Goal: Task Accomplishment & Management: Complete application form

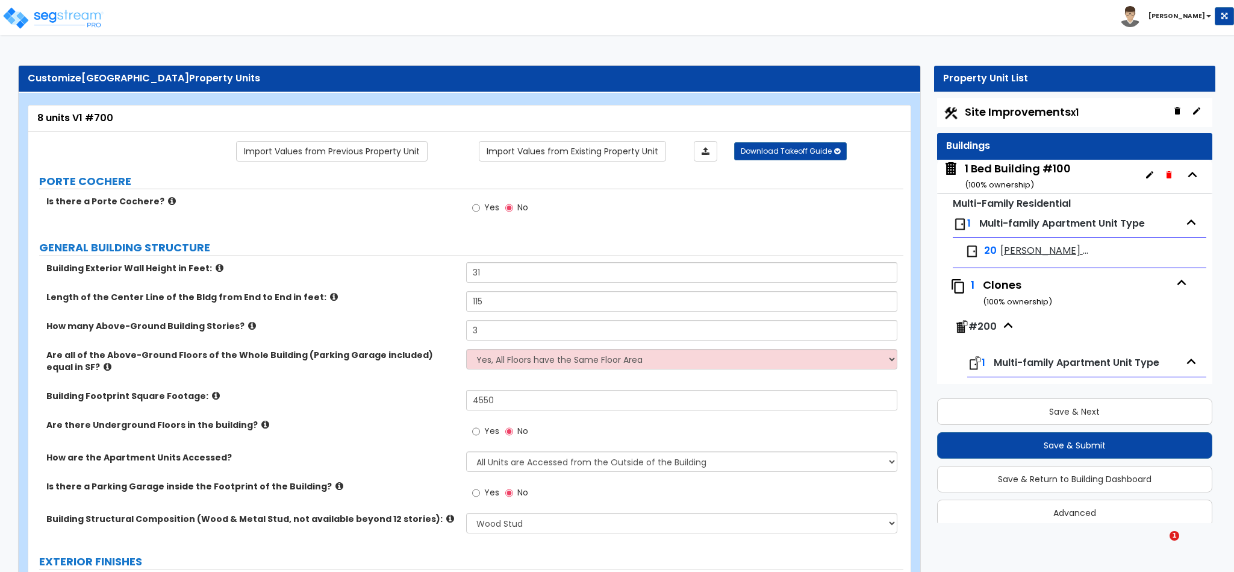
select select "2"
select select "7"
select select "1"
select select "7"
select select "1"
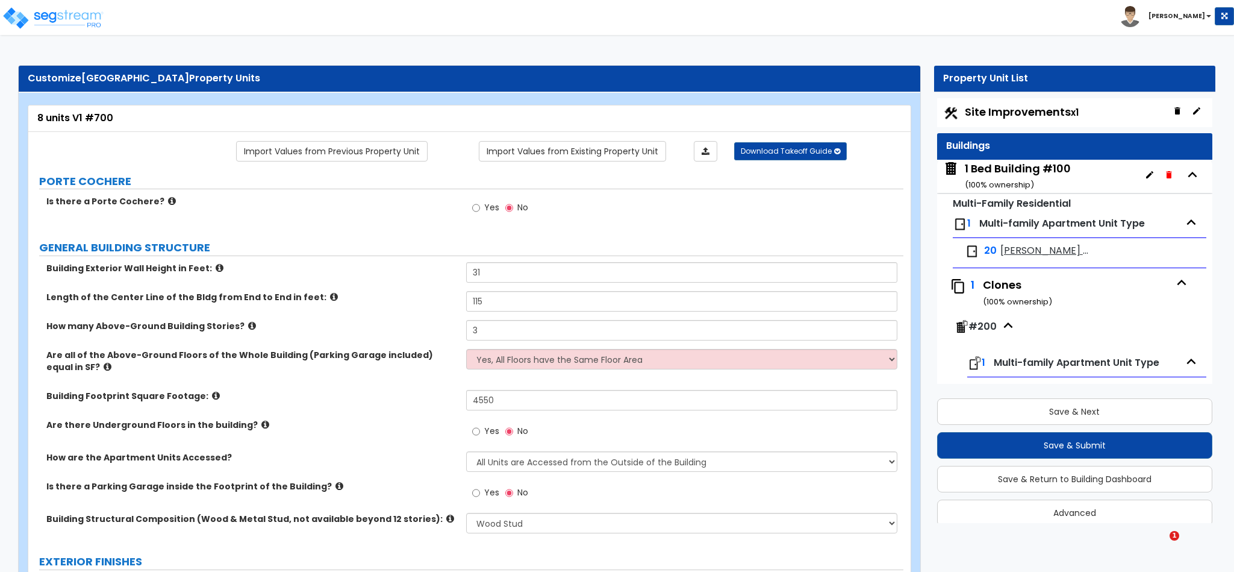
select select "1"
select select "3"
select select "1"
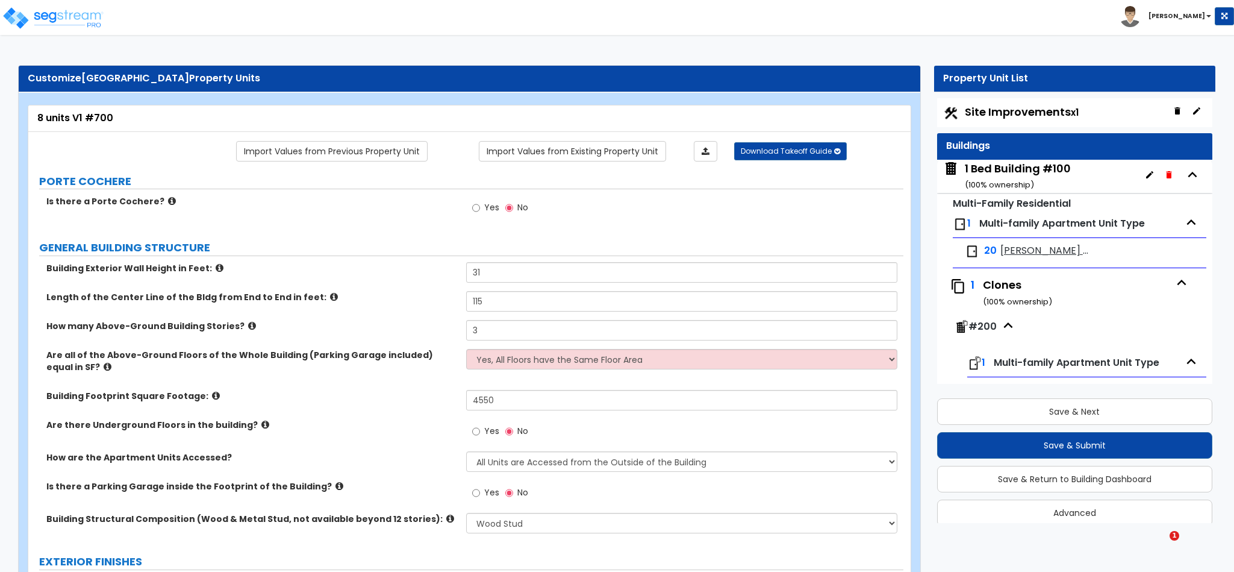
select select "2"
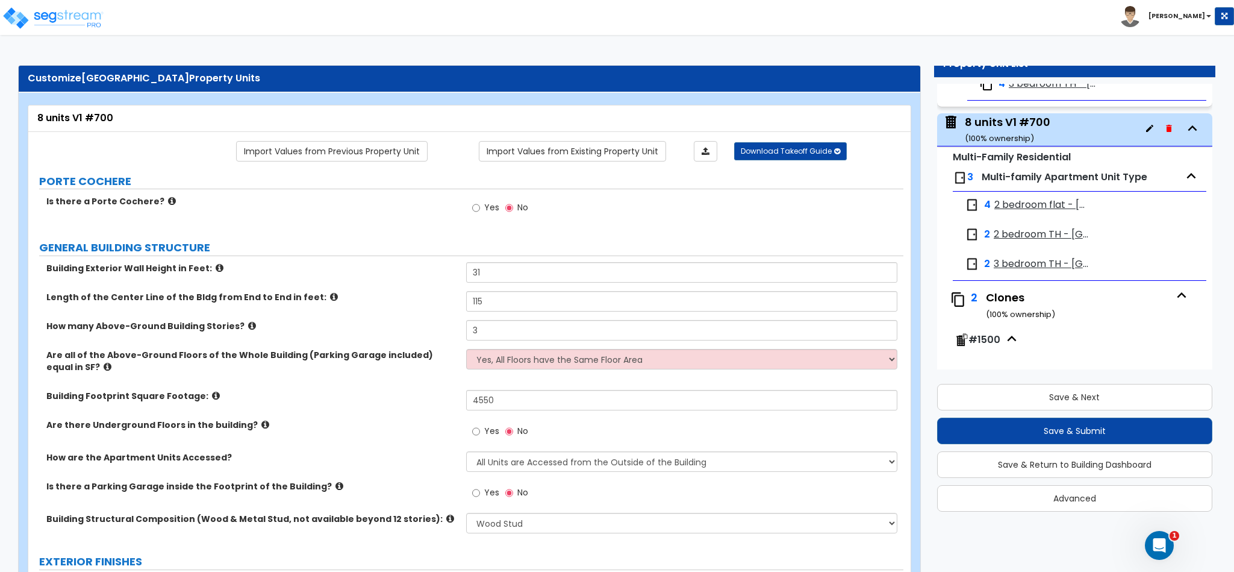
scroll to position [1634, 0]
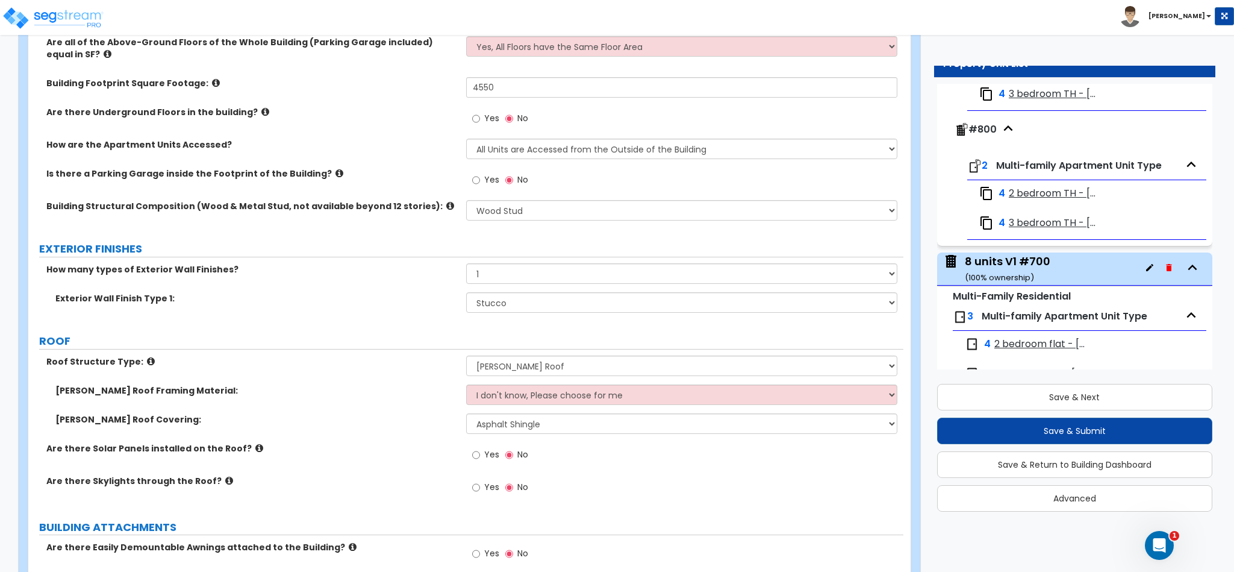
scroll to position [361, 0]
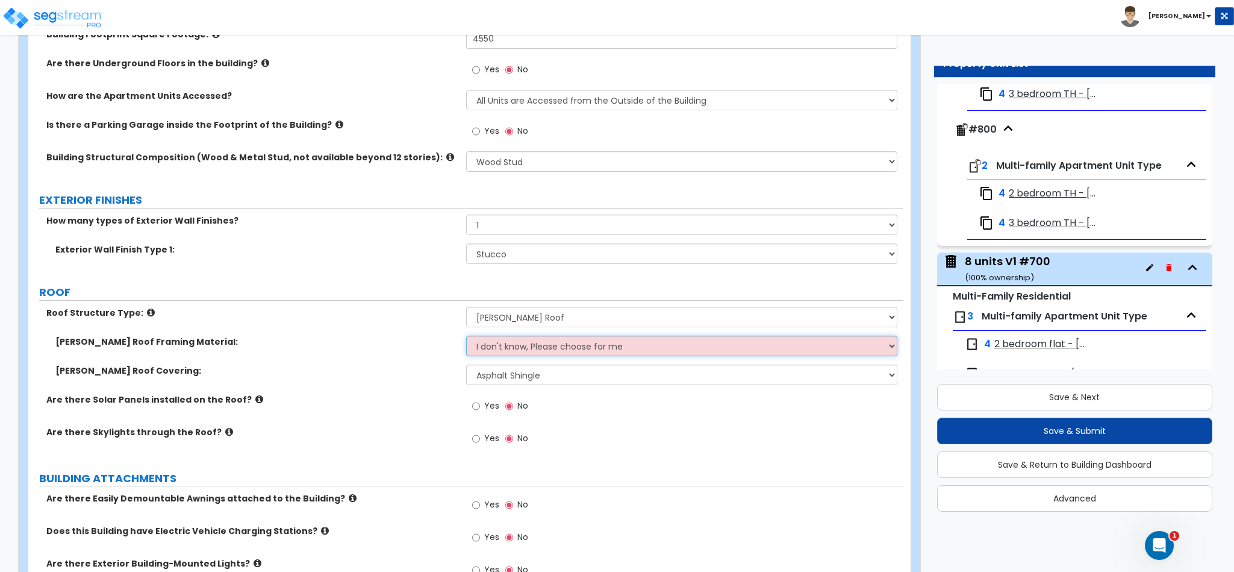
click at [568, 353] on select "I don't know, Please choose for me Metal Wood" at bounding box center [682, 346] width 432 height 20
select select "2"
click at [466, 337] on select "I don't know, Please choose for me Metal Wood" at bounding box center [682, 346] width 432 height 20
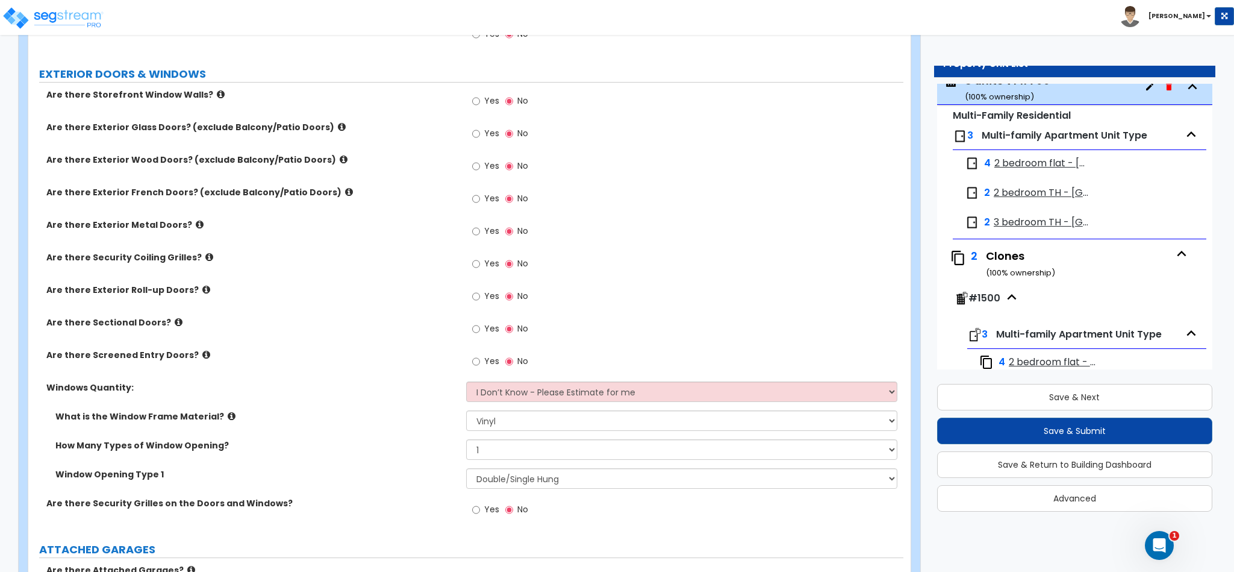
scroll to position [994, 0]
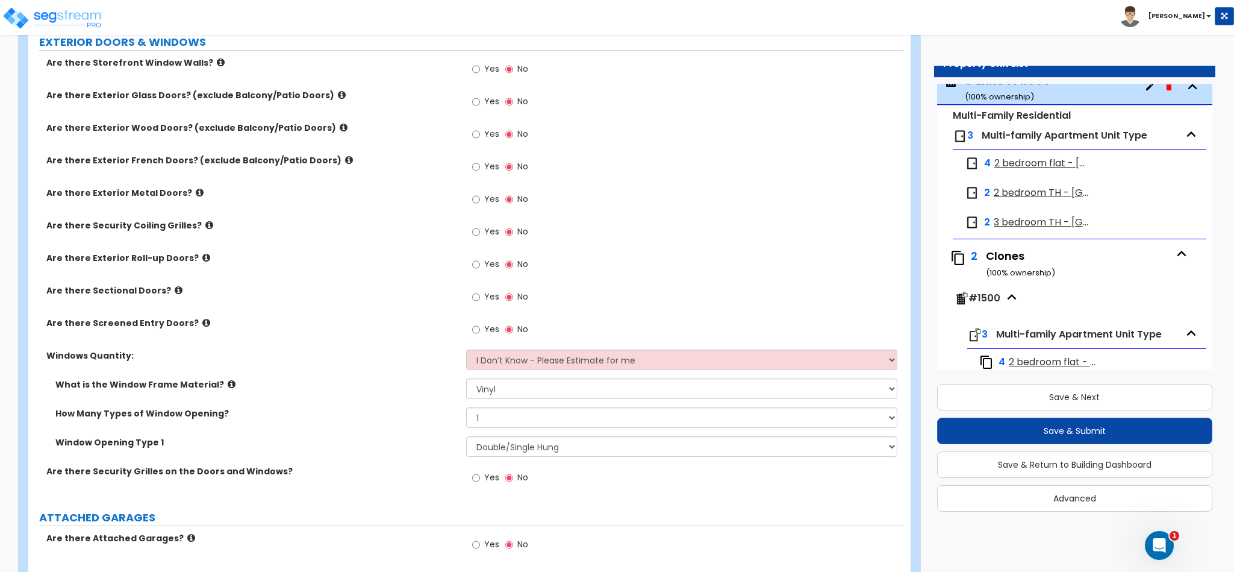
click at [577, 349] on div "Yes No" at bounding box center [685, 333] width 438 height 33
click at [583, 360] on select "I Don’t Know - Please Estimate for me I want to Enter the Quantity" at bounding box center [682, 359] width 432 height 20
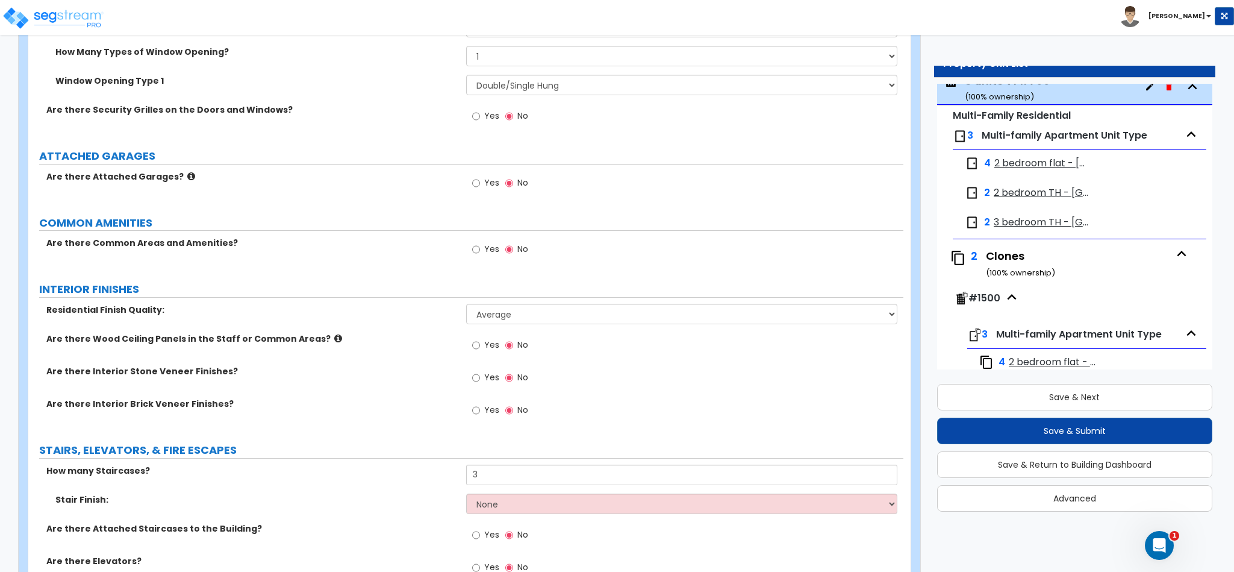
scroll to position [1446, 0]
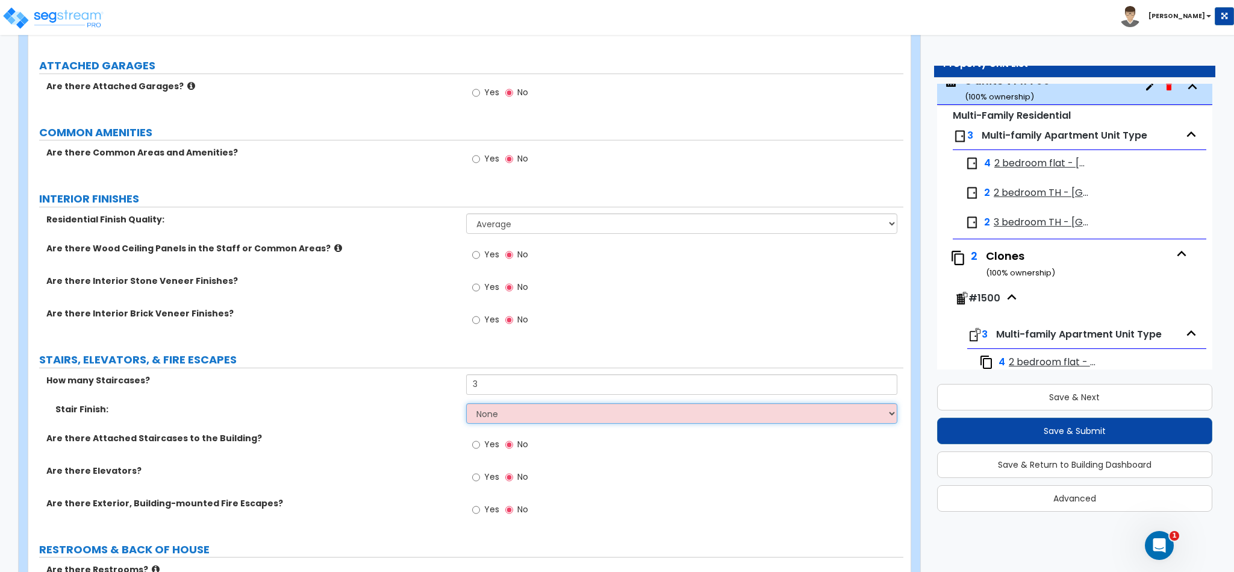
click at [587, 414] on select "None Tile Wood Laminate VCT Sheet Carpet Sheet Vinyl Carpet Tile" at bounding box center [682, 413] width 432 height 20
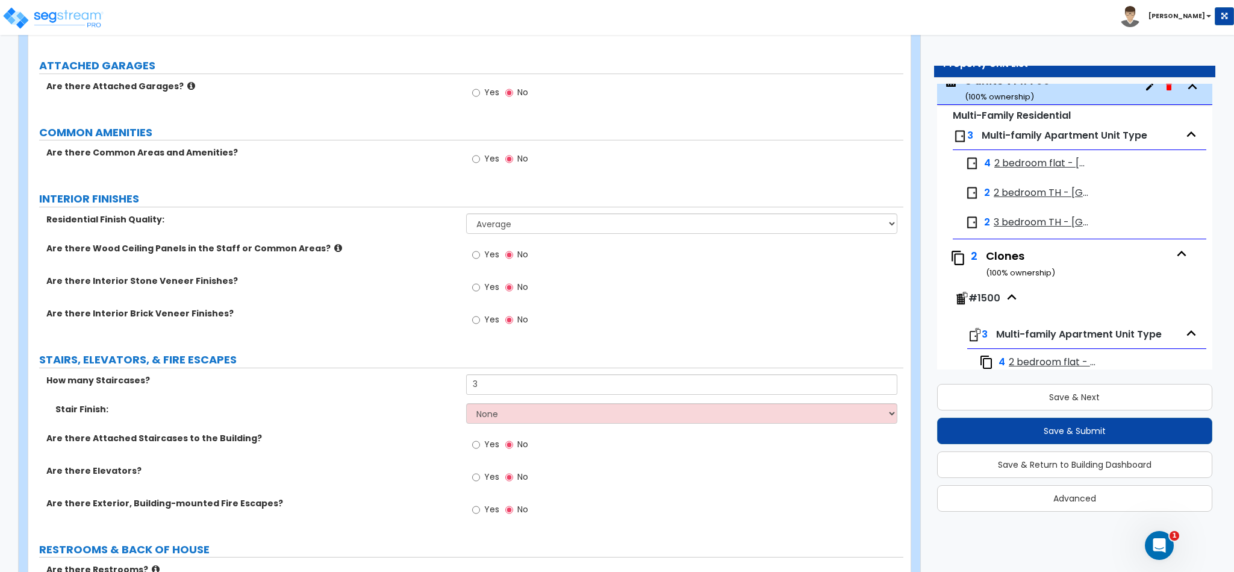
click at [322, 483] on div "Are there Elevators? Yes No" at bounding box center [465, 480] width 875 height 33
click at [463, 452] on div "Are there Attached Staircases to the Building? Yes No" at bounding box center [465, 448] width 875 height 33
click at [476, 443] on input "Yes" at bounding box center [476, 444] width 8 height 13
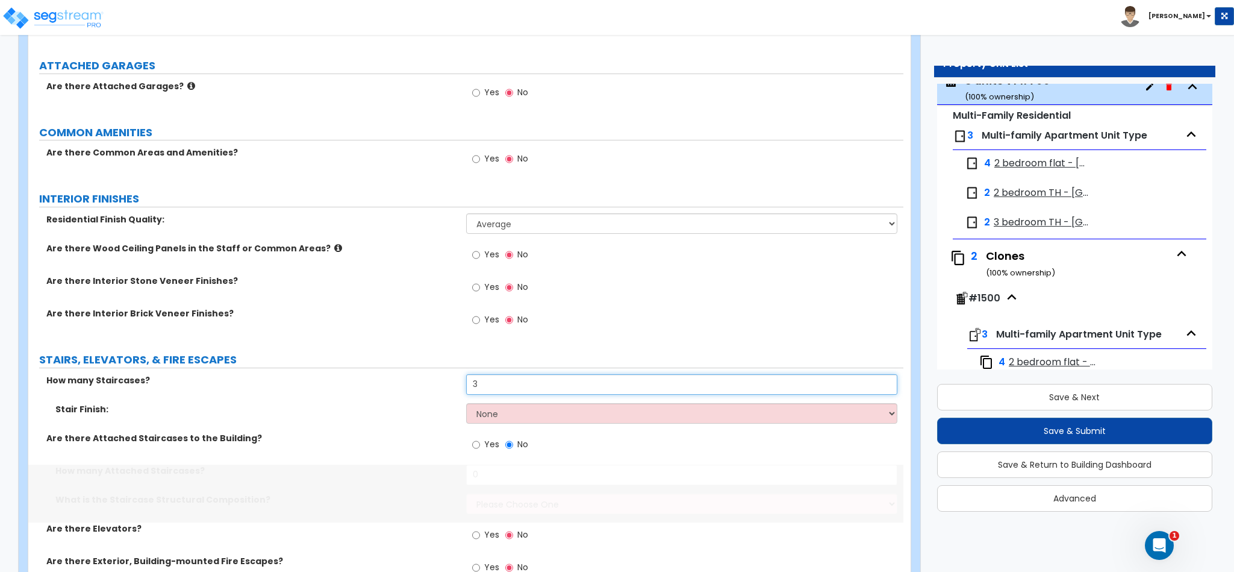
click at [489, 380] on input "3" at bounding box center [682, 384] width 432 height 20
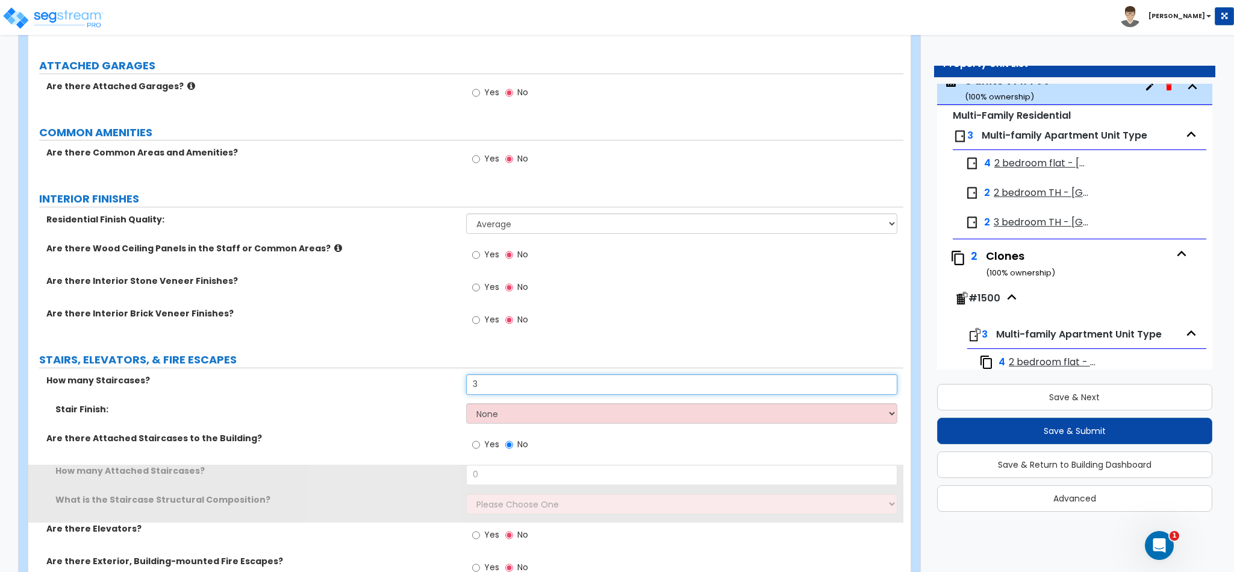
click at [489, 380] on input "3" at bounding box center [682, 384] width 432 height 20
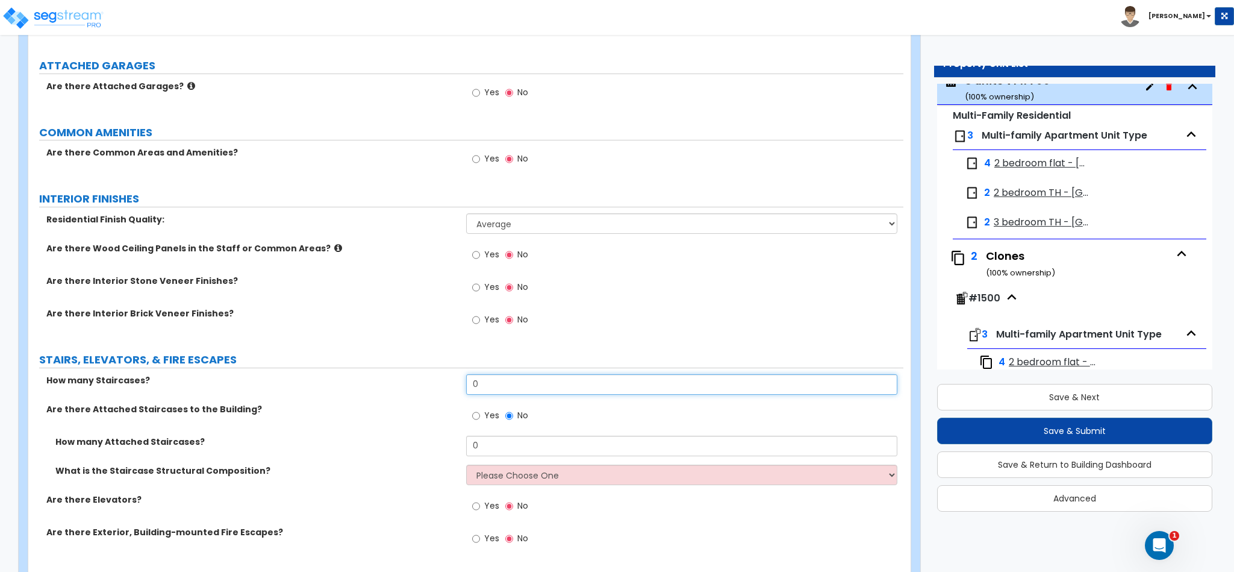
type input "0"
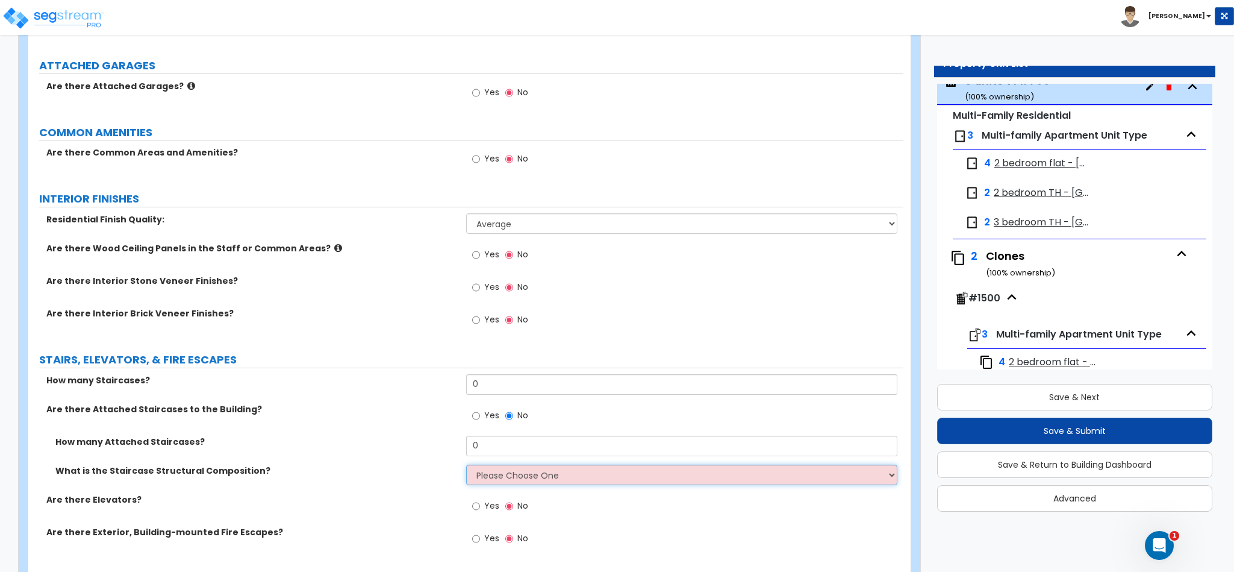
click at [545, 483] on select "Please Choose One Reinforced Concrete Structural Steel Wood" at bounding box center [682, 474] width 432 height 20
select select "3"
click at [466, 467] on select "Please Choose One Reinforced Concrete Structural Steel Wood" at bounding box center [682, 474] width 432 height 20
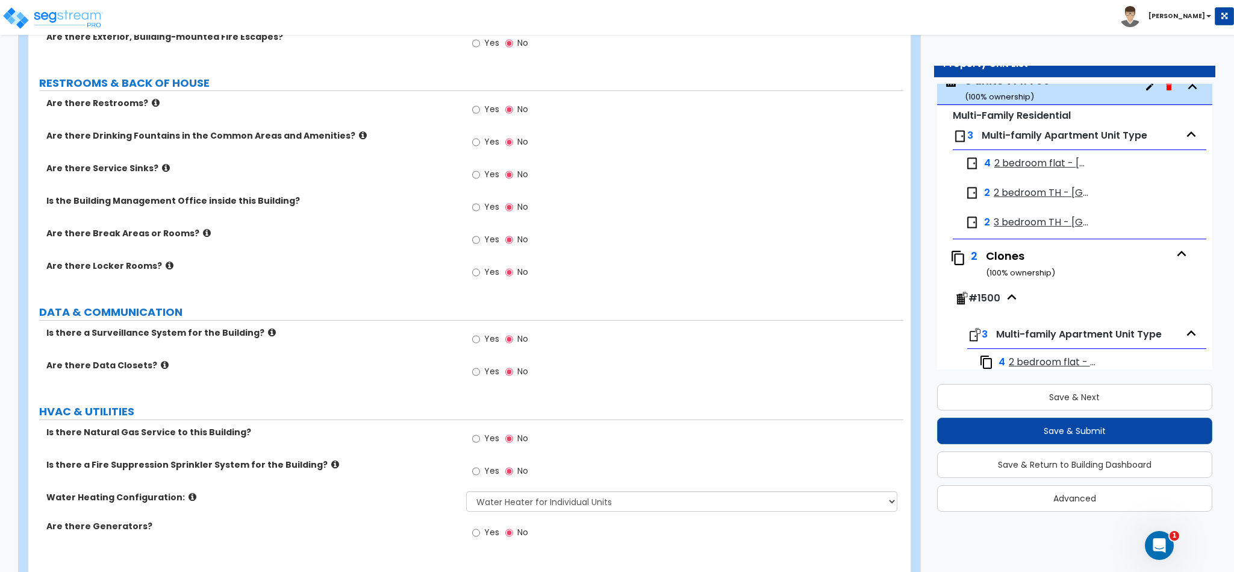
scroll to position [1981, 0]
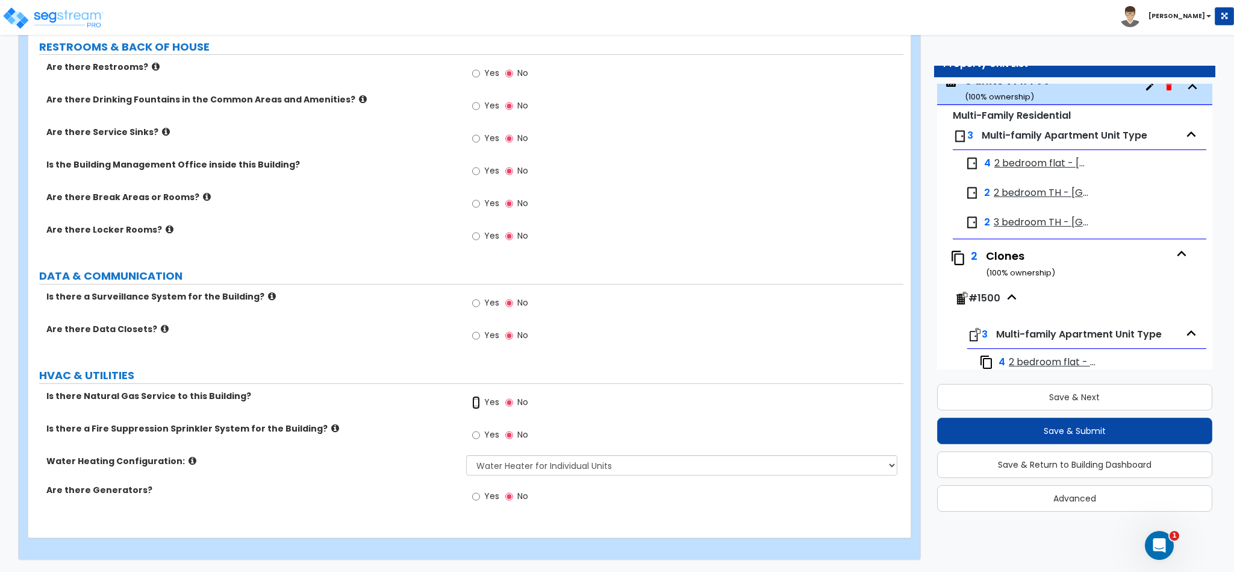
click at [480, 396] on input "Yes" at bounding box center [476, 402] width 8 height 13
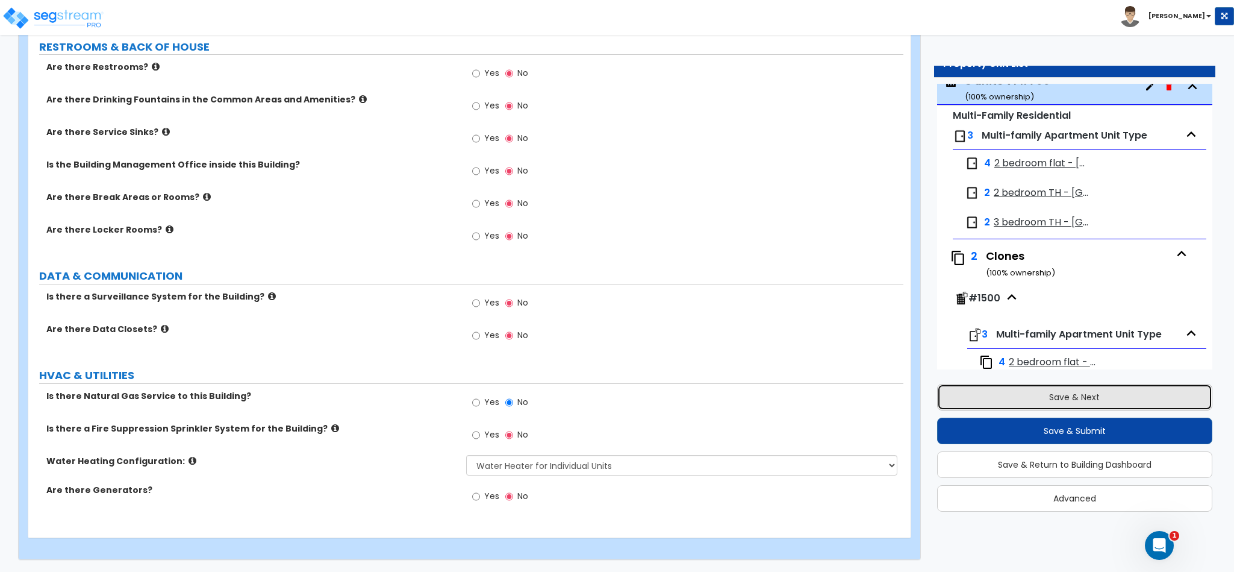
click at [1133, 393] on button "Save & Next" at bounding box center [1074, 397] width 275 height 27
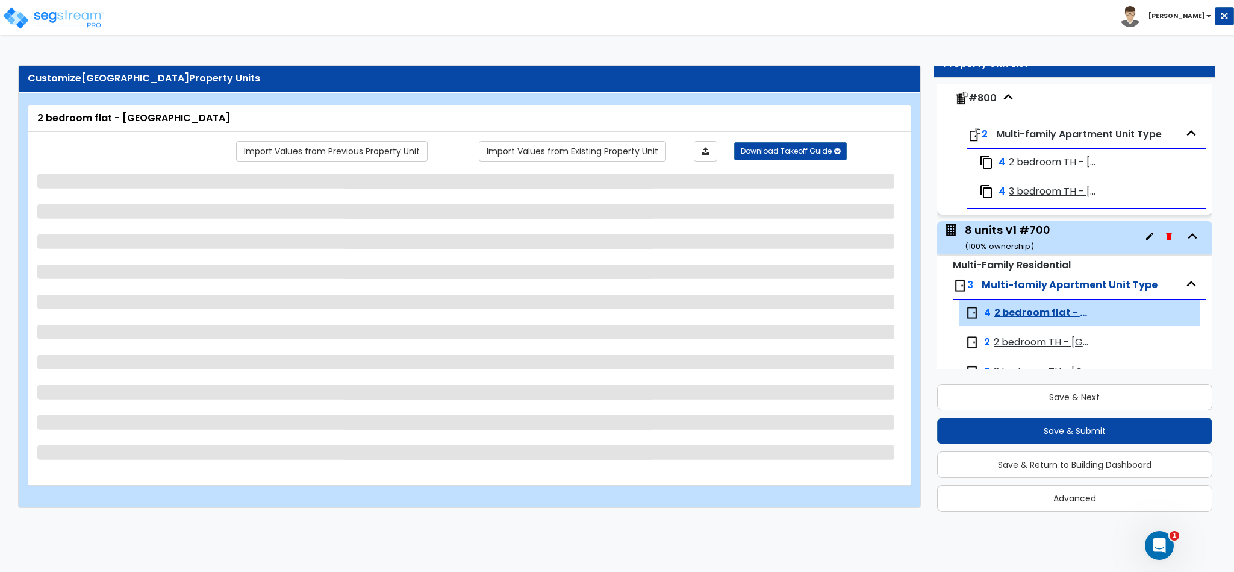
scroll to position [1622, 0]
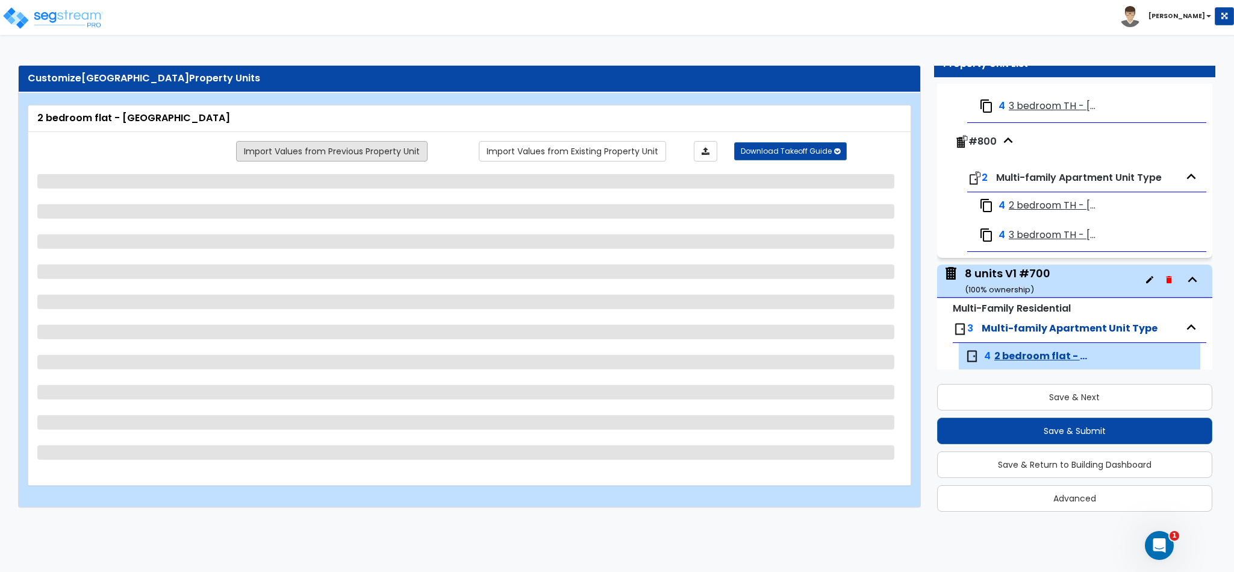
click at [301, 157] on link "Import Values from Previous Property Unit" at bounding box center [332, 151] width 192 height 20
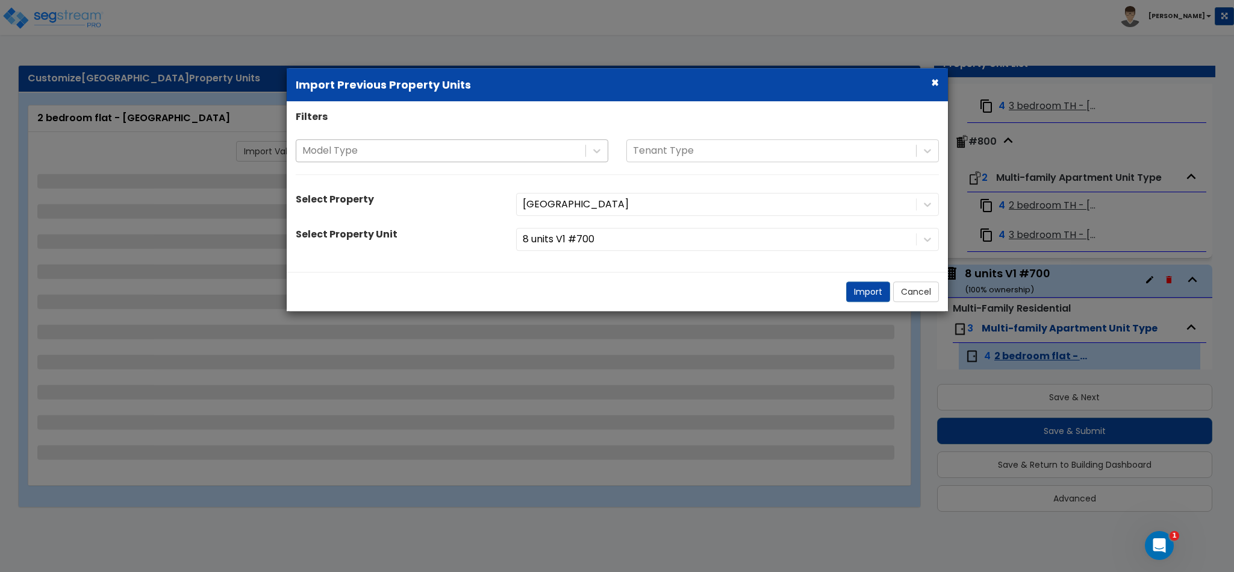
click at [340, 146] on div at bounding box center [440, 151] width 277 height 16
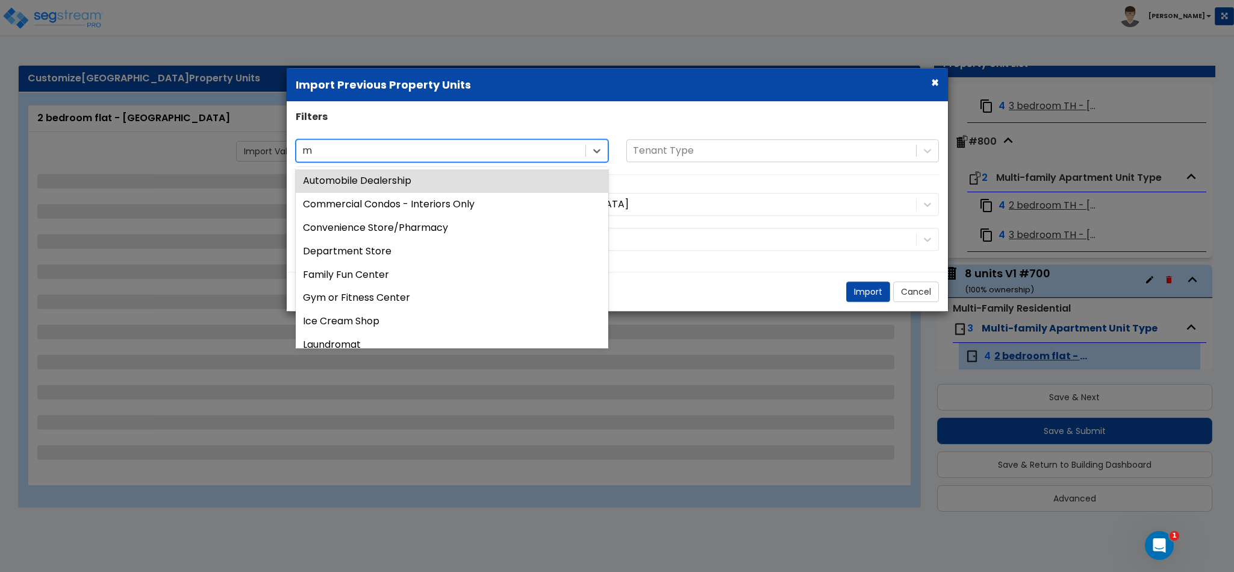
type input "mu"
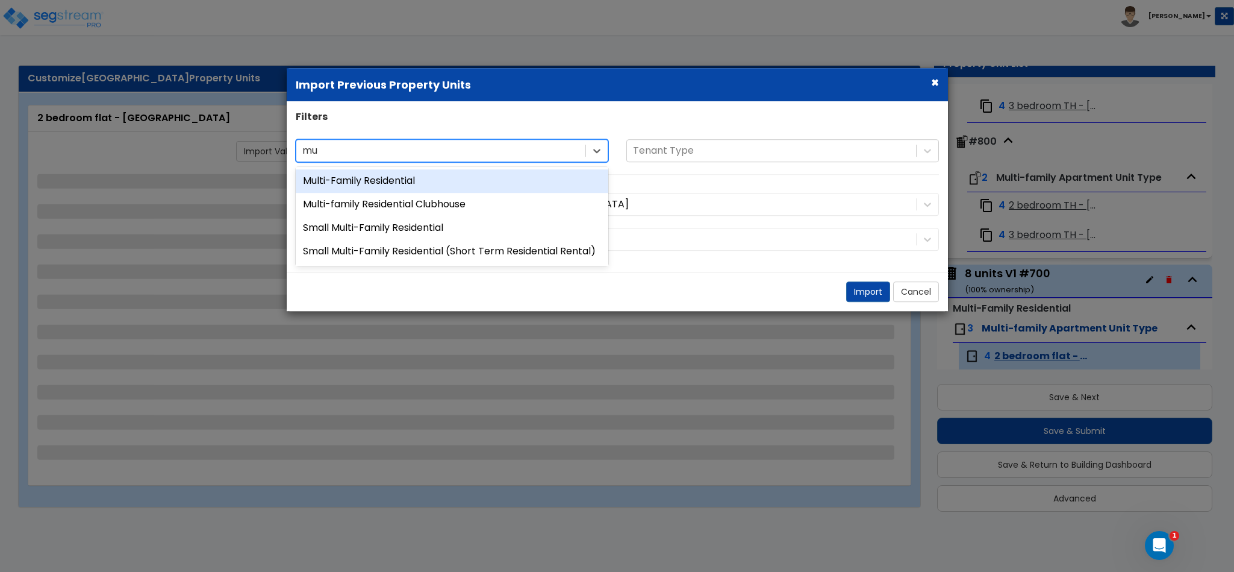
click at [351, 178] on div "Multi-Family Residential" at bounding box center [452, 180] width 313 height 23
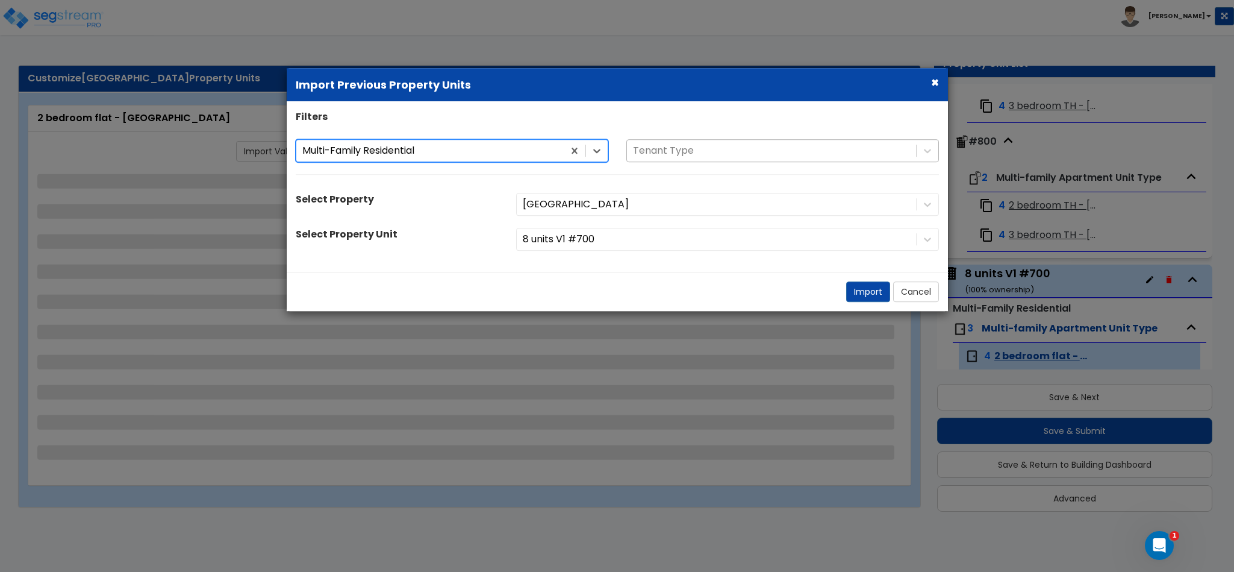
click at [661, 149] on div at bounding box center [771, 151] width 277 height 16
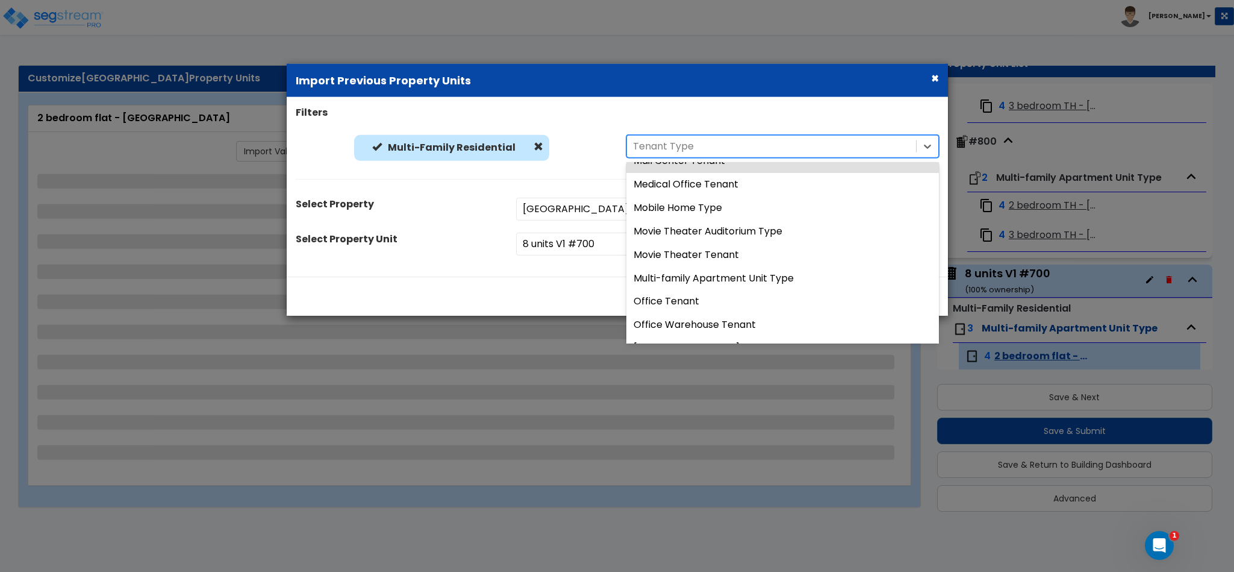
scroll to position [633, 0]
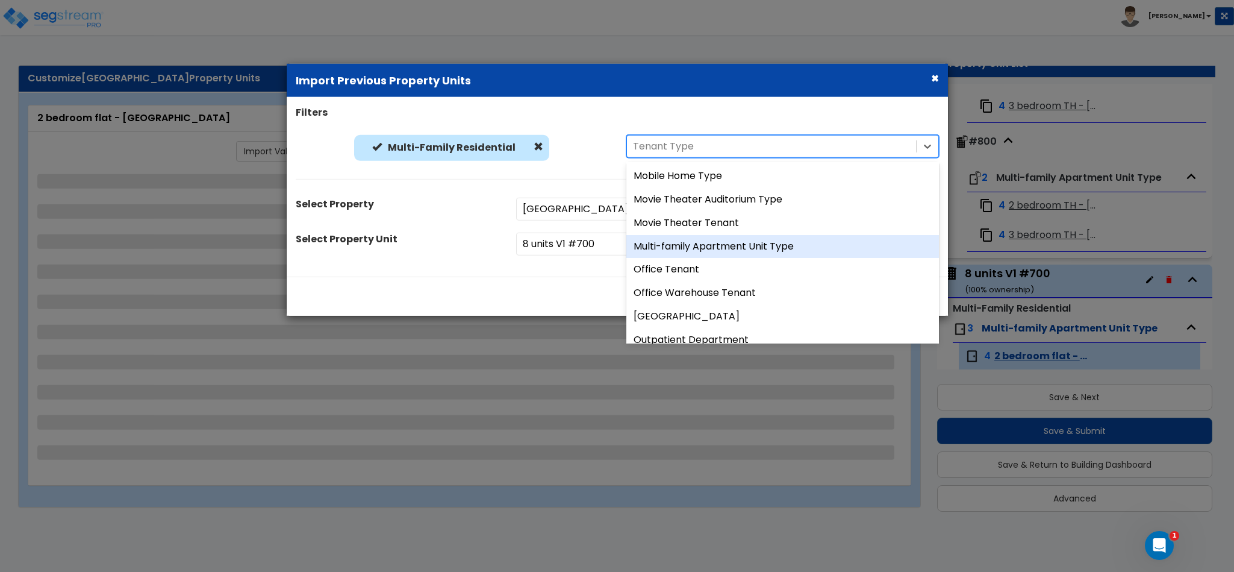
click at [667, 248] on div "Multi-family Apartment Unit Type" at bounding box center [783, 245] width 313 height 23
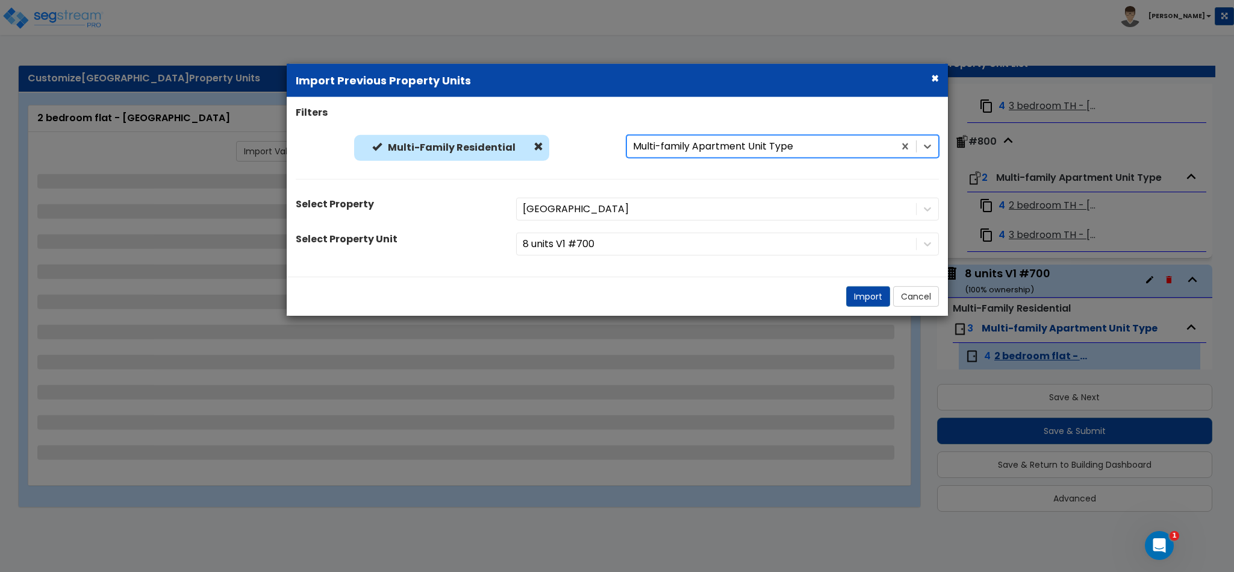
click at [654, 199] on div "Filters Multi-Family Residential Multi-Family Residential option Multi-family A…" at bounding box center [617, 186] width 661 height 161
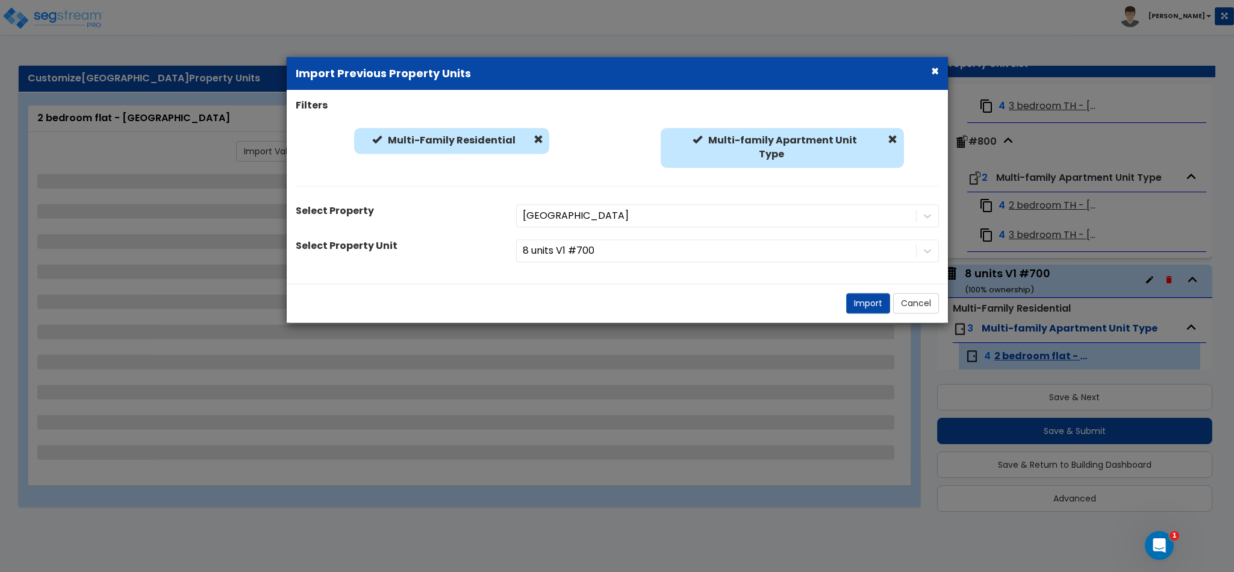
click at [657, 217] on div "[GEOGRAPHIC_DATA]" at bounding box center [727, 215] width 441 height 23
click at [907, 250] on div "8 units V1 #700" at bounding box center [727, 250] width 441 height 23
click at [924, 253] on div "8 units V1 #700" at bounding box center [727, 250] width 441 height 23
click at [879, 239] on div "8 units V1 #700" at bounding box center [727, 250] width 441 height 23
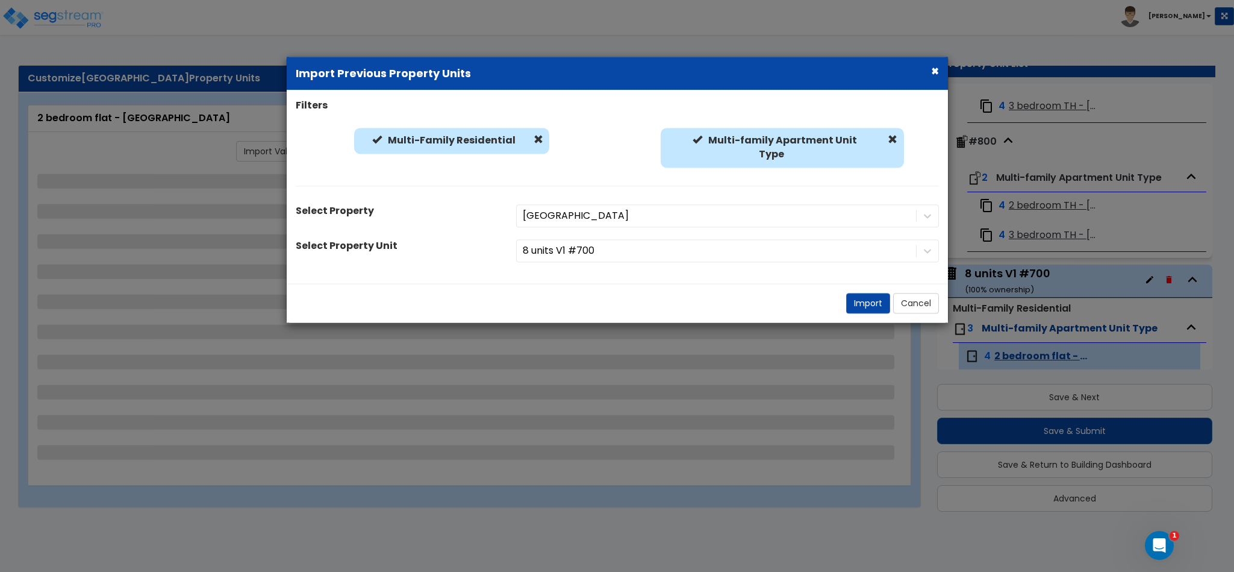
click at [884, 251] on div "8 units V1 #700" at bounding box center [727, 250] width 441 height 23
click at [883, 210] on div "[GEOGRAPHIC_DATA]" at bounding box center [727, 215] width 441 height 23
click at [927, 219] on div "[GEOGRAPHIC_DATA]" at bounding box center [727, 215] width 441 height 23
click at [850, 210] on div "[GEOGRAPHIC_DATA]" at bounding box center [727, 215] width 441 height 23
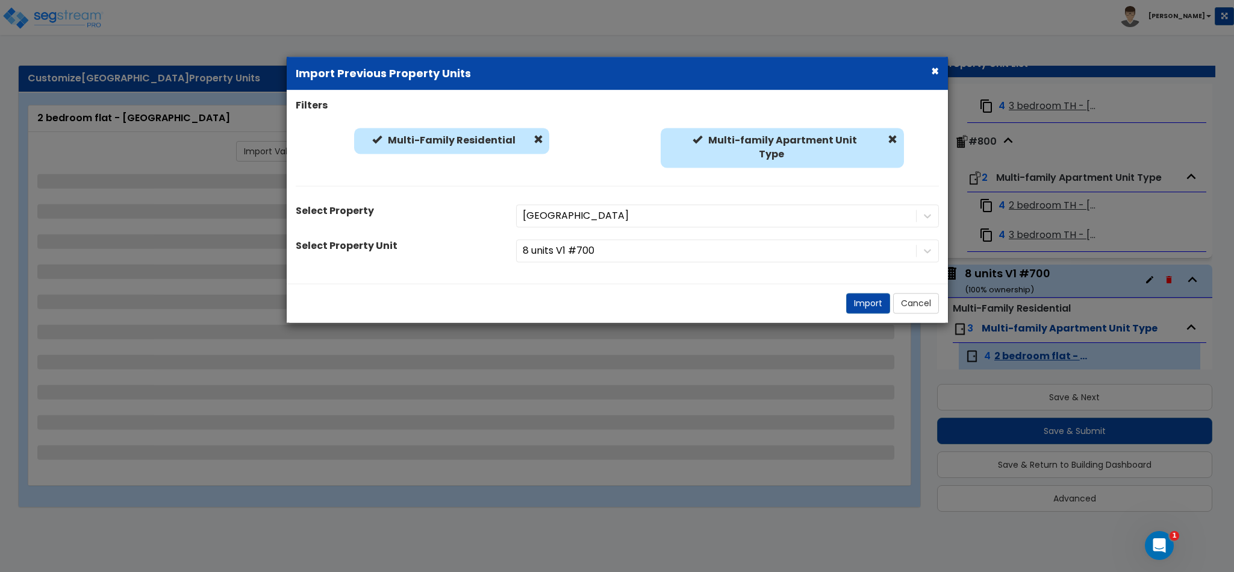
click at [850, 210] on div "[GEOGRAPHIC_DATA]" at bounding box center [727, 215] width 441 height 23
click at [931, 212] on div "[GEOGRAPHIC_DATA]" at bounding box center [727, 215] width 441 height 23
click at [930, 212] on div "[GEOGRAPHIC_DATA]" at bounding box center [727, 215] width 441 height 23
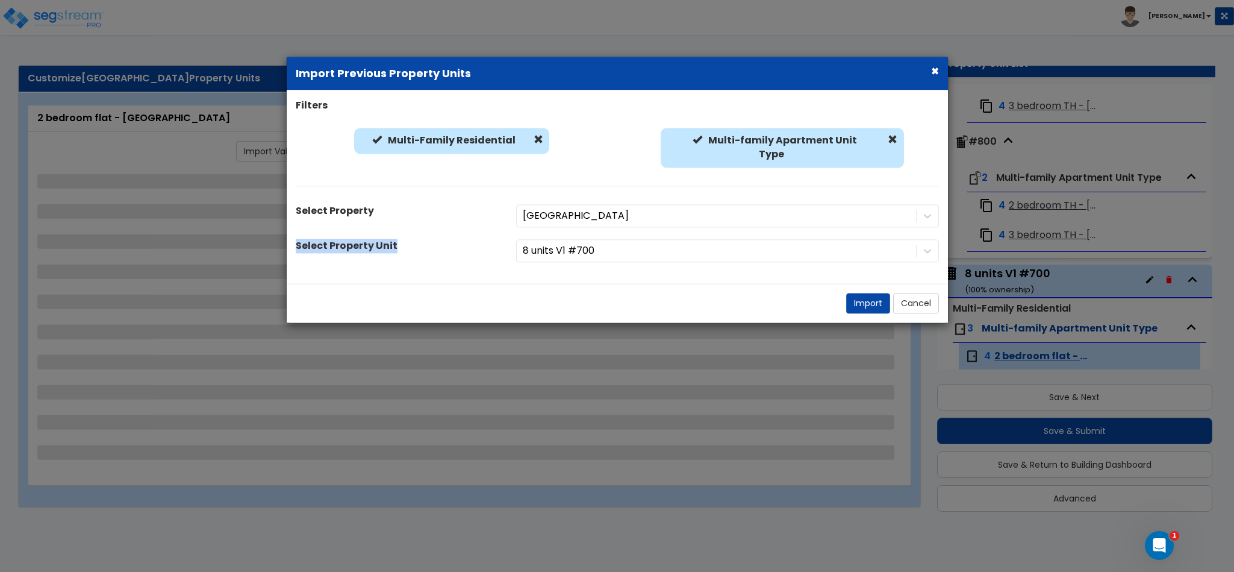
click at [929, 212] on div "[GEOGRAPHIC_DATA]" at bounding box center [727, 215] width 441 height 23
click at [814, 275] on div "Filters Multi-Family Residential Multi-Family Residential Multi-family Apartmen…" at bounding box center [617, 186] width 661 height 193
click at [810, 243] on div "8 units V1 #700" at bounding box center [727, 250] width 441 height 23
click at [822, 257] on div "8 units V1 #700" at bounding box center [727, 250] width 441 height 23
click at [875, 252] on div "8 units V1 #700" at bounding box center [727, 250] width 441 height 23
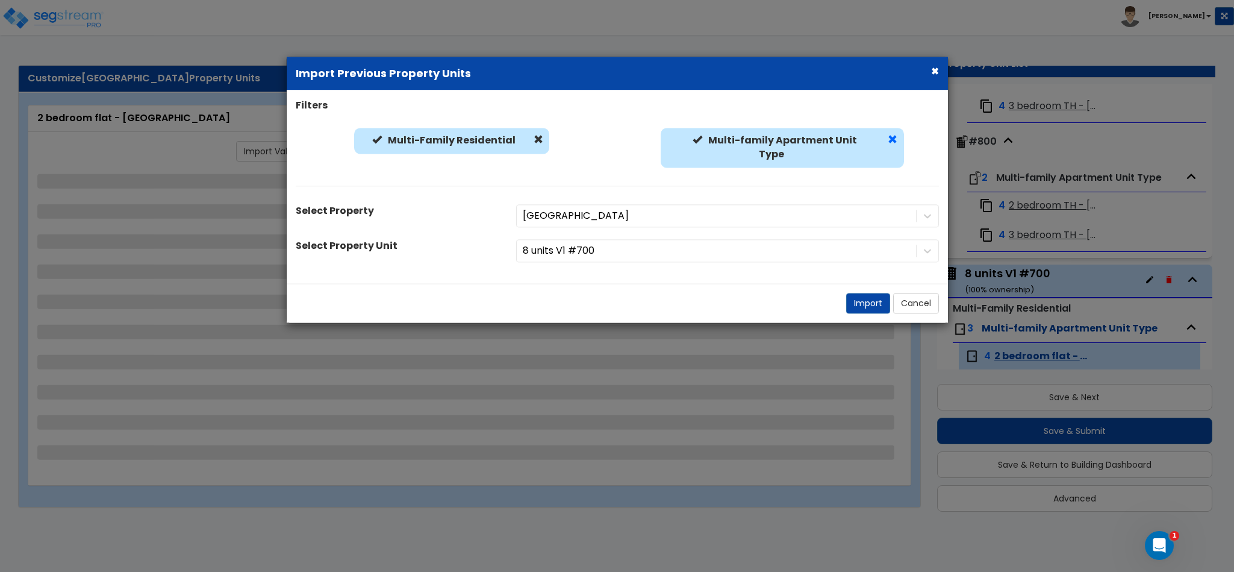
click at [893, 143] on span at bounding box center [893, 141] width 10 height 10
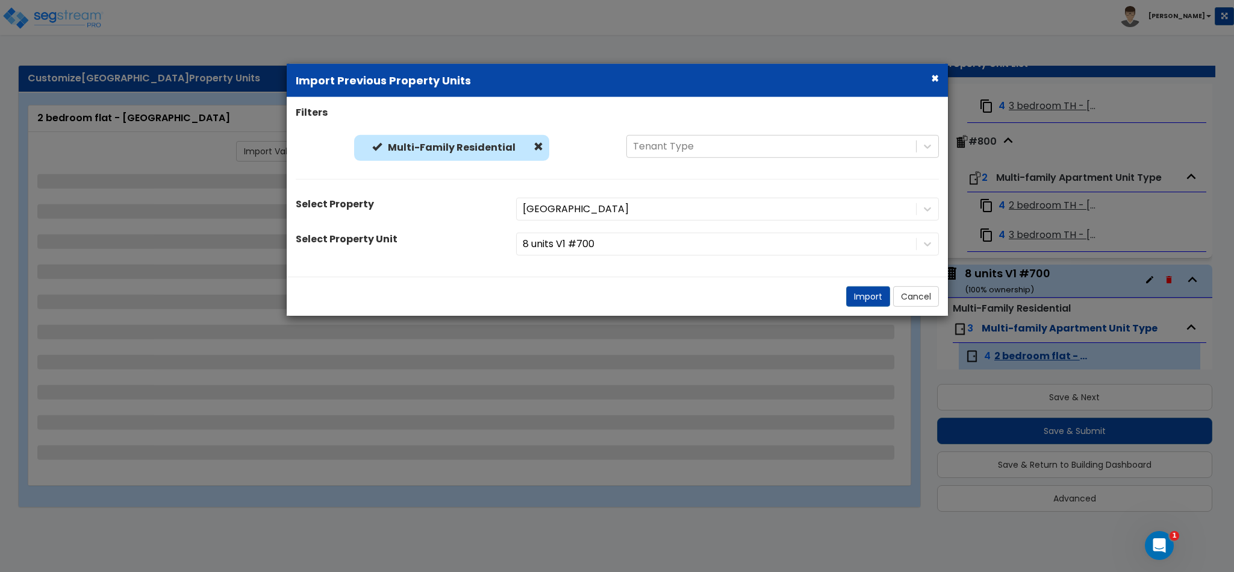
click at [914, 251] on div "8 units V1 #700" at bounding box center [727, 244] width 441 height 23
click at [879, 228] on div "Filters Multi-Family Residential Multi-Family Residential Tenant Type Select Pr…" at bounding box center [617, 186] width 661 height 161
click at [875, 193] on div "Filters Multi-Family Residential Multi-Family Residential Tenant Type Select Pr…" at bounding box center [617, 186] width 661 height 161
click at [877, 211] on div "[GEOGRAPHIC_DATA]" at bounding box center [727, 209] width 441 height 23
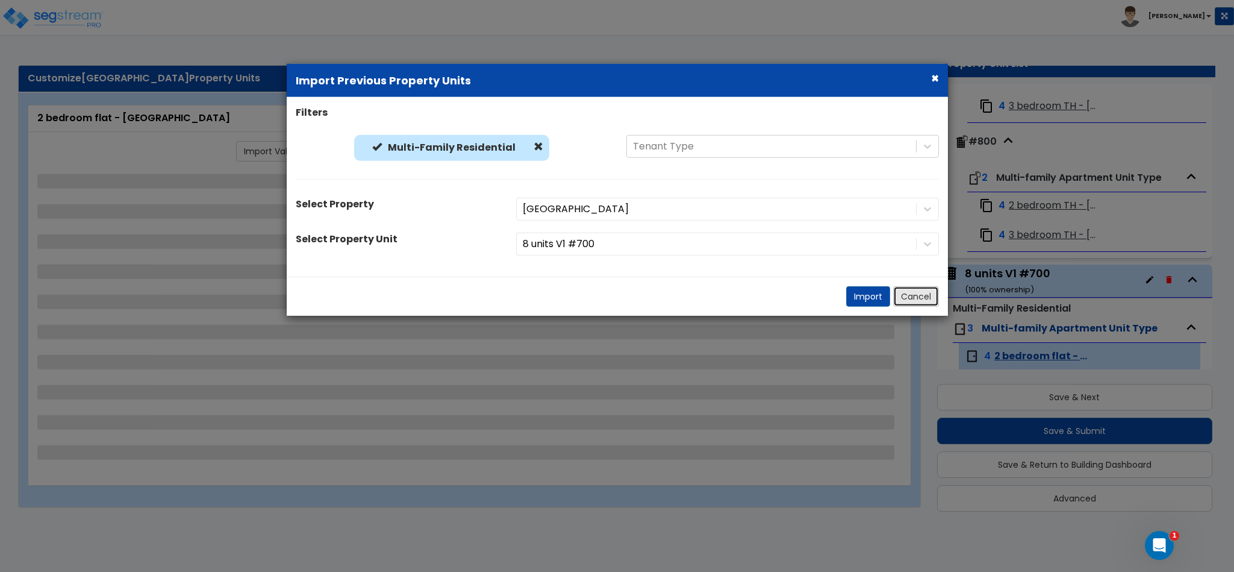
click at [911, 301] on button "Cancel" at bounding box center [916, 296] width 46 height 20
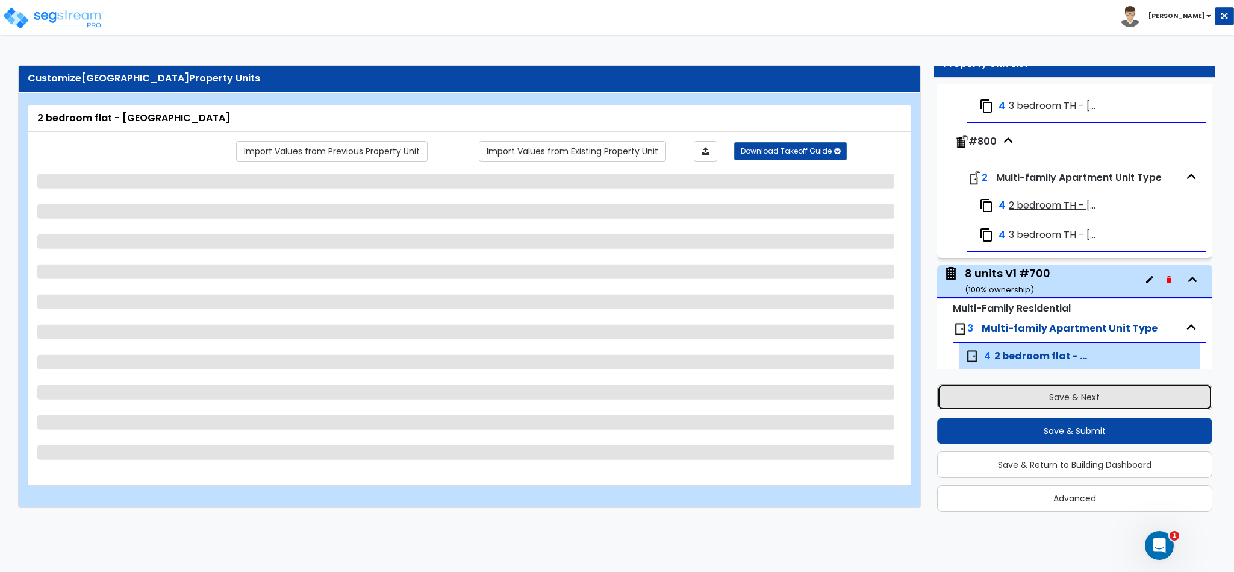
click at [1117, 391] on button "Save & Next" at bounding box center [1074, 397] width 275 height 27
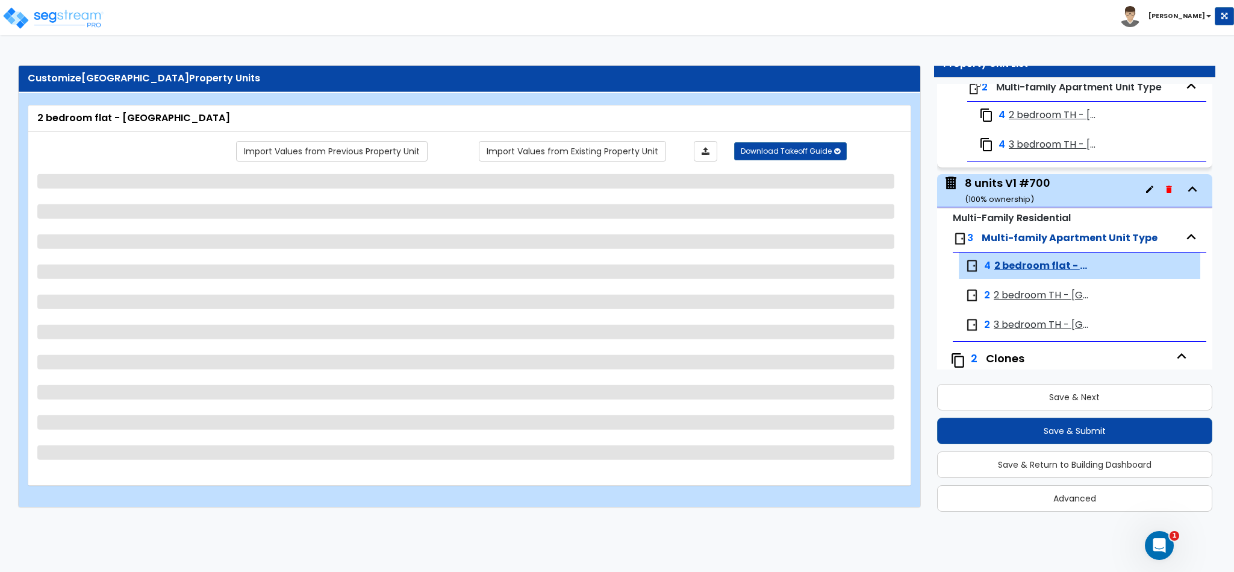
click at [1038, 273] on span "2 bedroom flat - Ouachita" at bounding box center [1043, 266] width 97 height 14
click at [1036, 273] on span "2 bedroom flat - Ouachita" at bounding box center [1043, 266] width 97 height 14
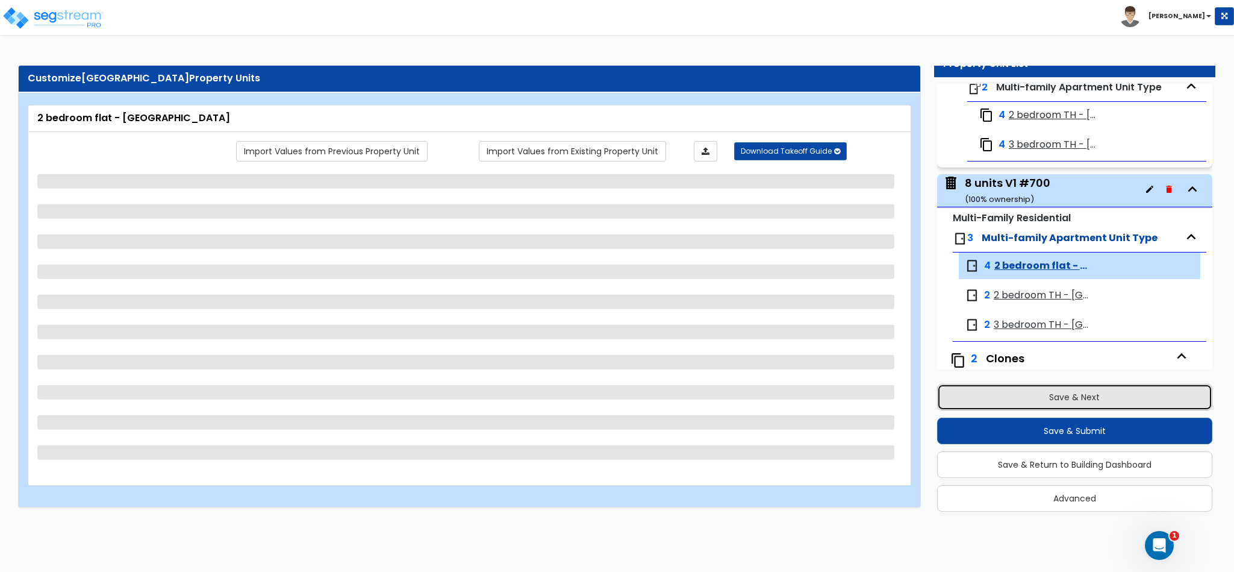
click at [1055, 395] on button "Save & Next" at bounding box center [1074, 397] width 275 height 27
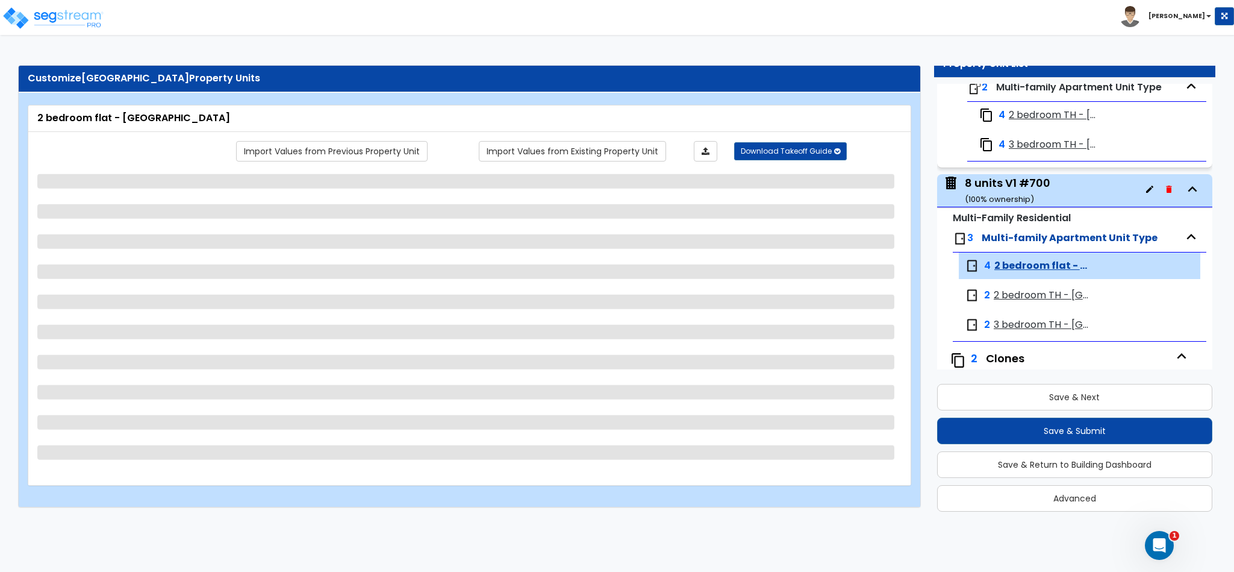
click at [1042, 245] on span "Multi-family Apartment Unit Type" at bounding box center [1070, 238] width 176 height 14
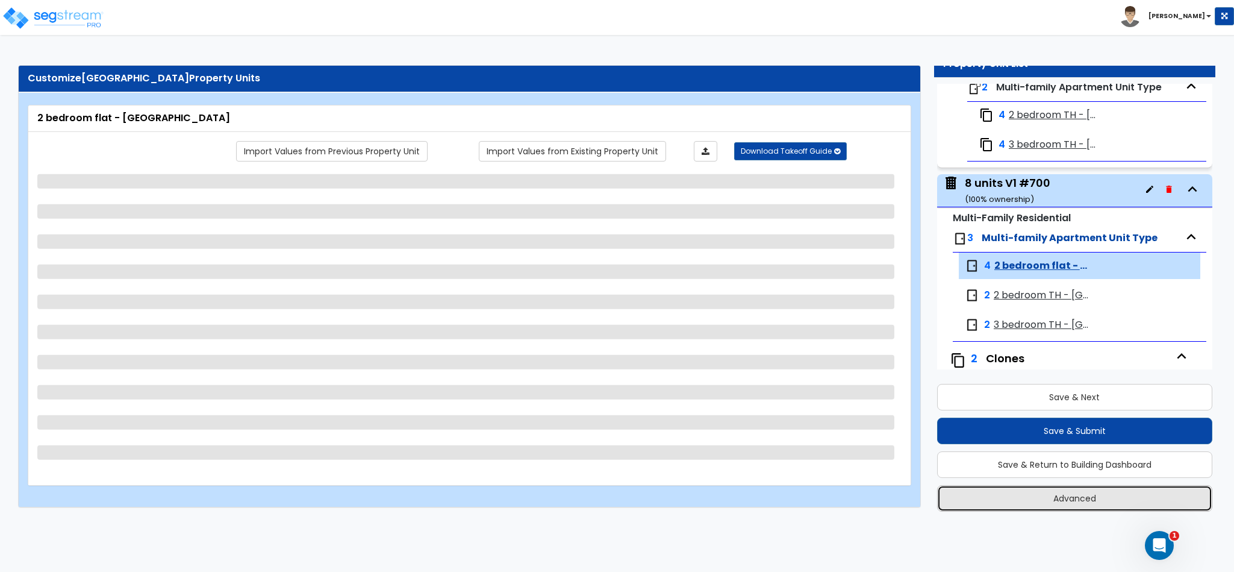
click at [1056, 492] on button "Advanced" at bounding box center [1074, 498] width 275 height 27
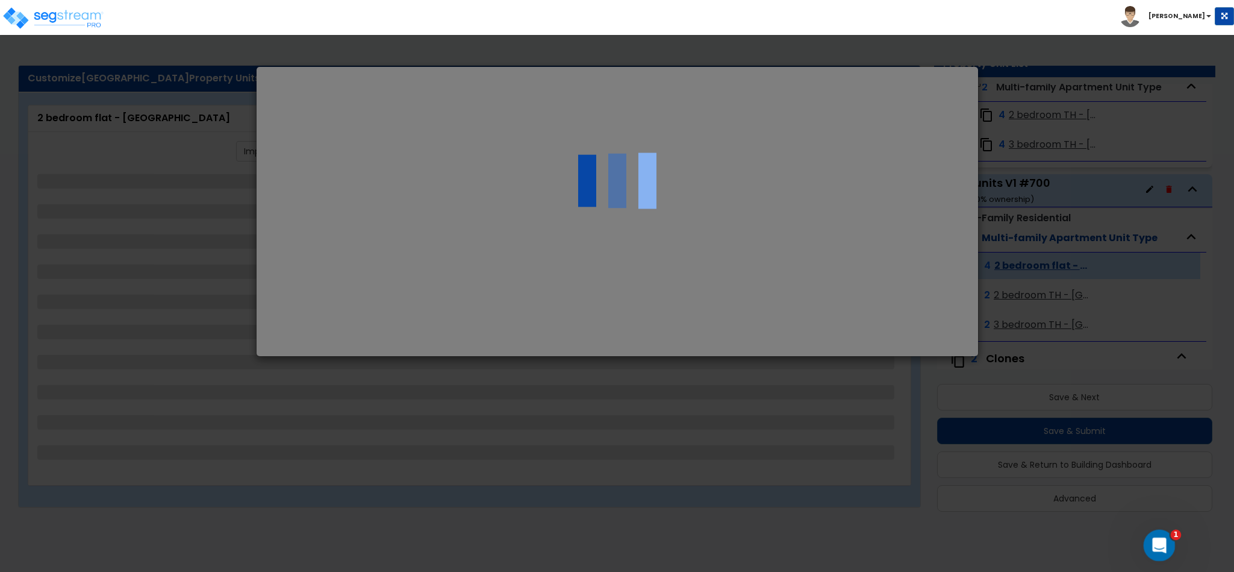
click at [1149, 551] on div "Open Intercom Messenger" at bounding box center [1158, 543] width 40 height 40
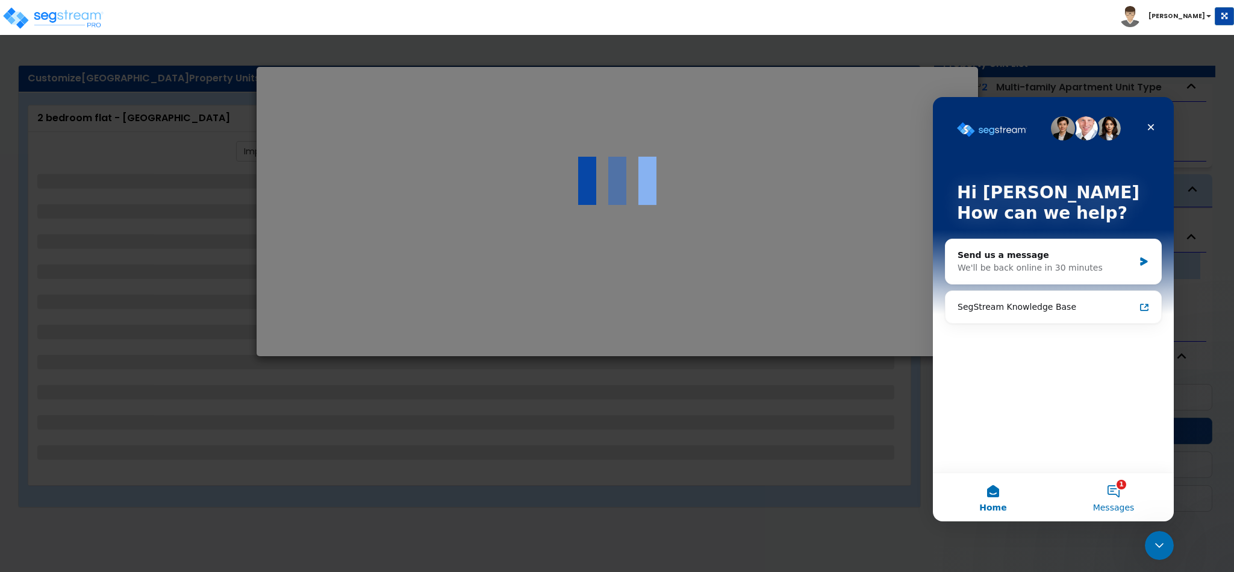
click at [1118, 493] on button "1 Messages" at bounding box center [1114, 497] width 120 height 48
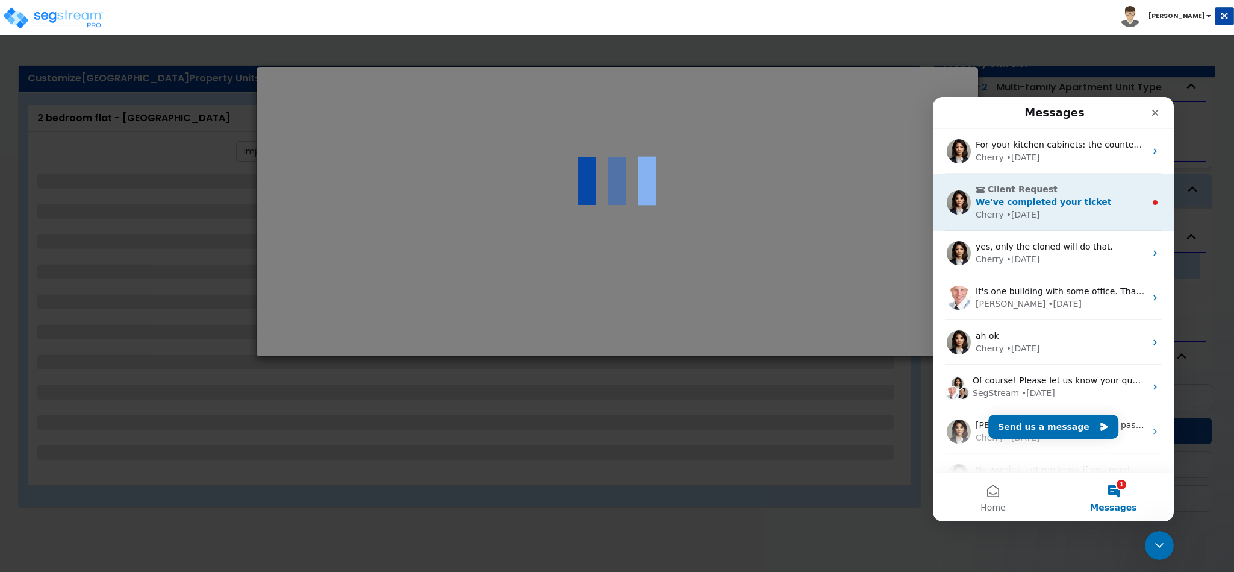
click at [1071, 213] on div "Cherry • 2w ago" at bounding box center [1061, 214] width 170 height 13
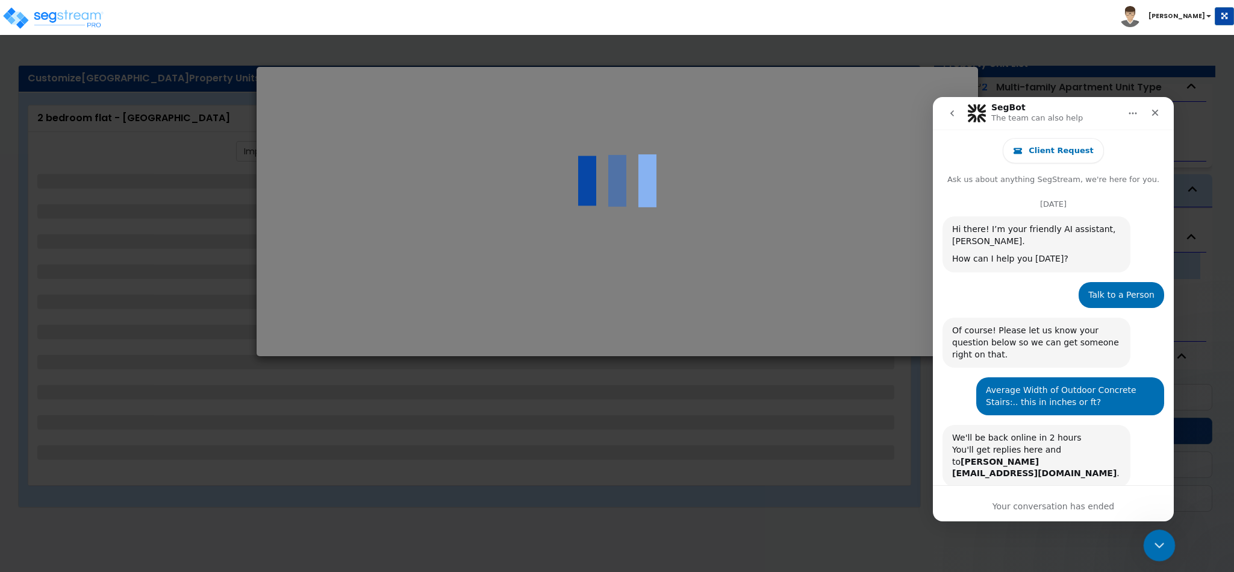
click at [1153, 538] on icon "Close Intercom Messenger" at bounding box center [1158, 543] width 14 height 14
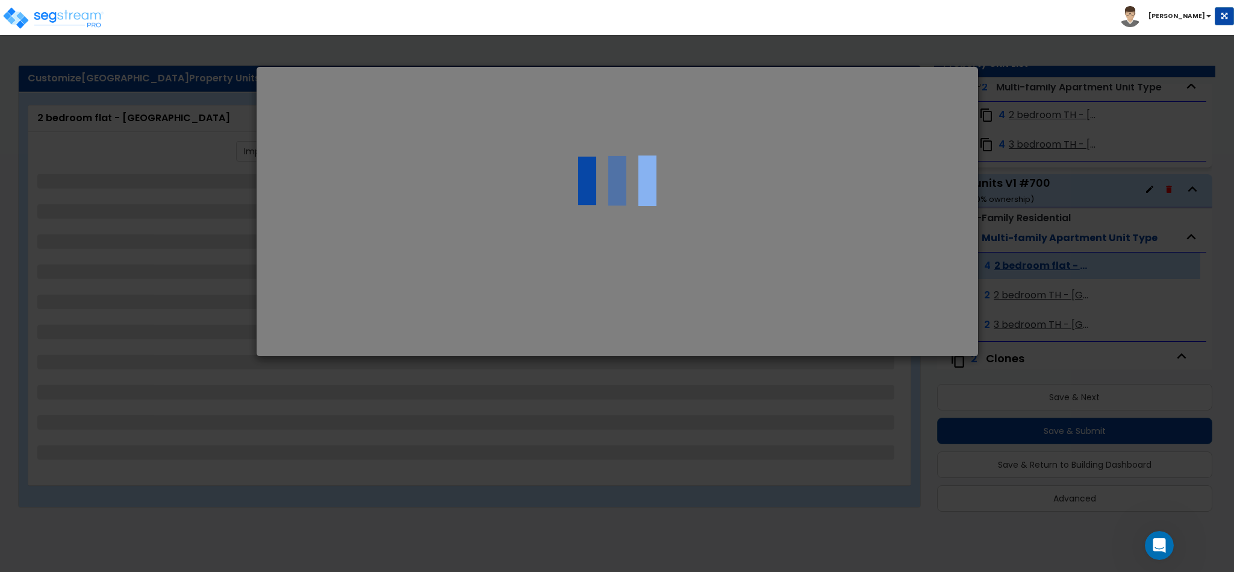
click at [768, 302] on div at bounding box center [617, 286] width 1234 height 572
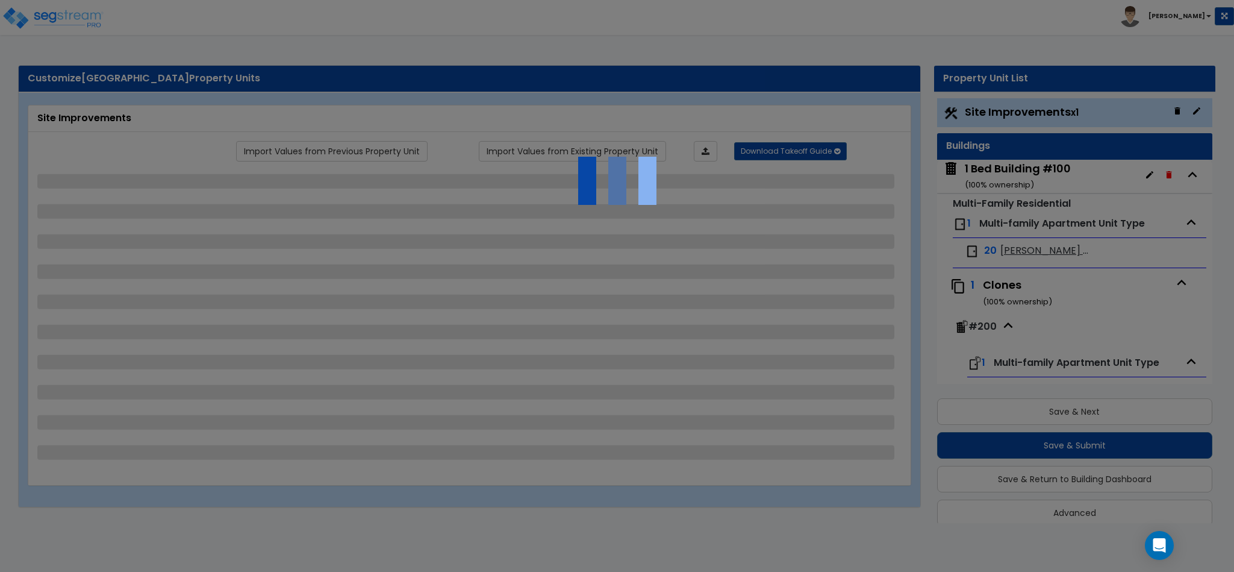
scroll to position [15, 0]
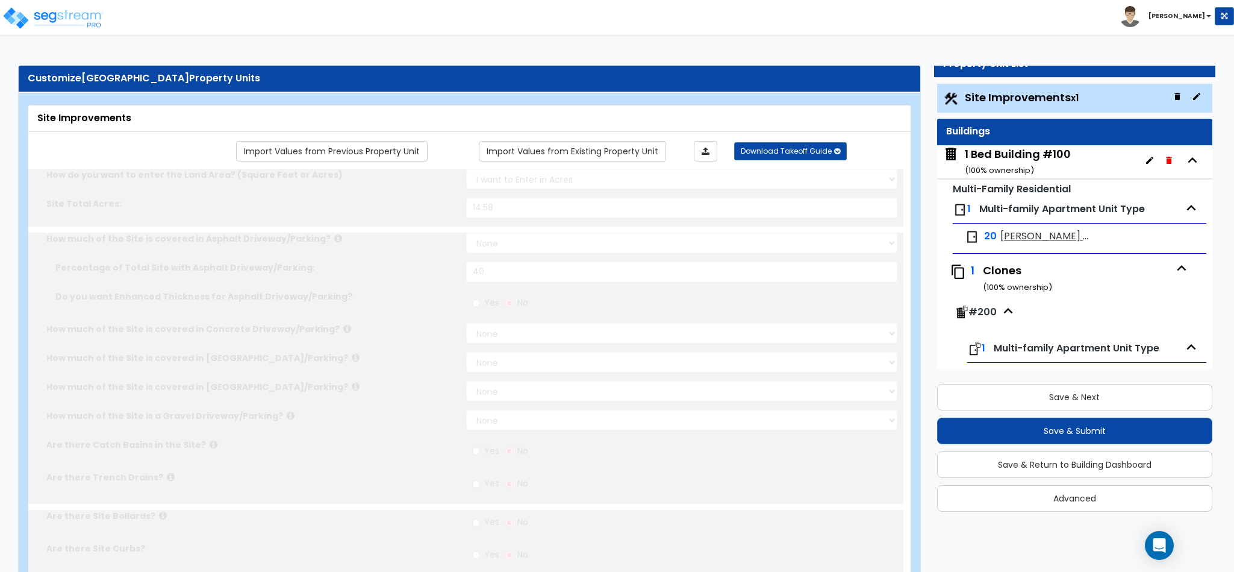
type input "14.58"
select select "1"
type input "40"
radio input "true"
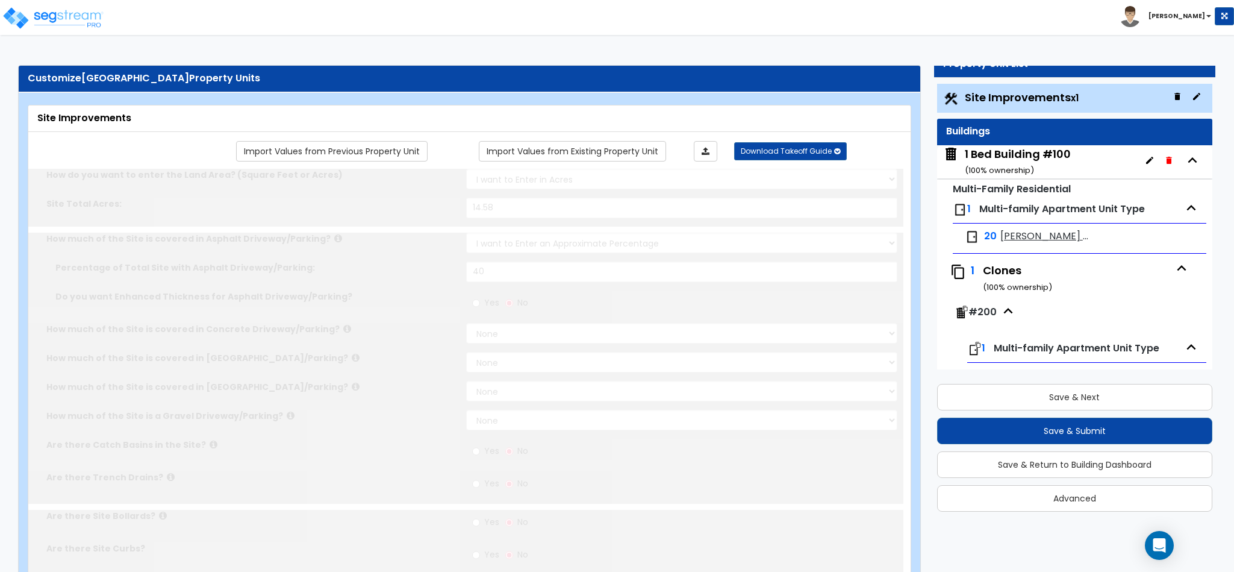
radio input "true"
select select "5"
type input "200"
radio input "true"
type input "50"
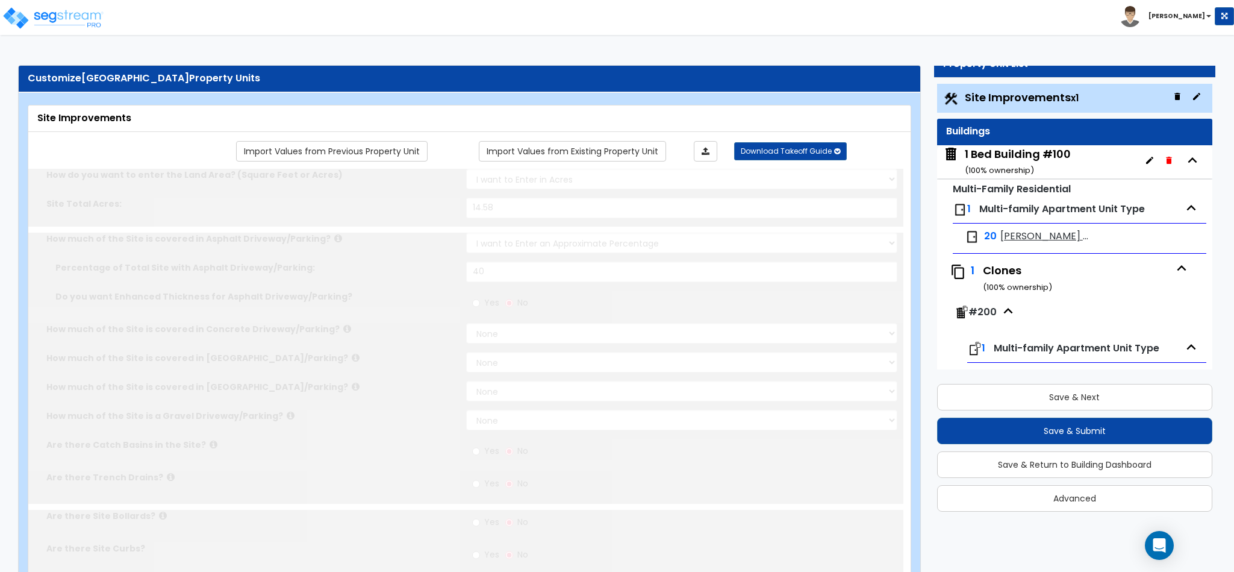
radio input "true"
select select "2"
radio input "true"
type input "2"
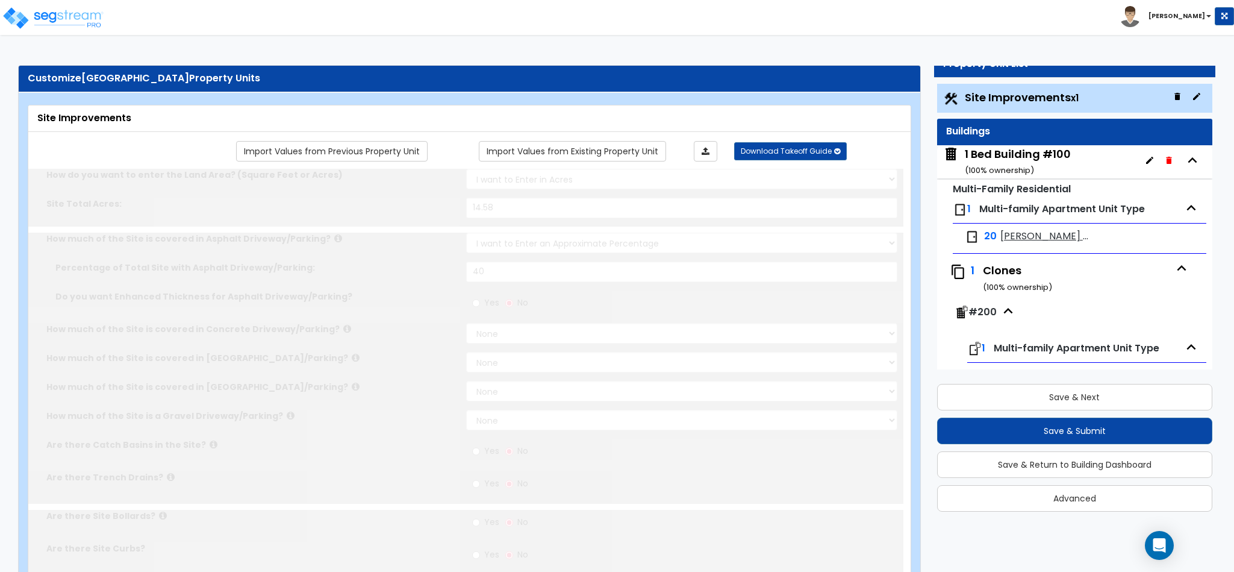
select select "1"
type input "5"
radio input "true"
select select "1"
radio input "true"
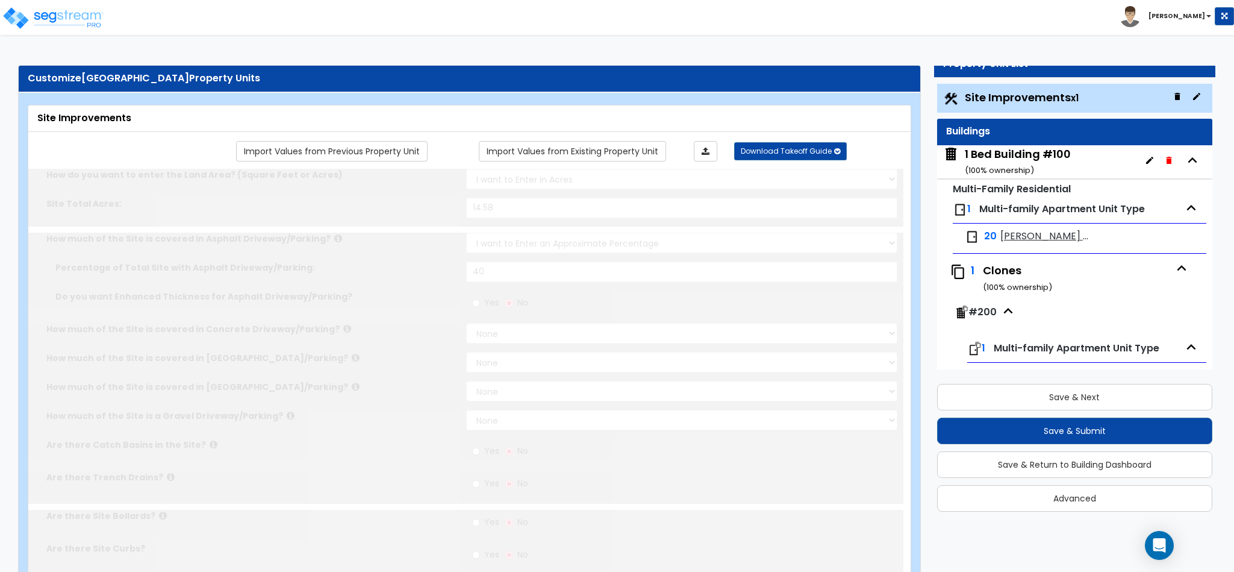
select select "1"
select select "2"
type input "1"
radio input "true"
select select "1"
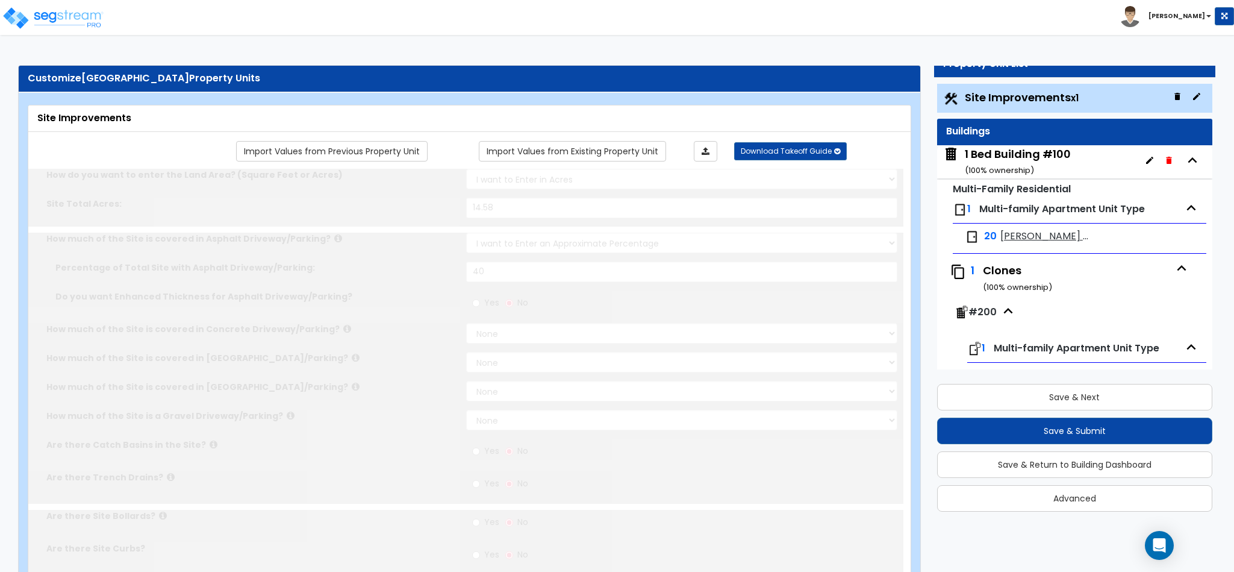
select select "3"
type input "800"
type input "500"
type input "5"
select select "2"
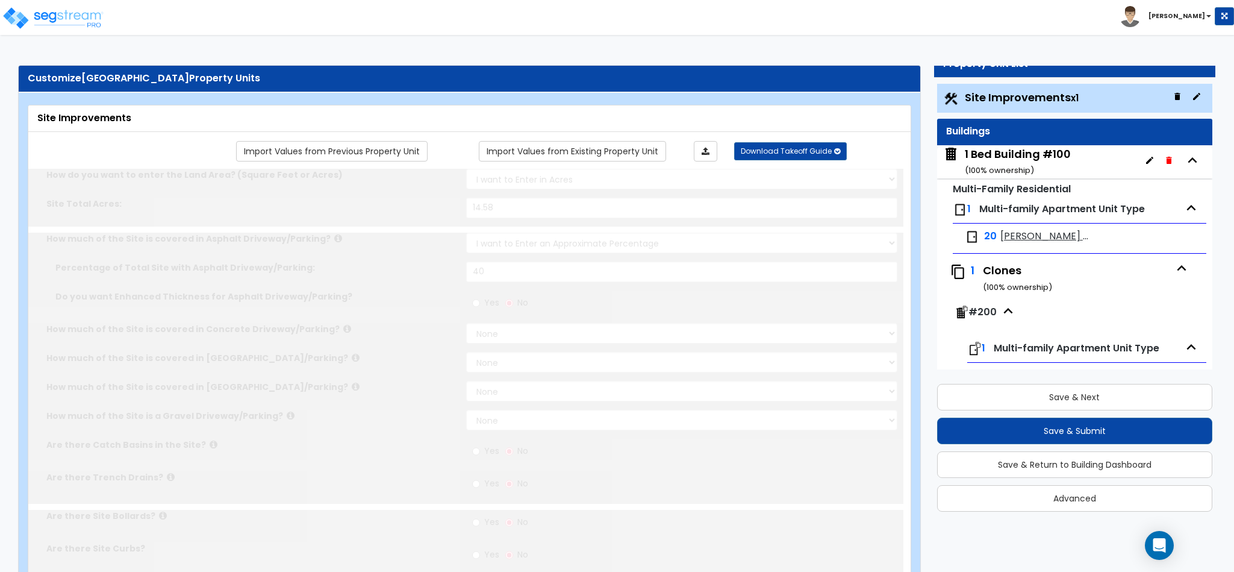
radio input "true"
type input "4"
radio input "true"
select select "2"
radio input "true"
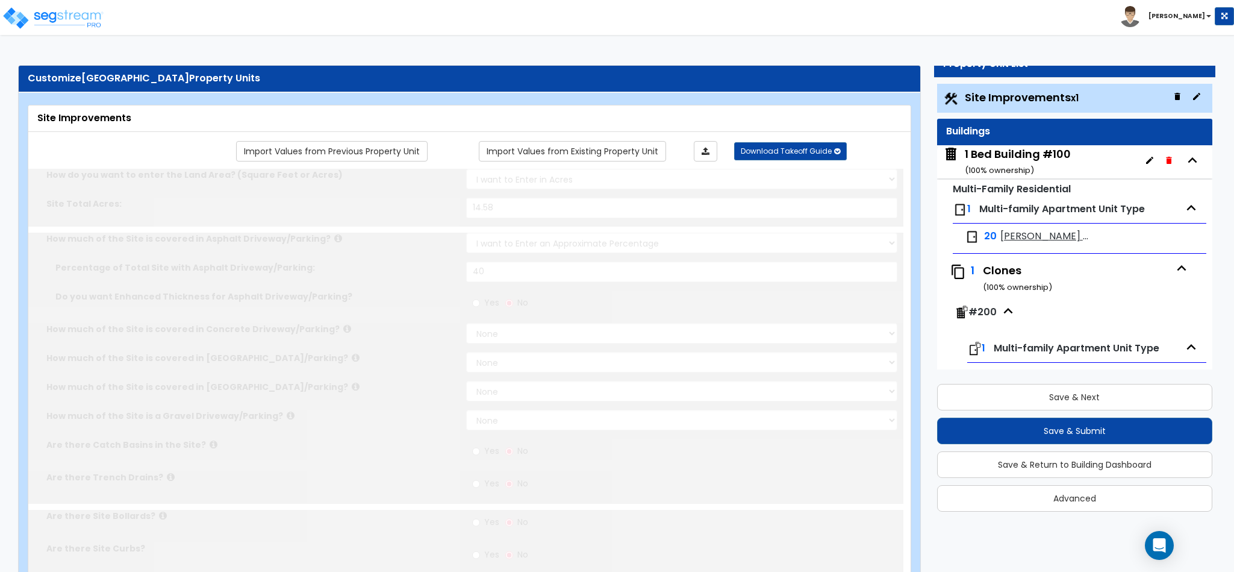
select select "1"
select select "3"
type input "13"
type input "5"
type input "15"
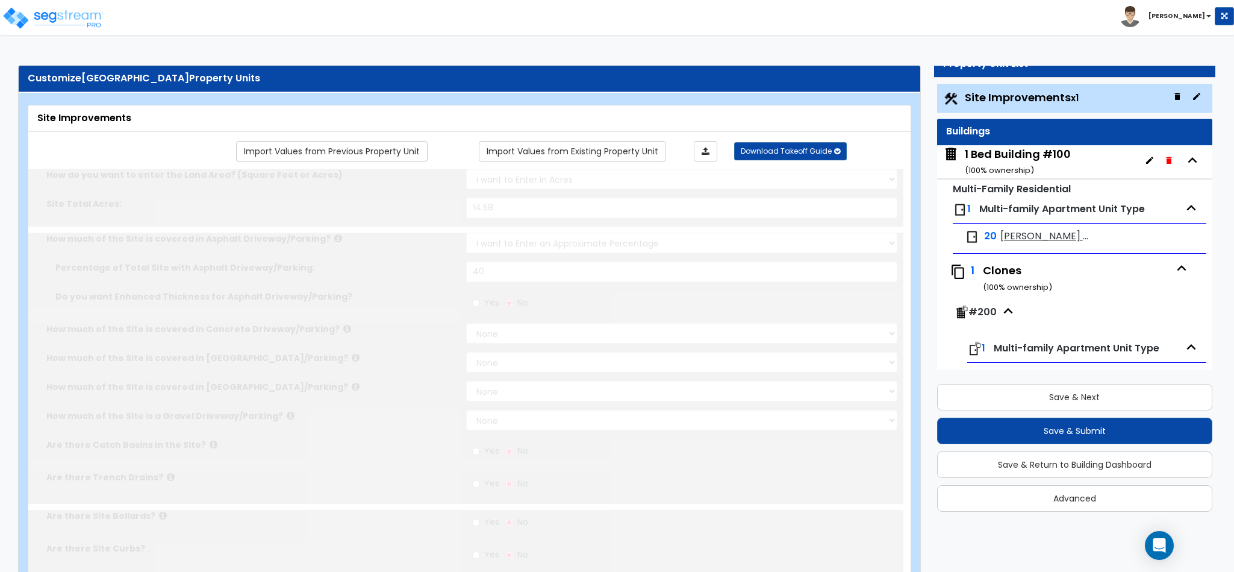
select select "2"
type input "2"
radio input "true"
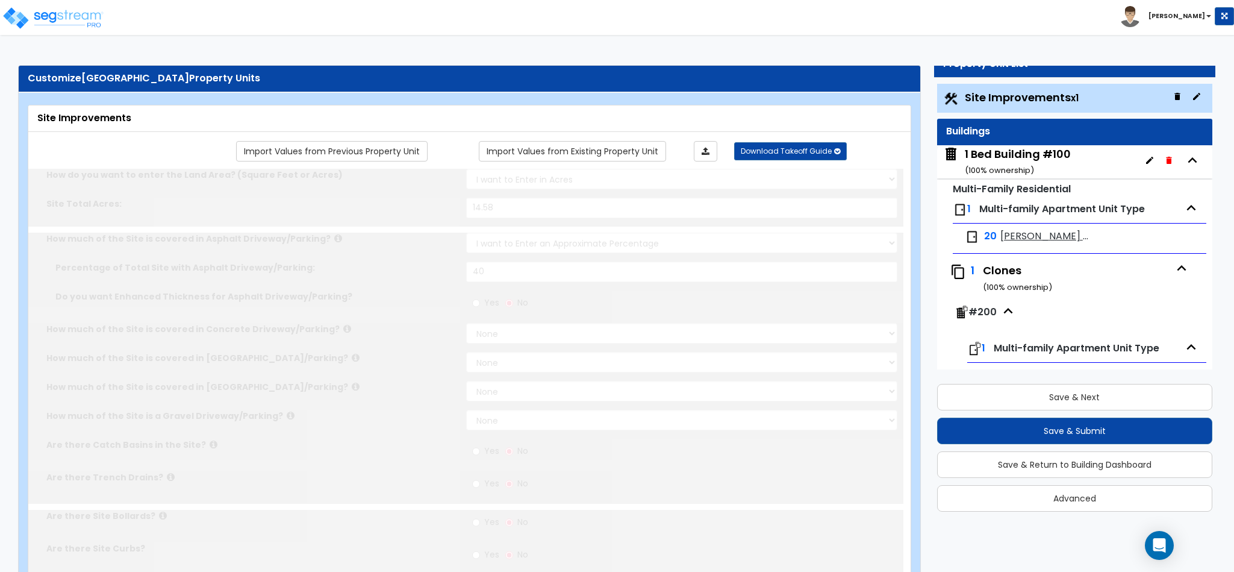
type input "6"
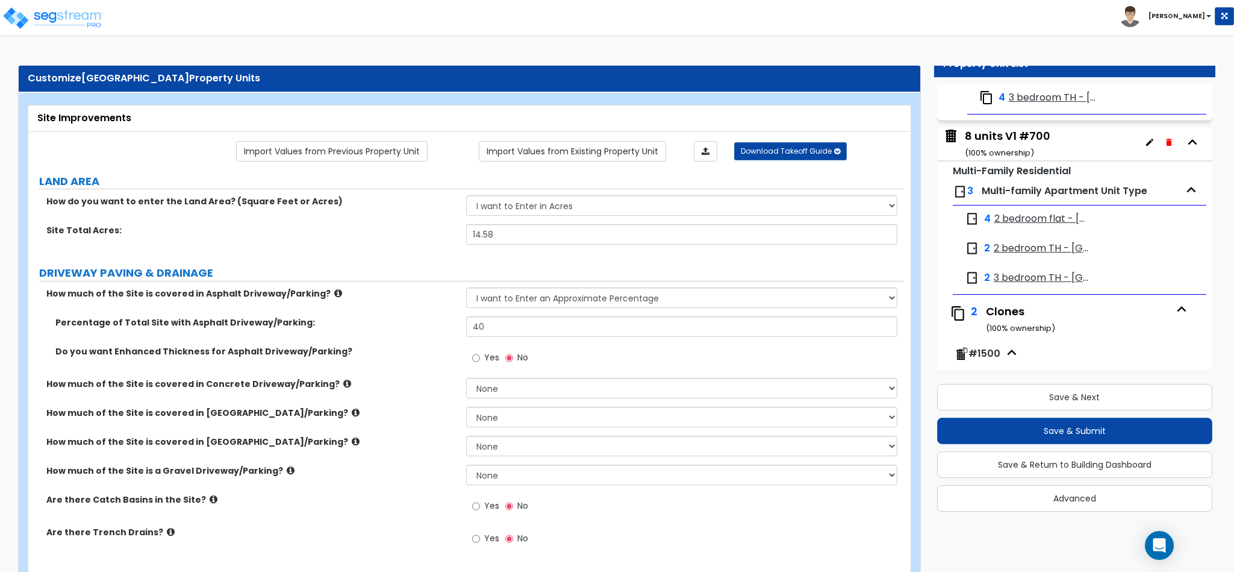
scroll to position [1807, 0]
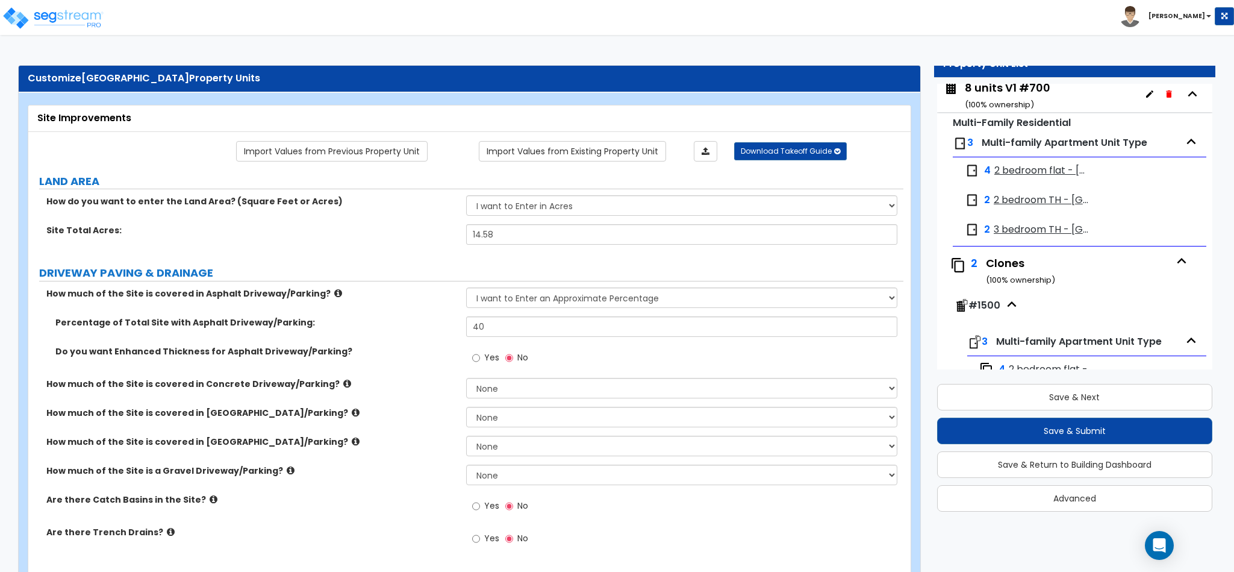
click at [1033, 148] on span "Multi-family Apartment Unit Type" at bounding box center [1065, 143] width 166 height 14
click at [1016, 104] on div "8 units V1 #700 ( 100 % ownership)" at bounding box center [1008, 95] width 86 height 31
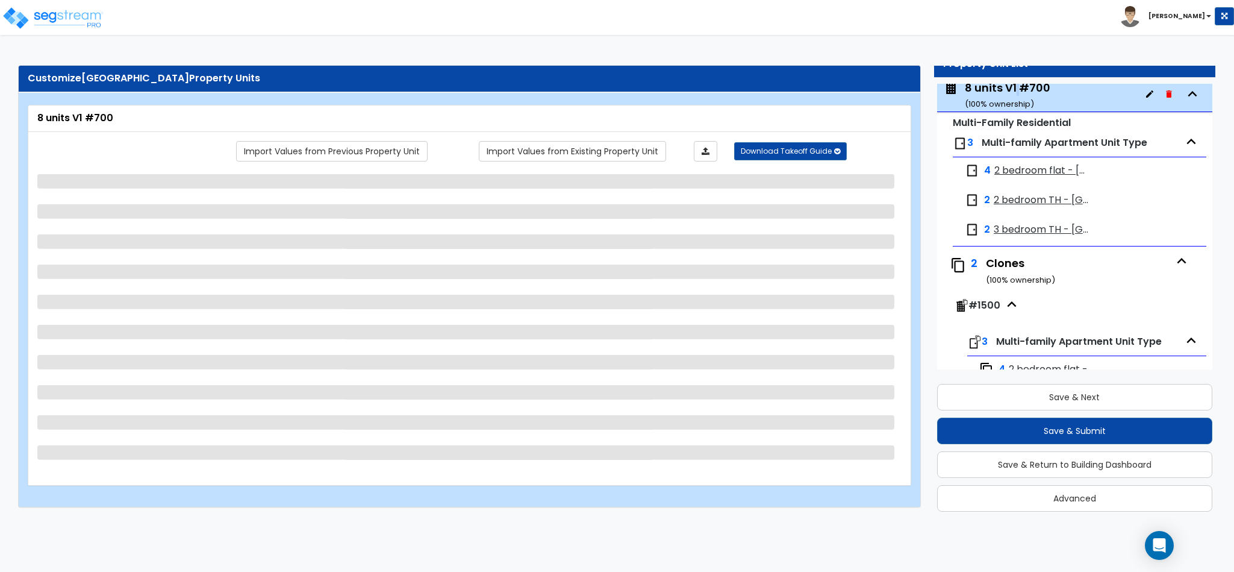
scroll to position [1814, 0]
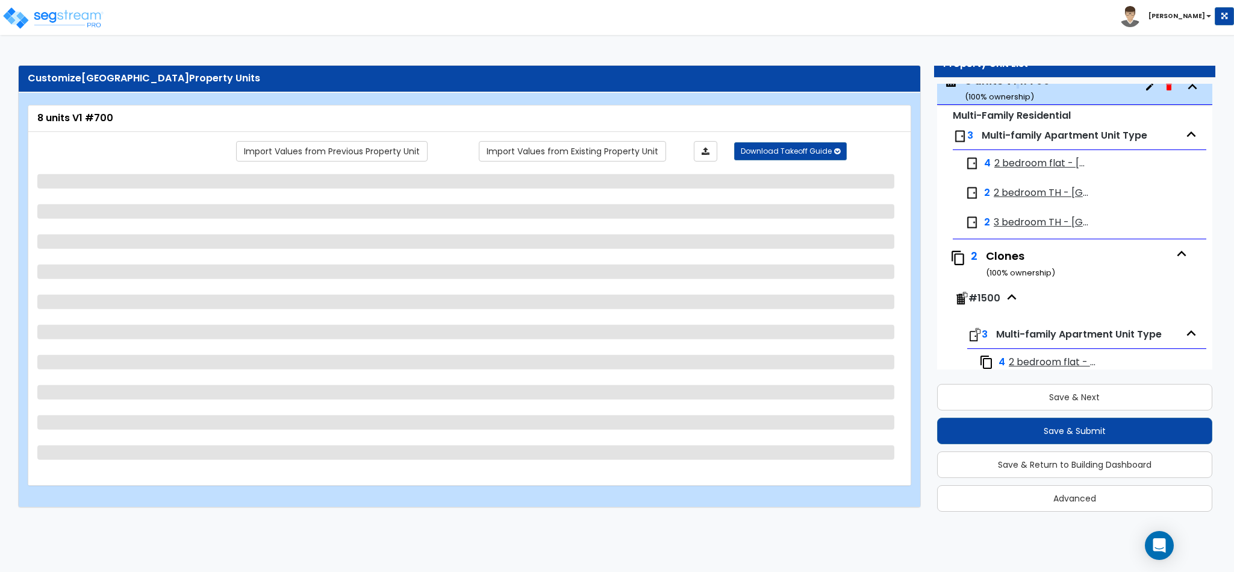
select select "2"
select select "7"
select select "1"
select select "7"
select select "1"
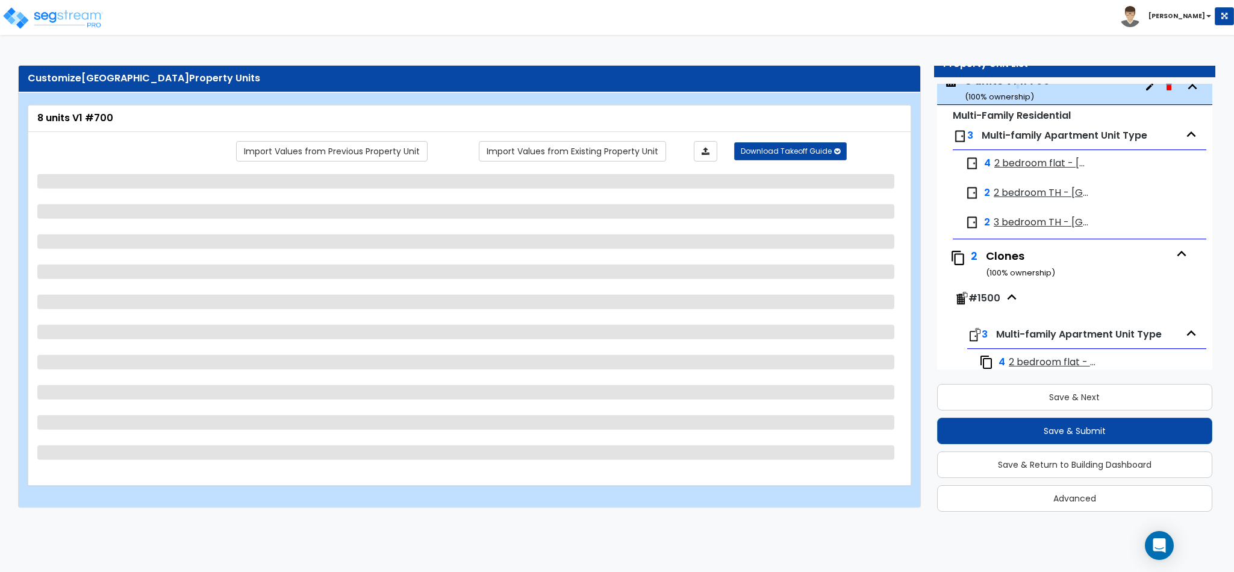
select select "1"
select select "3"
select select "1"
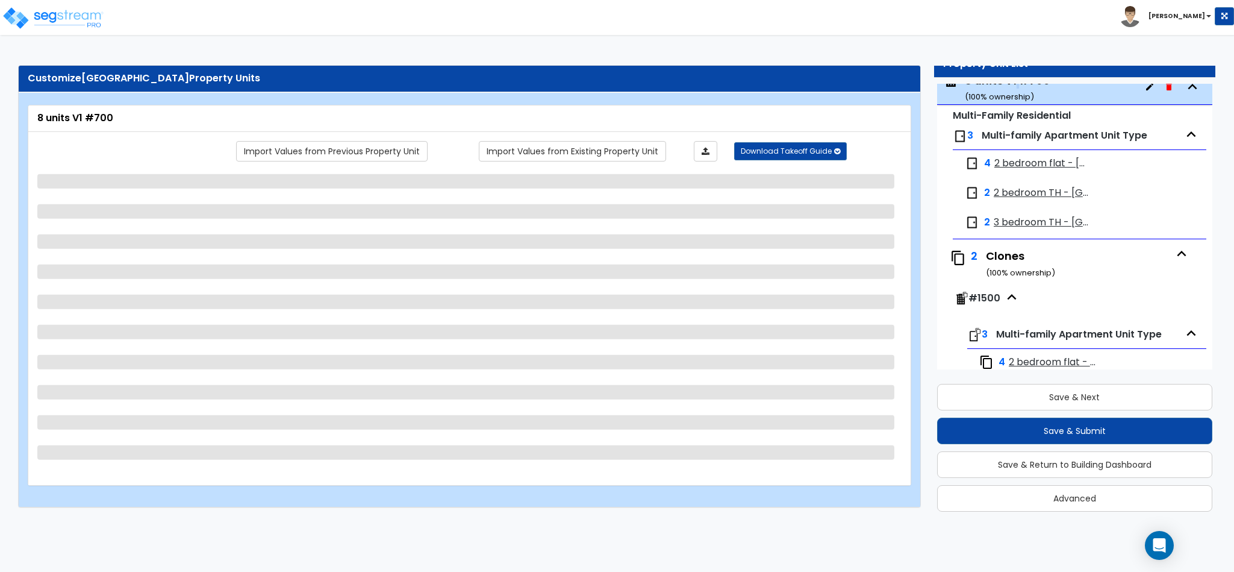
select select "2"
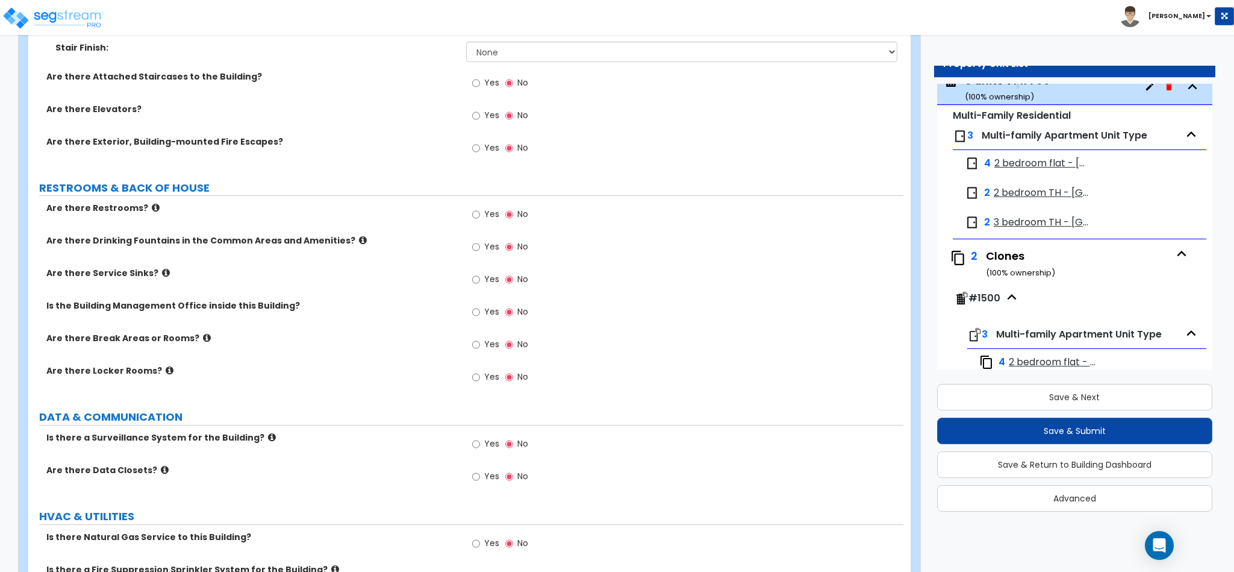
scroll to position [1952, 0]
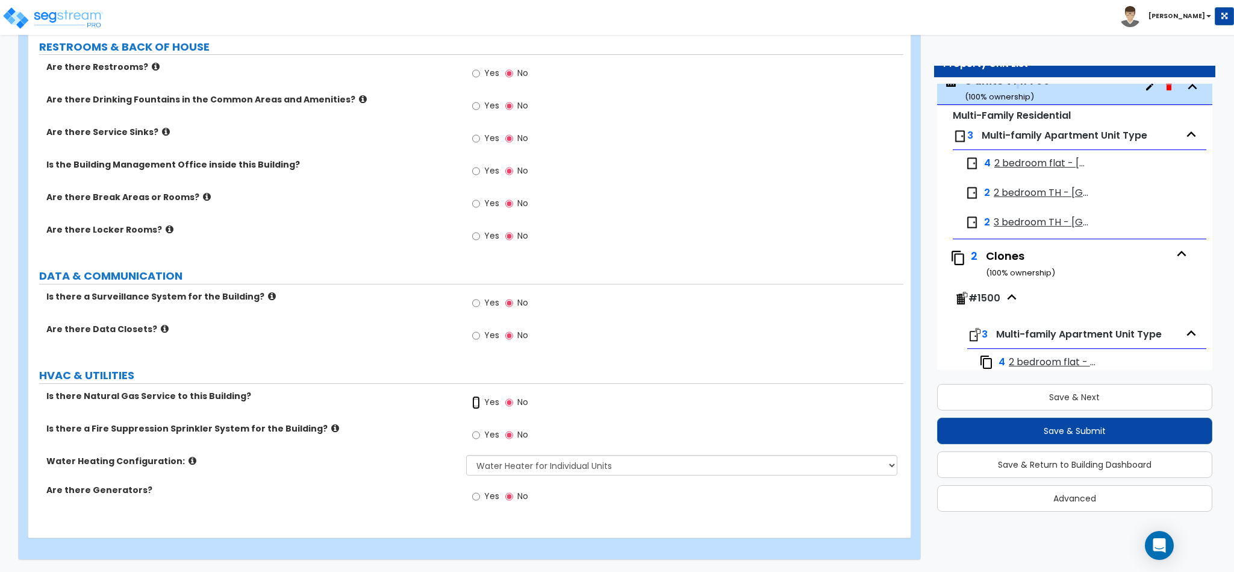
click at [473, 401] on input "Yes" at bounding box center [476, 402] width 8 height 13
radio input "true"
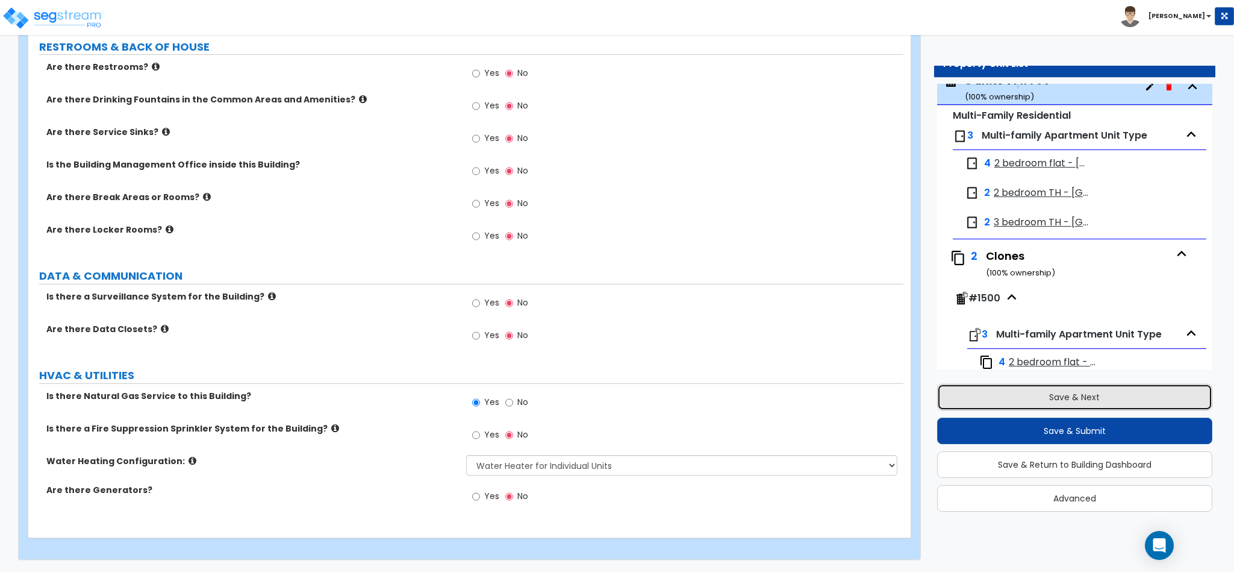
click at [1084, 399] on button "Save & Next" at bounding box center [1074, 397] width 275 height 27
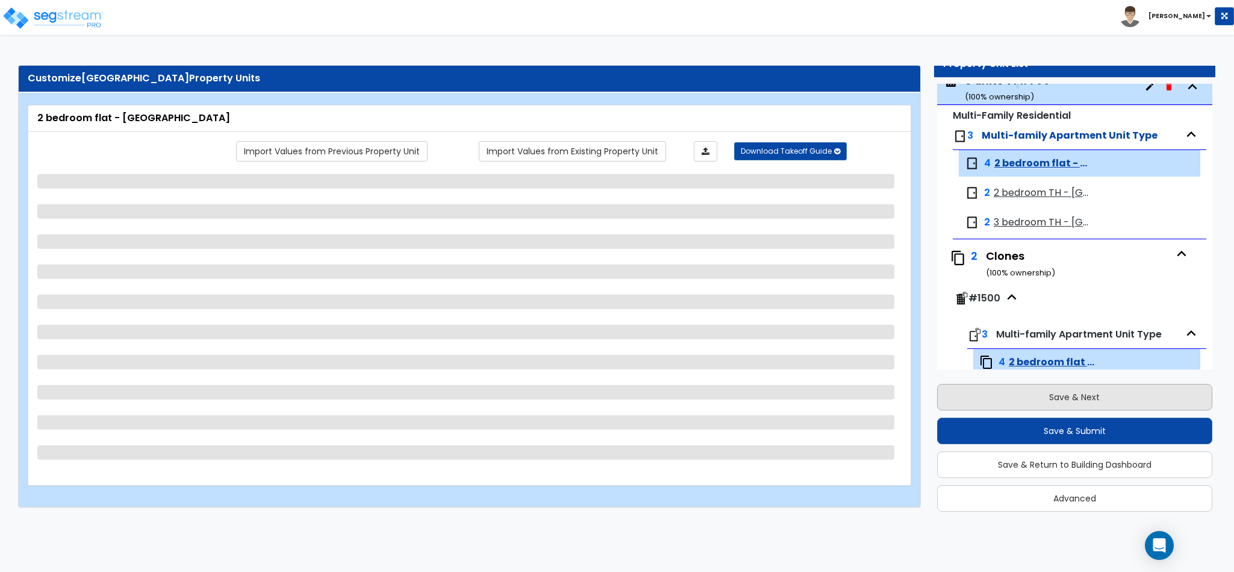
scroll to position [1893, 0]
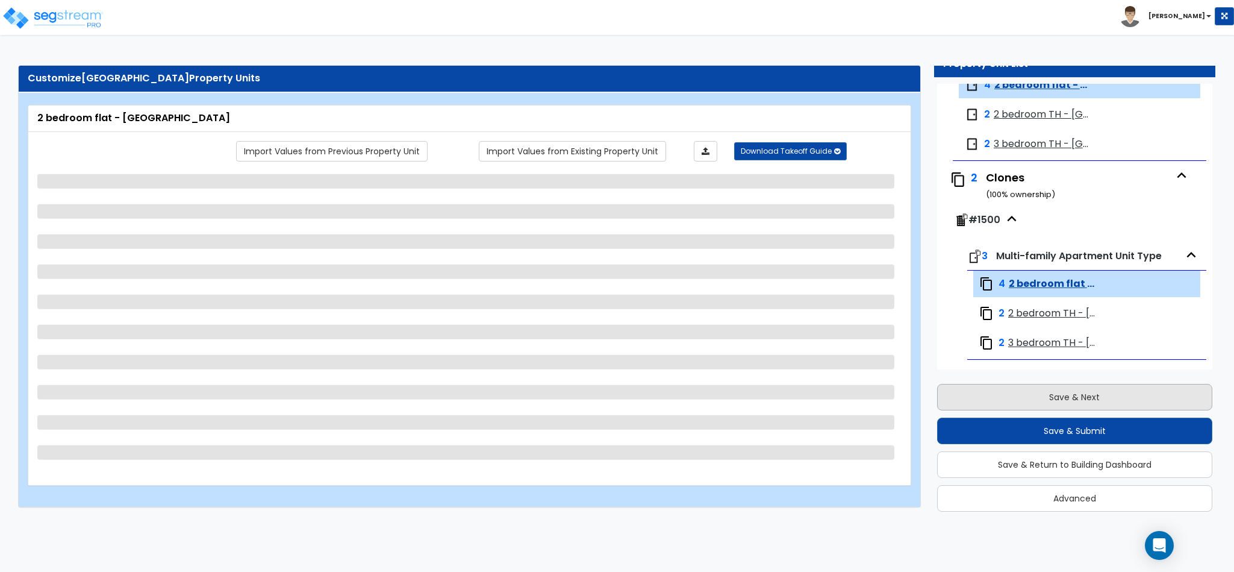
select select "5"
select select "1"
select select "3"
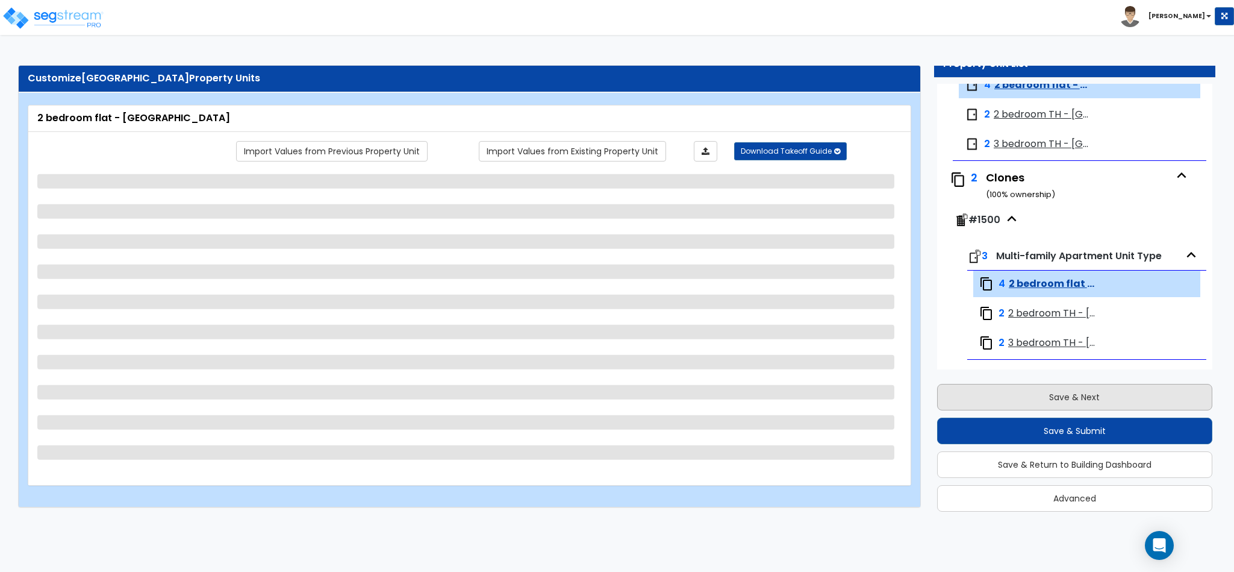
select select "1"
select select "2"
select select "1"
select select "4"
select select "2"
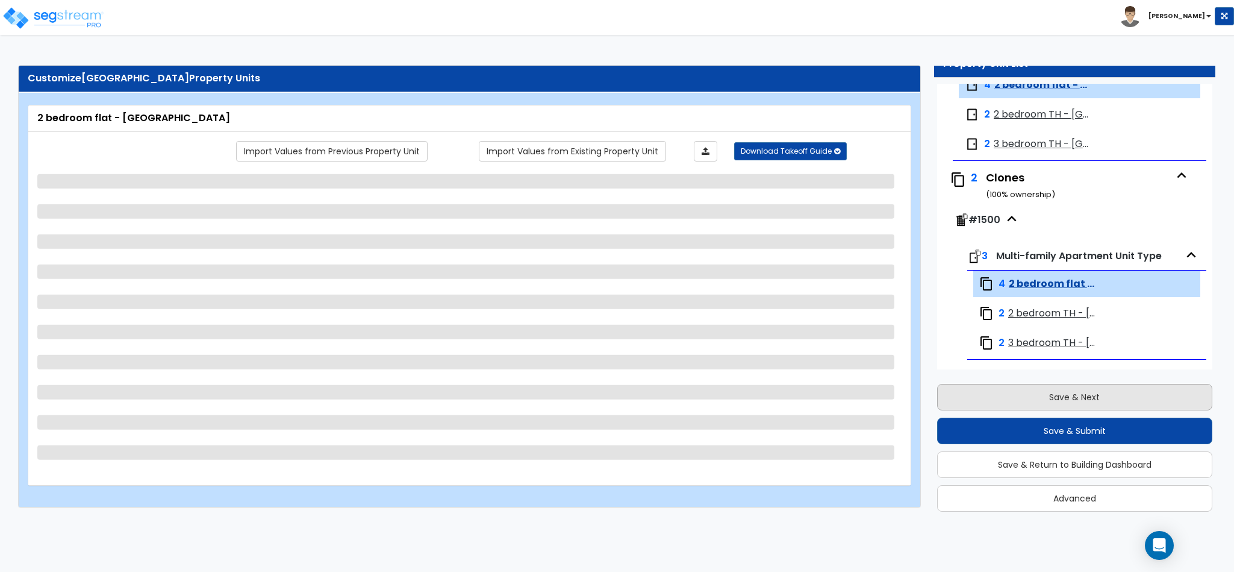
select select "1"
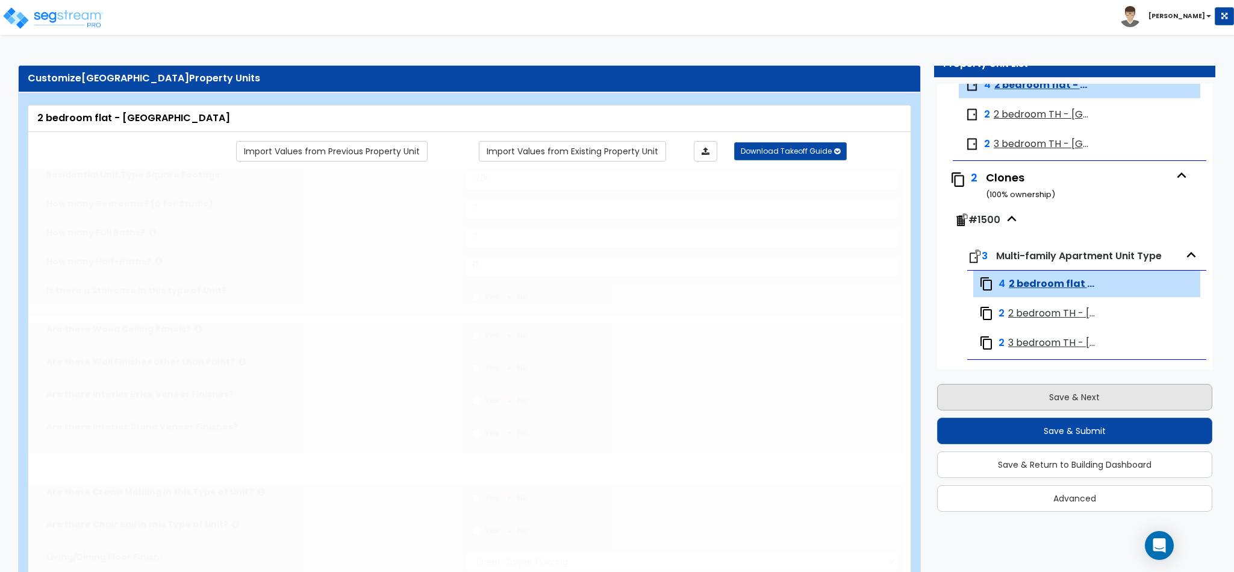
select select "2"
select select "1"
select select "2"
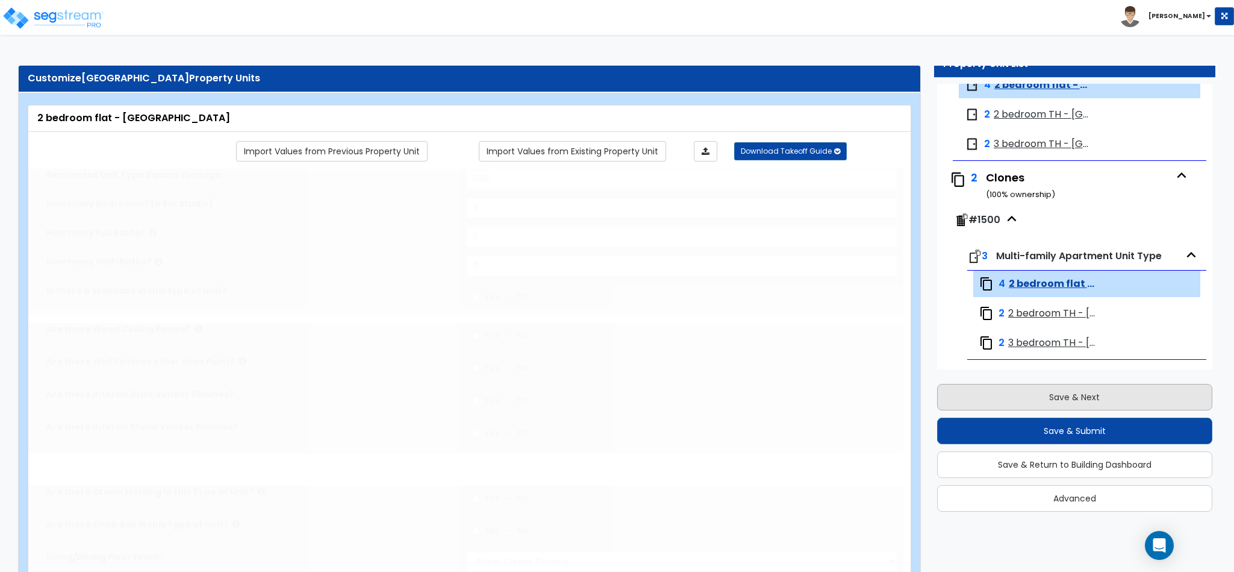
radio input "true"
select select "3"
select select "1"
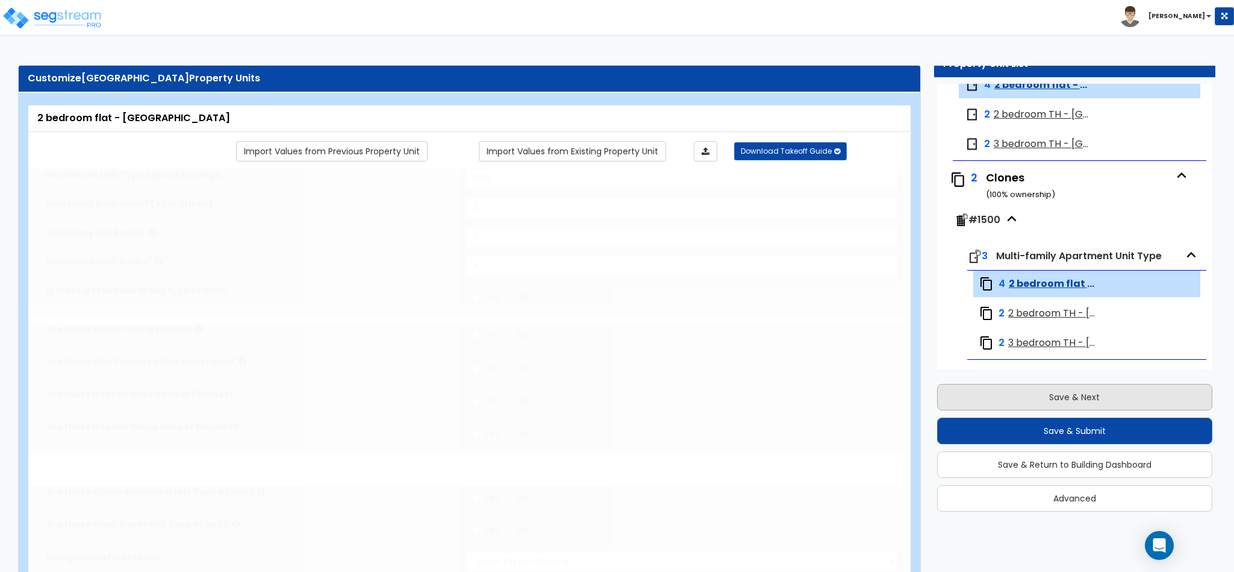
select select "3"
select select "2"
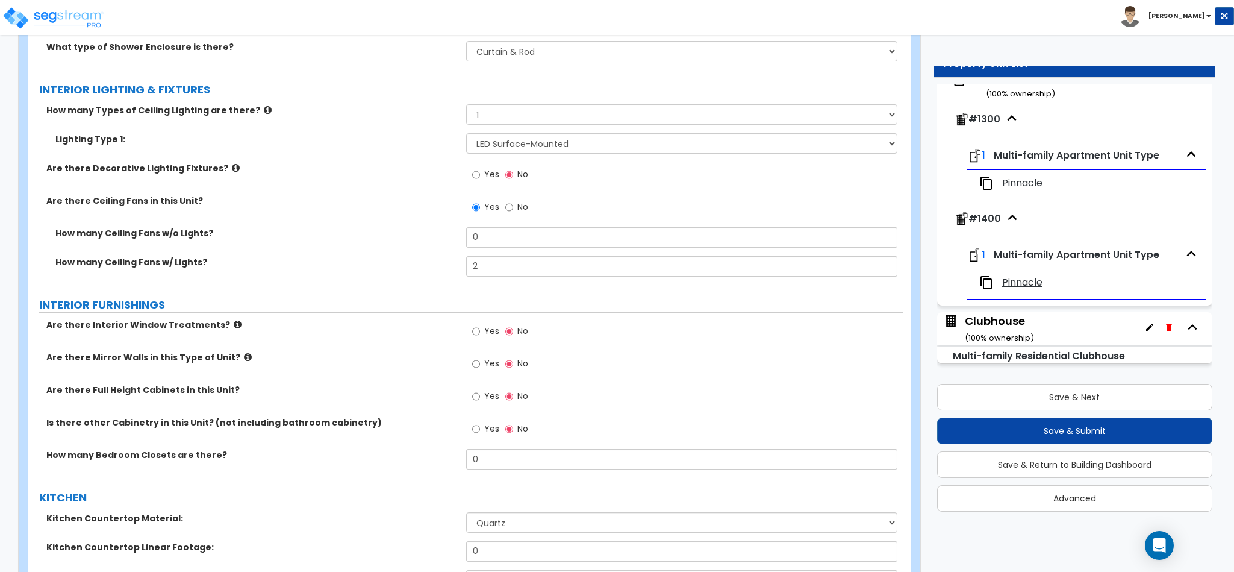
scroll to position [904, 0]
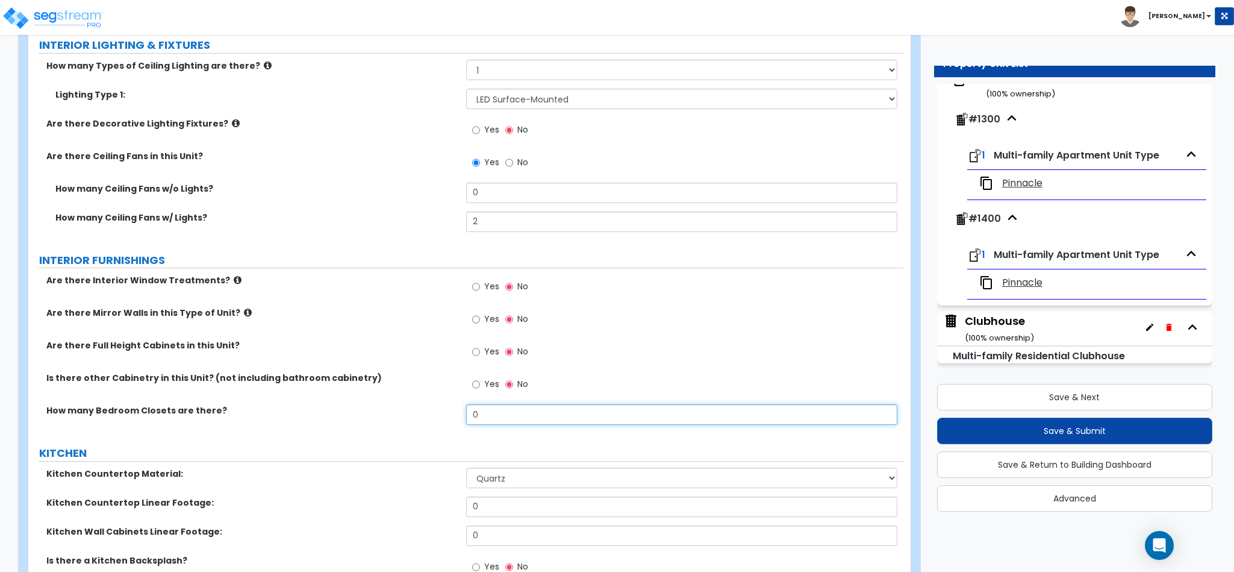
click at [495, 425] on input "0" at bounding box center [682, 414] width 432 height 20
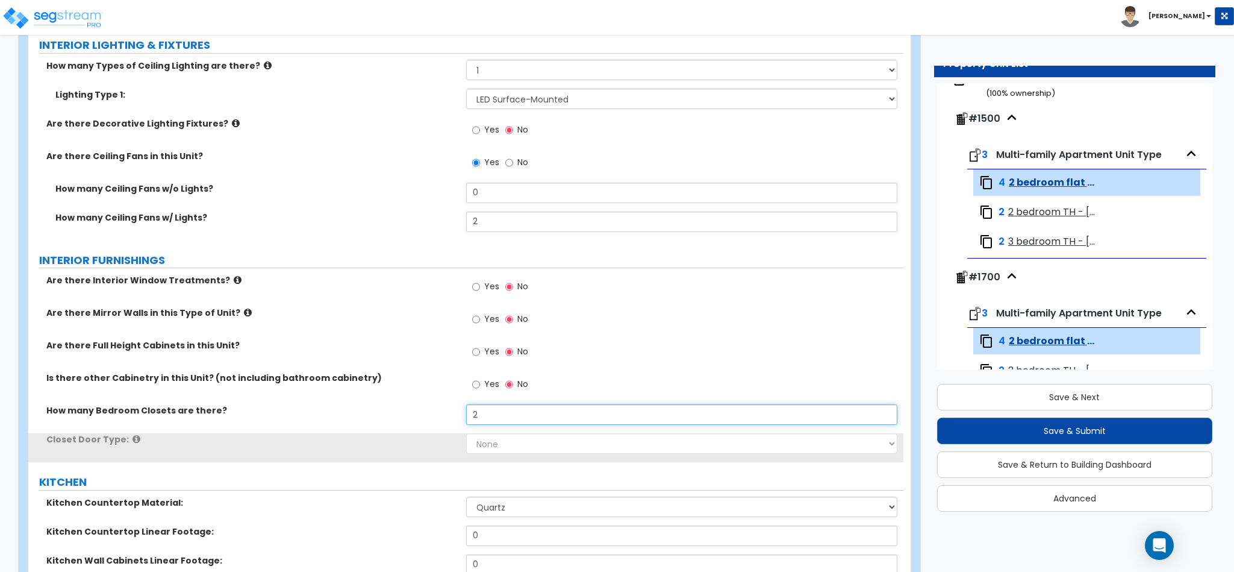
scroll to position [1893, 0]
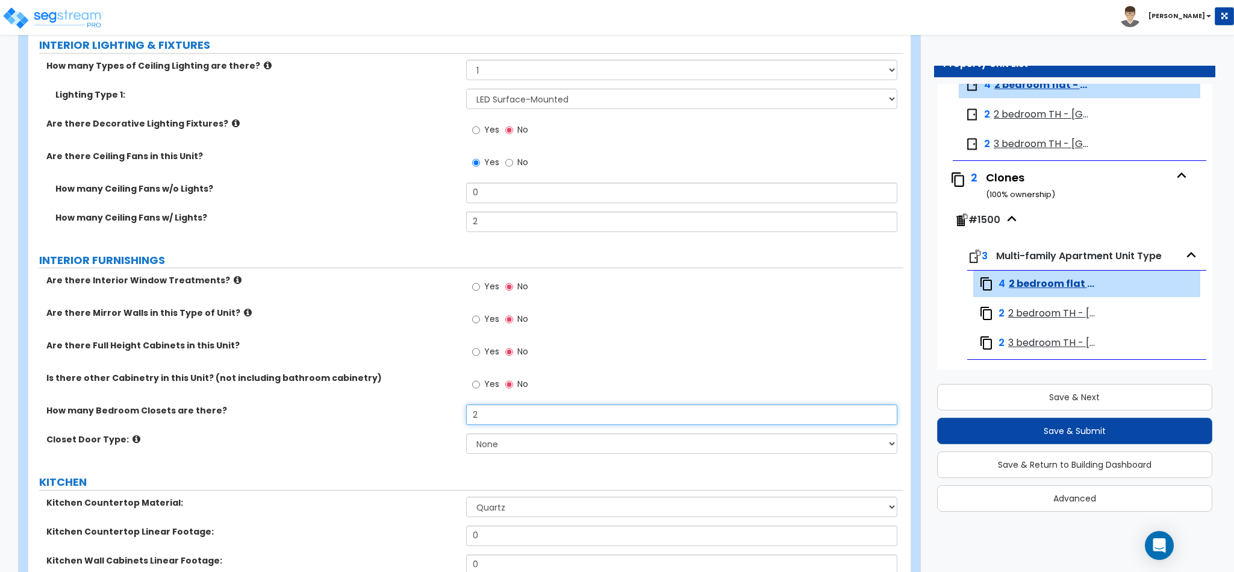
type input "2"
click at [504, 456] on div "Closet Door Type: None Bi-fold Louvered Doors Bi-fold Panel Doors Sliding Doors…" at bounding box center [465, 447] width 875 height 29
click at [507, 446] on select "None Bi-fold Louvered Doors Bi-fold Panel Doors Sliding Doors Hinged Wood Door" at bounding box center [682, 443] width 432 height 20
click at [466, 436] on select "None Bi-fold Louvered Doors Bi-fold Panel Doors Sliding Doors Hinged Wood Door" at bounding box center [682, 443] width 432 height 20
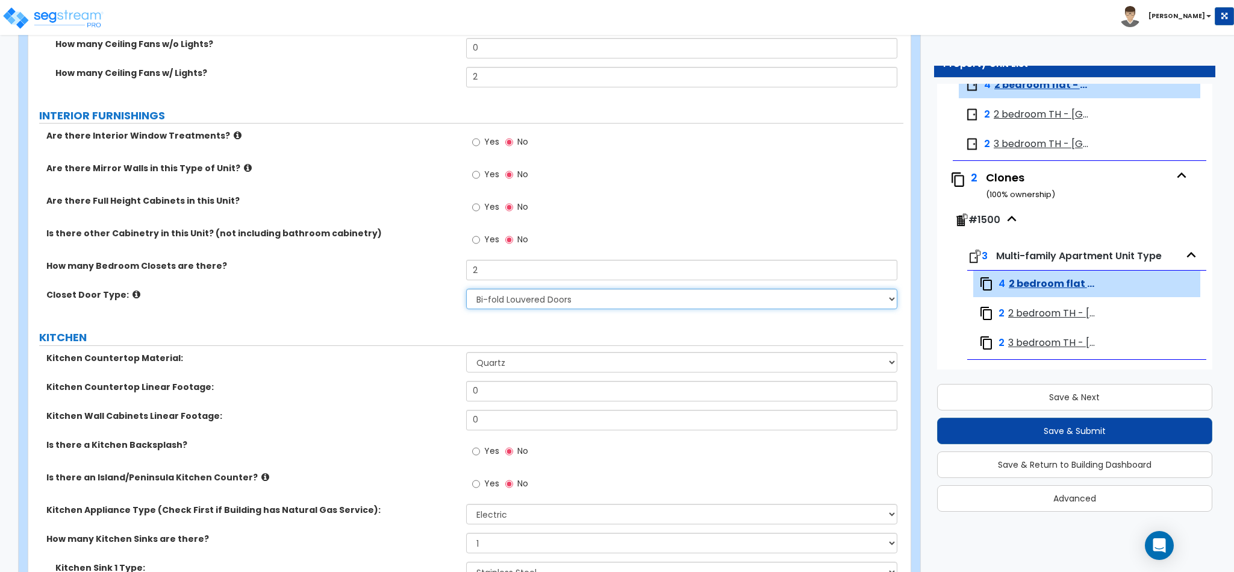
scroll to position [1084, 0]
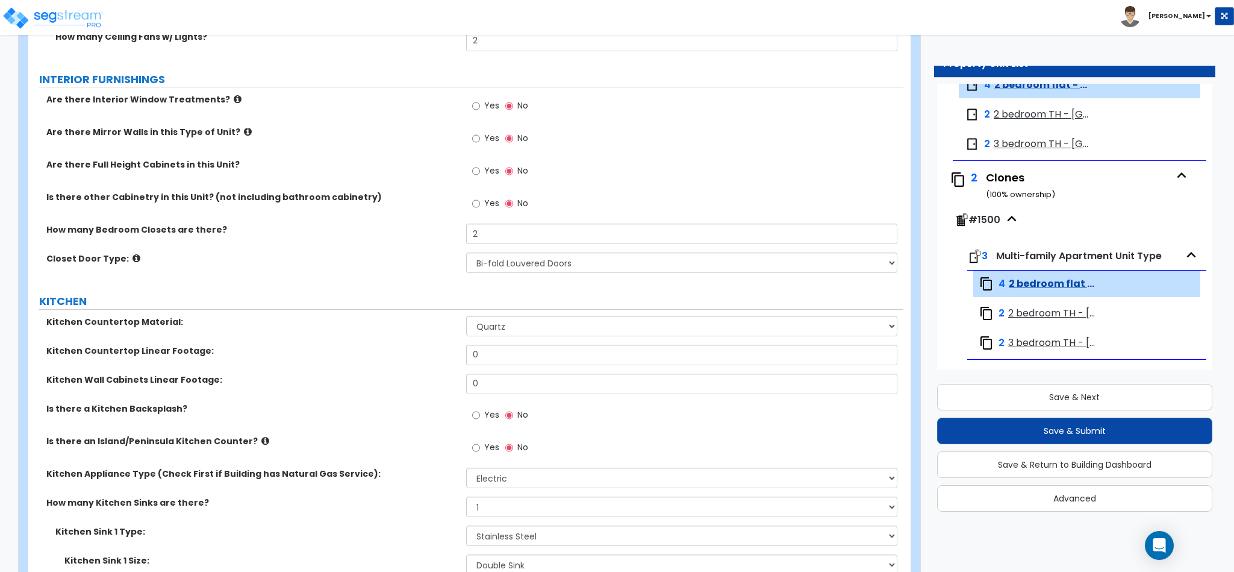
click at [133, 262] on icon at bounding box center [137, 258] width 8 height 9
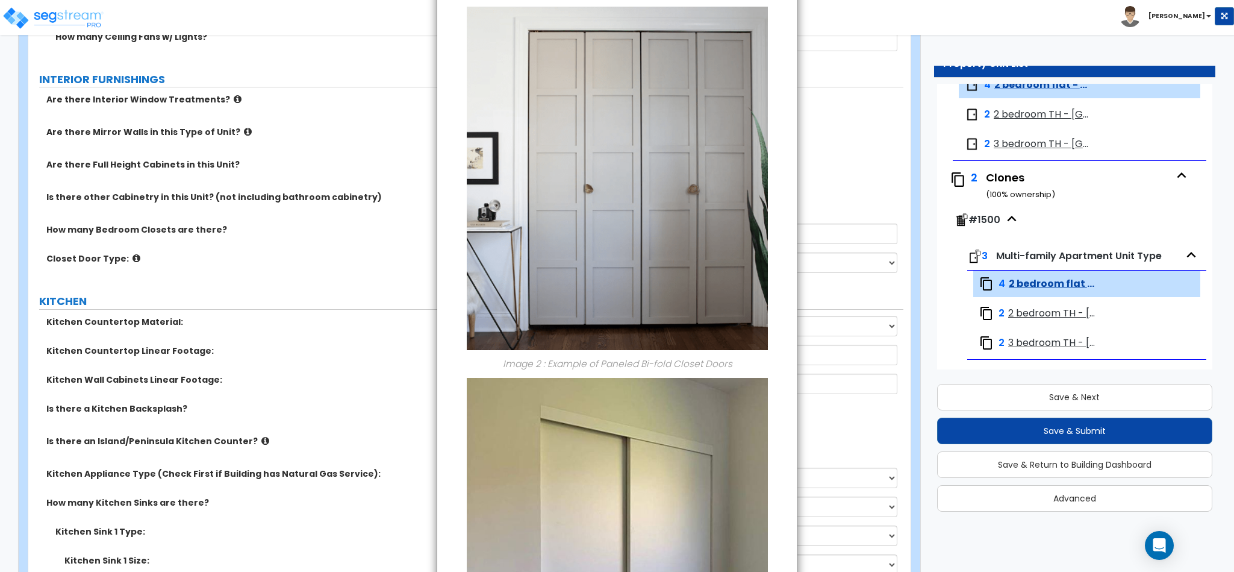
scroll to position [542, 0]
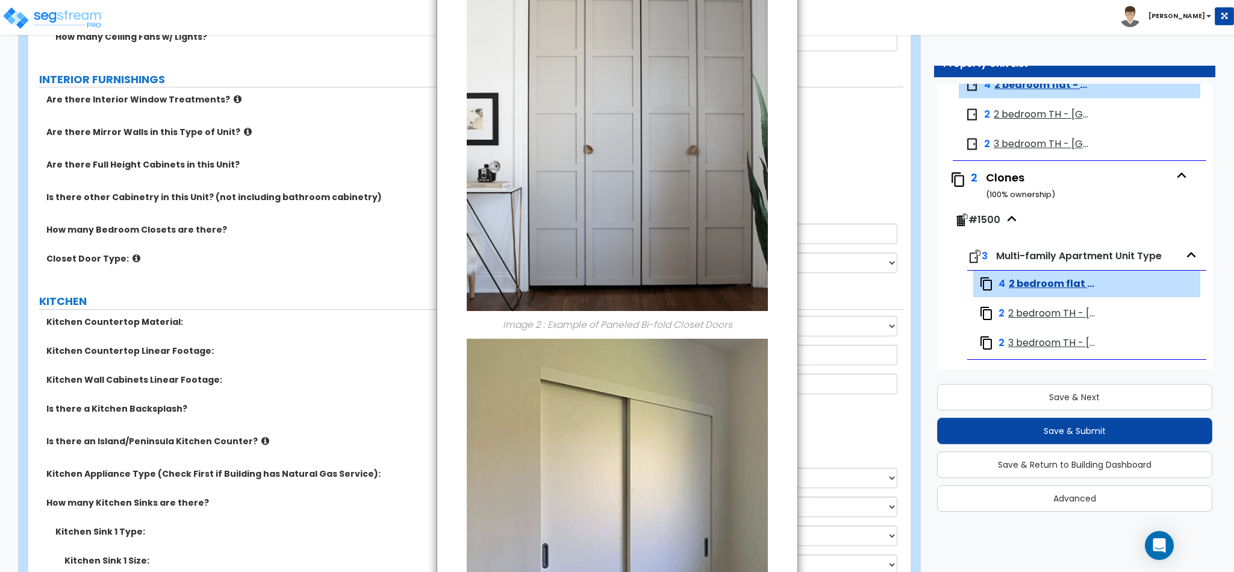
click at [817, 185] on div "× Information of Closet Door Type: Image 1 : Example of Louvered Bi-fold Closet…" at bounding box center [617, 286] width 1234 height 572
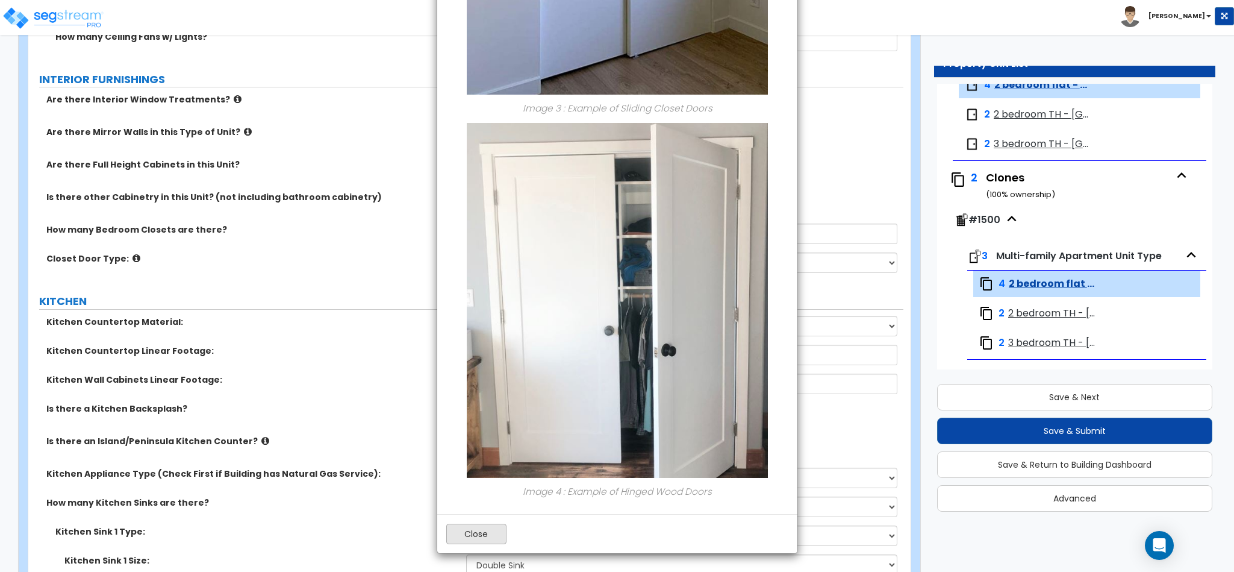
scroll to position [1175, 0]
click at [483, 537] on button "Close" at bounding box center [476, 533] width 60 height 20
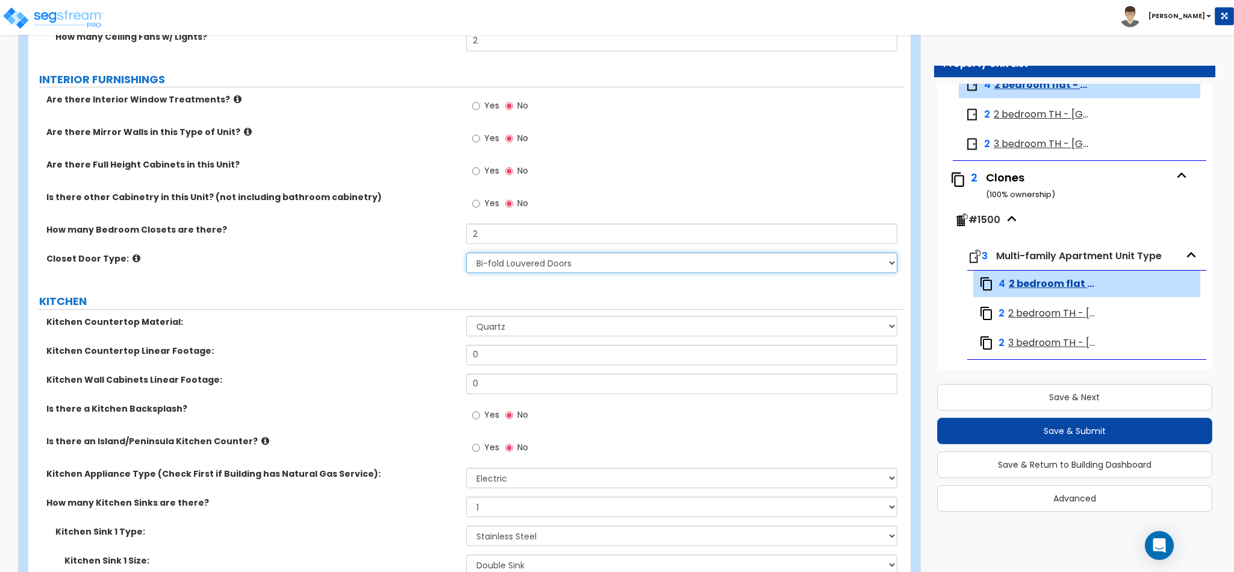
click at [555, 273] on select "None Bi-fold Louvered Doors Bi-fold Panel Doors Sliding Doors Hinged Wood Door" at bounding box center [682, 262] width 432 height 20
select select "4"
click at [466, 255] on select "None Bi-fold Louvered Doors Bi-fold Panel Doors Sliding Doors Hinged Wood Door" at bounding box center [682, 262] width 432 height 20
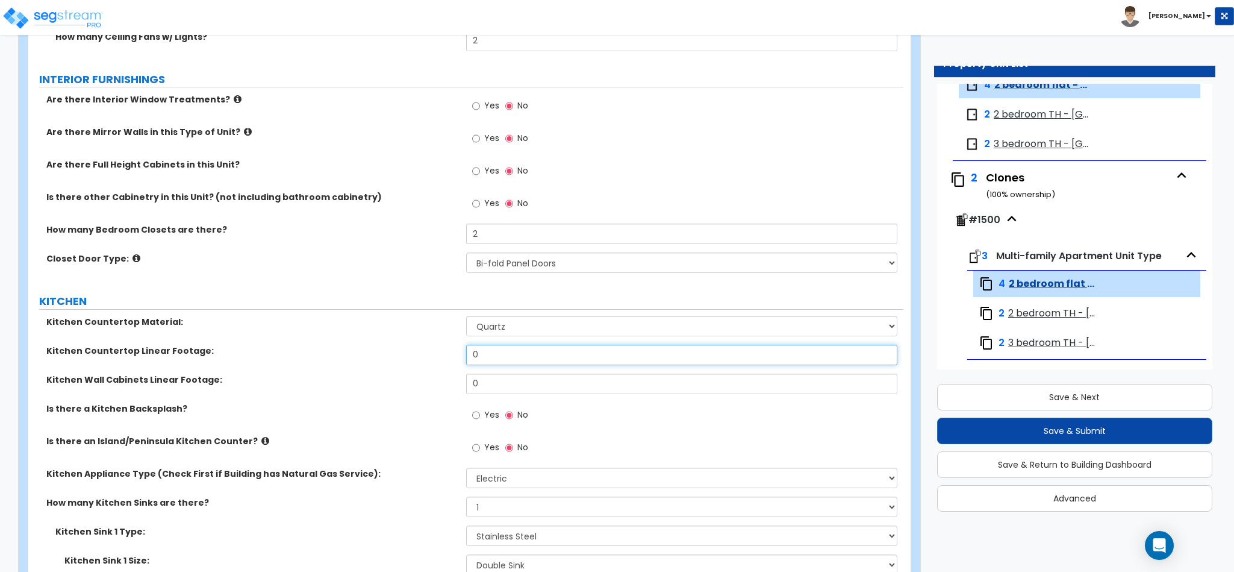
click at [492, 353] on input "0" at bounding box center [682, 355] width 432 height 20
type input "96"
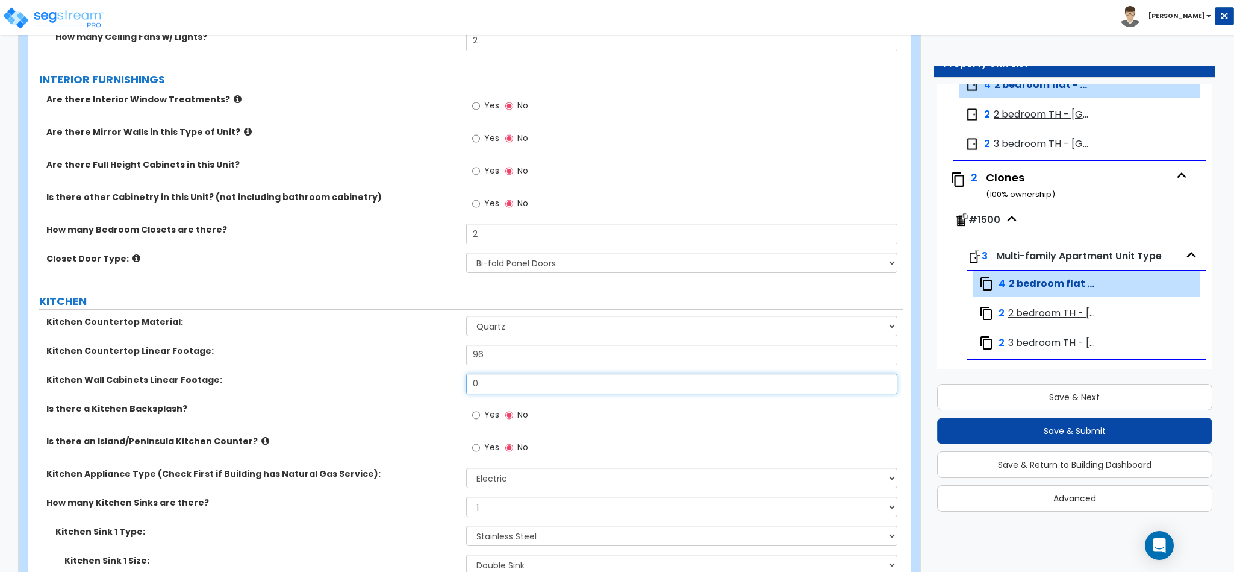
click at [505, 380] on input "0" at bounding box center [682, 383] width 432 height 20
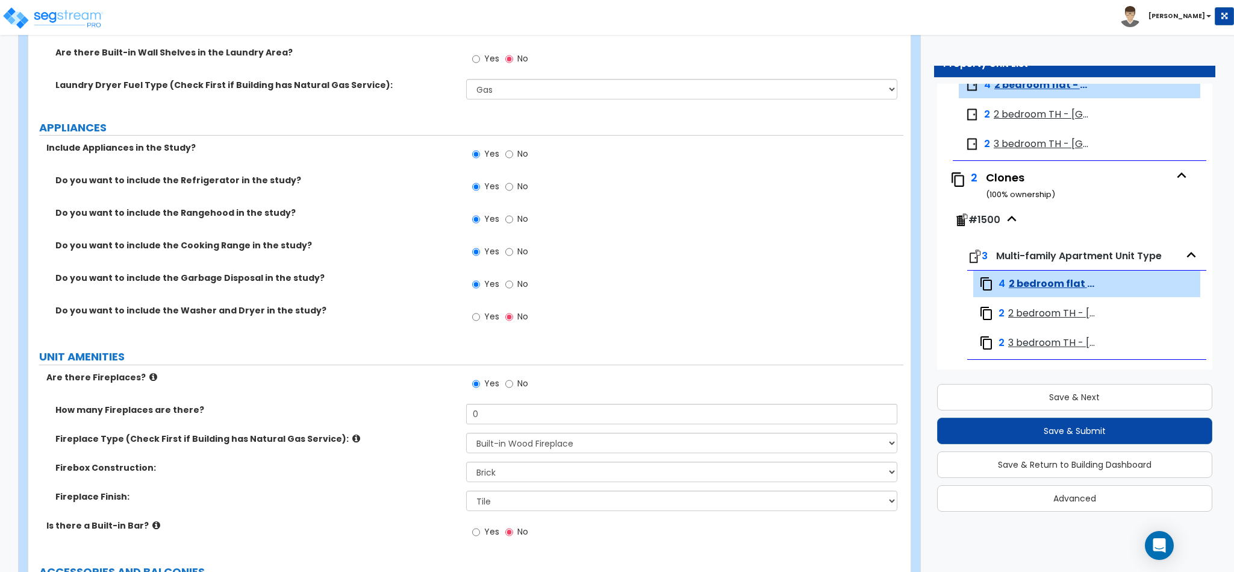
scroll to position [1807, 0]
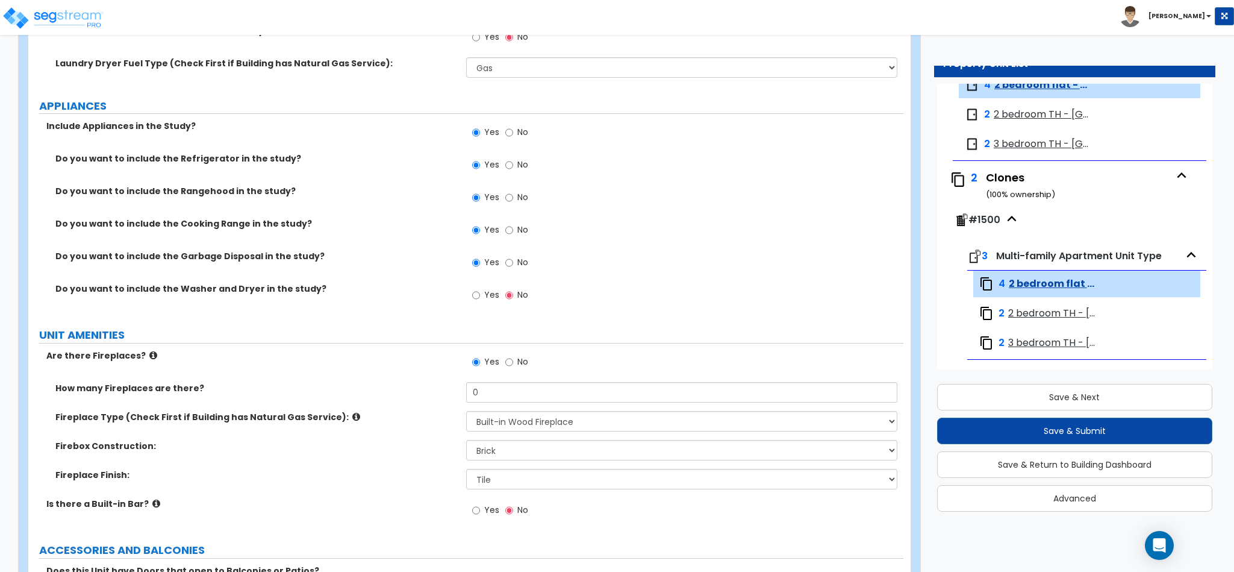
type input "144"
click at [515, 399] on input "0" at bounding box center [682, 392] width 432 height 20
type input "1"
click at [436, 468] on div "Firebox Construction: Please Choose One Brick Stone I Don't Know, Please Choose…" at bounding box center [465, 454] width 875 height 29
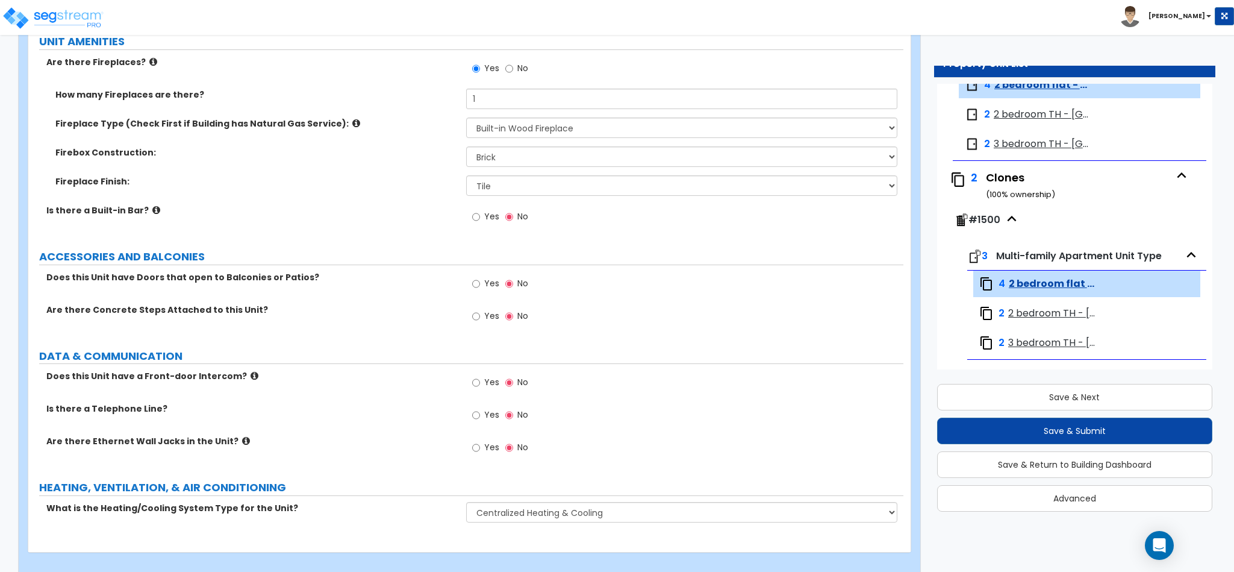
scroll to position [2119, 0]
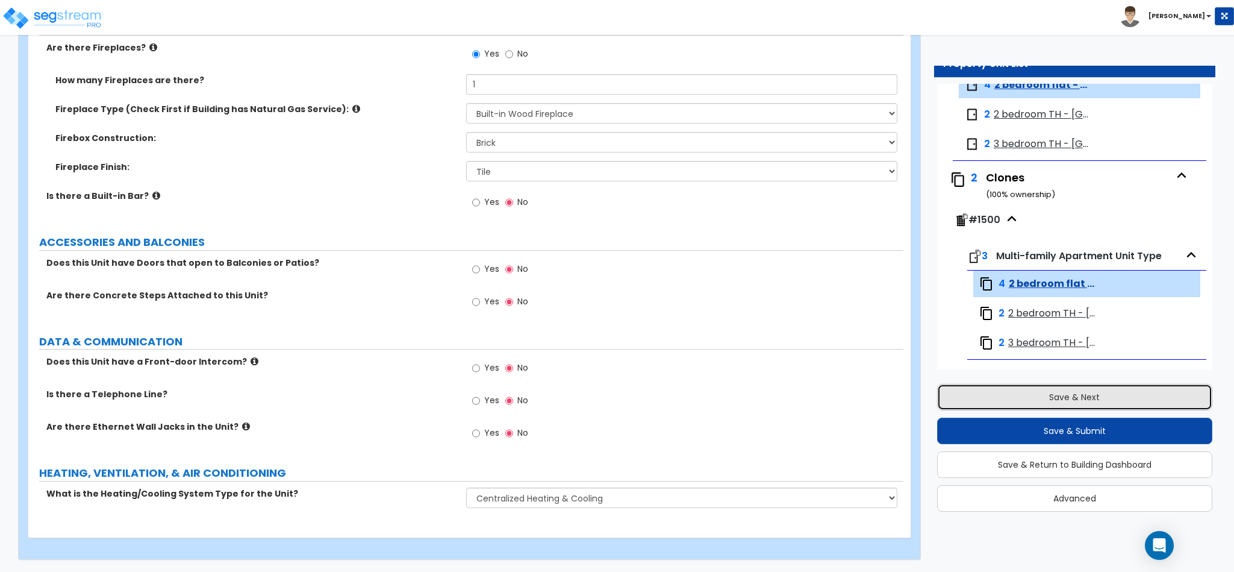
click at [1092, 391] on button "Save & Next" at bounding box center [1074, 397] width 275 height 27
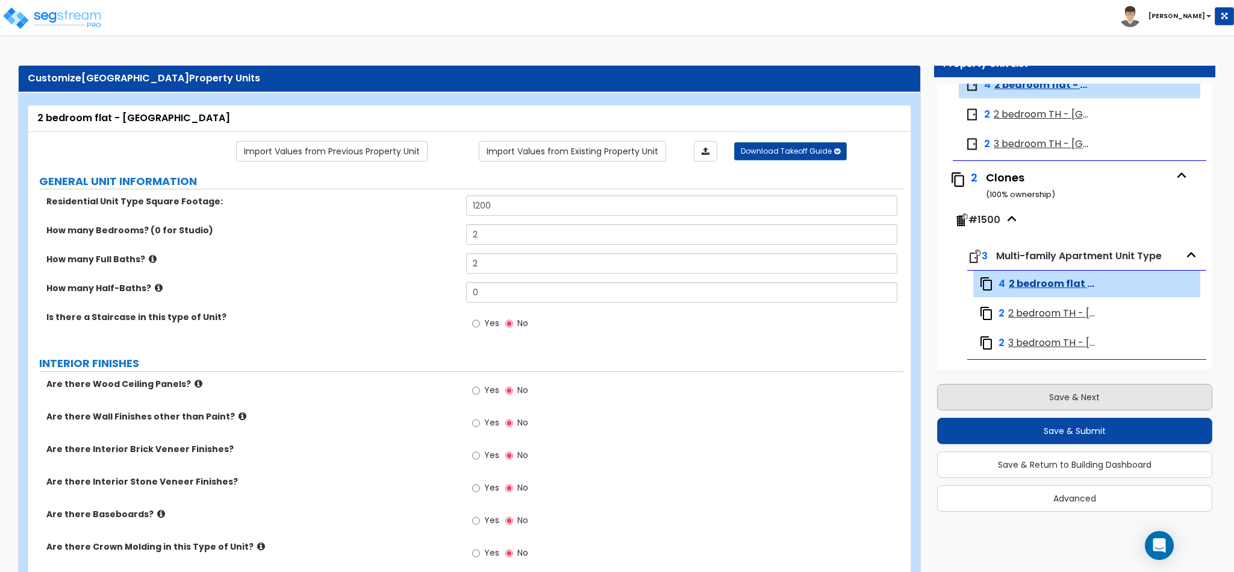
click at [1092, 391] on button "Save & Next" at bounding box center [1074, 397] width 275 height 27
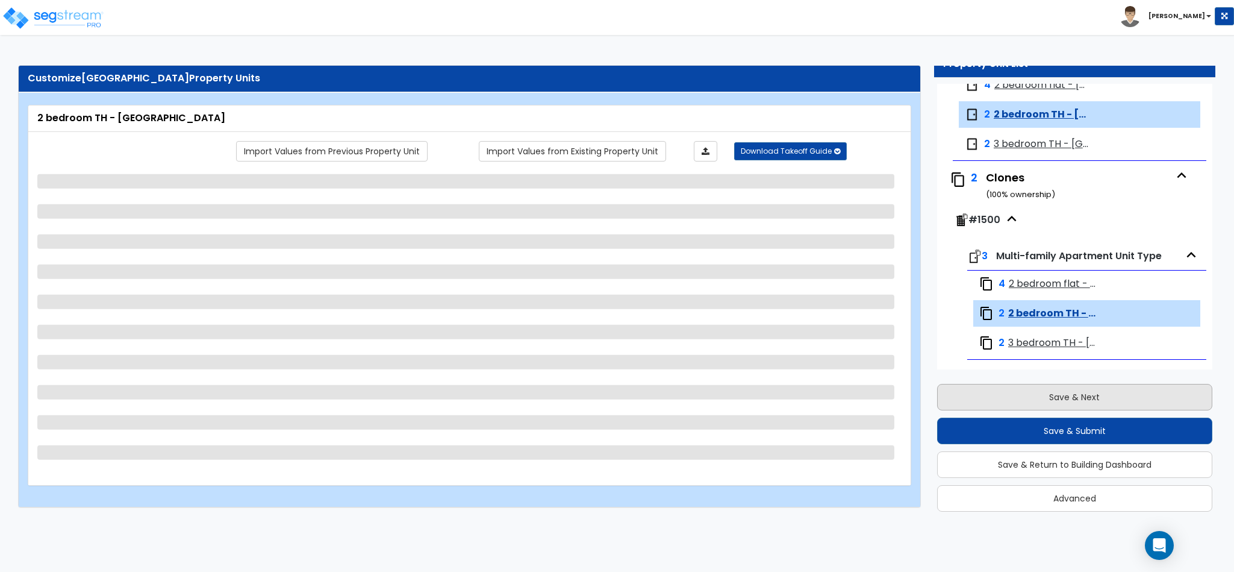
scroll to position [15, 0]
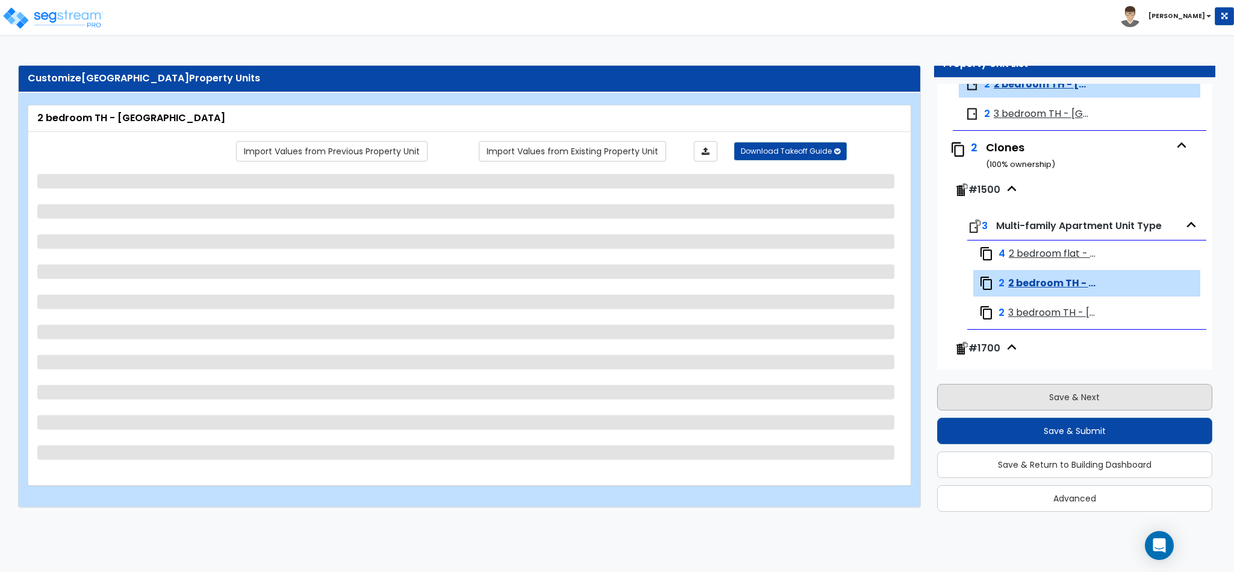
select select "5"
select select "1"
select select "3"
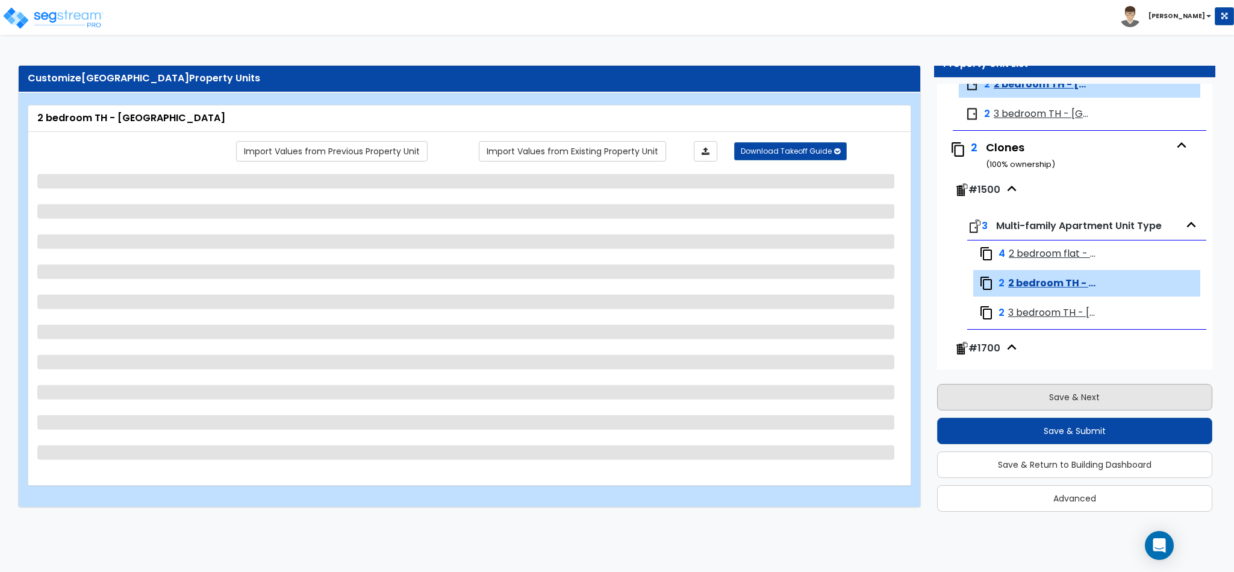
select select "2"
select select "1"
select select "2"
select select "1"
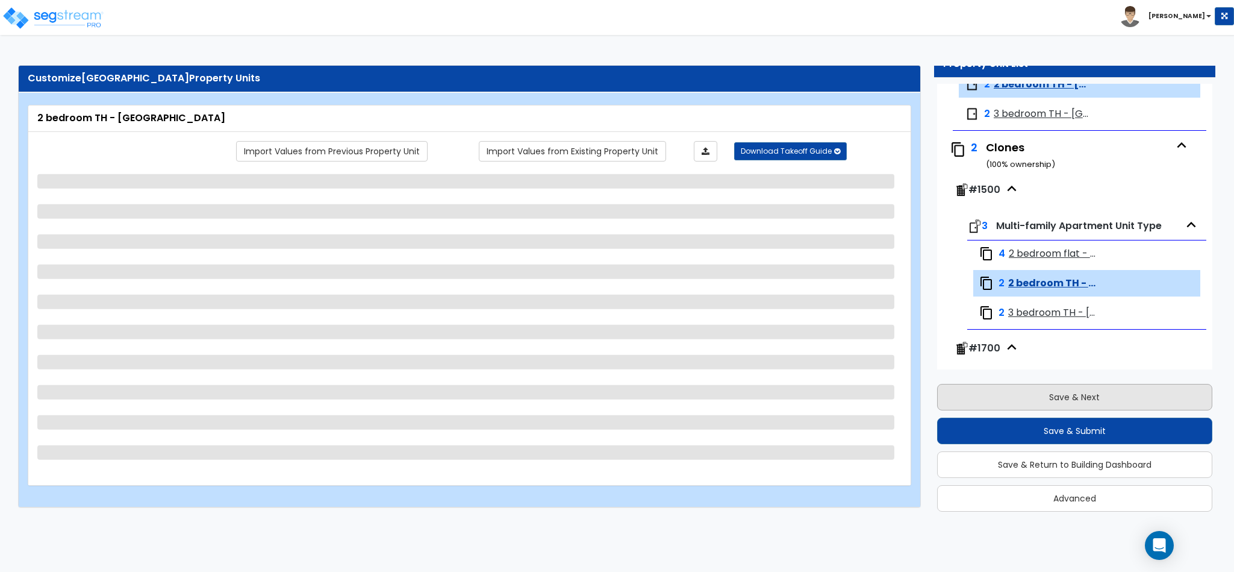
select select "1"
select select "3"
select select "2"
select select "1"
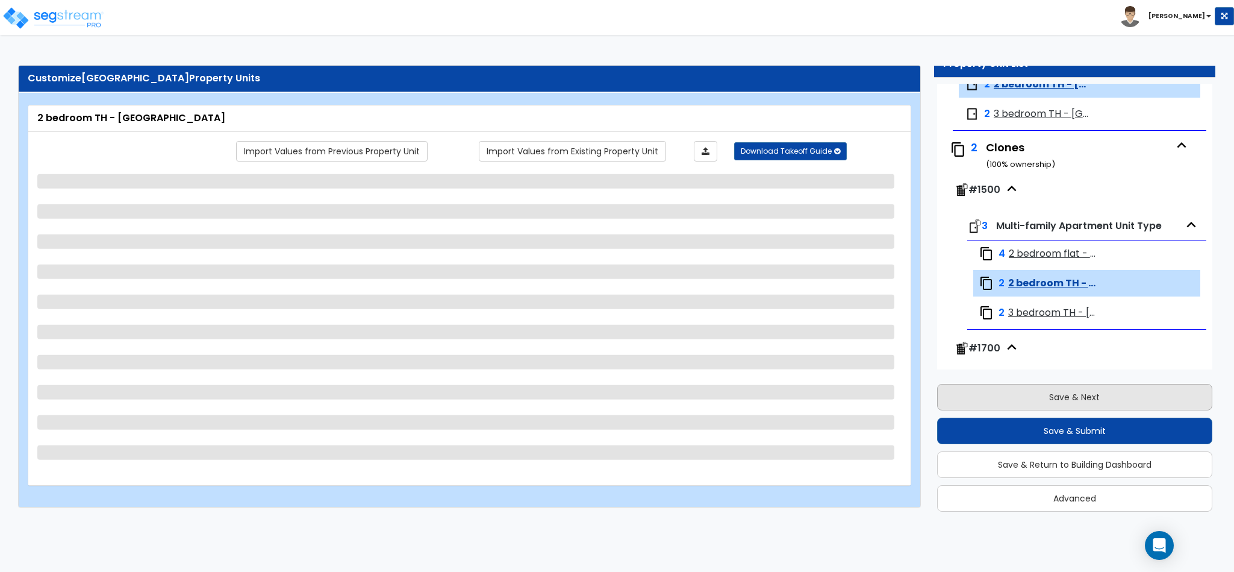
select select "2"
select select "1"
select select "3"
select select "1"
select select "3"
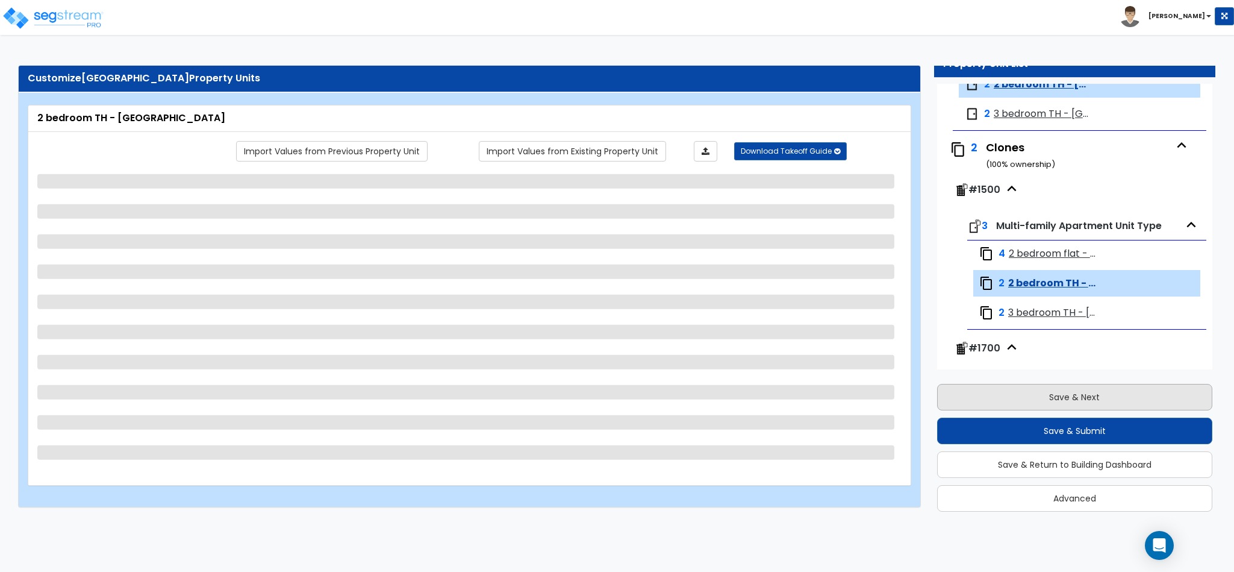
select select "2"
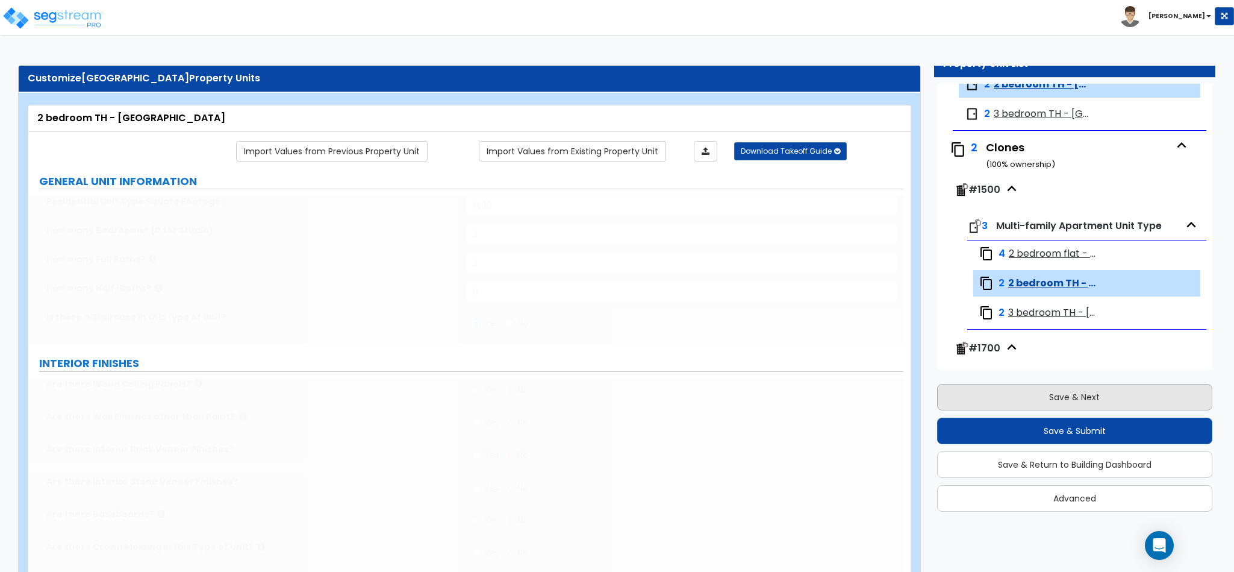
select select "5"
select select "1"
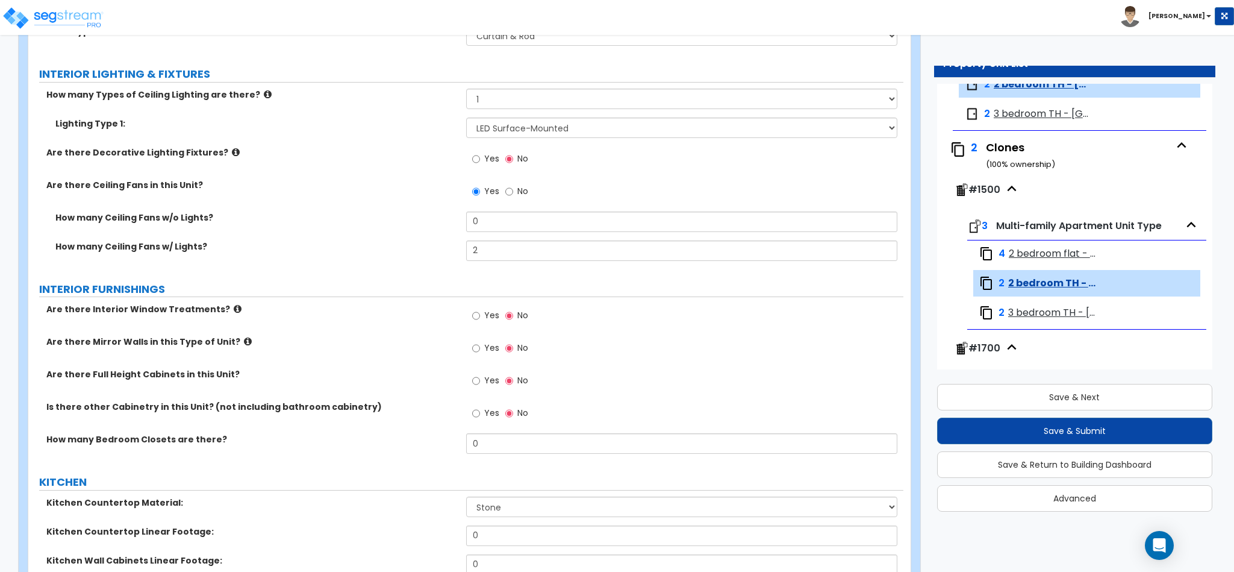
scroll to position [994, 0]
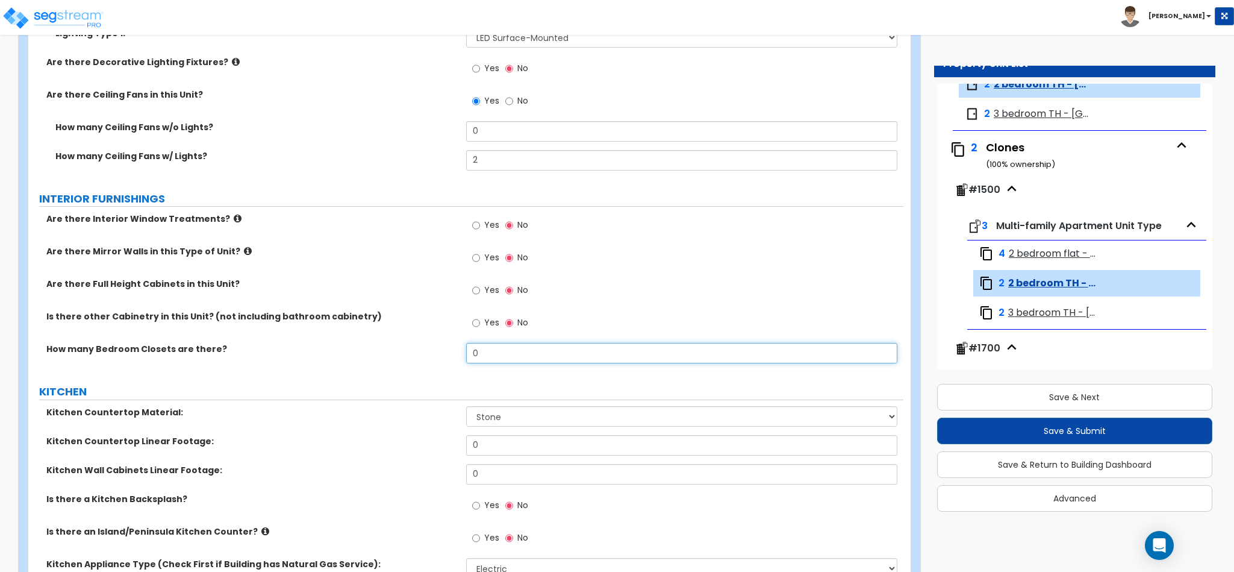
click at [571, 354] on input "0" at bounding box center [682, 353] width 432 height 20
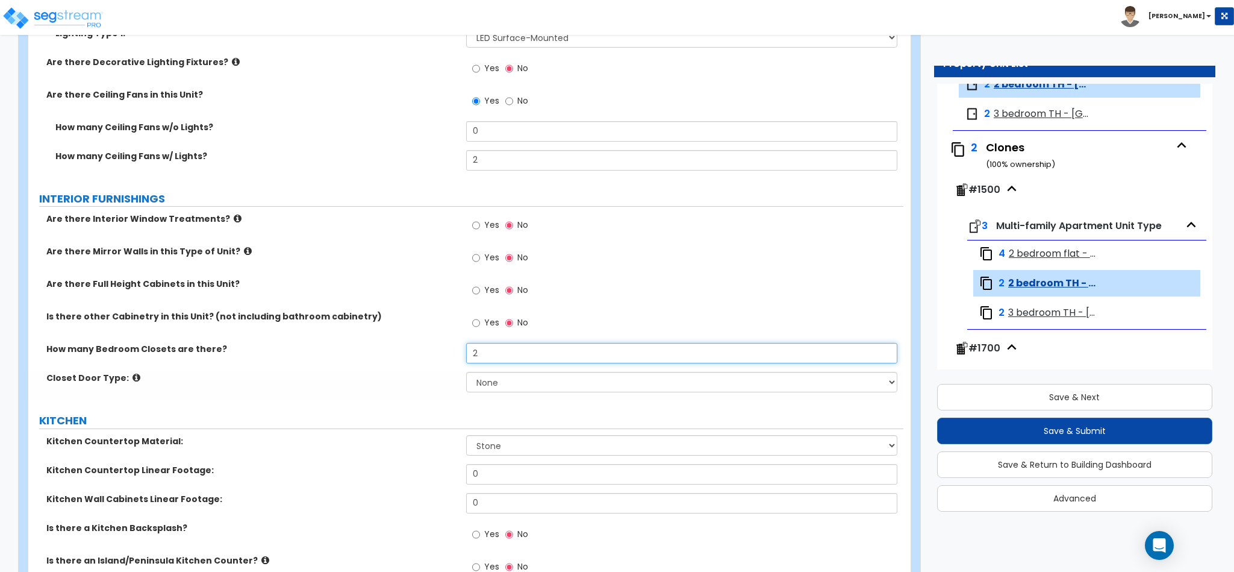
type input "2"
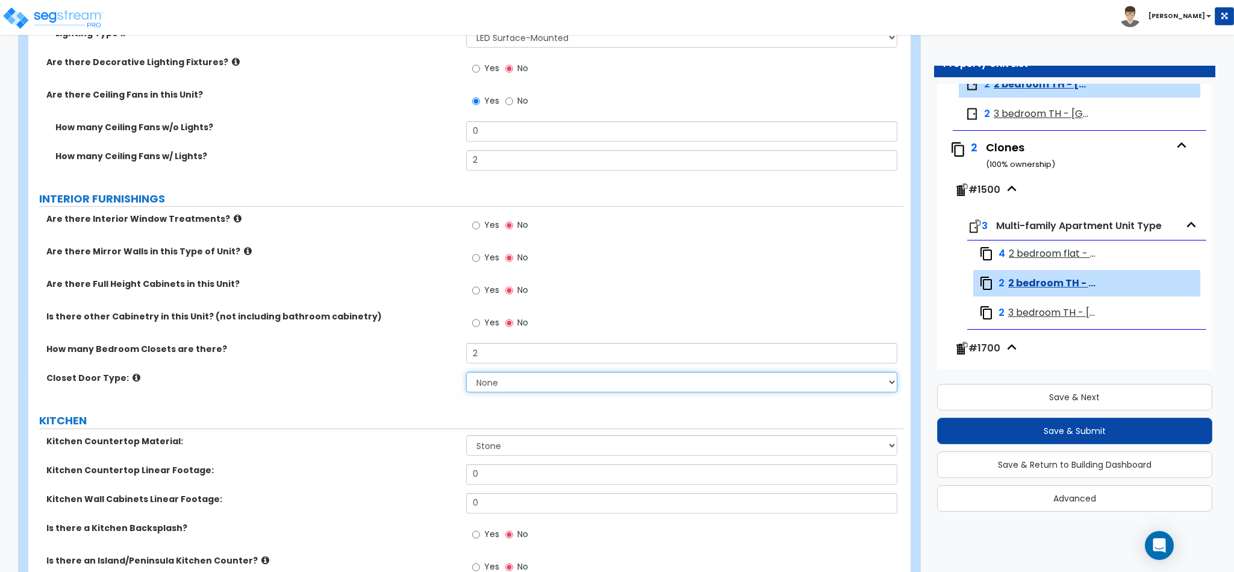
click at [535, 387] on select "None Bi-fold Louvered Doors Bi-fold Panel Doors Sliding Doors Hinged Wood Door" at bounding box center [682, 382] width 432 height 20
select select "4"
click at [466, 374] on select "None Bi-fold Louvered Doors Bi-fold Panel Doors Sliding Doors Hinged Wood Door" at bounding box center [682, 382] width 432 height 20
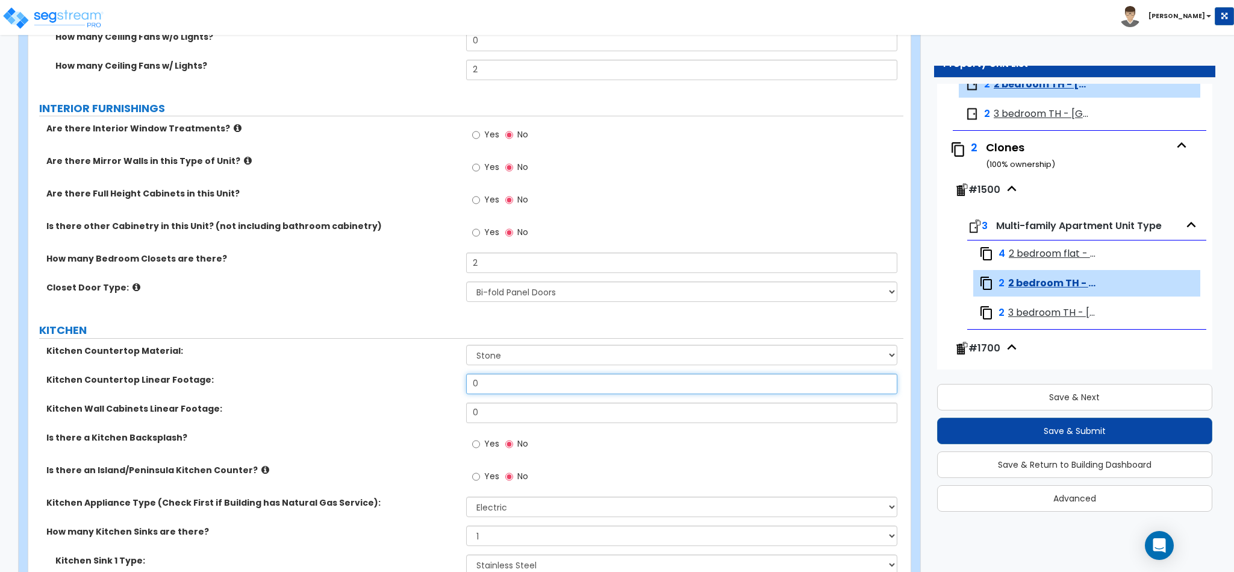
click at [550, 378] on input "0" at bounding box center [682, 383] width 432 height 20
type input "96"
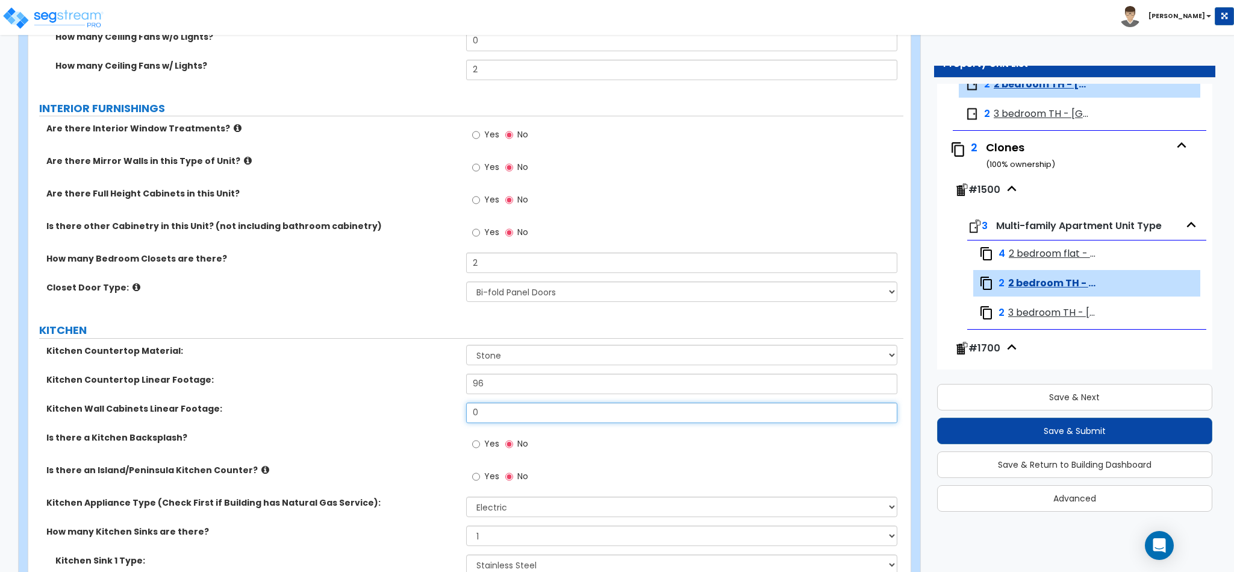
click at [552, 423] on input "0" at bounding box center [682, 412] width 432 height 20
click at [551, 417] on input "0" at bounding box center [682, 412] width 432 height 20
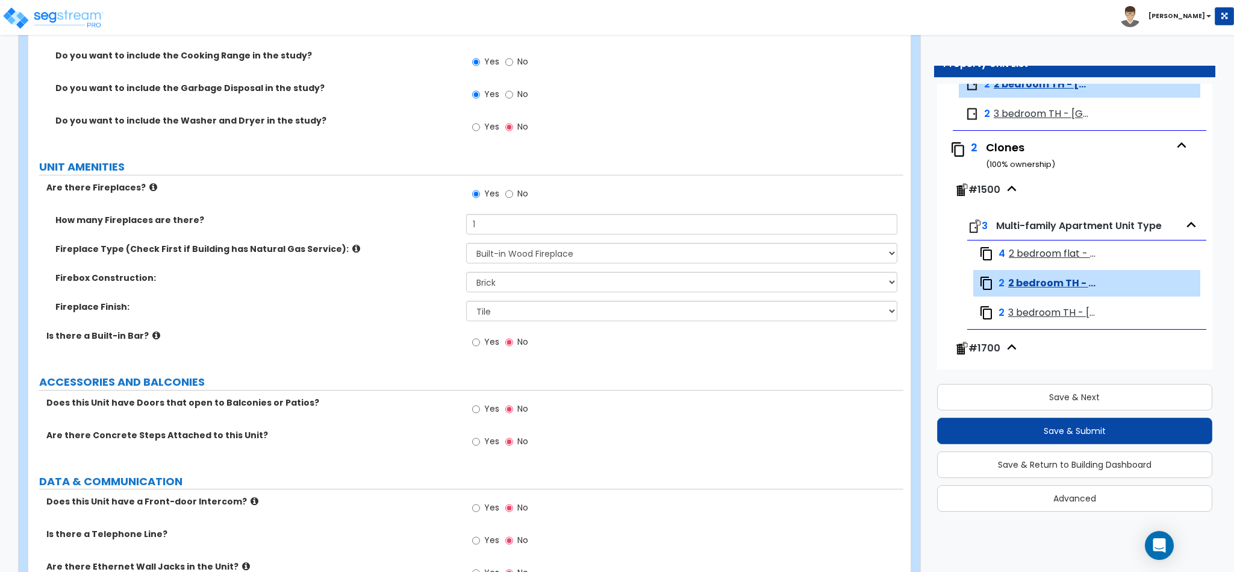
scroll to position [2078, 0]
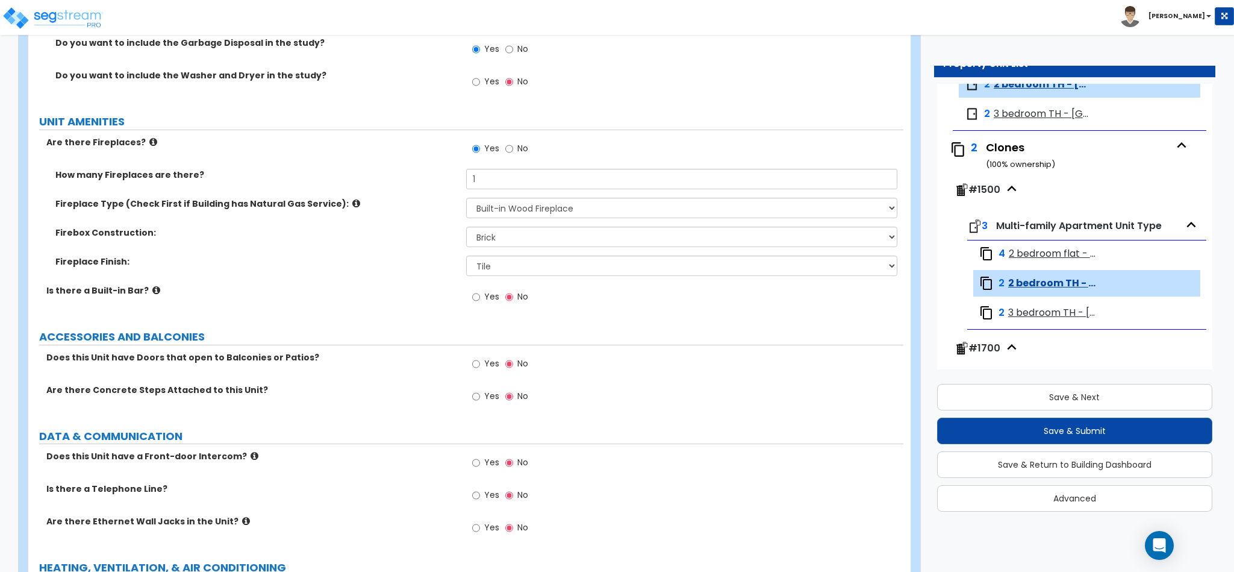
type input "144"
click at [479, 370] on input "Yes" at bounding box center [476, 363] width 8 height 13
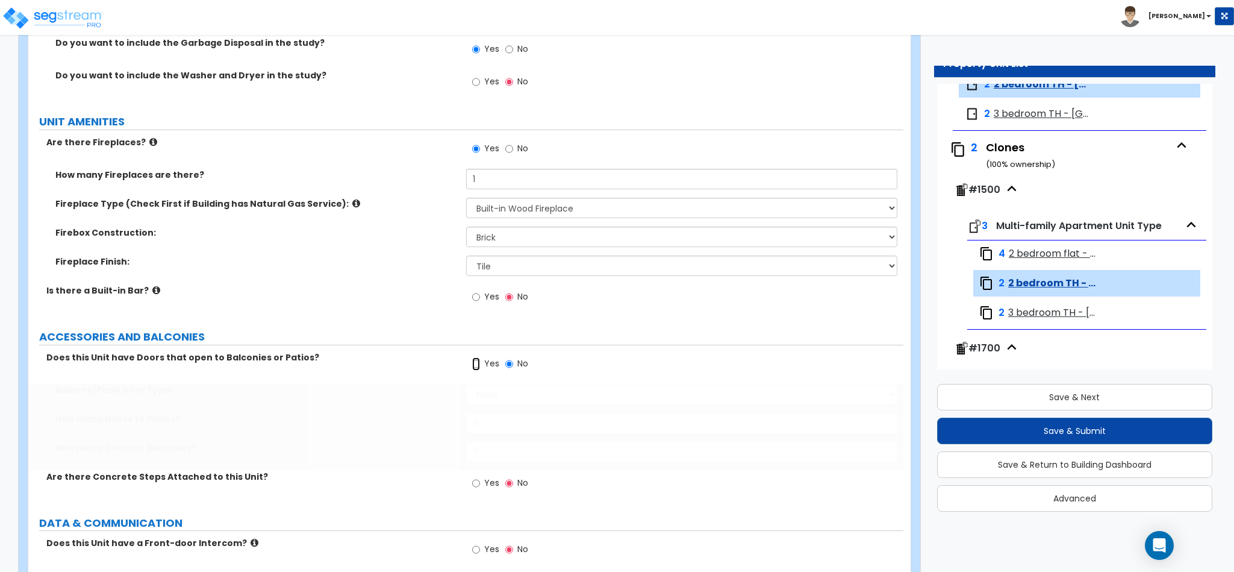
radio input "true"
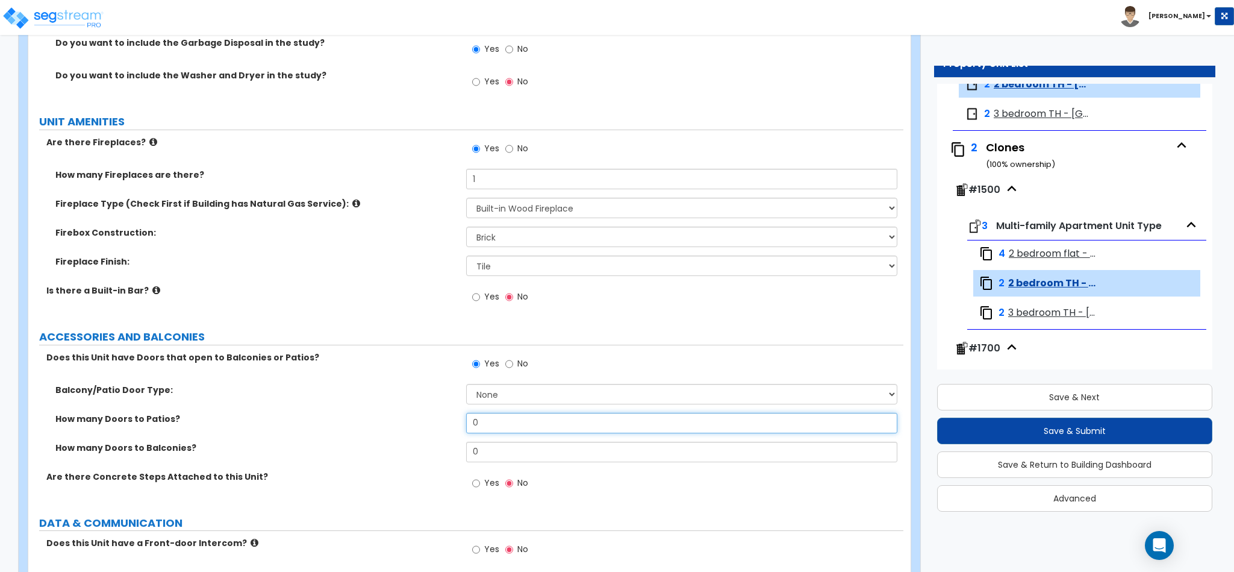
click at [503, 427] on input "0" at bounding box center [682, 423] width 432 height 20
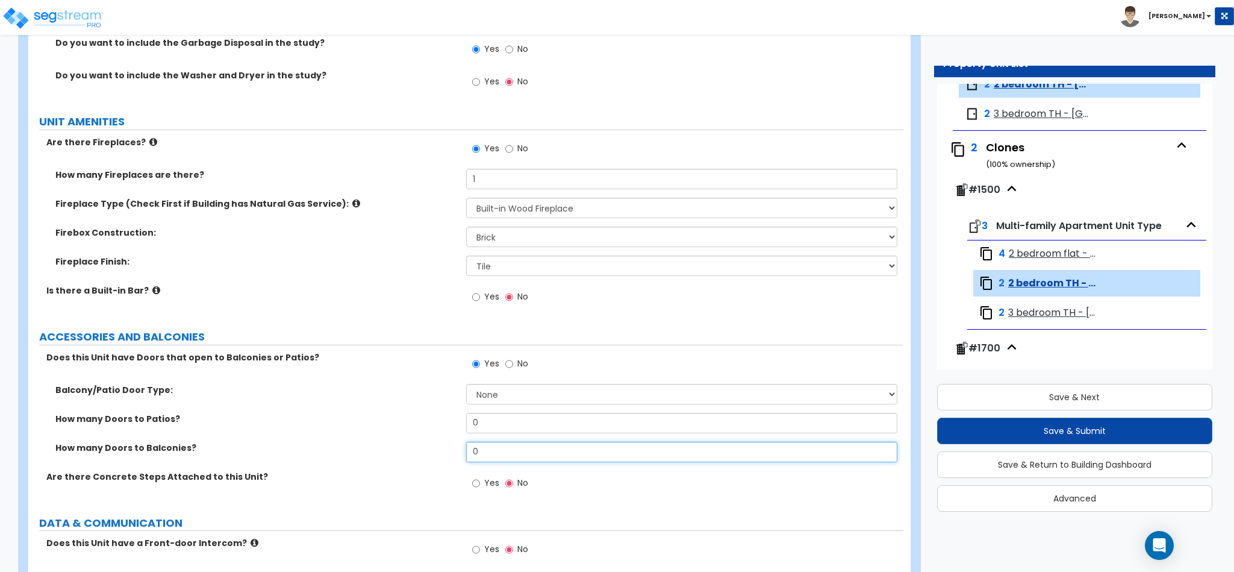
click at [502, 459] on input "0" at bounding box center [682, 452] width 432 height 20
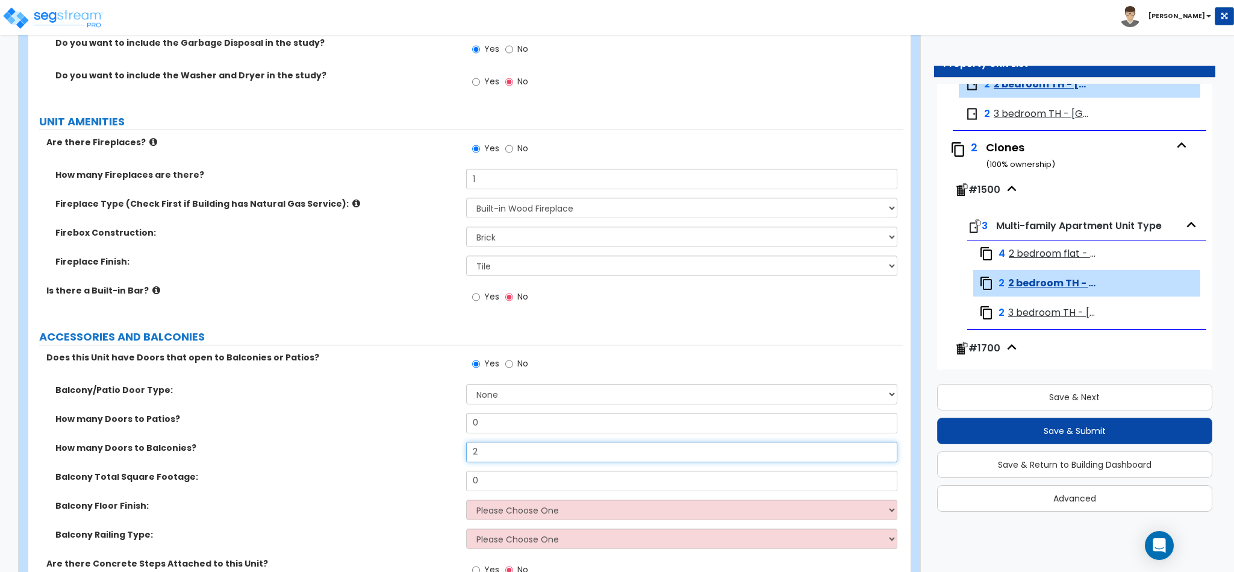
type input "2"
click at [517, 481] on input "0" at bounding box center [682, 480] width 432 height 20
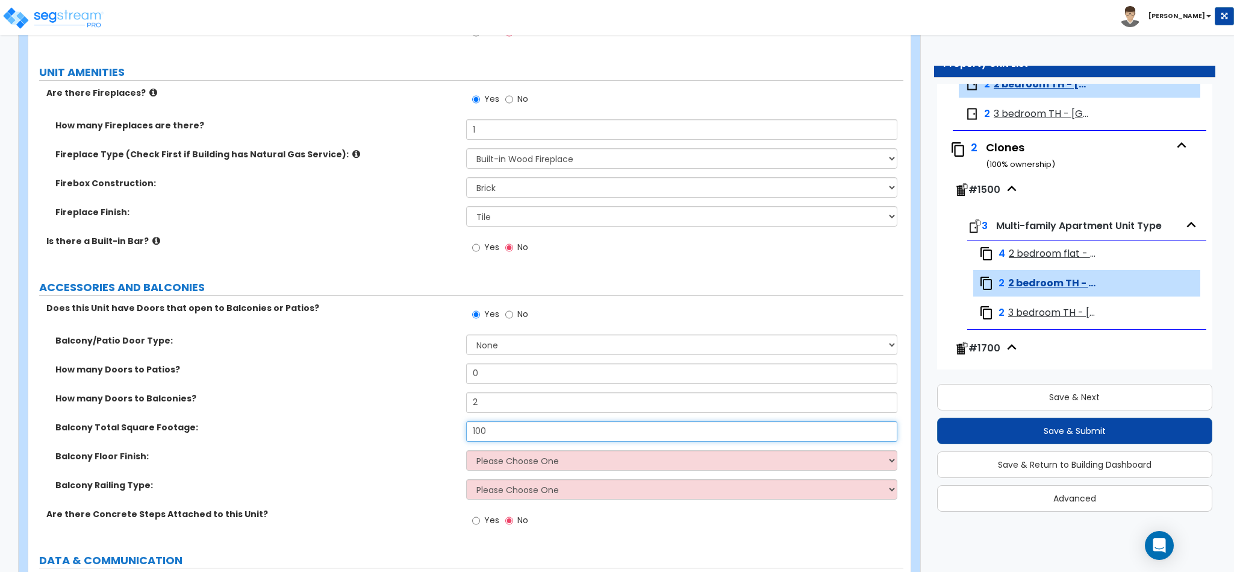
scroll to position [2169, 0]
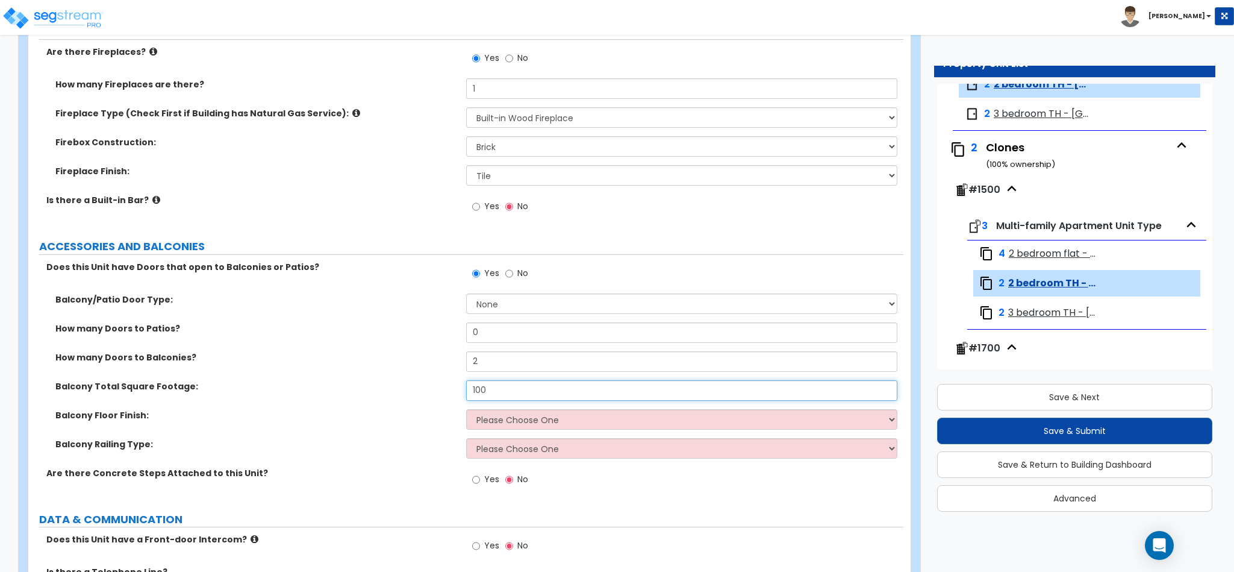
type input "100"
click at [541, 427] on select "Please Choose One Concrete Tile Wood PVC" at bounding box center [682, 419] width 432 height 20
select select "1"
click at [466, 411] on select "Please Choose One Concrete Tile Wood PVC" at bounding box center [682, 419] width 432 height 20
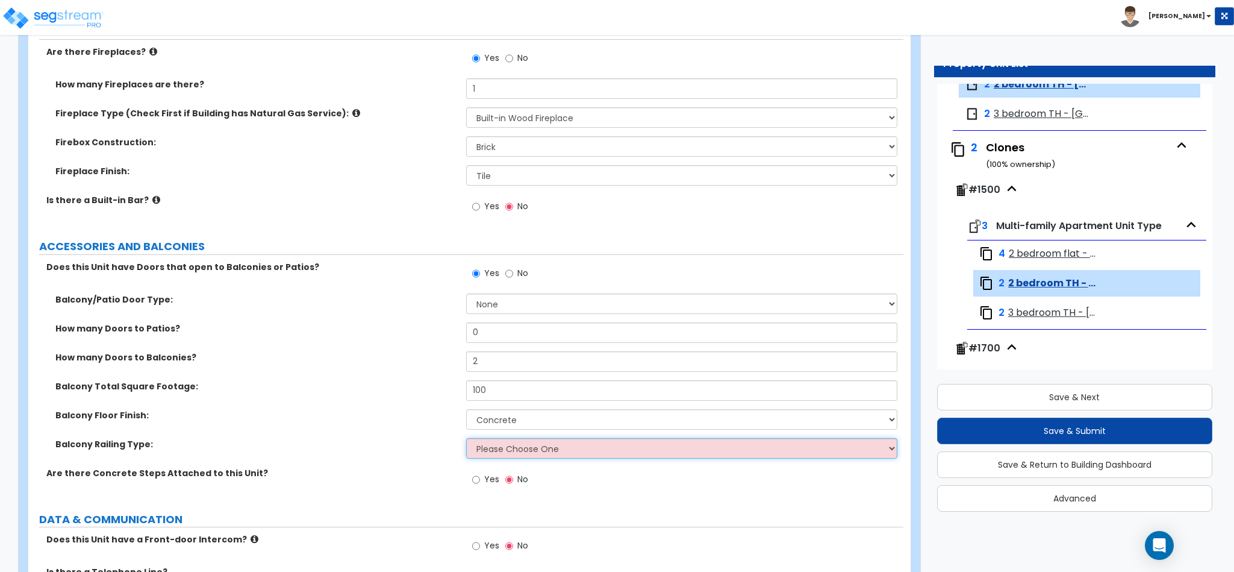
click at [543, 458] on select "Please Choose One Steel Aluminum Wood Glass and Metal Wrought Iron" at bounding box center [682, 448] width 432 height 20
select select "2"
click at [466, 440] on select "Please Choose One Steel Aluminum Wood Glass and Metal Wrought Iron" at bounding box center [682, 448] width 432 height 20
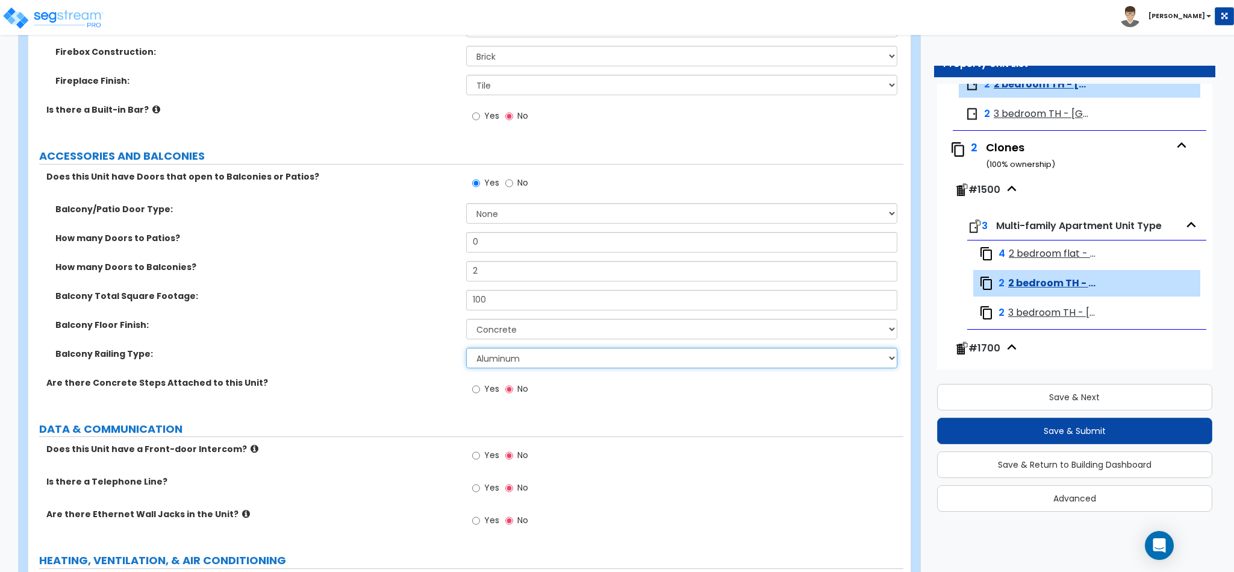
scroll to position [2349, 0]
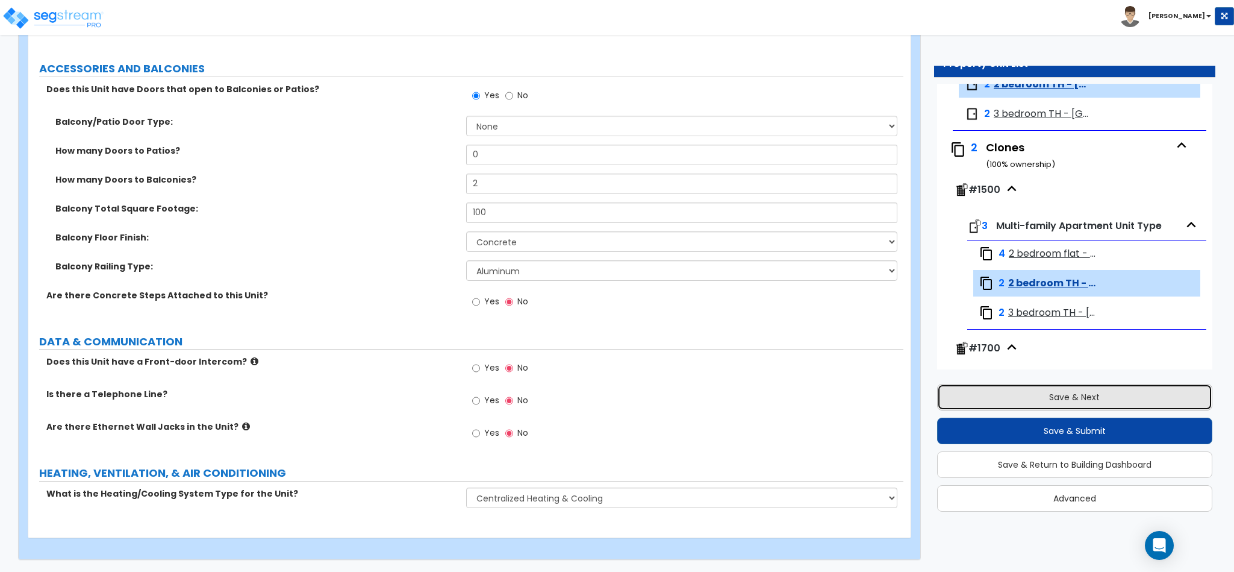
click at [1057, 402] on button "Save & Next" at bounding box center [1074, 397] width 275 height 27
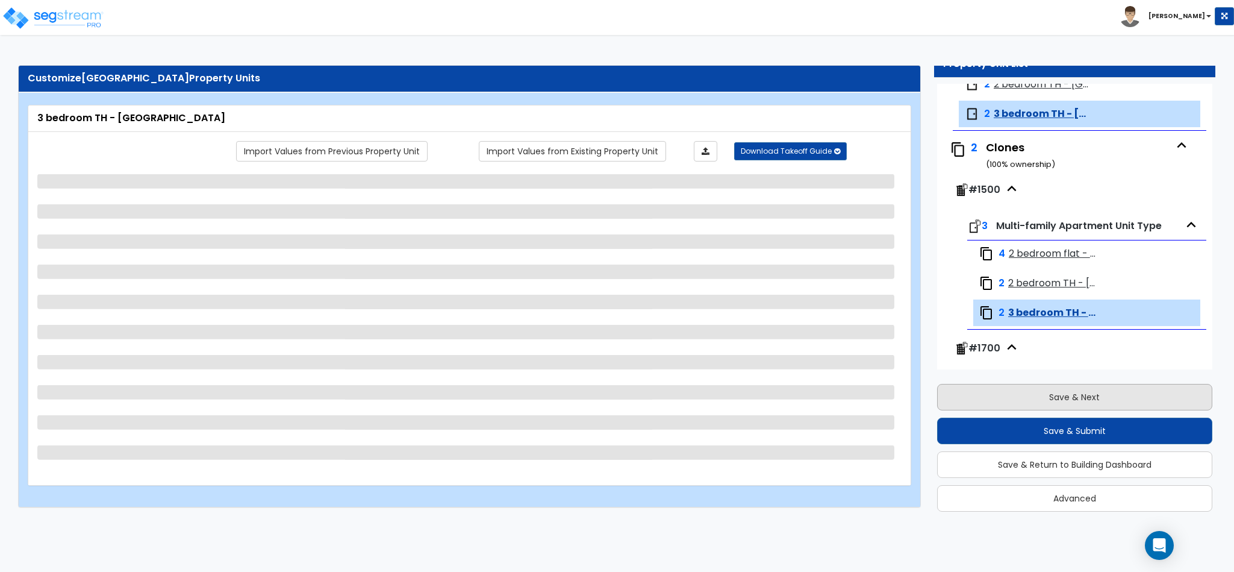
scroll to position [1952, 0]
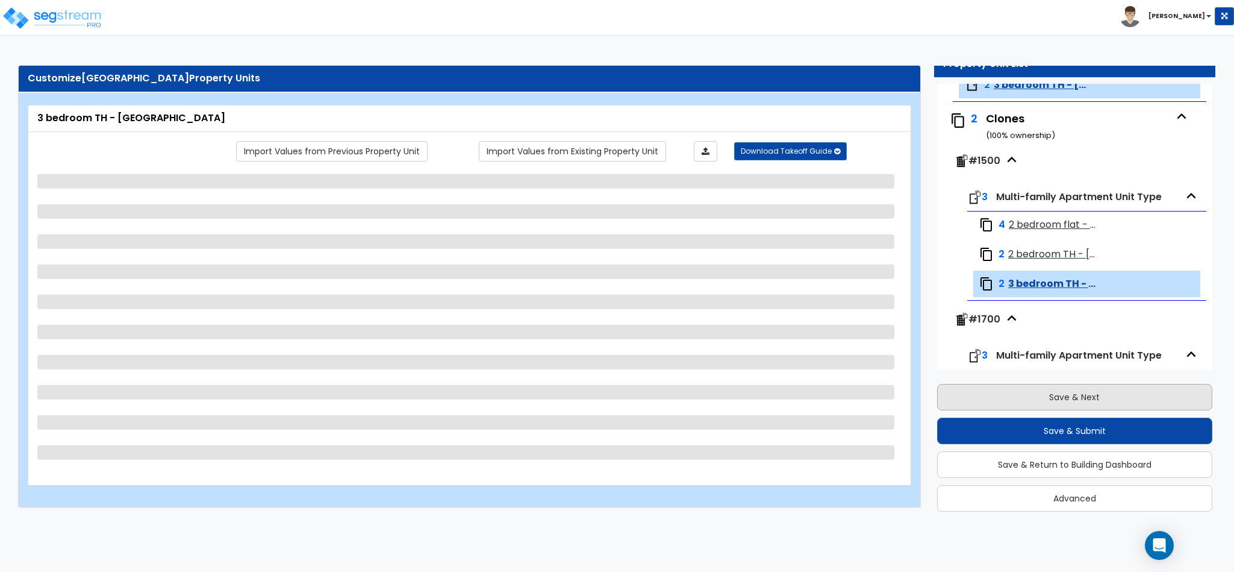
select select "5"
select select "1"
select select "5"
select select "1"
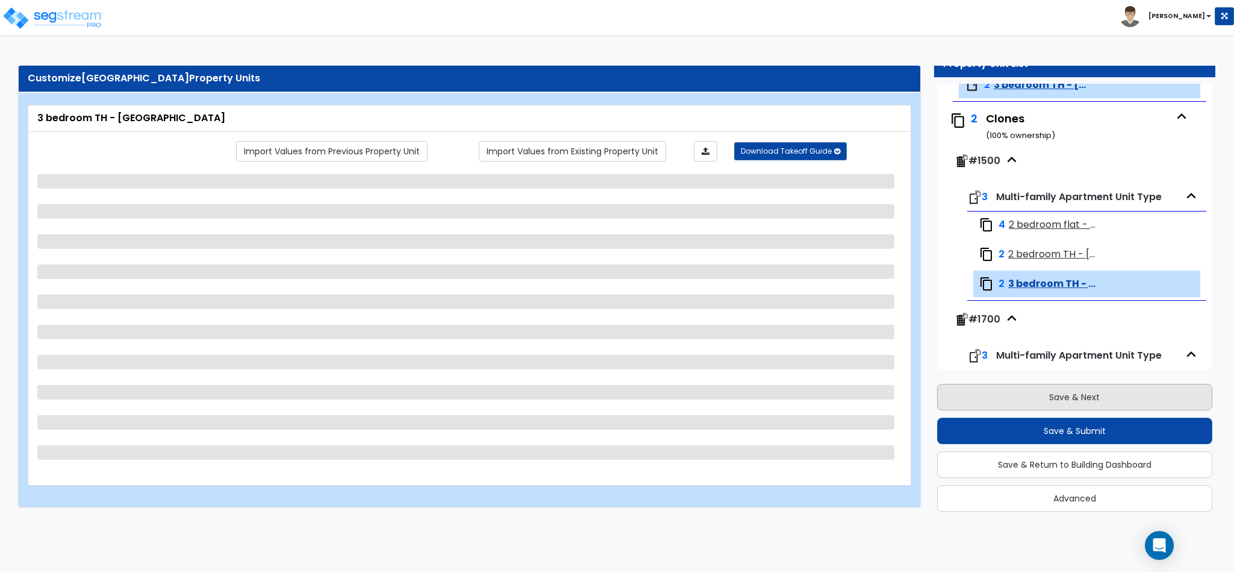
select select "3"
select select "2"
select select "1"
select select "2"
select select "1"
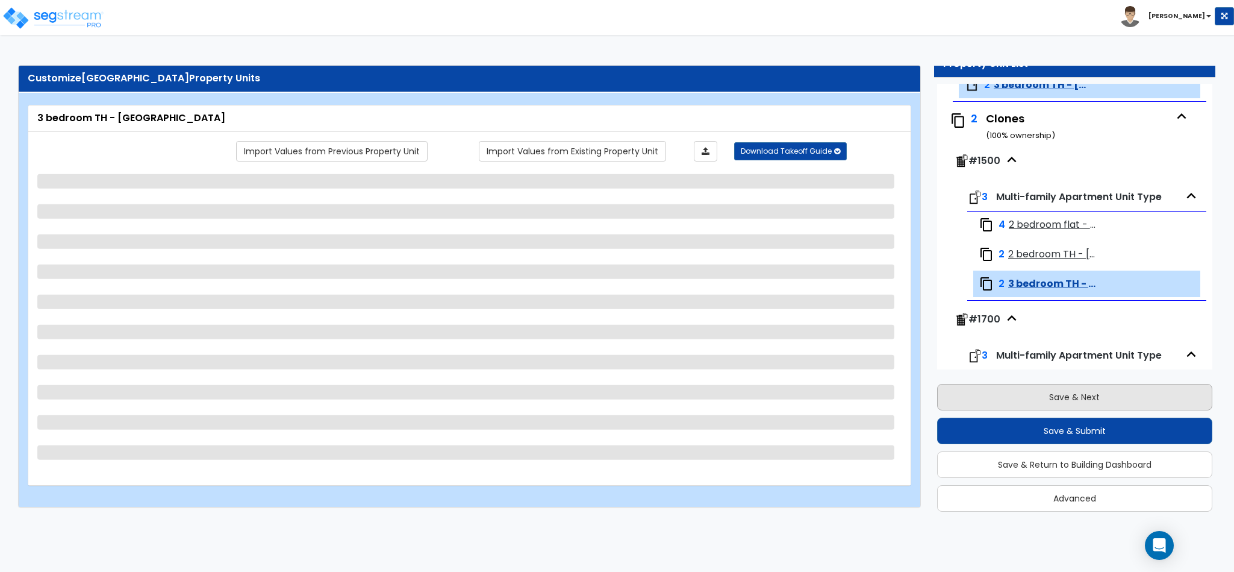
select select "1"
select select "2"
select select "1"
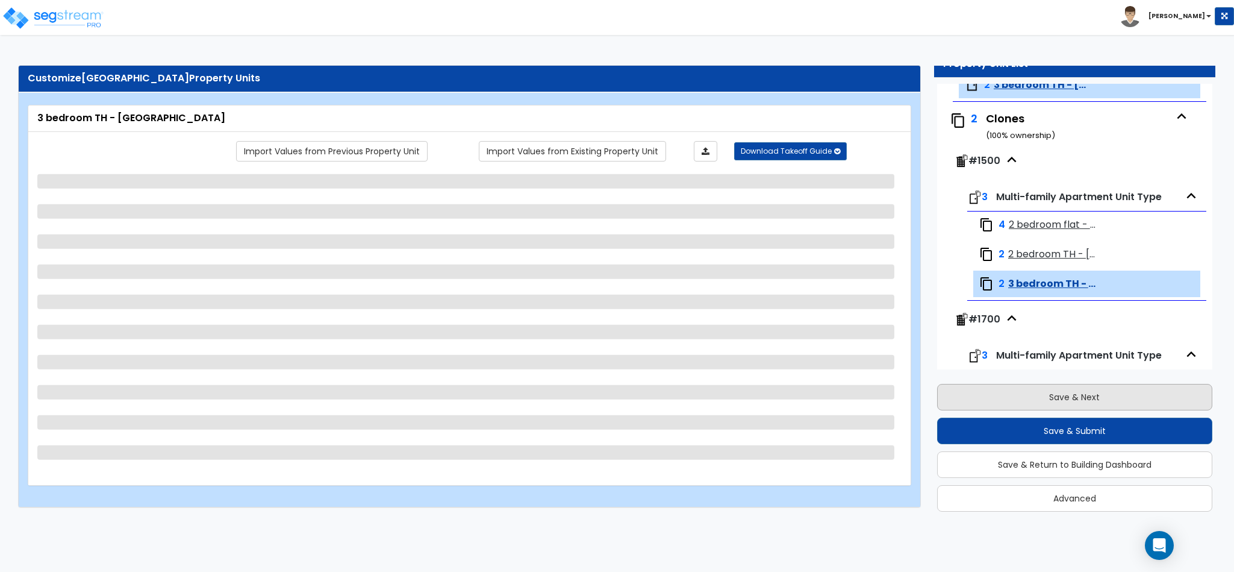
select select "1"
select select "2"
select select "1"
select select "3"
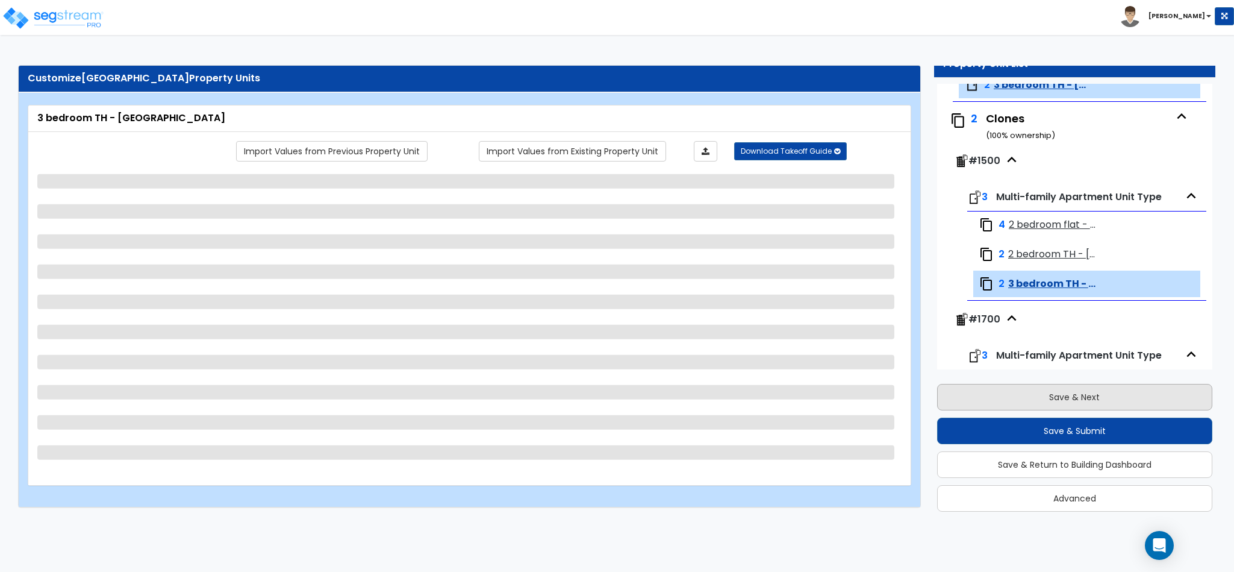
select select "3"
select select "2"
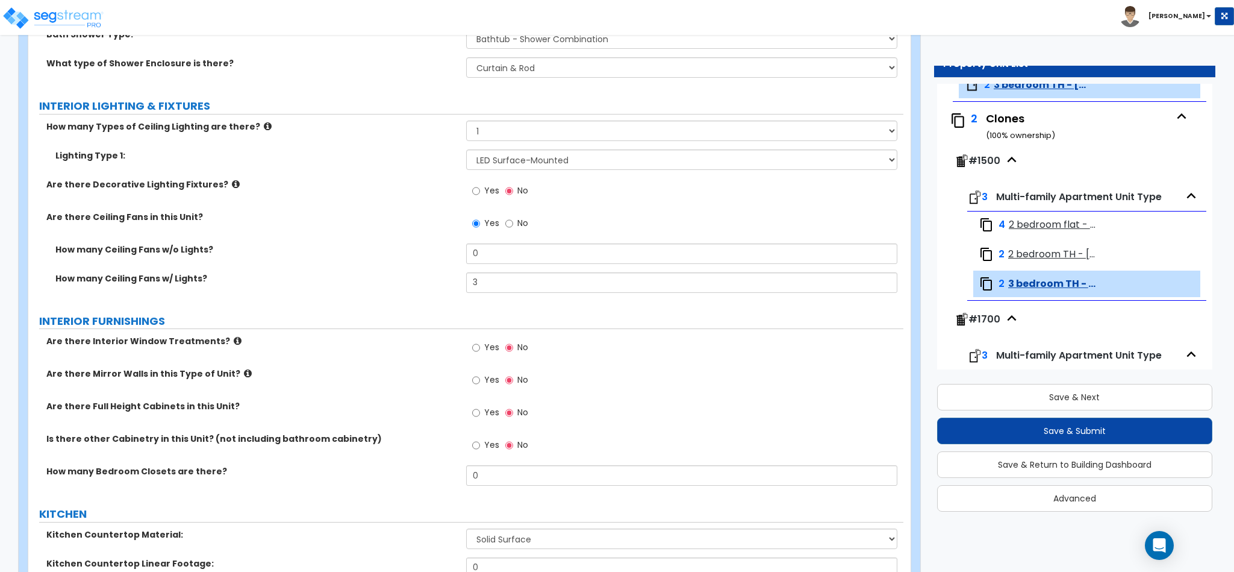
scroll to position [904, 0]
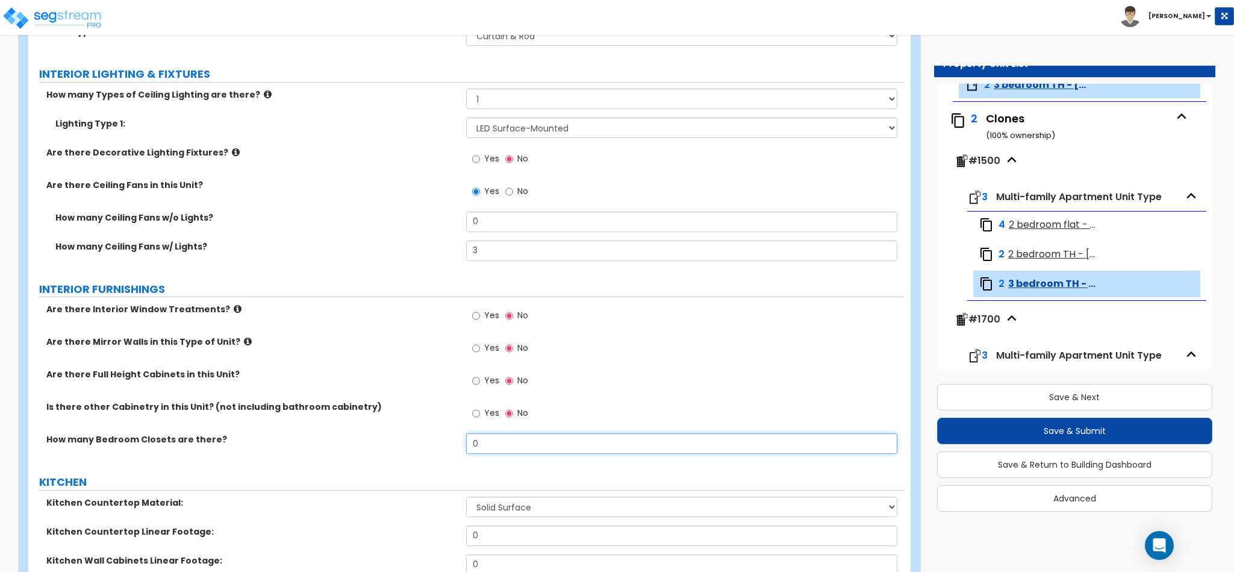
click at [644, 448] on input "0" at bounding box center [682, 443] width 432 height 20
type input "3"
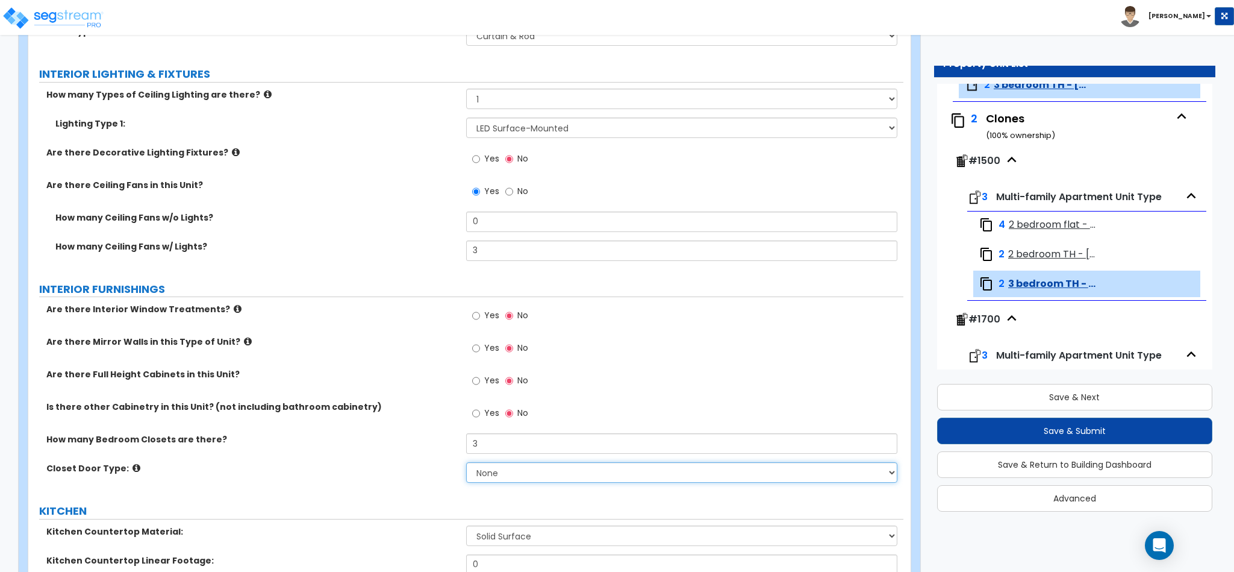
click at [608, 476] on select "None Bi-fold Louvered Doors Bi-fold Panel Doors Sliding Doors Hinged Wood Door" at bounding box center [682, 472] width 432 height 20
select select "3"
click at [466, 464] on select "None Bi-fold Louvered Doors Bi-fold Panel Doors Sliding Doors Hinged Wood Door" at bounding box center [682, 472] width 432 height 20
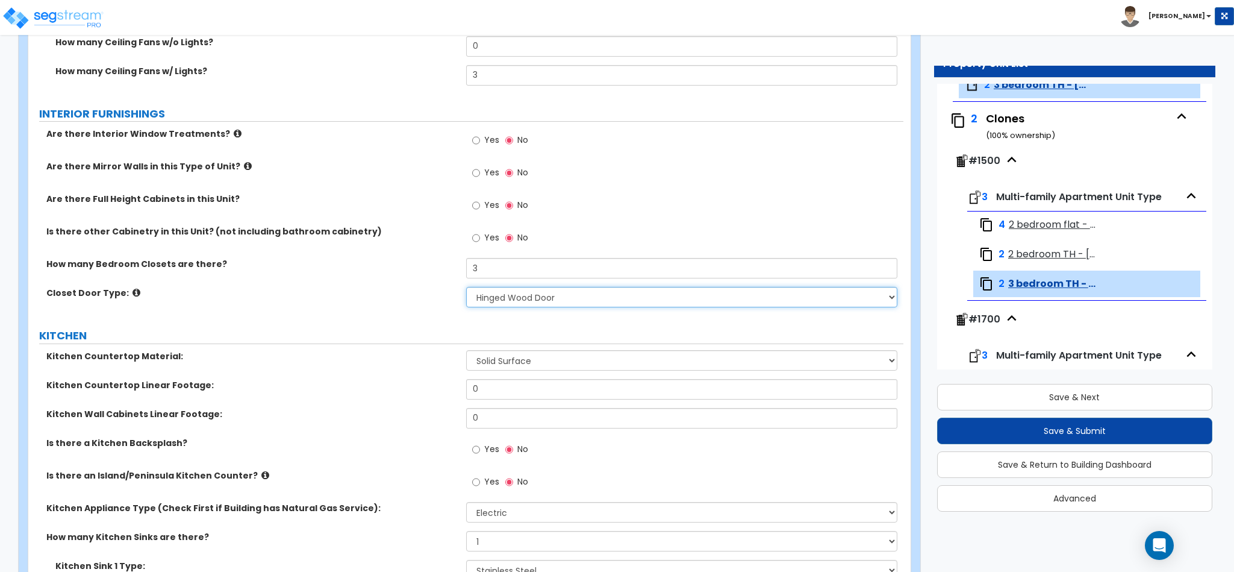
scroll to position [1084, 0]
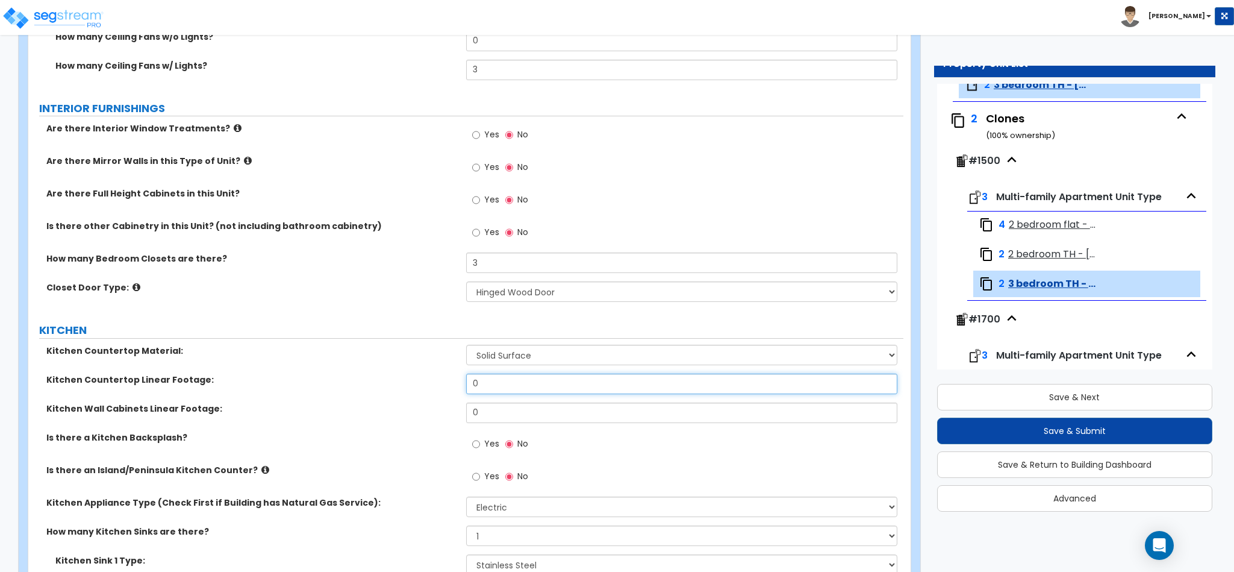
click at [610, 392] on input "0" at bounding box center [682, 383] width 432 height 20
type input "96"
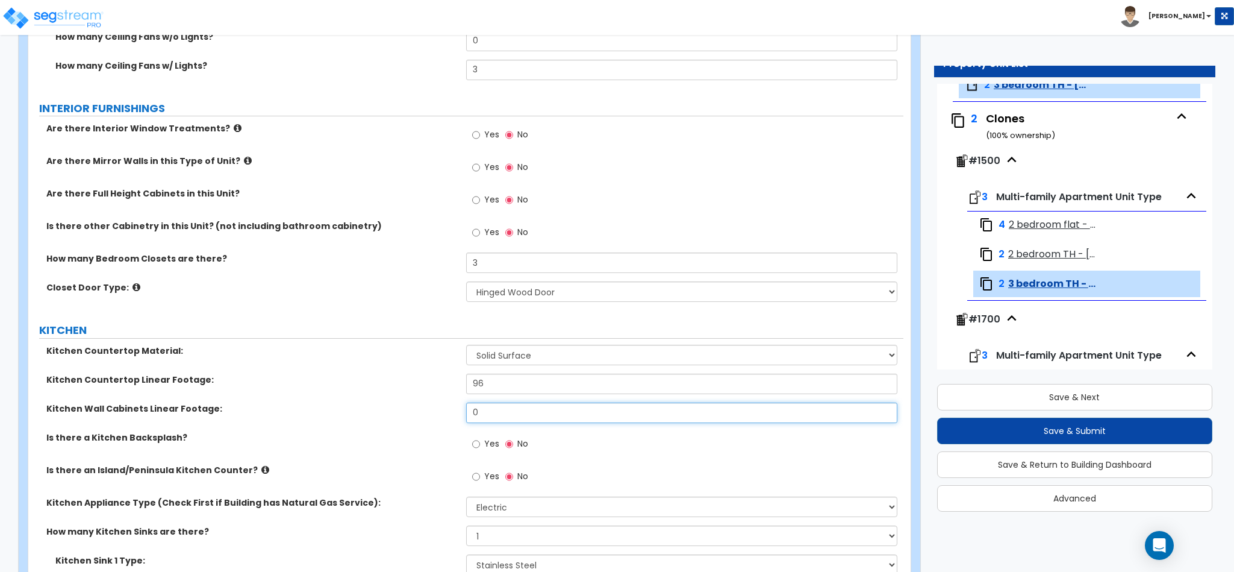
click at [634, 417] on input "0" at bounding box center [682, 412] width 432 height 20
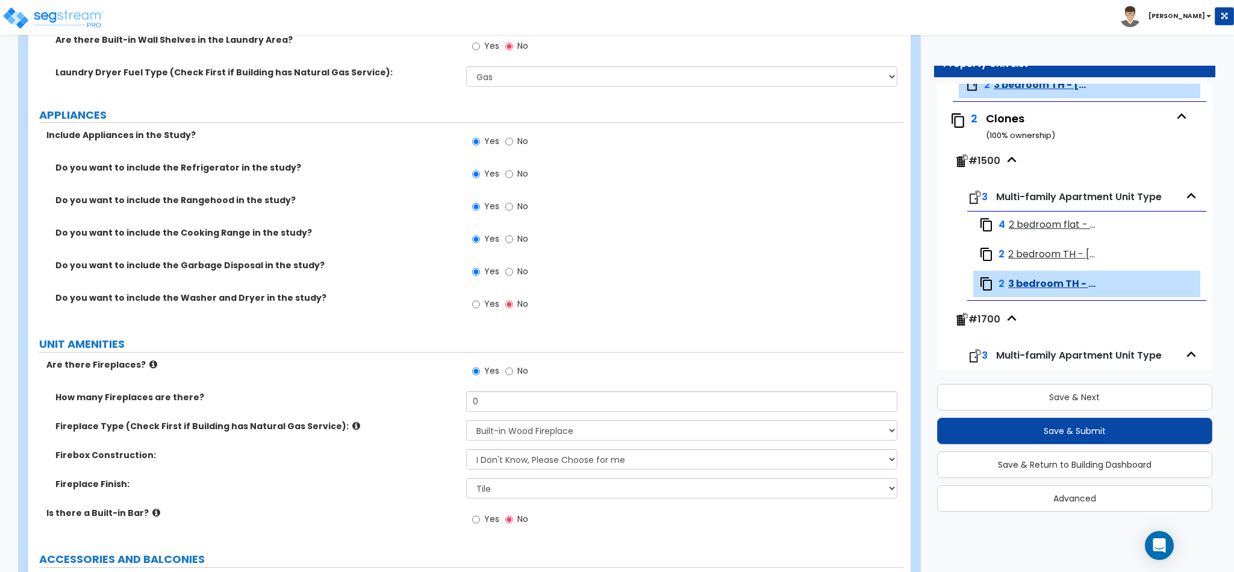
scroll to position [1898, 0]
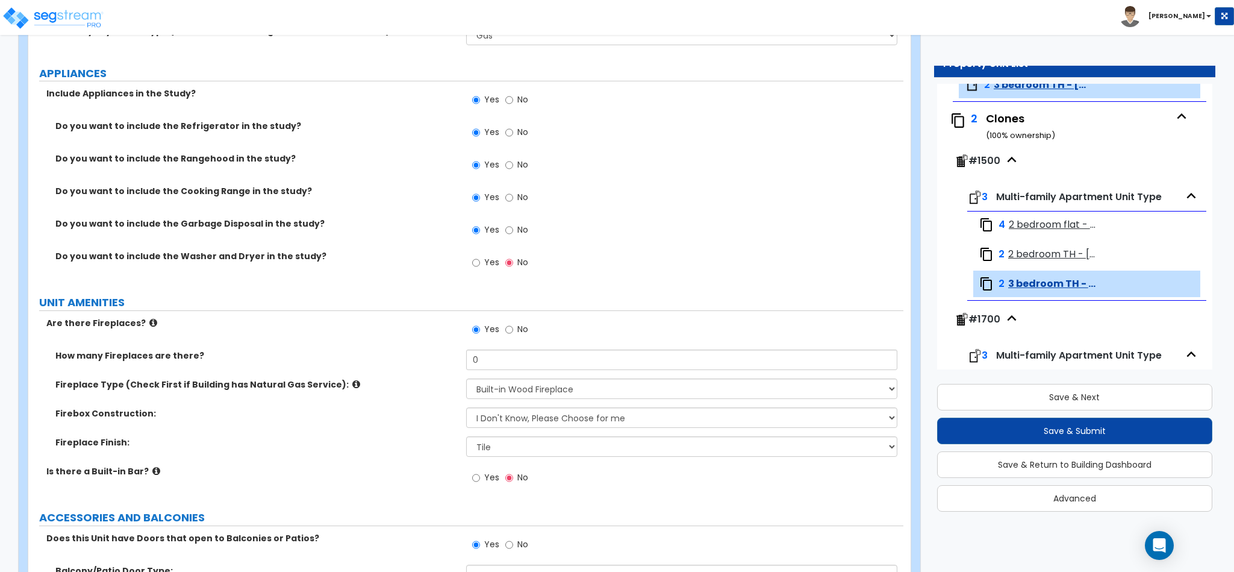
type input "144"
click at [514, 357] on input "0" at bounding box center [682, 359] width 432 height 20
type input "1"
click at [423, 483] on div "Is there a Built-in Bar? Yes No" at bounding box center [465, 481] width 875 height 33
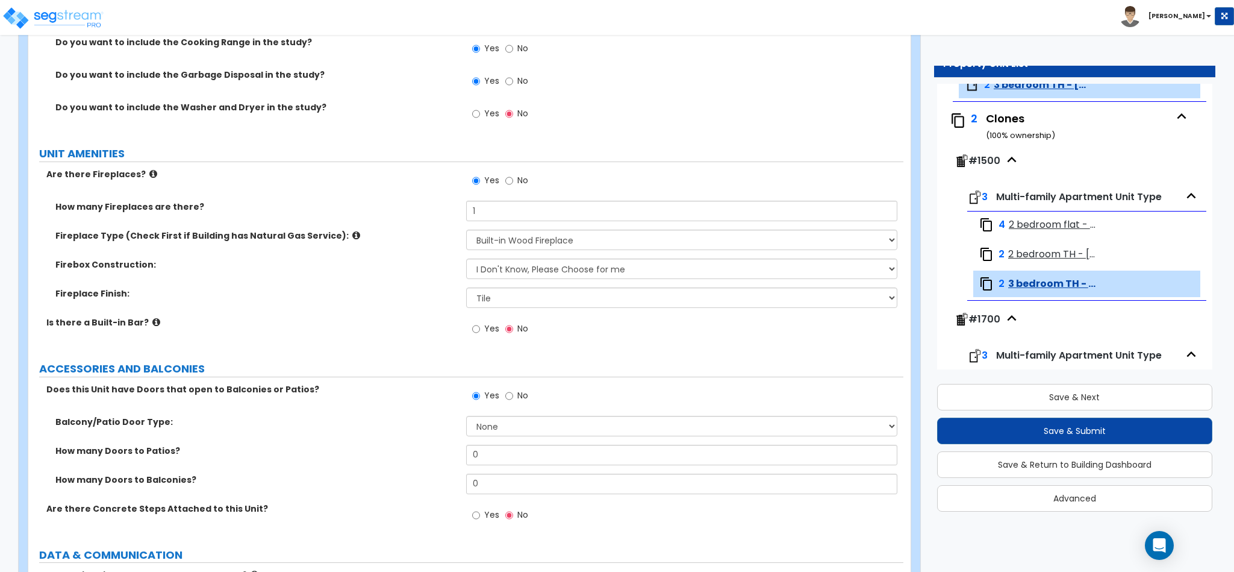
scroll to position [2078, 0]
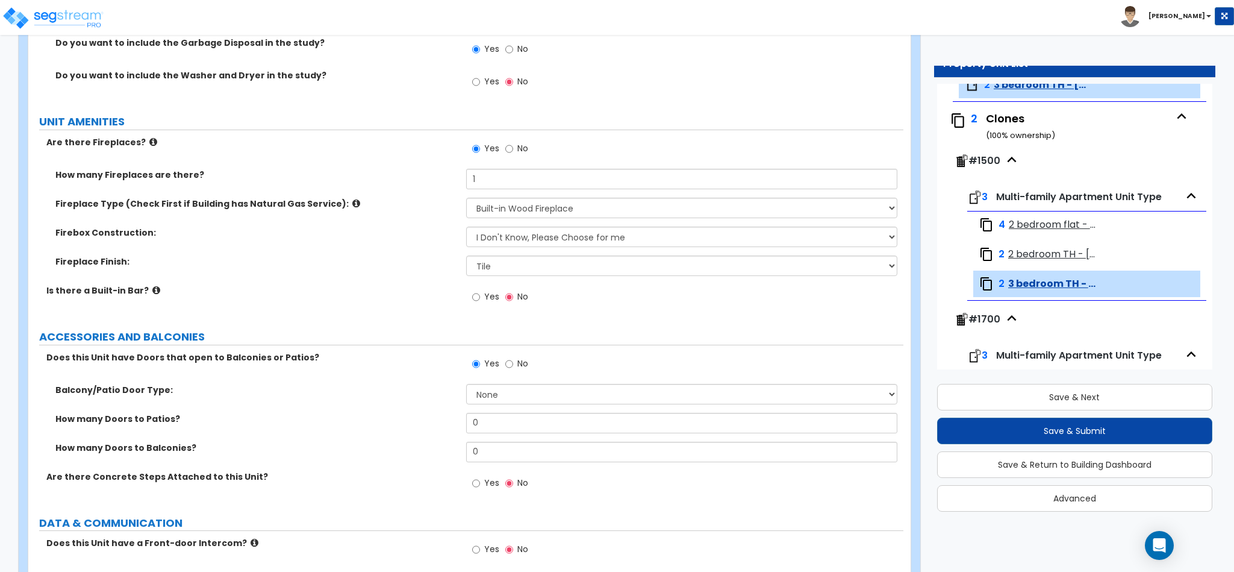
click at [152, 293] on icon at bounding box center [156, 290] width 8 height 9
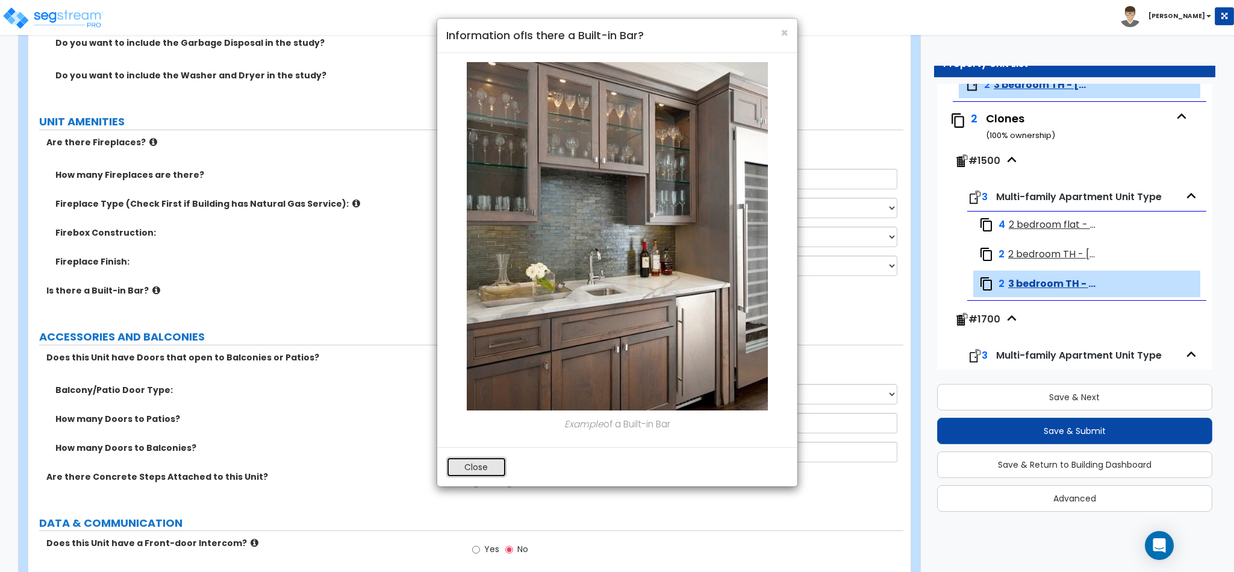
click at [475, 469] on button "Close" at bounding box center [476, 467] width 60 height 20
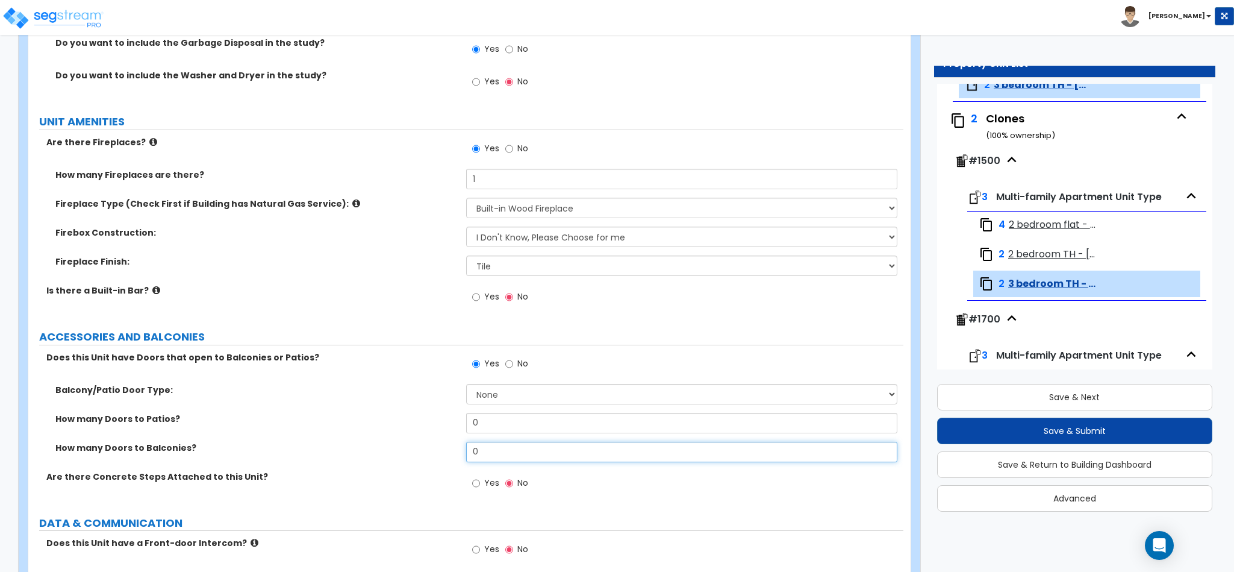
click at [504, 452] on input "0" at bounding box center [682, 452] width 432 height 20
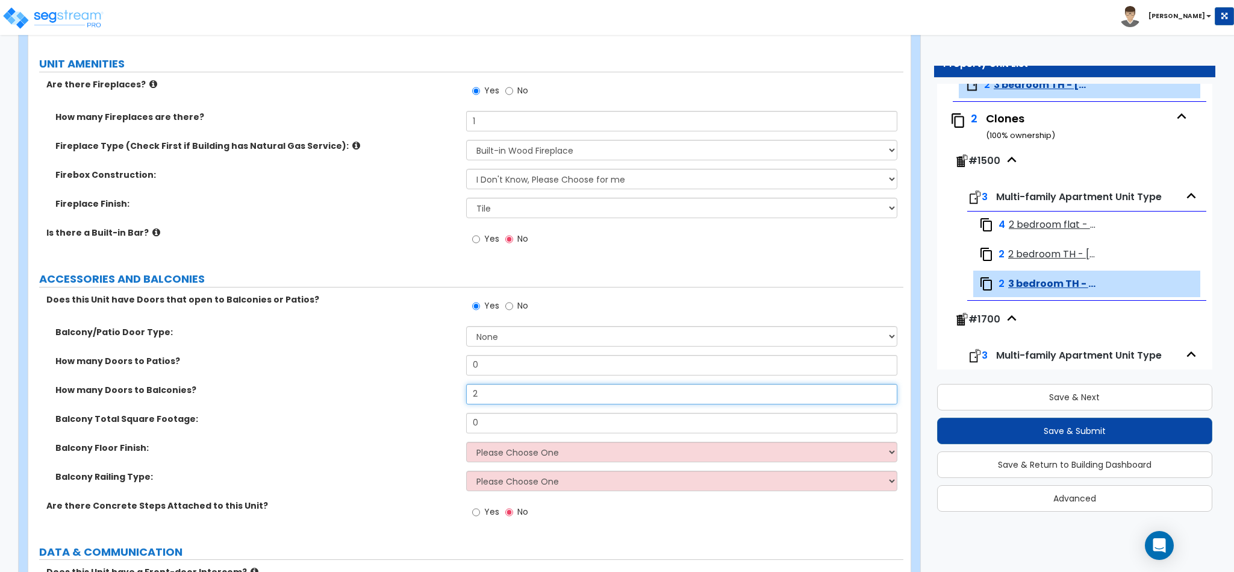
scroll to position [2169, 0]
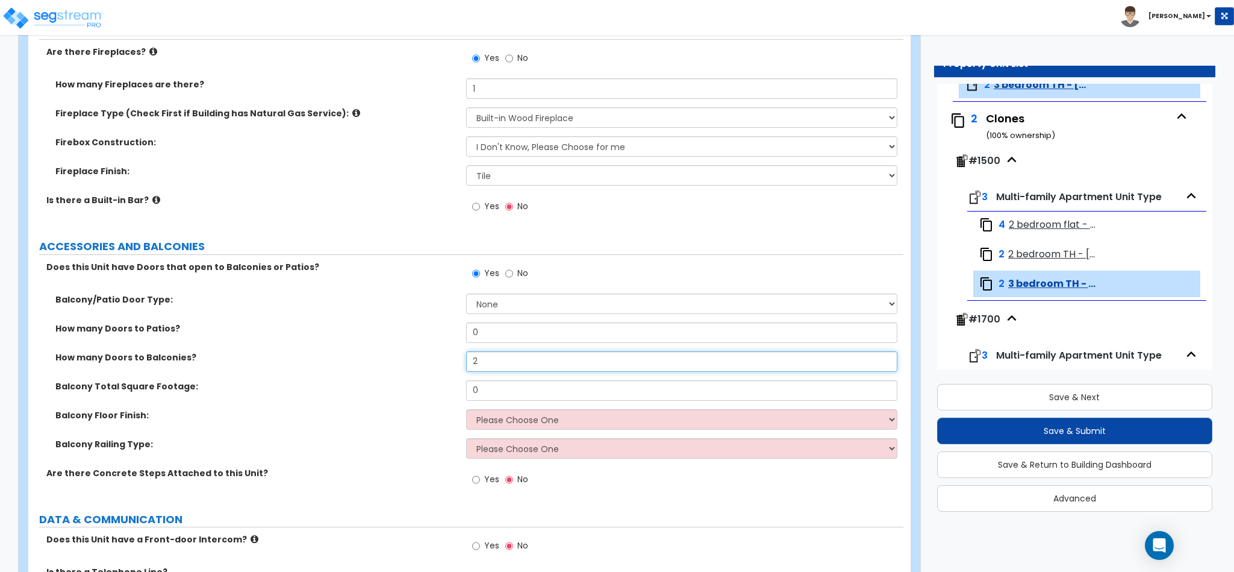
type input "2"
click at [534, 378] on div "How many Doors to Balconies? 2" at bounding box center [465, 365] width 875 height 29
click at [540, 396] on input "0" at bounding box center [682, 390] width 432 height 20
type input "100"
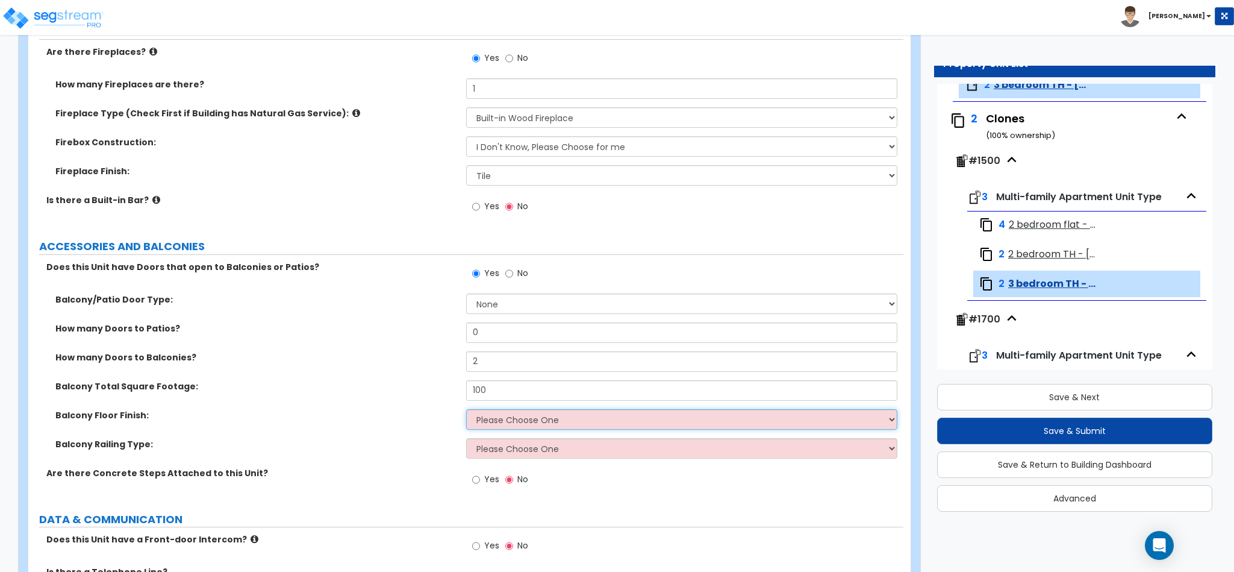
click at [546, 420] on select "Please Choose One Concrete Tile Wood PVC" at bounding box center [682, 419] width 432 height 20
select select "1"
click at [466, 411] on select "Please Choose One Concrete Tile Wood PVC" at bounding box center [682, 419] width 432 height 20
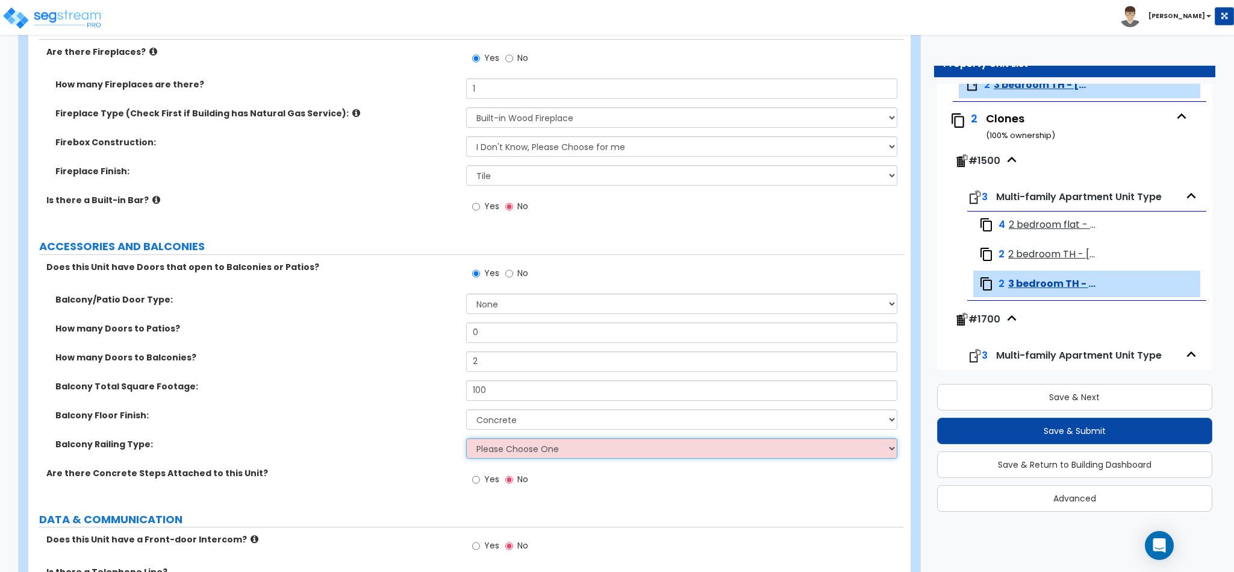
click at [524, 452] on select "Please Choose One Steel Aluminum Wood Glass and Metal Wrought Iron" at bounding box center [682, 448] width 432 height 20
select select "2"
click at [466, 440] on select "Please Choose One Steel Aluminum Wood Glass and Metal Wrought Iron" at bounding box center [682, 448] width 432 height 20
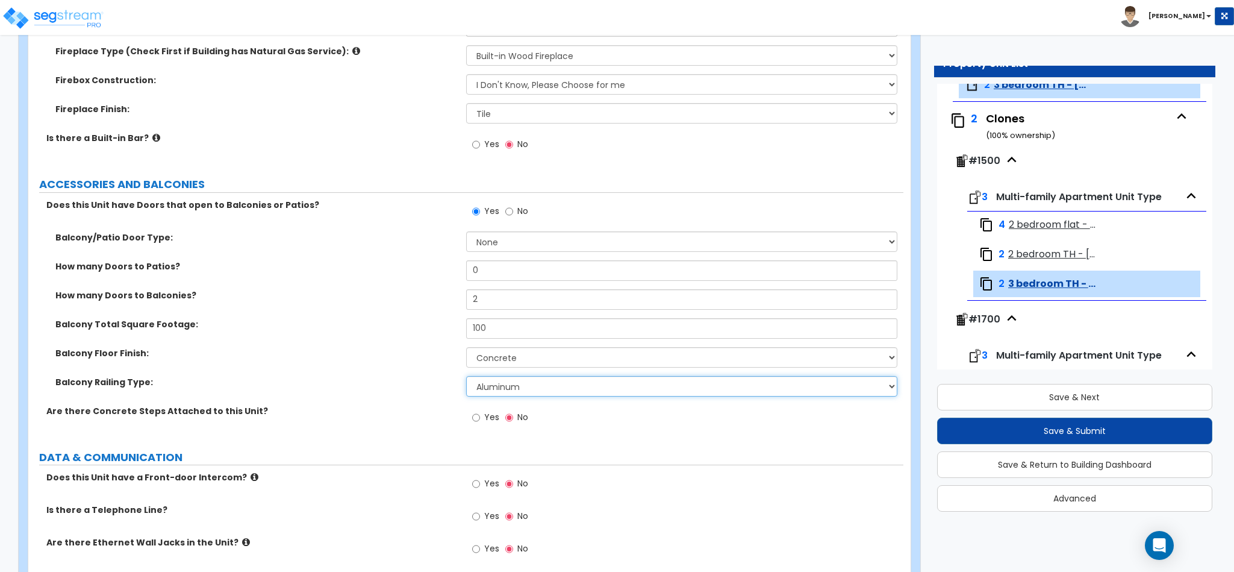
scroll to position [2349, 0]
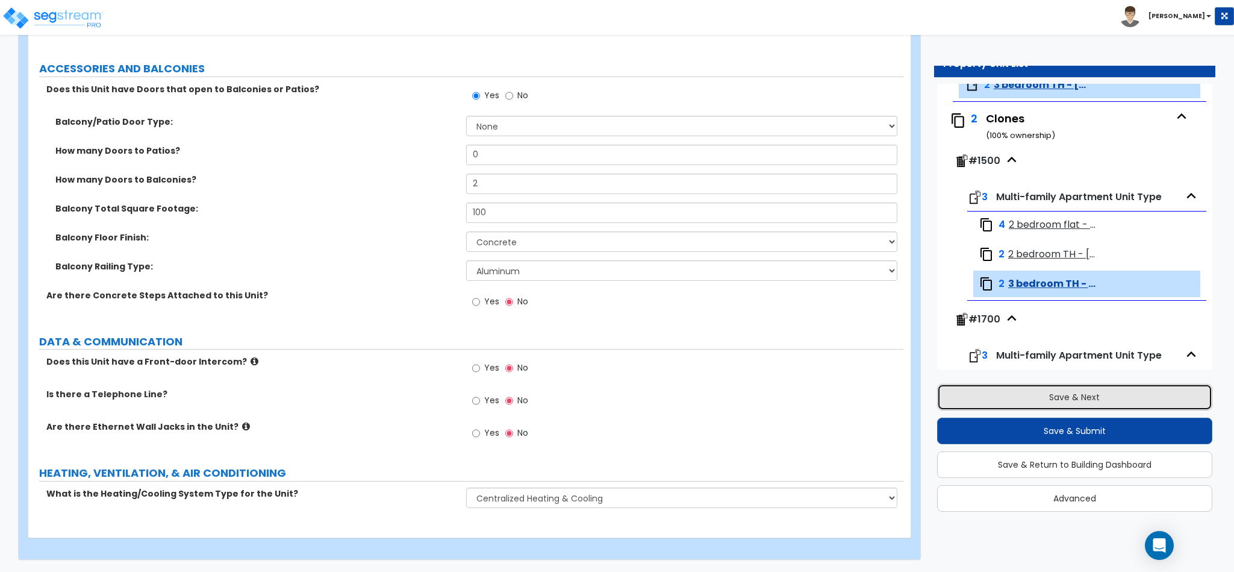
click at [1110, 386] on button "Save & Next" at bounding box center [1074, 397] width 275 height 27
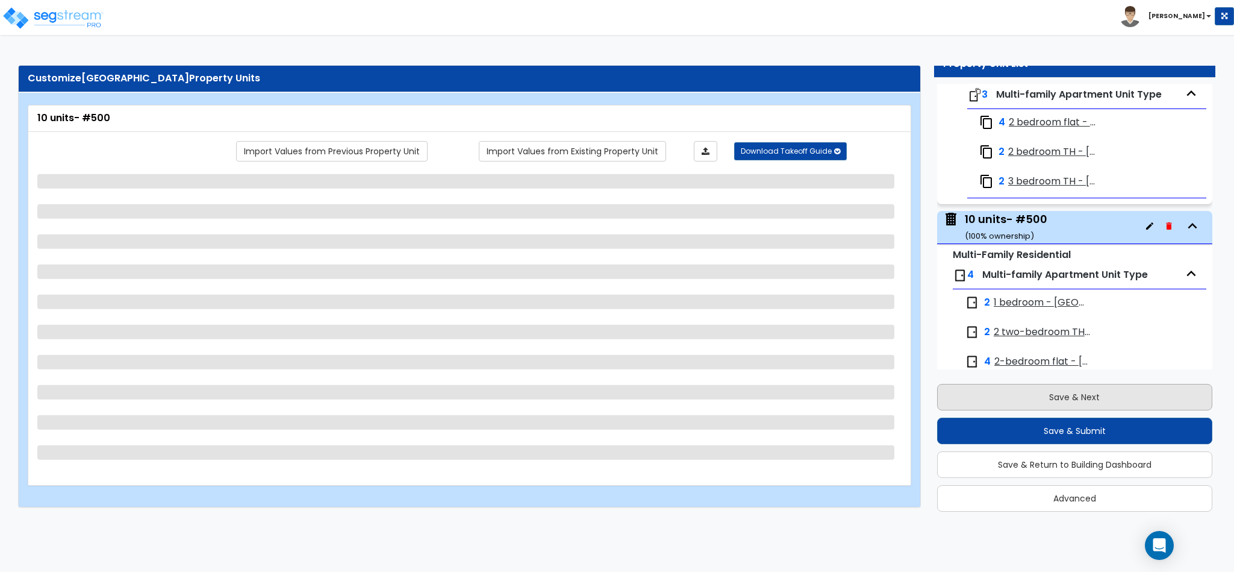
scroll to position [2354, 0]
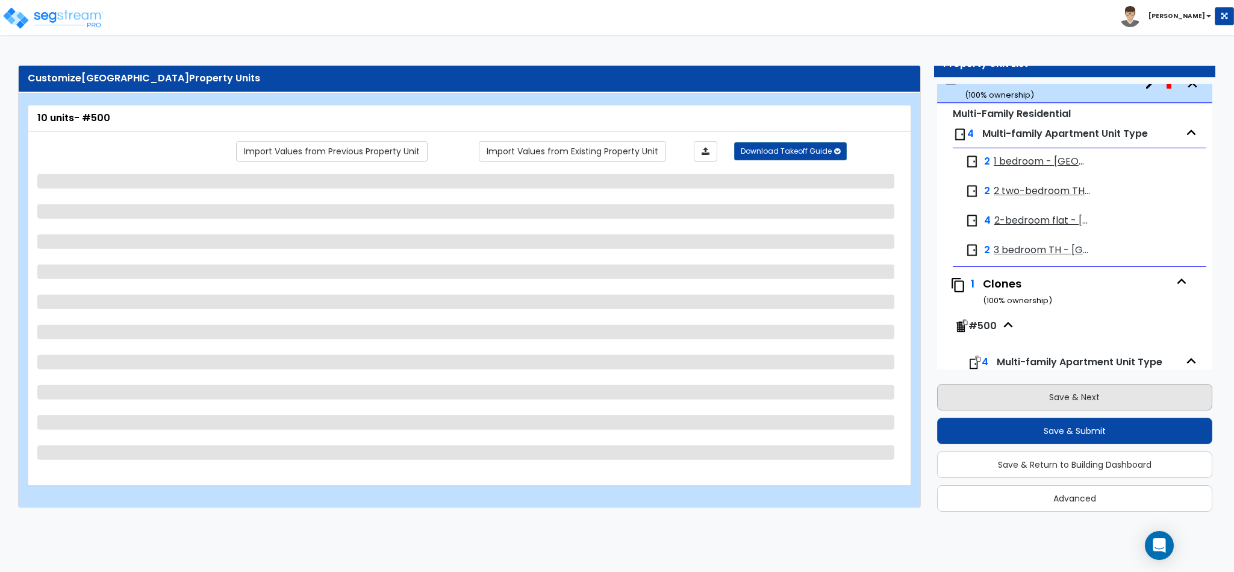
select select "2"
select select "7"
select select "1"
select select "7"
select select "1"
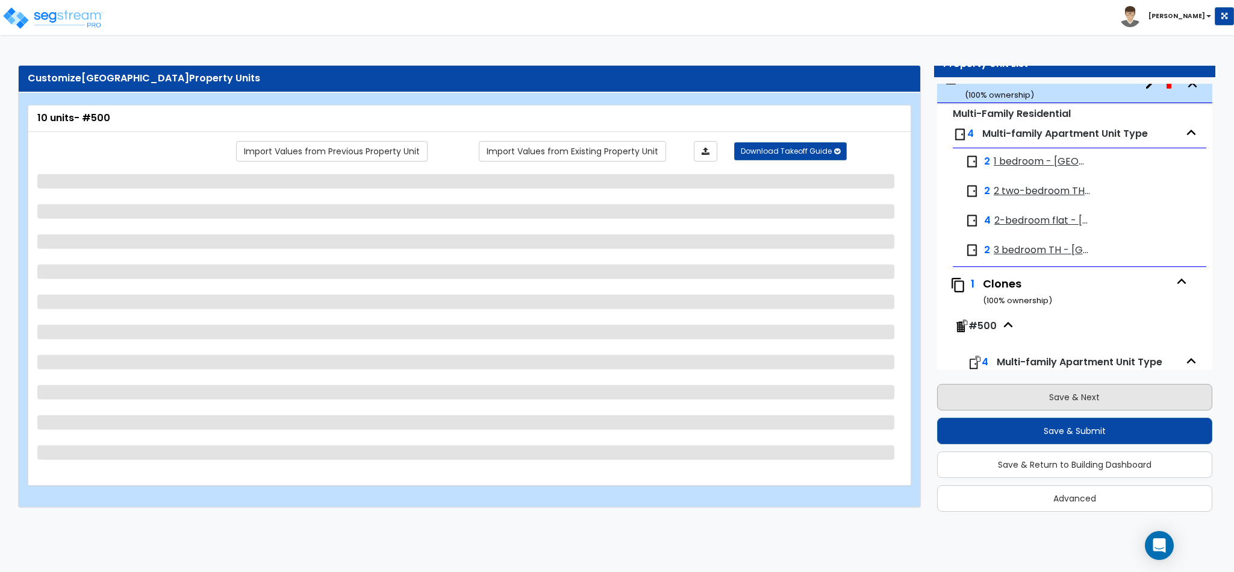
select select "2"
select select "1"
select select "3"
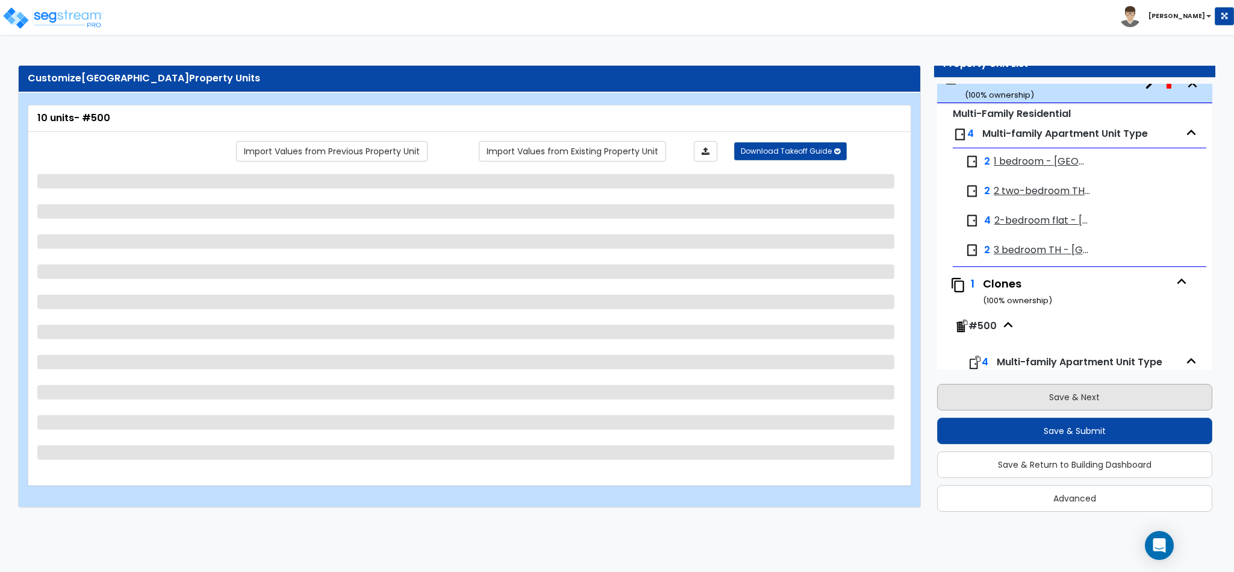
select select "1"
select select "2"
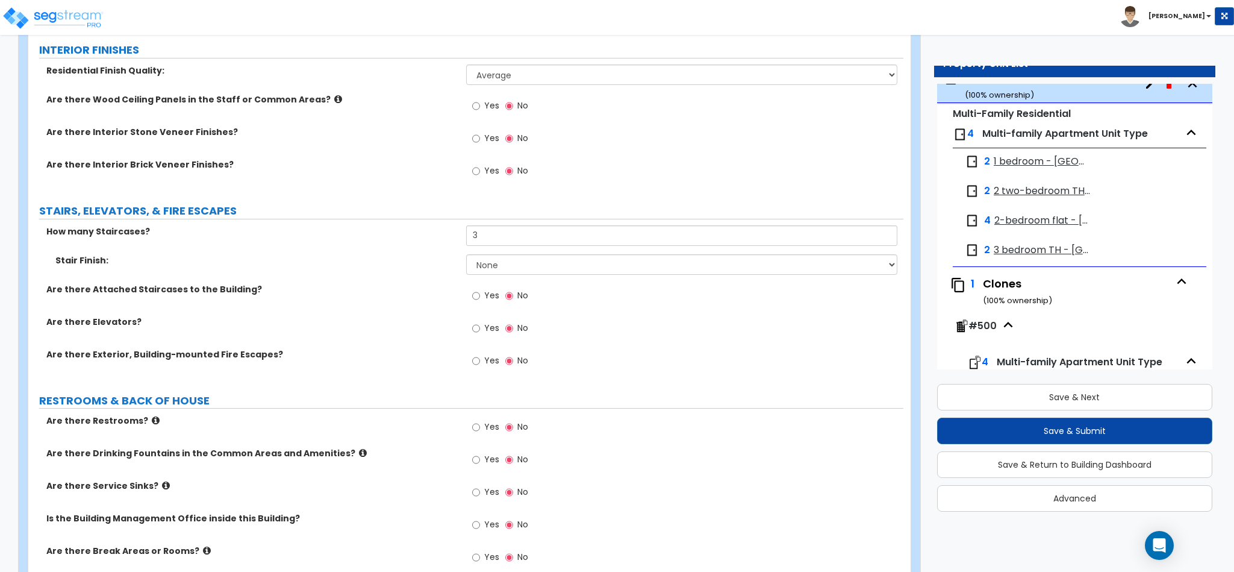
scroll to position [1627, 0]
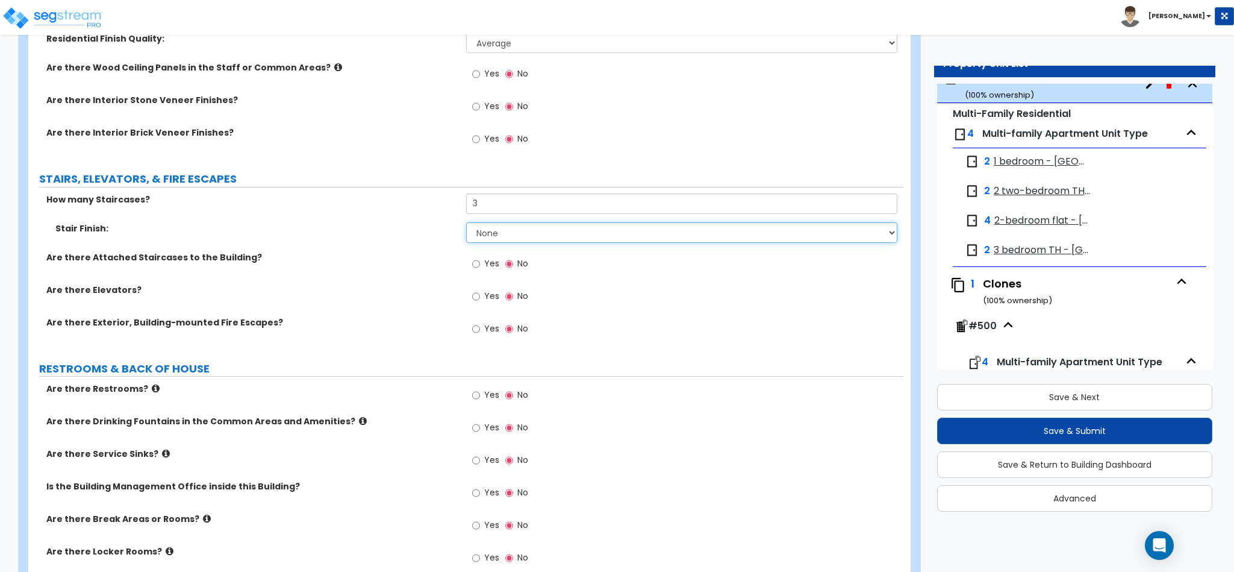
click at [504, 239] on select "None Tile Wood Laminate VCT Sheet Carpet Sheet Vinyl Carpet Tile" at bounding box center [682, 232] width 432 height 20
click at [493, 203] on input "3" at bounding box center [682, 203] width 432 height 20
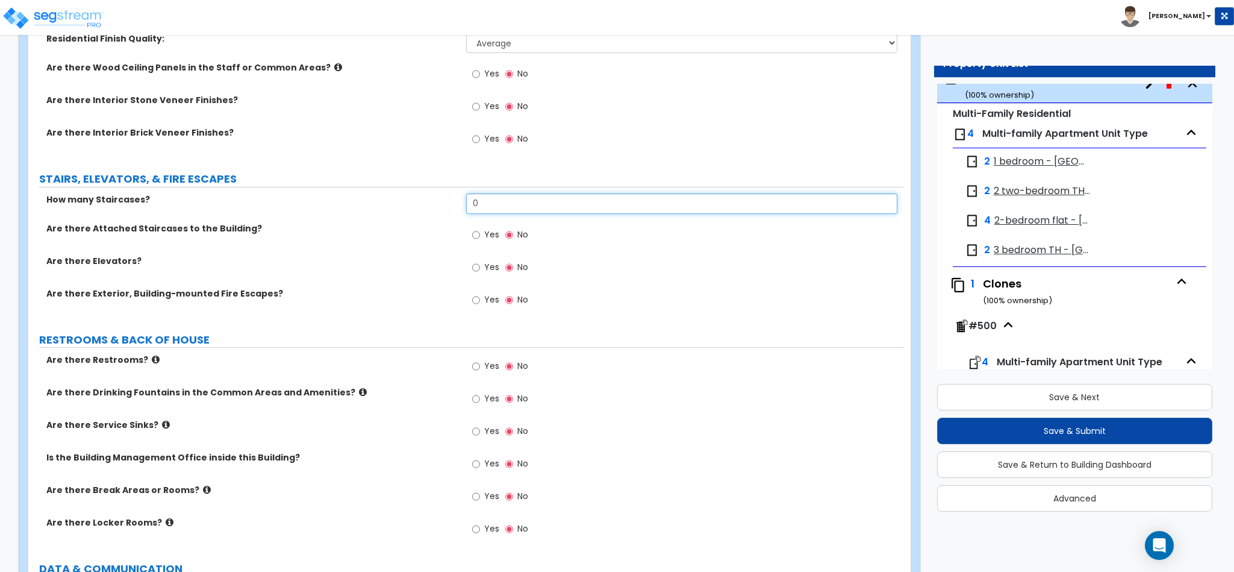
type input "0"
click at [473, 237] on input "Yes" at bounding box center [476, 234] width 8 height 13
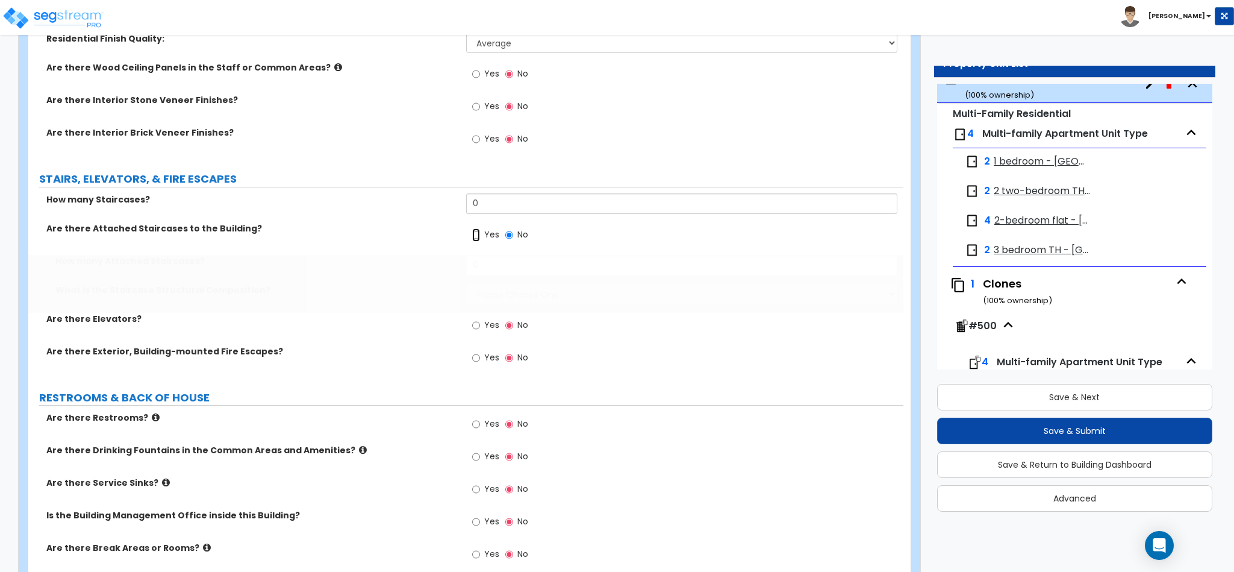
radio input "true"
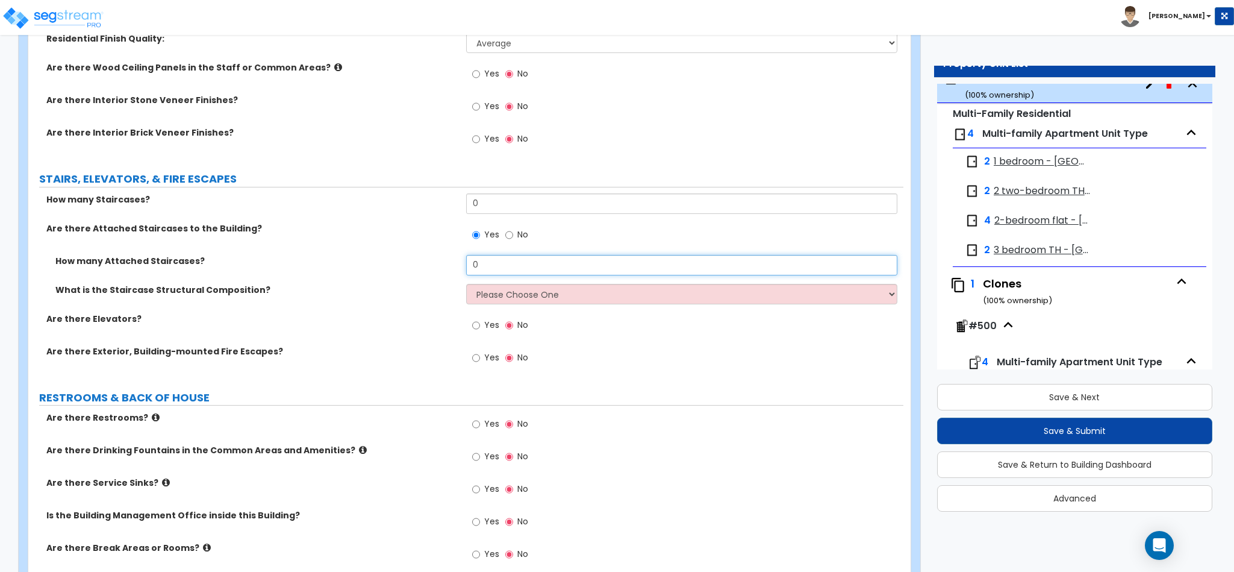
click at [496, 273] on input "0" at bounding box center [682, 265] width 432 height 20
type input "3"
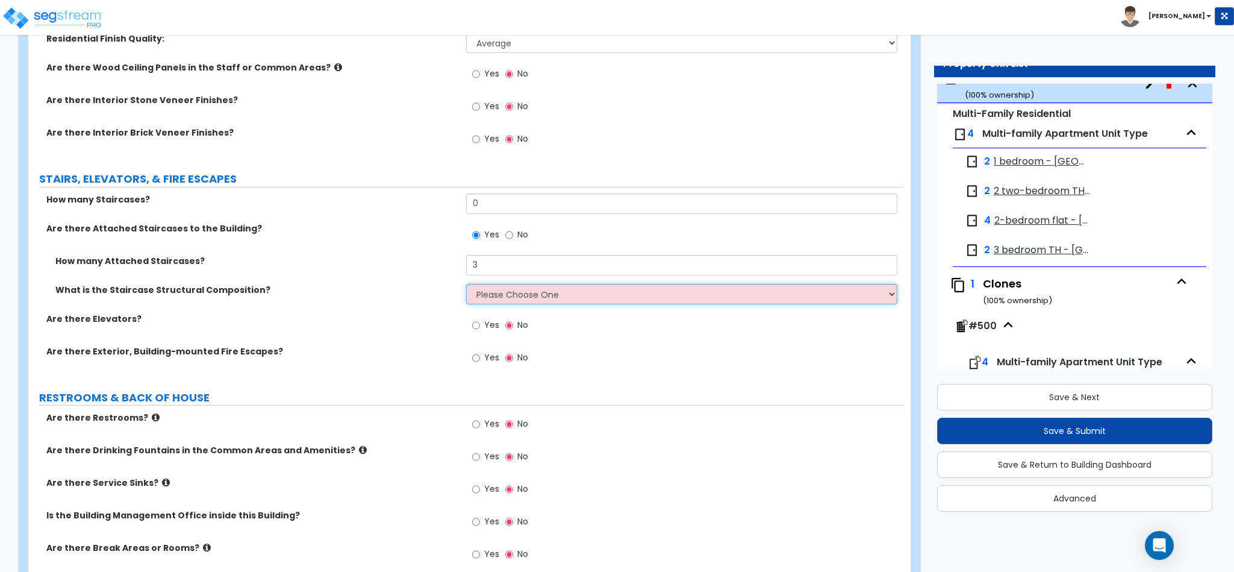
click at [497, 293] on select "Please Choose One Reinforced Concrete Structural Steel Wood" at bounding box center [682, 294] width 432 height 20
select select "3"
click at [466, 287] on select "Please Choose One Reinforced Concrete Structural Steel Wood" at bounding box center [682, 294] width 432 height 20
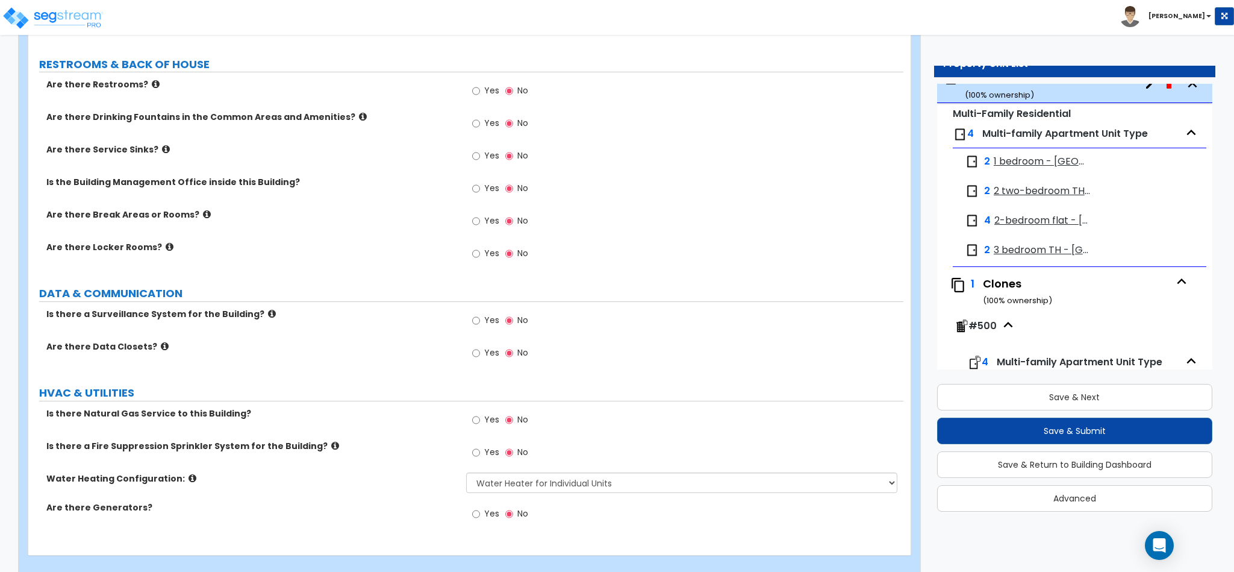
scroll to position [1981, 0]
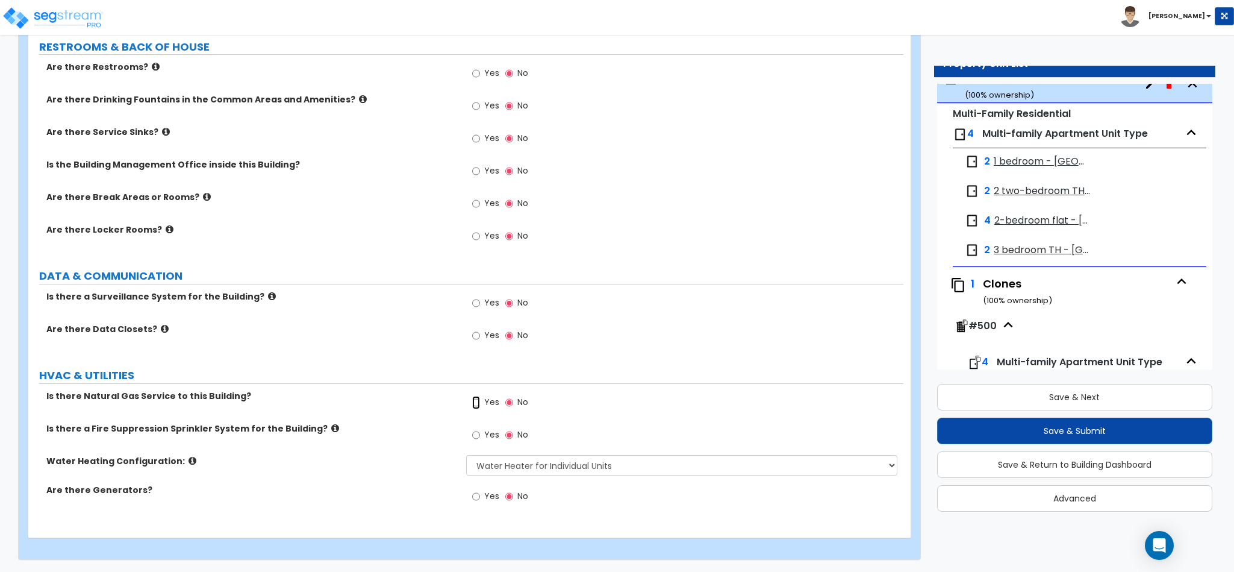
click at [476, 401] on input "Yes" at bounding box center [476, 402] width 8 height 13
radio input "true"
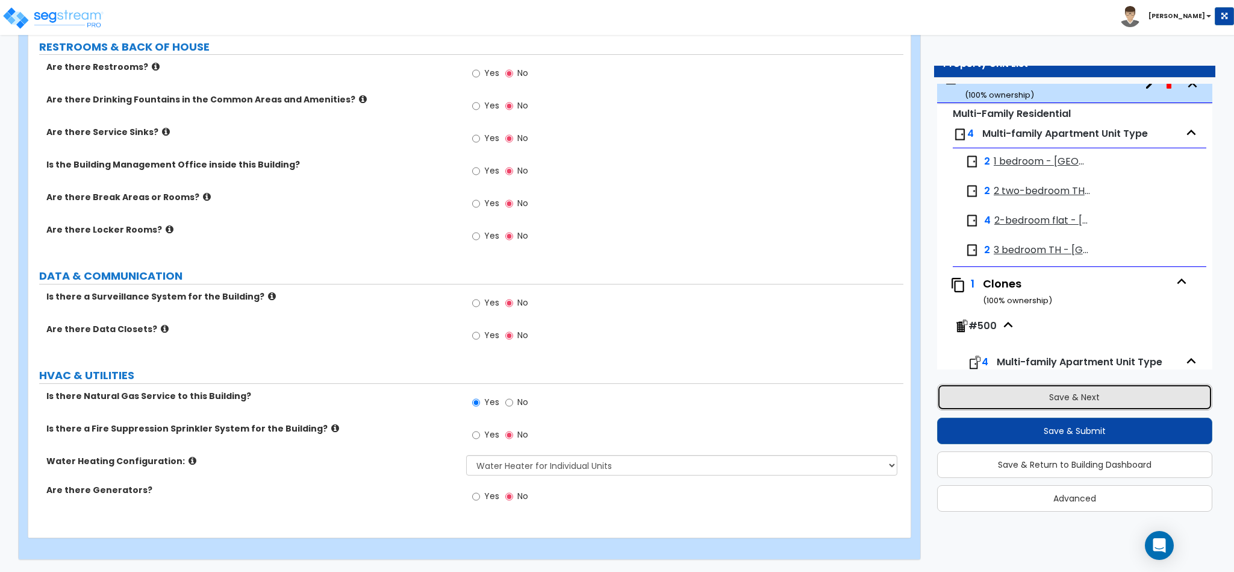
click at [1083, 393] on button "Save & Next" at bounding box center [1074, 397] width 275 height 27
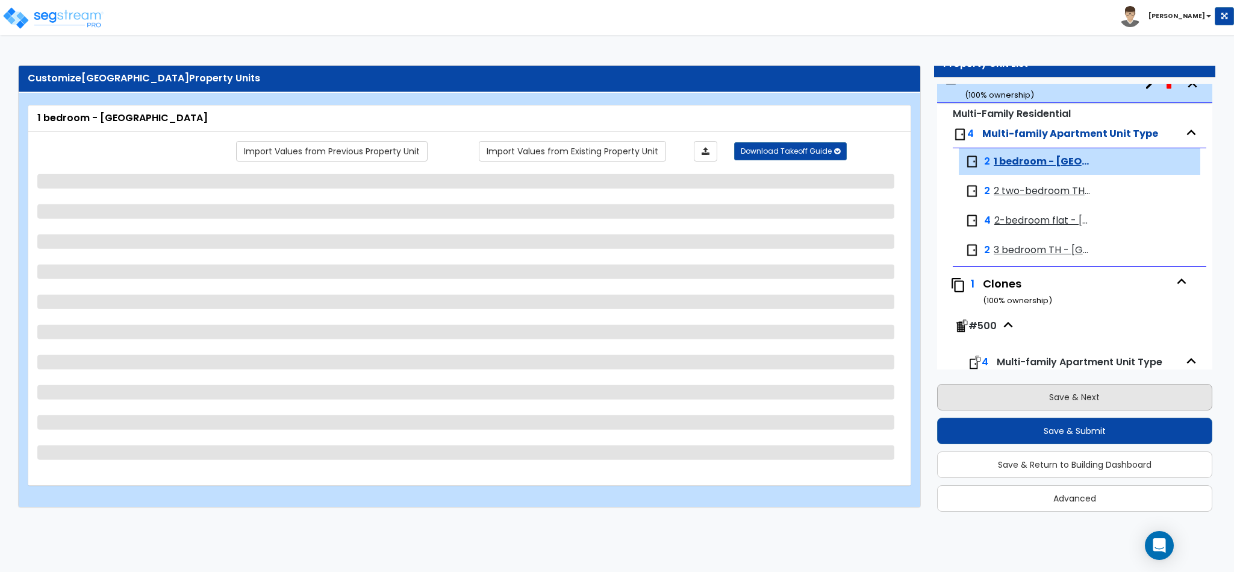
scroll to position [2433, 0]
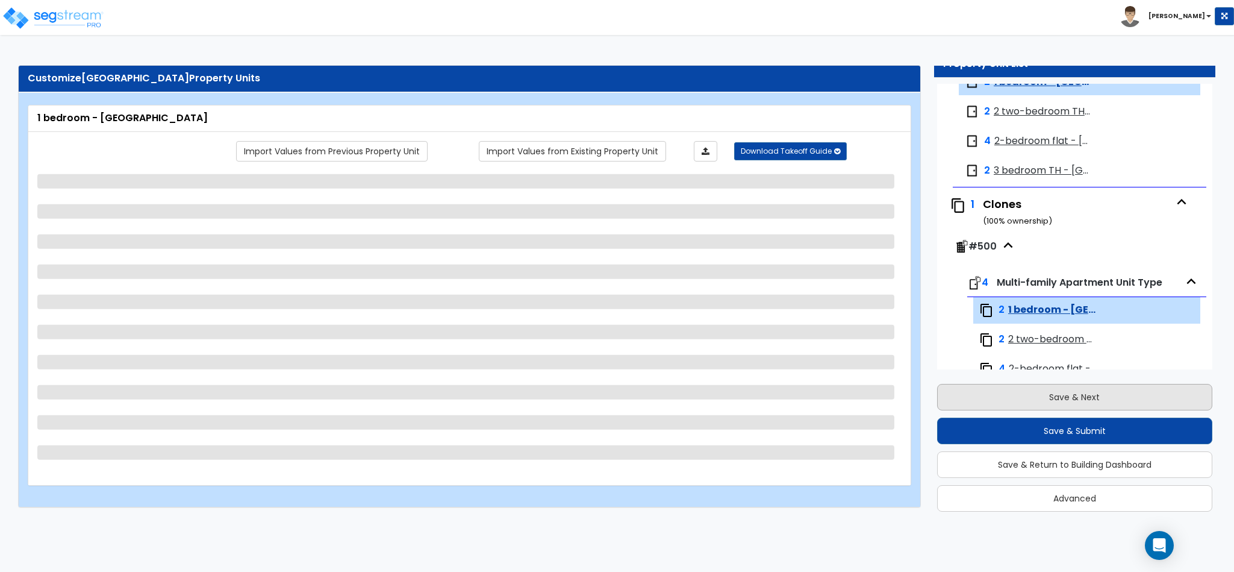
select select "3"
select select "5"
select select "1"
select select "3"
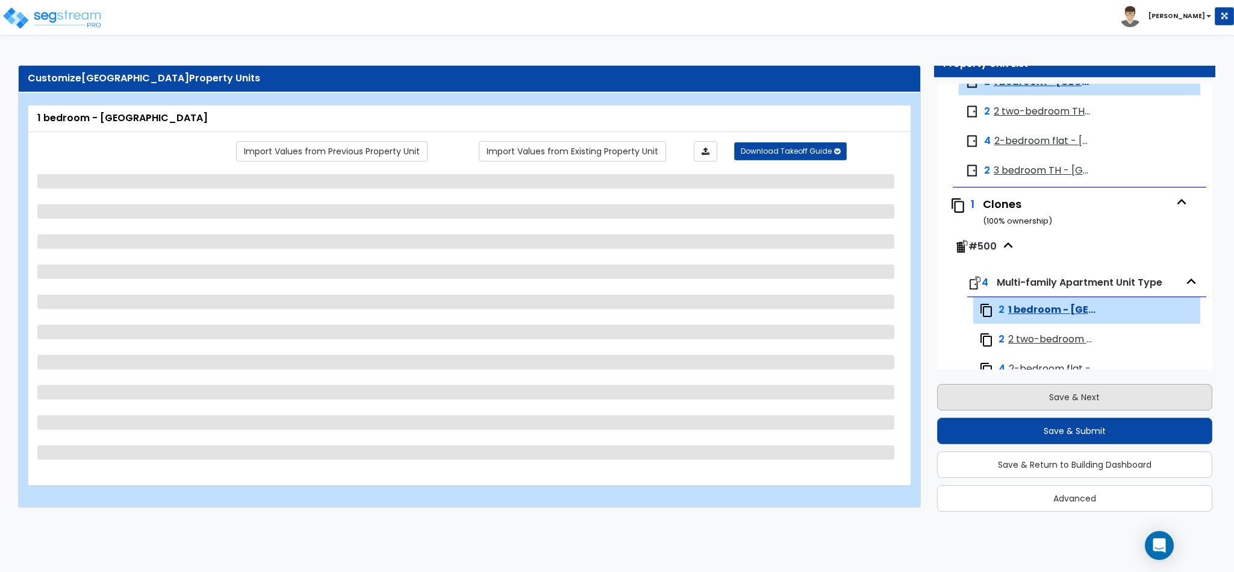
select select "1"
select select "2"
select select "1"
select select "4"
select select "2"
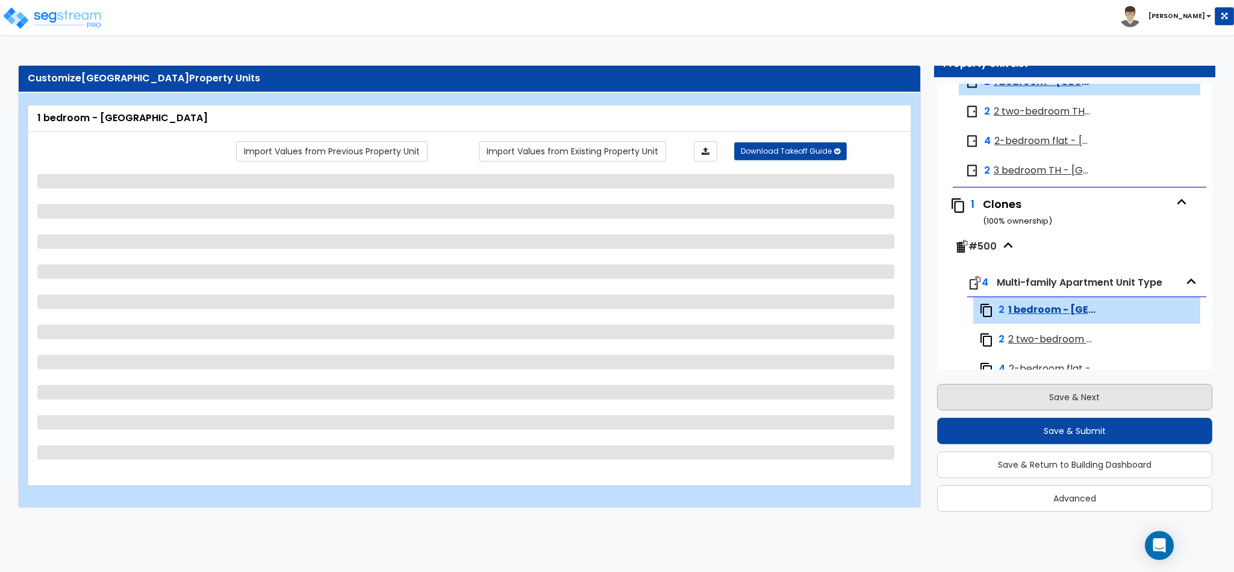
select select "1"
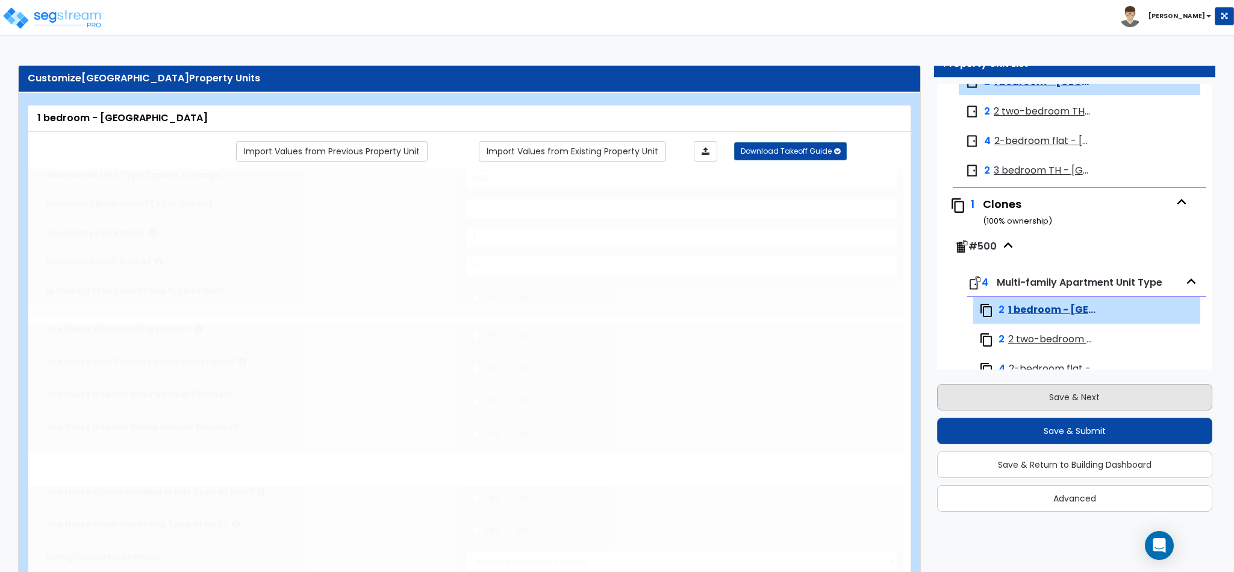
select select "2"
select select "1"
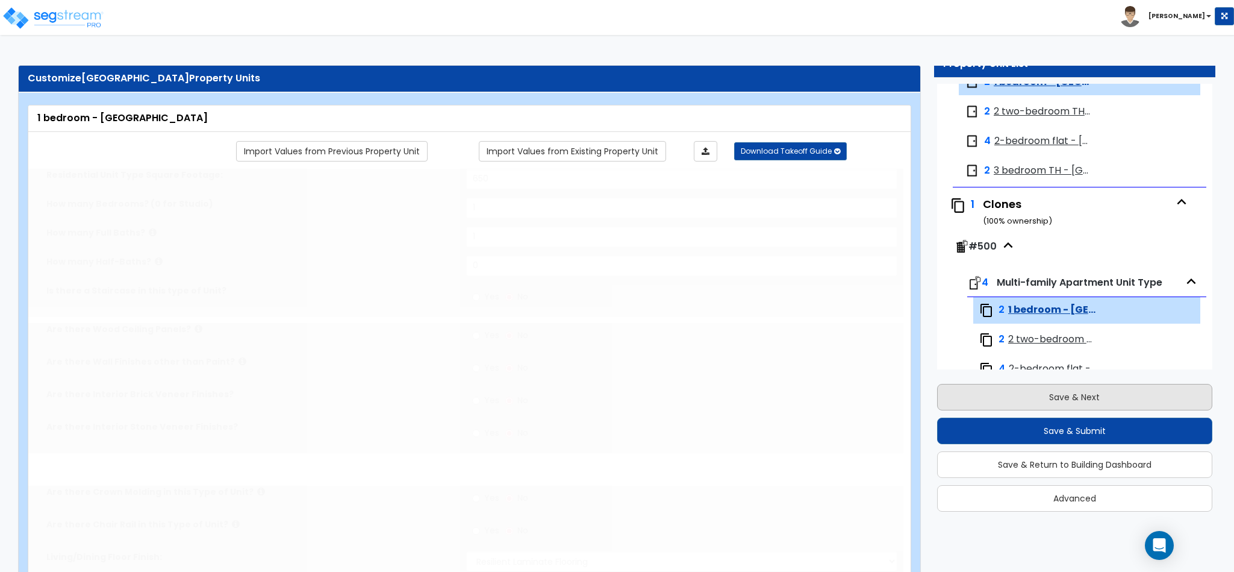
radio input "true"
select select "2"
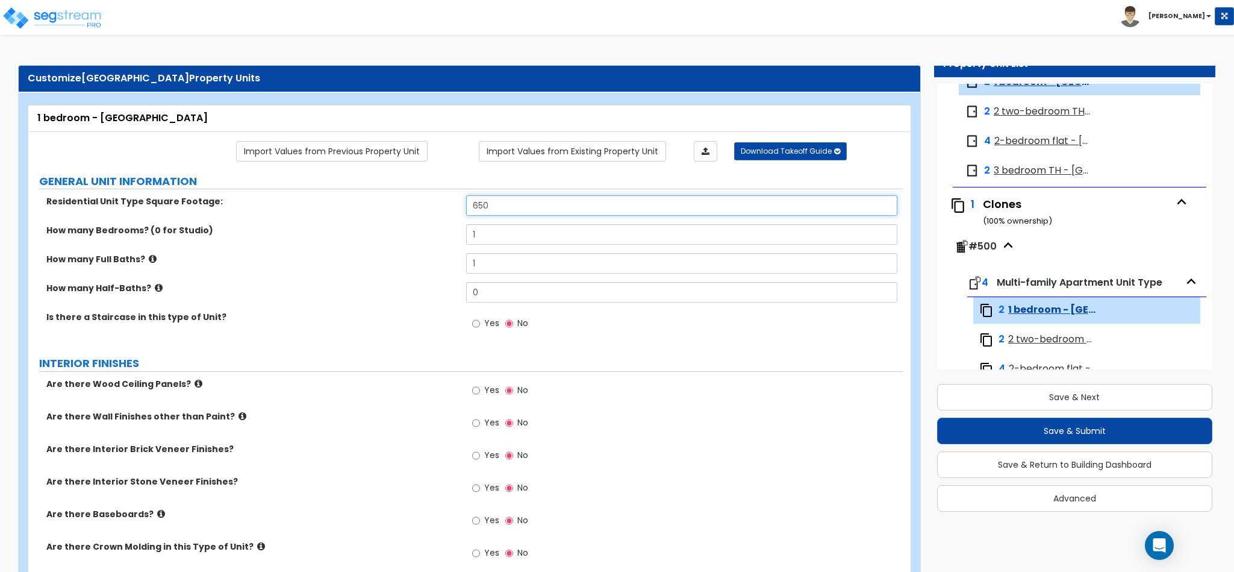
click at [516, 204] on input "650" at bounding box center [682, 205] width 432 height 20
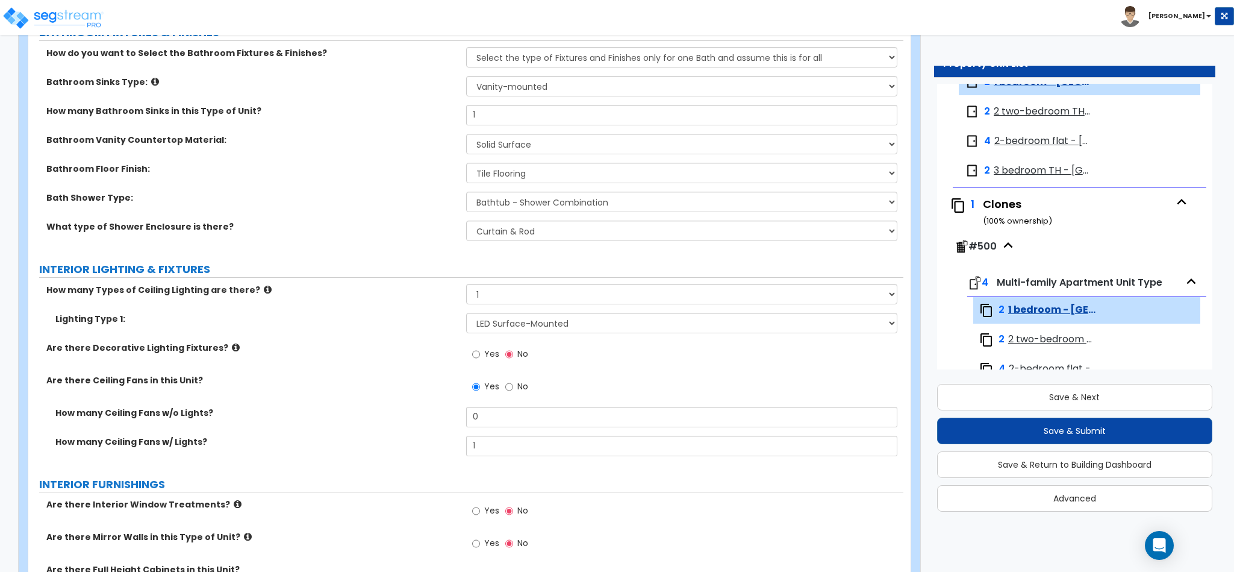
scroll to position [723, 0]
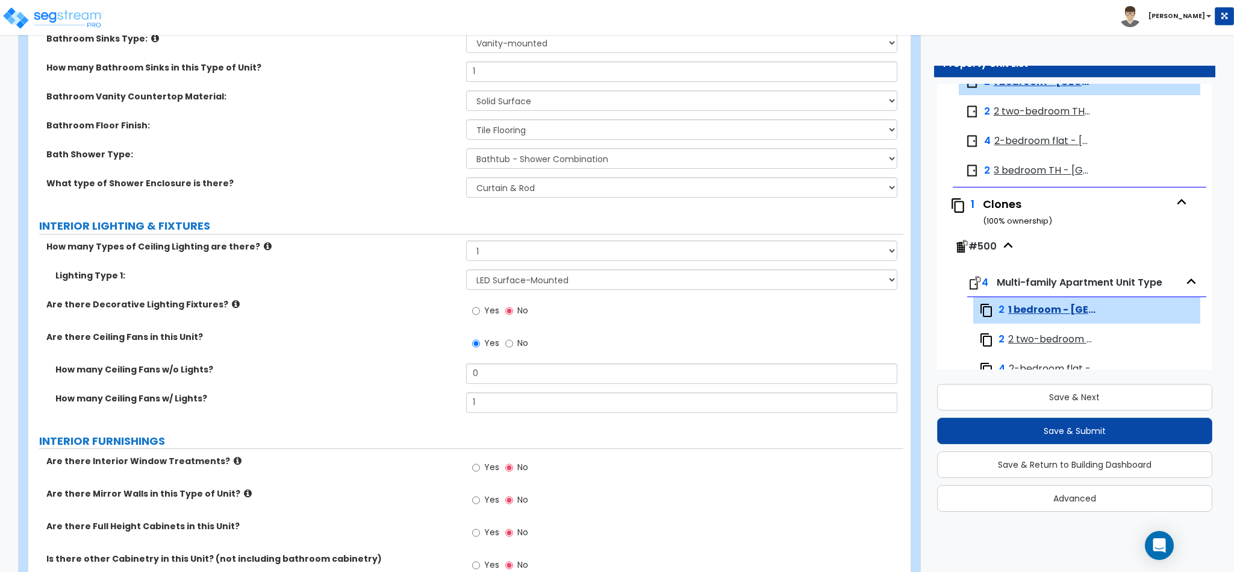
type input "860"
click at [488, 403] on input "1" at bounding box center [682, 402] width 432 height 20
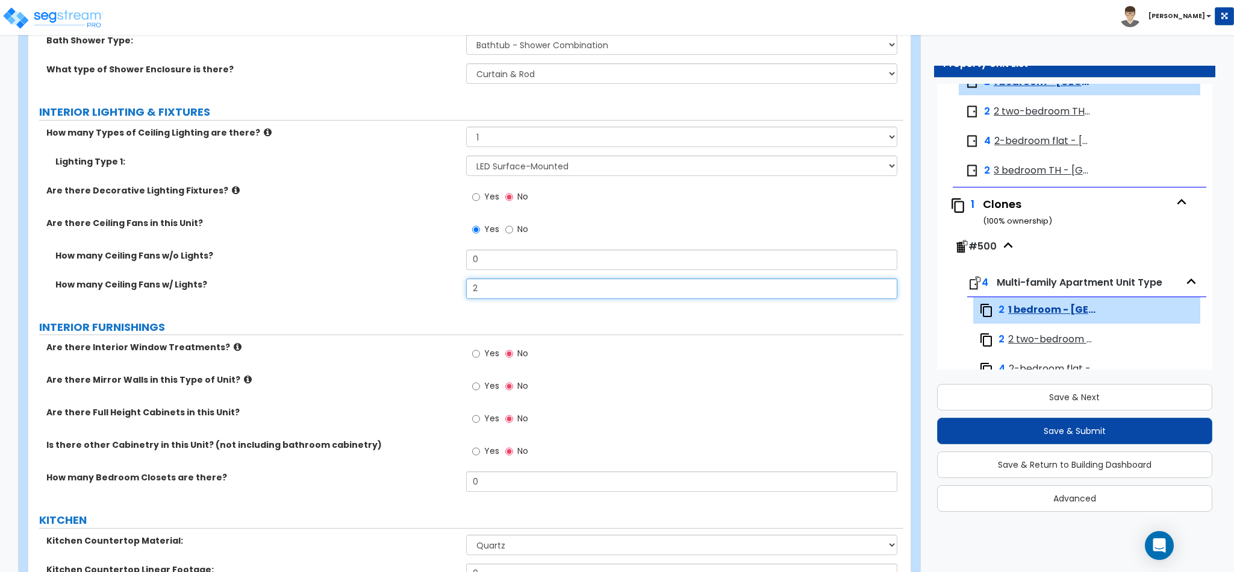
scroll to position [904, 0]
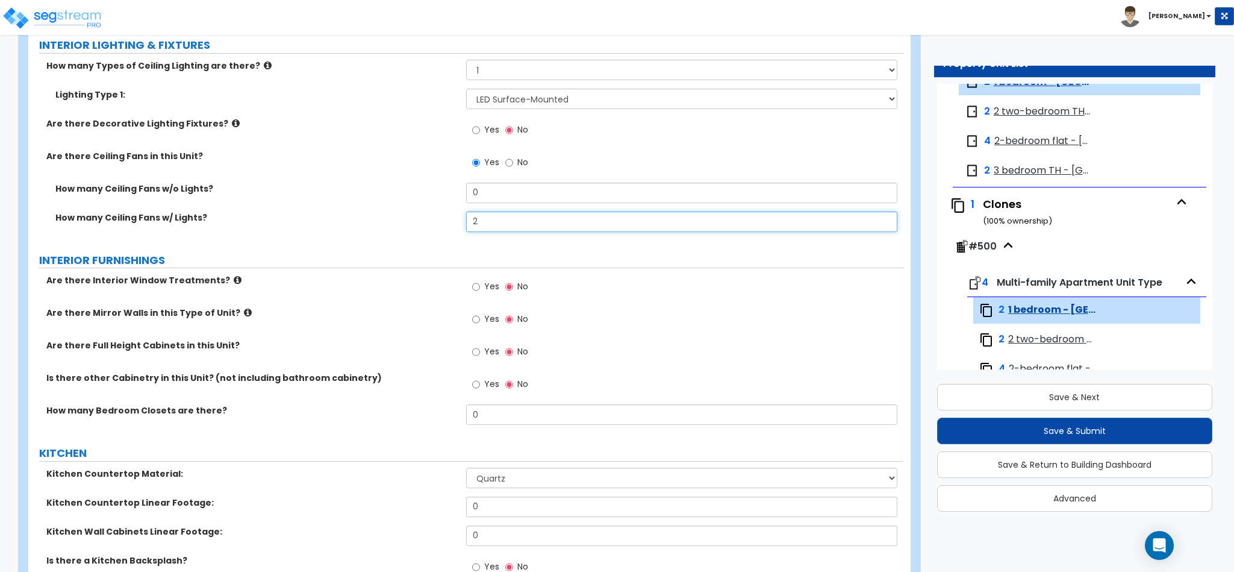
type input "2"
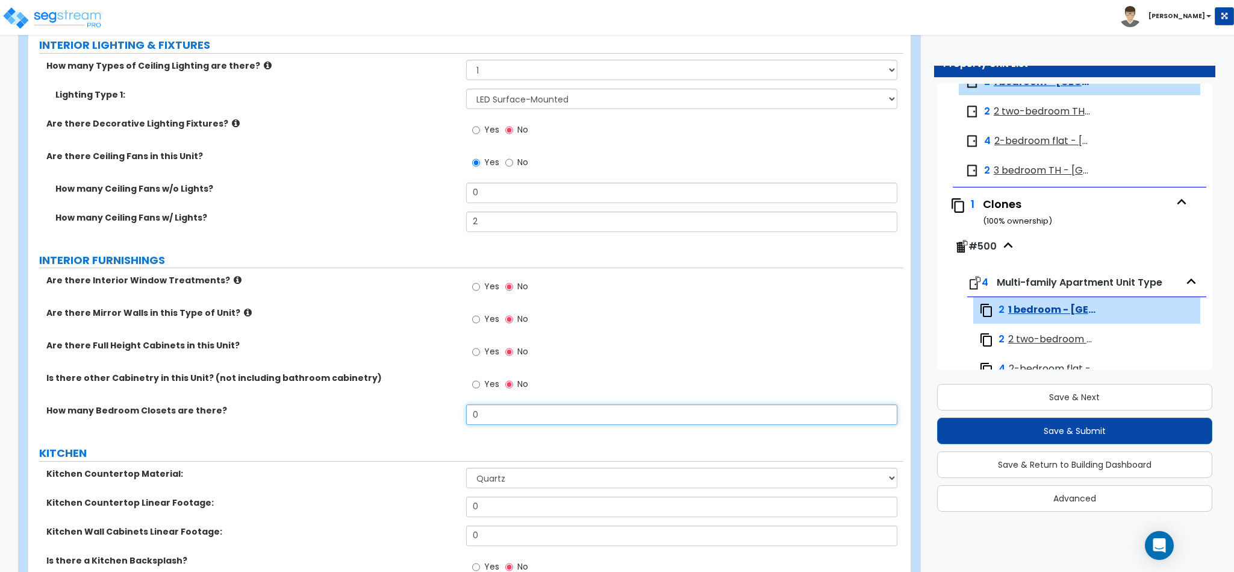
click at [488, 414] on input "0" at bounding box center [682, 414] width 432 height 20
type input "2"
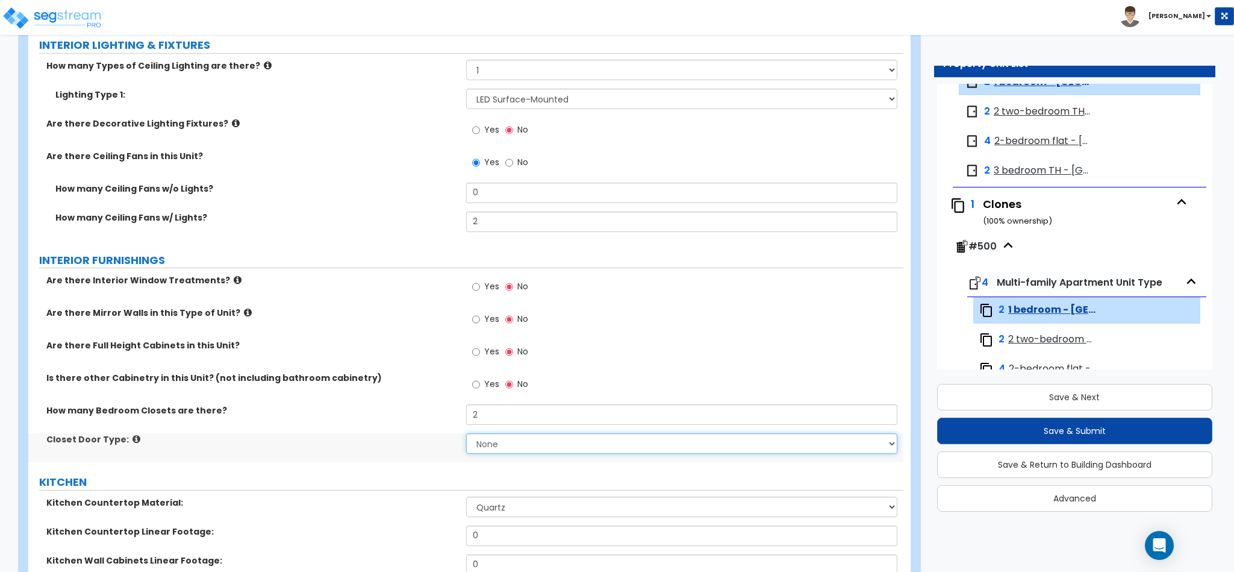
click at [492, 439] on select "None Bi-fold Louvered Doors Bi-fold Panel Doors Sliding Doors Hinged Wood Door" at bounding box center [682, 443] width 432 height 20
select select "3"
click at [466, 436] on select "None Bi-fold Louvered Doors Bi-fold Panel Doors Sliding Doors Hinged Wood Door" at bounding box center [682, 443] width 432 height 20
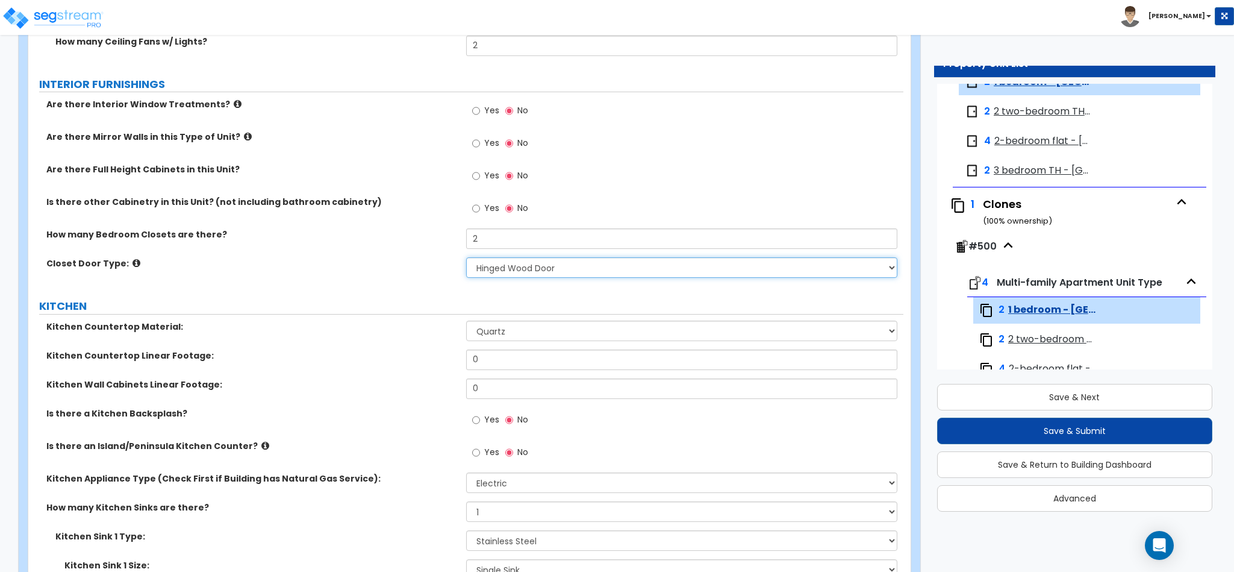
scroll to position [1084, 0]
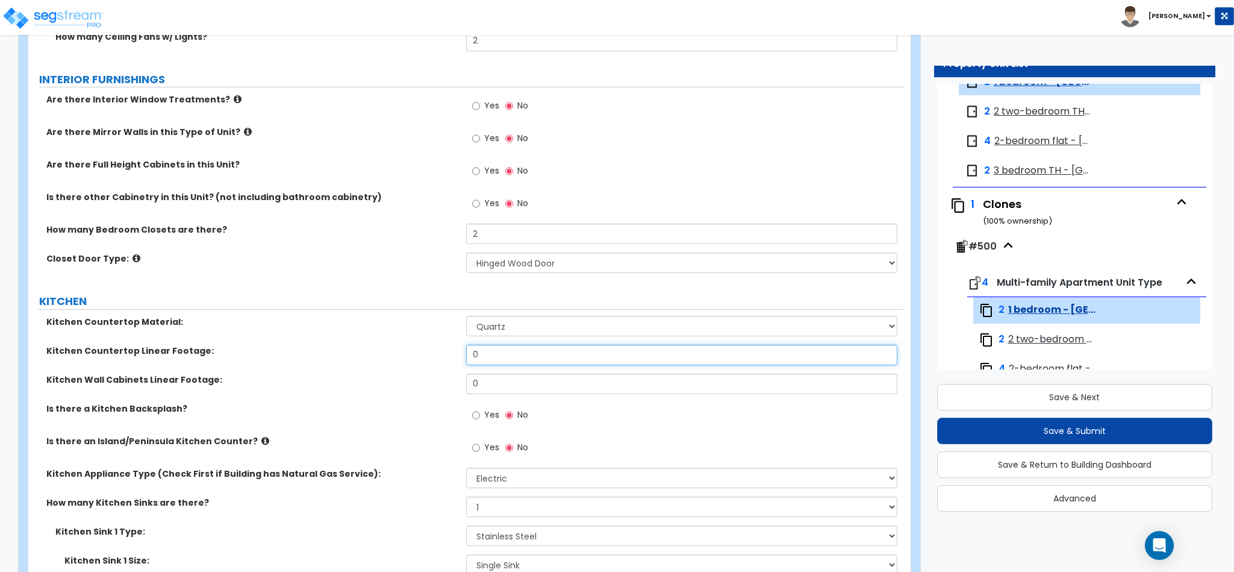
click at [568, 358] on input "0" at bounding box center [682, 355] width 432 height 20
type input "76"
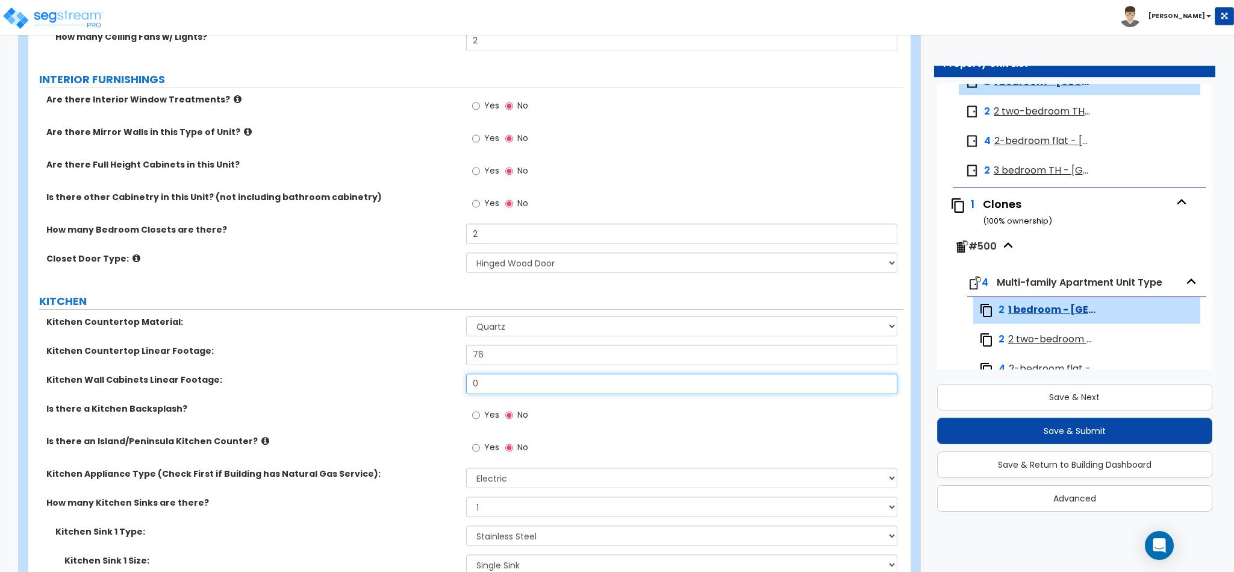
click at [537, 391] on input "0" at bounding box center [682, 383] width 432 height 20
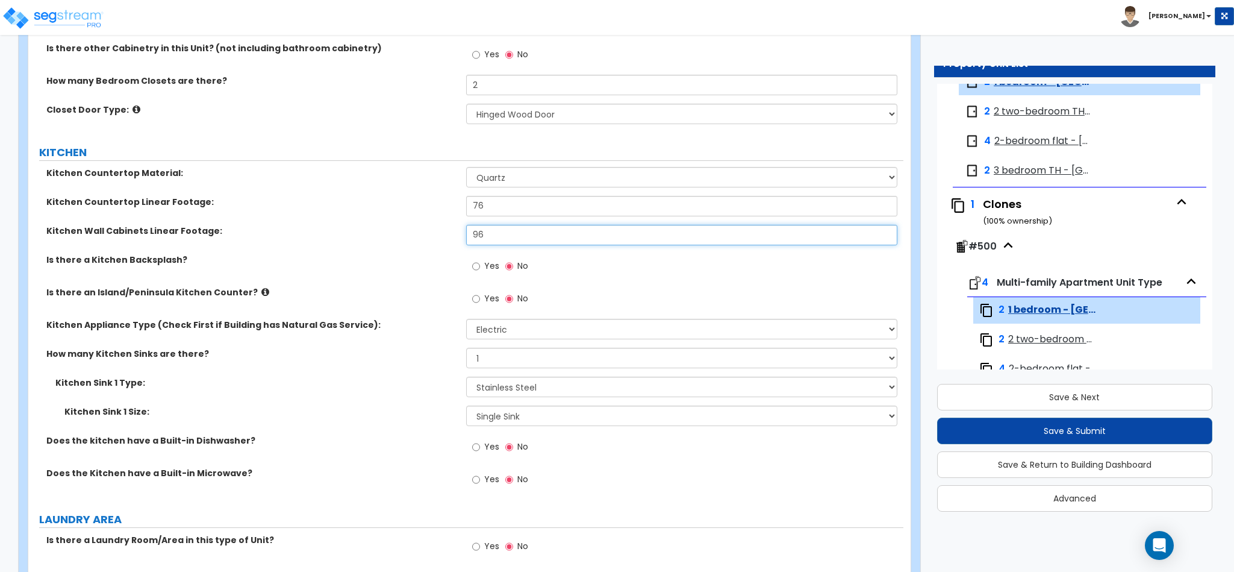
scroll to position [1265, 0]
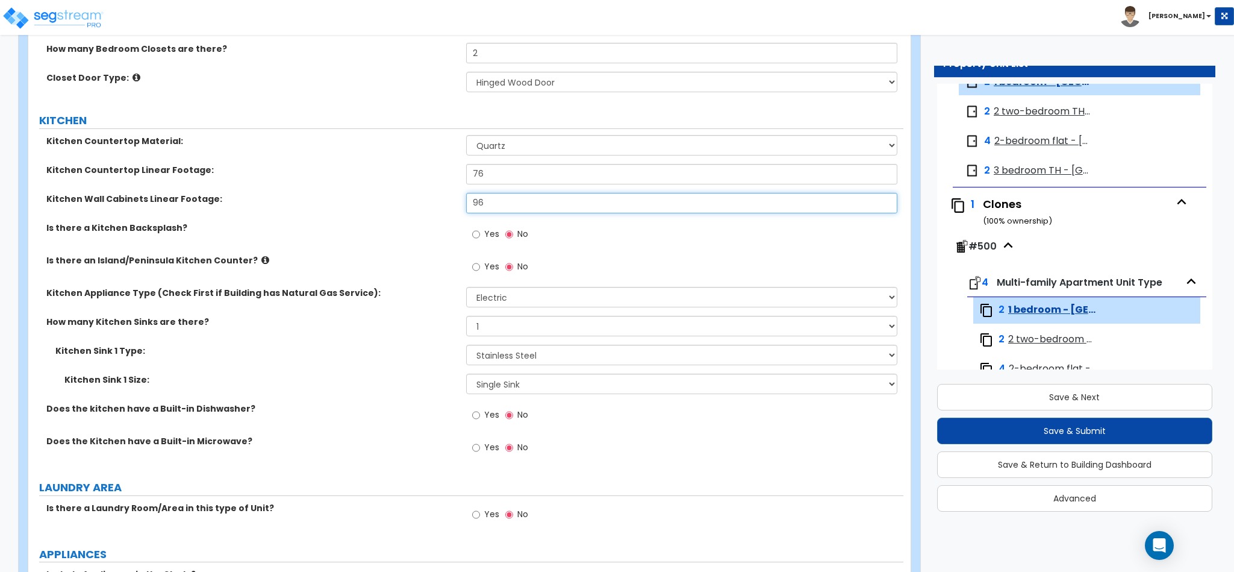
type input "96"
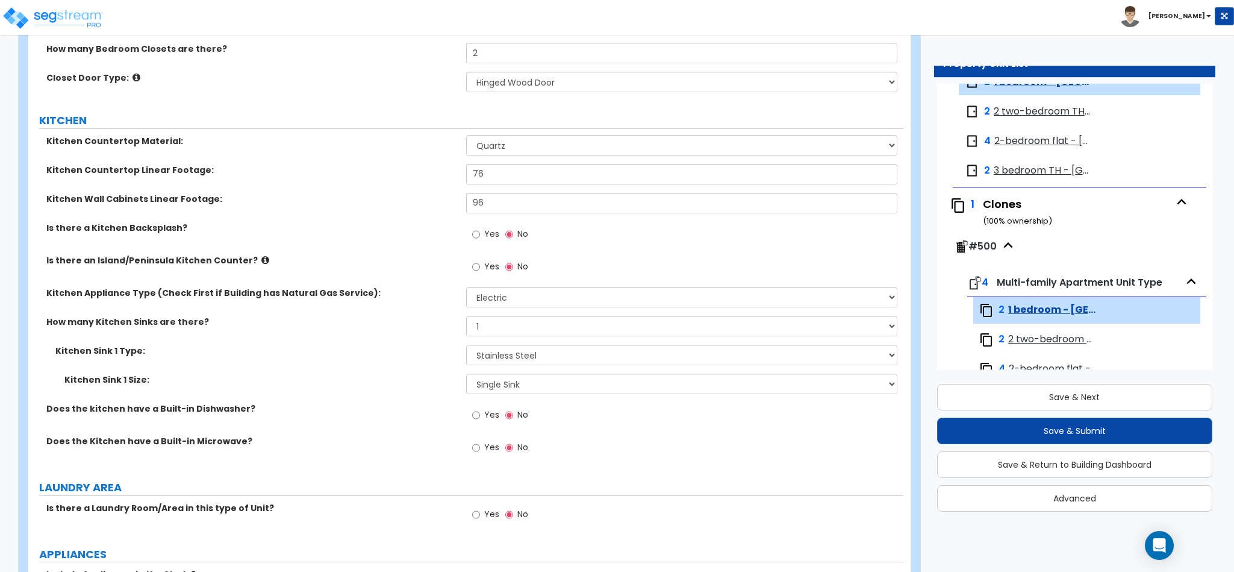
click at [399, 412] on label "Does the kitchen have a Built-in Dishwasher?" at bounding box center [251, 408] width 411 height 12
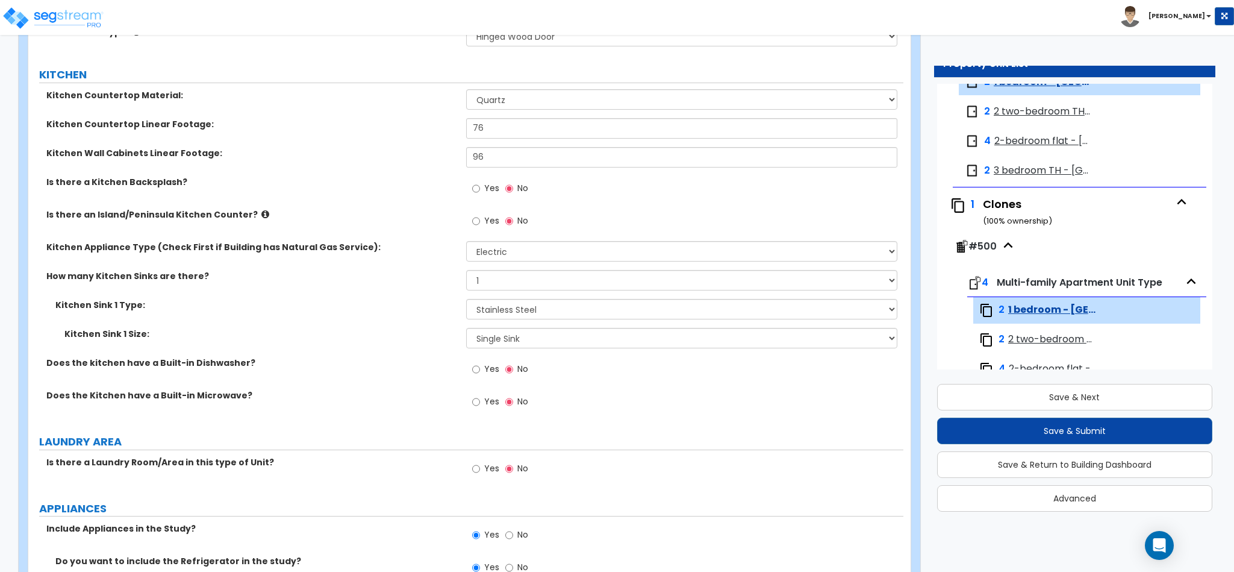
scroll to position [1355, 0]
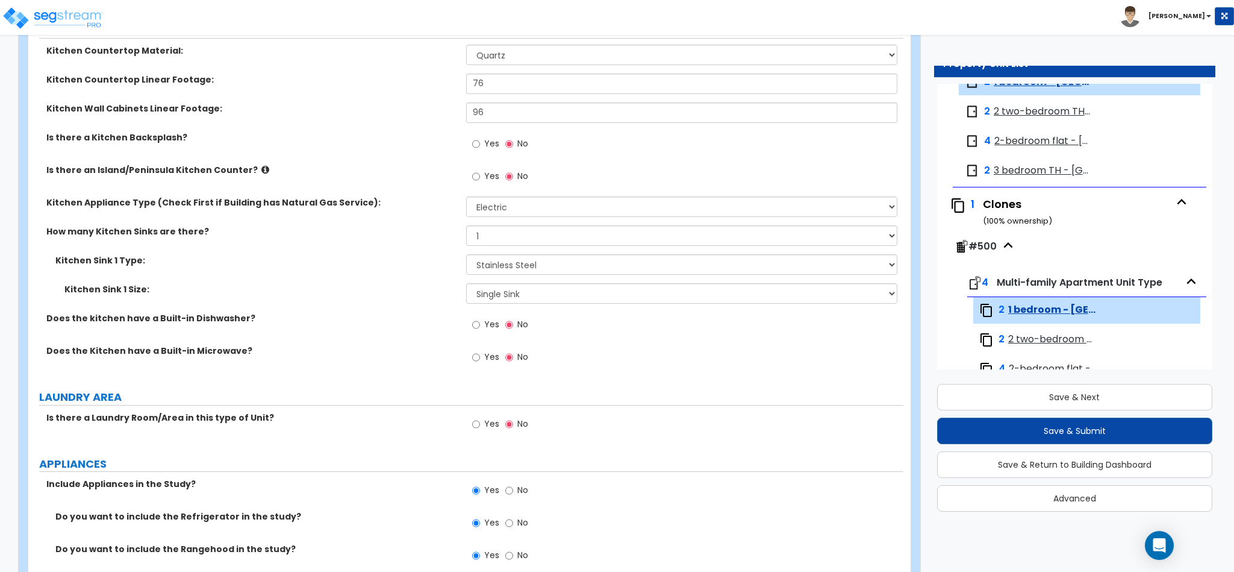
click at [484, 329] on span "Yes" at bounding box center [491, 324] width 15 height 12
click at [480, 329] on input "Yes" at bounding box center [476, 324] width 8 height 13
radio input "true"
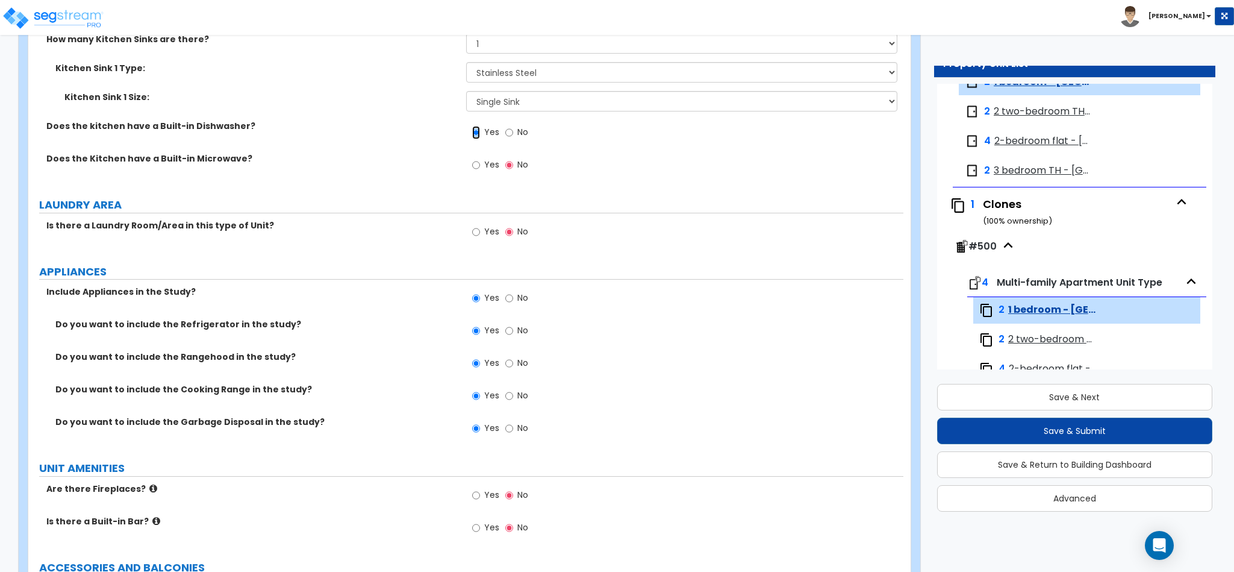
scroll to position [1627, 0]
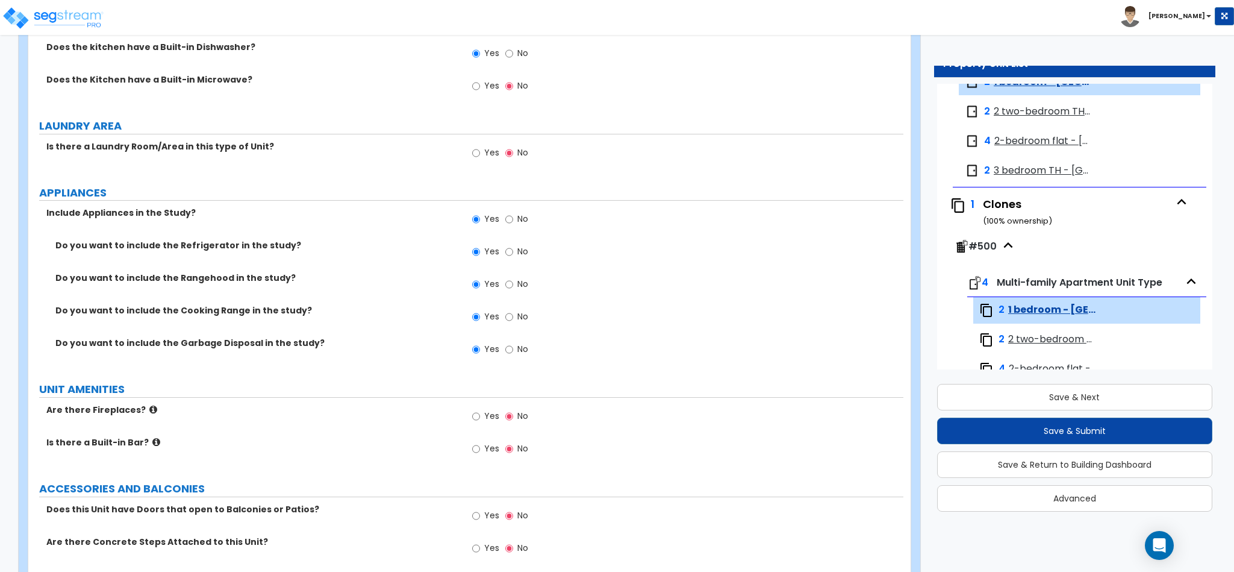
click at [490, 419] on span "Yes" at bounding box center [491, 416] width 15 height 12
click at [480, 419] on input "Yes" at bounding box center [476, 416] width 8 height 13
radio input "true"
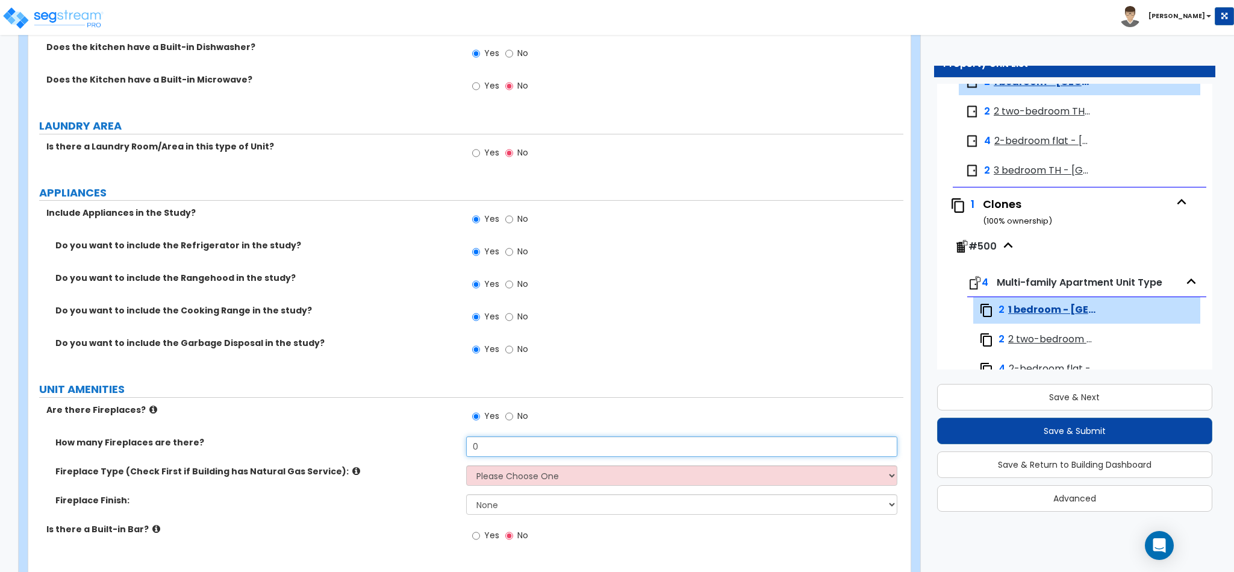
click at [499, 446] on input "0" at bounding box center [682, 446] width 432 height 20
click at [499, 445] on input "0" at bounding box center [682, 446] width 432 height 20
type input "1"
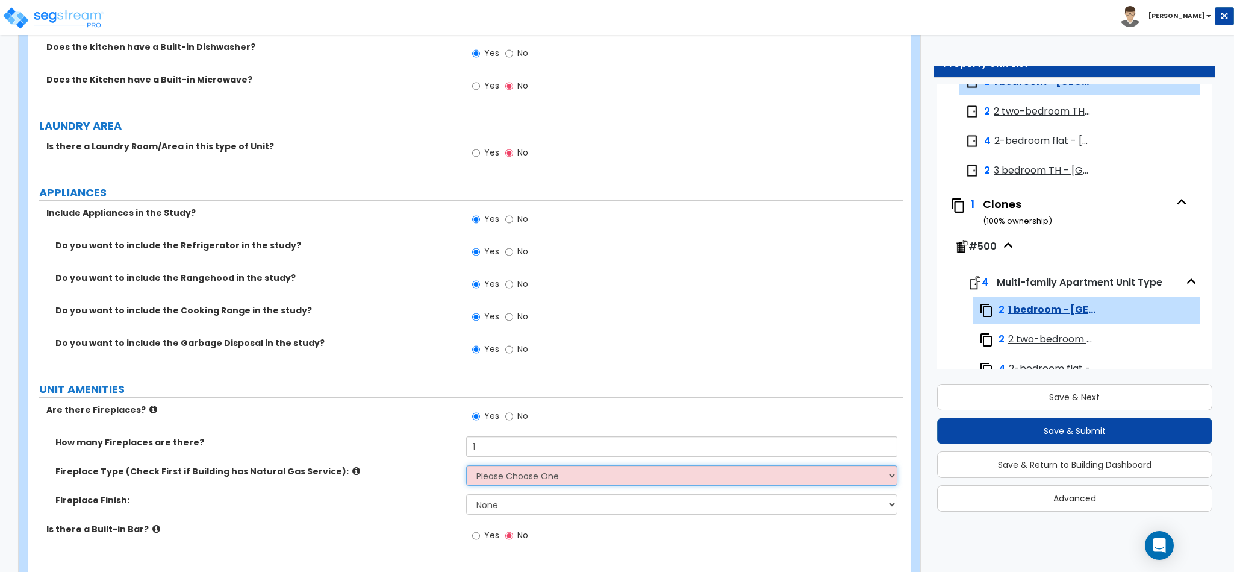
click at [495, 477] on select "Please Choose One Built-in Electric Fireplace Built-in Gas Fireplace Built-in W…" at bounding box center [682, 475] width 432 height 20
select select "3"
click at [466, 468] on select "Please Choose One Built-in Electric Fireplace Built-in Gas Fireplace Built-in W…" at bounding box center [682, 475] width 432 height 20
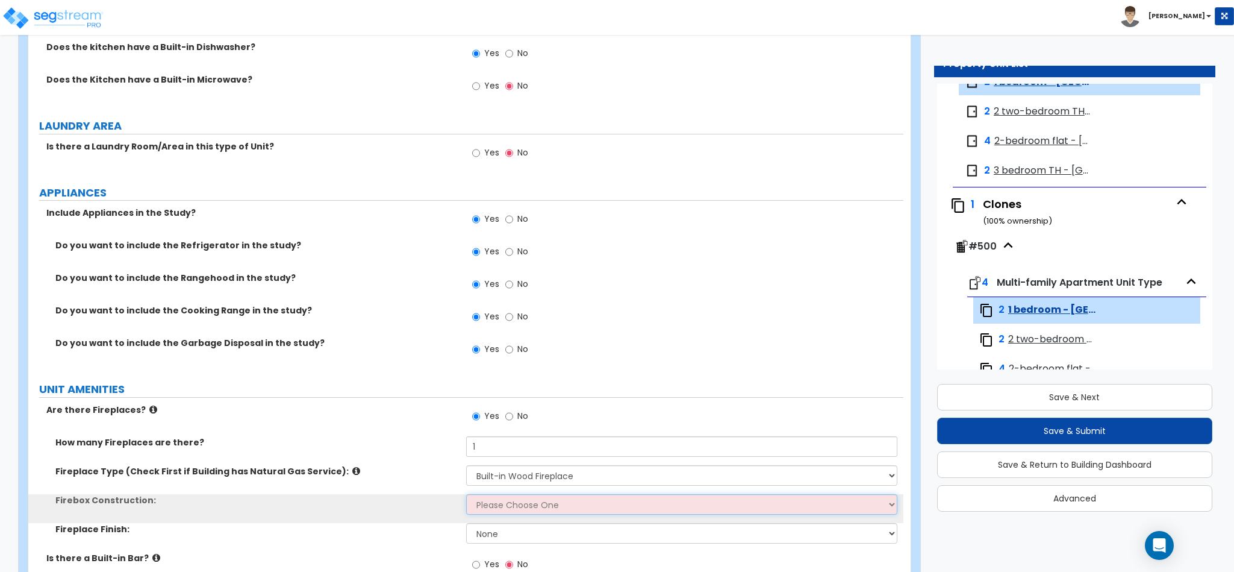
click at [502, 510] on select "Please Choose One Brick Stone I Don't Know, Please Choose for me" at bounding box center [682, 504] width 432 height 20
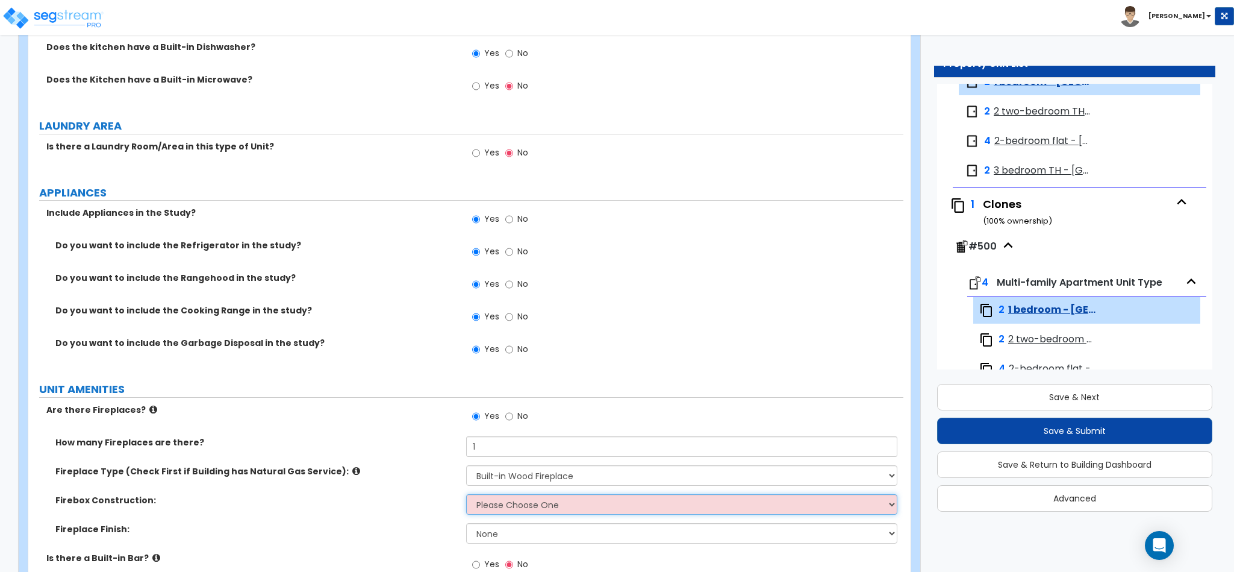
select select "1"
click at [466, 497] on select "Please Choose One Brick Stone I Don't Know, Please Choose for me" at bounding box center [682, 504] width 432 height 20
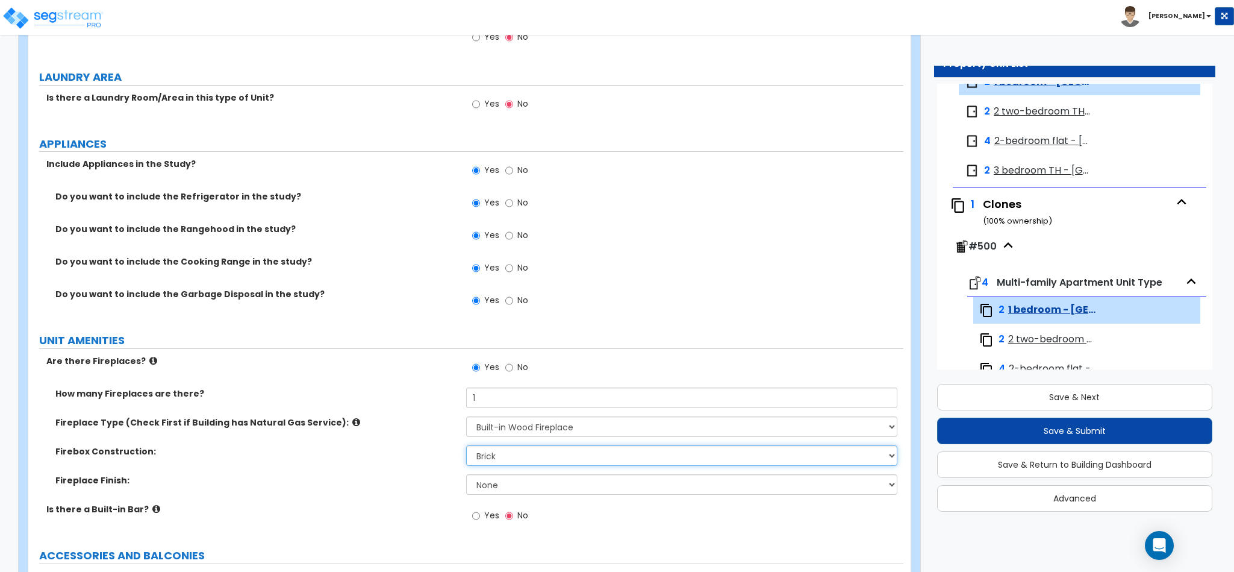
scroll to position [1717, 0]
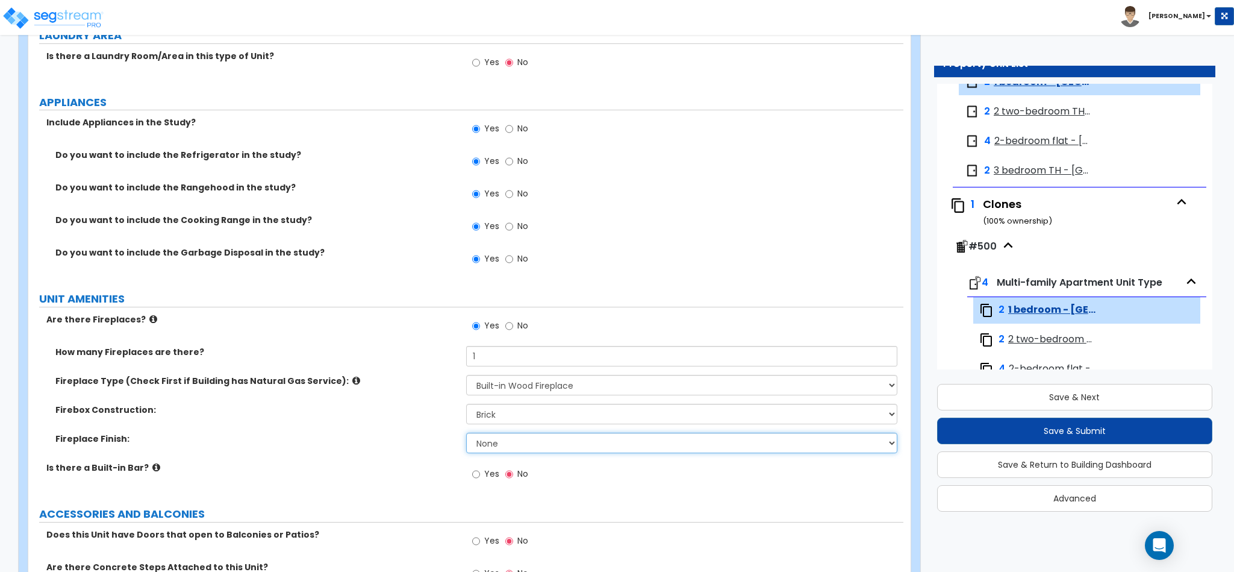
click at [521, 443] on select "None Brick Stone Tile Painted Molding" at bounding box center [682, 443] width 432 height 20
select select "3"
click at [466, 436] on select "None Brick Stone Tile Painted Molding" at bounding box center [682, 443] width 432 height 20
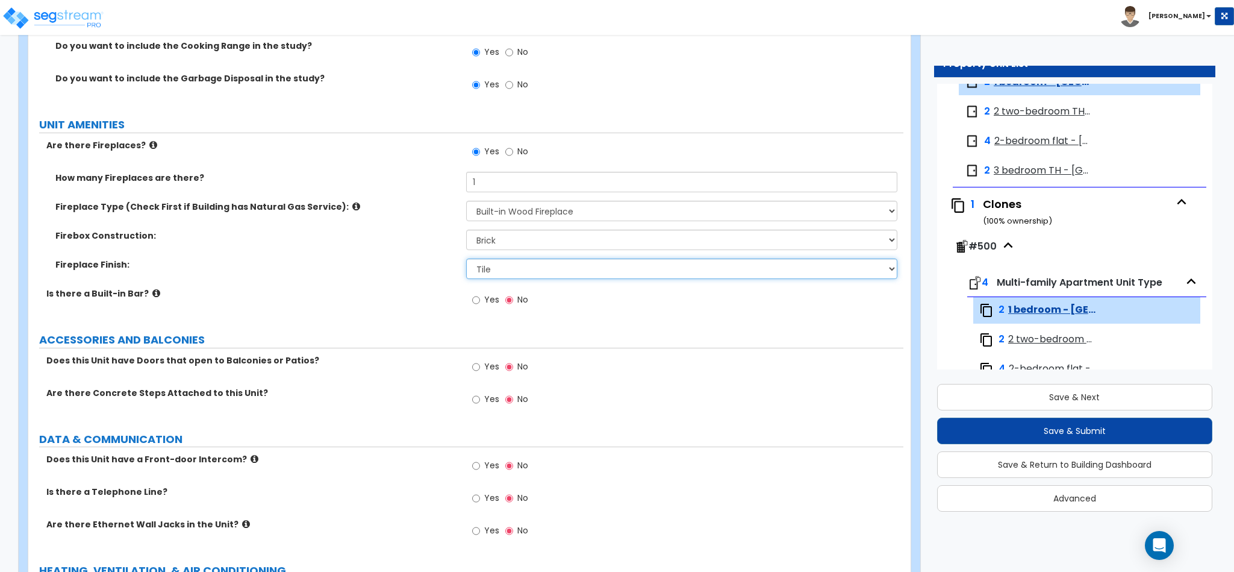
scroll to position [1898, 0]
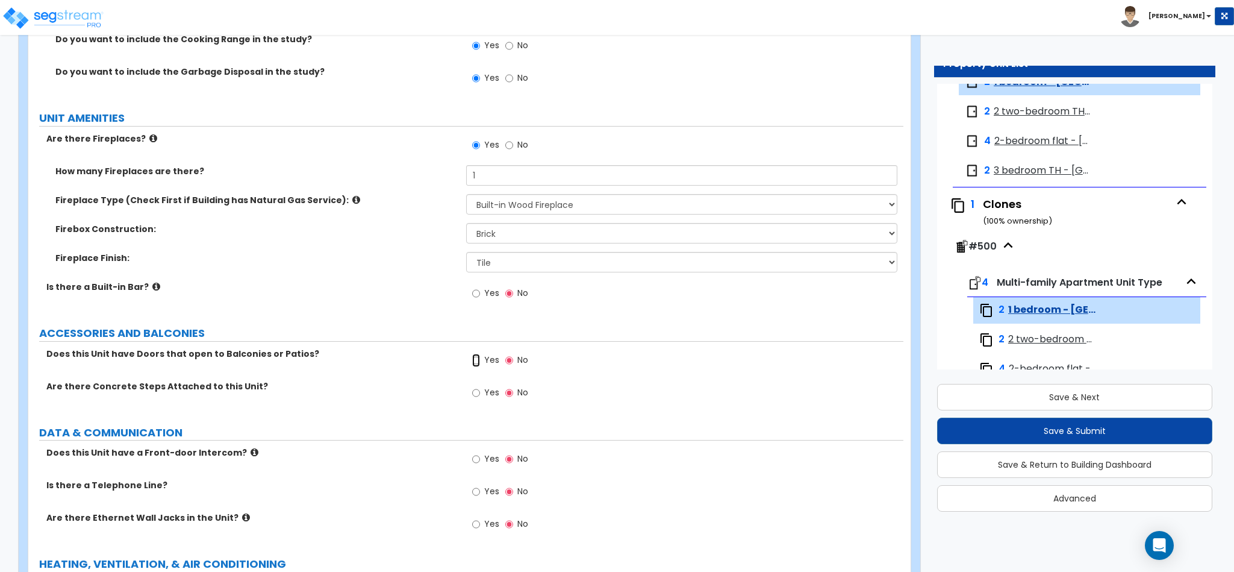
click at [480, 363] on input "Yes" at bounding box center [476, 360] width 8 height 13
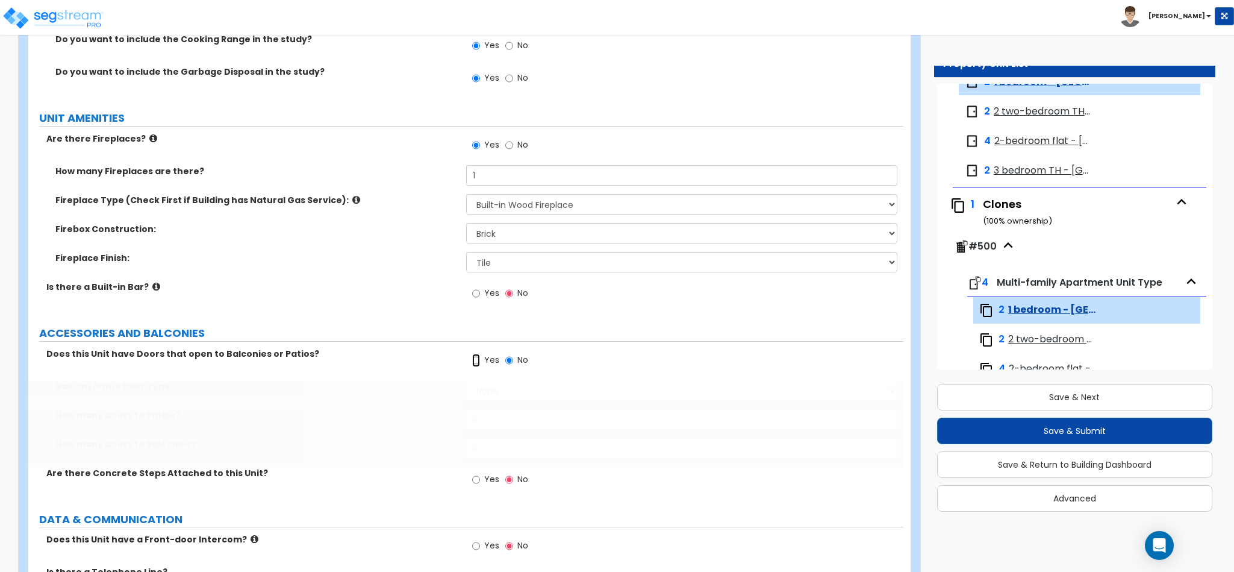
radio input "true"
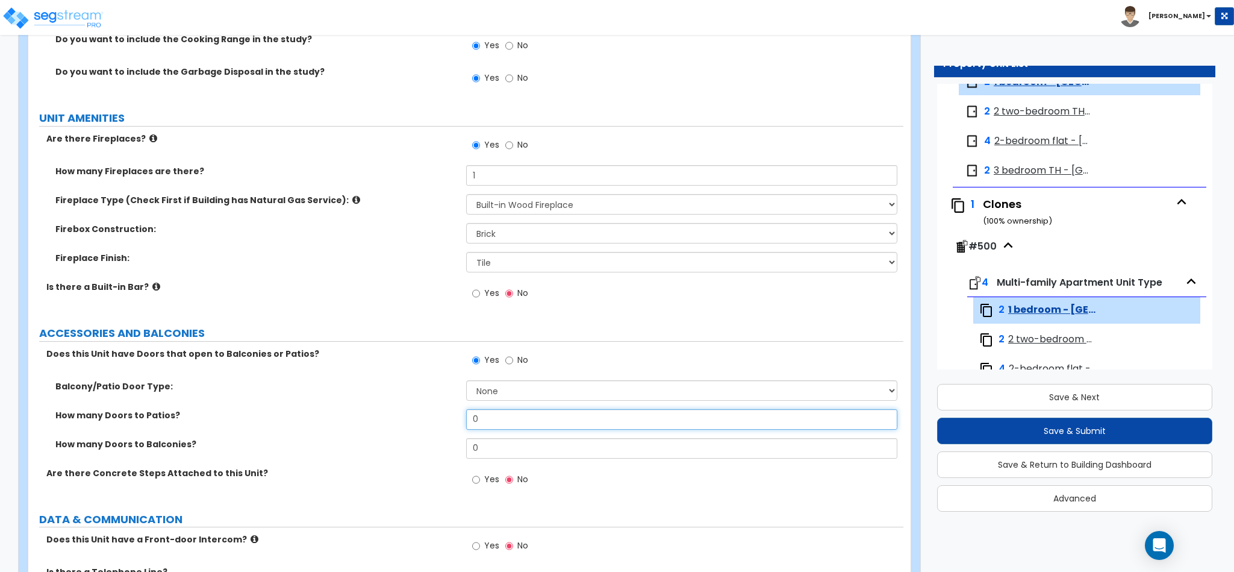
click at [499, 428] on input "0" at bounding box center [682, 419] width 432 height 20
click at [508, 396] on select "None Single Hinged Doors Double Hinged Doors Single French Doors Double French …" at bounding box center [682, 390] width 432 height 20
click at [466, 383] on select "None Single Hinged Doors Double Hinged Doors Single French Doors Double French …" at bounding box center [682, 390] width 432 height 20
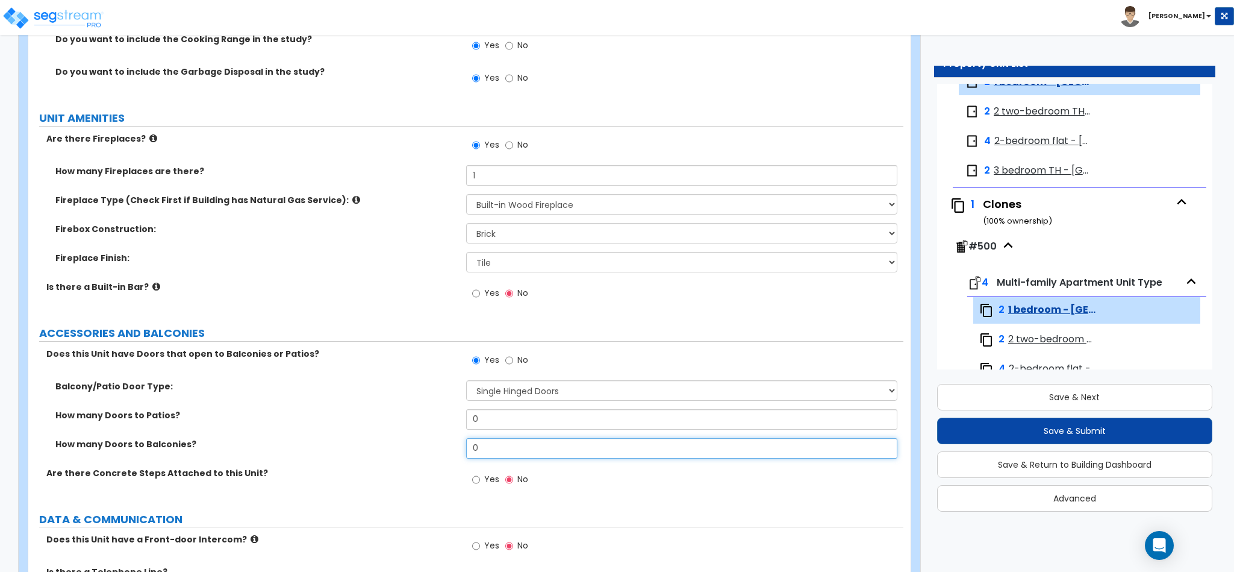
click at [506, 450] on input "0" at bounding box center [682, 448] width 432 height 20
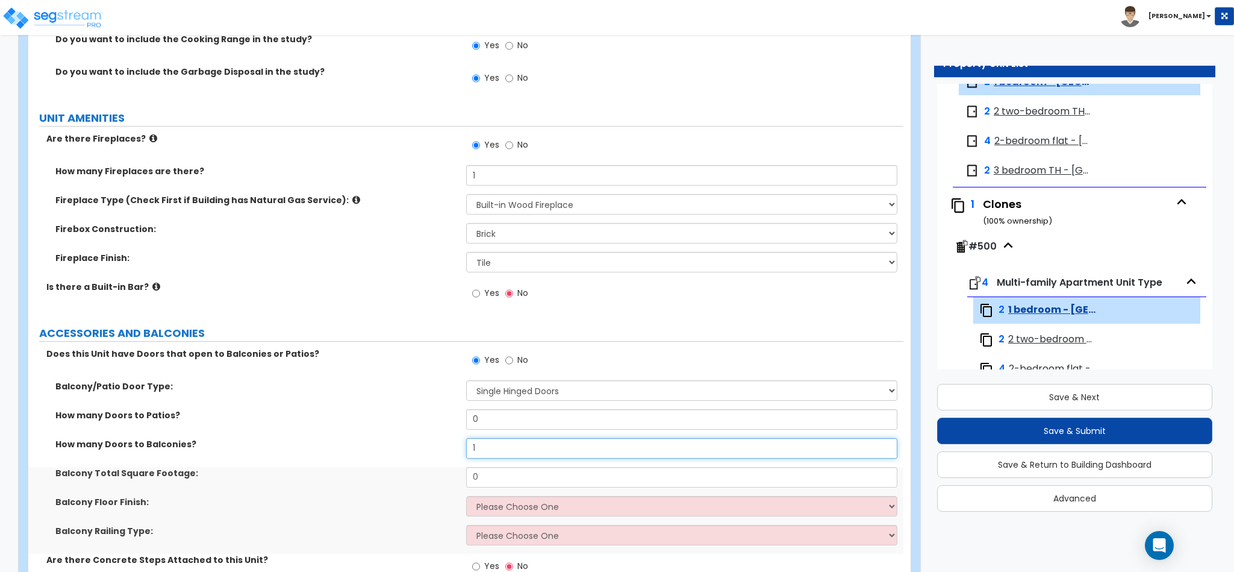
scroll to position [1988, 0]
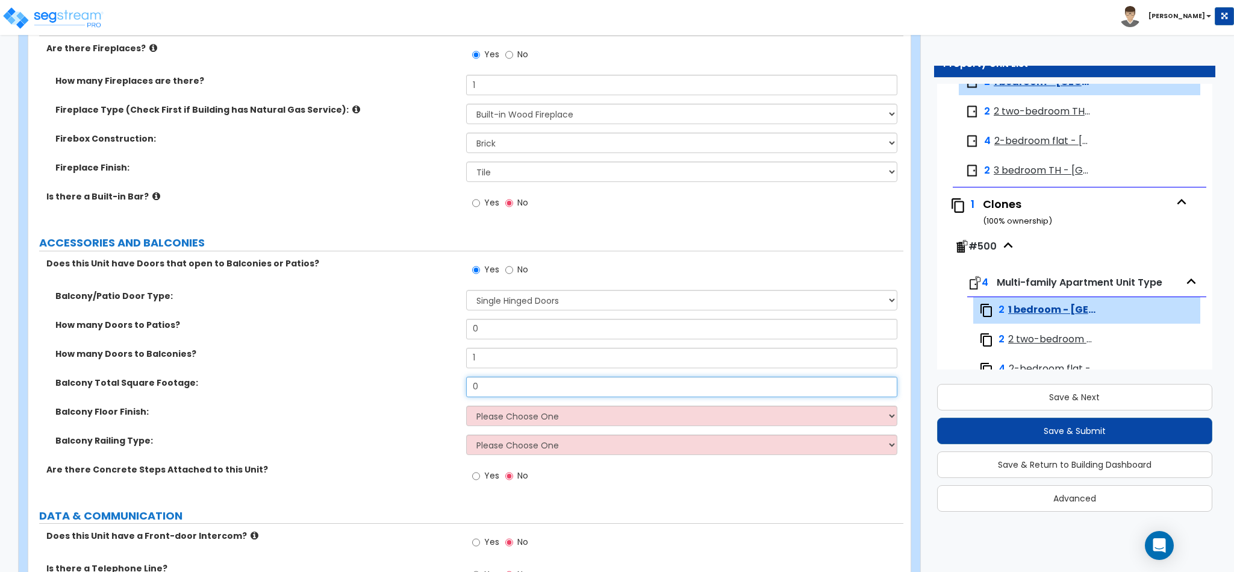
click at [550, 386] on input "0" at bounding box center [682, 387] width 432 height 20
click at [531, 425] on select "Please Choose One Concrete Tile Wood PVC" at bounding box center [682, 415] width 432 height 20
click at [466, 408] on select "Please Choose One Concrete Tile Wood PVC" at bounding box center [682, 415] width 432 height 20
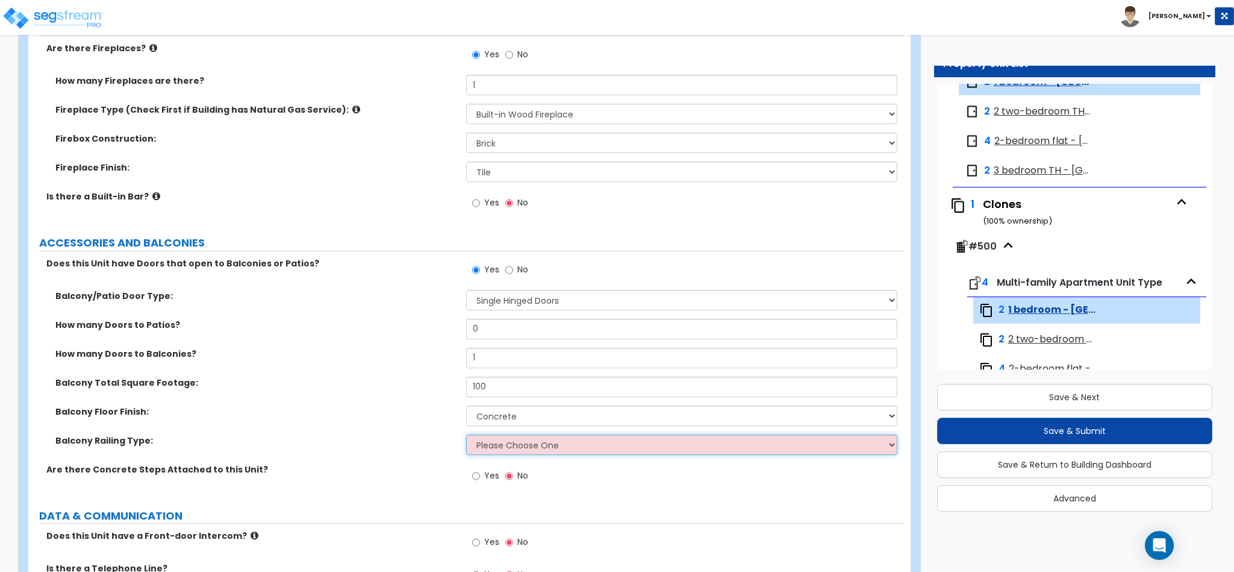
click at [520, 452] on select "Please Choose One Steel Aluminum Wood Glass and Metal Wrought Iron" at bounding box center [682, 444] width 432 height 20
click at [466, 437] on select "Please Choose One Steel Aluminum Wood Glass and Metal Wrought Iron" at bounding box center [682, 444] width 432 height 20
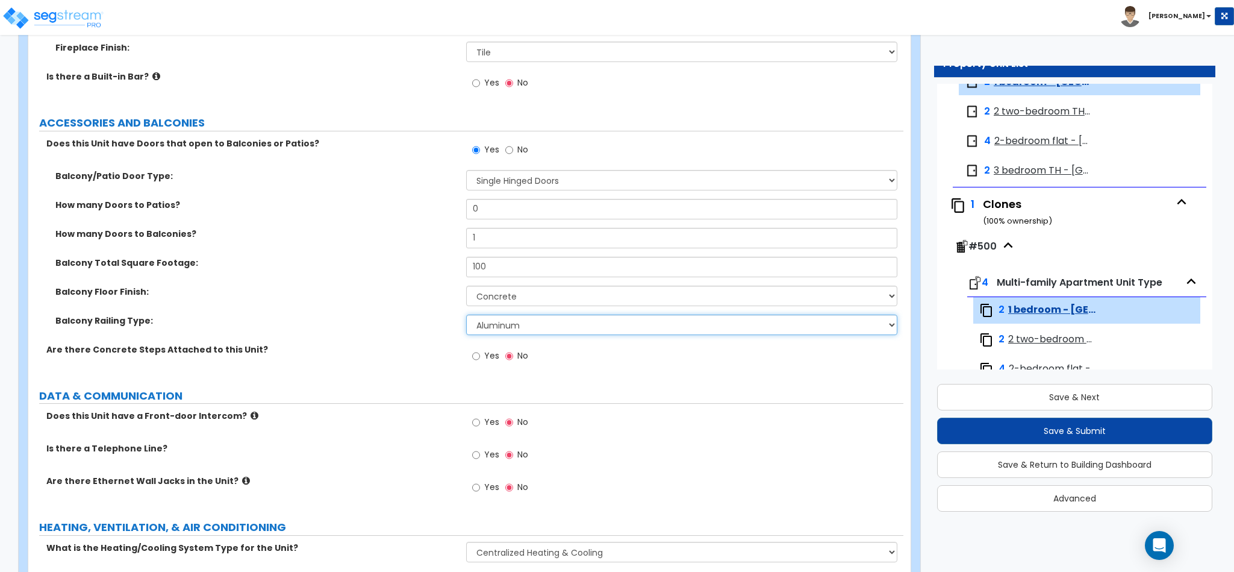
scroll to position [2166, 0]
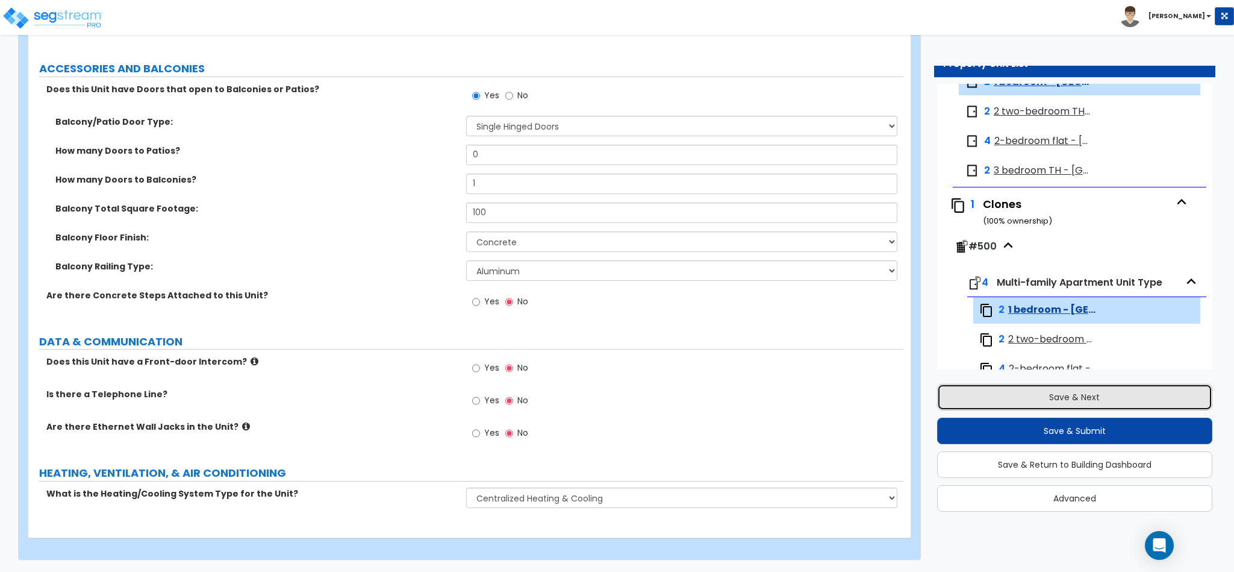
click at [1057, 396] on button "Save & Next" at bounding box center [1074, 397] width 275 height 27
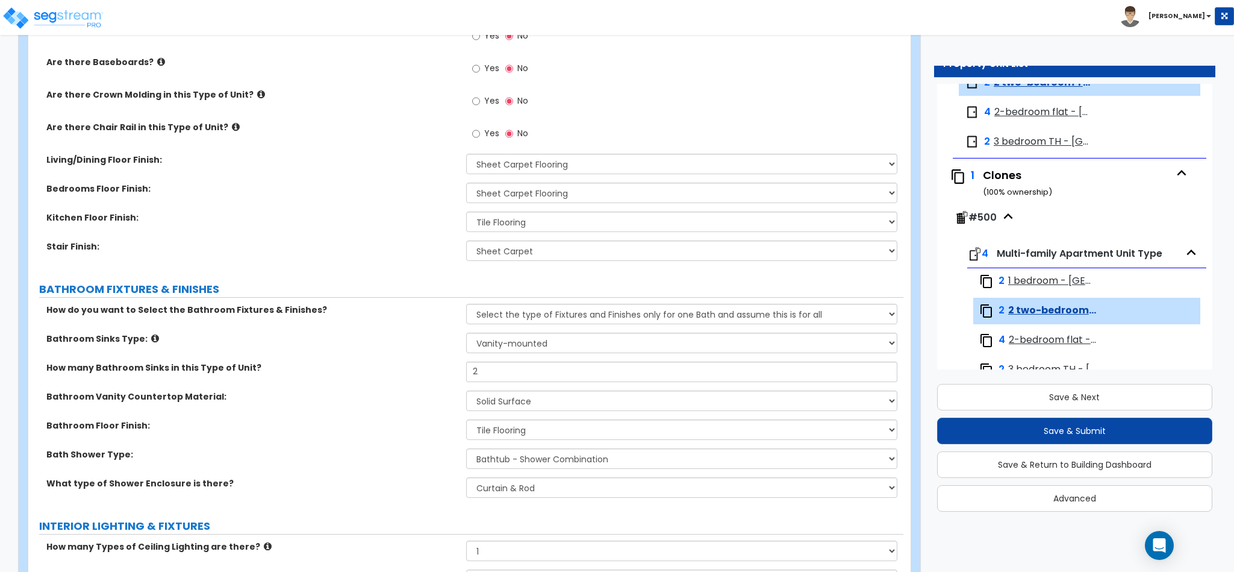
scroll to position [361, 0]
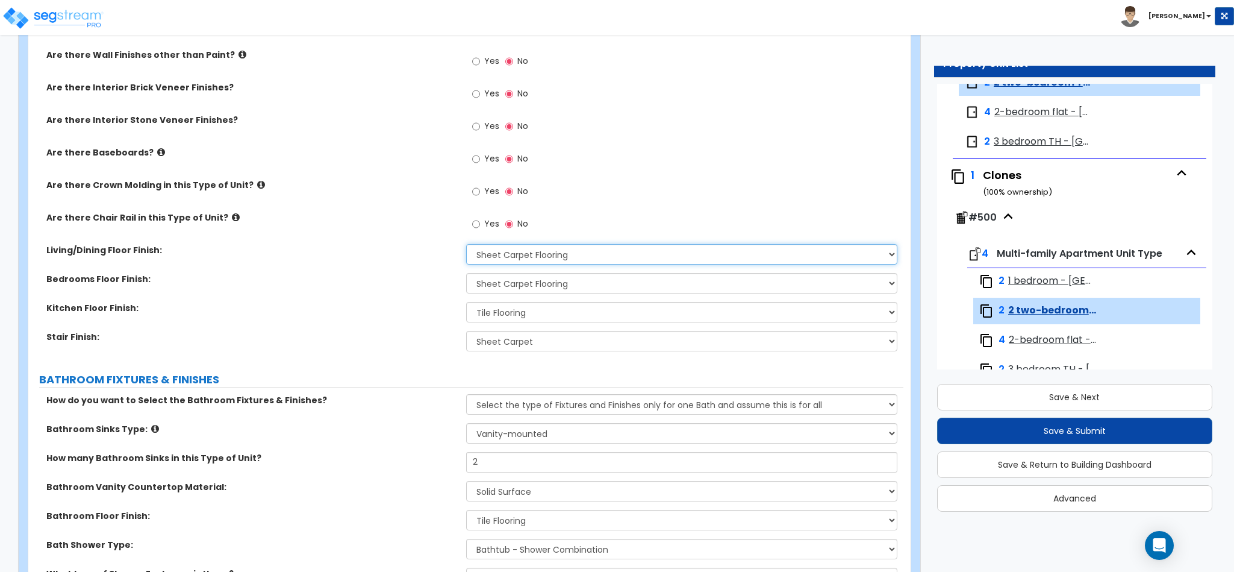
click at [613, 255] on select "None Tile Flooring Hardwood Flooring Resilient Laminate Flooring VCT Flooring S…" at bounding box center [682, 254] width 432 height 20
click at [466, 246] on select "None Tile Flooring Hardwood Flooring Resilient Laminate Flooring VCT Flooring S…" at bounding box center [682, 254] width 432 height 20
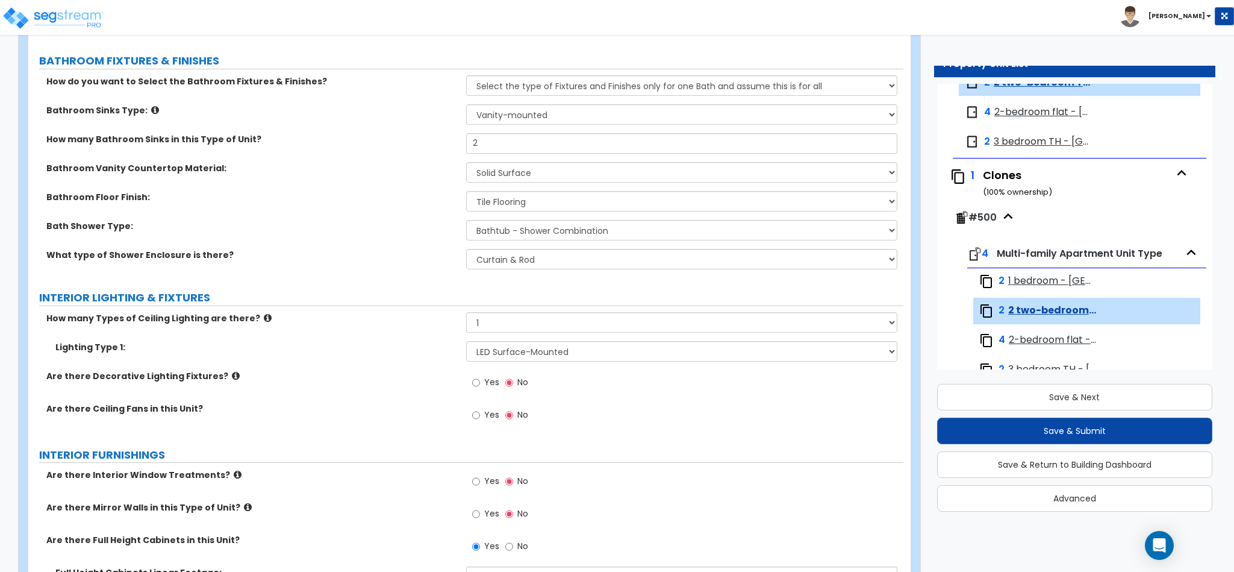
scroll to position [723, 0]
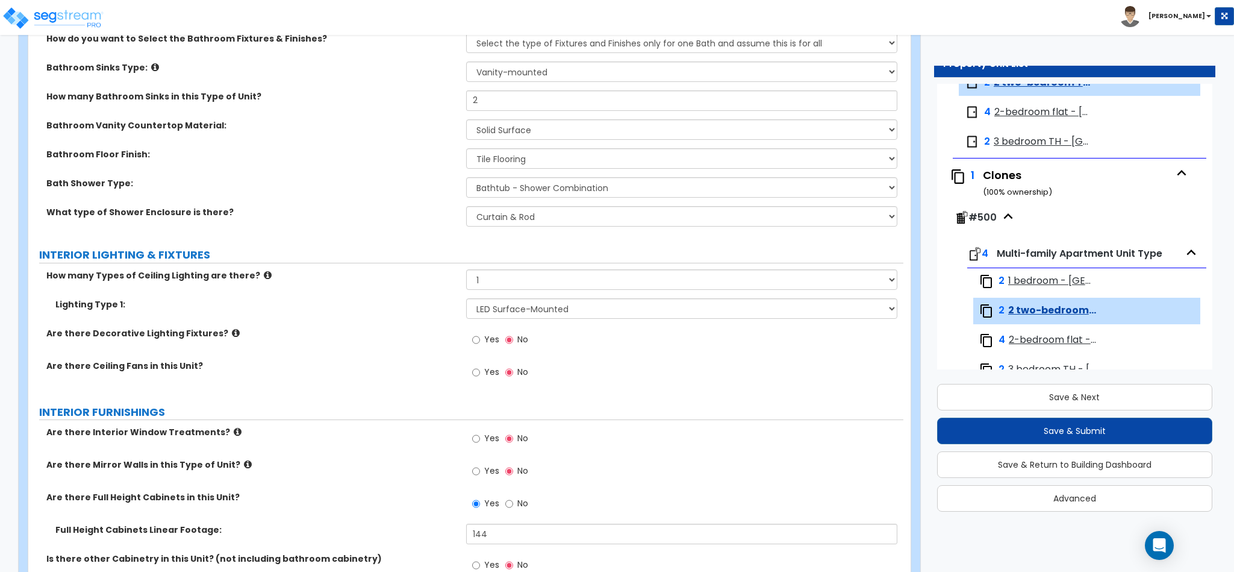
click at [487, 373] on span "Yes" at bounding box center [491, 372] width 15 height 12
click at [480, 373] on input "Yes" at bounding box center [476, 372] width 8 height 13
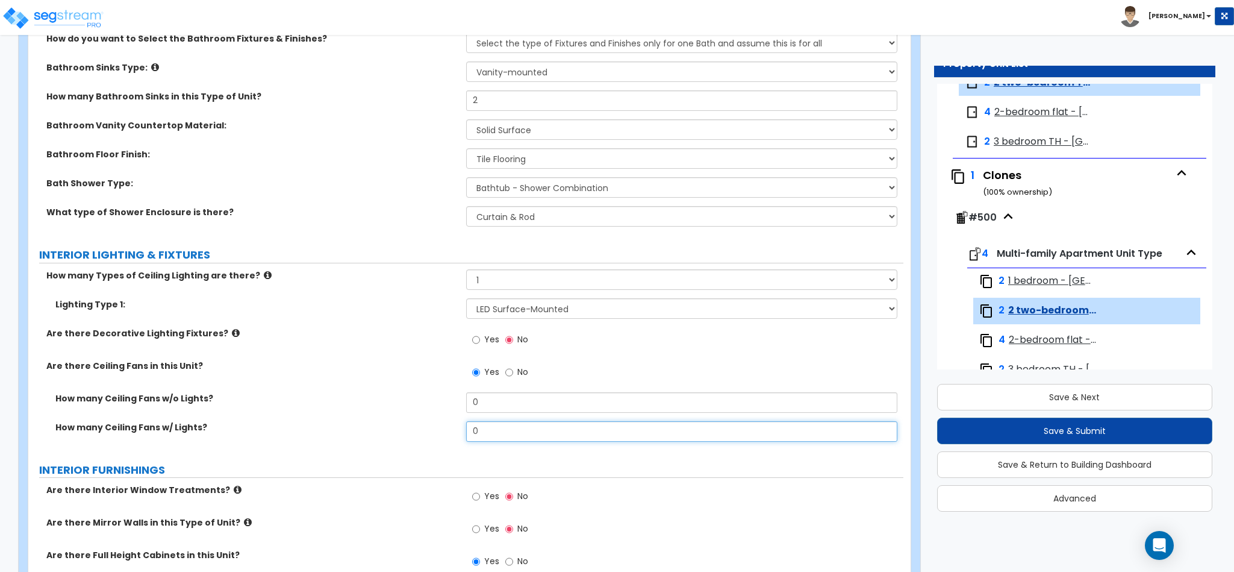
click at [499, 432] on input "0" at bounding box center [682, 431] width 432 height 20
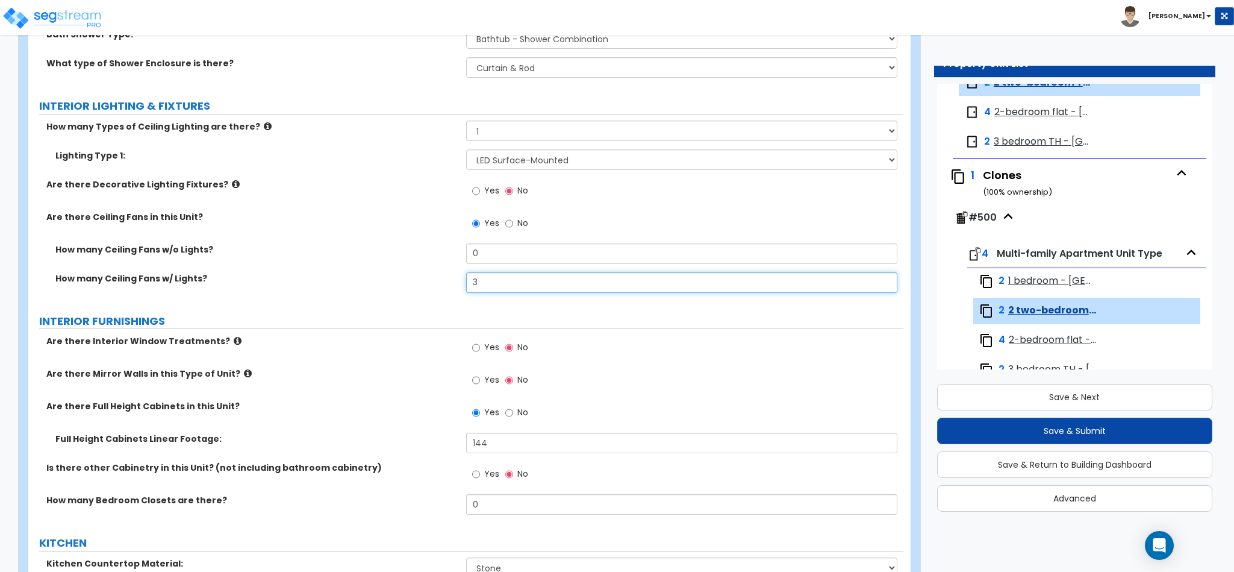
scroll to position [904, 0]
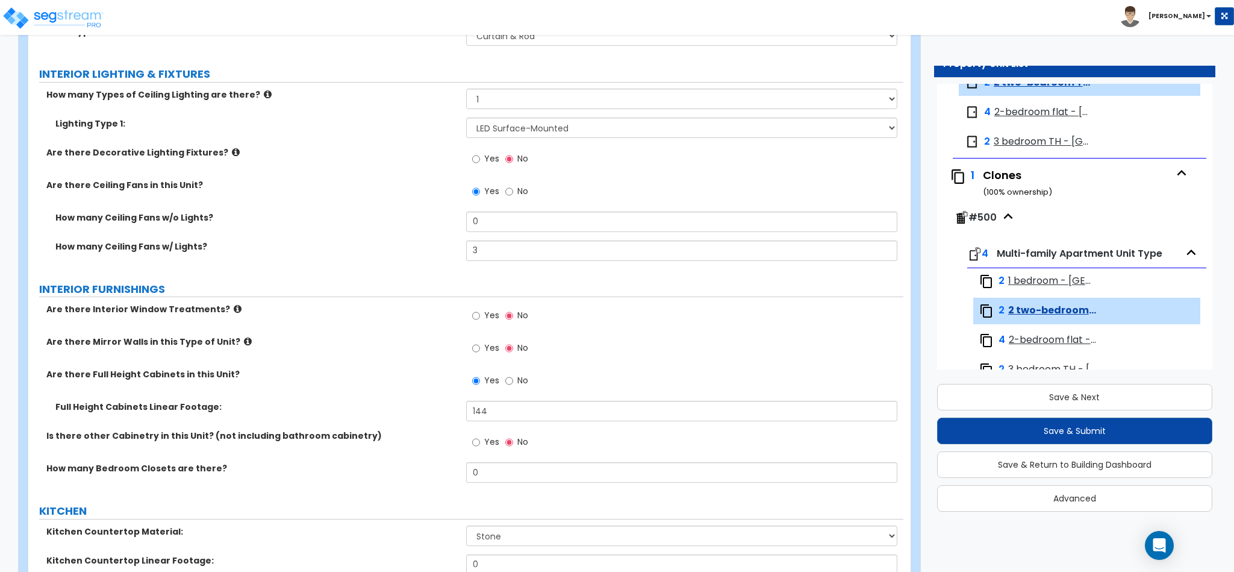
click at [510, 373] on div "Yes No" at bounding box center [500, 382] width 68 height 28
click at [510, 386] on input "No" at bounding box center [509, 380] width 8 height 13
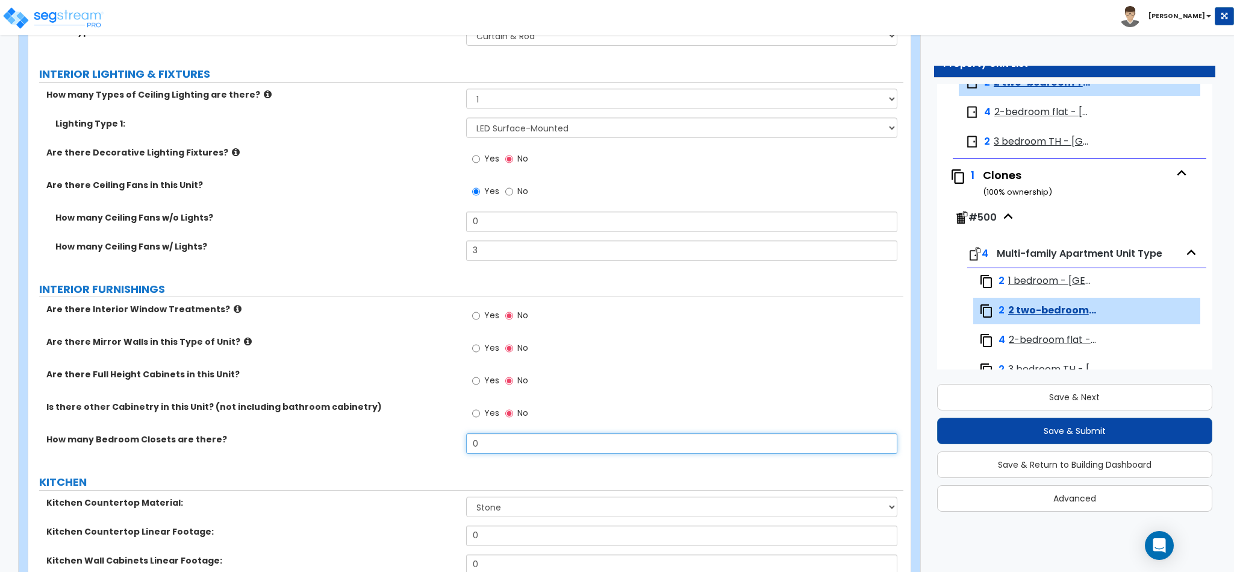
click at [474, 442] on input "0" at bounding box center [682, 443] width 432 height 20
click at [489, 445] on input "0" at bounding box center [682, 443] width 432 height 20
click at [485, 445] on input "3" at bounding box center [682, 443] width 432 height 20
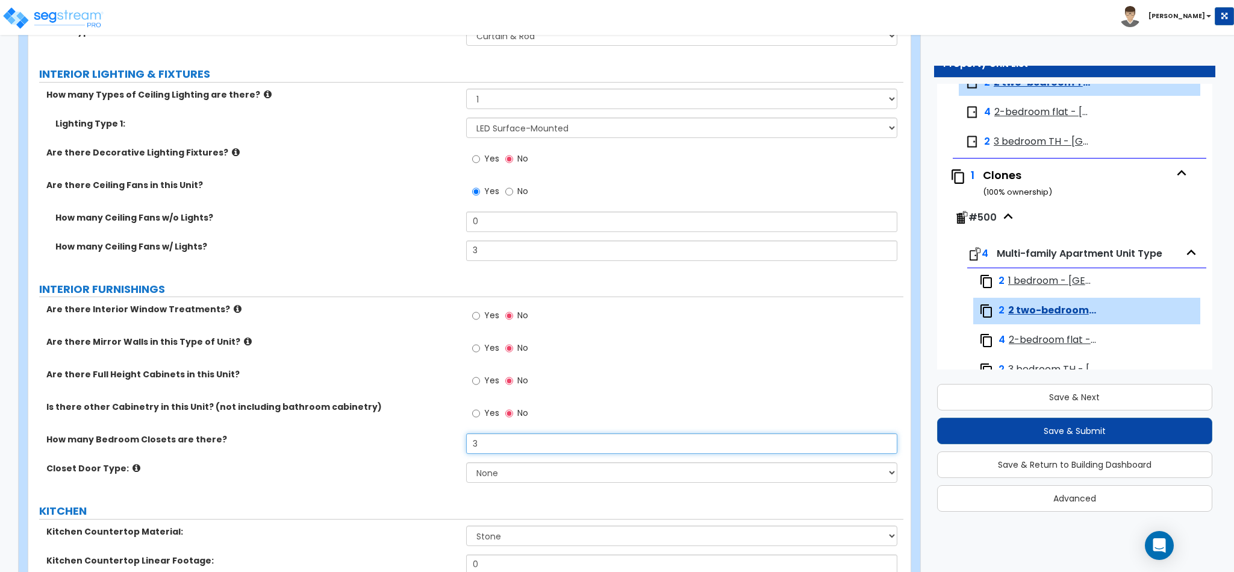
click at [485, 445] on input "3" at bounding box center [682, 443] width 432 height 20
click at [495, 461] on div "How many Bedroom Closets are there? 4" at bounding box center [465, 447] width 875 height 29
click at [501, 470] on select "None Bi-fold Louvered Doors Bi-fold Panel Doors Sliding Doors Hinged Wood Door" at bounding box center [682, 472] width 432 height 20
click at [466, 464] on select "None Bi-fold Louvered Doors Bi-fold Panel Doors Sliding Doors Hinged Wood Door" at bounding box center [682, 472] width 432 height 20
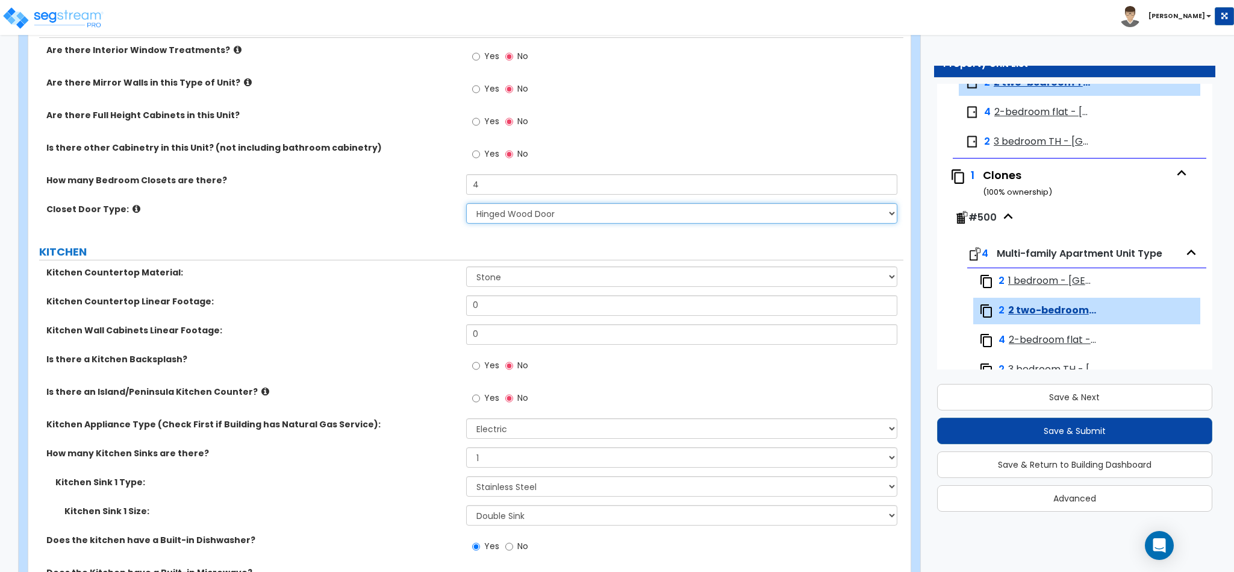
scroll to position [1175, 0]
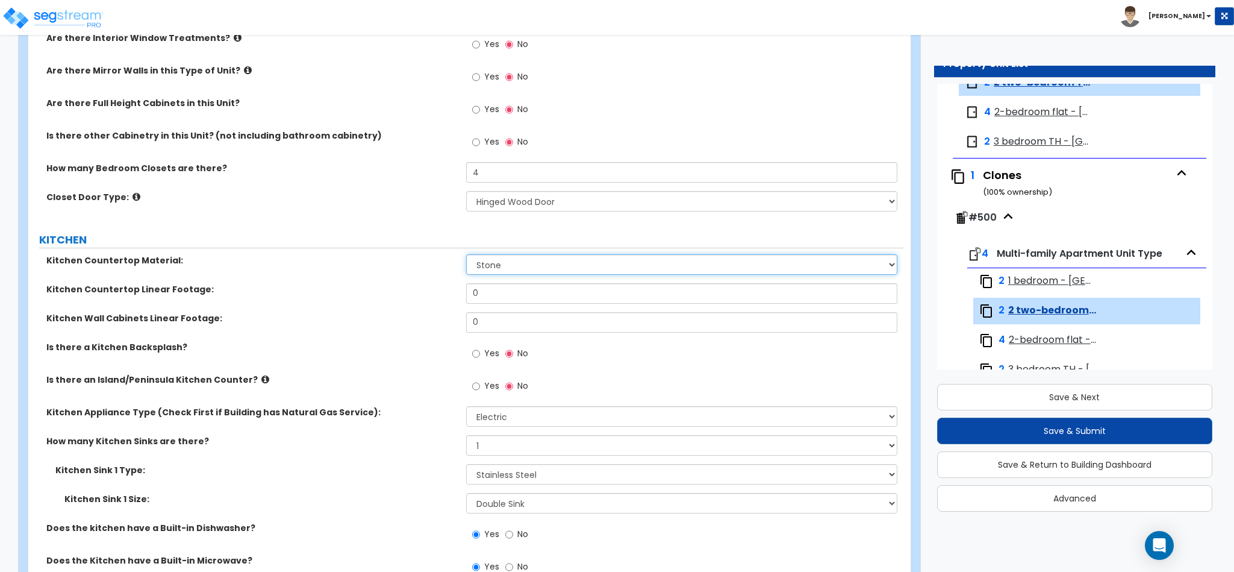
click at [515, 270] on select "Please Choose One Plastic Laminate Solid Surface Stone Quartz Marble Tile Wood …" at bounding box center [682, 264] width 432 height 20
click at [466, 257] on select "Please Choose One Plastic Laminate Solid Surface Stone Quartz Marble Tile Wood …" at bounding box center [682, 264] width 432 height 20
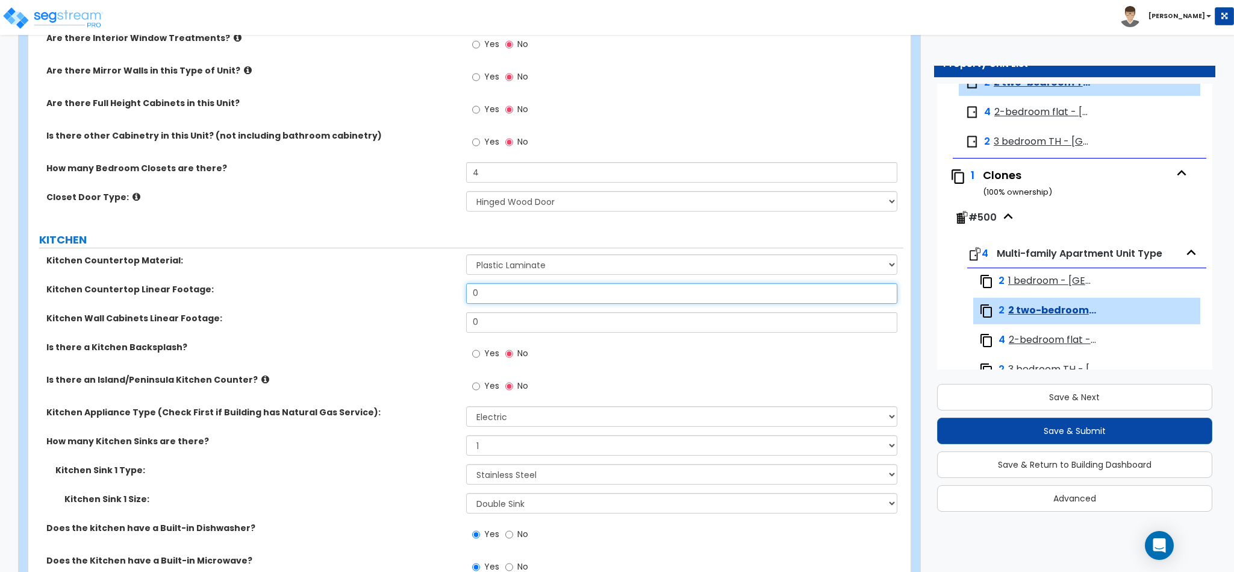
click at [519, 289] on input "0" at bounding box center [682, 293] width 432 height 20
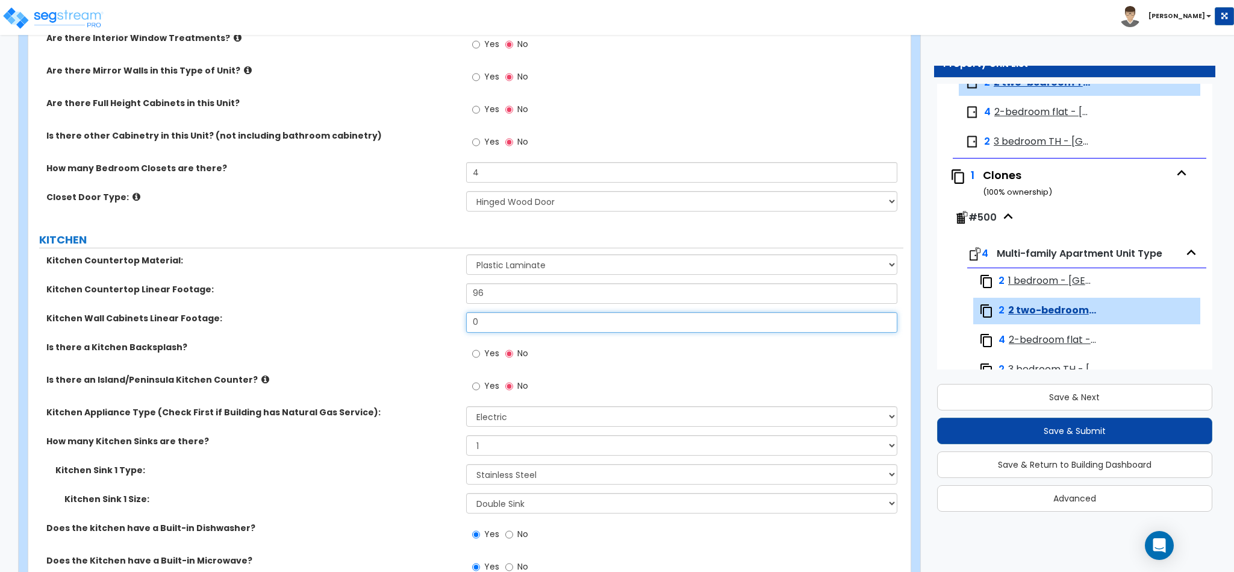
click at [512, 316] on input "0" at bounding box center [682, 322] width 432 height 20
click at [387, 470] on label "Kitchen Sink 1 Type:" at bounding box center [256, 470] width 402 height 12
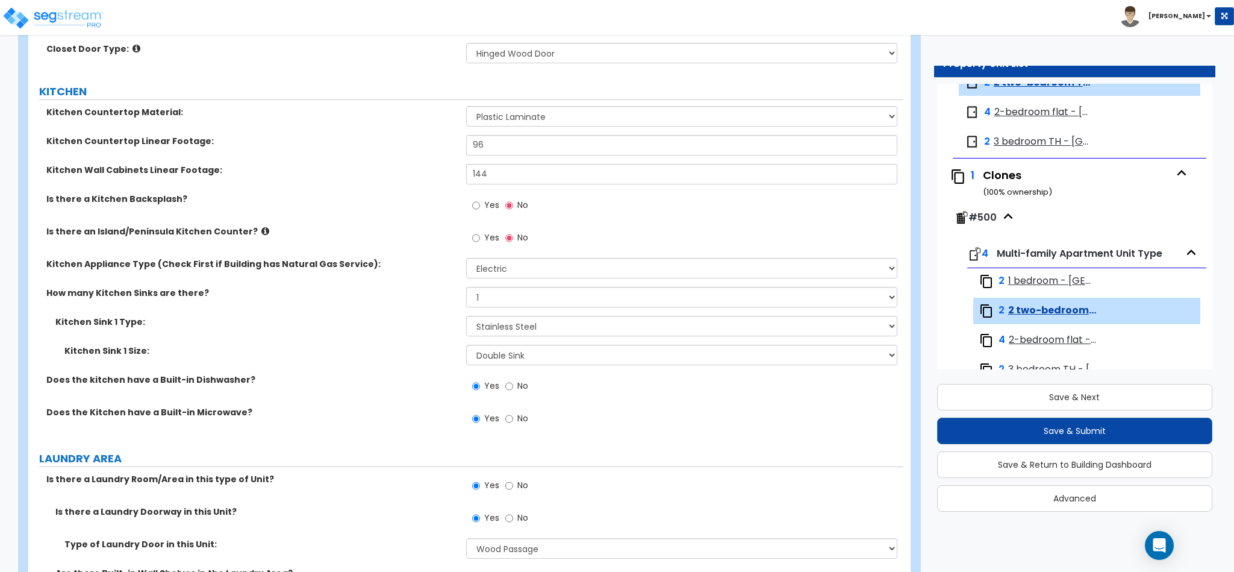
scroll to position [1355, 0]
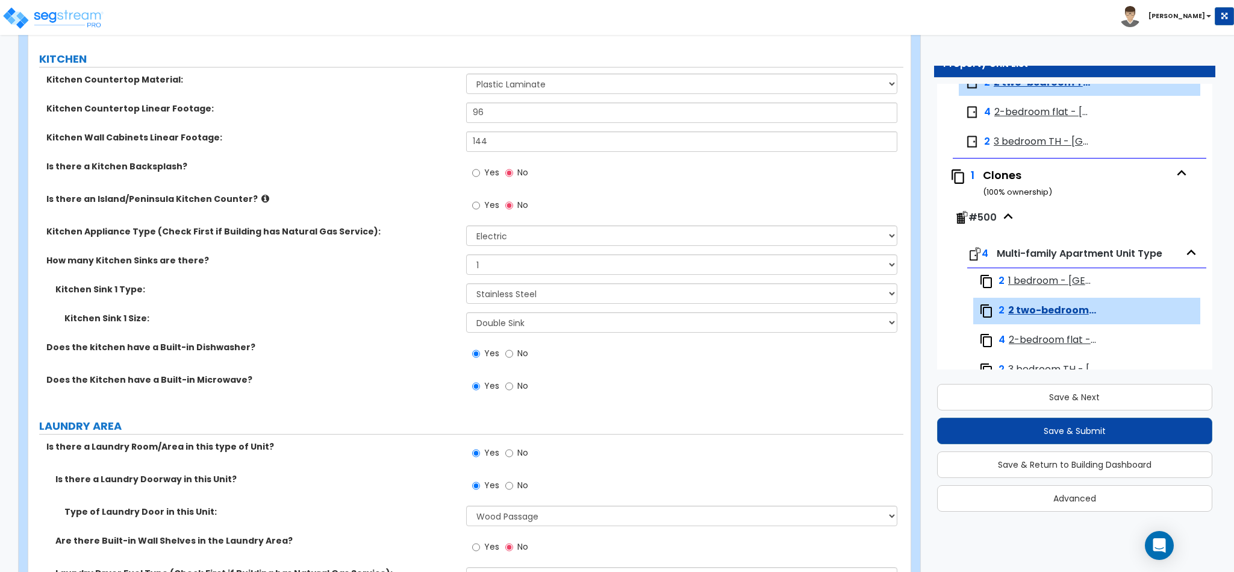
click at [514, 380] on label "No" at bounding box center [516, 387] width 23 height 20
click at [513, 380] on input "No" at bounding box center [509, 386] width 8 height 13
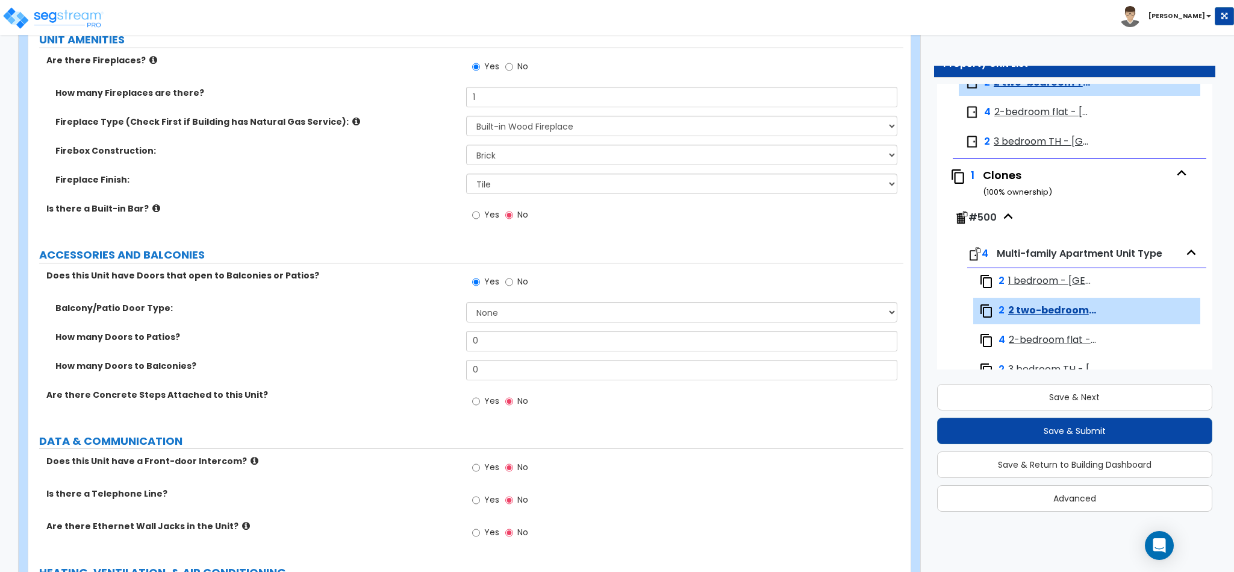
scroll to position [2169, 0]
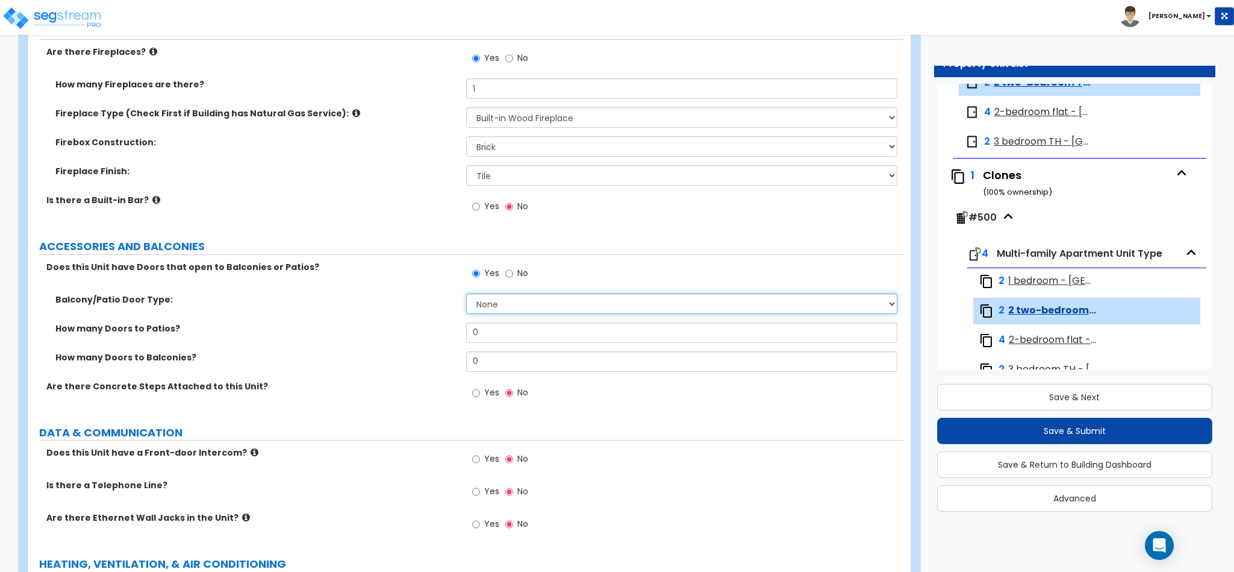
click at [508, 313] on select "None Single Hinged Doors Double Hinged Doors Single French Doors Double French …" at bounding box center [682, 303] width 432 height 20
click at [466, 296] on select "None Single Hinged Doors Double Hinged Doors Single French Doors Double French …" at bounding box center [682, 303] width 432 height 20
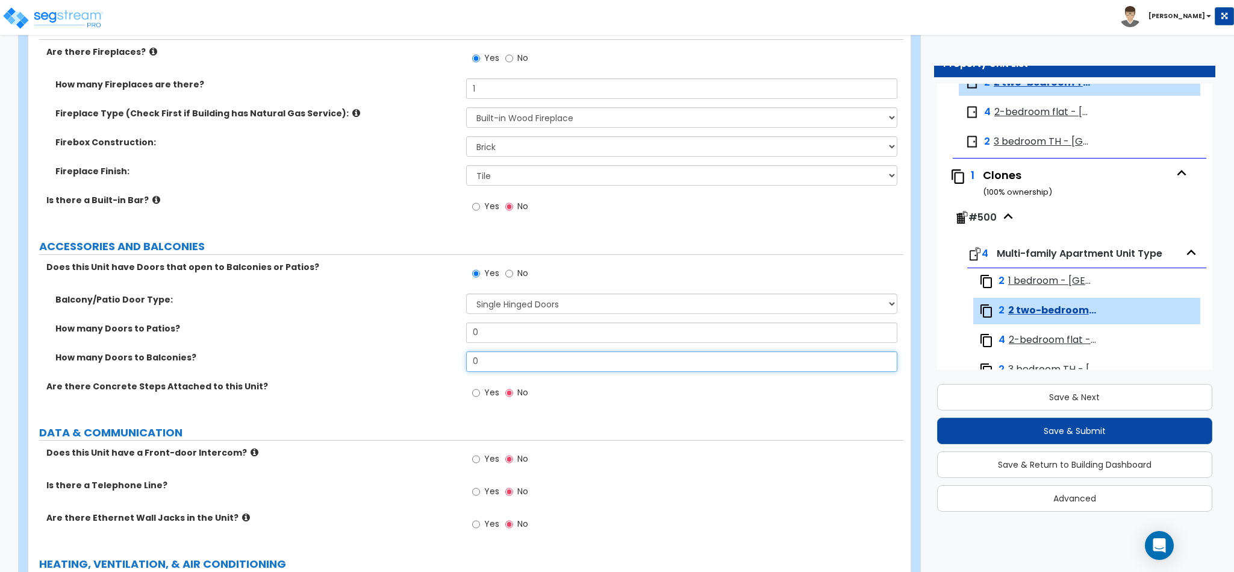
click at [508, 357] on input "0" at bounding box center [682, 361] width 432 height 20
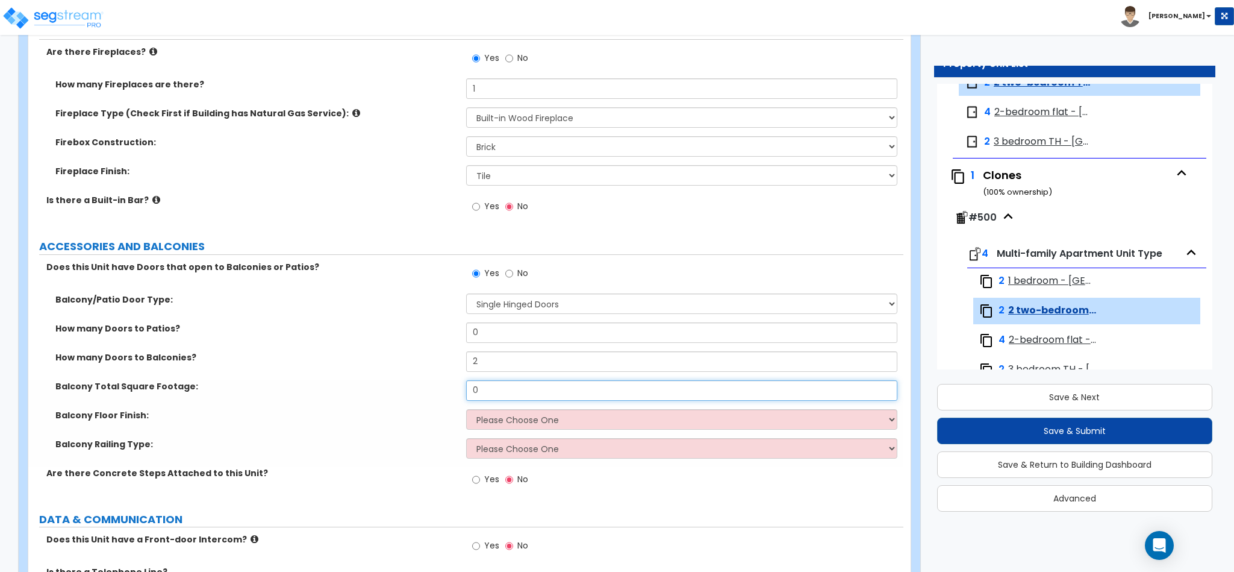
click at [505, 383] on input "0" at bounding box center [682, 390] width 432 height 20
click at [508, 430] on select "Please Choose One Concrete Tile Wood PVC" at bounding box center [682, 419] width 432 height 20
click at [466, 411] on select "Please Choose One Concrete Tile Wood PVC" at bounding box center [682, 419] width 432 height 20
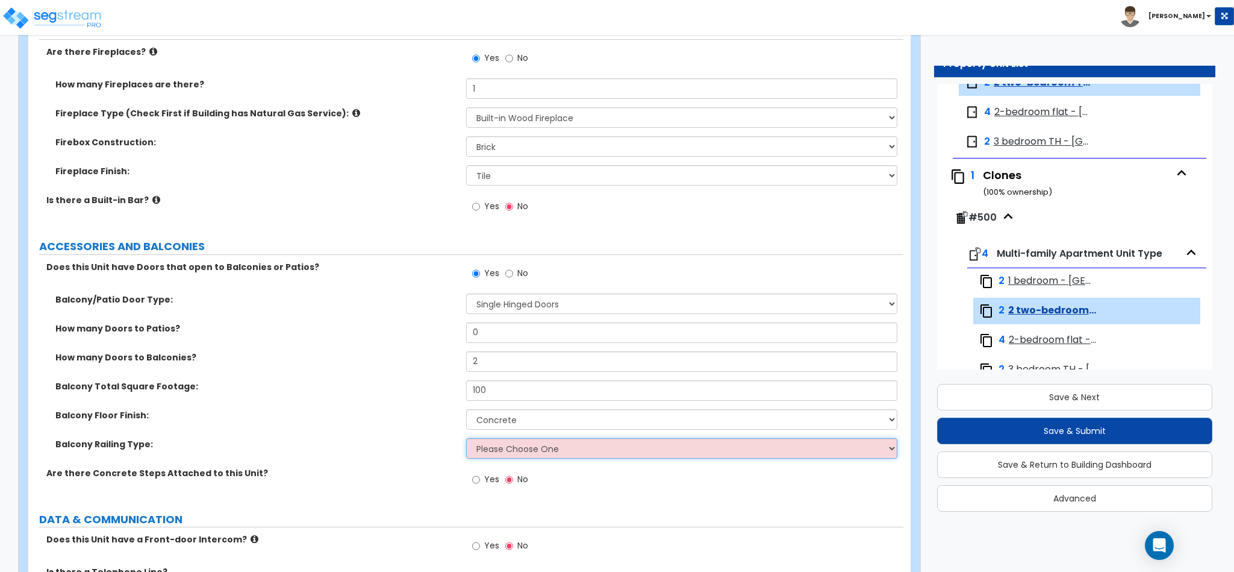
click at [502, 443] on select "Please Choose One Steel Aluminum Wood Glass and Metal Wrought Iron" at bounding box center [682, 448] width 432 height 20
click at [466, 440] on select "Please Choose One Steel Aluminum Wood Glass and Metal Wrought Iron" at bounding box center [682, 448] width 432 height 20
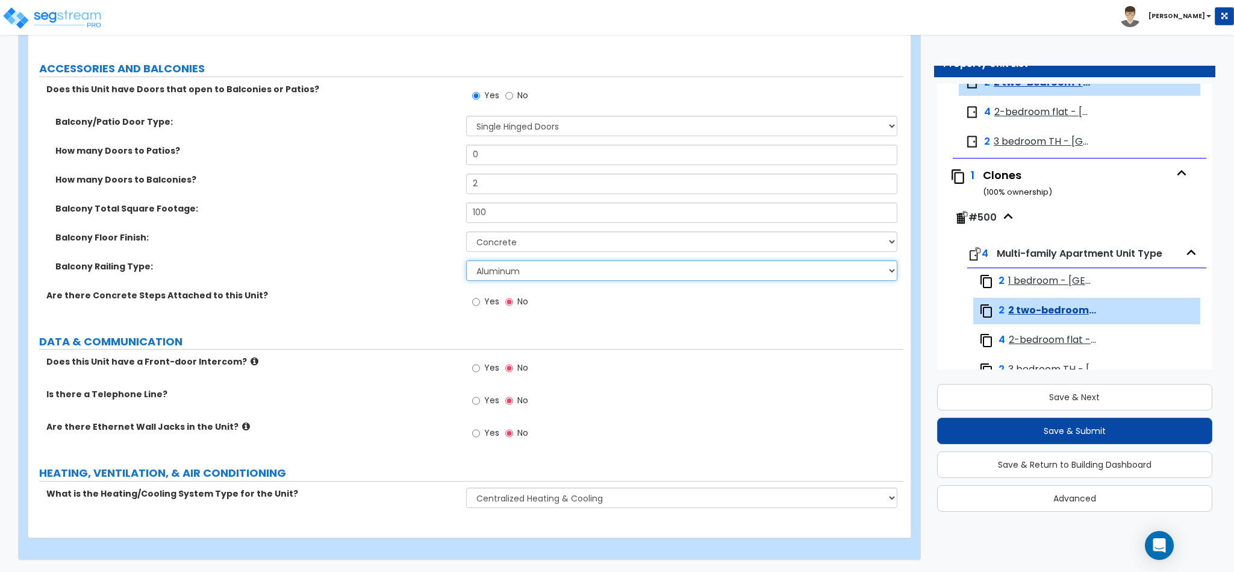
scroll to position [2350, 0]
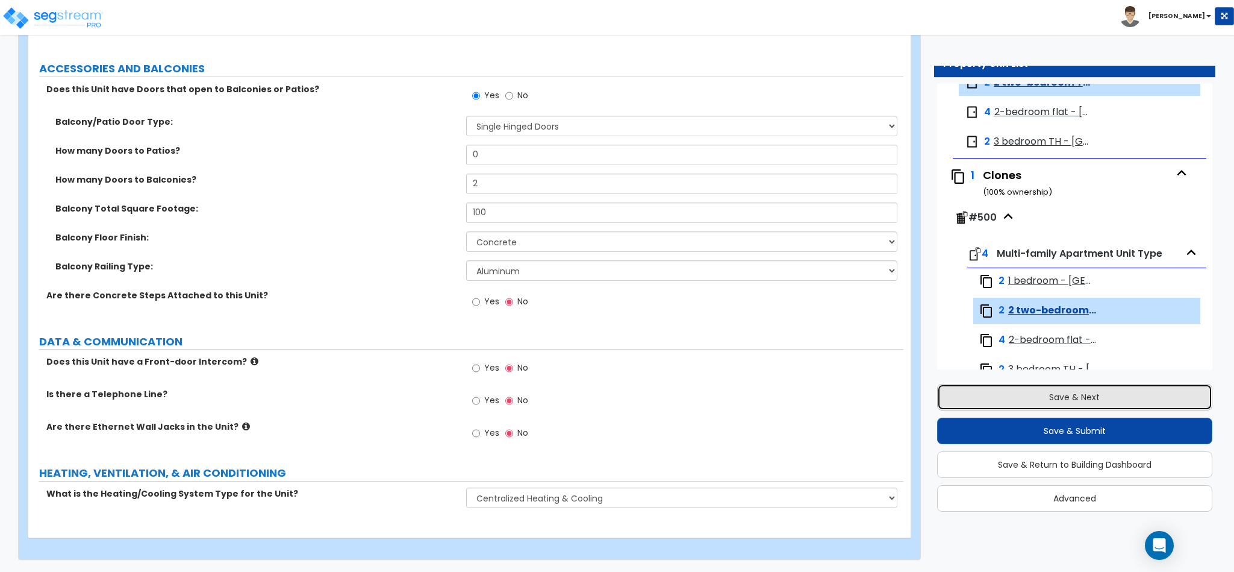
click at [1090, 398] on button "Save & Next" at bounding box center [1074, 397] width 275 height 27
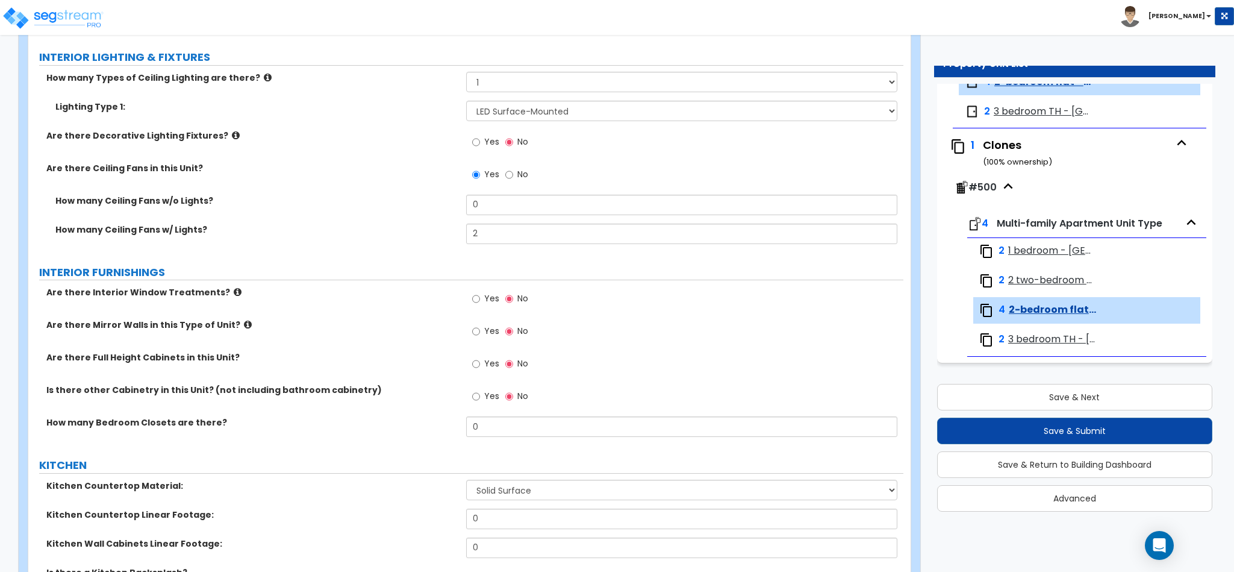
scroll to position [904, 0]
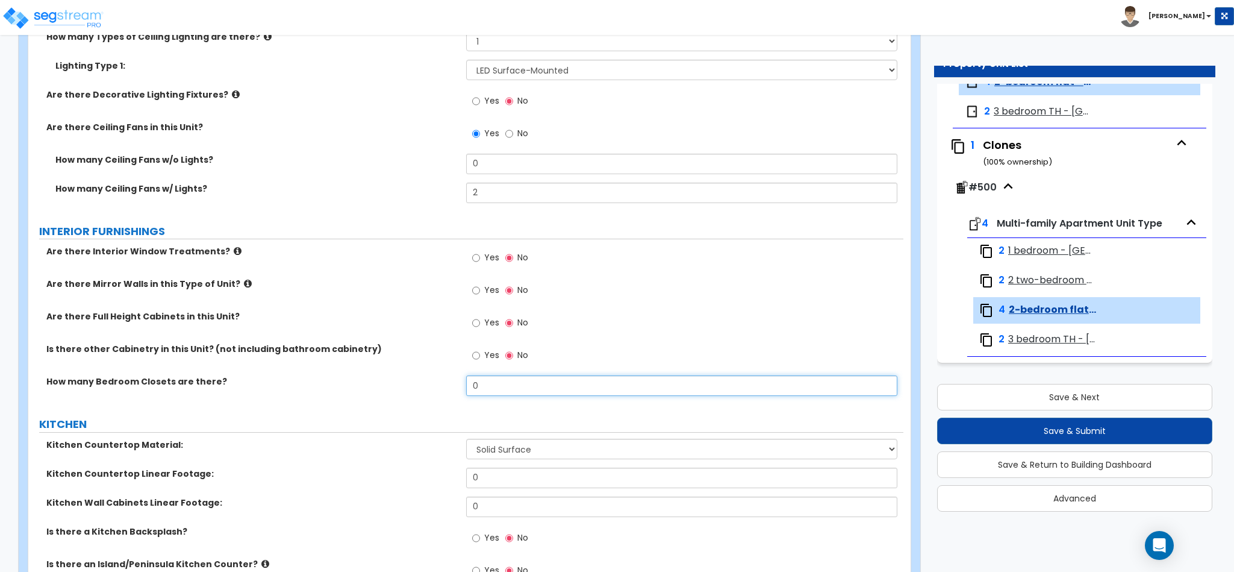
click at [512, 382] on input "0" at bounding box center [682, 385] width 432 height 20
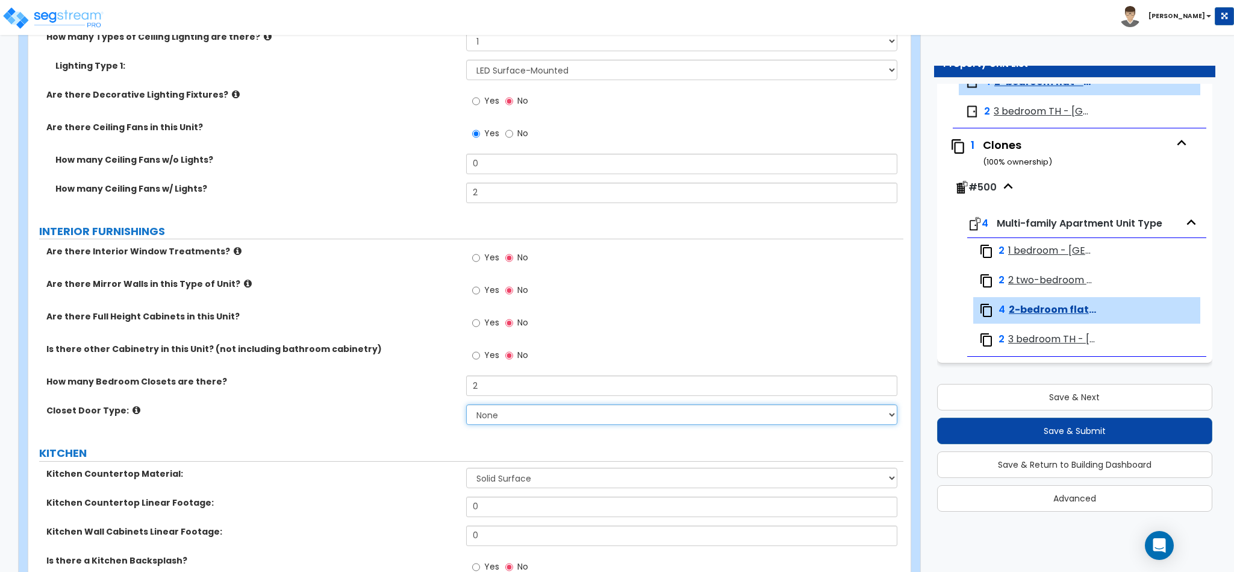
click at [497, 418] on select "None Bi-fold Louvered Doors Bi-fold Panel Doors Sliding Doors Hinged Wood Door" at bounding box center [682, 414] width 432 height 20
click at [466, 407] on select "None Bi-fold Louvered Doors Bi-fold Panel Doors Sliding Doors Hinged Wood Door" at bounding box center [682, 414] width 432 height 20
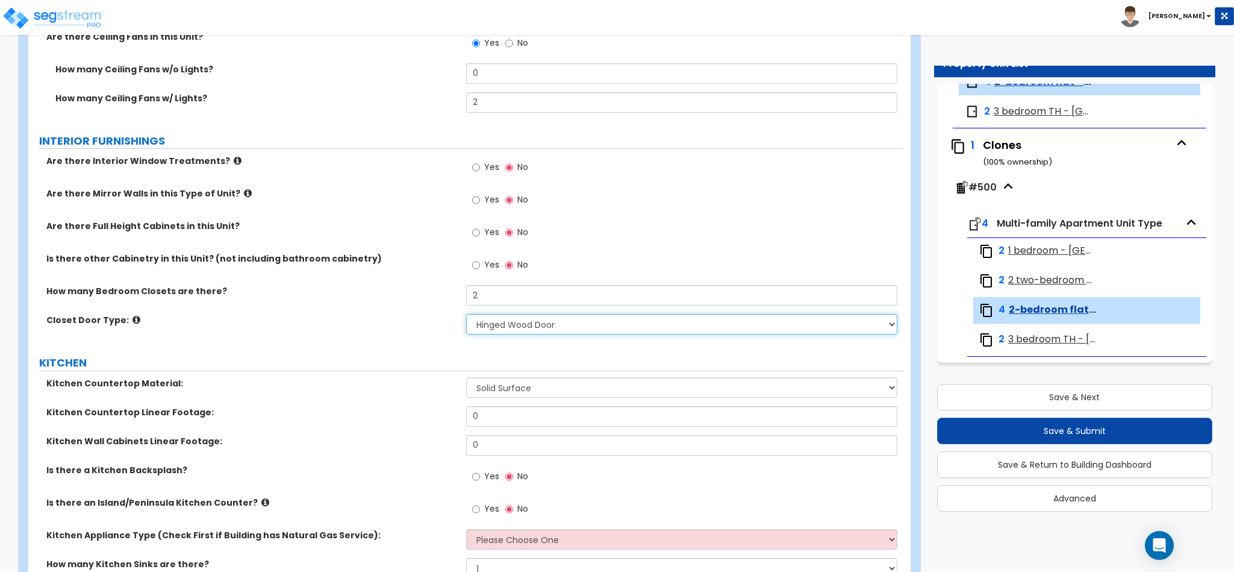
scroll to position [1084, 0]
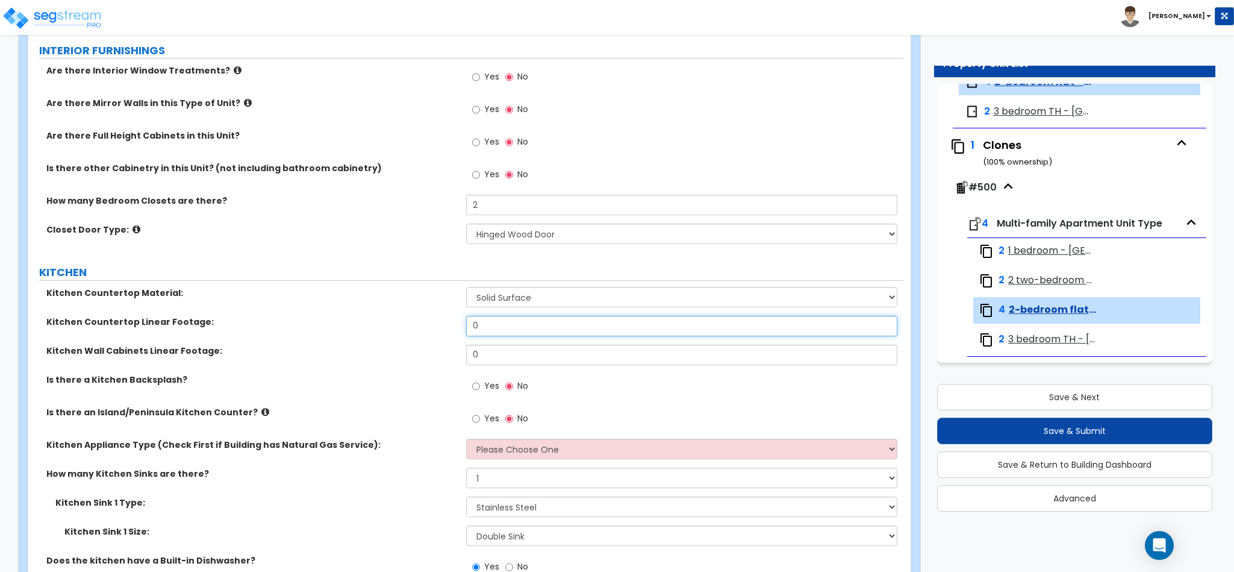
click at [501, 330] on input "0" at bounding box center [682, 326] width 432 height 20
click at [483, 357] on input "0" at bounding box center [682, 355] width 432 height 20
click at [405, 418] on label "Is there an Island/Peninsula Kitchen Counter?" at bounding box center [251, 412] width 411 height 12
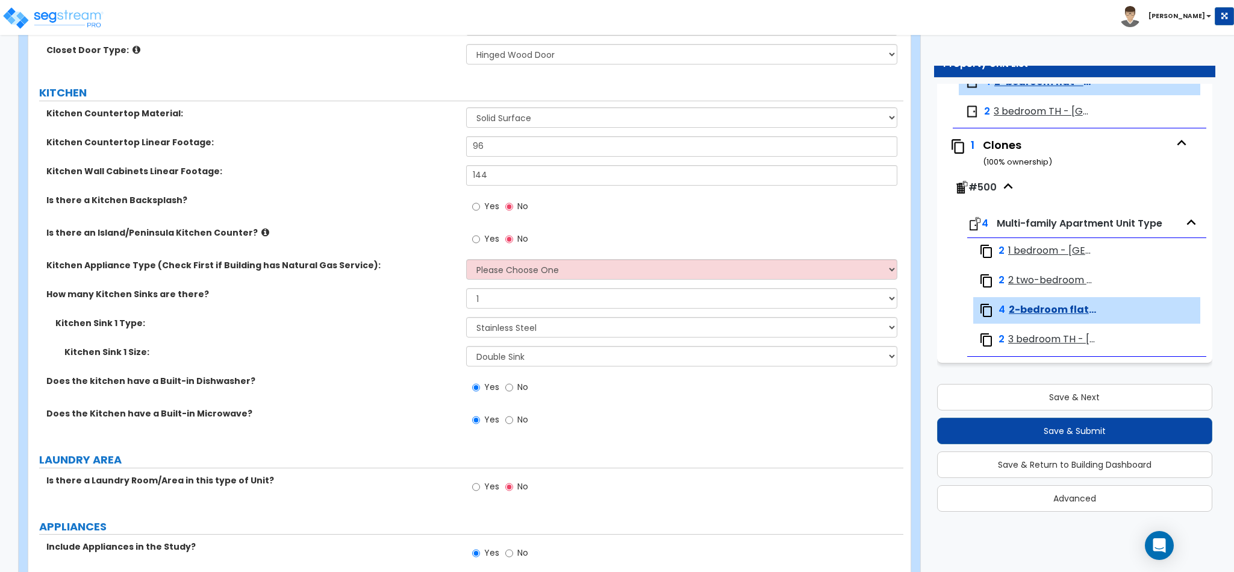
scroll to position [1265, 0]
click at [503, 412] on div "Yes No" at bounding box center [500, 420] width 68 height 28
click at [515, 421] on label "No" at bounding box center [516, 420] width 23 height 20
click at [513, 421] on input "No" at bounding box center [509, 418] width 8 height 13
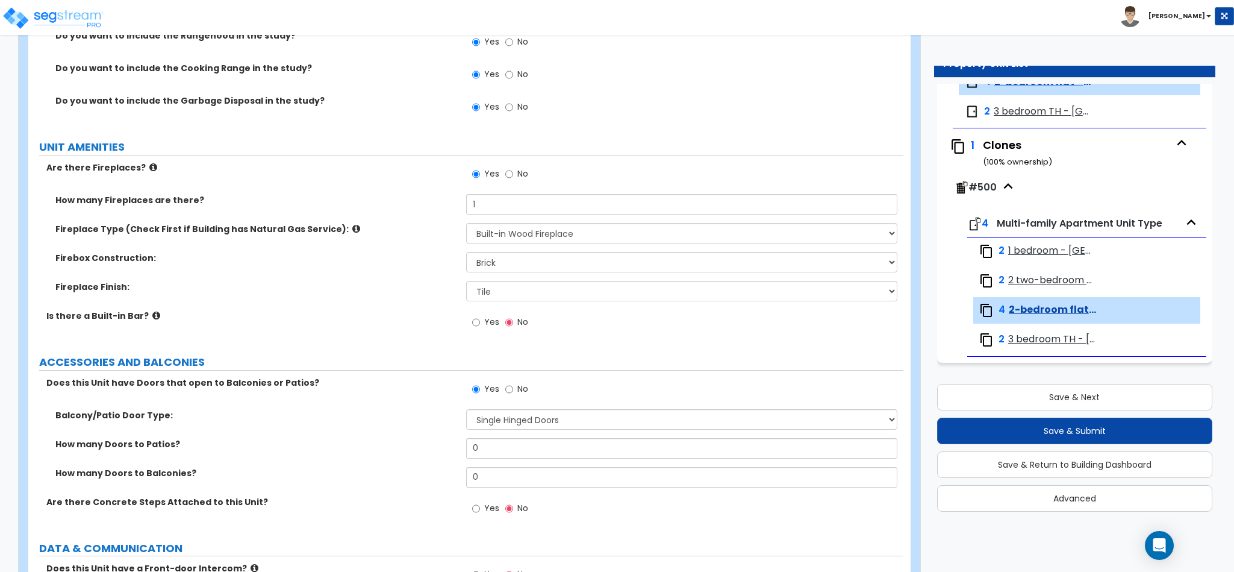
scroll to position [1898, 0]
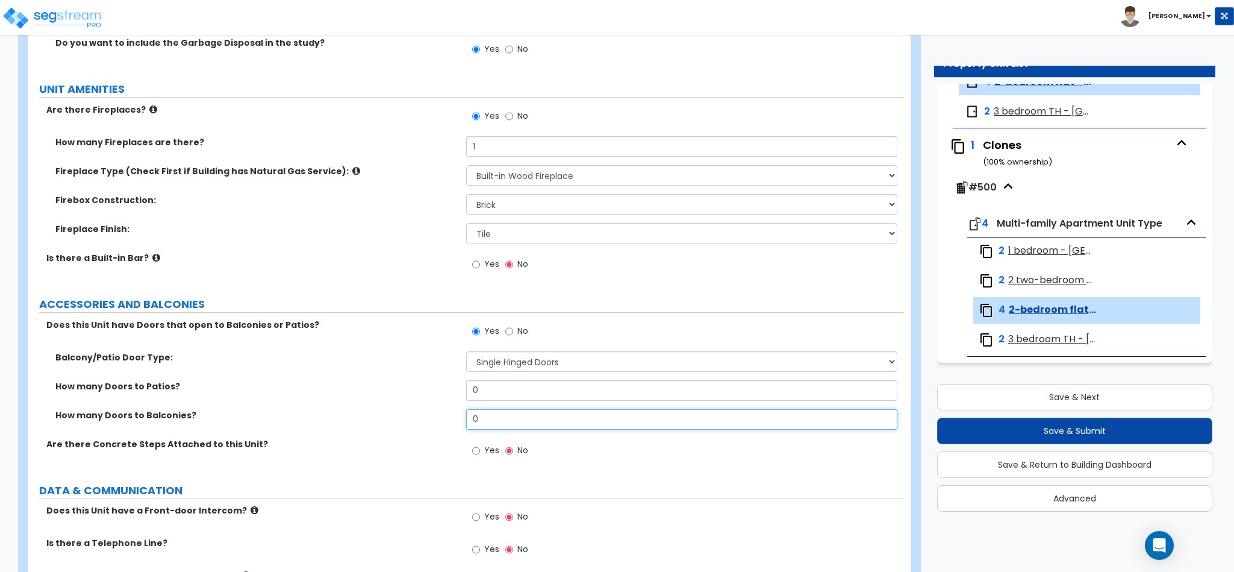
click at [507, 416] on input "0" at bounding box center [682, 419] width 432 height 20
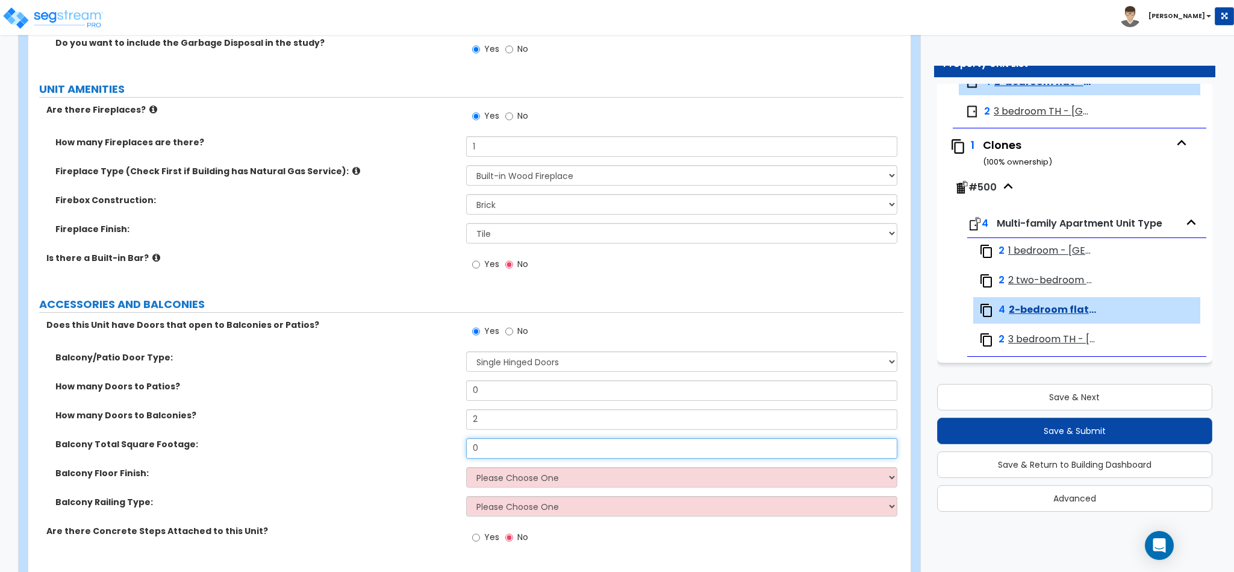
click at [525, 456] on input "0" at bounding box center [682, 448] width 432 height 20
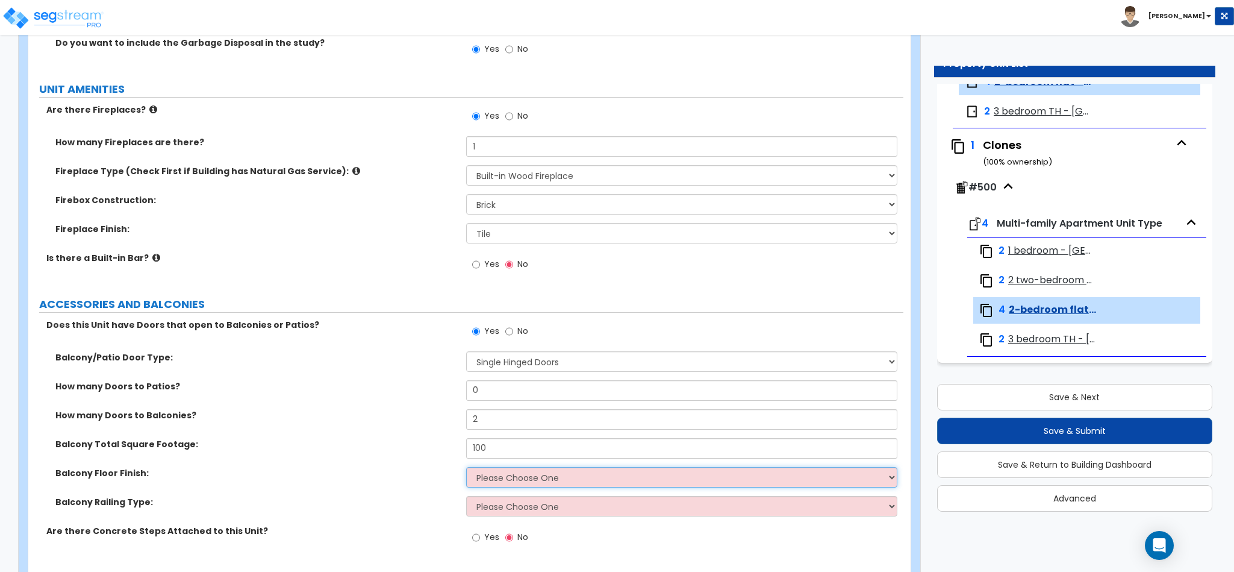
click at [520, 473] on select "Please Choose One Concrete Tile Wood PVC" at bounding box center [682, 477] width 432 height 20
click at [466, 470] on select "Please Choose One Concrete Tile Wood PVC" at bounding box center [682, 477] width 432 height 20
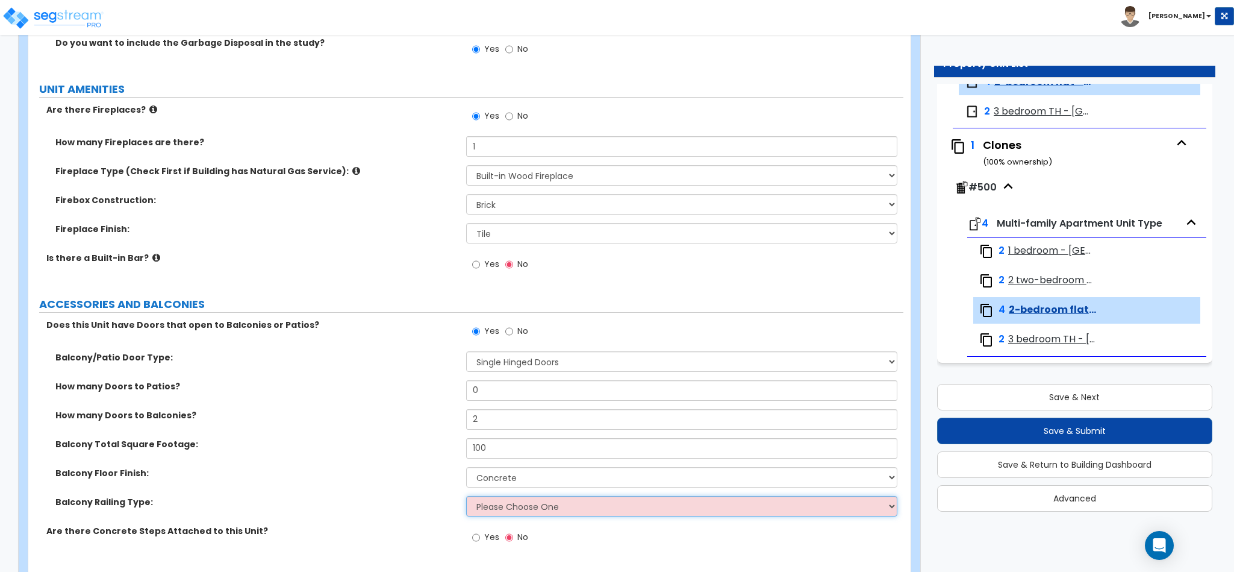
click at [521, 510] on select "Please Choose One Steel Aluminum Wood Glass and Metal Wrought Iron" at bounding box center [682, 506] width 432 height 20
click at [466, 499] on select "Please Choose One Steel Aluminum Wood Glass and Metal Wrought Iron" at bounding box center [682, 506] width 432 height 20
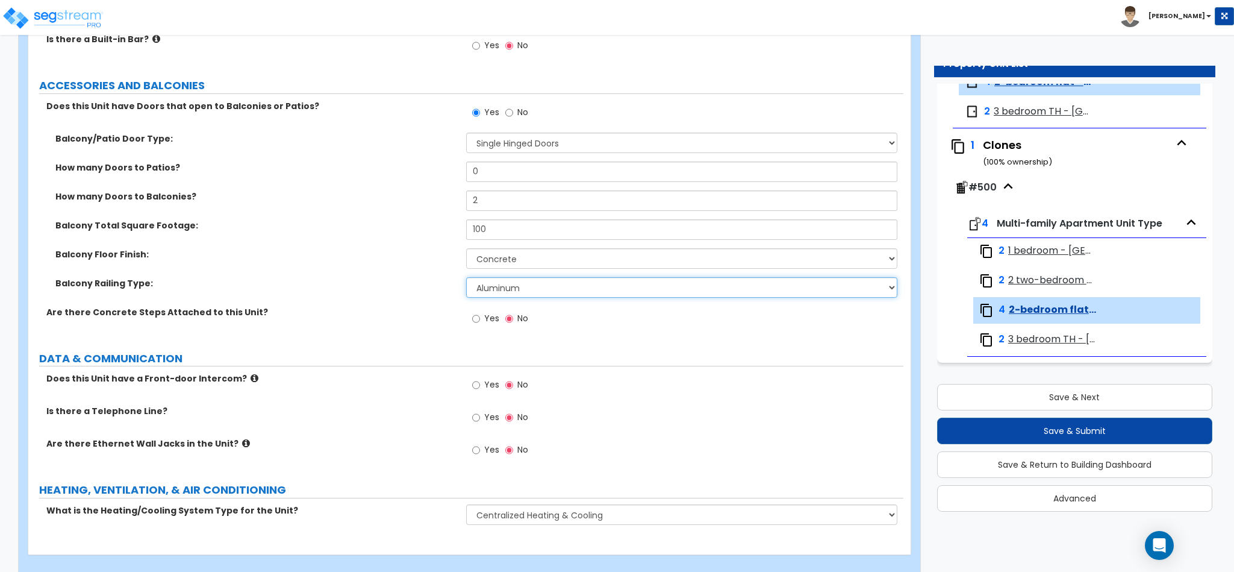
scroll to position [2137, 0]
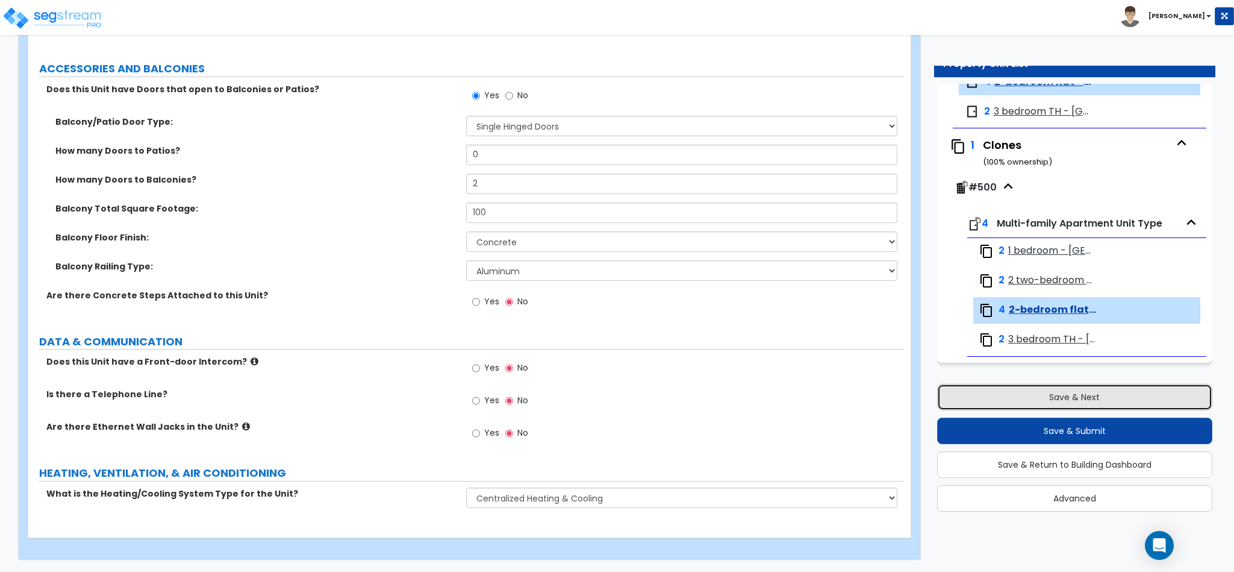
click at [1041, 404] on button "Save & Next" at bounding box center [1074, 397] width 275 height 27
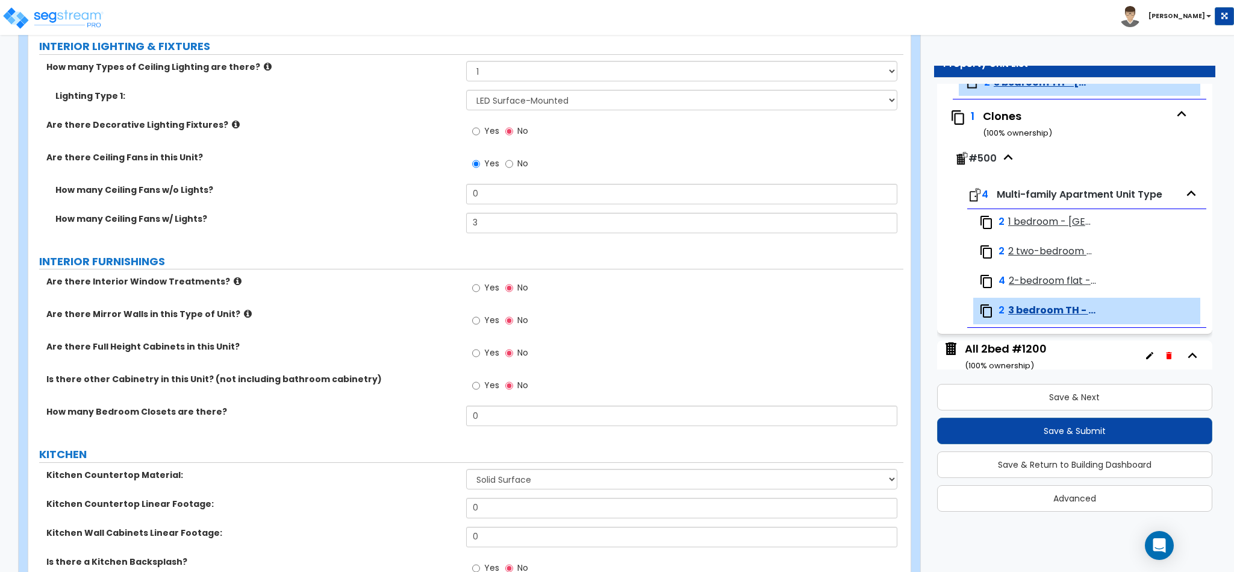
scroll to position [904, 0]
click at [541, 419] on input "0" at bounding box center [682, 414] width 432 height 20
click at [544, 418] on input "0" at bounding box center [682, 414] width 432 height 20
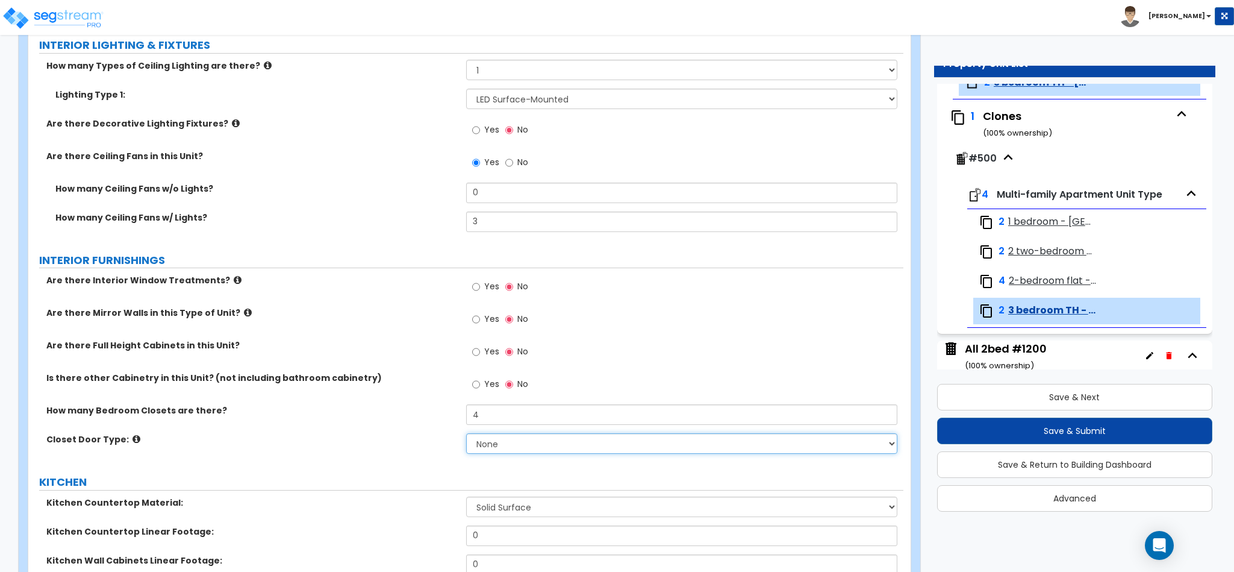
click at [530, 449] on select "None Bi-fold Louvered Doors Bi-fold Panel Doors Sliding Doors Hinged Wood Door" at bounding box center [682, 443] width 432 height 20
click at [528, 462] on div "Closet Door Type: None Bi-fold Louvered Doors Bi-fold Panel Doors Sliding Doors…" at bounding box center [465, 447] width 875 height 29
click at [533, 452] on select "None Bi-fold Louvered Doors Bi-fold Panel Doors Sliding Doors Hinged Wood Door" at bounding box center [682, 443] width 432 height 20
click at [466, 436] on select "None Bi-fold Louvered Doors Bi-fold Panel Doors Sliding Doors Hinged Wood Door" at bounding box center [682, 443] width 432 height 20
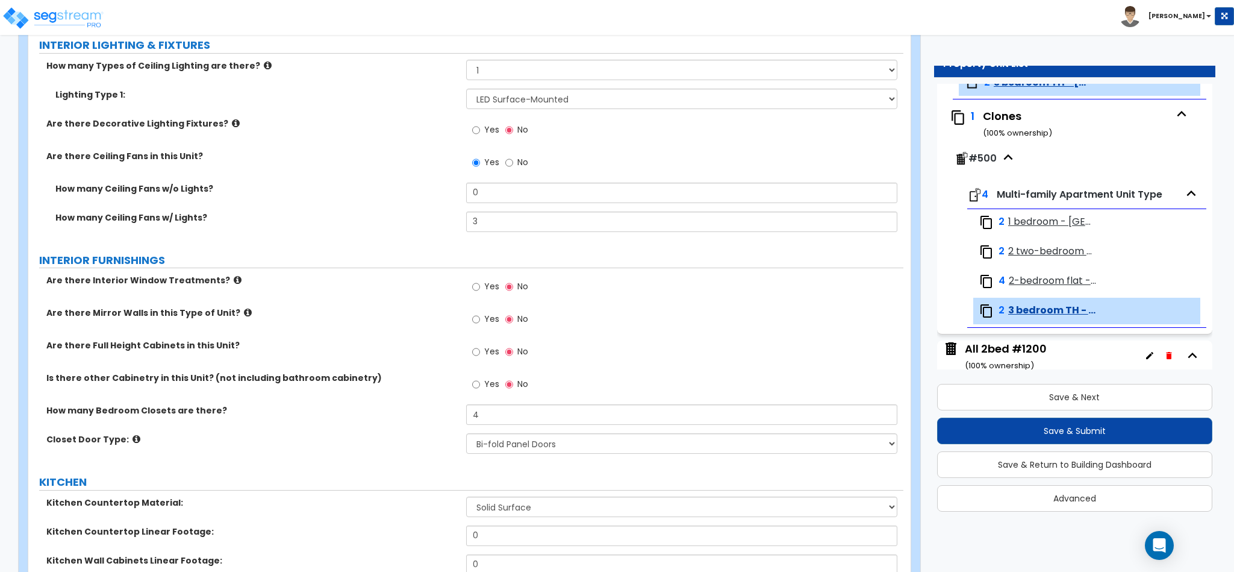
click at [454, 469] on div "GENERAL UNIT INFORMATION Residential Unit Type Square Footage: 1700 How many Be…" at bounding box center [465, 513] width 857 height 2487
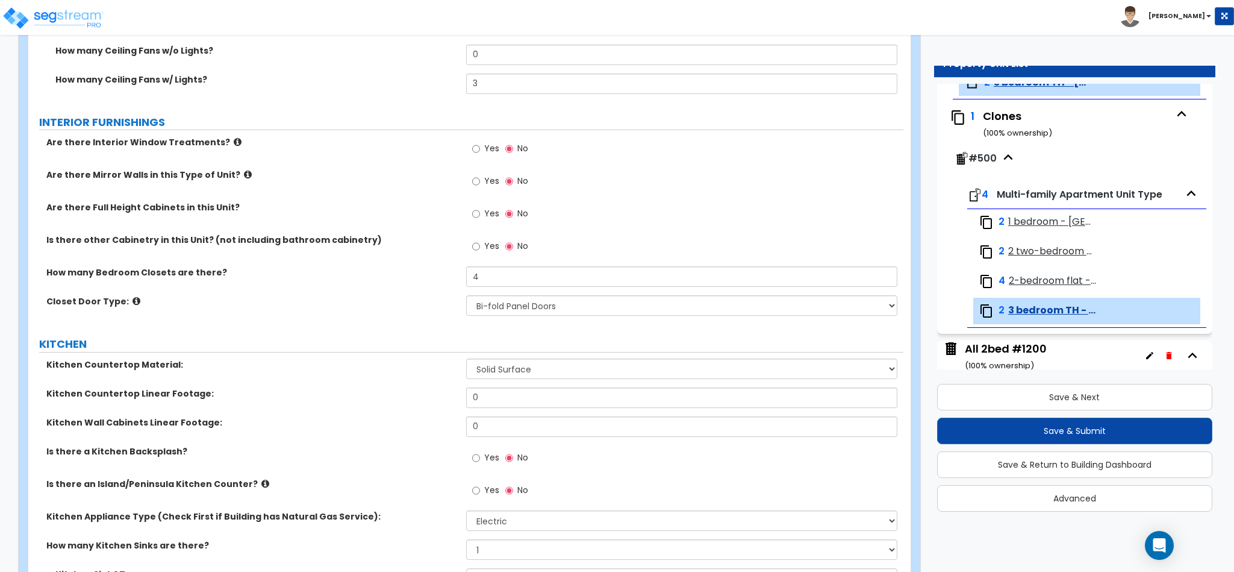
scroll to position [1084, 0]
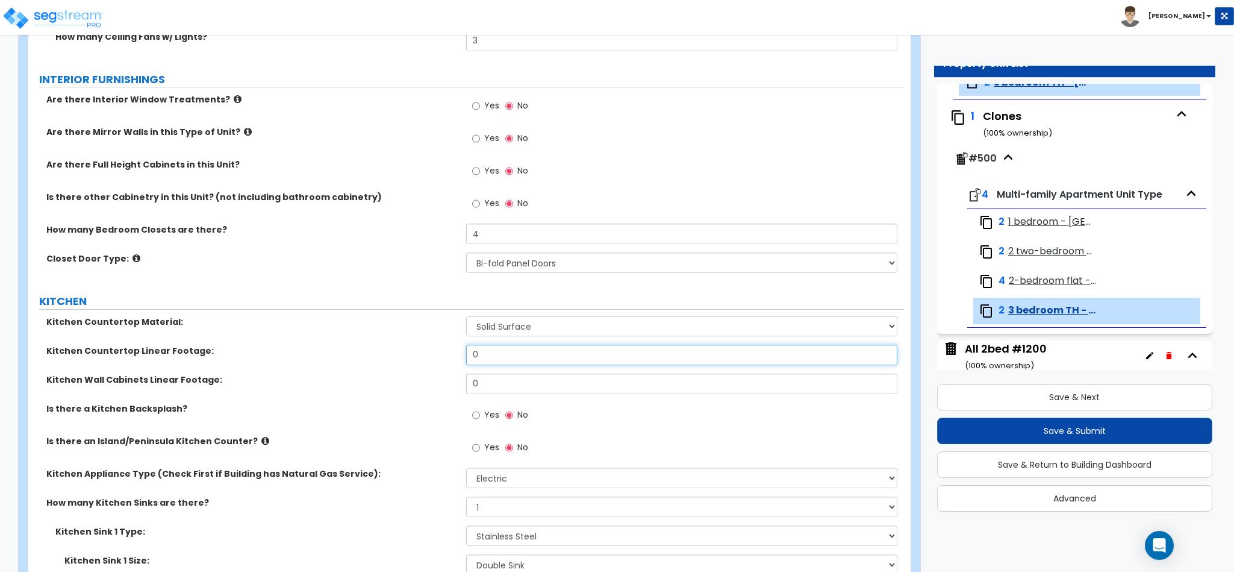
click at [494, 365] on input "0" at bounding box center [682, 355] width 432 height 20
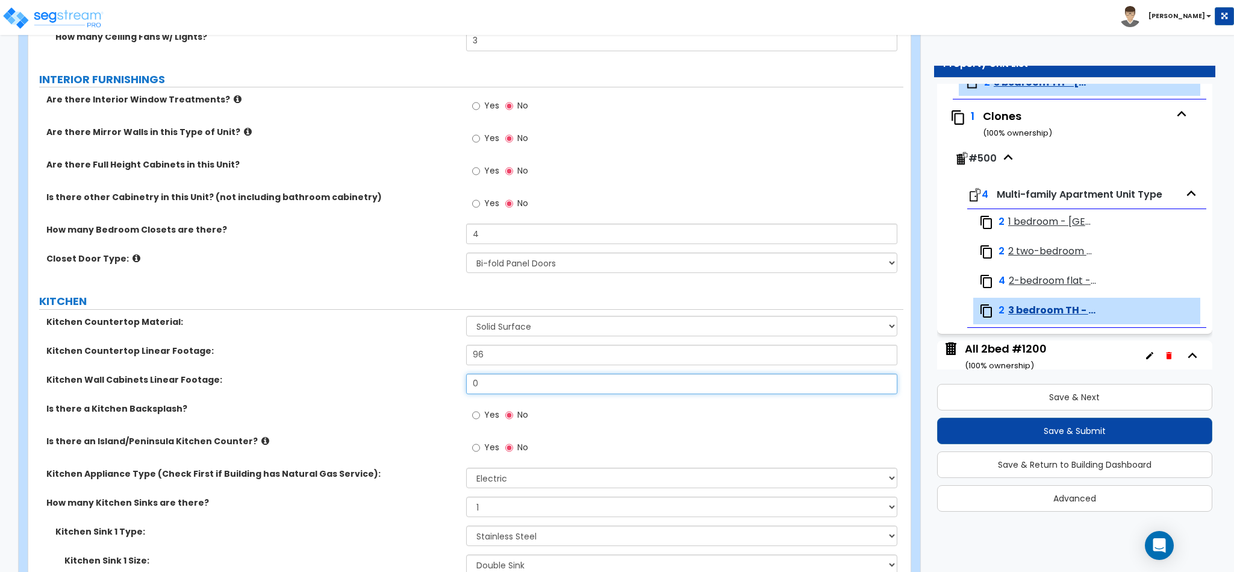
click at [490, 384] on input "0" at bounding box center [682, 383] width 432 height 20
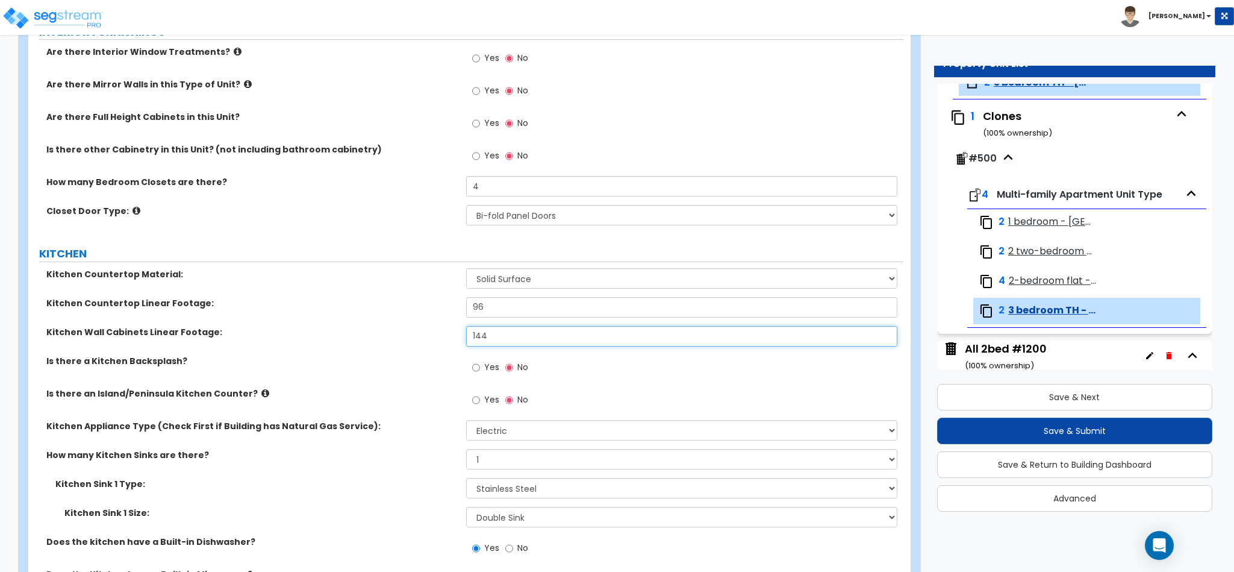
scroll to position [1175, 0]
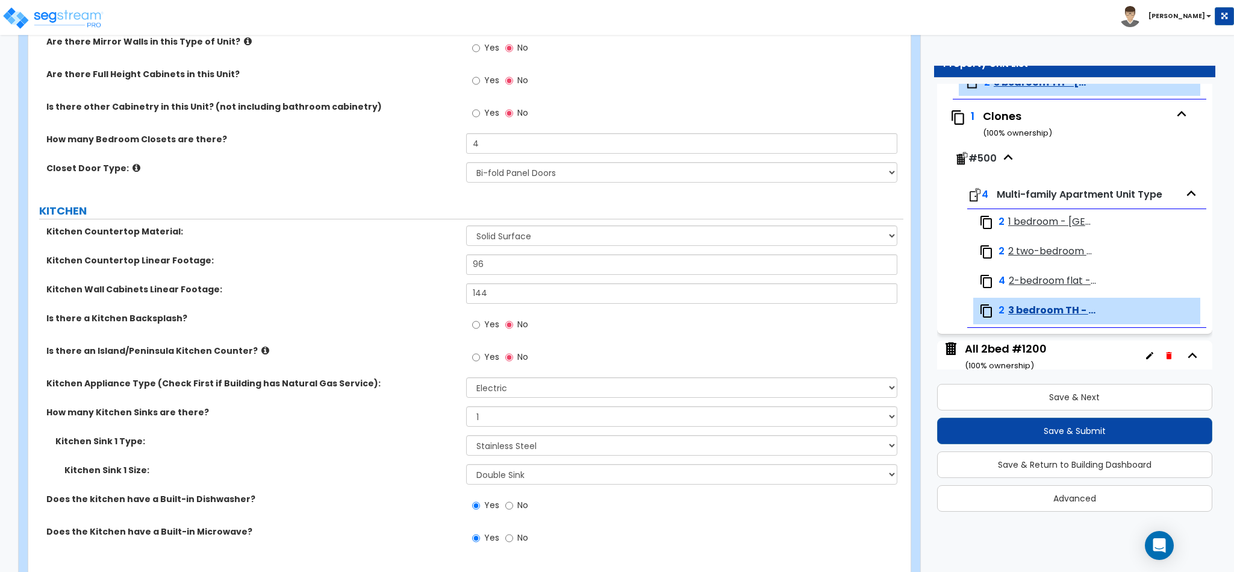
click at [261, 354] on icon at bounding box center [265, 350] width 8 height 9
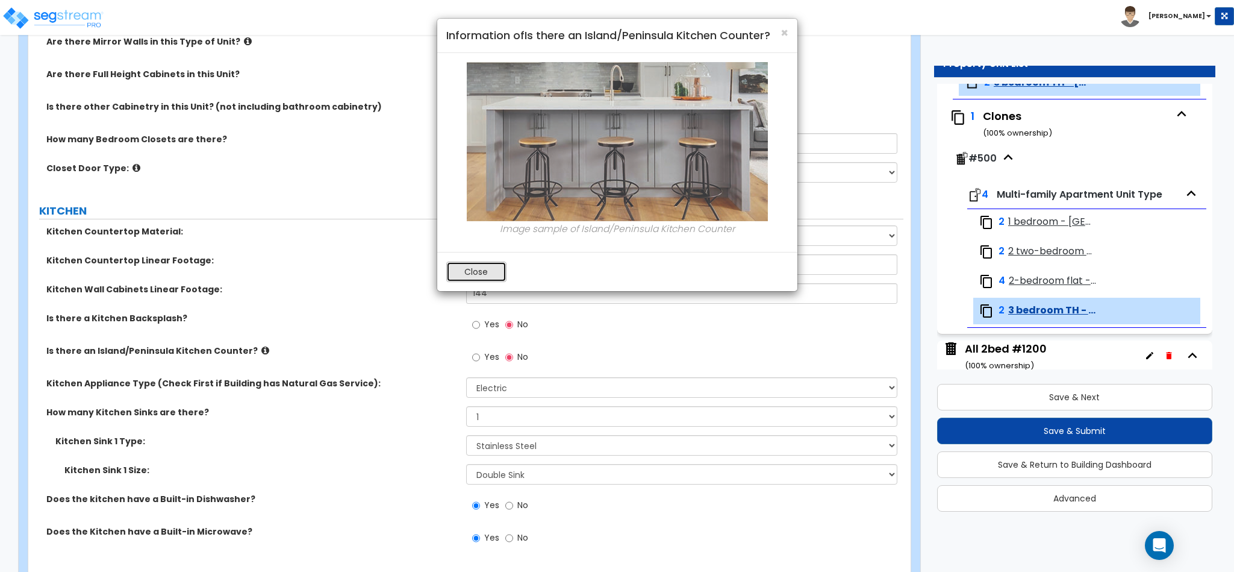
click at [484, 273] on button "Close" at bounding box center [476, 271] width 60 height 20
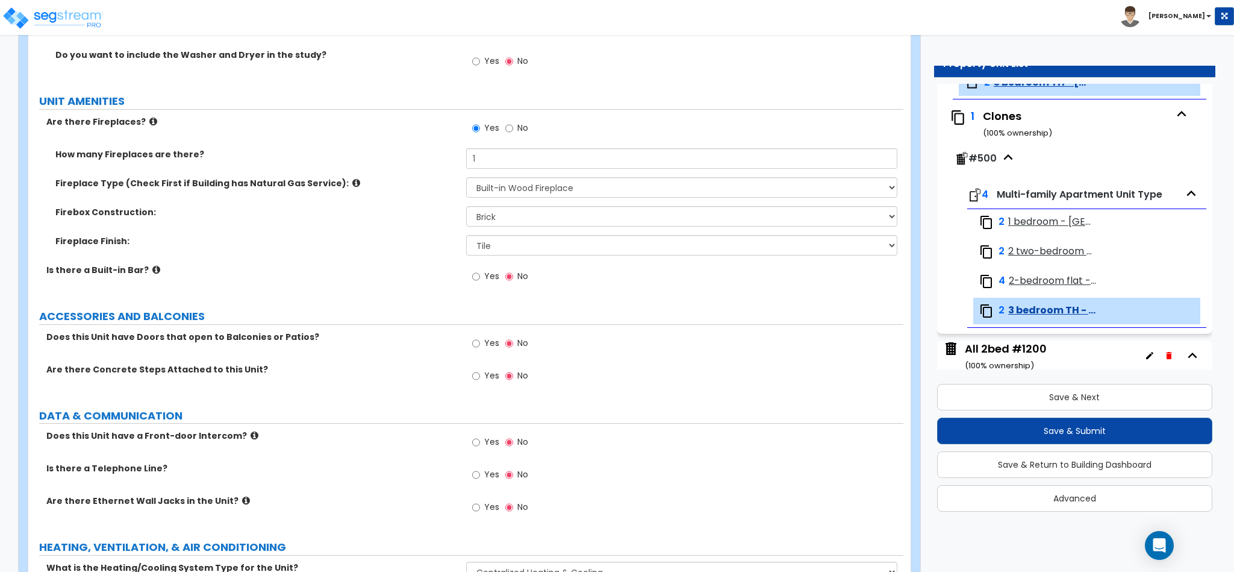
scroll to position [2078, 0]
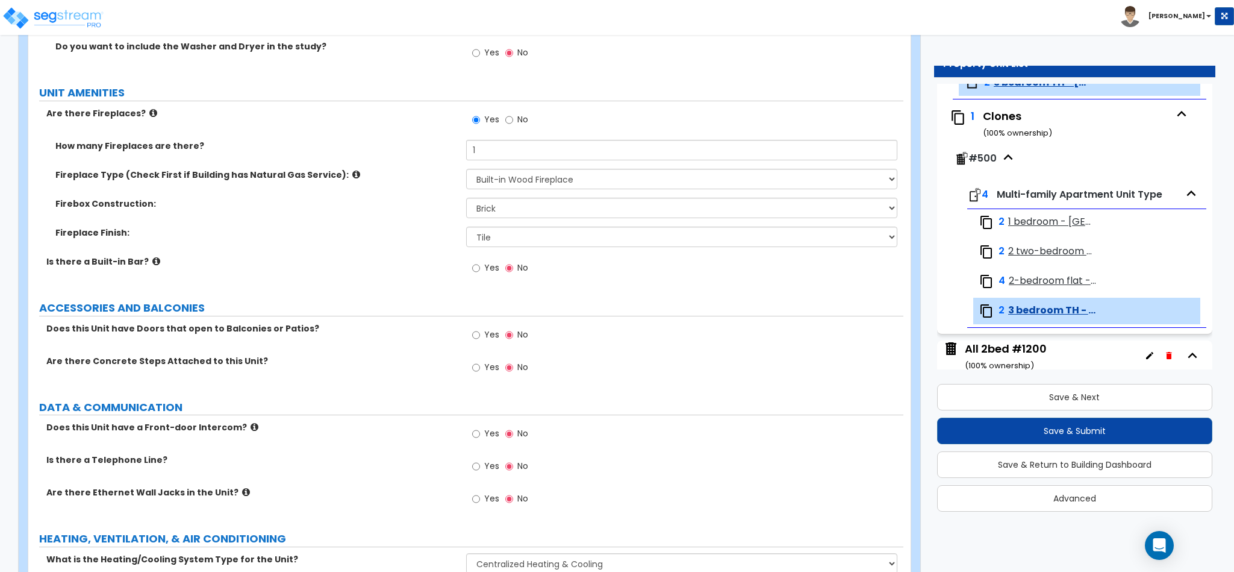
click at [481, 335] on label "Yes" at bounding box center [485, 336] width 27 height 20
click at [480, 335] on input "Yes" at bounding box center [476, 334] width 8 height 13
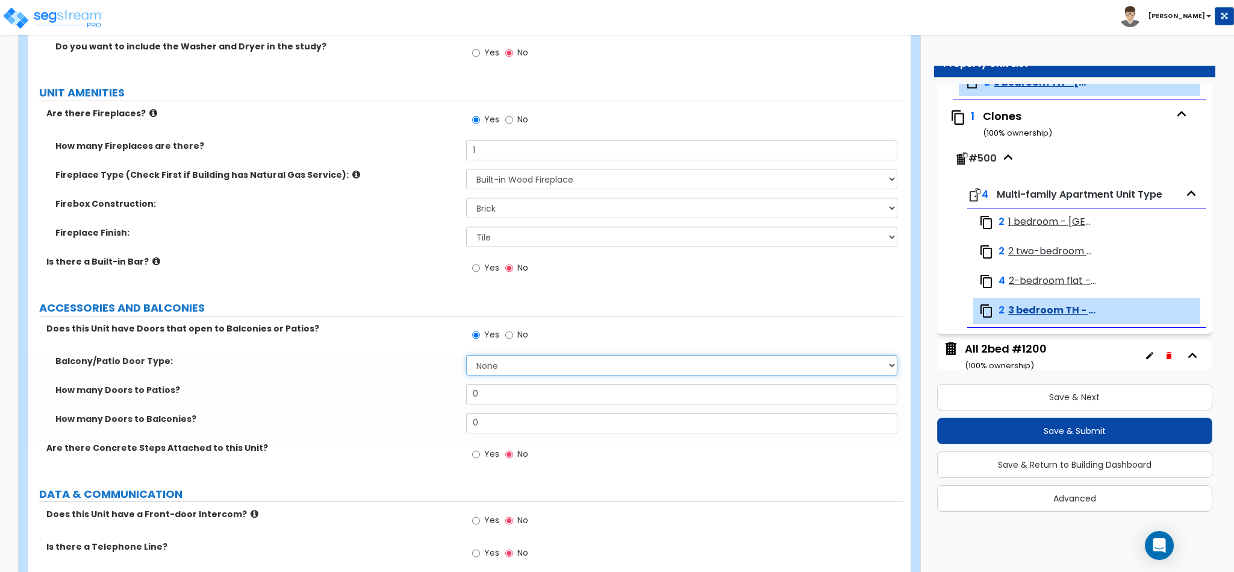
click at [501, 370] on select "None Single Hinged Doors Double Hinged Doors Single French Doors Double French …" at bounding box center [682, 365] width 432 height 20
click at [466, 358] on select "None Single Hinged Doors Double Hinged Doors Single French Doors Double French …" at bounding box center [682, 365] width 432 height 20
click at [548, 369] on select "None Single Hinged Doors Double Hinged Doors Single French Doors Double French …" at bounding box center [682, 365] width 432 height 20
click at [443, 383] on div "Balcony/Patio Door Type: None Single Hinged Doors Double Hinged Doors Single Fr…" at bounding box center [465, 369] width 875 height 29
click at [502, 420] on input "0" at bounding box center [682, 423] width 432 height 20
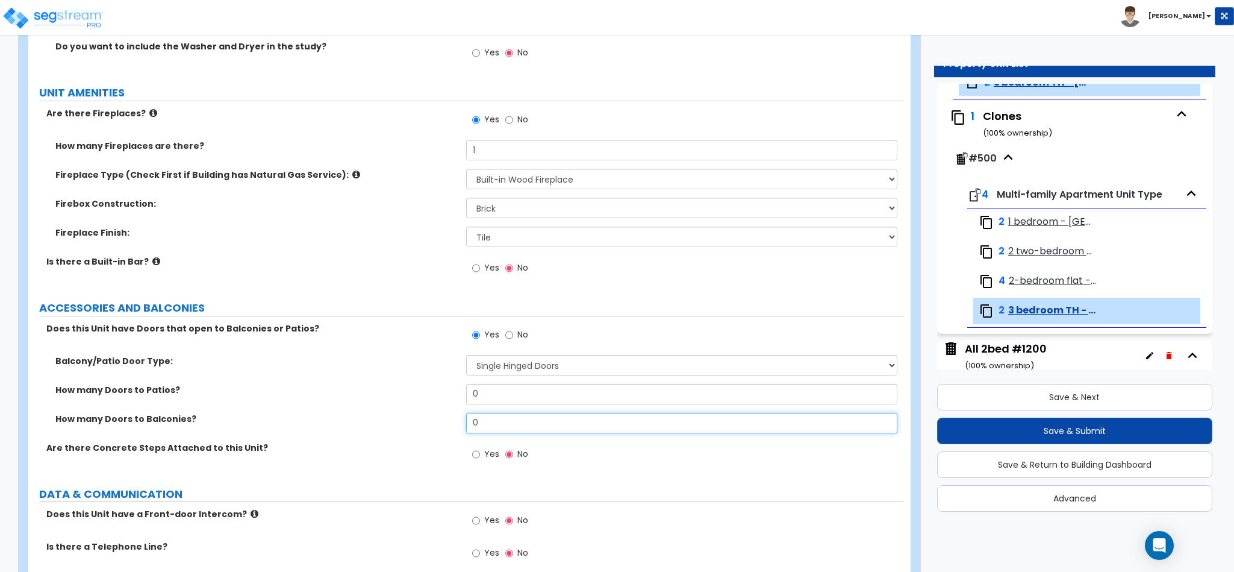
click at [503, 420] on input "0" at bounding box center [682, 423] width 432 height 20
click at [504, 420] on input "0" at bounding box center [682, 423] width 432 height 20
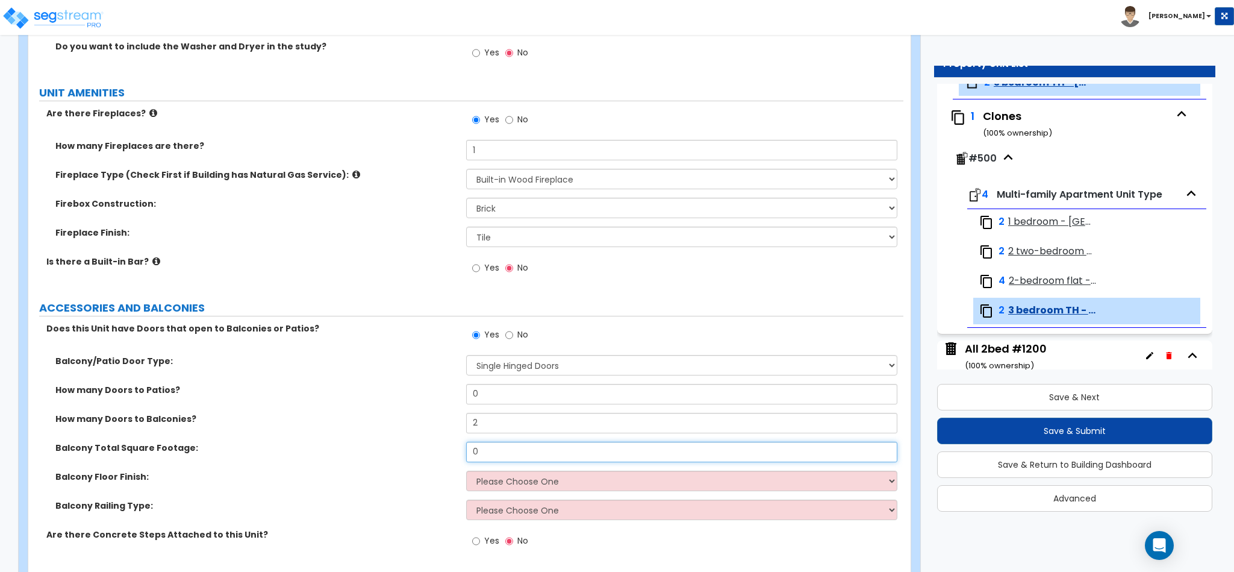
click at [475, 458] on input "0" at bounding box center [682, 452] width 432 height 20
click at [508, 483] on select "Please Choose One Concrete Tile Wood PVC" at bounding box center [682, 480] width 432 height 20
click at [466, 473] on select "Please Choose One Concrete Tile Wood PVC" at bounding box center [682, 480] width 432 height 20
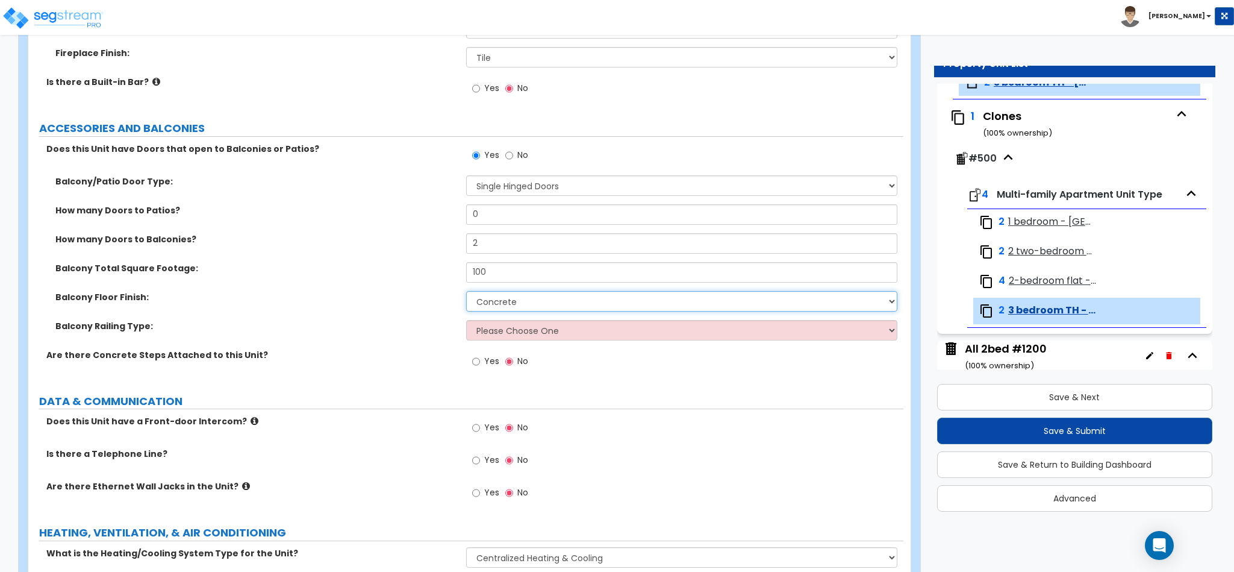
scroll to position [2259, 0]
click at [549, 337] on select "Please Choose One Steel Aluminum Wood Glass and Metal Wrought Iron" at bounding box center [682, 329] width 432 height 20
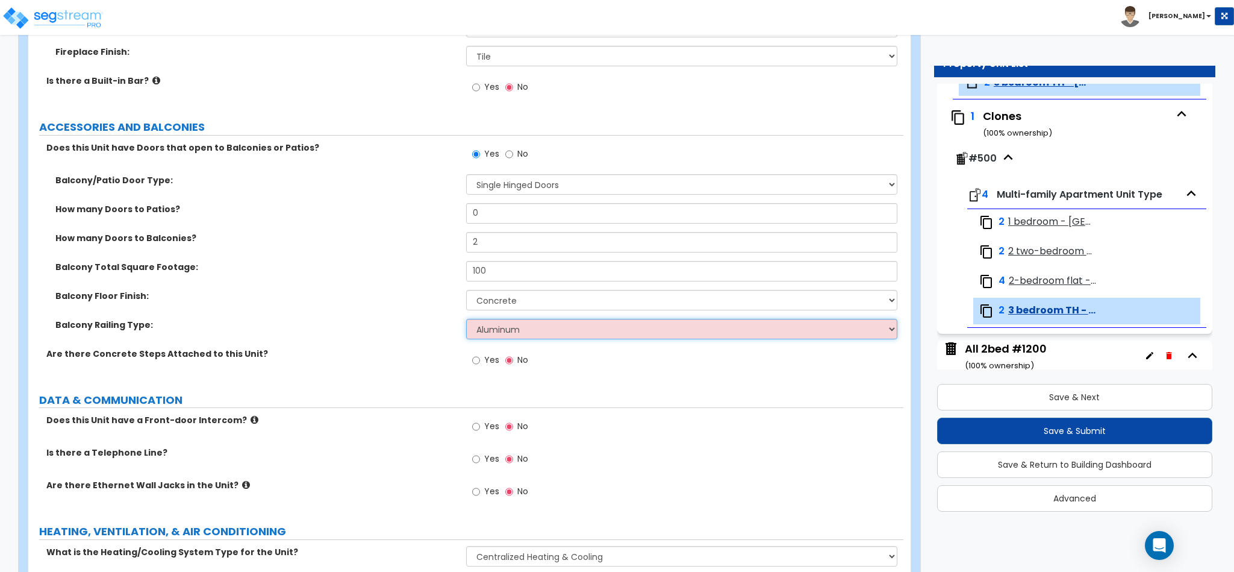
click at [466, 321] on select "Please Choose One Steel Aluminum Wood Glass and Metal Wrought Iron" at bounding box center [682, 329] width 432 height 20
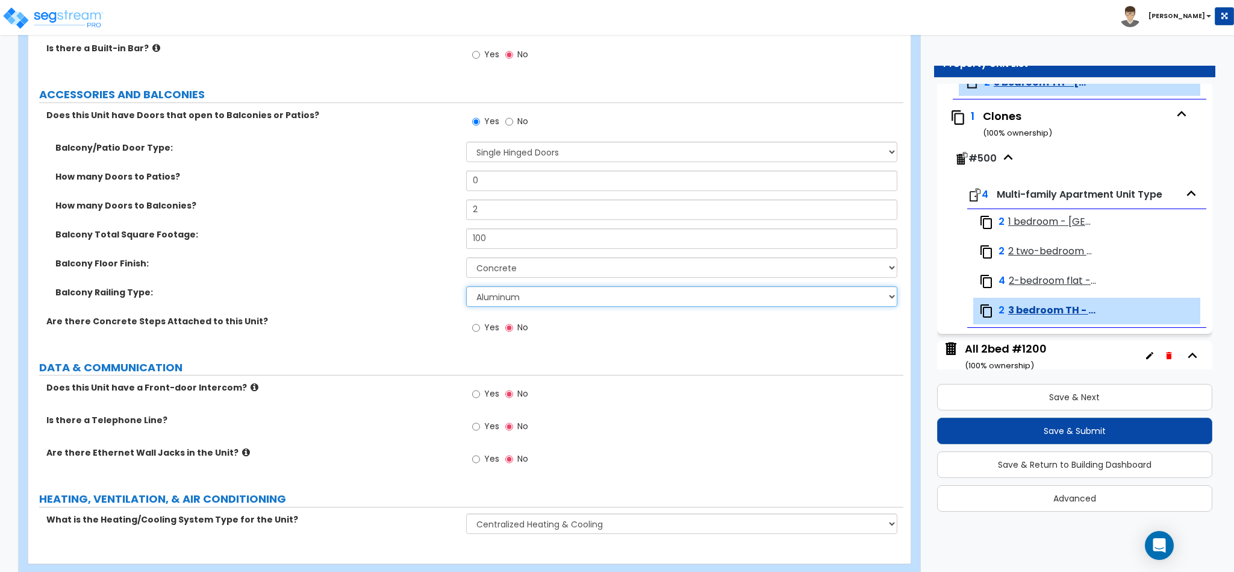
scroll to position [2321, 0]
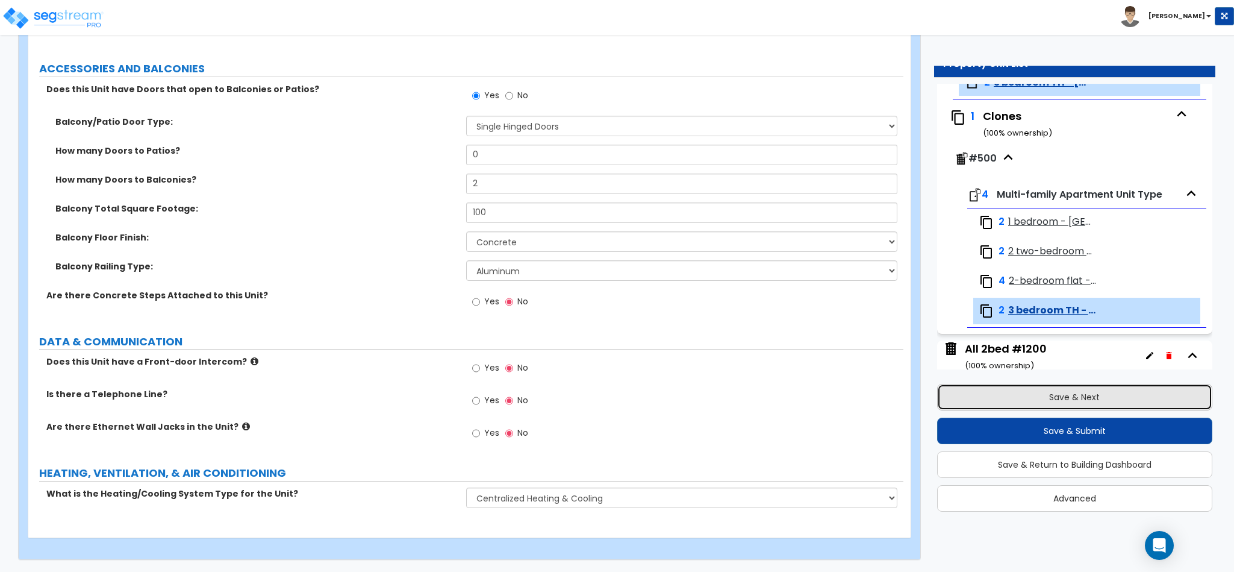
click at [1072, 390] on button "Save & Next" at bounding box center [1074, 397] width 275 height 27
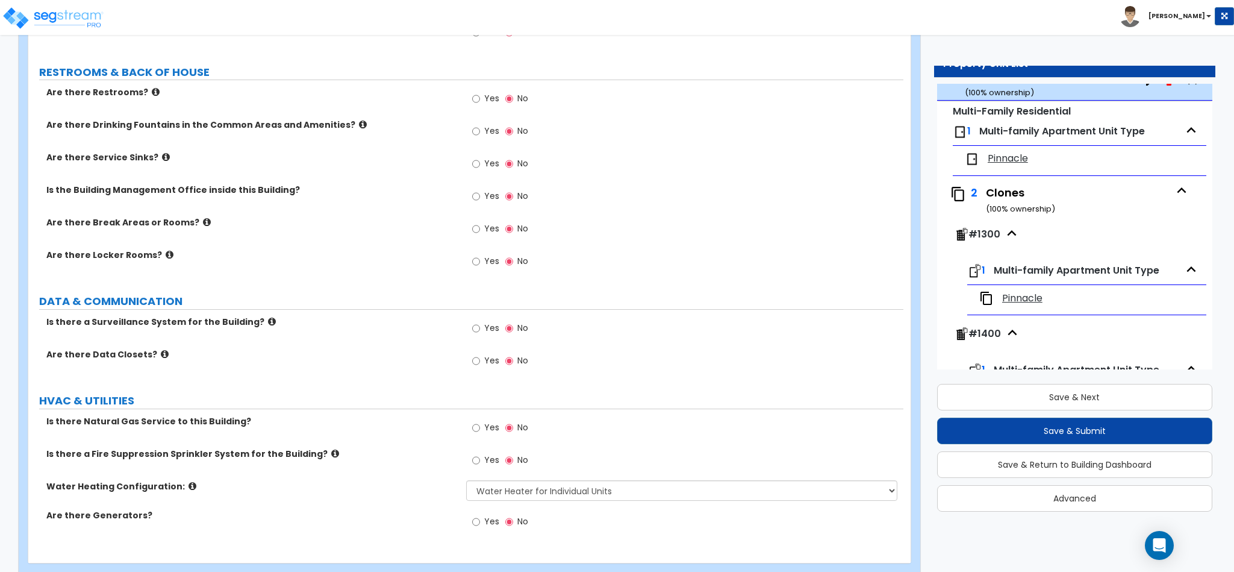
scroll to position [1981, 0]
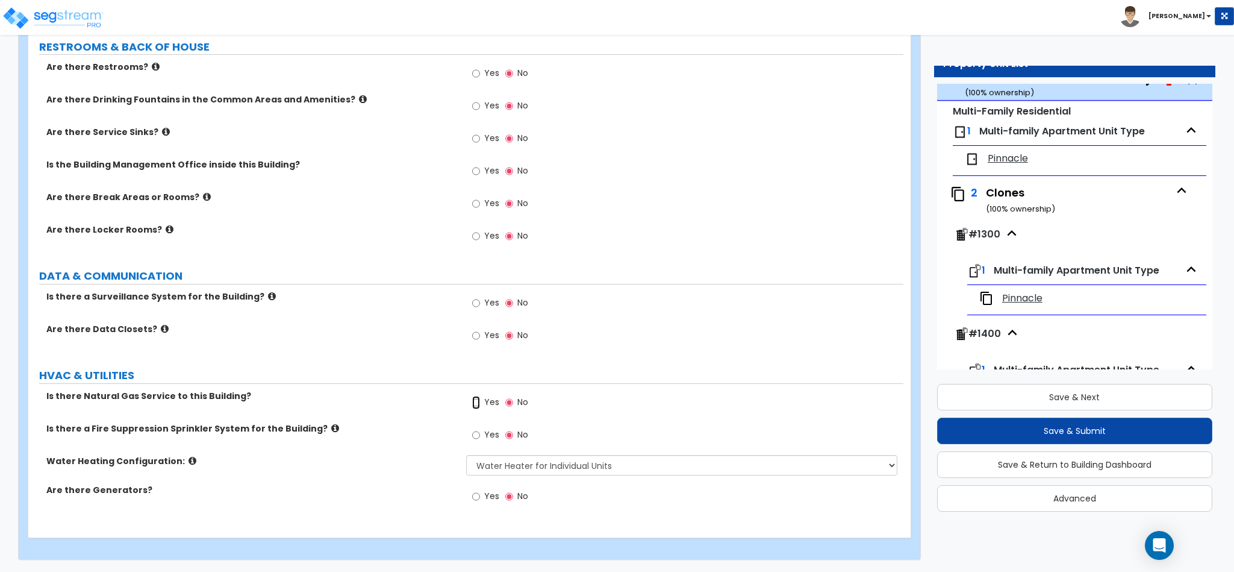
click at [472, 404] on input "Yes" at bounding box center [476, 402] width 8 height 13
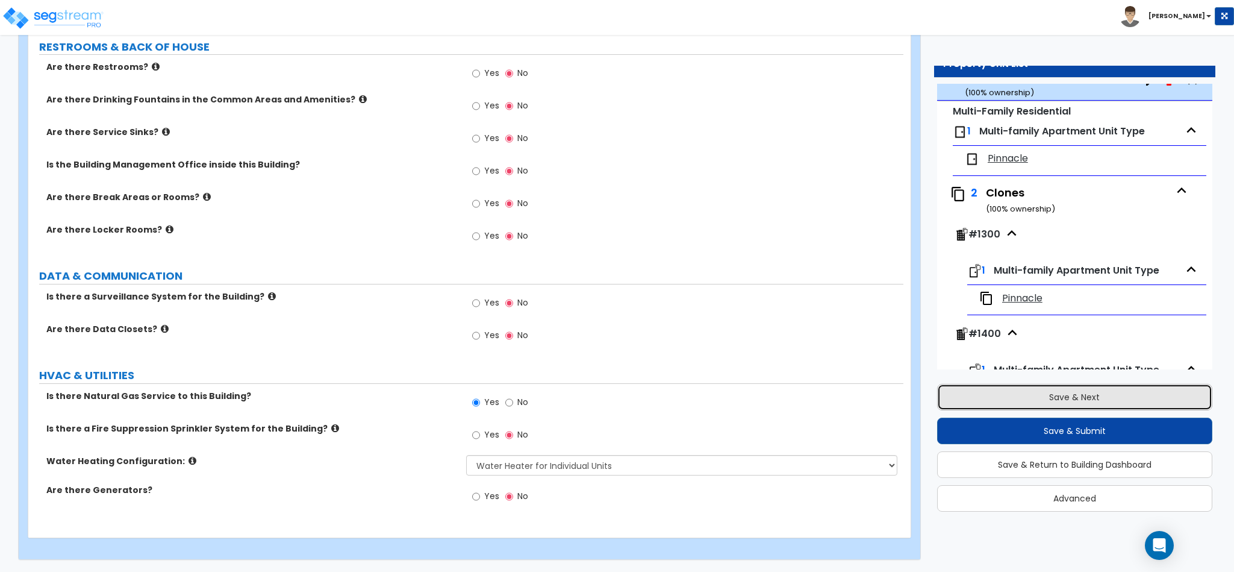
click at [1061, 396] on button "Save & Next" at bounding box center [1074, 397] width 275 height 27
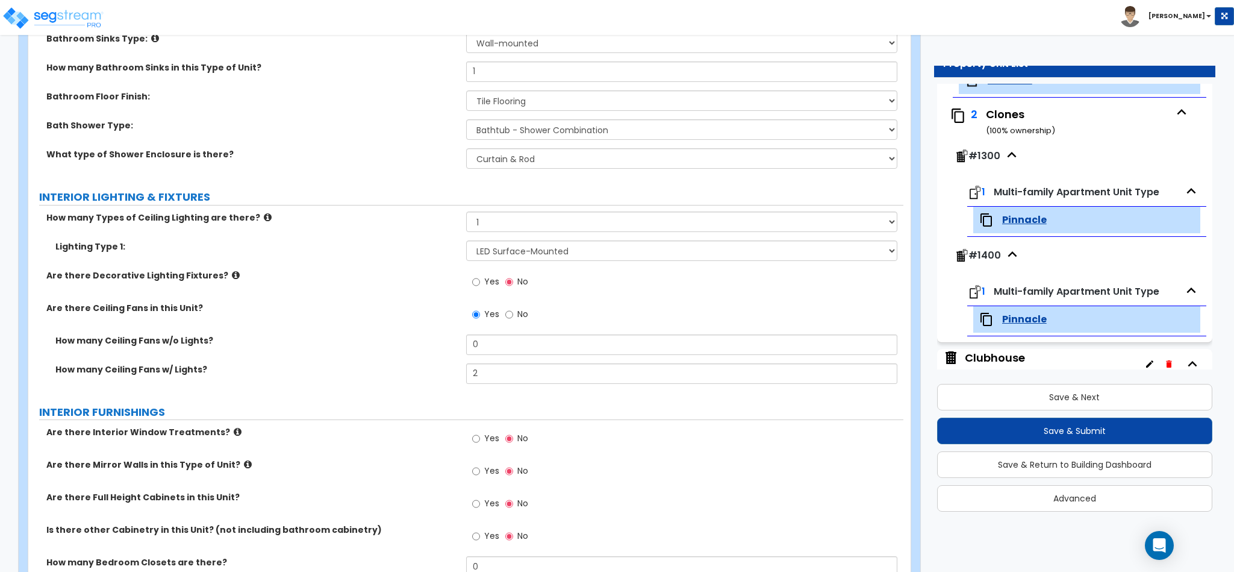
scroll to position [813, 0]
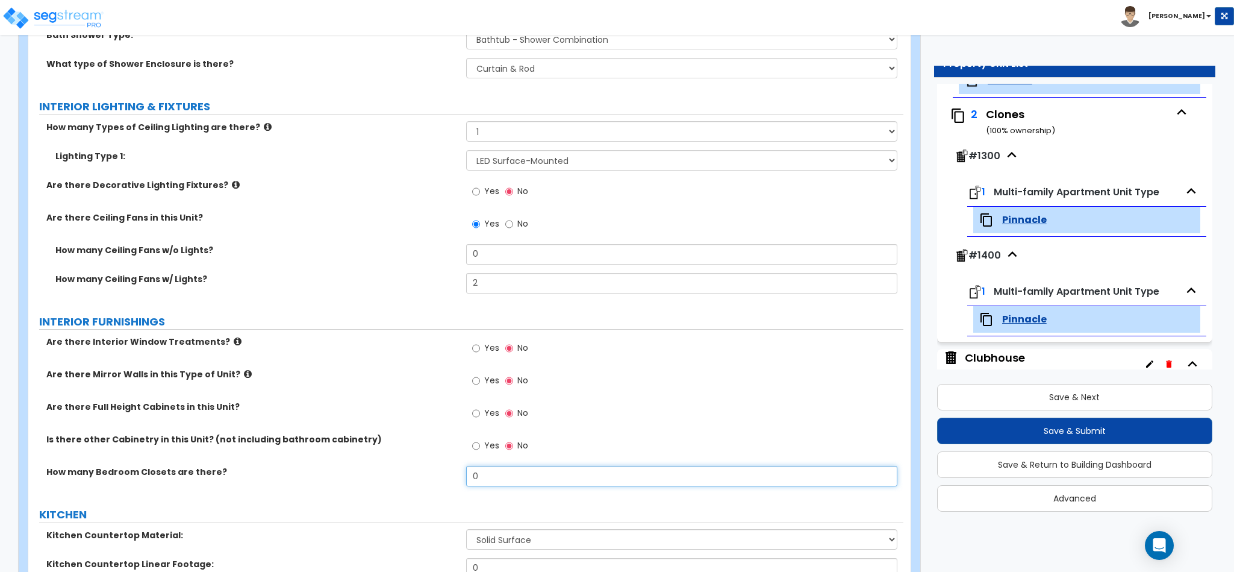
click at [495, 476] on input "0" at bounding box center [682, 476] width 432 height 20
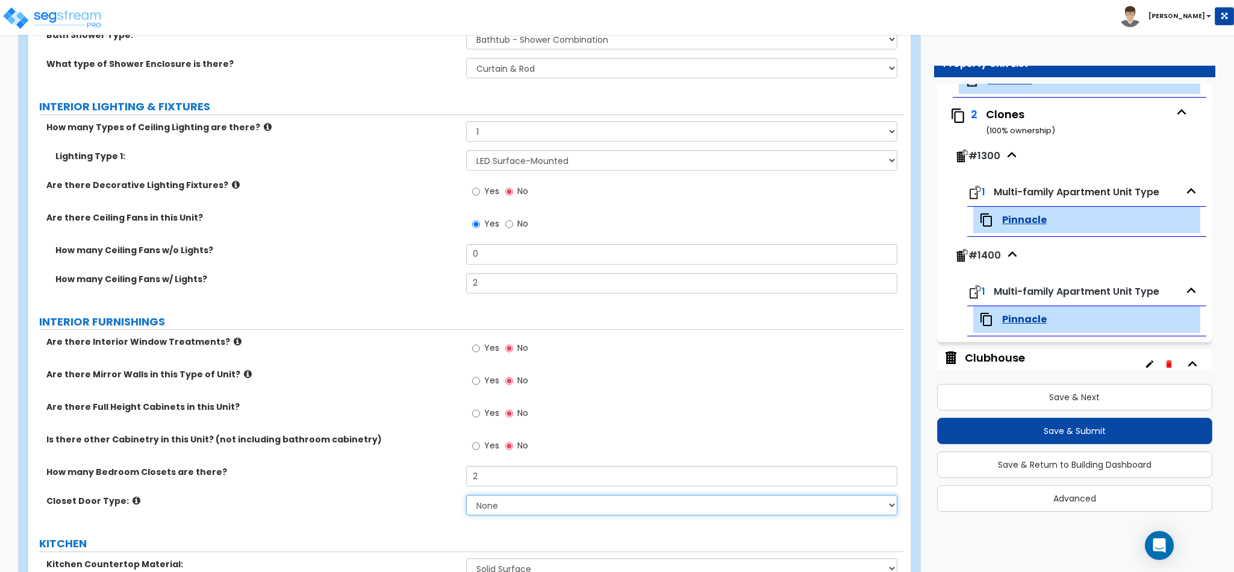
click at [478, 513] on select "None Bi-fold Louvered Doors Bi-fold Panel Doors Sliding Doors Hinged Wood Door" at bounding box center [682, 505] width 432 height 20
click at [466, 497] on select "None Bi-fold Louvered Doors Bi-fold Panel Doors Sliding Doors Hinged Wood Door" at bounding box center [682, 505] width 432 height 20
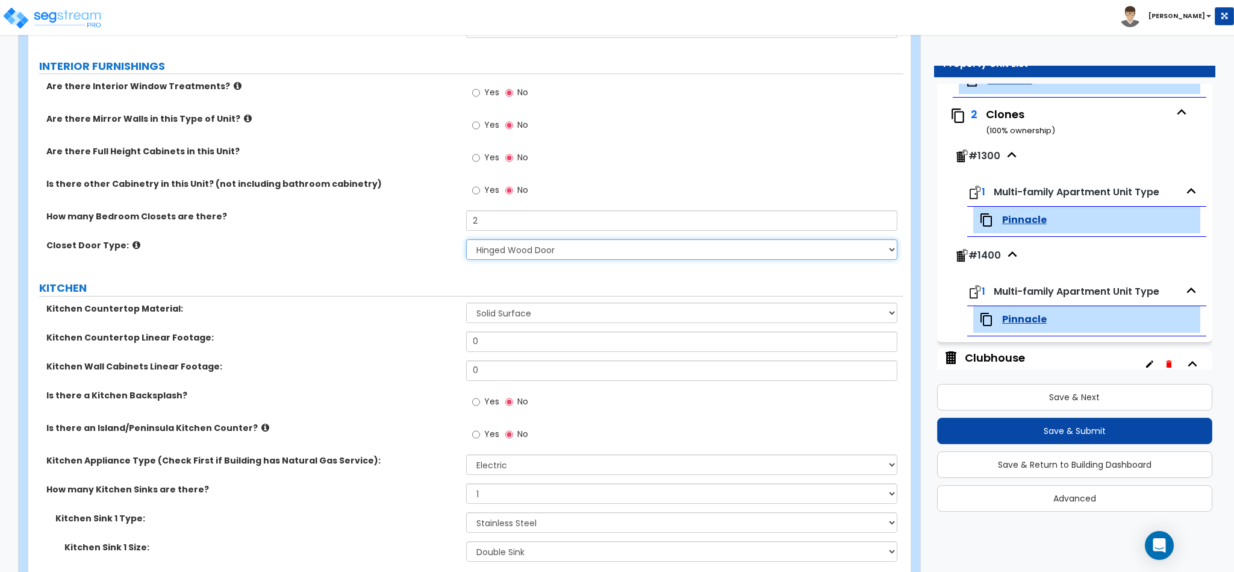
scroll to position [1084, 0]
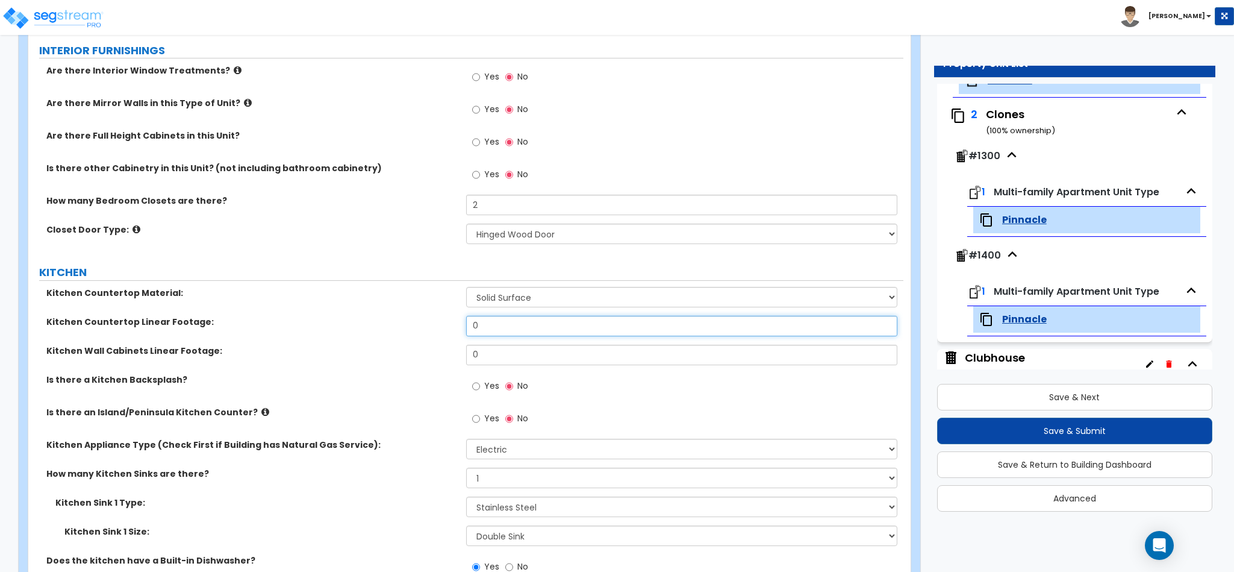
click at [508, 322] on input "0" at bounding box center [682, 326] width 432 height 20
click at [517, 358] on input "0" at bounding box center [682, 355] width 432 height 20
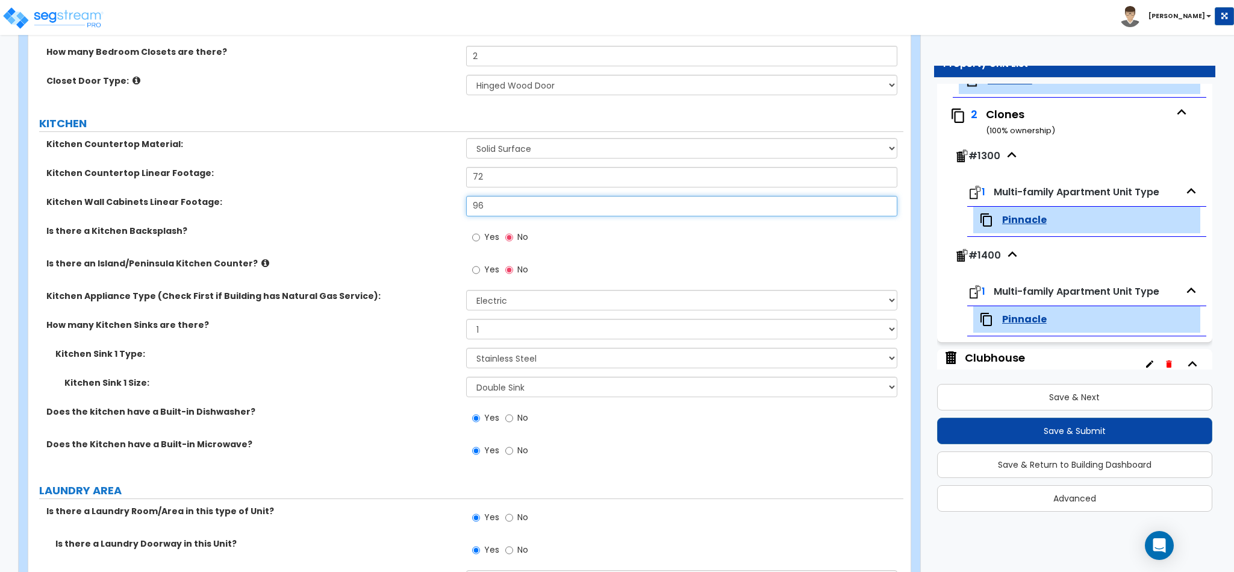
scroll to position [1265, 0]
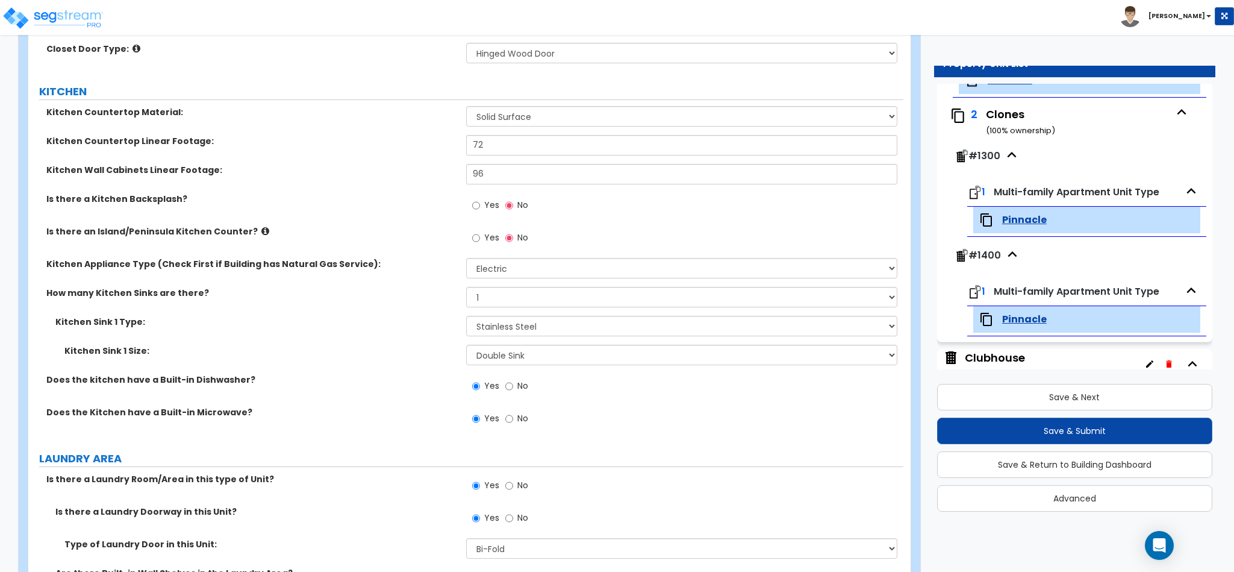
click at [516, 420] on label "No" at bounding box center [516, 420] width 23 height 20
click at [513, 420] on input "No" at bounding box center [509, 418] width 8 height 13
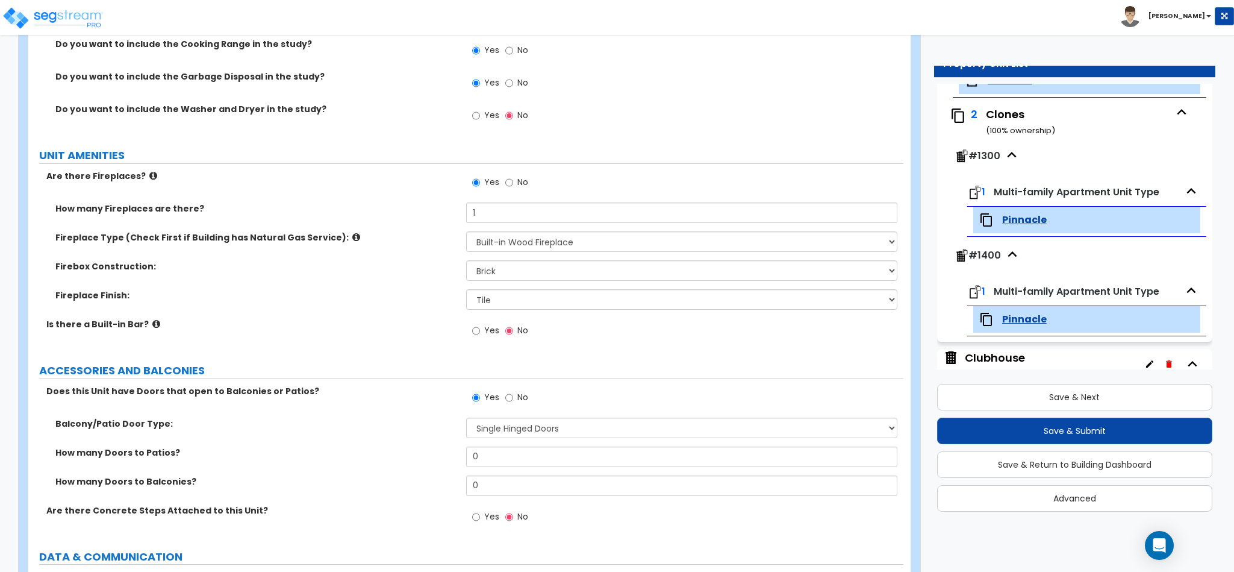
scroll to position [1988, 0]
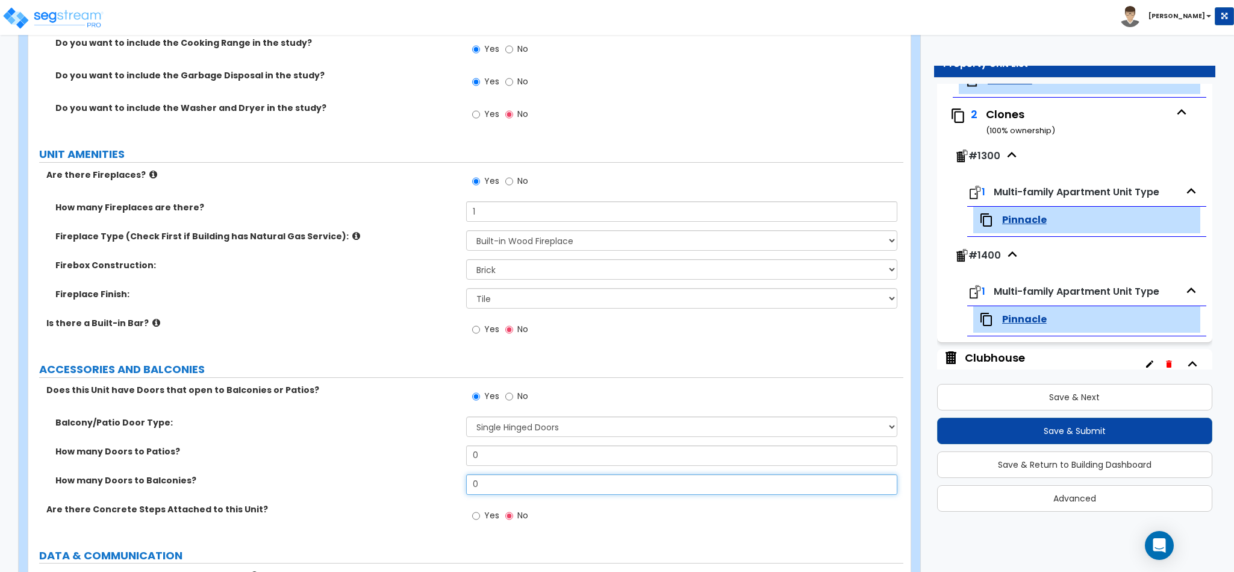
click at [490, 483] on input "0" at bounding box center [682, 484] width 432 height 20
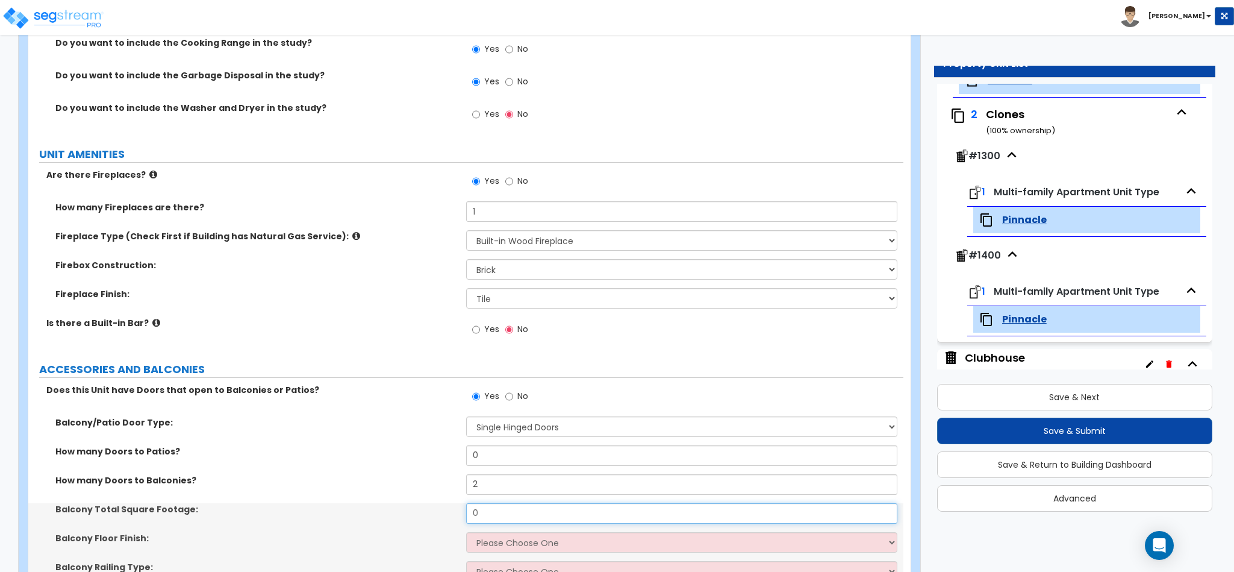
click at [478, 512] on input "0" at bounding box center [682, 513] width 432 height 20
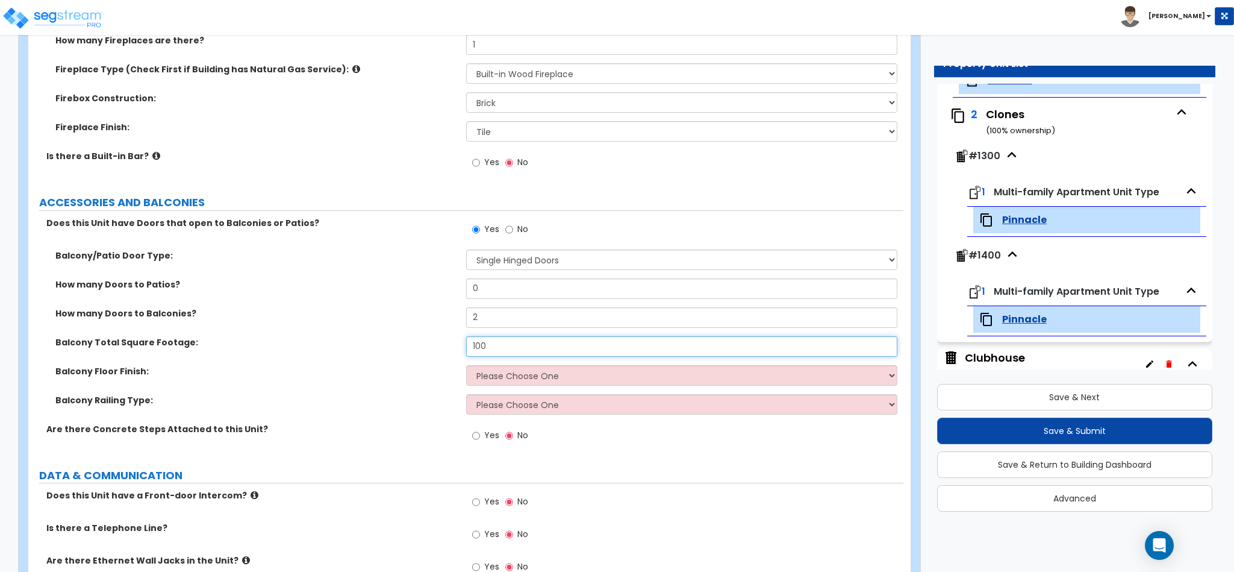
scroll to position [2169, 0]
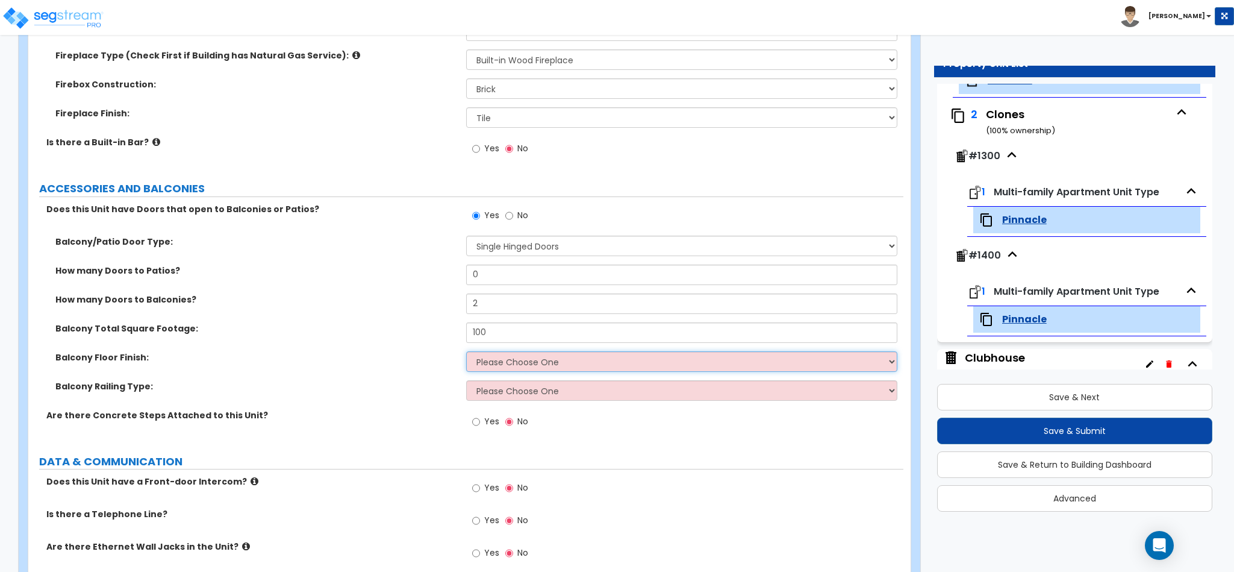
click at [534, 362] on select "Please Choose One Concrete Tile Wood PVC" at bounding box center [682, 361] width 432 height 20
click at [466, 354] on select "Please Choose One Concrete Tile Wood PVC" at bounding box center [682, 361] width 432 height 20
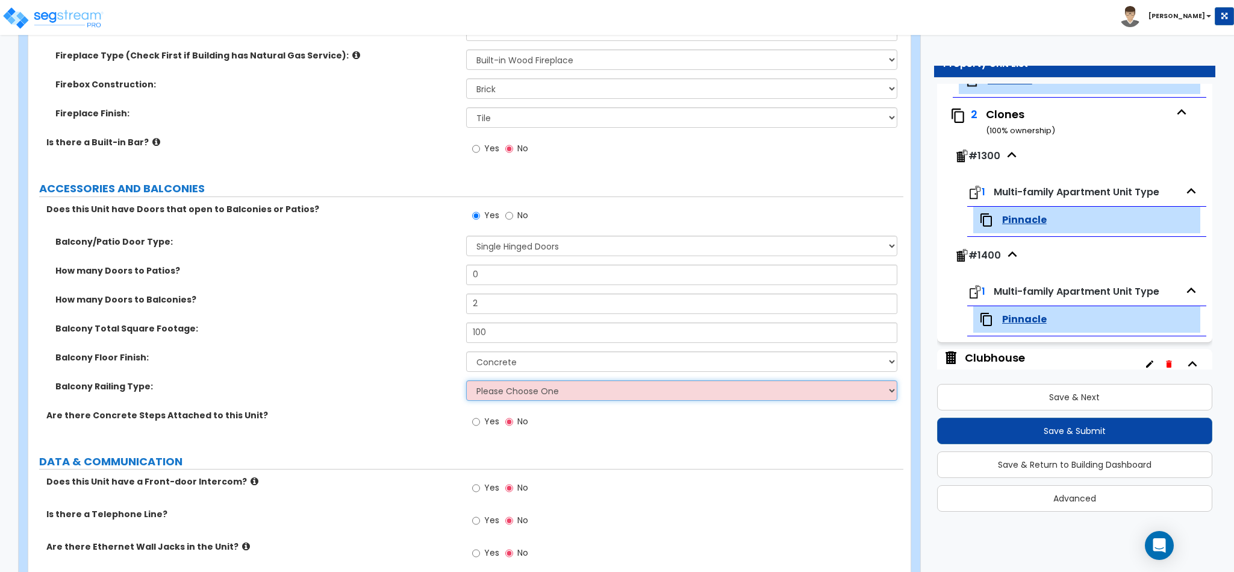
click at [517, 393] on select "Please Choose One Steel Aluminum Wood Glass and Metal Wrought Iron" at bounding box center [682, 390] width 432 height 20
click at [466, 383] on select "Please Choose One Steel Aluminum Wood Glass and Metal Wrought Iron" at bounding box center [682, 390] width 432 height 20
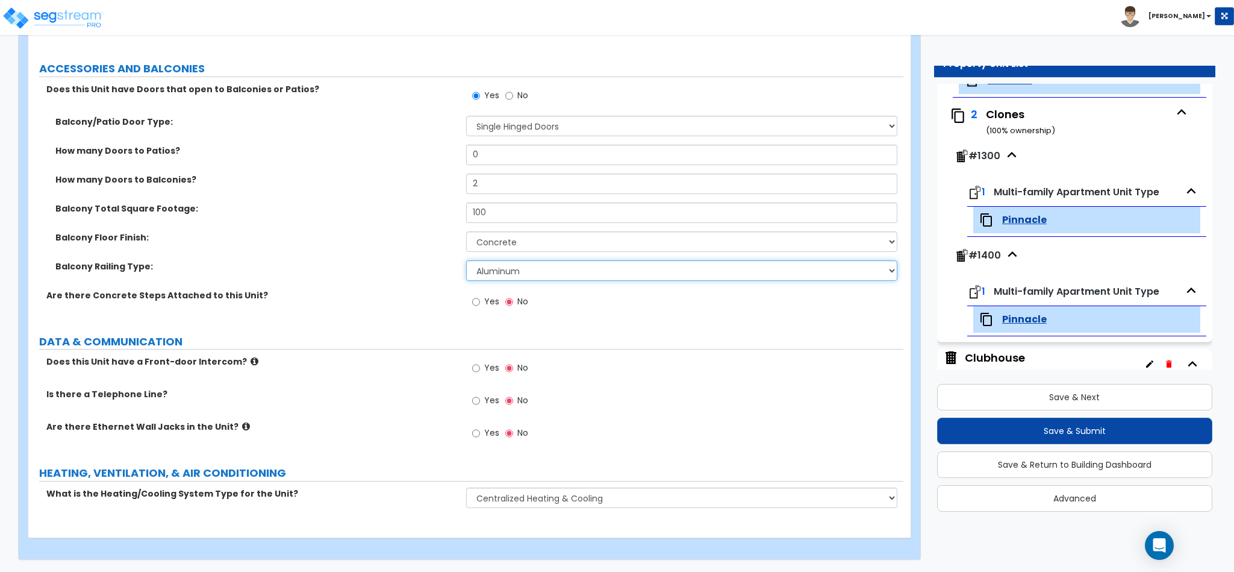
scroll to position [2292, 0]
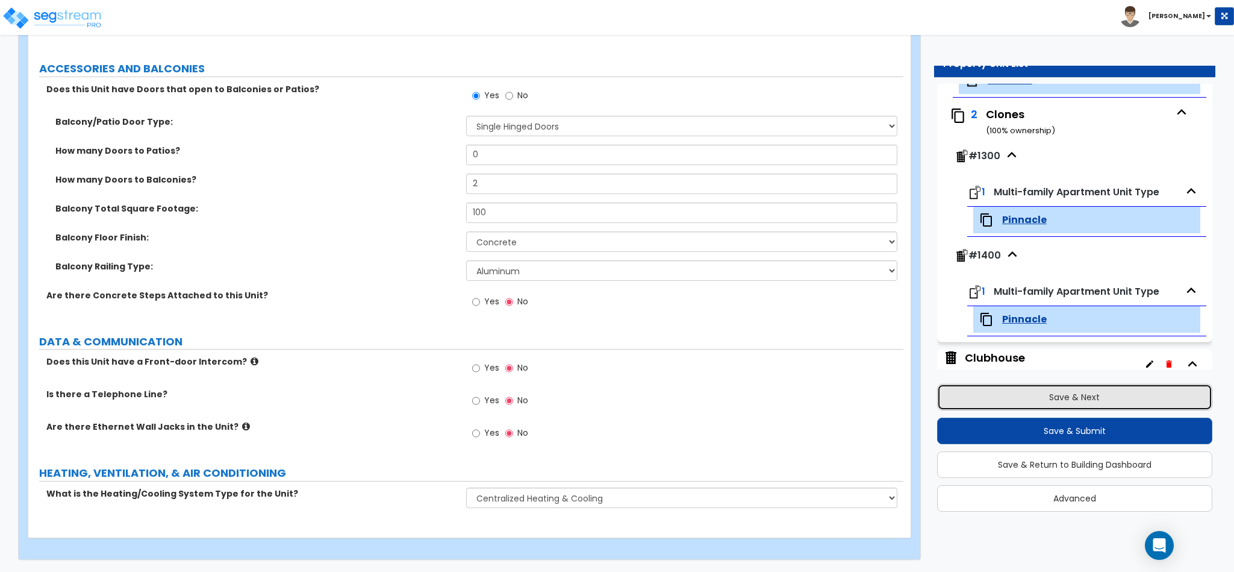
click at [1036, 392] on button "Save & Next" at bounding box center [1074, 397] width 275 height 27
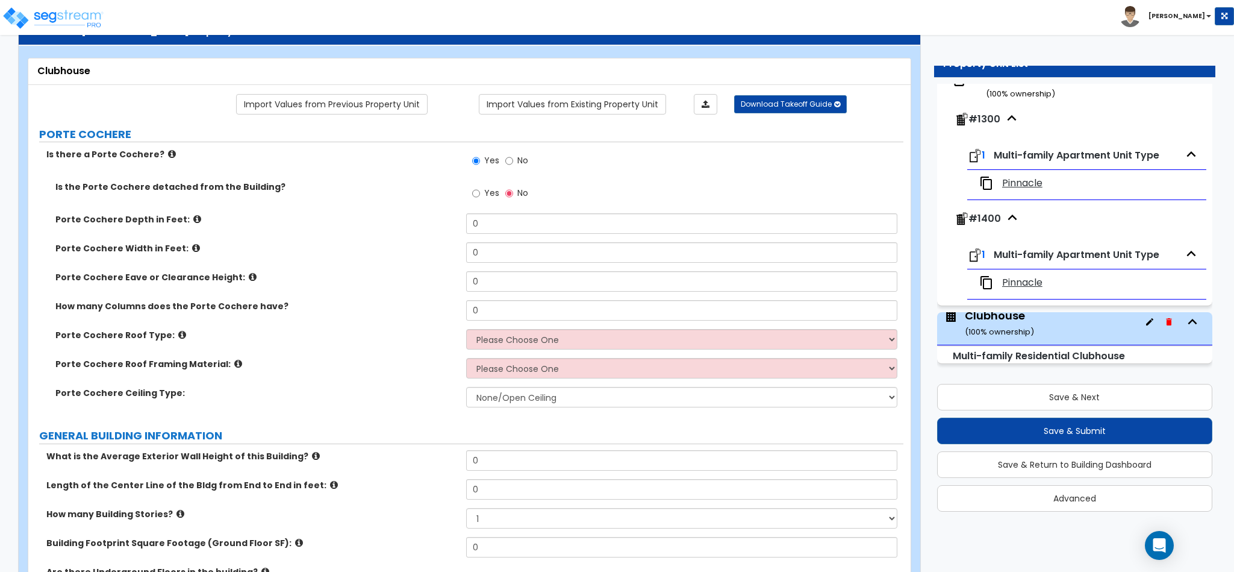
scroll to position [90, 0]
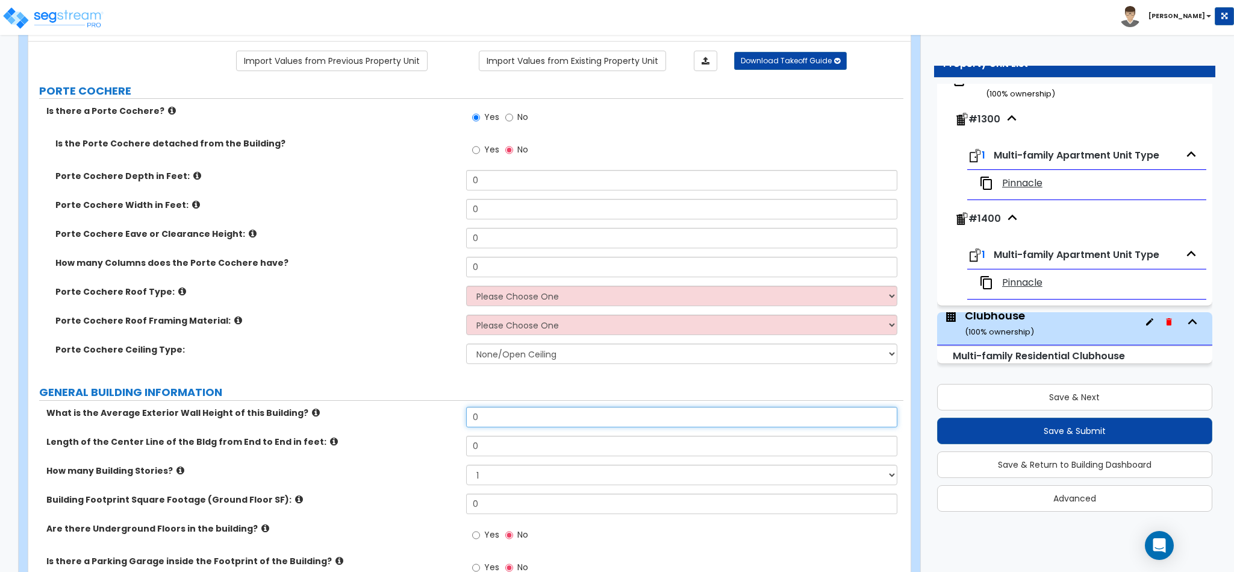
click at [499, 421] on input "0" at bounding box center [682, 417] width 432 height 20
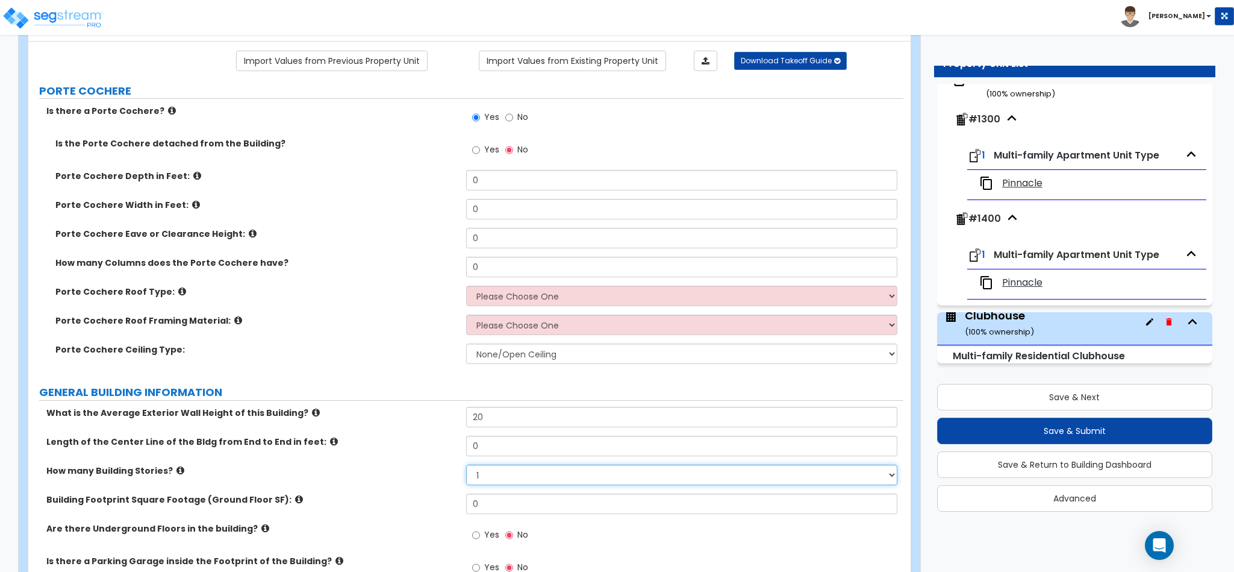
click at [481, 477] on select "1 2 3 4 5" at bounding box center [682, 474] width 432 height 20
click at [466, 466] on select "1 2 3 4 5" at bounding box center [682, 474] width 432 height 20
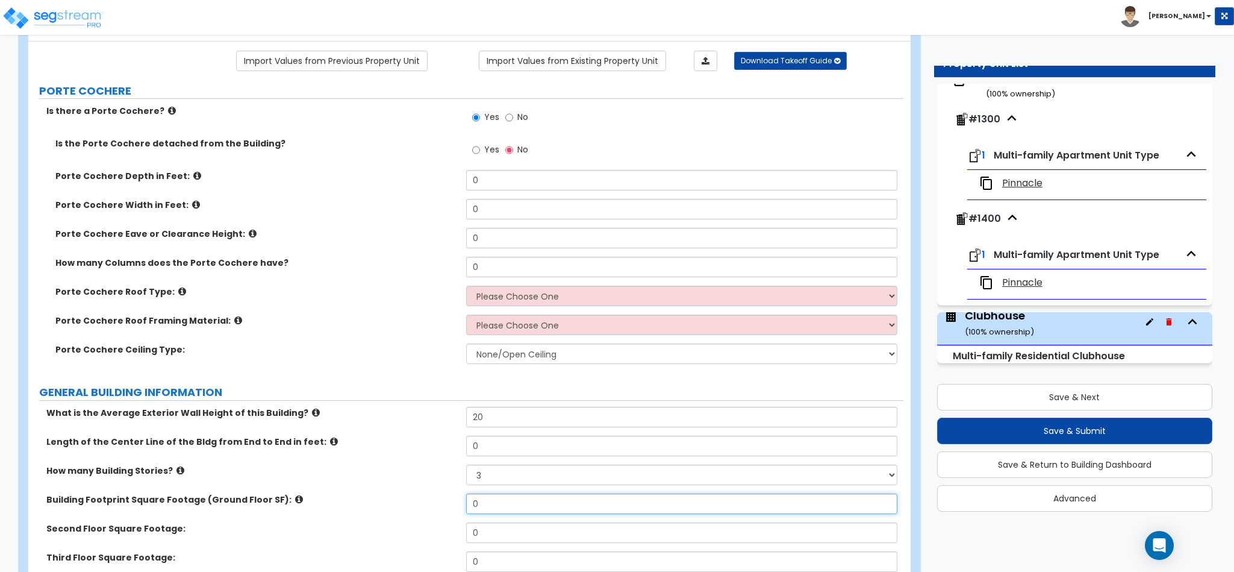
click at [486, 505] on input "0" at bounding box center [682, 503] width 432 height 20
click at [485, 506] on input "0" at bounding box center [682, 503] width 432 height 20
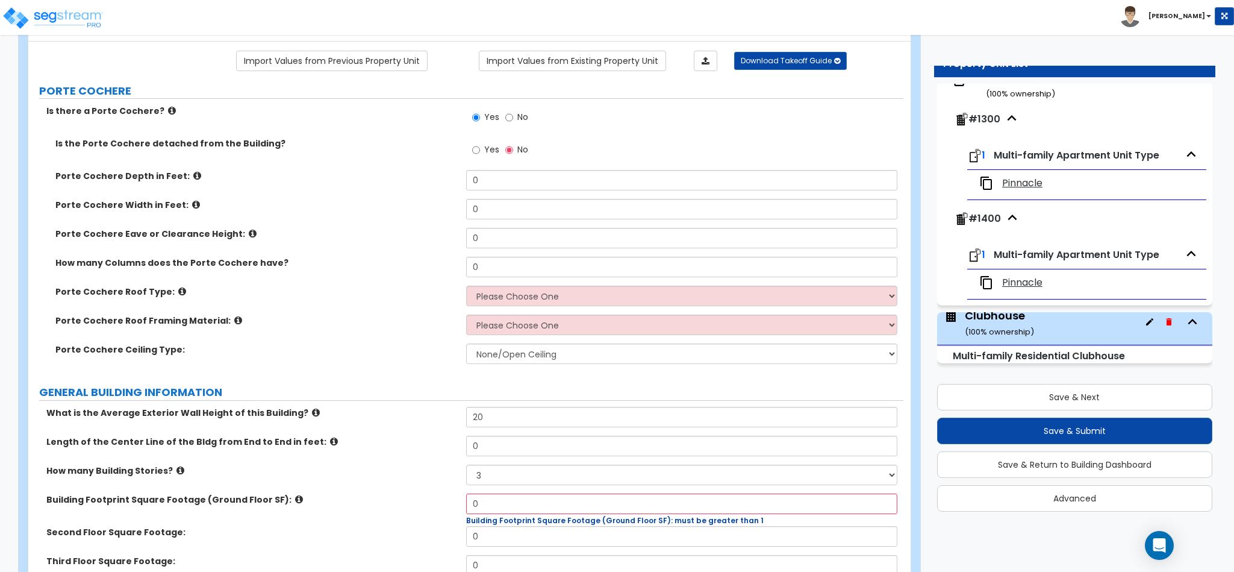
click at [159, 117] on label "Is there a Porte Cochere?" at bounding box center [251, 111] width 411 height 12
click at [168, 114] on icon at bounding box center [172, 110] width 8 height 9
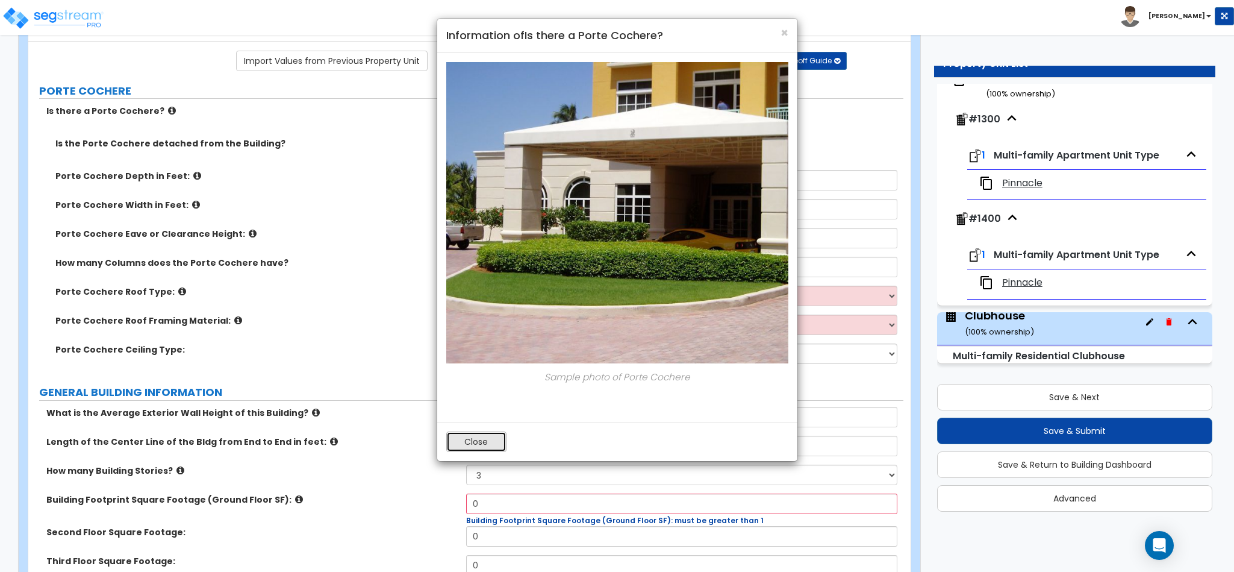
click at [487, 443] on button "Close" at bounding box center [476, 441] width 60 height 20
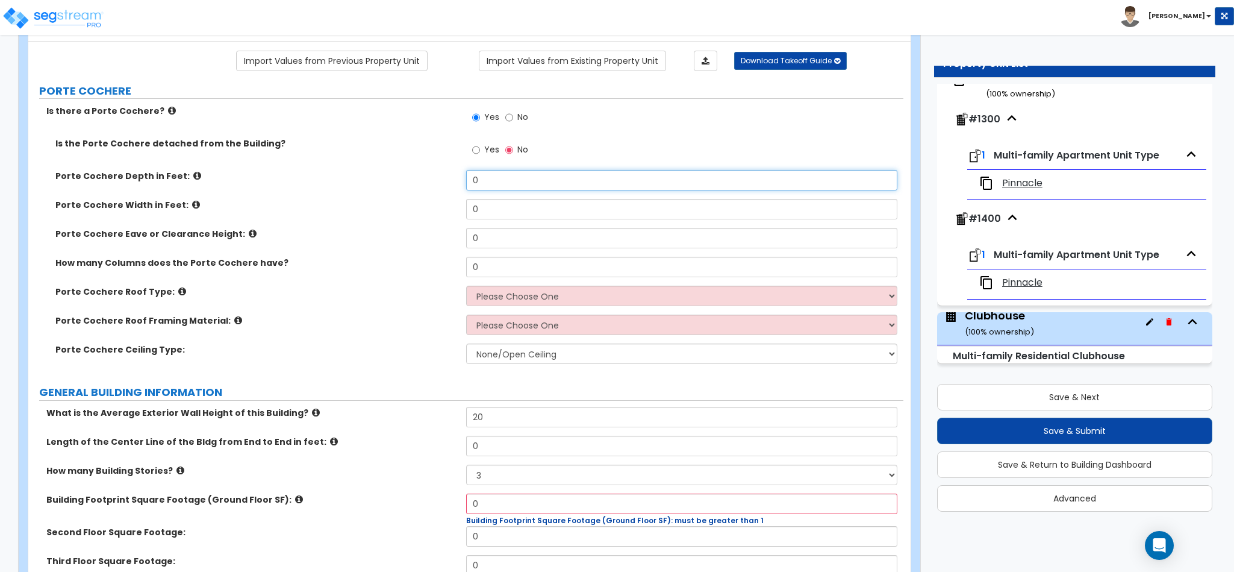
click at [515, 180] on input "0" at bounding box center [682, 180] width 432 height 20
click at [193, 179] on icon at bounding box center [197, 175] width 8 height 9
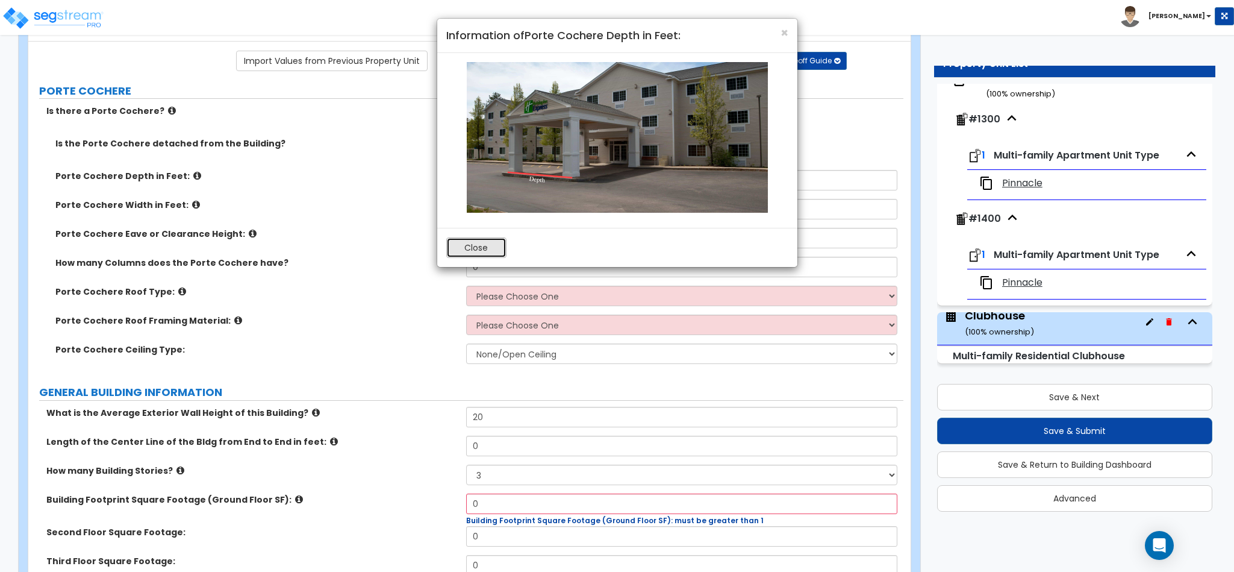
click at [480, 246] on button "Close" at bounding box center [476, 247] width 60 height 20
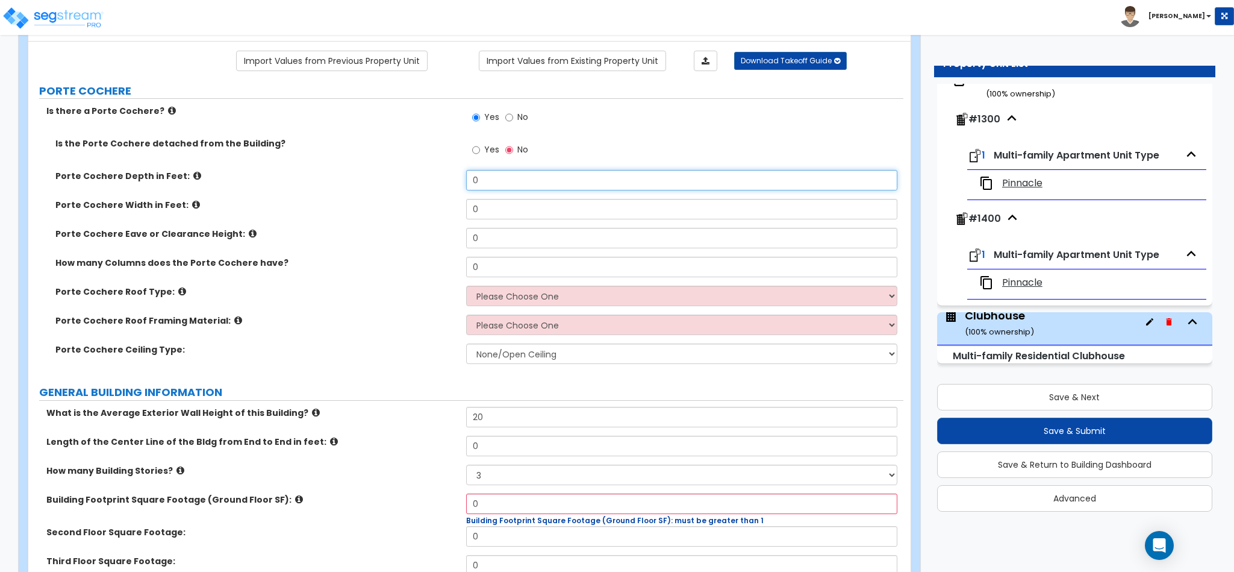
click at [486, 183] on input "0" at bounding box center [682, 180] width 432 height 20
click at [192, 203] on icon at bounding box center [196, 204] width 8 height 9
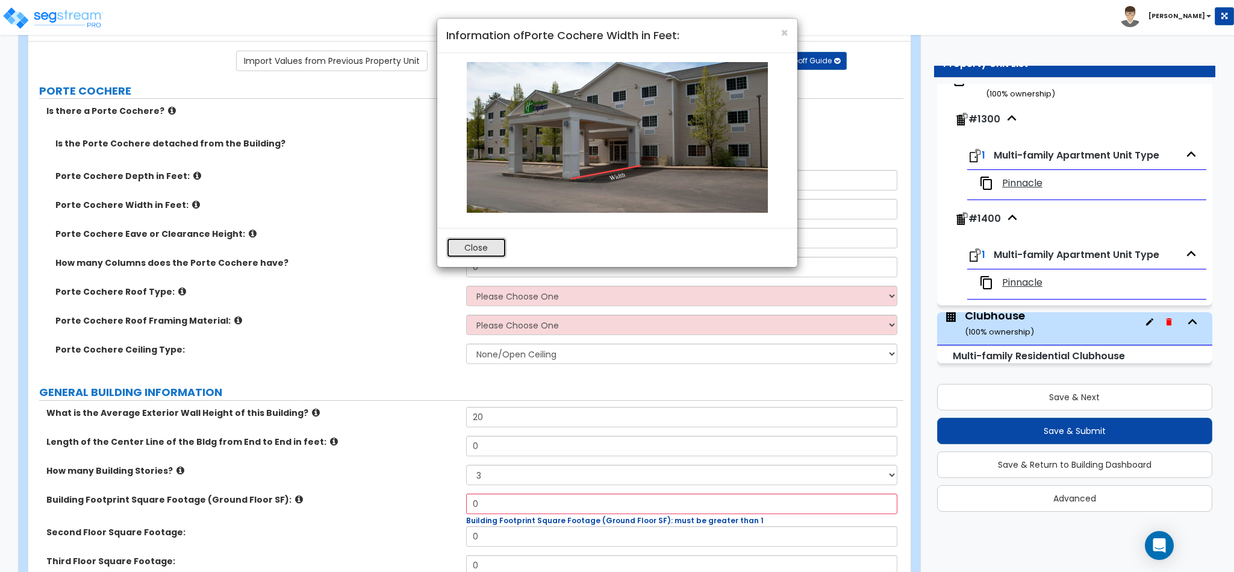
click at [472, 244] on button "Close" at bounding box center [476, 247] width 60 height 20
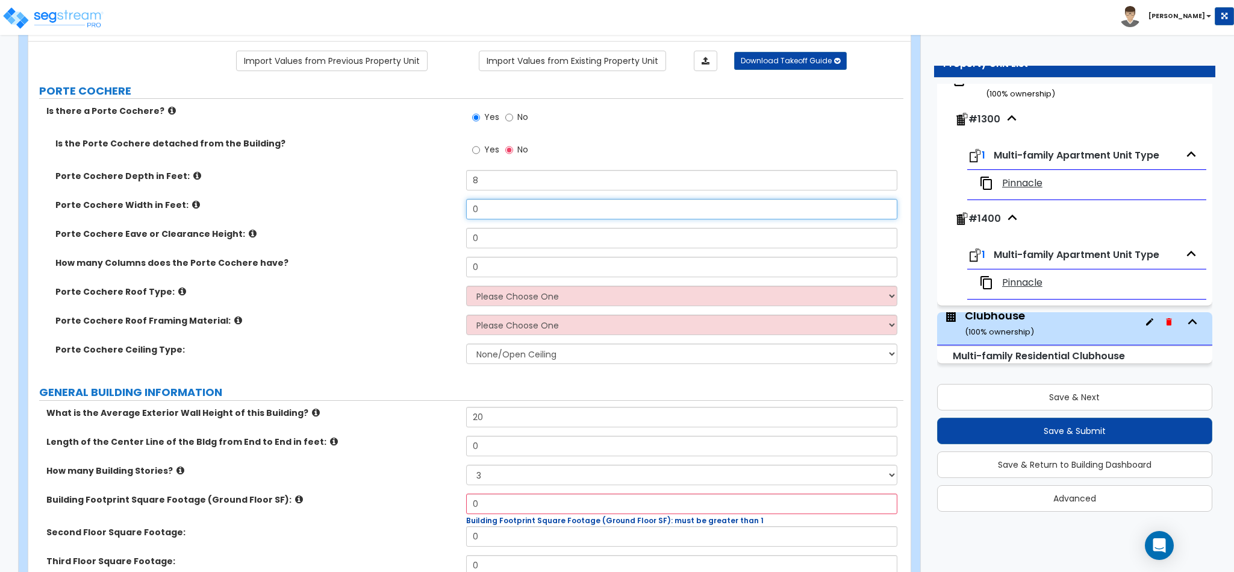
click at [490, 204] on input "0" at bounding box center [682, 209] width 432 height 20
click at [249, 230] on icon at bounding box center [253, 233] width 8 height 9
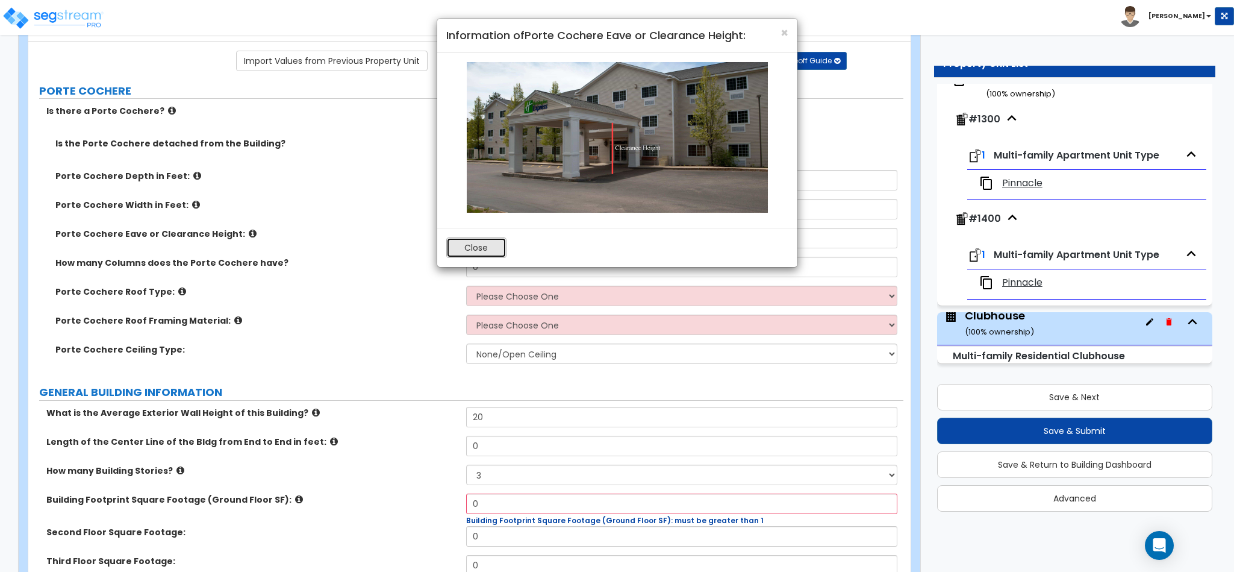
click at [490, 246] on button "Close" at bounding box center [476, 247] width 60 height 20
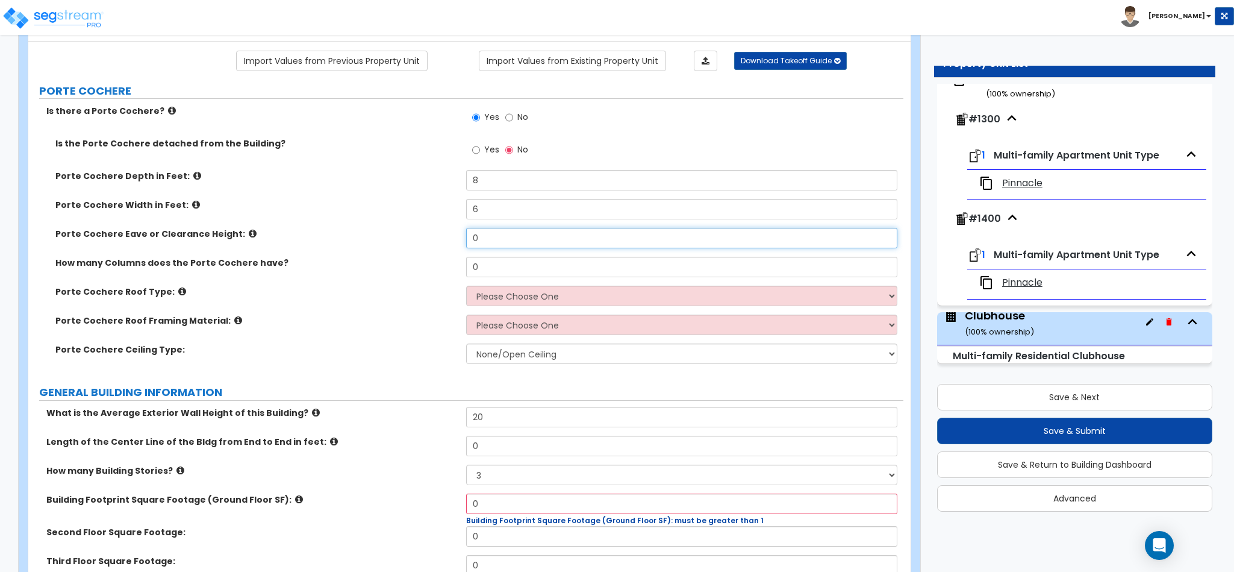
click at [496, 240] on input "0" at bounding box center [682, 238] width 432 height 20
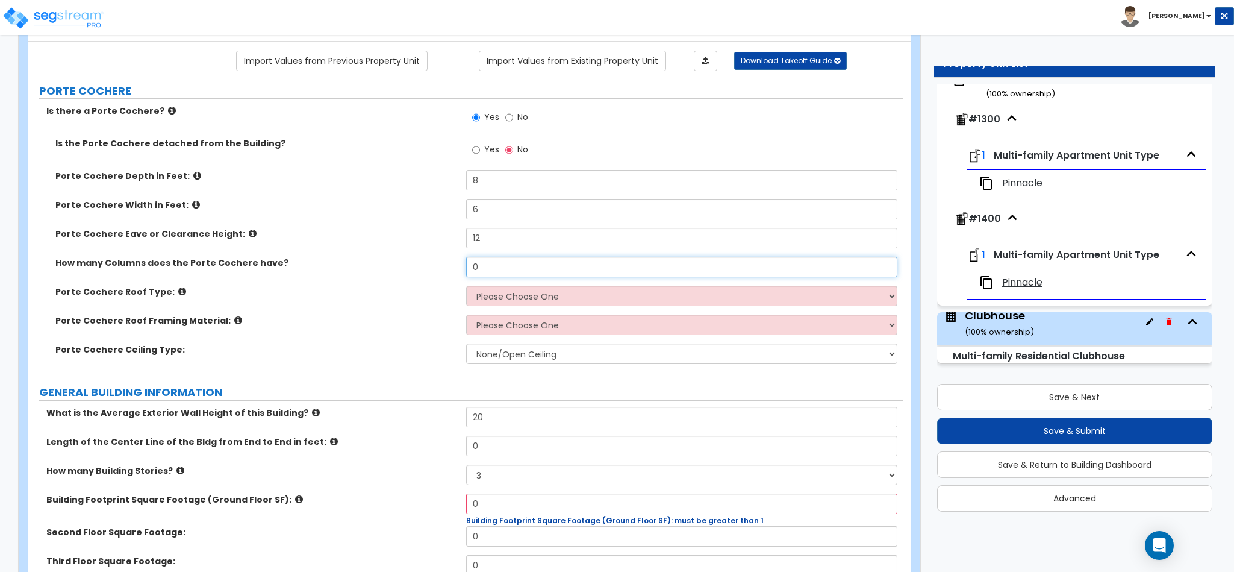
click at [498, 267] on input "0" at bounding box center [682, 267] width 432 height 20
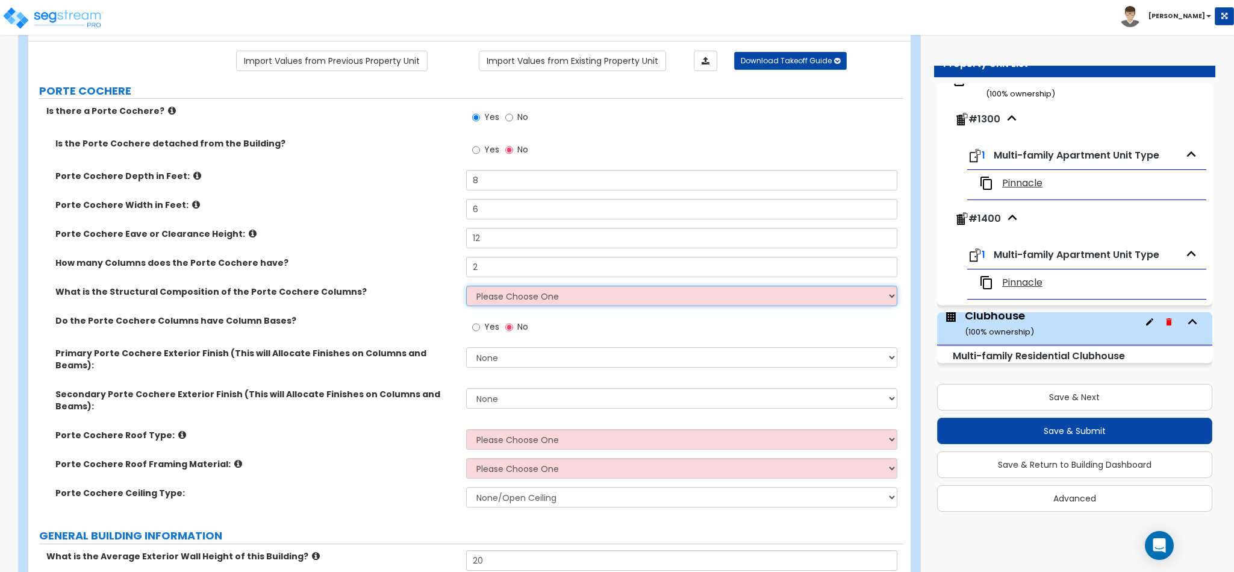
click at [521, 295] on select "Please Choose One Wood Steel Concrete" at bounding box center [682, 296] width 432 height 20
click at [466, 287] on select "Please Choose One Wood Steel Concrete" at bounding box center [682, 296] width 432 height 20
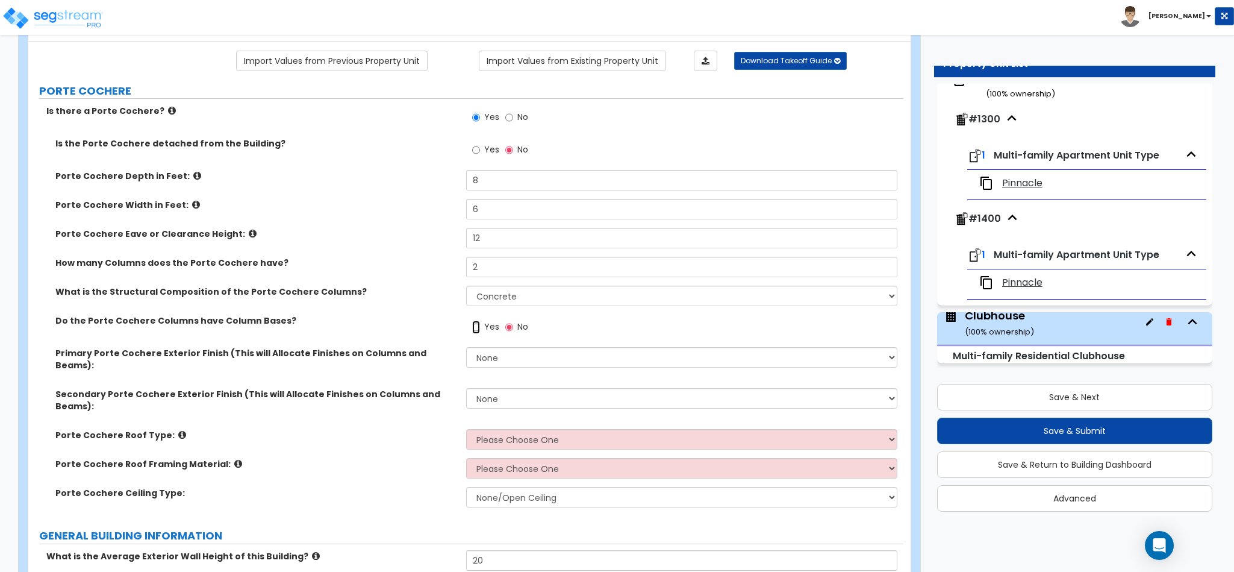
click at [472, 328] on input "Yes" at bounding box center [476, 326] width 8 height 13
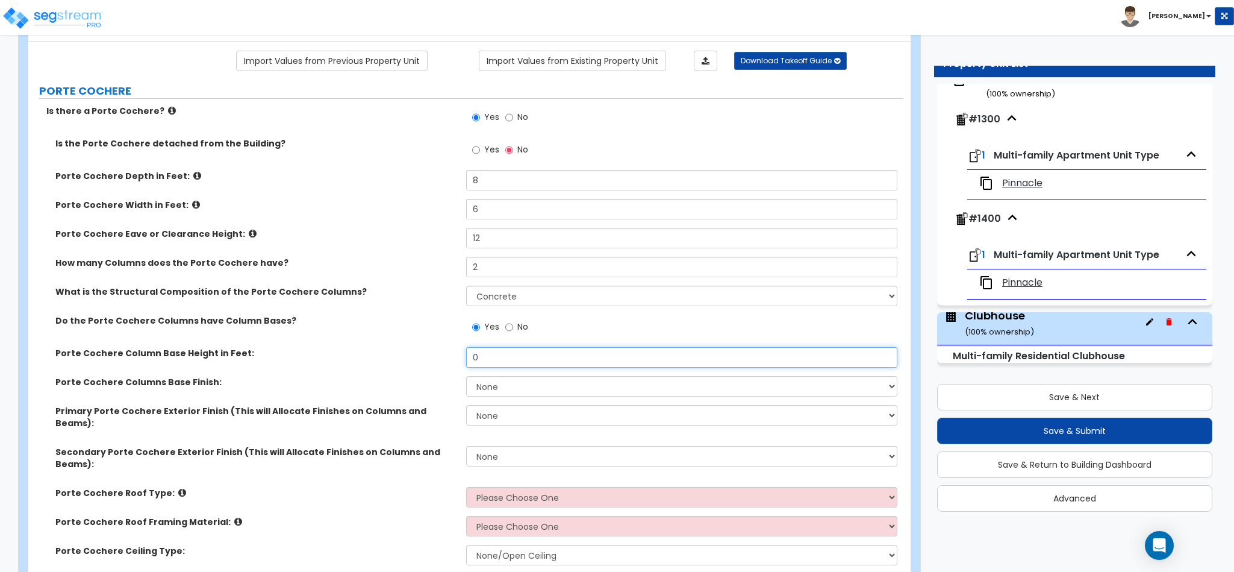
click at [499, 351] on input "0" at bounding box center [682, 357] width 432 height 20
click at [501, 360] on input "0" at bounding box center [682, 357] width 432 height 20
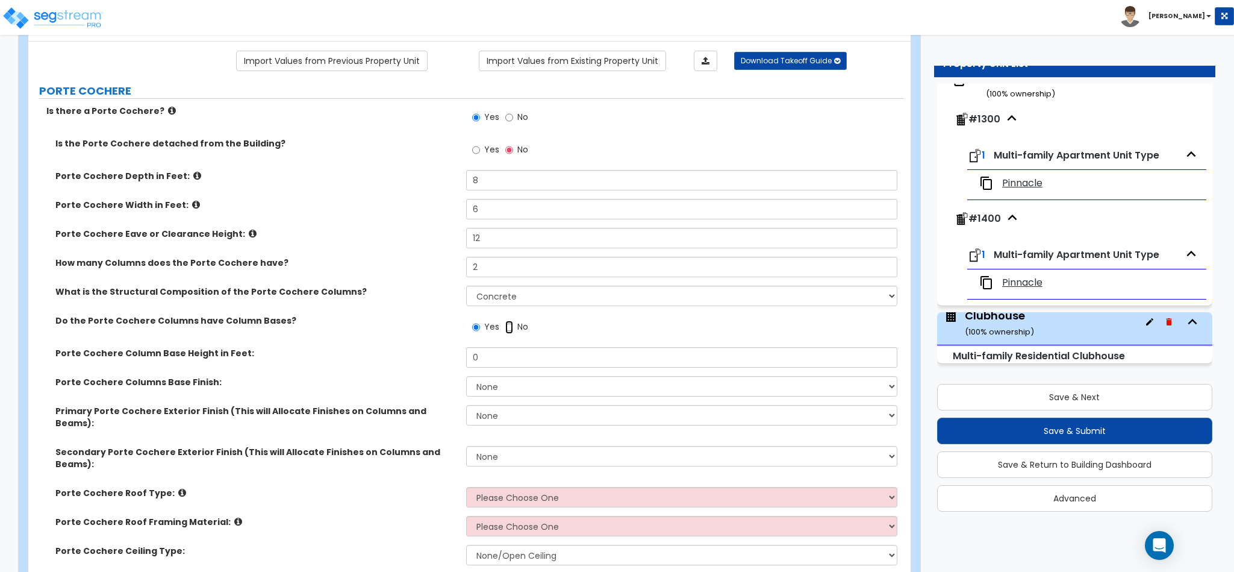
click at [506, 328] on input "No" at bounding box center [509, 326] width 8 height 13
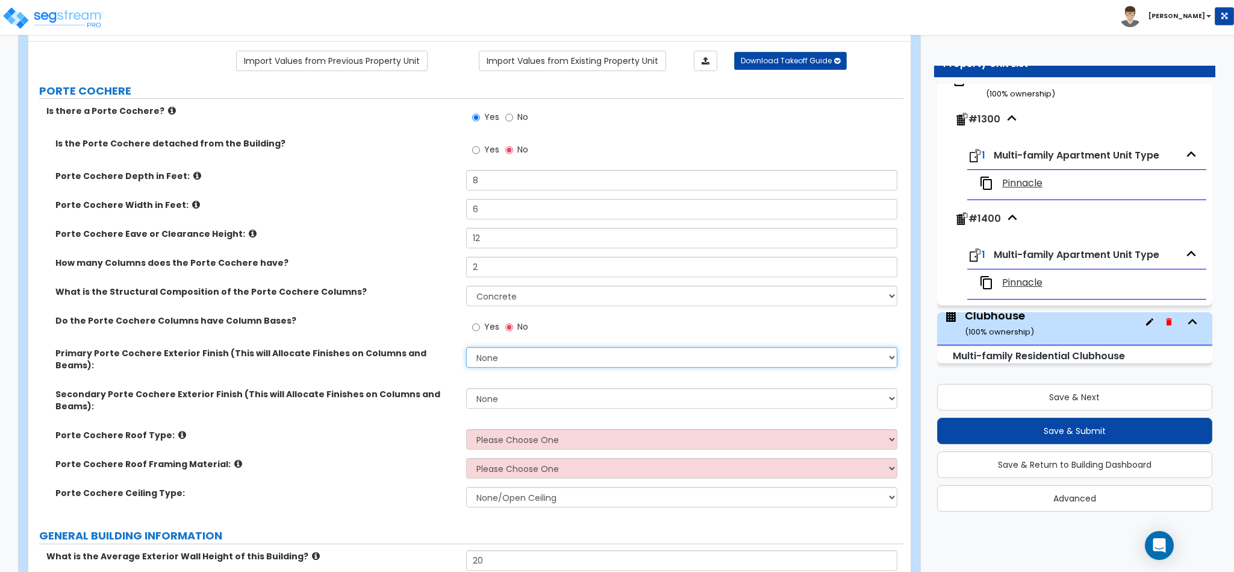
click at [499, 352] on select "None Paint Finish Stucco Finish Tile Finish Brick Veneer Stone Veneer Metal Com…" at bounding box center [682, 357] width 432 height 20
click at [466, 349] on select "None Paint Finish Stucco Finish Tile Finish Brick Veneer Stone Veneer Metal Com…" at bounding box center [682, 357] width 432 height 20
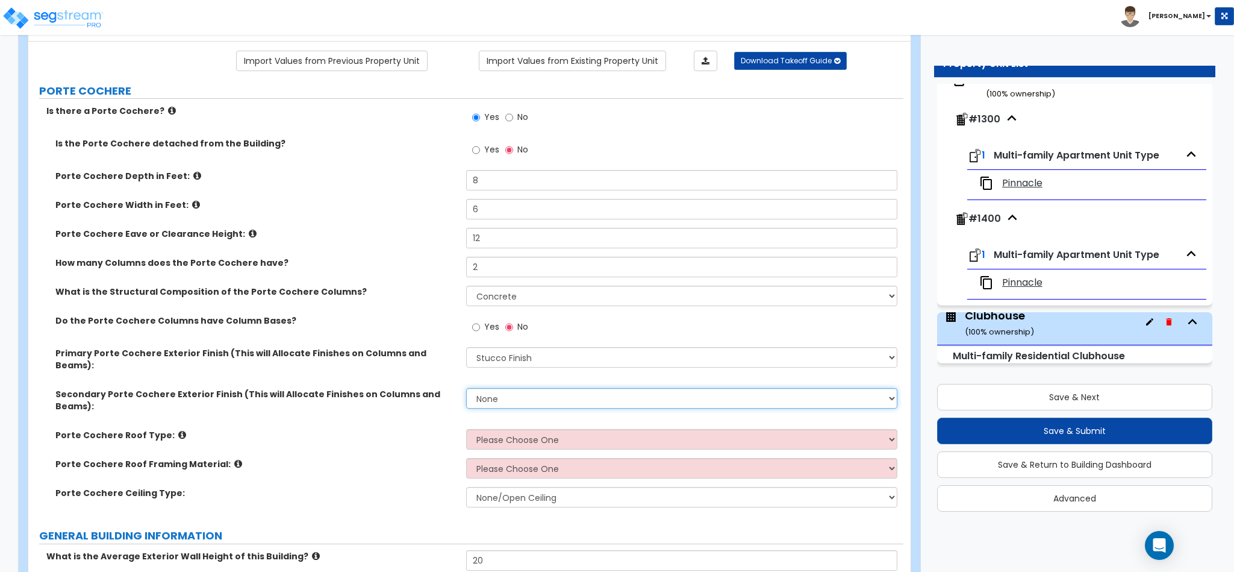
click at [499, 388] on select "None Paint Finish Stucco Finish Tile Finish Brick Veneer Stone Veneer Metal Com…" at bounding box center [682, 398] width 432 height 20
click at [466, 388] on select "None Paint Finish Stucco Finish Tile Finish Brick Veneer Stone Veneer Metal Com…" at bounding box center [682, 398] width 432 height 20
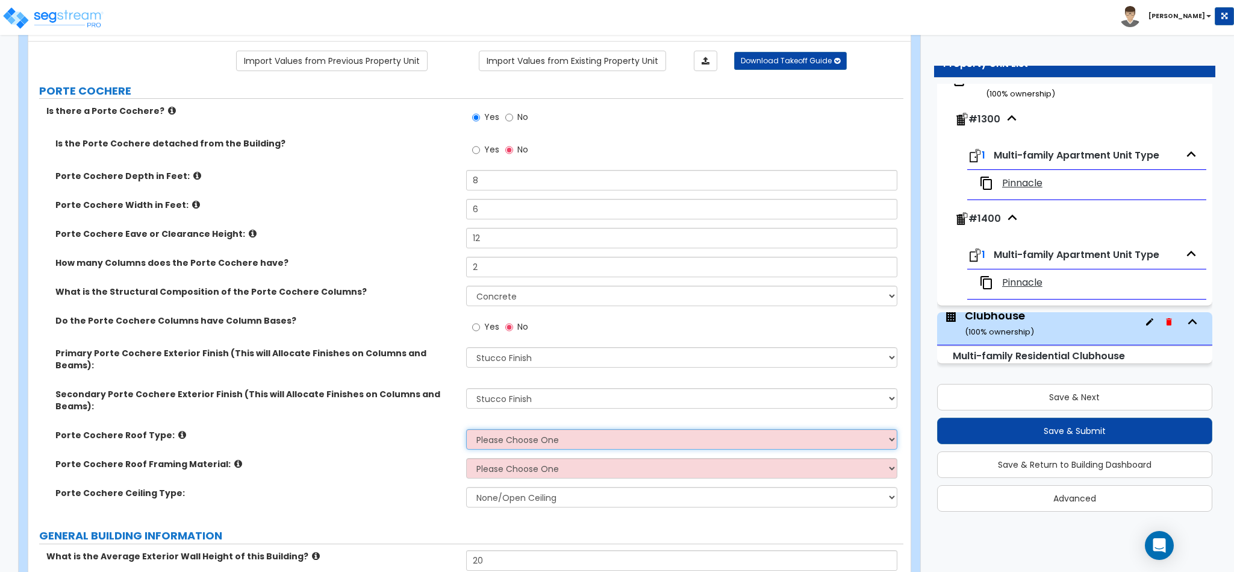
click at [501, 429] on select "Please Choose One Gabled Roof Flat Roof" at bounding box center [682, 439] width 432 height 20
click at [466, 429] on select "Please Choose One Gabled Roof Flat Roof" at bounding box center [682, 439] width 432 height 20
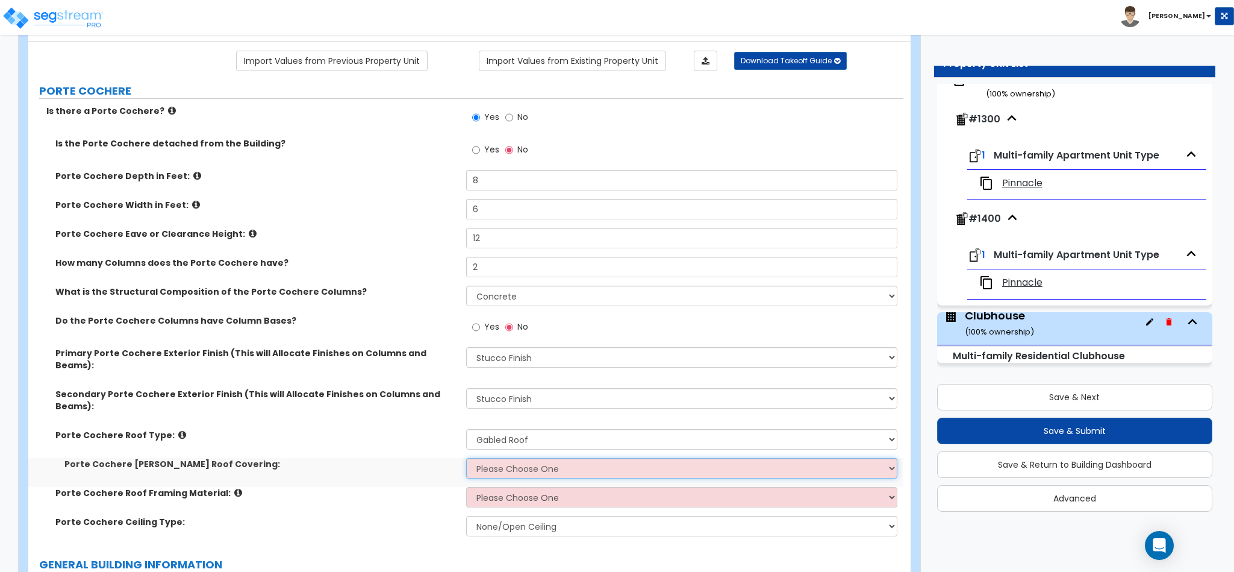
click at [510, 458] on select "Please Choose One Asphalt Shingle Clay Tile Wood Shingle Metal Shingle Standing…" at bounding box center [682, 468] width 432 height 20
click at [466, 458] on select "Please Choose One Asphalt Shingle Clay Tile Wood Shingle Metal Shingle Standing…" at bounding box center [682, 468] width 432 height 20
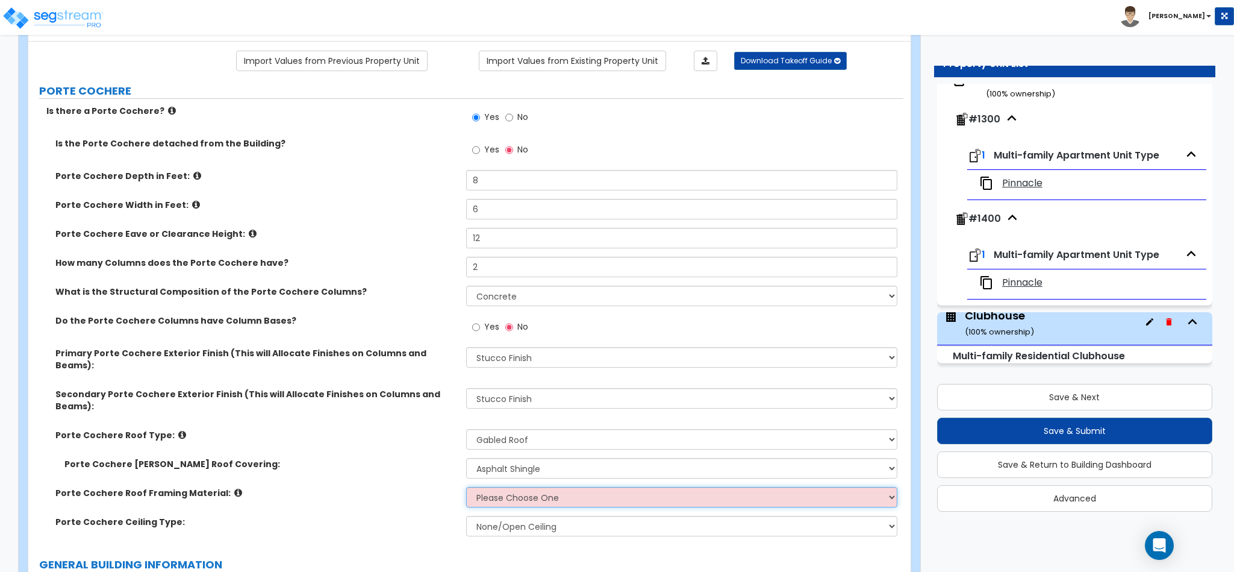
click at [519, 487] on select "Please Choose One Wood Metal" at bounding box center [682, 497] width 432 height 20
click at [466, 487] on select "Please Choose One Wood Metal" at bounding box center [682, 497] width 432 height 20
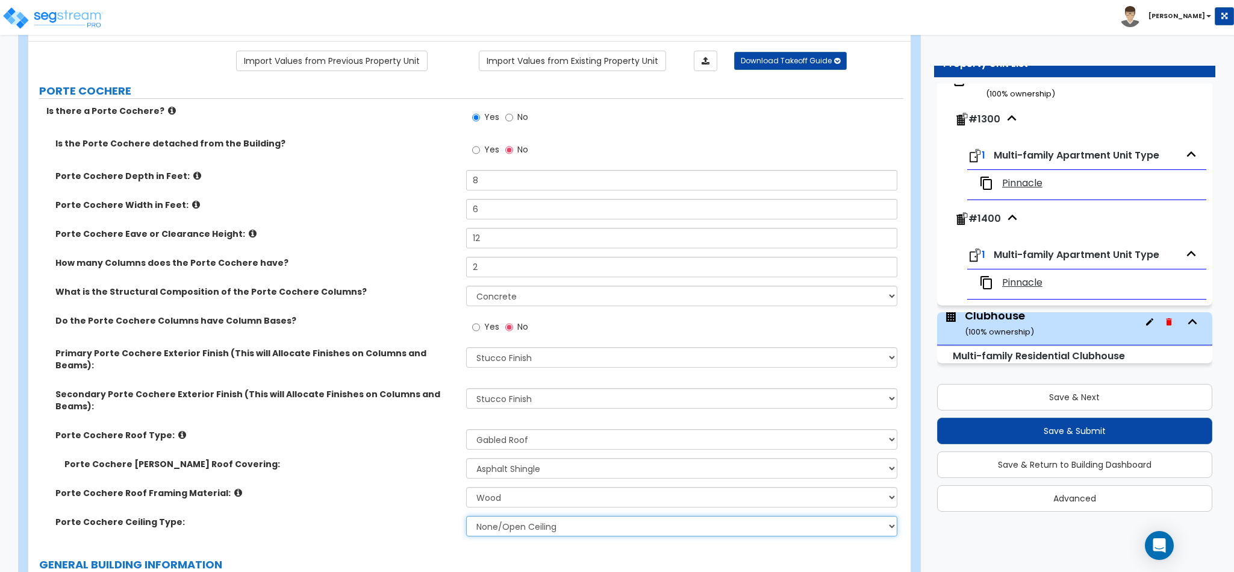
click at [490, 516] on select "None/Open Ceiling Drywall Ceiling Suspended Metal Ceiling" at bounding box center [682, 526] width 432 height 20
click at [466, 516] on select "None/Open Ceiling Drywall Ceiling Suspended Metal Ceiling" at bounding box center [682, 526] width 432 height 20
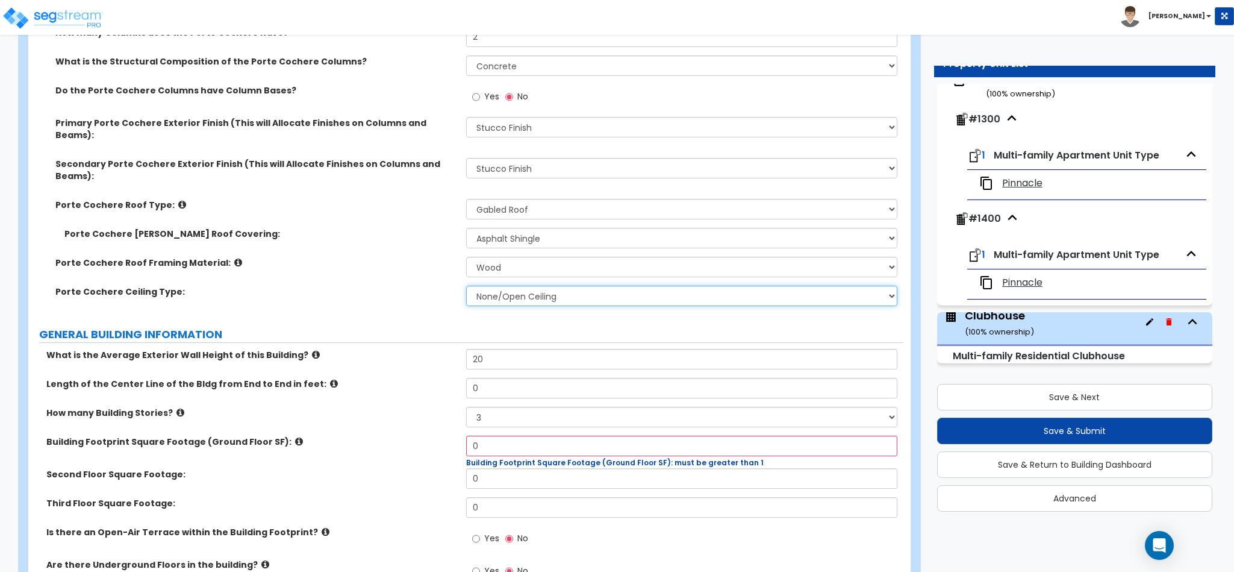
scroll to position [361, 0]
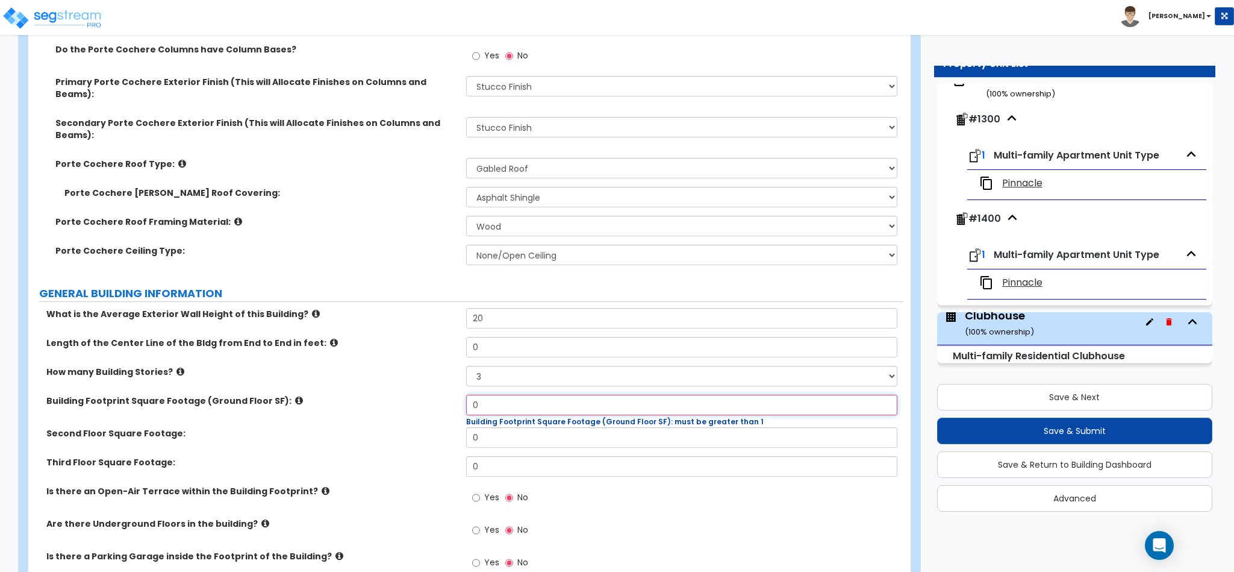
click at [498, 395] on input "0" at bounding box center [682, 405] width 432 height 20
click at [481, 427] on input "0" at bounding box center [682, 437] width 432 height 20
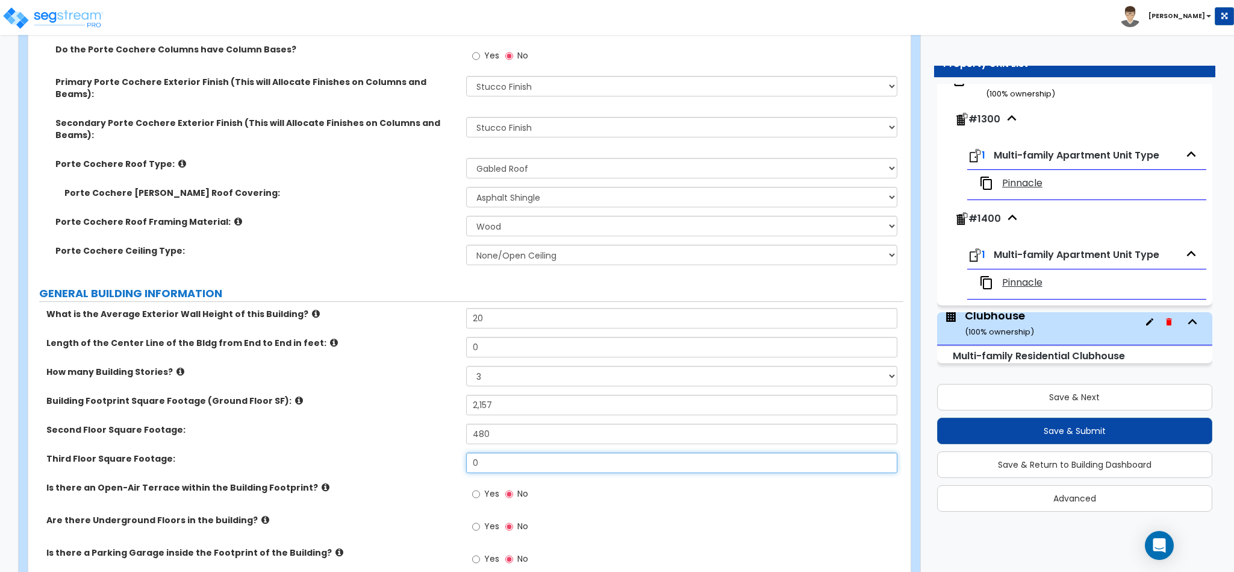
click at [499, 452] on input "0" at bounding box center [682, 462] width 432 height 20
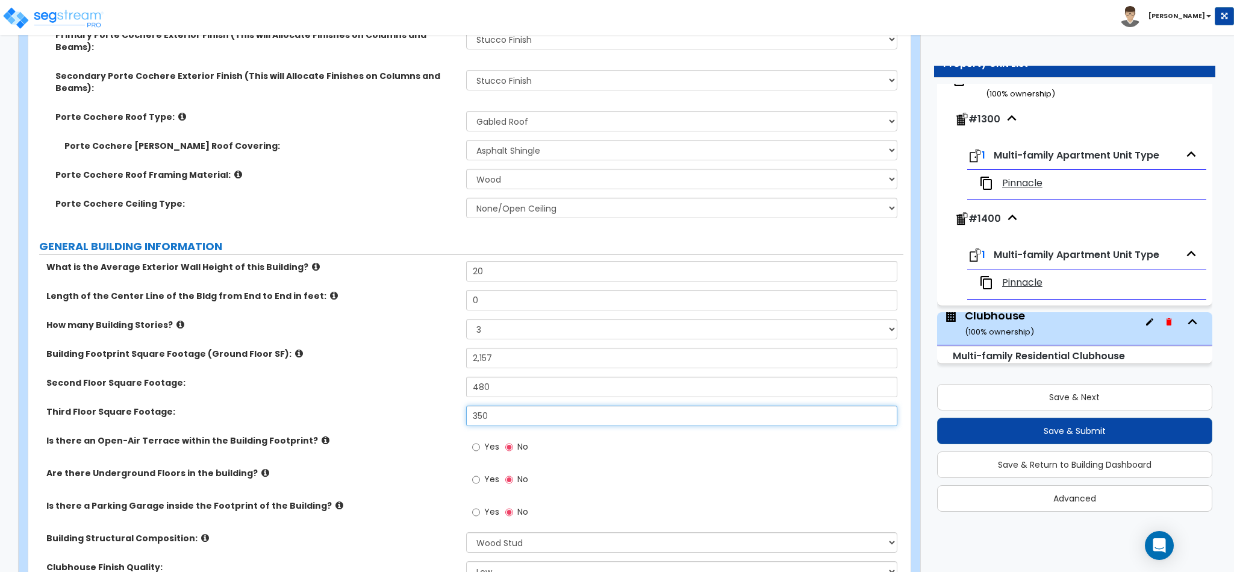
scroll to position [452, 0]
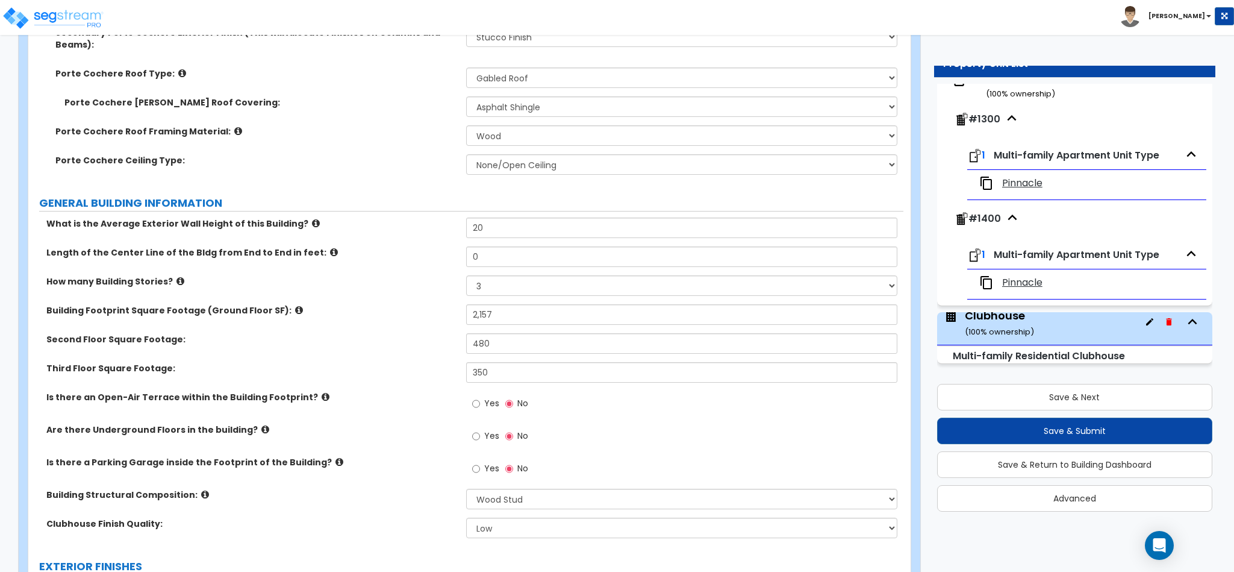
click at [311, 391] on label "Is there an Open-Air Terrace within the Building Footprint?" at bounding box center [251, 397] width 411 height 12
click at [322, 392] on icon at bounding box center [326, 396] width 8 height 9
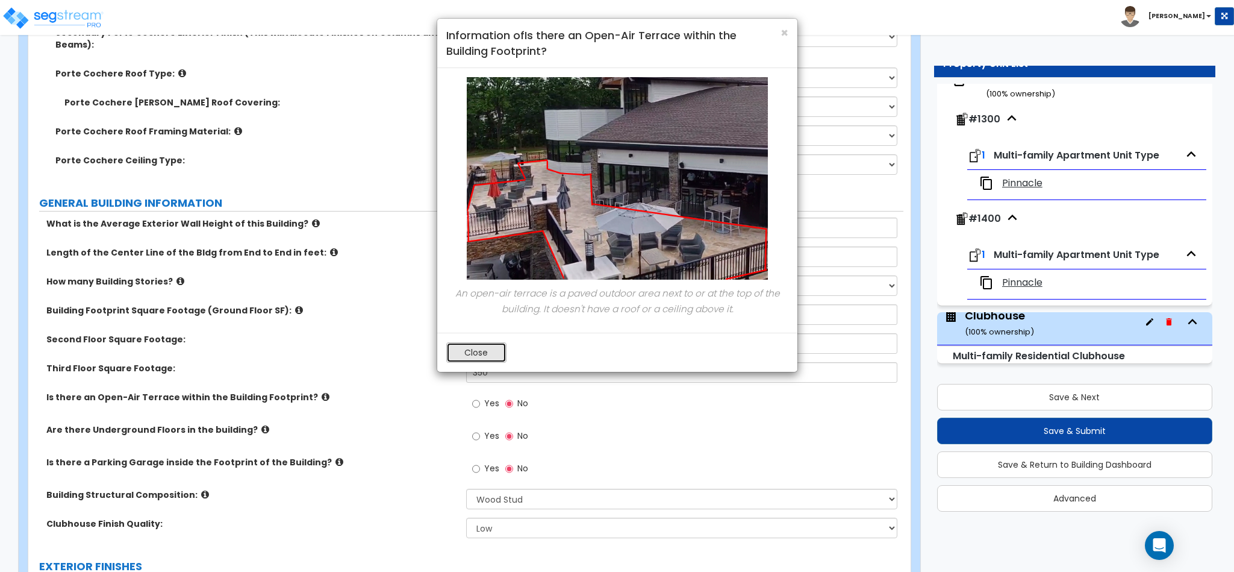
click at [481, 354] on button "Close" at bounding box center [476, 352] width 60 height 20
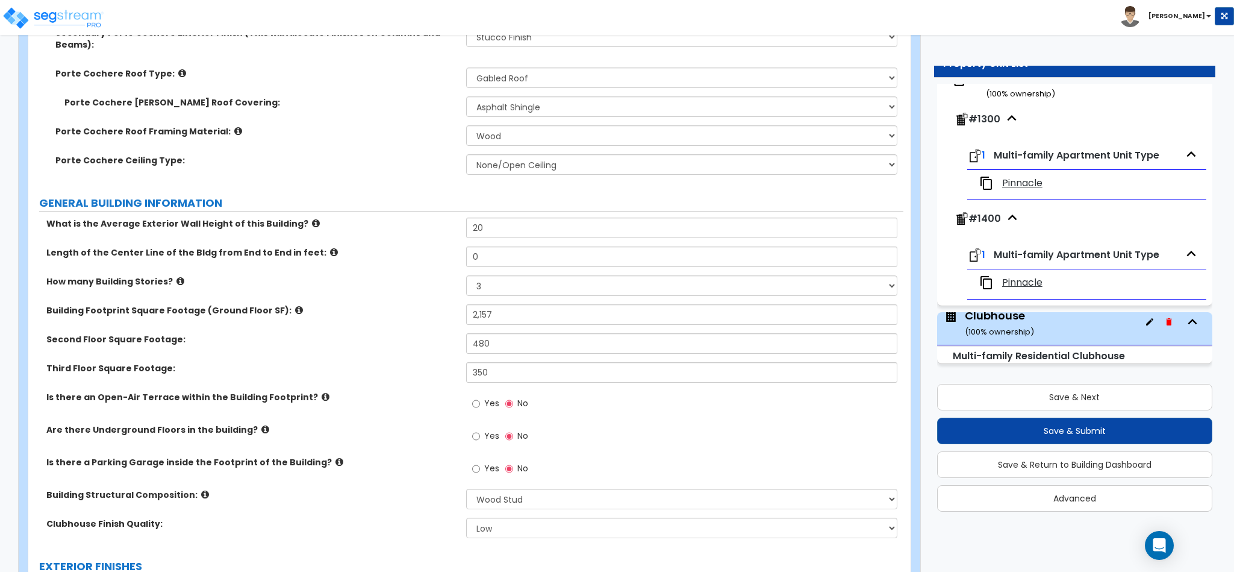
click at [470, 391] on div "Yes No" at bounding box center [500, 405] width 68 height 28
click at [472, 397] on input "Yes" at bounding box center [476, 403] width 8 height 13
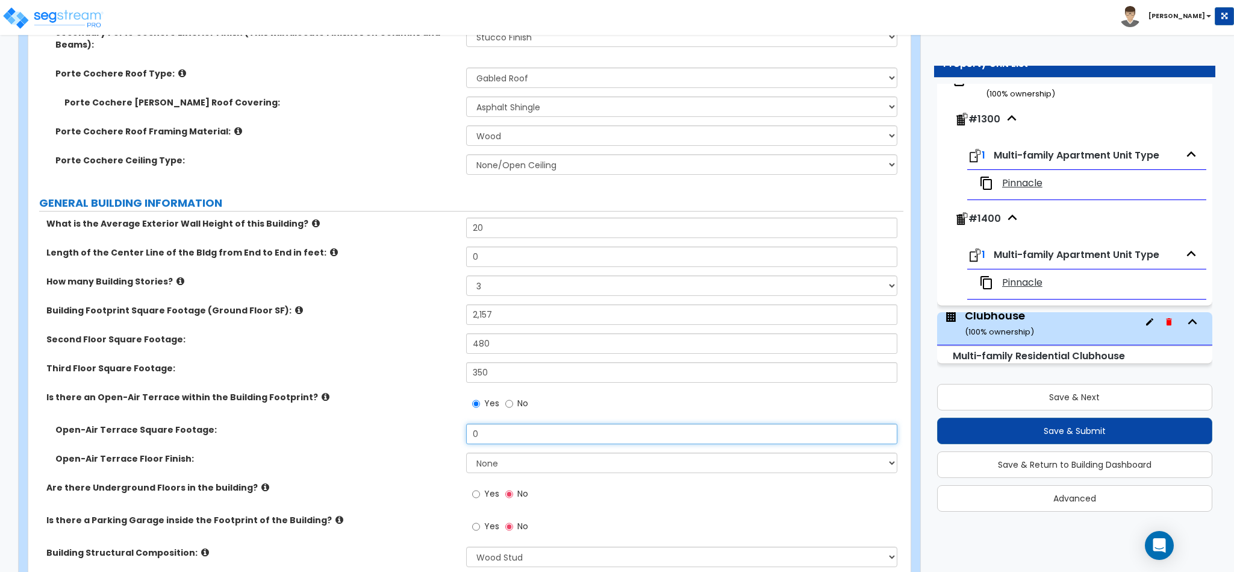
click at [490, 423] on input "0" at bounding box center [682, 433] width 432 height 20
click at [505, 454] on div "Open-Air Terrace Floor Finish: None Tile Flooring Hardwood Flooring Marble Floo…" at bounding box center [465, 466] width 875 height 29
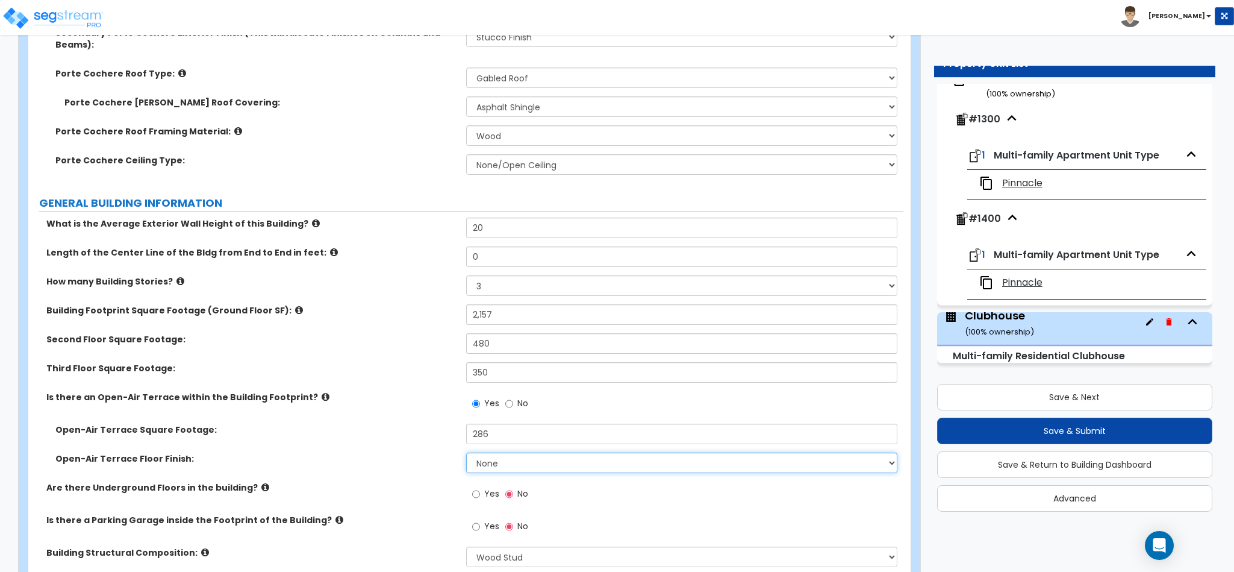
click at [502, 452] on select "None Tile Flooring Hardwood Flooring Marble Flooring Concrete Finish" at bounding box center [682, 462] width 432 height 20
click at [466, 452] on select "None Tile Flooring Hardwood Flooring Marble Flooring Concrete Finish" at bounding box center [682, 462] width 432 height 20
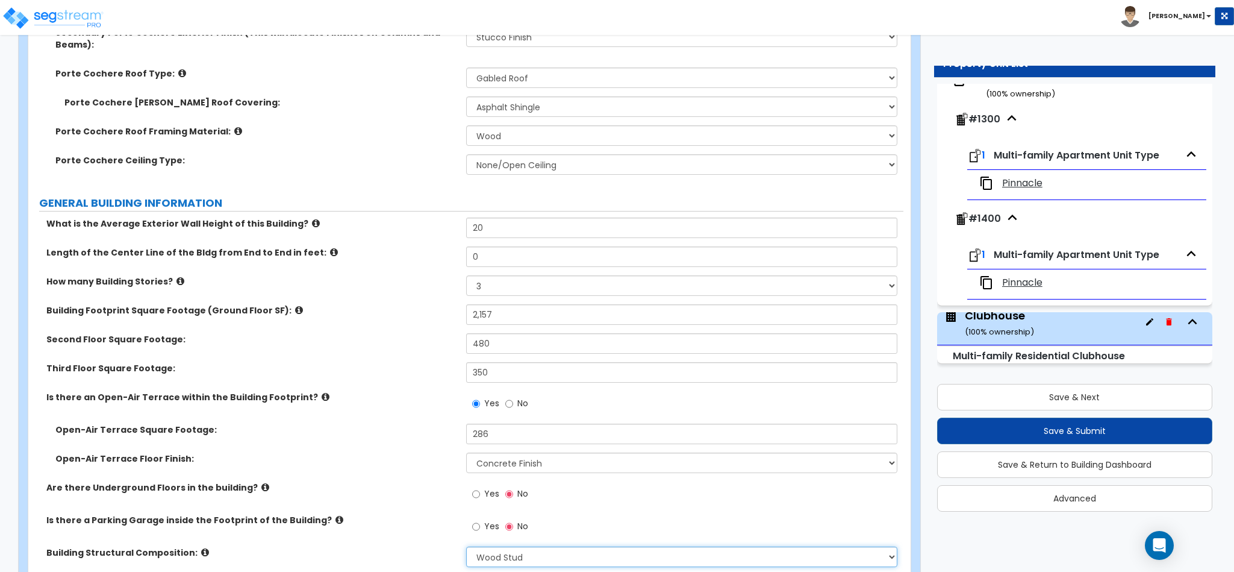
click at [507, 546] on select "Please Choose One Tilt-up Wall Construction Reinforced Concrete Structural Stee…" at bounding box center [682, 556] width 432 height 20
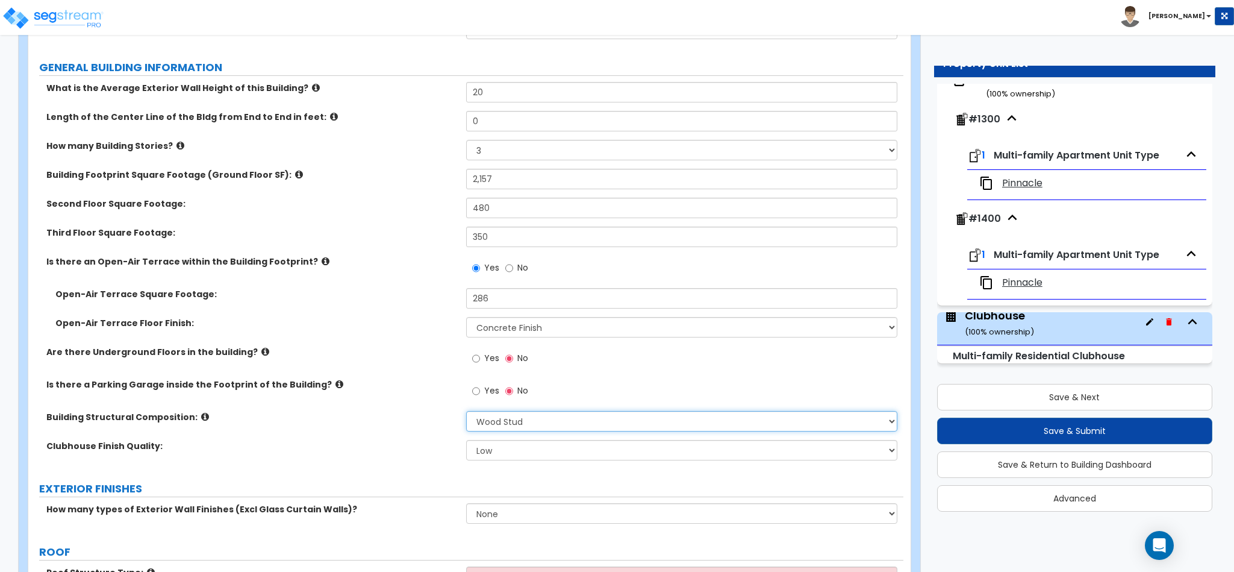
scroll to position [633, 0]
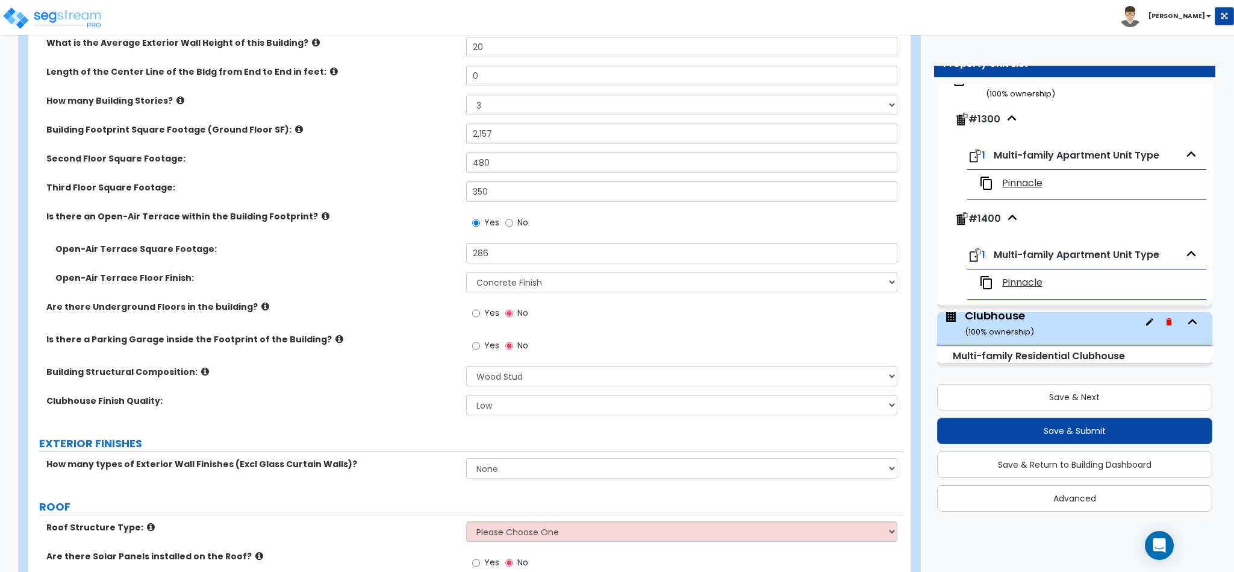
click at [261, 302] on icon at bounding box center [265, 306] width 8 height 9
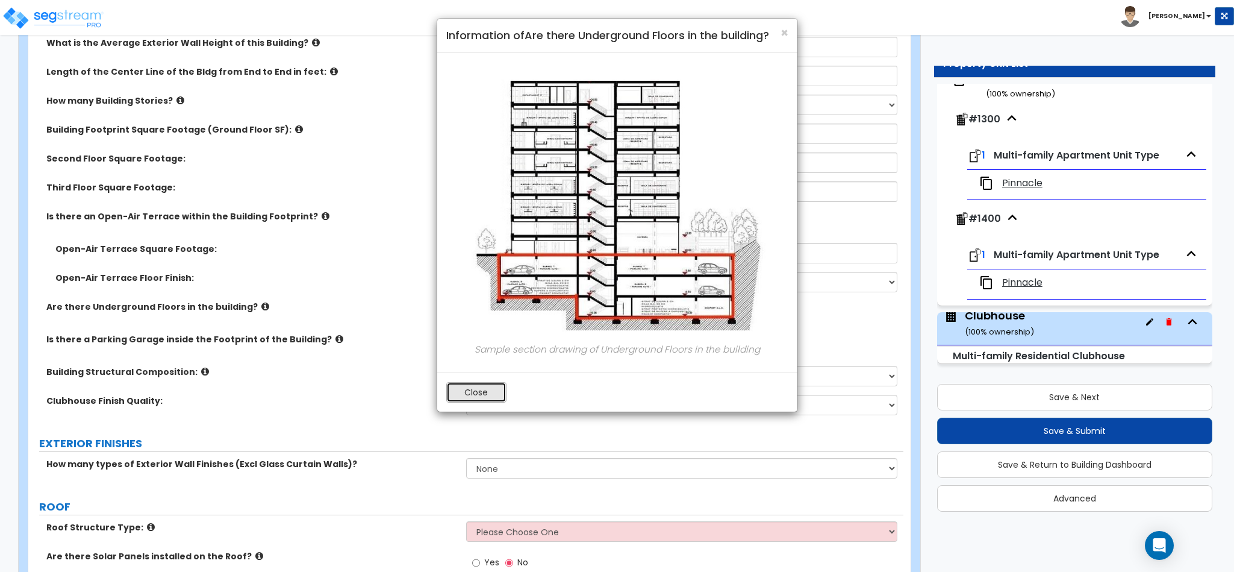
click at [487, 402] on button "Close" at bounding box center [476, 392] width 60 height 20
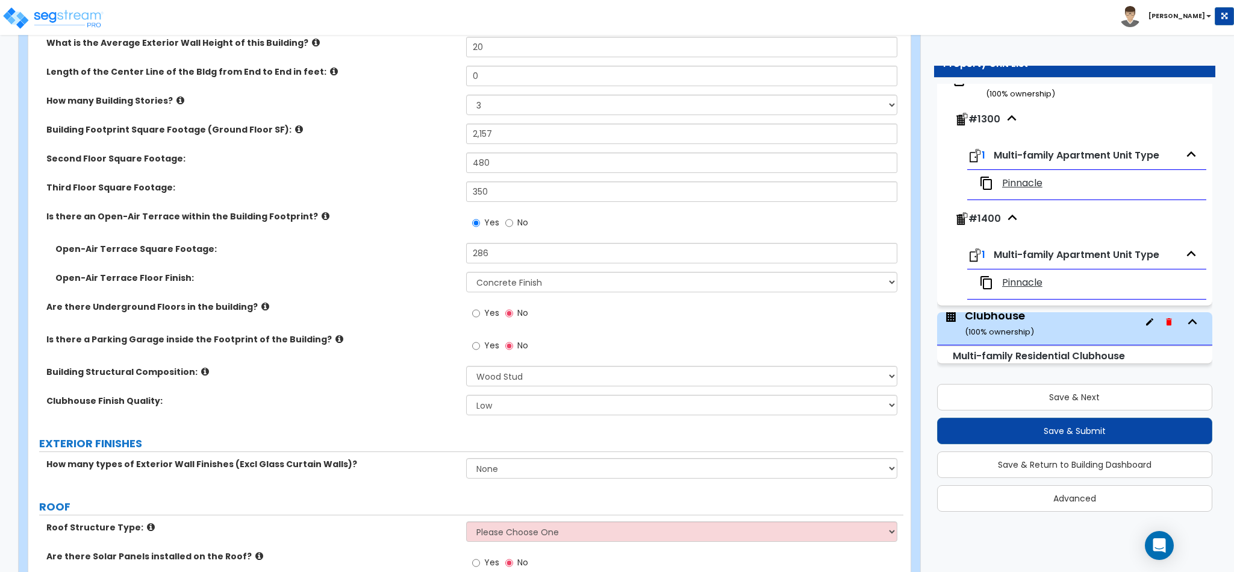
scroll to position [723, 0]
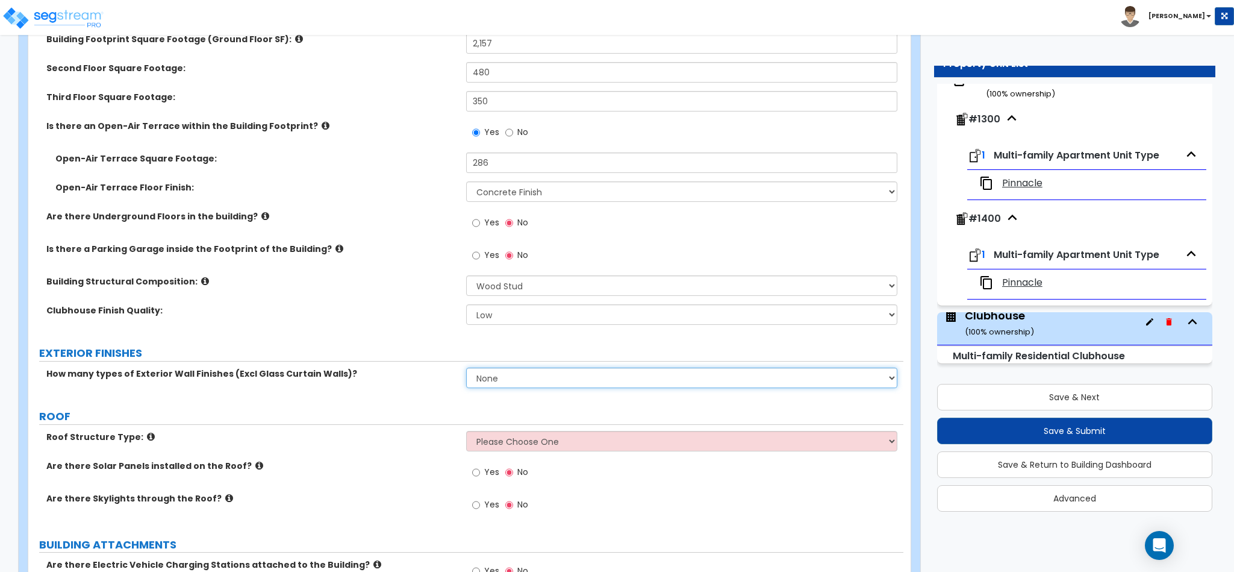
click at [493, 367] on select "None 1 2 3" at bounding box center [682, 377] width 432 height 20
click at [466, 367] on select "None 1 2 3" at bounding box center [682, 377] width 432 height 20
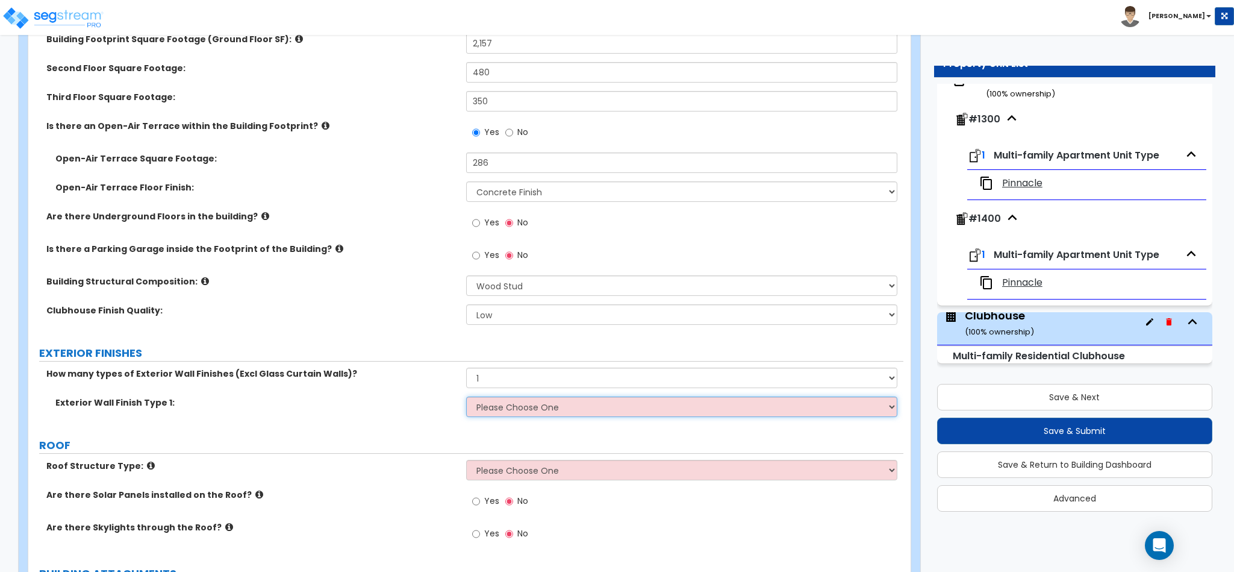
click at [492, 396] on select "Please Choose One No Finish/Shared Wall No Wall Brick Veneer Stone Veneer Wood …" at bounding box center [682, 406] width 432 height 20
click at [466, 396] on select "Please Choose One No Finish/Shared Wall No Wall Brick Veneer Stone Veneer Wood …" at bounding box center [682, 406] width 432 height 20
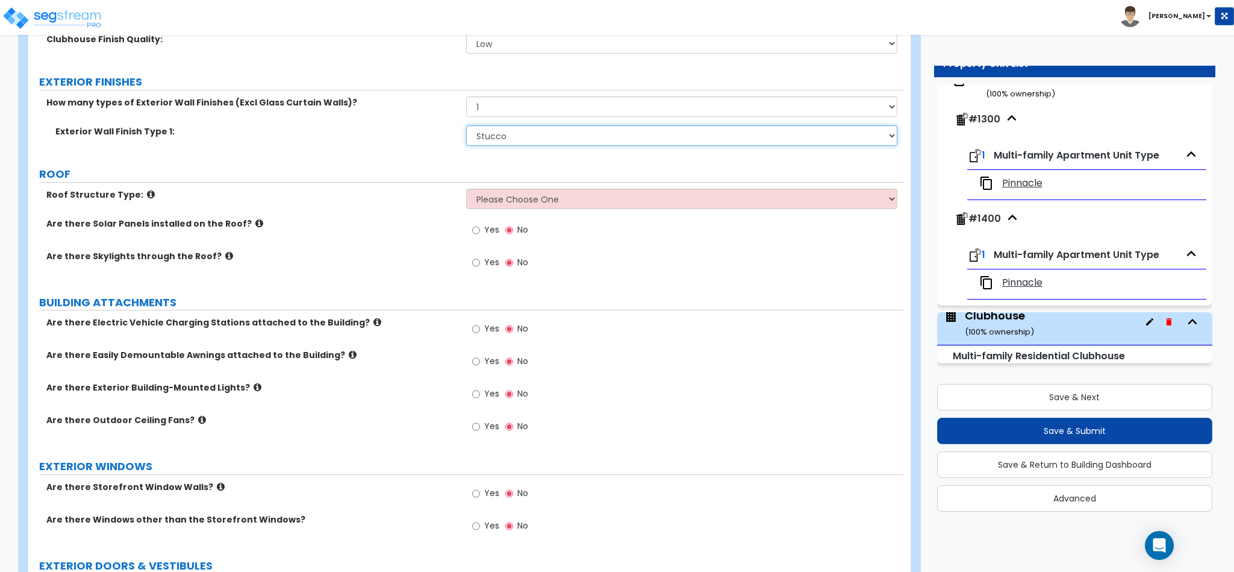
scroll to position [1084, 0]
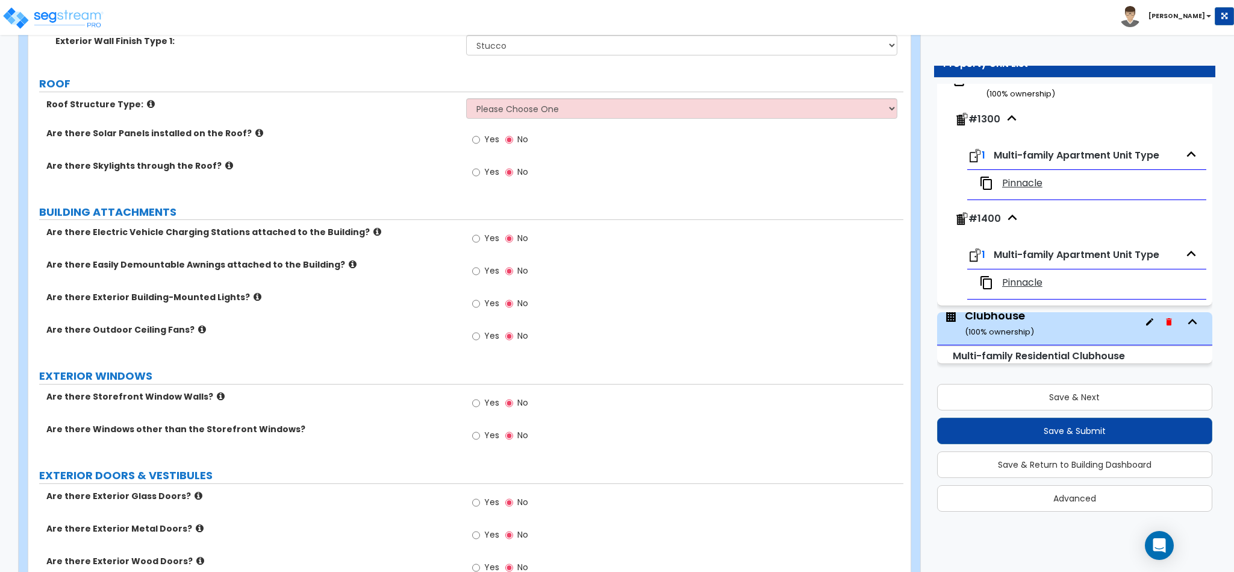
click at [217, 392] on icon at bounding box center [221, 396] width 8 height 9
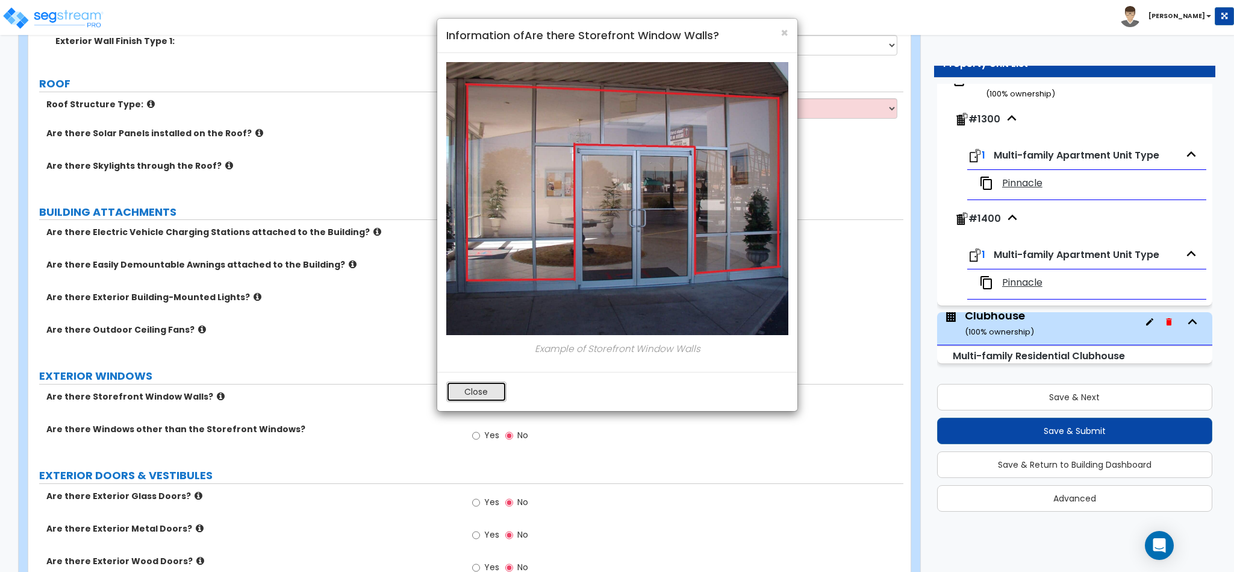
click at [477, 394] on button "Close" at bounding box center [476, 391] width 60 height 20
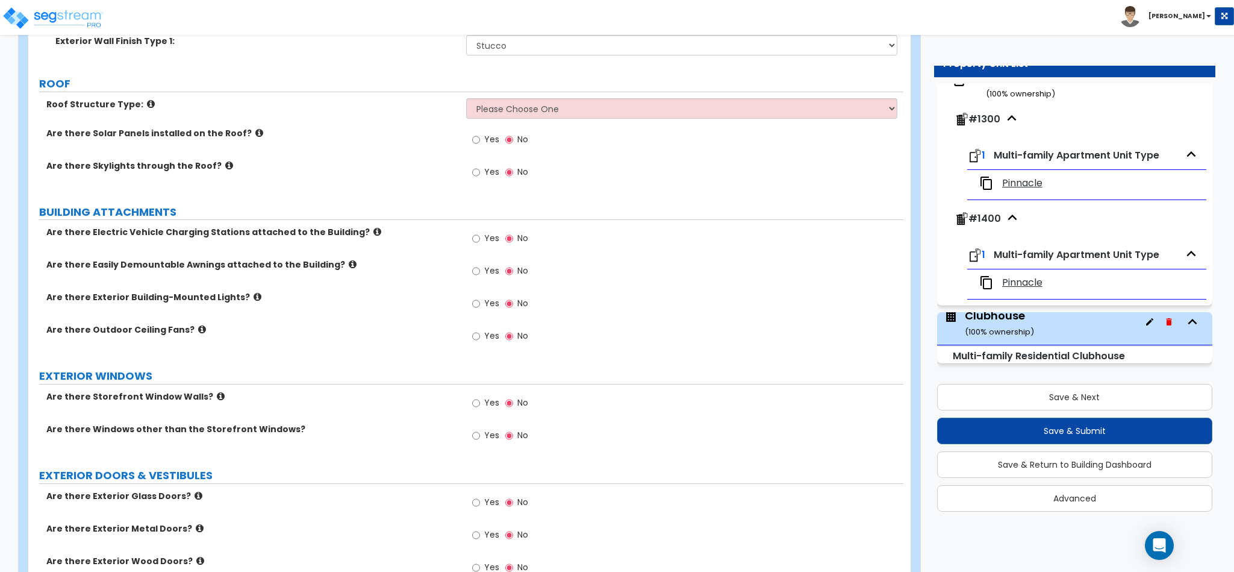
click at [254, 292] on icon at bounding box center [258, 296] width 8 height 9
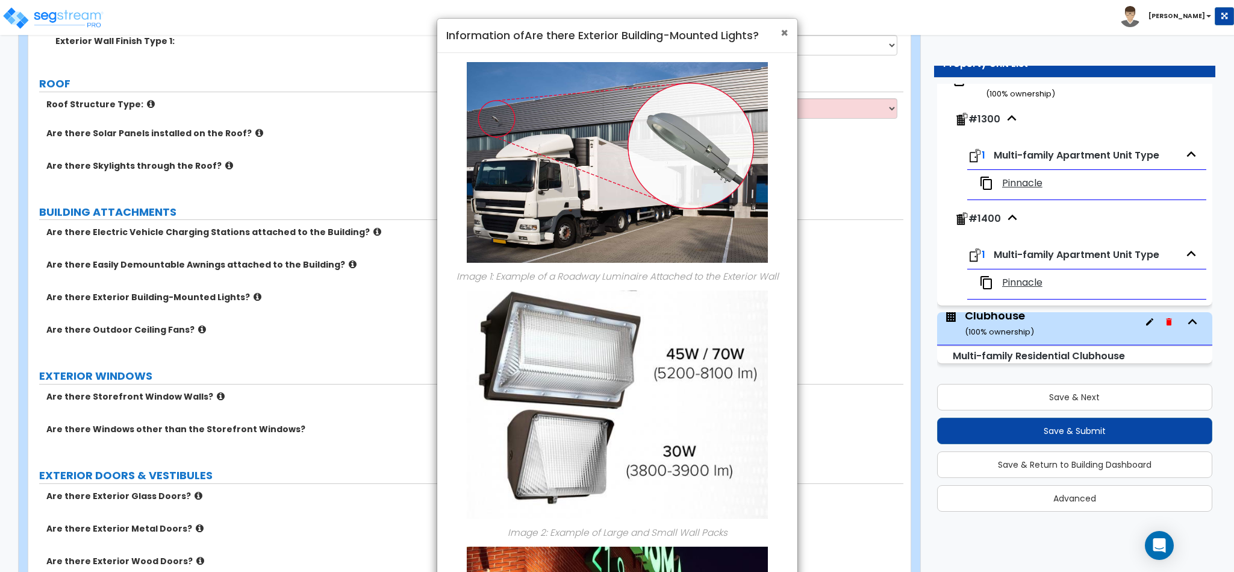
click at [785, 34] on span "×" at bounding box center [785, 32] width 8 height 17
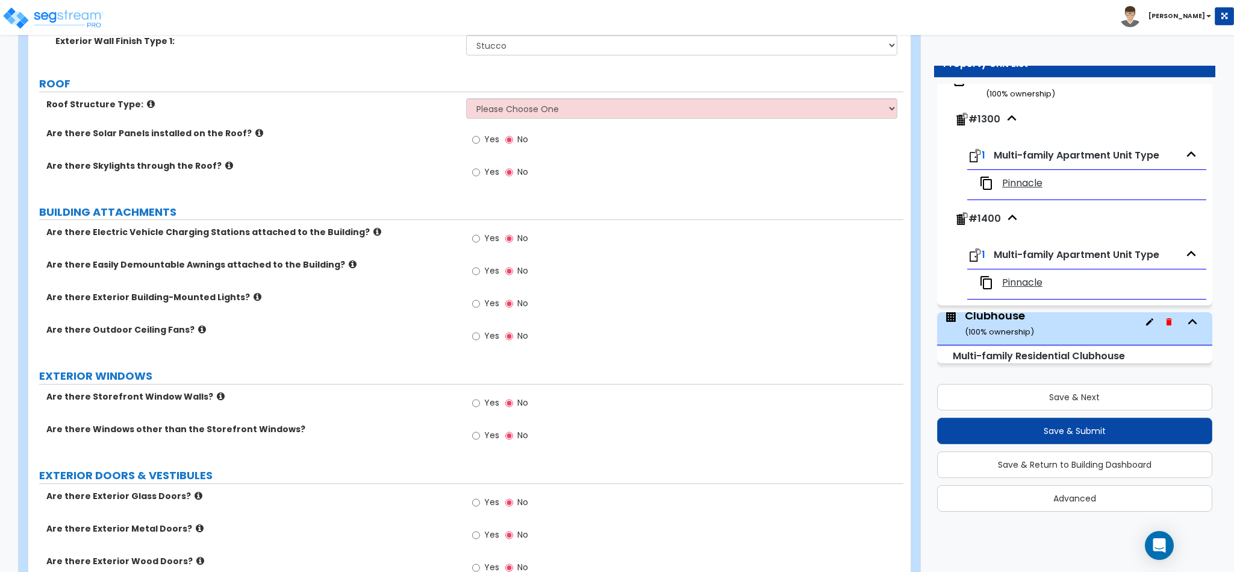
click at [349, 260] on icon at bounding box center [353, 264] width 8 height 9
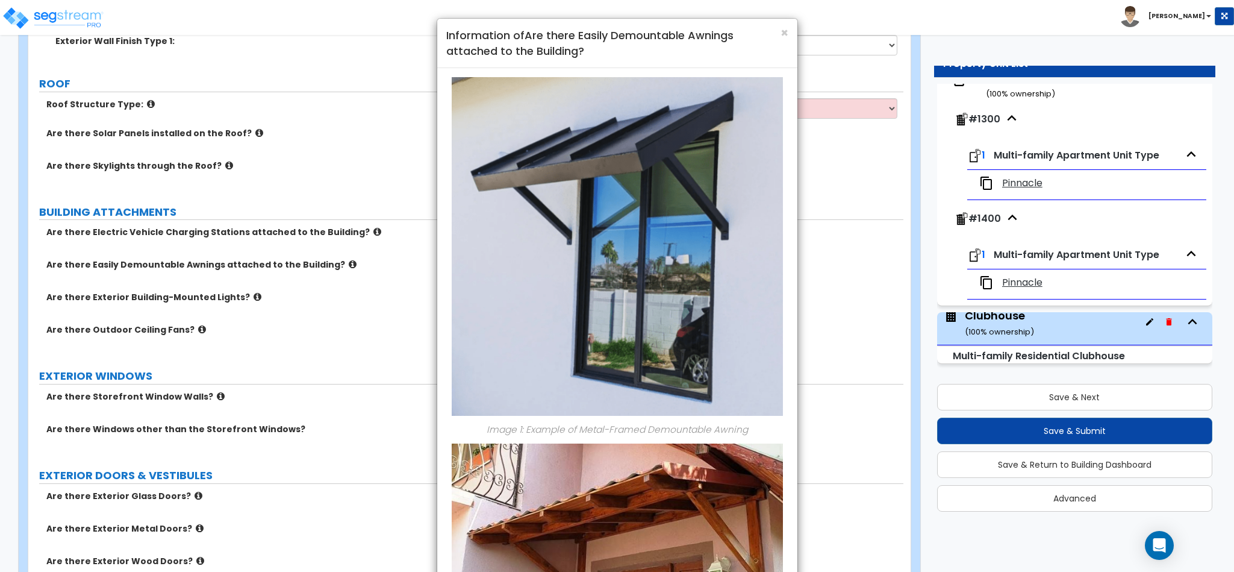
click at [331, 243] on div "× Information of Are there Easily Demountable Awnings attached to the Building?…" at bounding box center [617, 286] width 1234 height 572
click at [770, 37] on h4 "Information of Are there Easily Demountable Awnings attached to the Building?" at bounding box center [617, 43] width 342 height 31
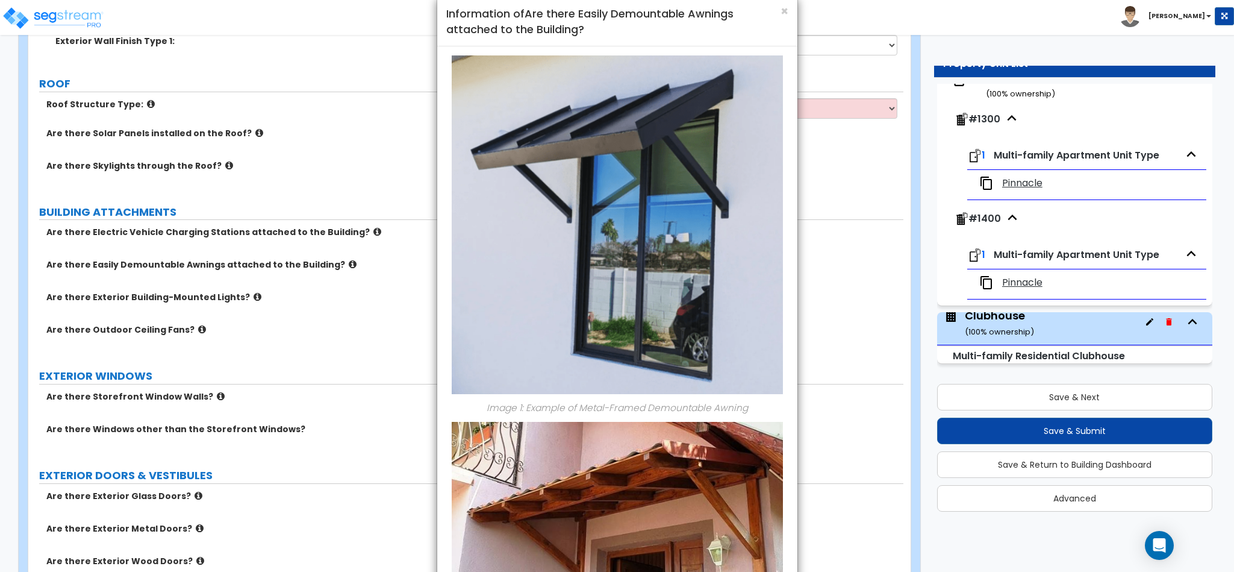
scroll to position [0, 0]
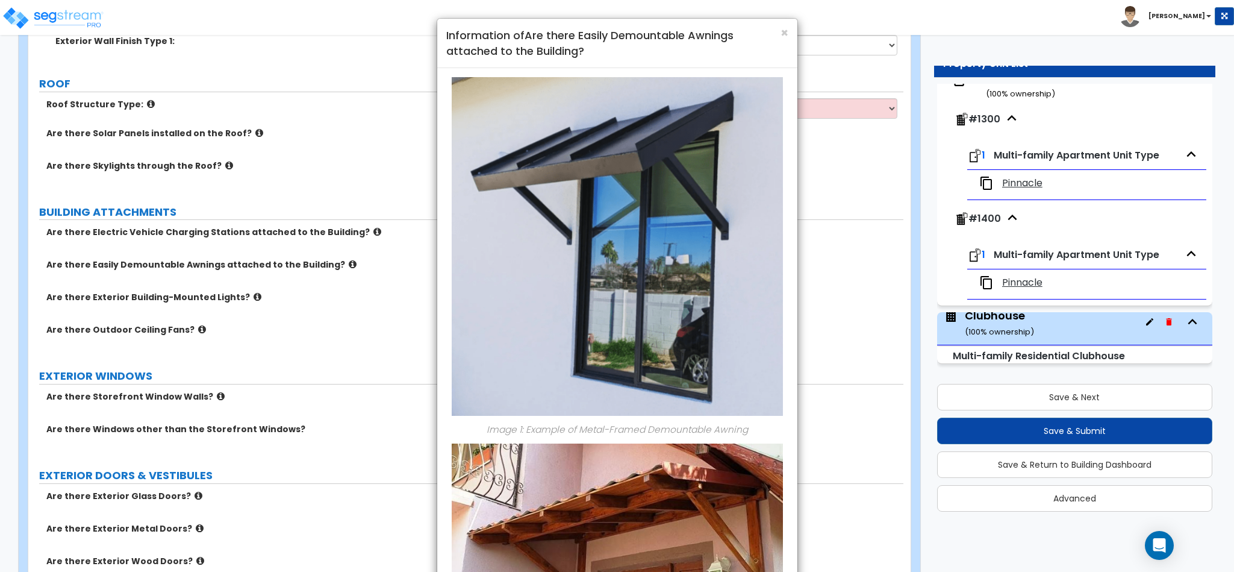
click at [779, 34] on h4 "Information of Are there Easily Demountable Awnings attached to the Building?" at bounding box center [617, 43] width 342 height 31
click at [787, 34] on span "×" at bounding box center [785, 32] width 8 height 17
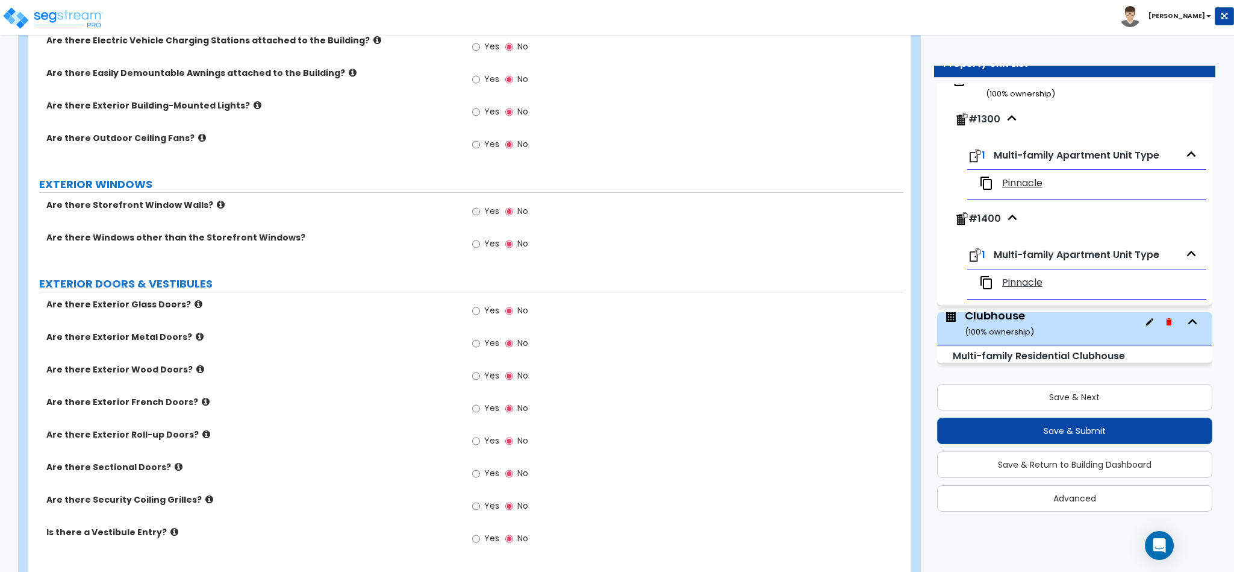
scroll to position [1355, 0]
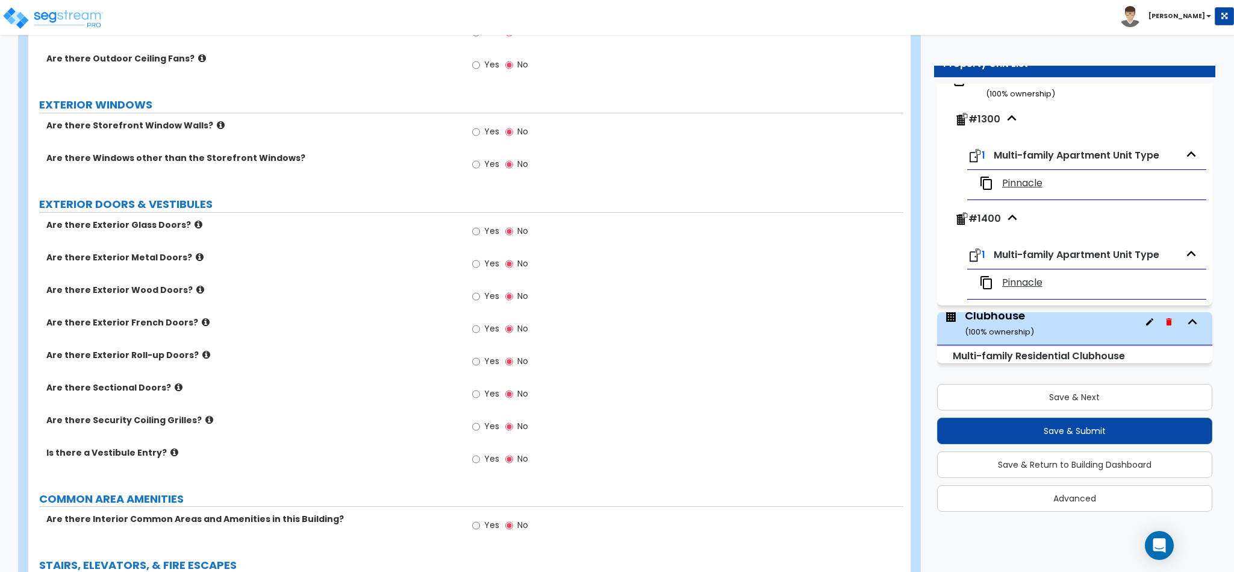
click at [195, 220] on icon at bounding box center [199, 224] width 8 height 9
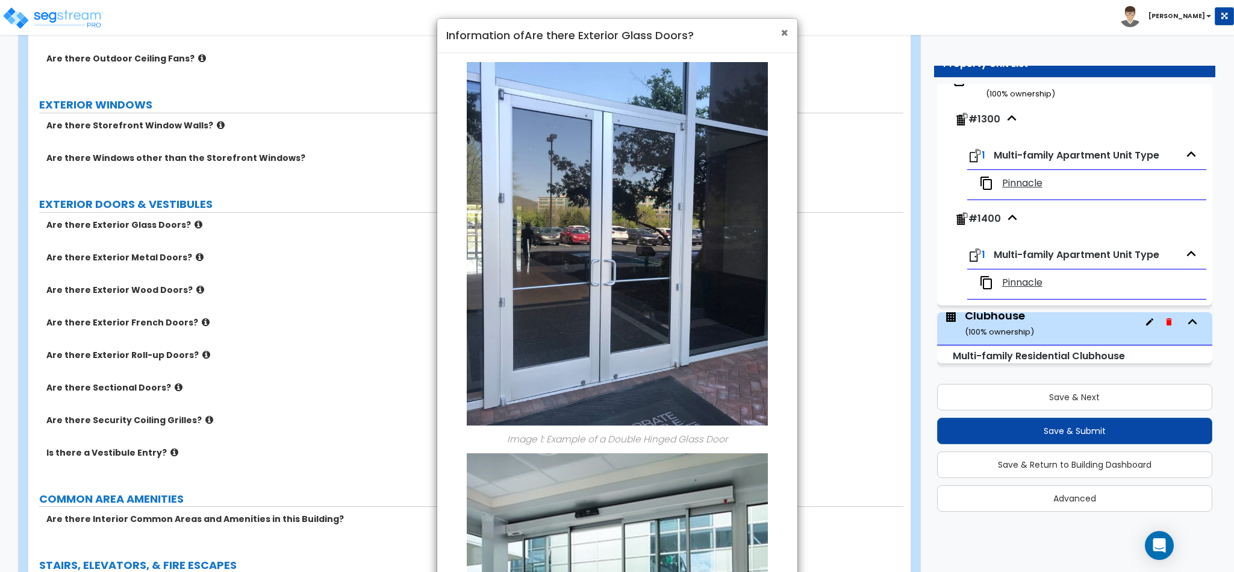
click at [783, 31] on span "×" at bounding box center [785, 32] width 8 height 17
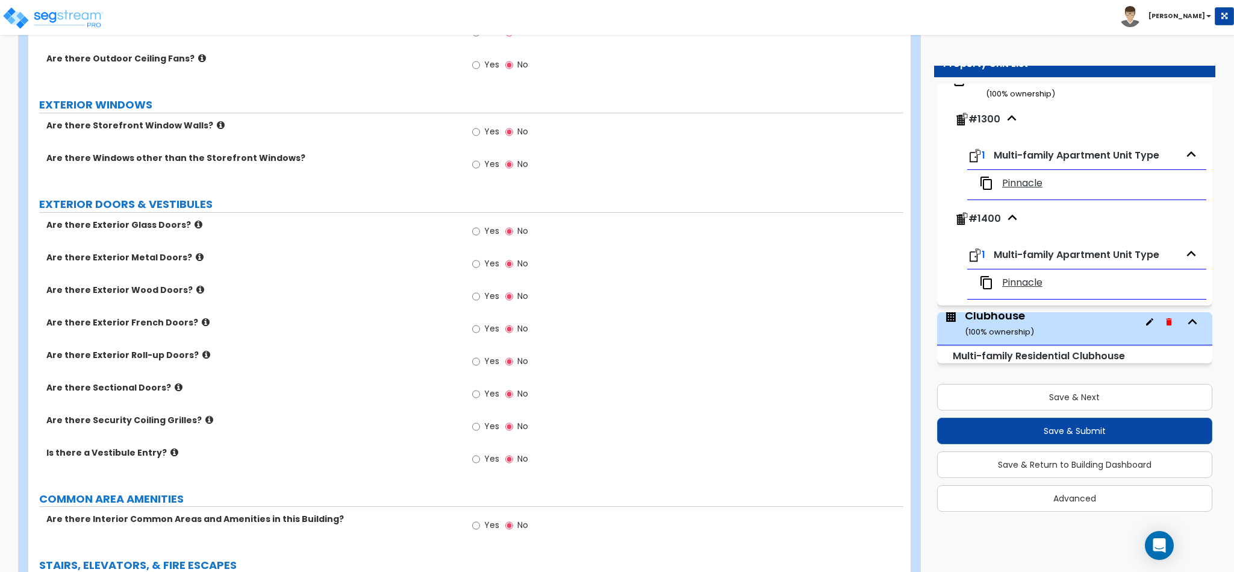
click at [485, 225] on span "Yes" at bounding box center [491, 231] width 15 height 12
click at [480, 225] on input "Yes" at bounding box center [476, 231] width 8 height 13
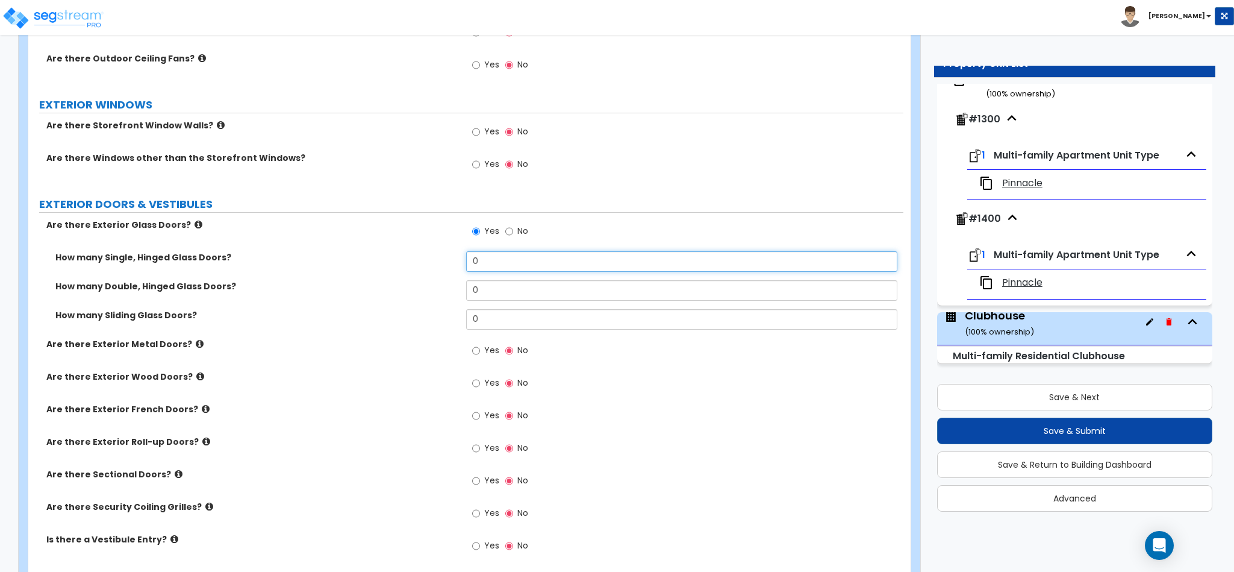
click at [488, 251] on input "0" at bounding box center [682, 261] width 432 height 20
click at [175, 469] on icon at bounding box center [179, 473] width 8 height 9
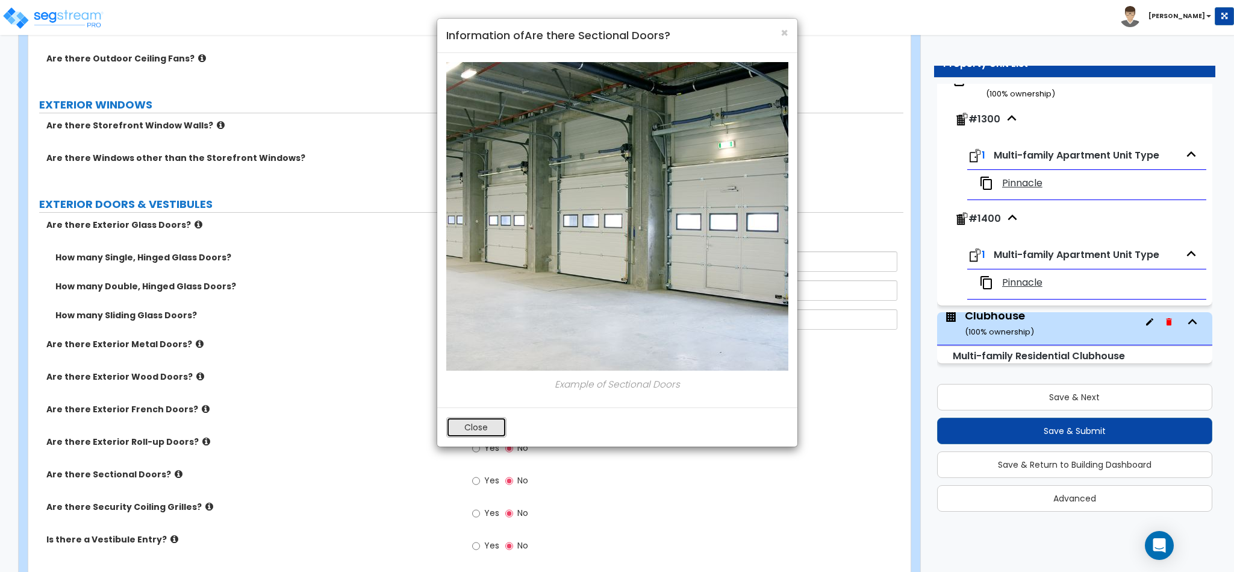
click at [478, 425] on button "Close" at bounding box center [476, 427] width 60 height 20
click at [478, 442] on input "Yes" at bounding box center [476, 448] width 8 height 13
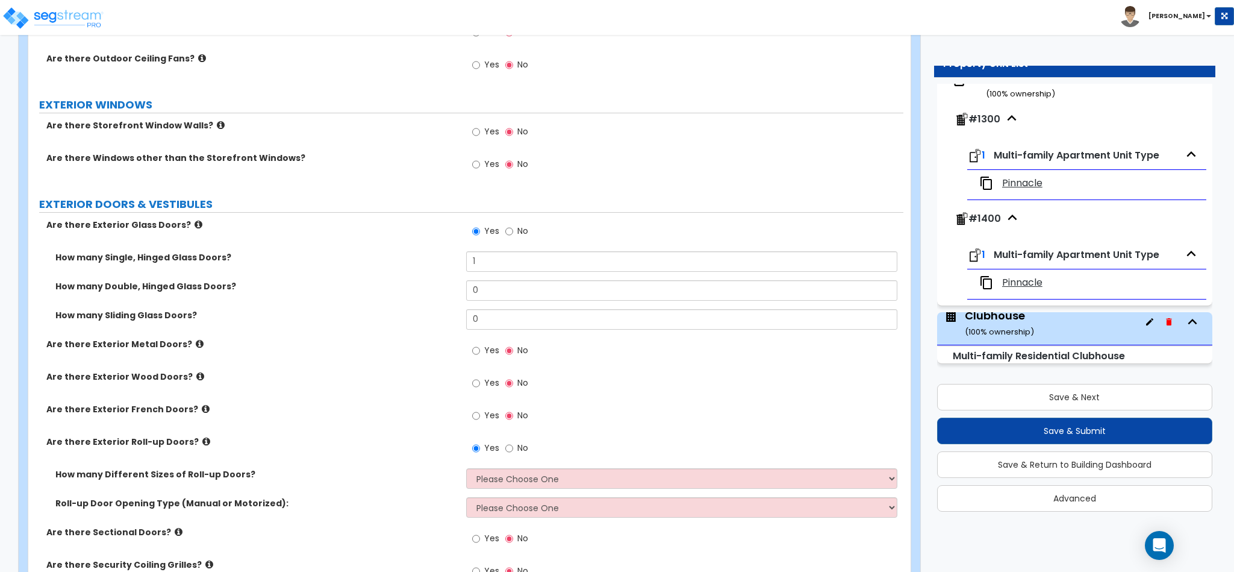
click at [511, 439] on label "No" at bounding box center [516, 449] width 23 height 20
click at [511, 442] on input "No" at bounding box center [509, 448] width 8 height 13
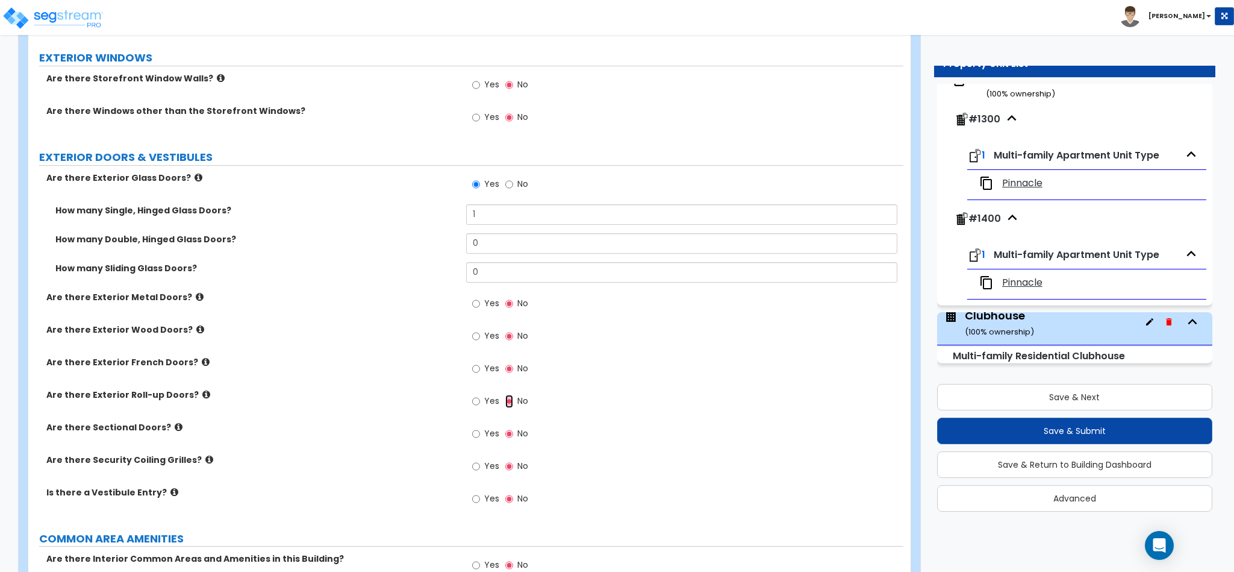
scroll to position [1446, 0]
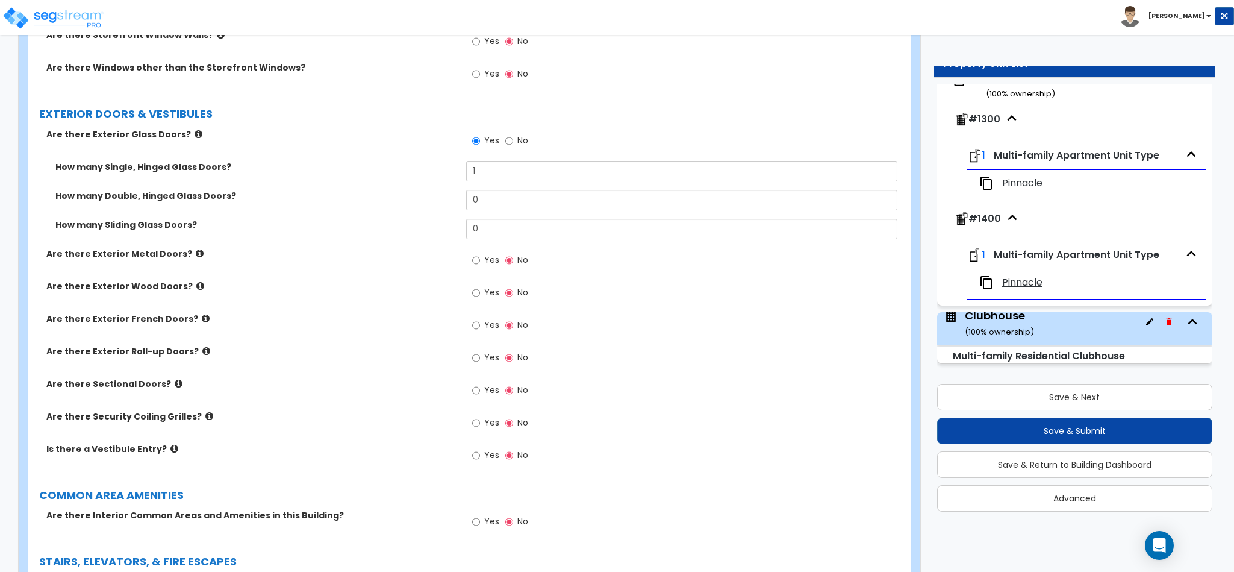
click at [170, 444] on icon at bounding box center [174, 448] width 8 height 9
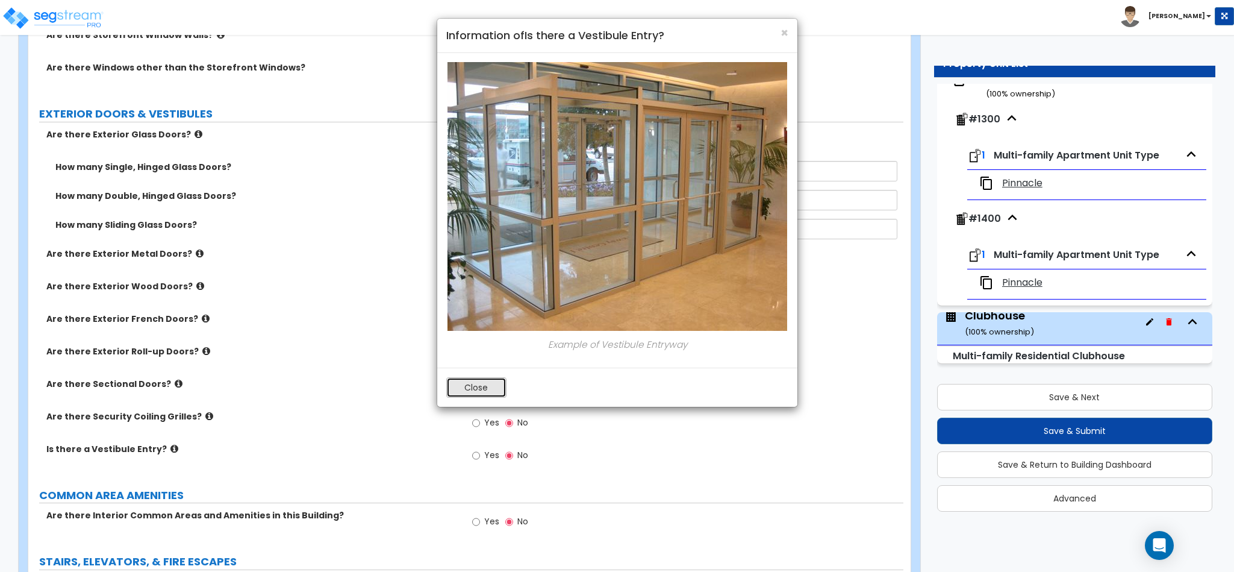
click at [461, 385] on button "Close" at bounding box center [476, 387] width 60 height 20
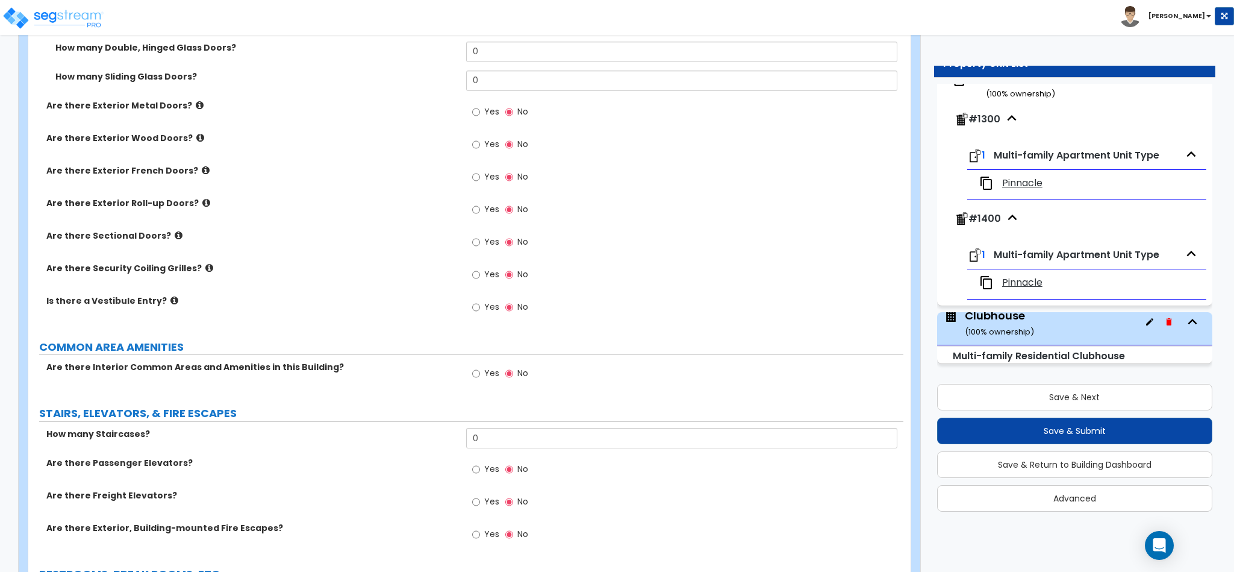
scroll to position [1627, 0]
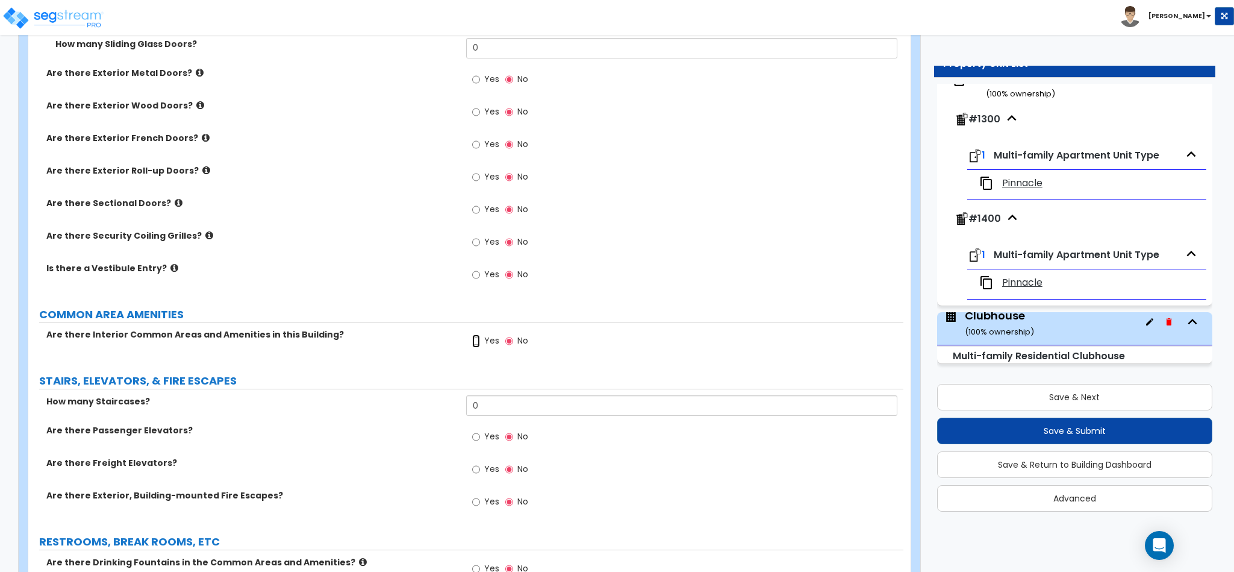
click at [473, 334] on input "Yes" at bounding box center [476, 340] width 8 height 13
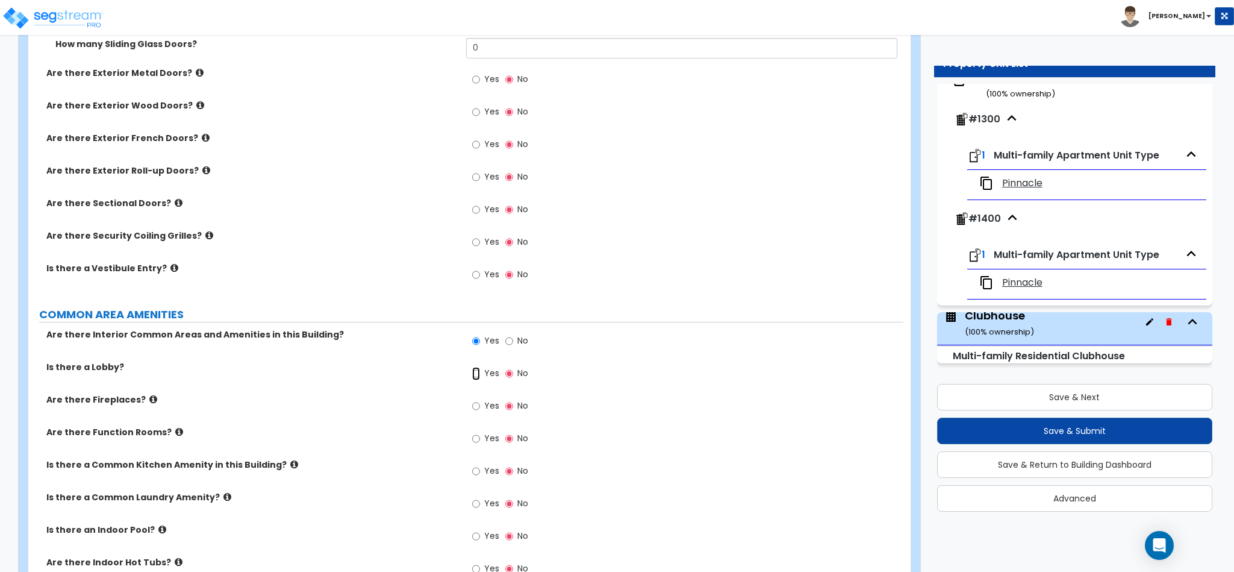
click at [478, 367] on input "Yes" at bounding box center [476, 373] width 8 height 13
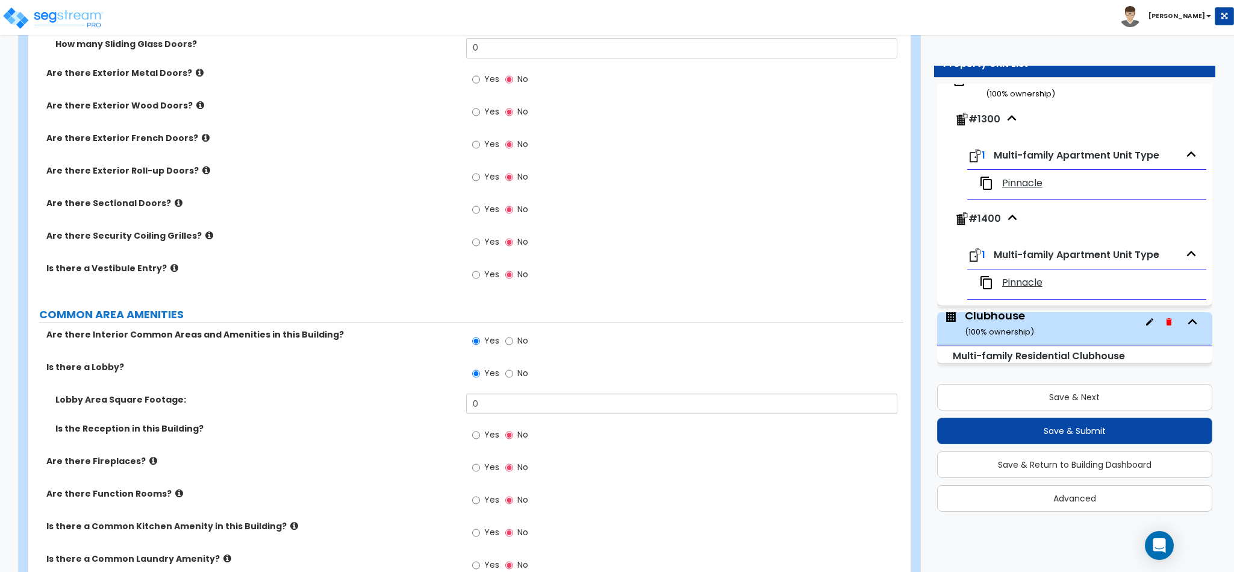
click at [488, 428] on span "Yes" at bounding box center [491, 434] width 15 height 12
click at [480, 428] on input "Yes" at bounding box center [476, 434] width 8 height 13
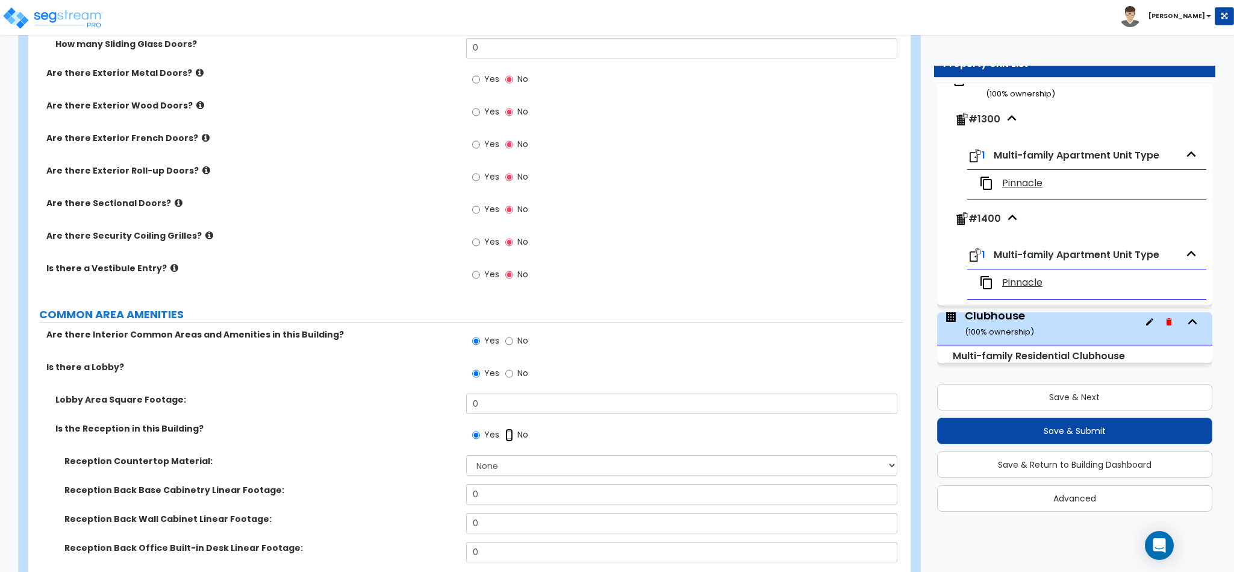
click at [508, 428] on input "No" at bounding box center [509, 434] width 8 height 13
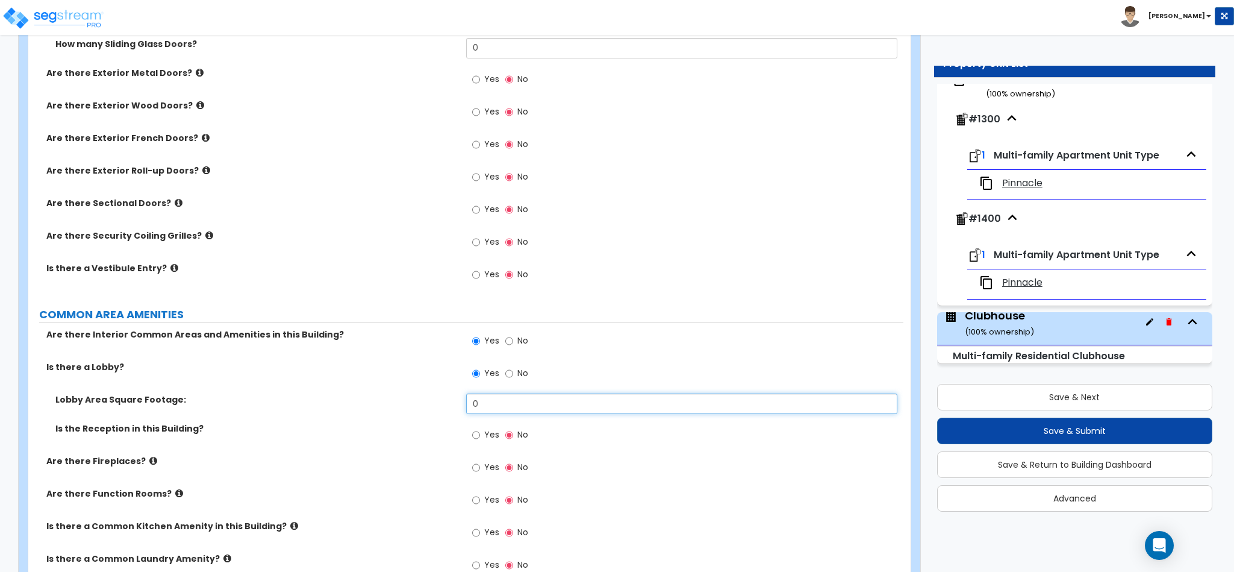
click at [490, 393] on input "0" at bounding box center [682, 403] width 432 height 20
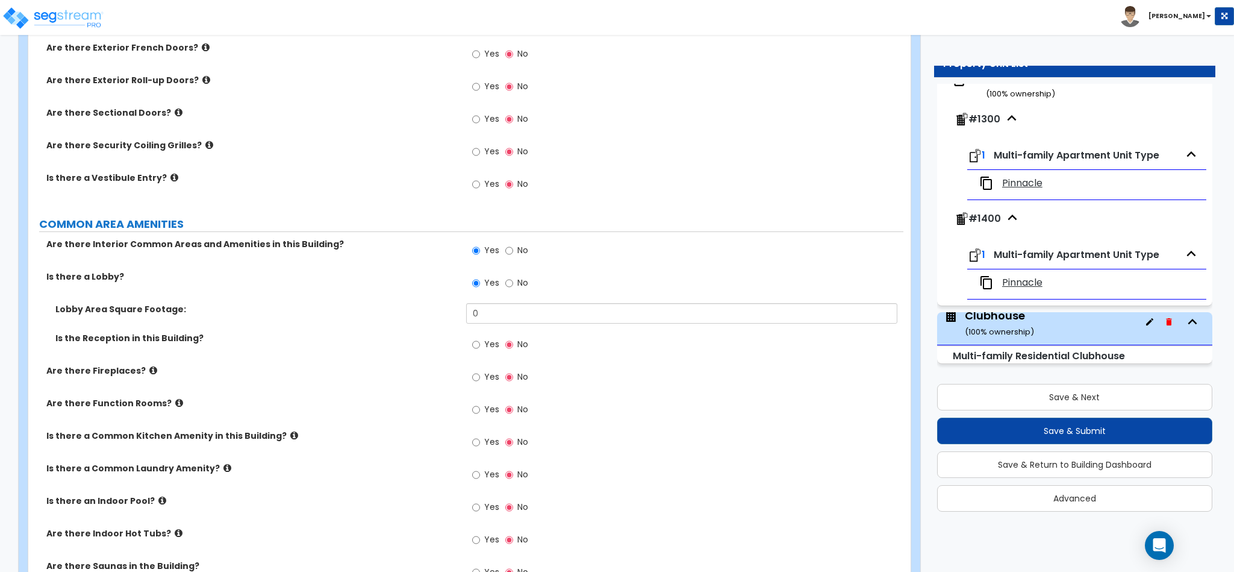
click at [175, 398] on icon at bounding box center [179, 402] width 8 height 9
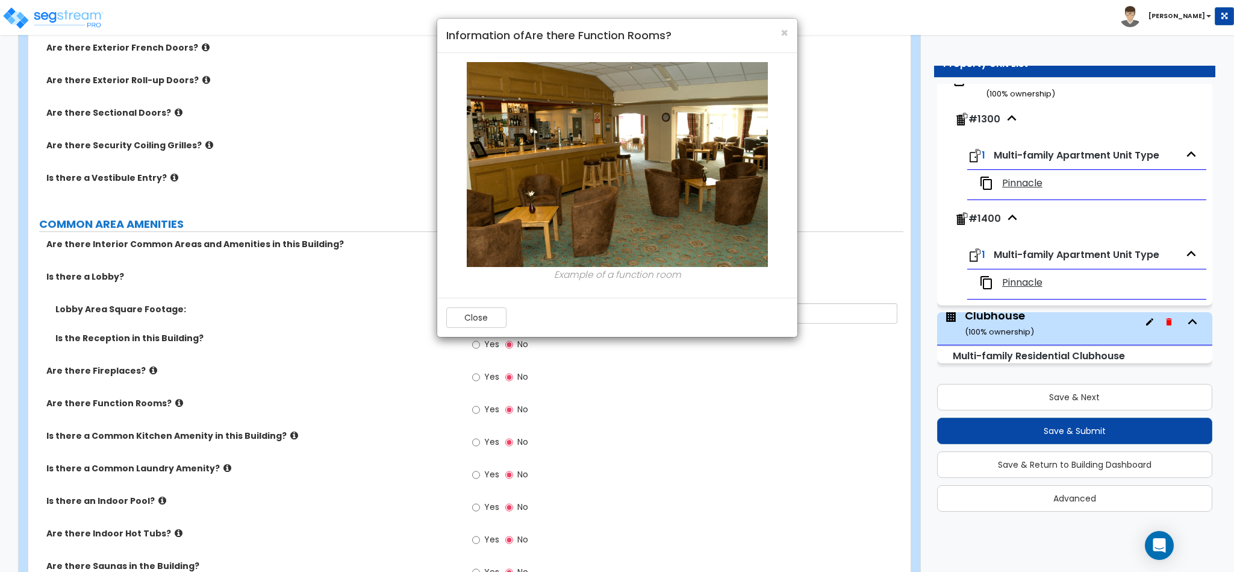
click at [473, 331] on div "Close" at bounding box center [617, 317] width 360 height 39
click at [473, 328] on button "Close" at bounding box center [476, 317] width 60 height 20
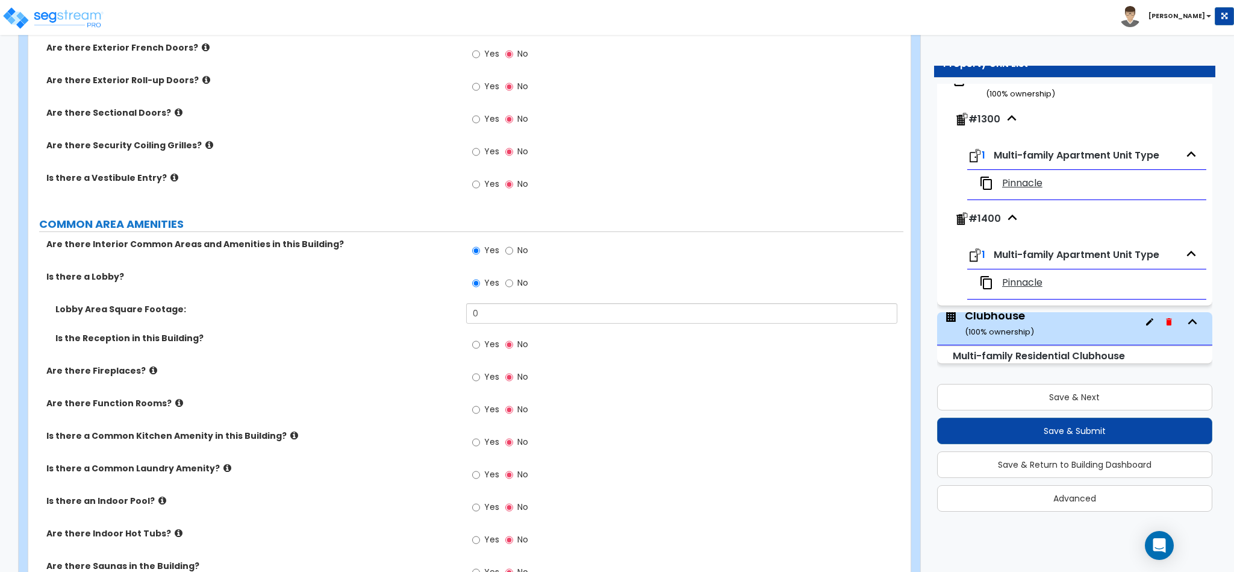
click at [223, 463] on icon at bounding box center [227, 467] width 8 height 9
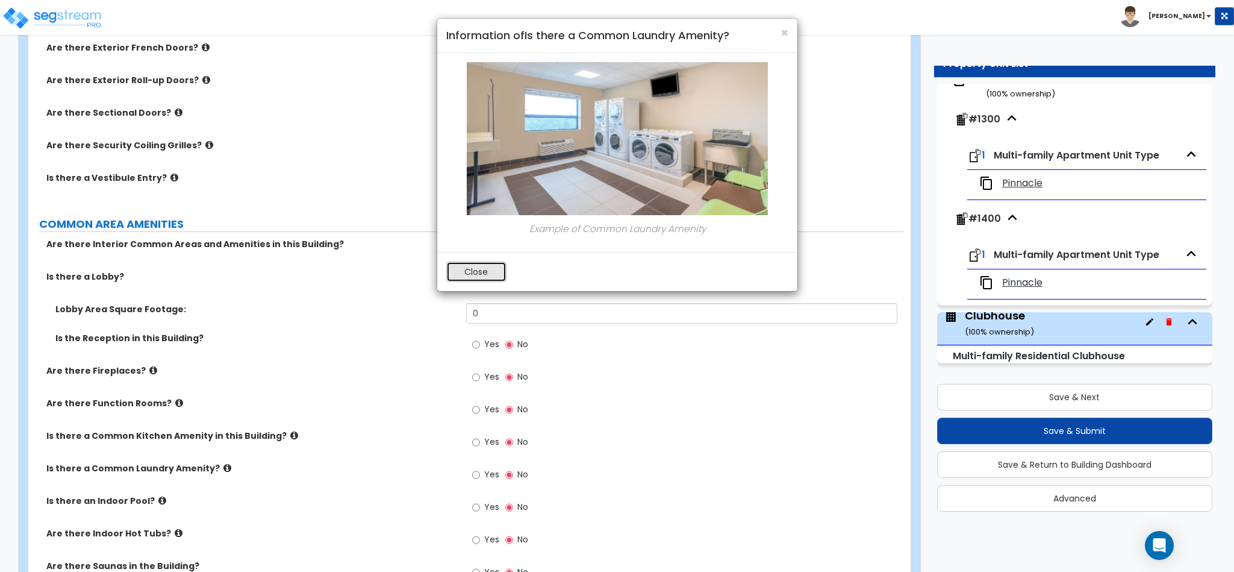
click at [472, 264] on button "Close" at bounding box center [476, 271] width 60 height 20
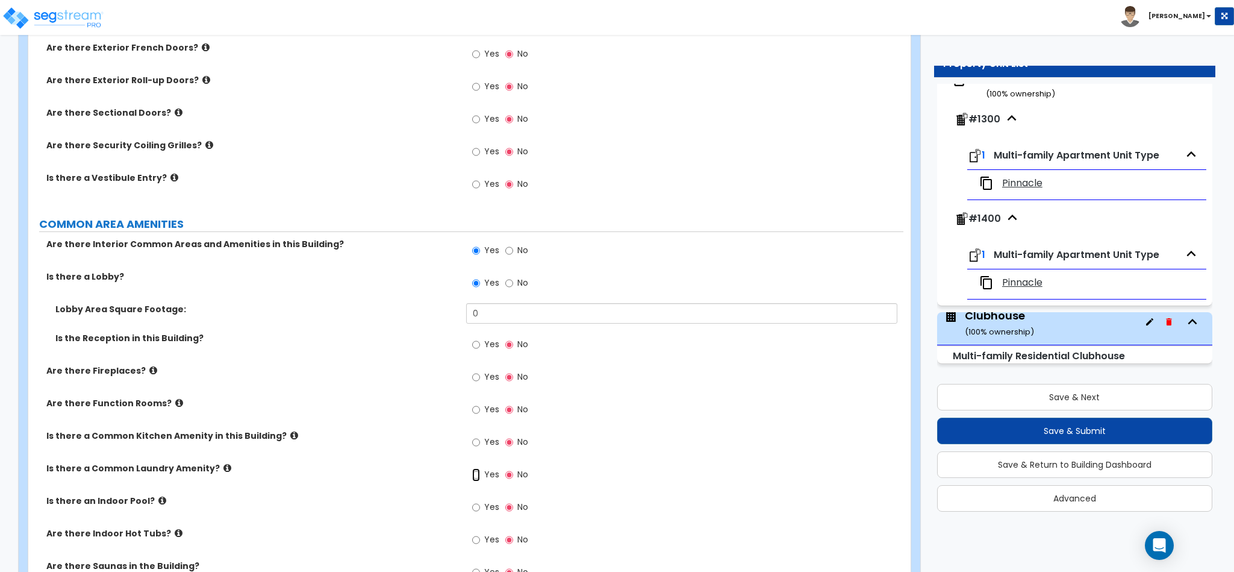
click at [477, 468] on input "Yes" at bounding box center [476, 474] width 8 height 13
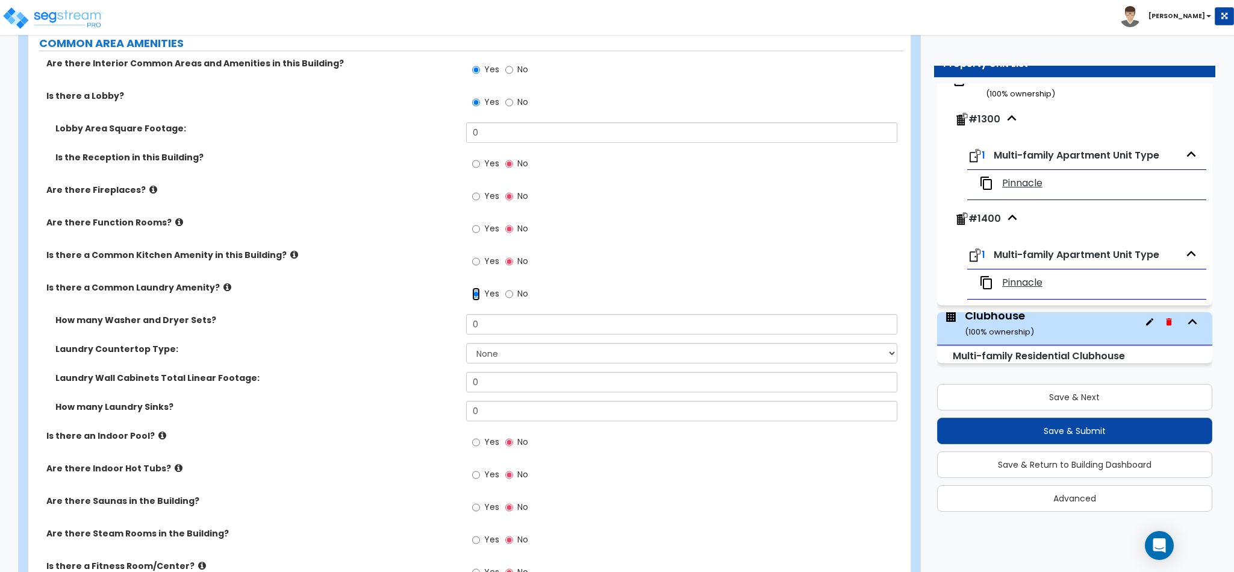
scroll to position [1988, 0]
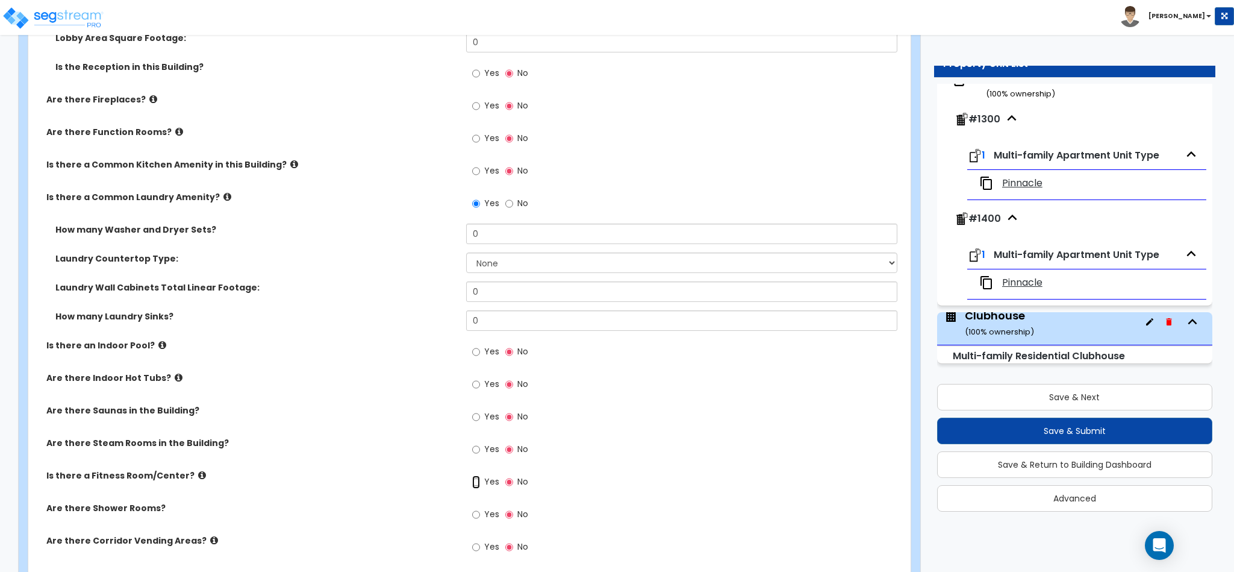
click at [476, 475] on input "Yes" at bounding box center [476, 481] width 8 height 13
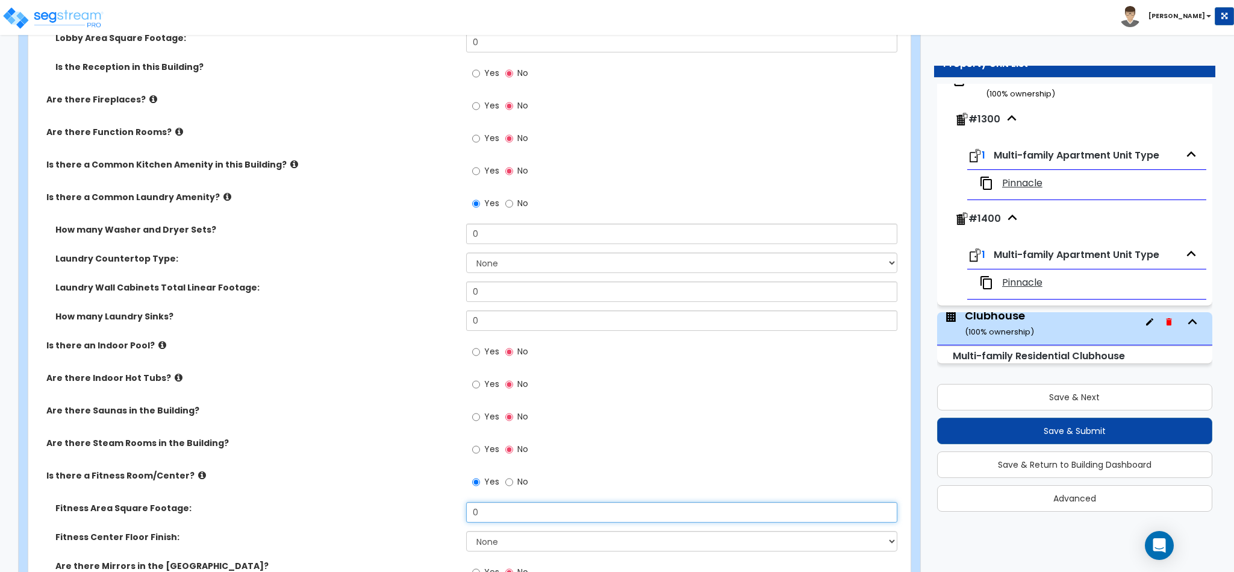
click at [498, 502] on input "0" at bounding box center [682, 512] width 432 height 20
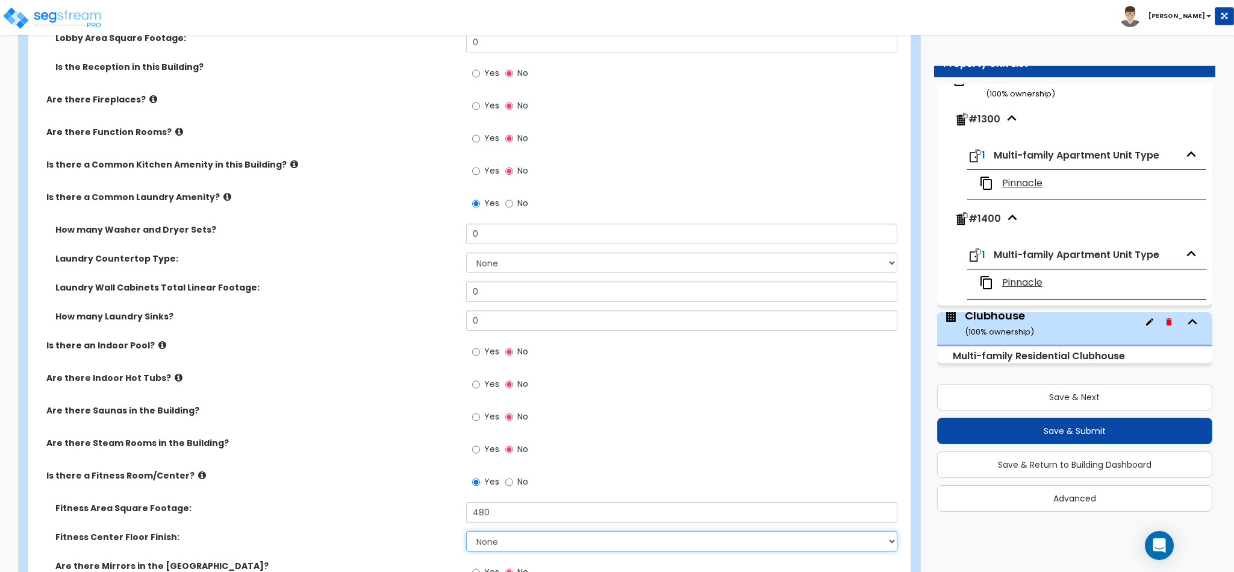
click at [505, 531] on select "None Tile Flooring Resilient Laminate Flooring VCT Flooring Sheet Carpet Floori…" at bounding box center [682, 541] width 432 height 20
click at [466, 531] on select "None Tile Flooring Resilient Laminate Flooring VCT Flooring Sheet Carpet Floori…" at bounding box center [682, 541] width 432 height 20
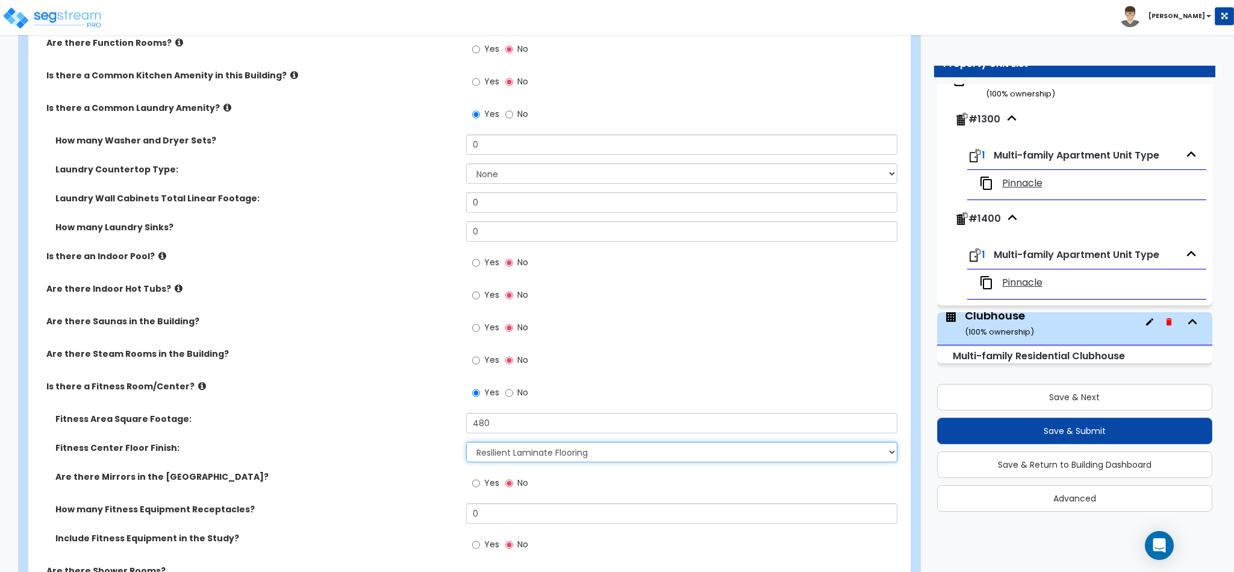
scroll to position [2078, 0]
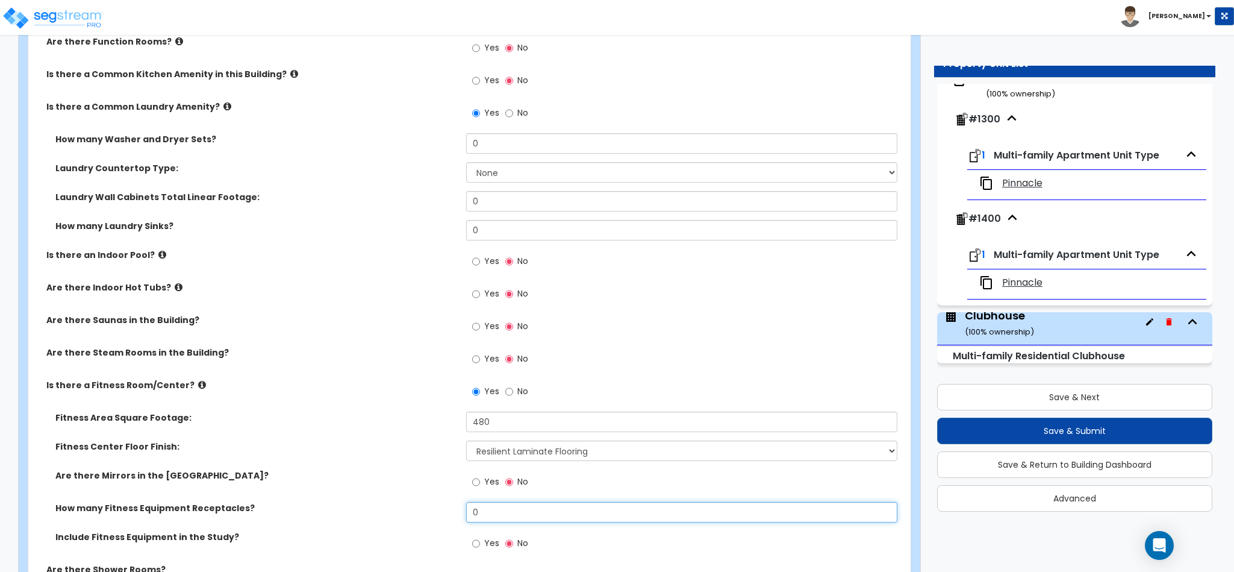
click at [492, 502] on input "0" at bounding box center [682, 512] width 432 height 20
click at [473, 537] on input "Yes" at bounding box center [476, 543] width 8 height 13
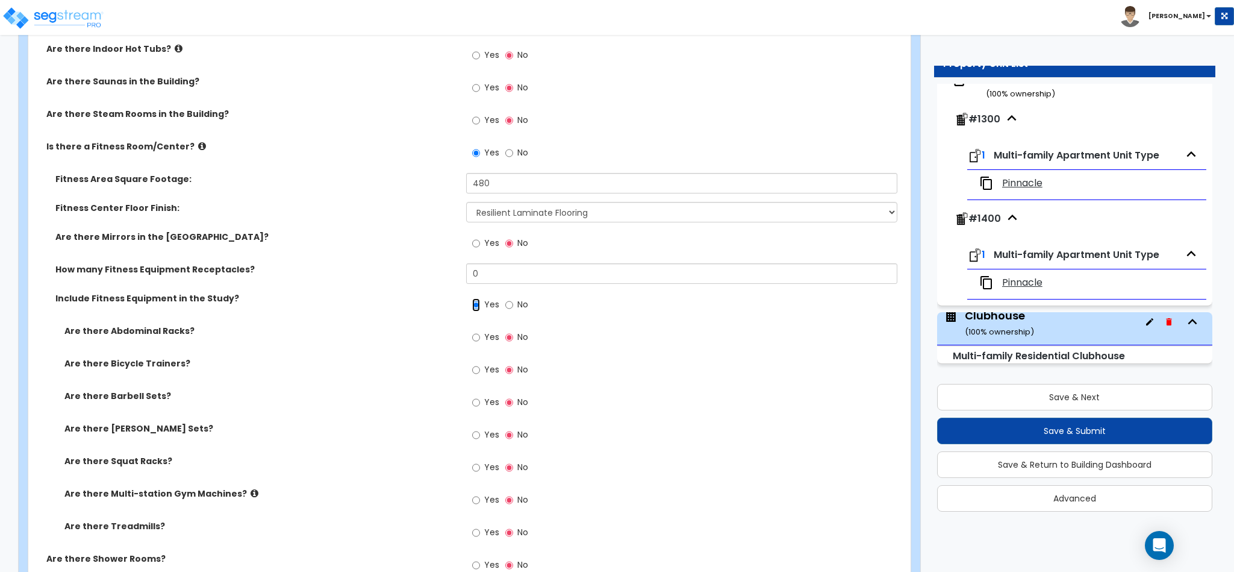
scroll to position [2349, 0]
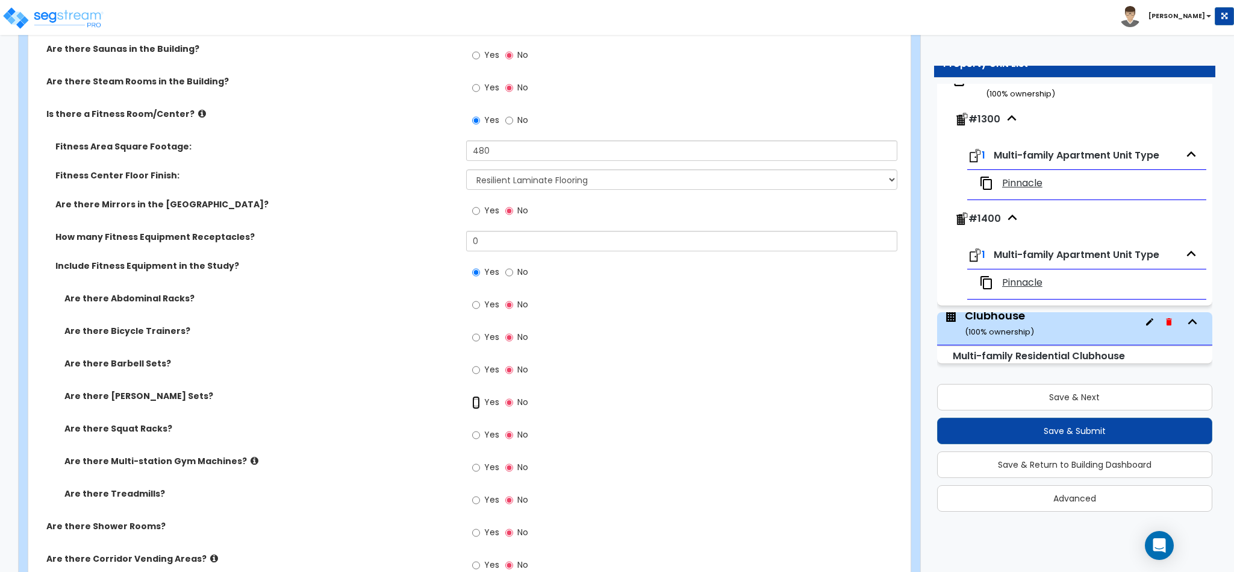
click at [479, 396] on input "Yes" at bounding box center [476, 402] width 8 height 13
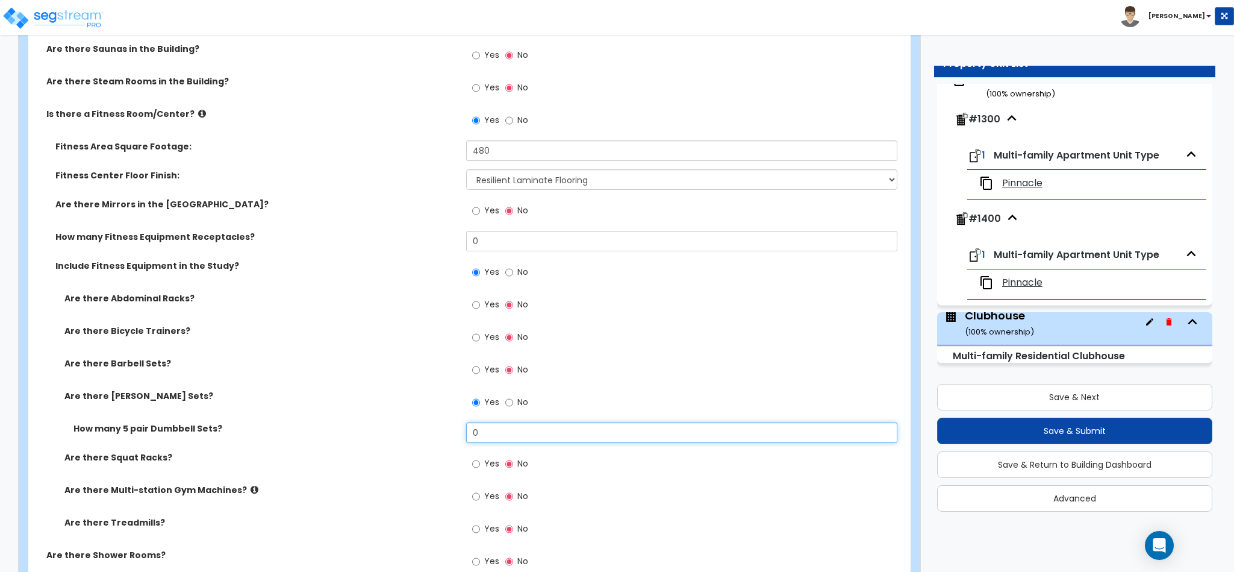
click at [481, 422] on input "0" at bounding box center [682, 432] width 432 height 20
click at [251, 485] on icon at bounding box center [255, 489] width 8 height 9
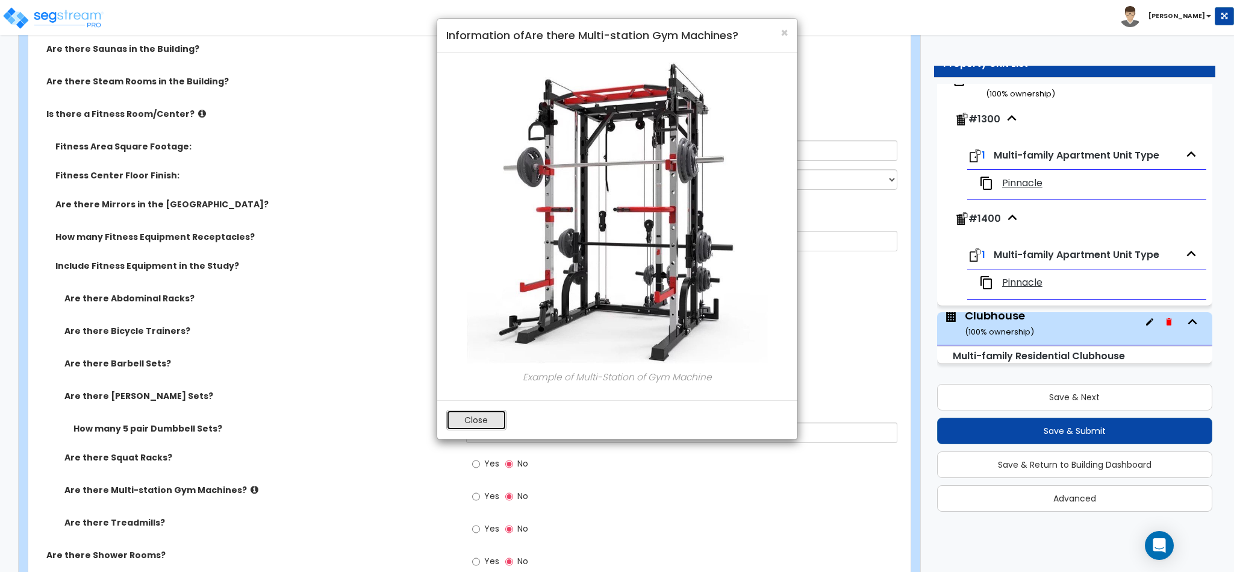
click at [476, 414] on button "Close" at bounding box center [476, 420] width 60 height 20
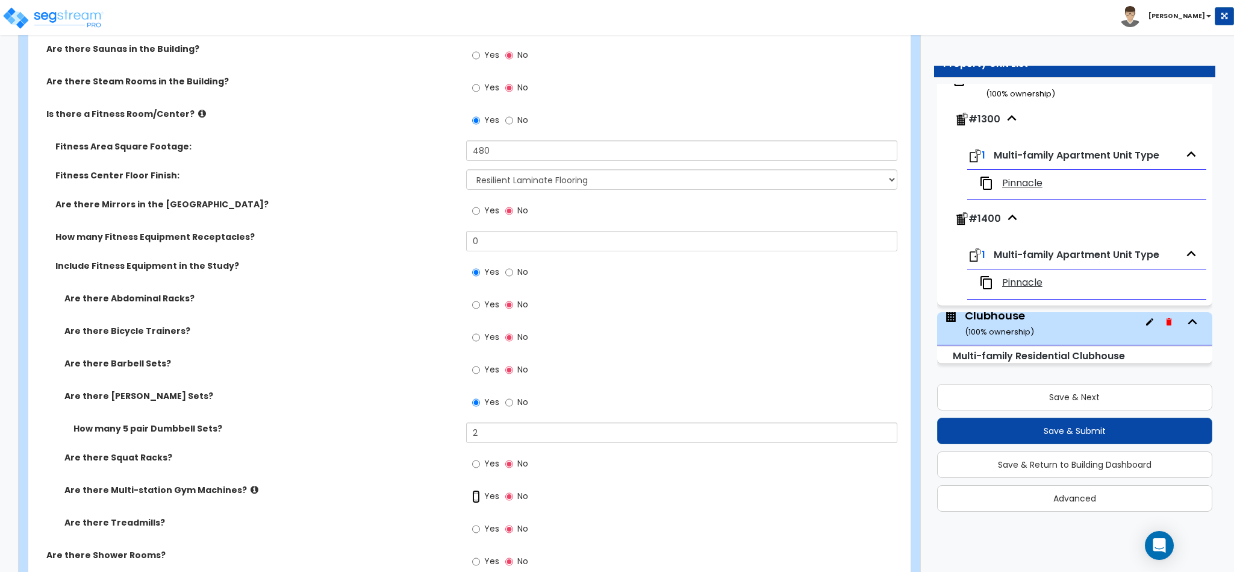
click at [476, 490] on input "Yes" at bounding box center [476, 496] width 8 height 13
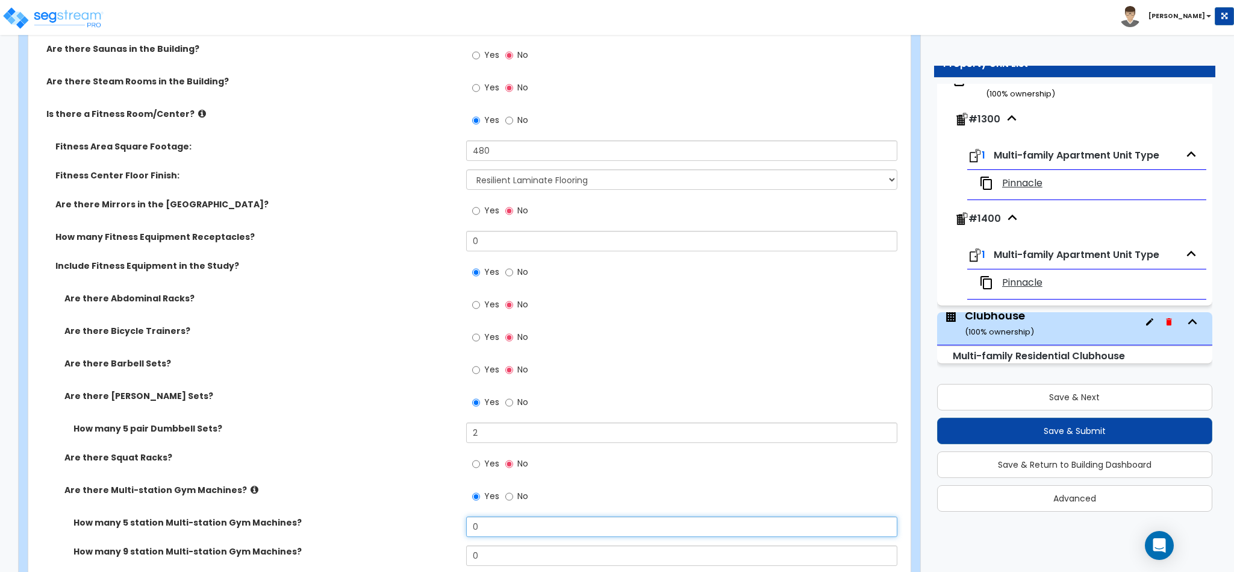
click at [485, 516] on input "0" at bounding box center [682, 526] width 432 height 20
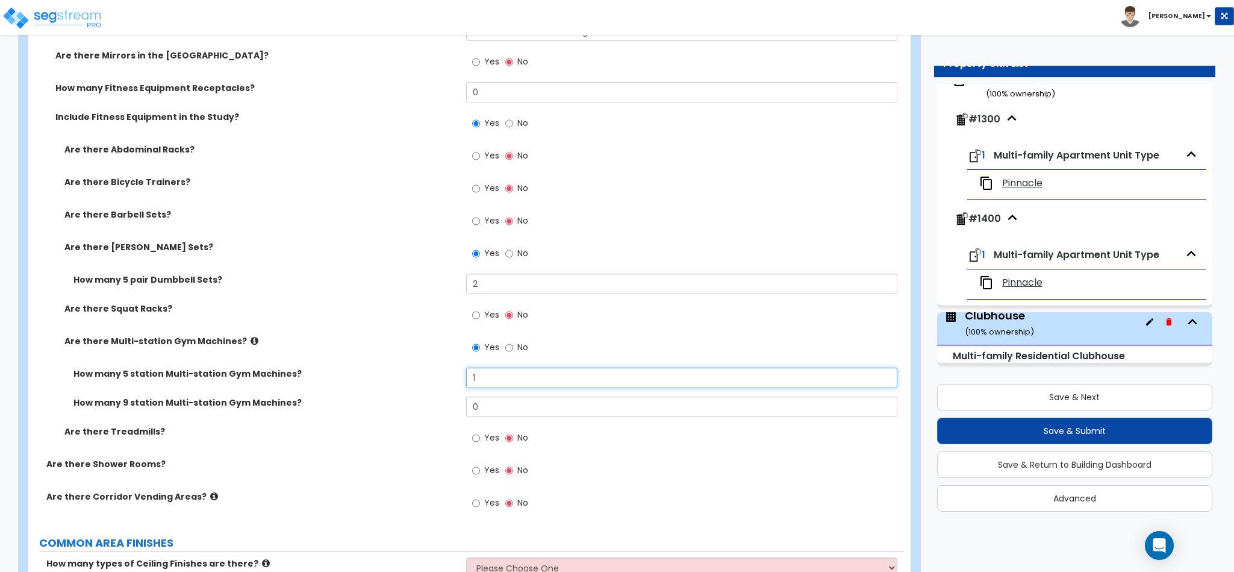
scroll to position [2530, 0]
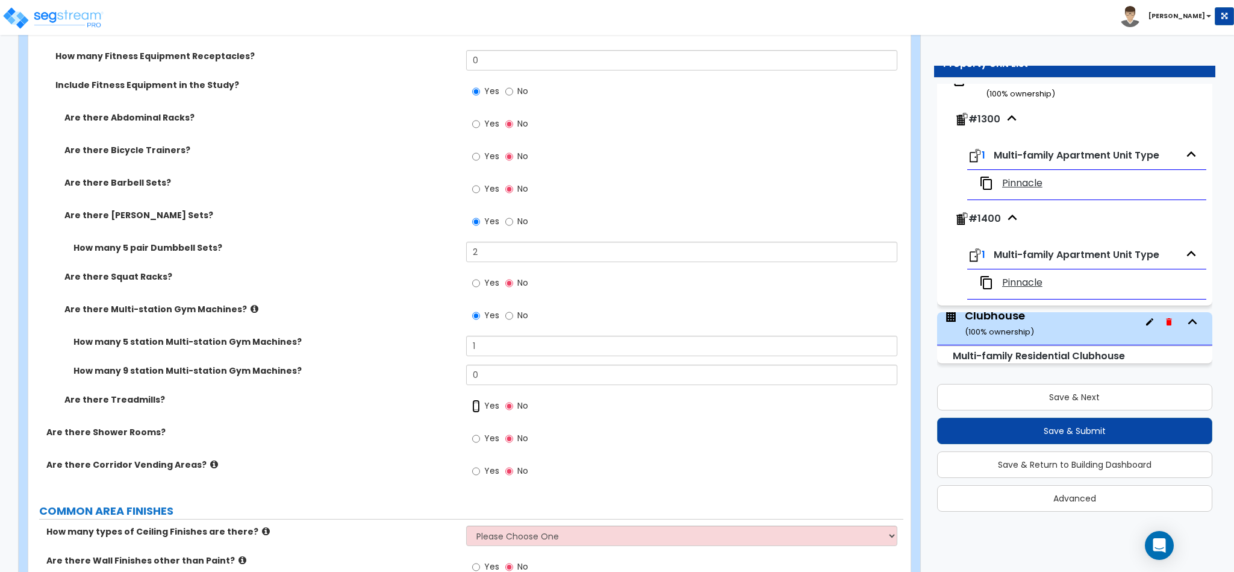
click at [475, 399] on input "Yes" at bounding box center [476, 405] width 8 height 13
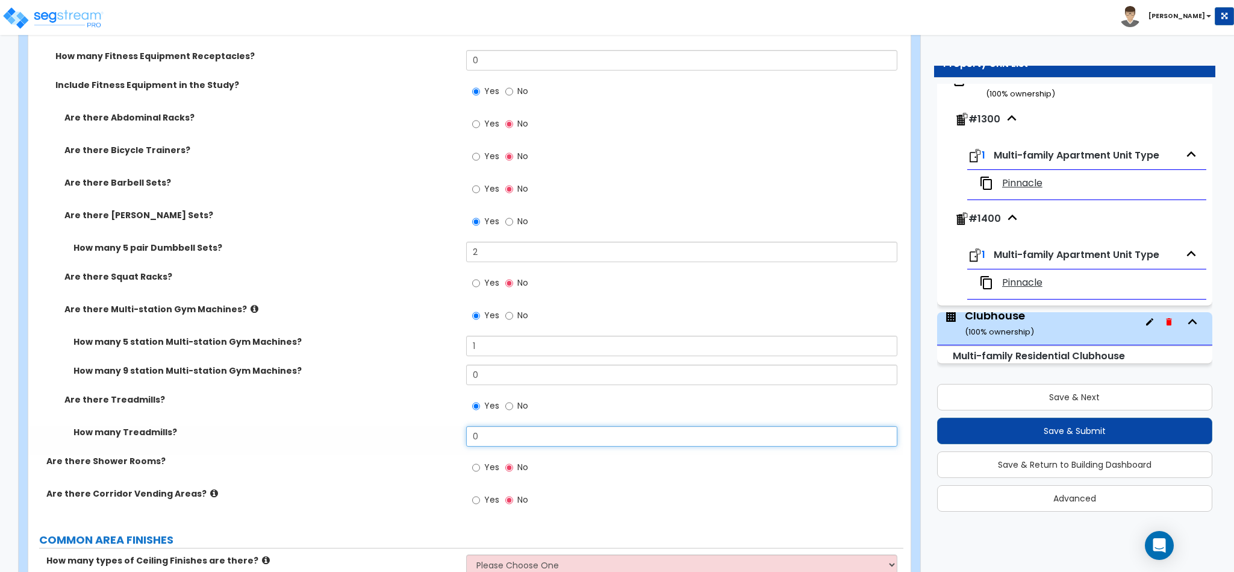
click at [492, 426] on input "0" at bounding box center [682, 436] width 432 height 20
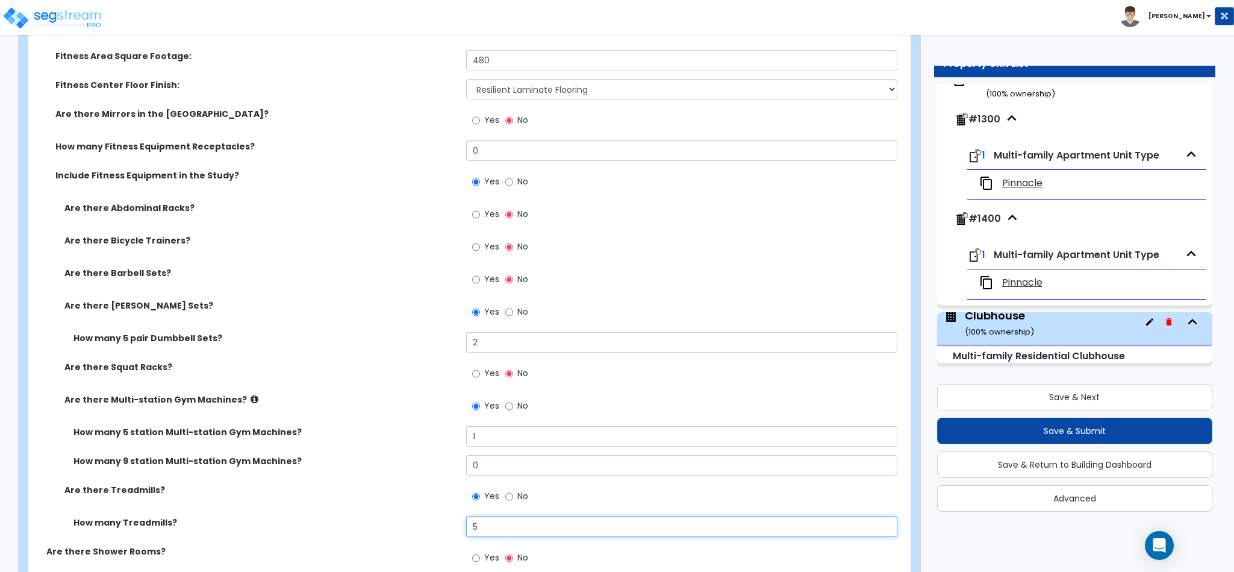
scroll to position [2349, 0]
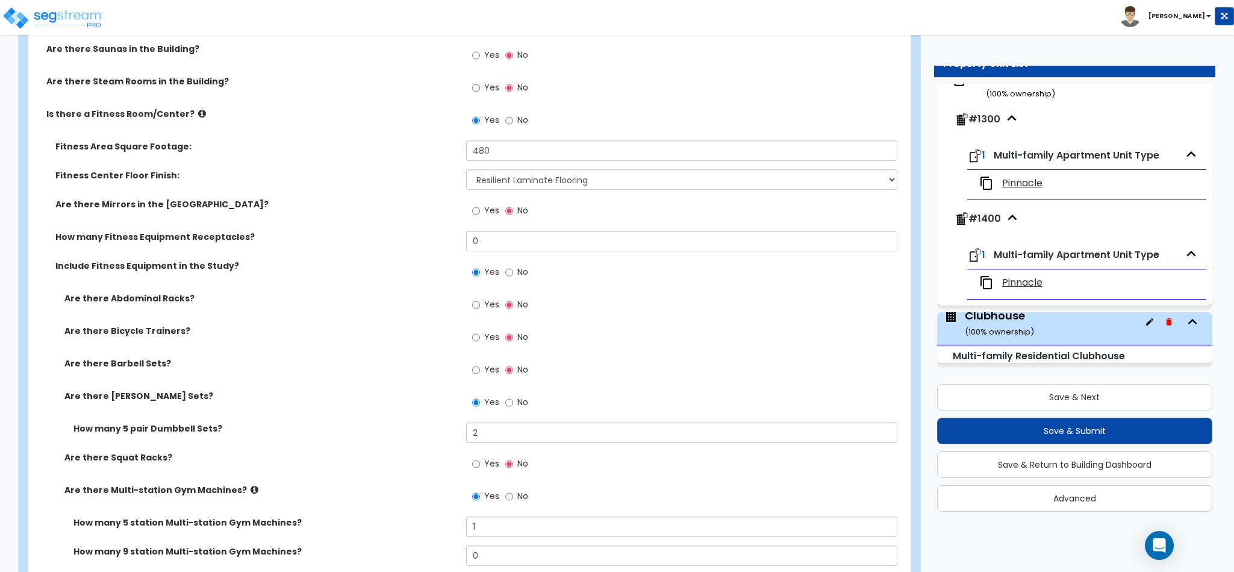
click at [470, 357] on div "Yes No" at bounding box center [500, 371] width 68 height 28
click at [472, 363] on input "Yes" at bounding box center [476, 369] width 8 height 13
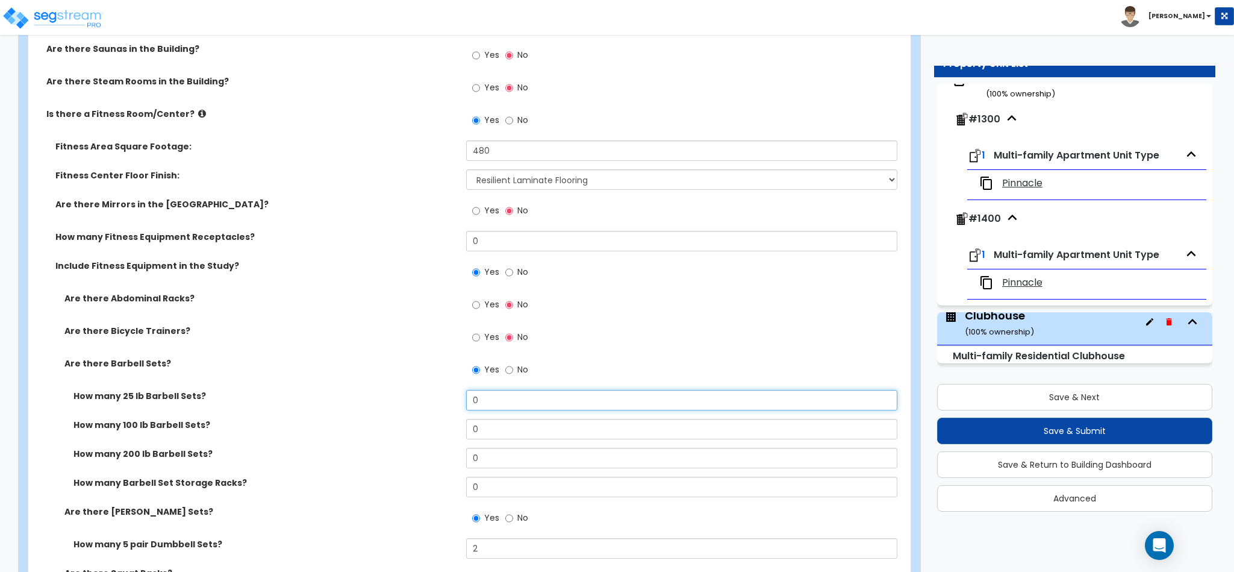
click at [483, 390] on input "0" at bounding box center [682, 400] width 432 height 20
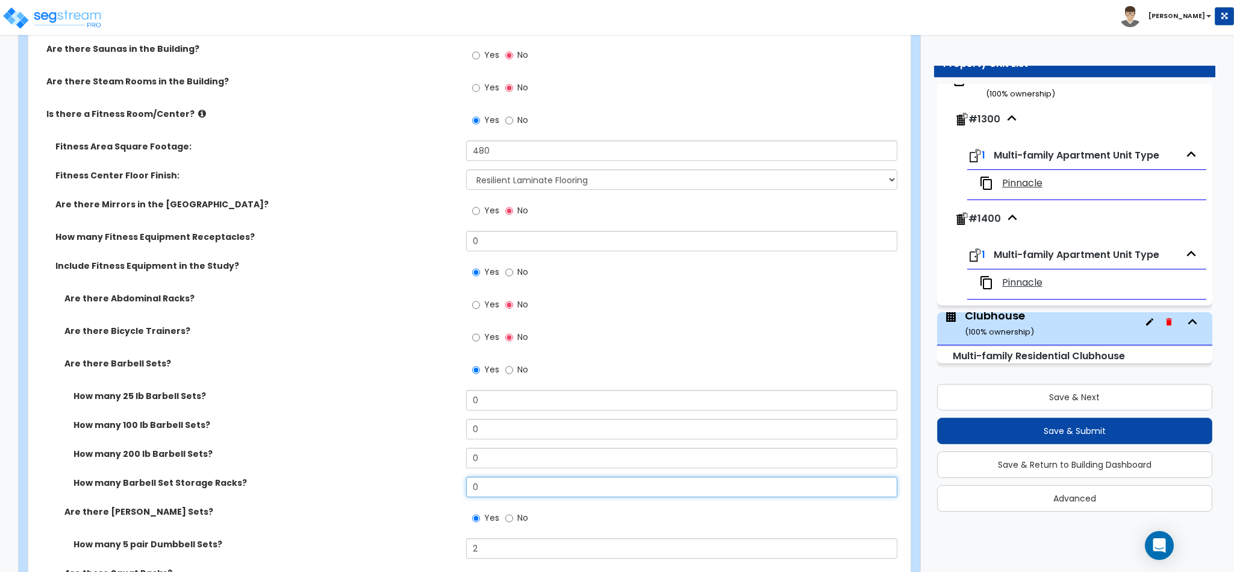
click at [490, 477] on input "0" at bounding box center [682, 487] width 432 height 20
click at [485, 477] on input "0" at bounding box center [682, 487] width 432 height 20
click at [484, 477] on input "0" at bounding box center [682, 487] width 432 height 20
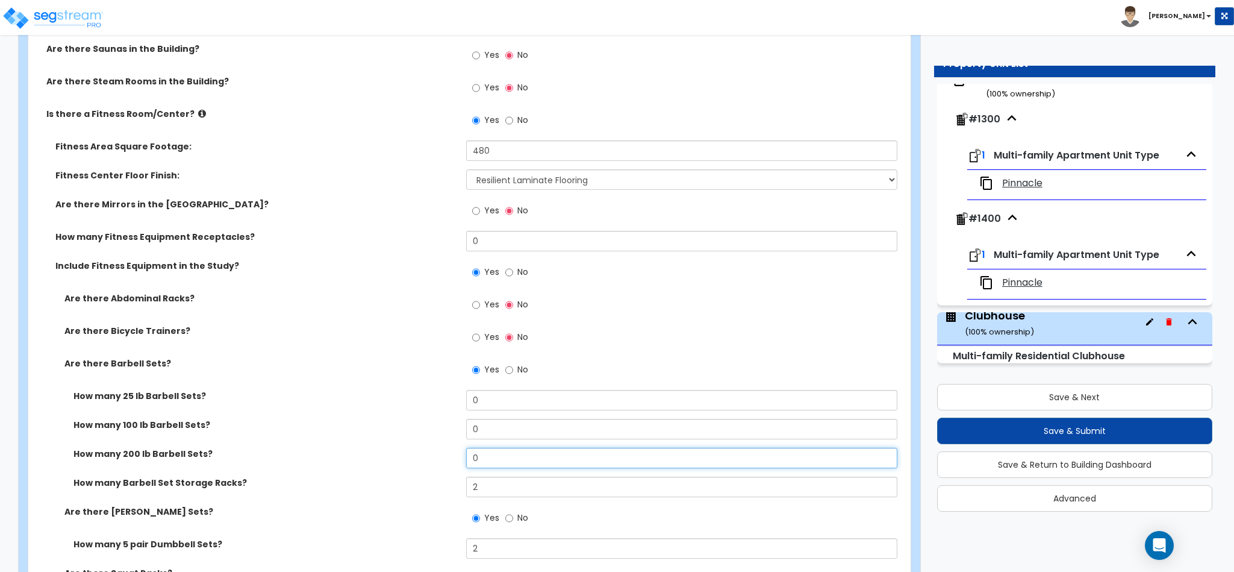
click at [481, 448] on input "0" at bounding box center [682, 458] width 432 height 20
click at [481, 419] on input "0" at bounding box center [682, 429] width 432 height 20
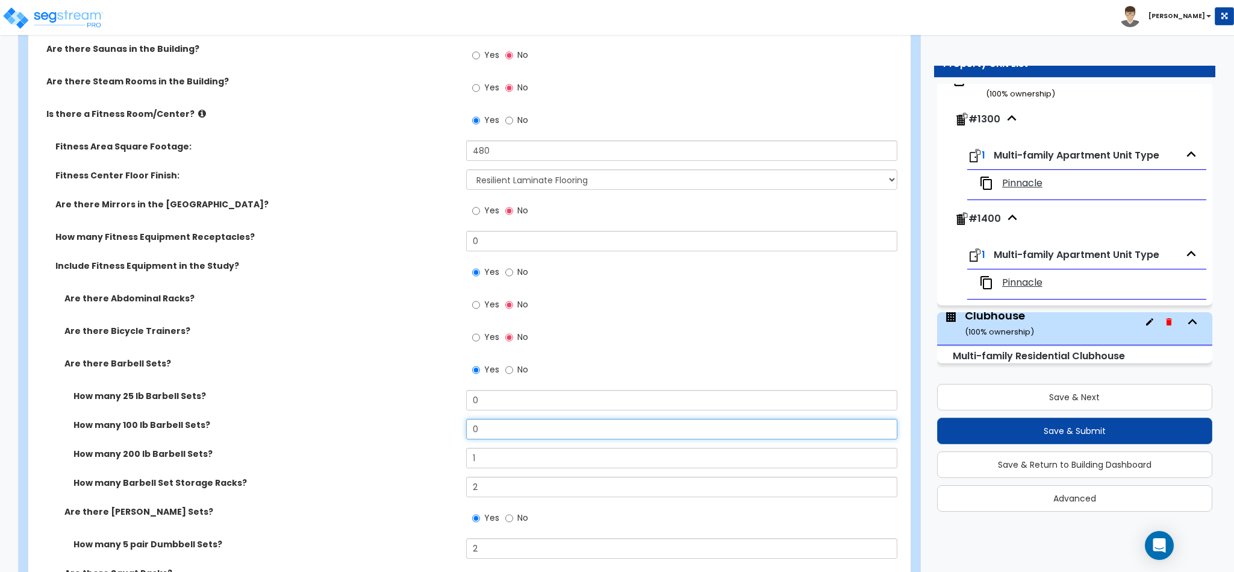
click at [481, 419] on input "0" at bounding box center [682, 429] width 432 height 20
click at [485, 390] on input "0" at bounding box center [682, 400] width 432 height 20
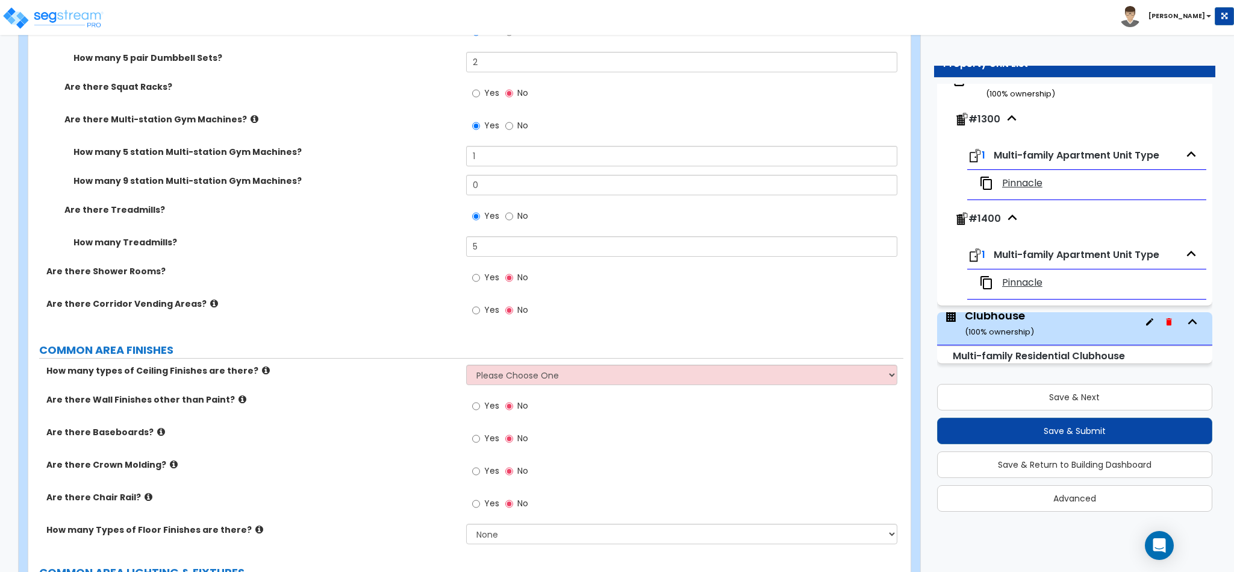
scroll to position [2892, 0]
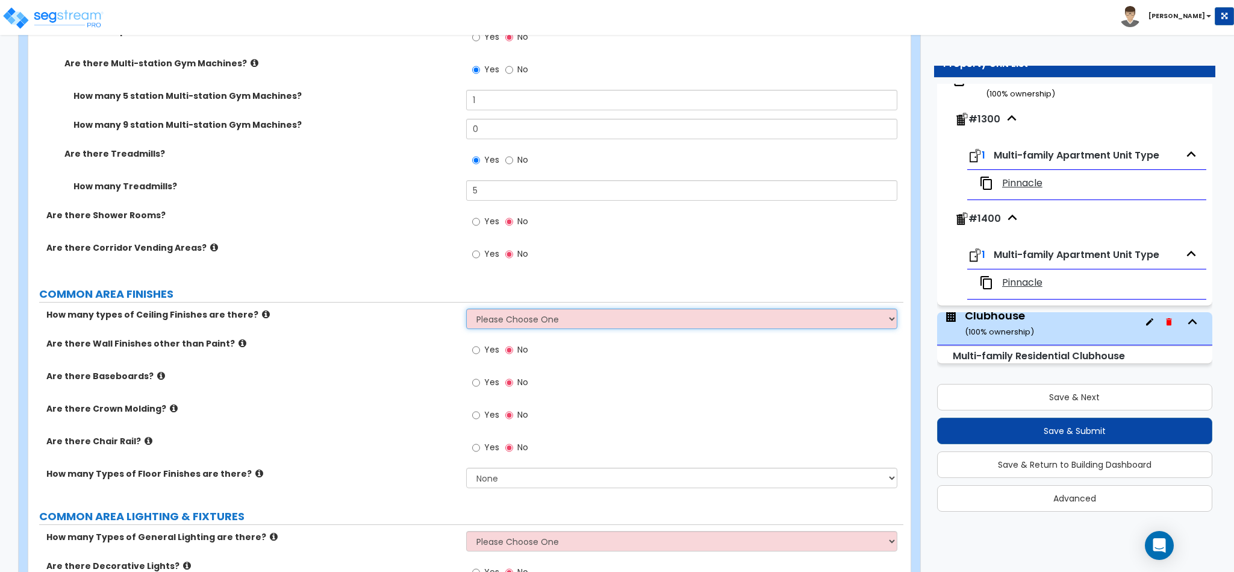
click at [520, 308] on select "Please Choose One 1 2 3" at bounding box center [682, 318] width 432 height 20
click at [466, 308] on select "Please Choose One 1 2 3" at bounding box center [682, 318] width 432 height 20
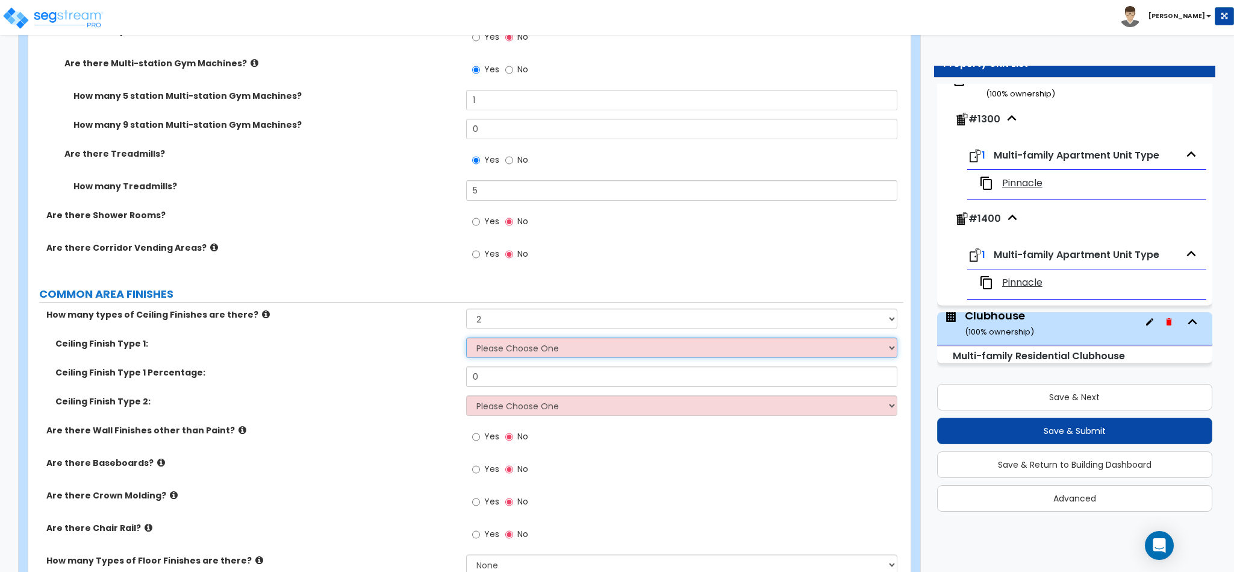
click at [502, 337] on select "Please Choose One Drop Ceiling Drywall Ceiling Open Ceiling" at bounding box center [682, 347] width 432 height 20
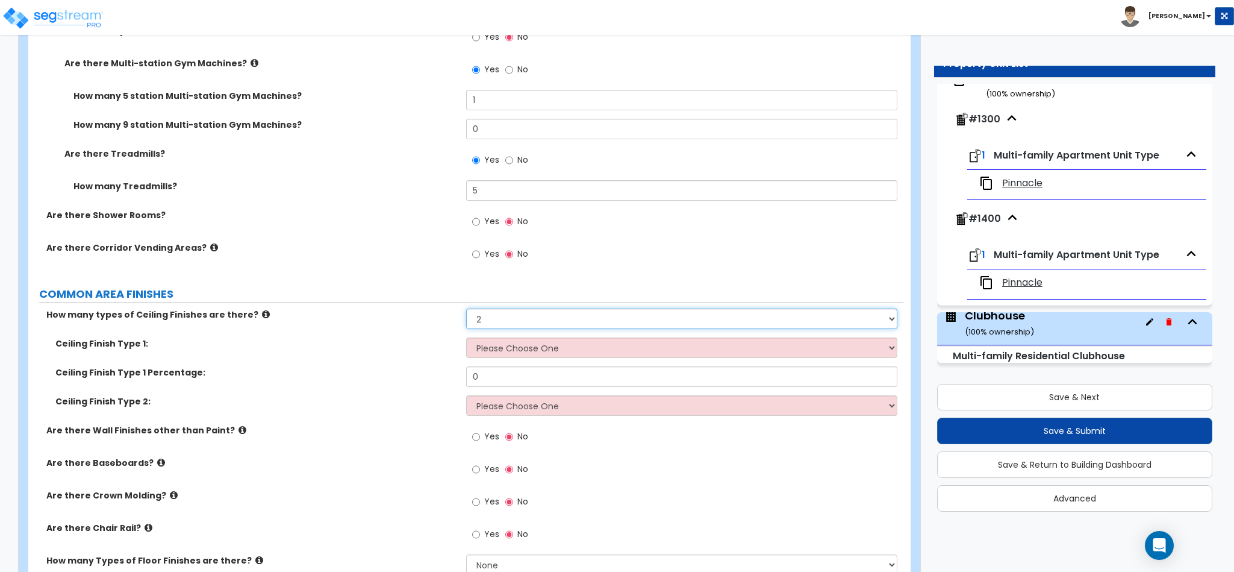
click at [502, 308] on select "Please Choose One 1 2 3" at bounding box center [682, 318] width 432 height 20
click at [466, 308] on select "Please Choose One 1 2 3" at bounding box center [682, 318] width 432 height 20
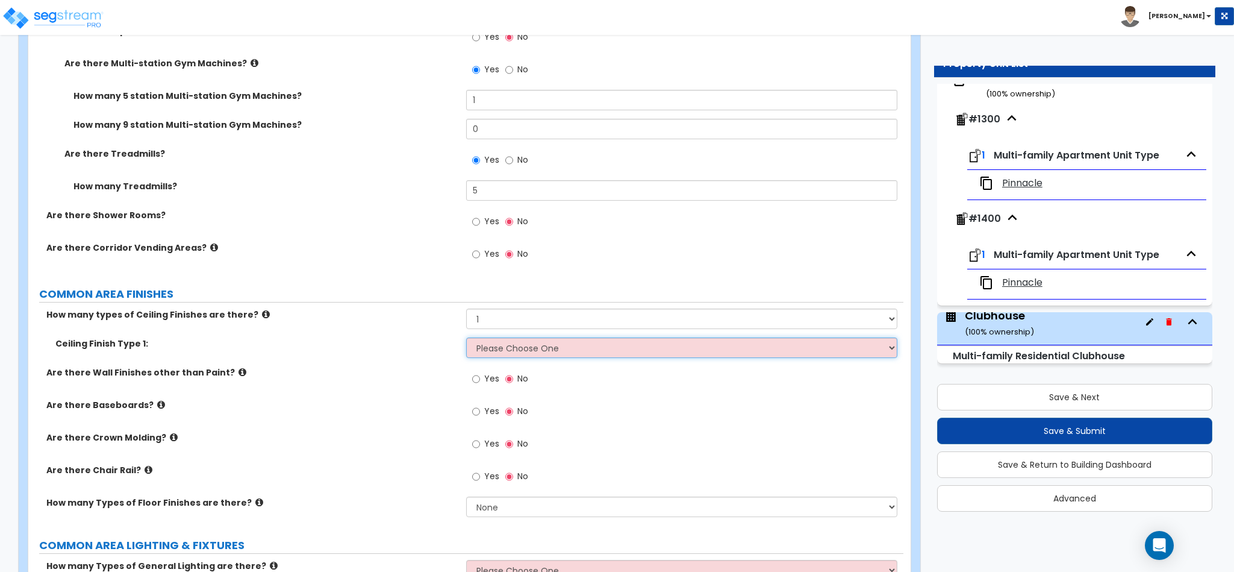
click at [488, 337] on select "Please Choose One Drop Ceiling Drywall Ceiling Open Ceiling" at bounding box center [682, 347] width 432 height 20
click at [466, 337] on select "Please Choose One Drop Ceiling Drywall Ceiling Open Ceiling" at bounding box center [682, 347] width 432 height 20
click at [505, 402] on label "No" at bounding box center [516, 412] width 23 height 20
click at [505, 405] on input "No" at bounding box center [509, 411] width 8 height 13
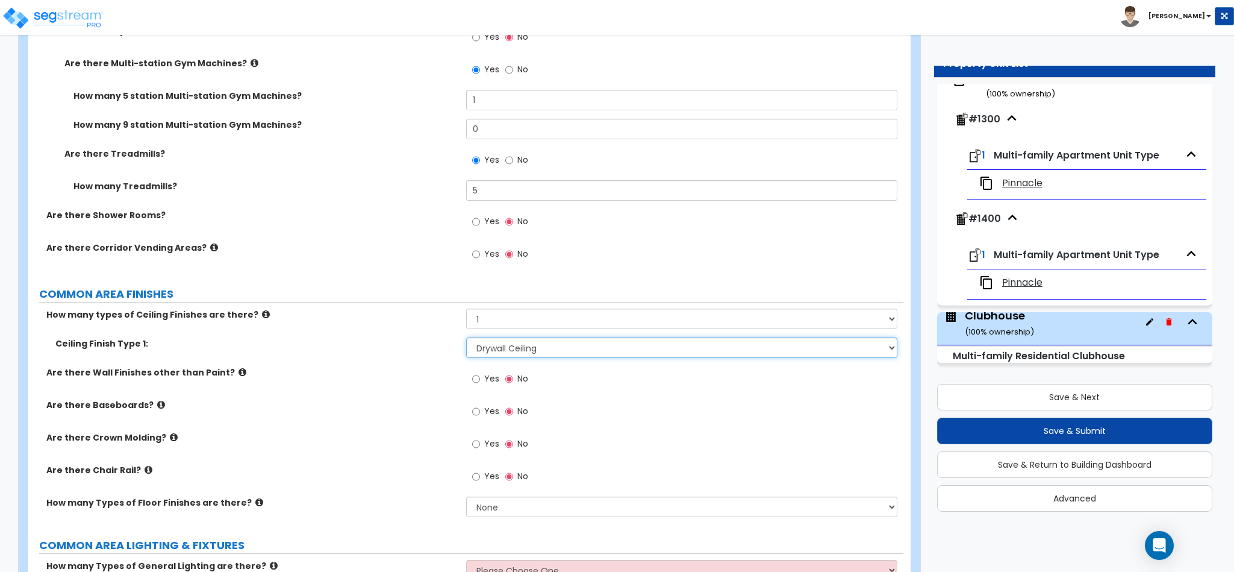
click at [501, 337] on select "Please Choose One Drop Ceiling Drywall Ceiling Open Ceiling" at bounding box center [682, 347] width 432 height 20
drag, startPoint x: 501, startPoint y: 326, endPoint x: 501, endPoint y: 335, distance: 9.1
click at [501, 337] on select "Please Choose One Drop Ceiling Drywall Ceiling Open Ceiling" at bounding box center [682, 347] width 432 height 20
click at [492, 338] on div "Ceiling Finish Type 1: Please Choose One Drop Ceiling Drywall Ceiling Open Ceil…" at bounding box center [465, 351] width 875 height 29
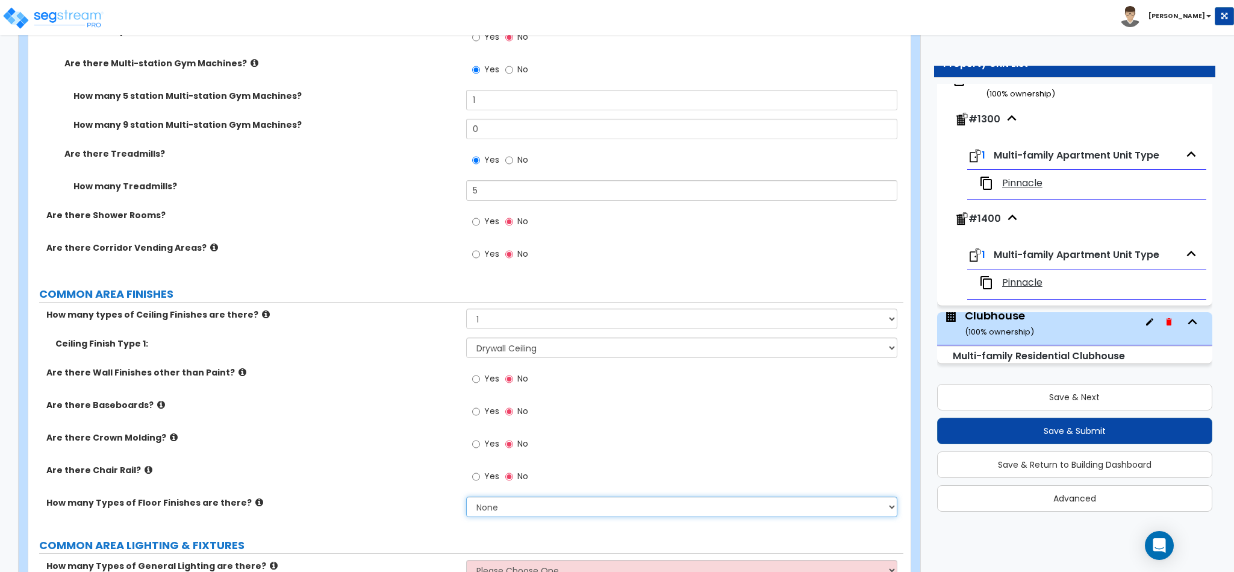
click at [520, 496] on select "None 1 2 3 4" at bounding box center [682, 506] width 432 height 20
click at [466, 496] on select "None 1 2 3 4" at bounding box center [682, 506] width 432 height 20
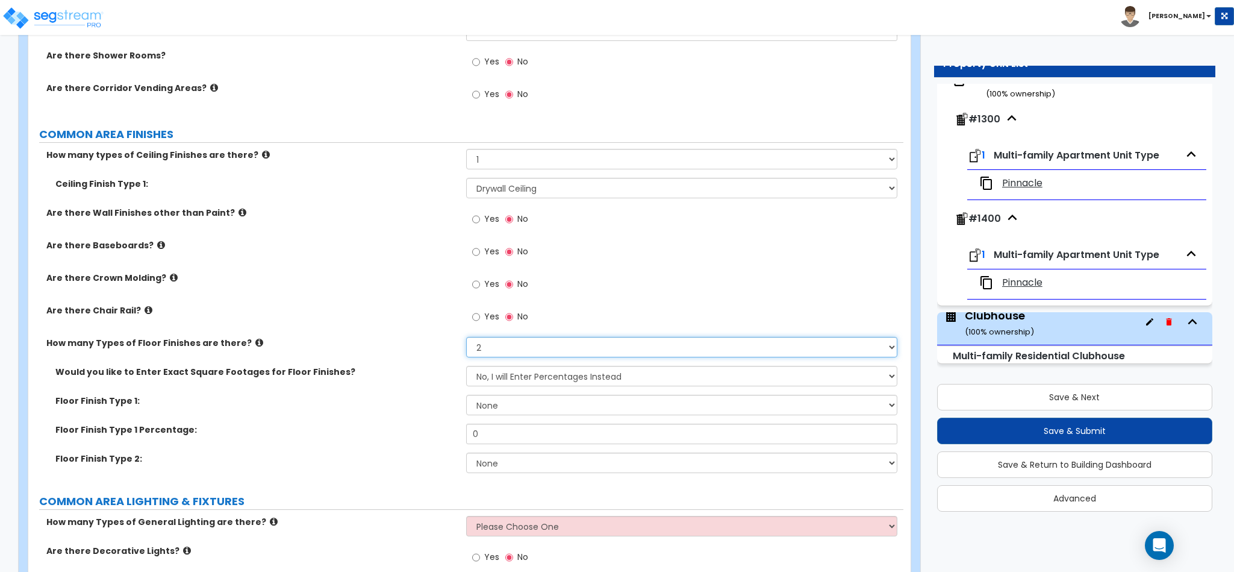
scroll to position [3072, 0]
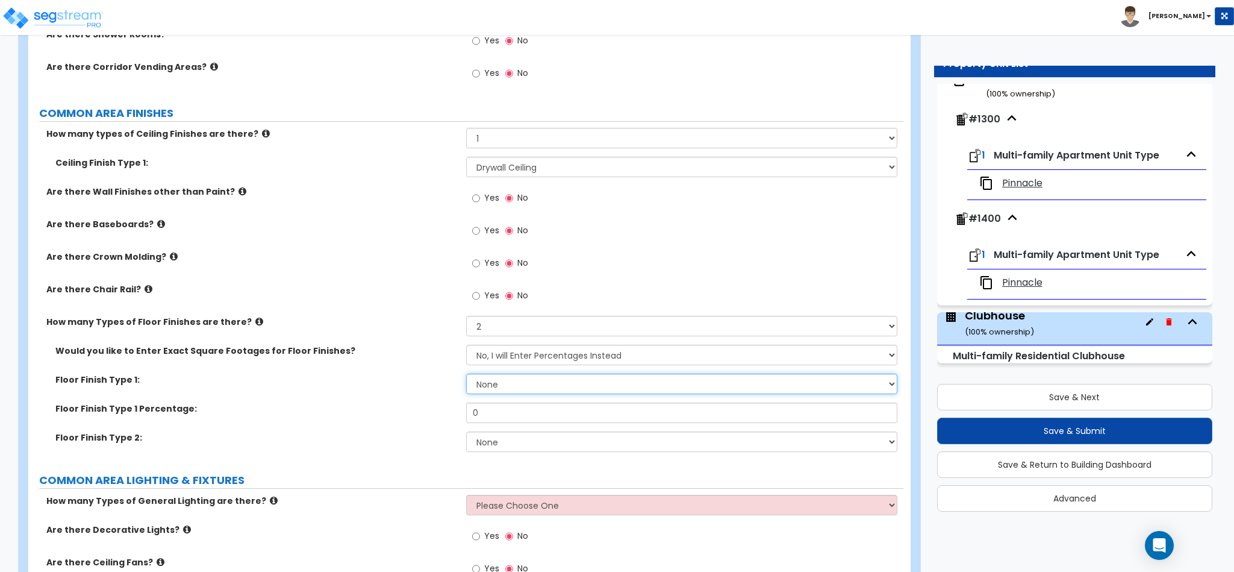
click at [510, 373] on select "None Tile Flooring Marble Flooring Hardwood Flooring Resilient Laminate Floorin…" at bounding box center [682, 383] width 432 height 20
click at [466, 373] on select "None Tile Flooring Marble Flooring Hardwood Flooring Resilient Laminate Floorin…" at bounding box center [682, 383] width 432 height 20
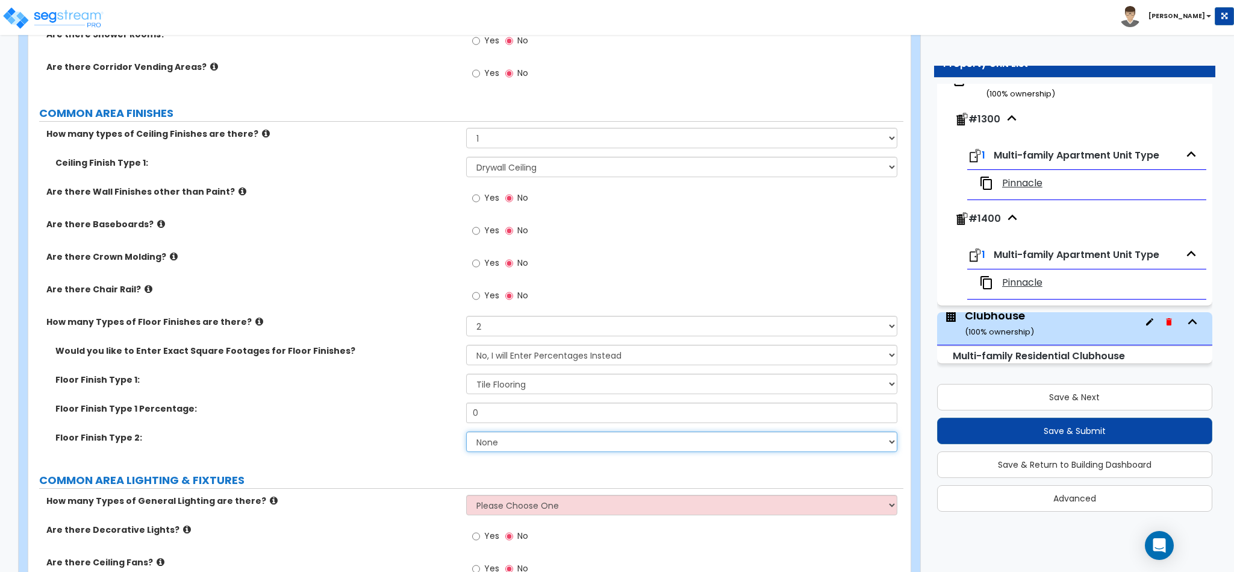
click at [493, 431] on select "None Tile Flooring Marble Flooring Hardwood Flooring Resilient Laminate Floorin…" at bounding box center [682, 441] width 432 height 20
click at [489, 316] on select "None 1 2 3 4" at bounding box center [682, 326] width 432 height 20
click at [466, 316] on select "None 1 2 3 4" at bounding box center [682, 326] width 432 height 20
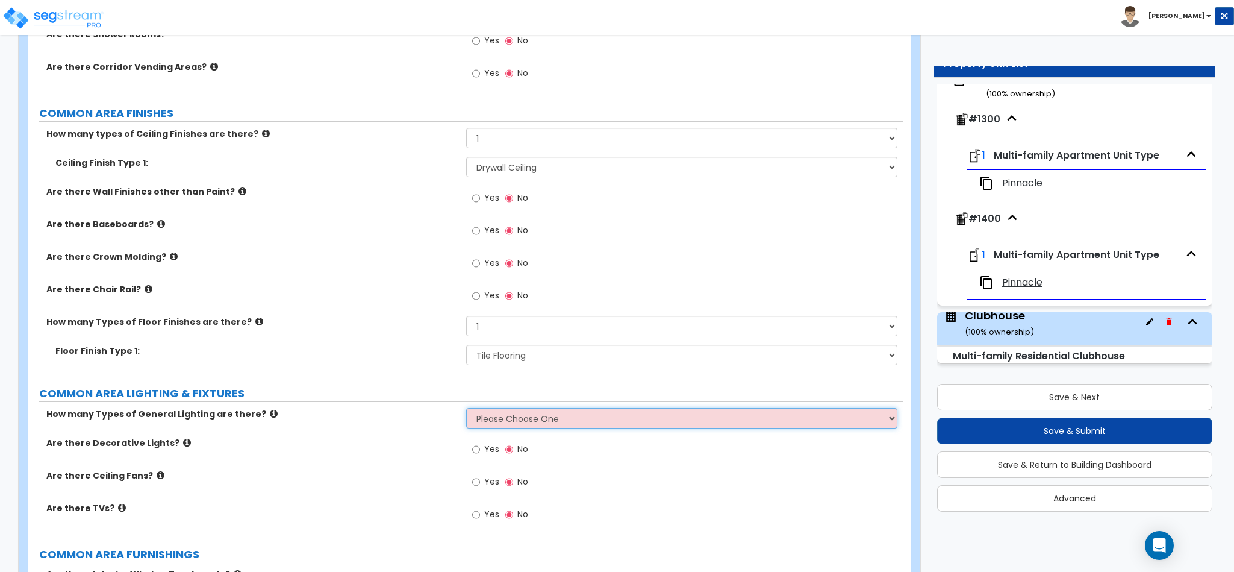
click at [520, 408] on select "Please Choose One 1 2 3" at bounding box center [682, 418] width 432 height 20
click at [466, 408] on select "Please Choose One 1 2 3" at bounding box center [682, 418] width 432 height 20
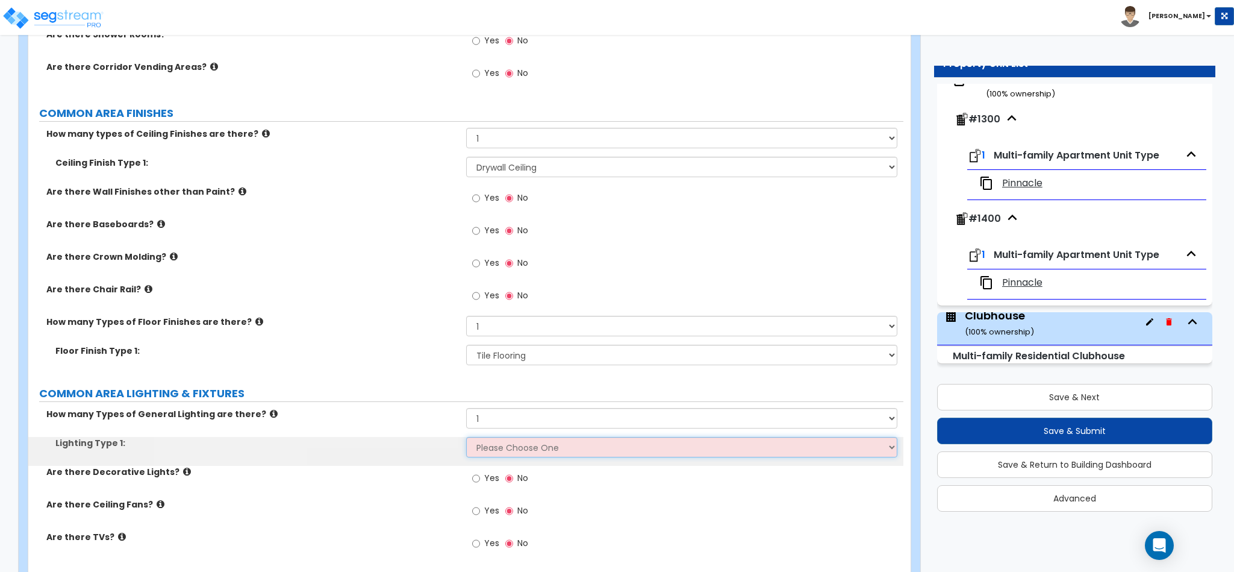
click at [480, 437] on select "Please Choose One LED Surface-Mounted LED Recessed Fluorescent Surface-Mounted …" at bounding box center [682, 447] width 432 height 20
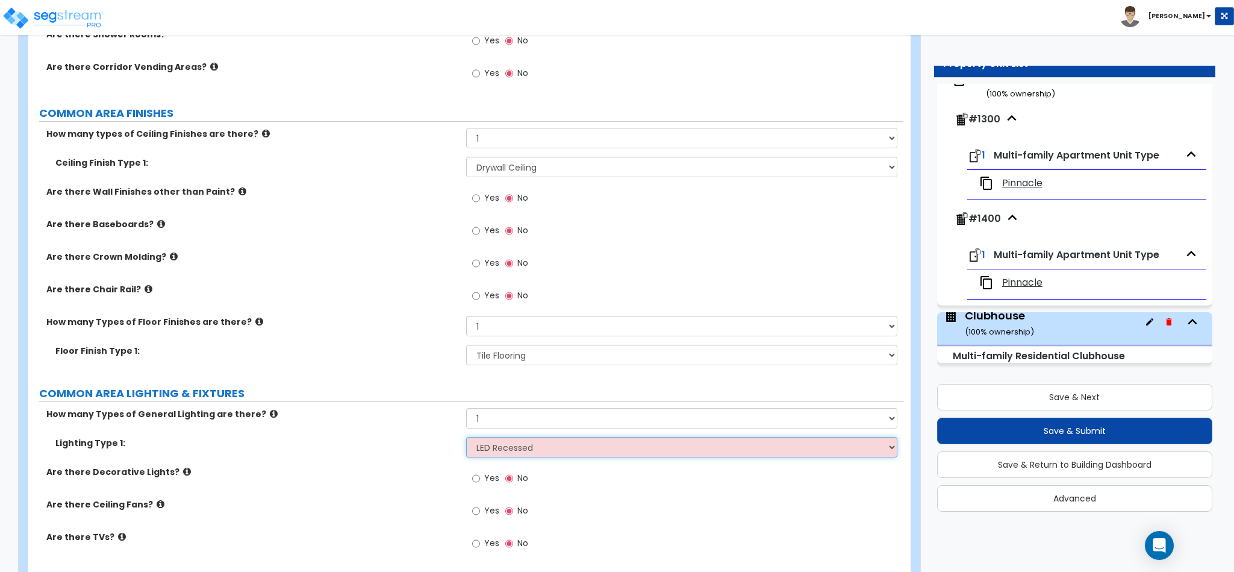
click at [466, 437] on select "Please Choose One LED Surface-Mounted LED Recessed Fluorescent Surface-Mounted …" at bounding box center [682, 447] width 432 height 20
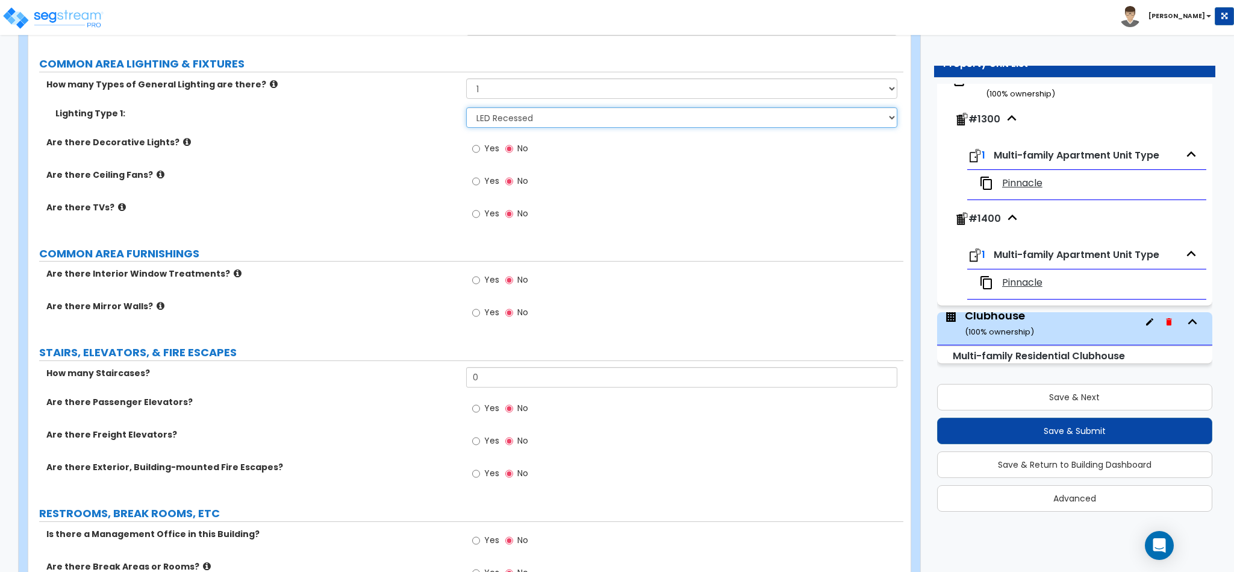
scroll to position [3434, 0]
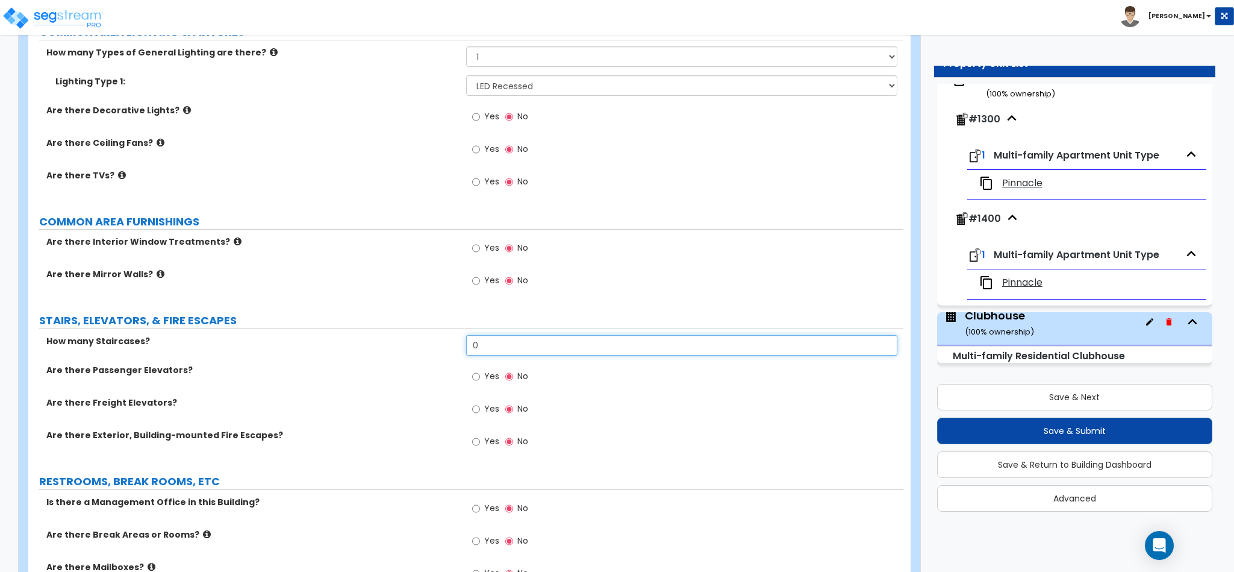
click at [530, 335] on input "0" at bounding box center [682, 345] width 432 height 20
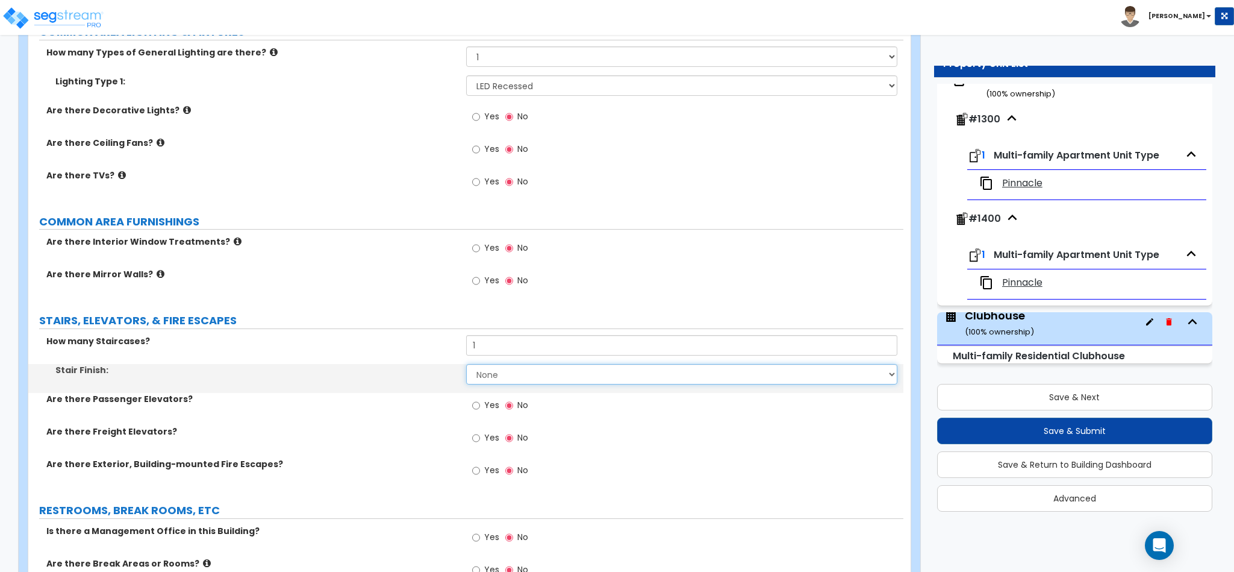
click at [501, 364] on select "None Tile Wood Laminate VCT Sheet Carpet Sheet Vinyl Carpet Tile" at bounding box center [682, 374] width 432 height 20
click at [466, 364] on select "None Tile Wood Laminate VCT Sheet Carpet Sheet Vinyl Carpet Tile" at bounding box center [682, 374] width 432 height 20
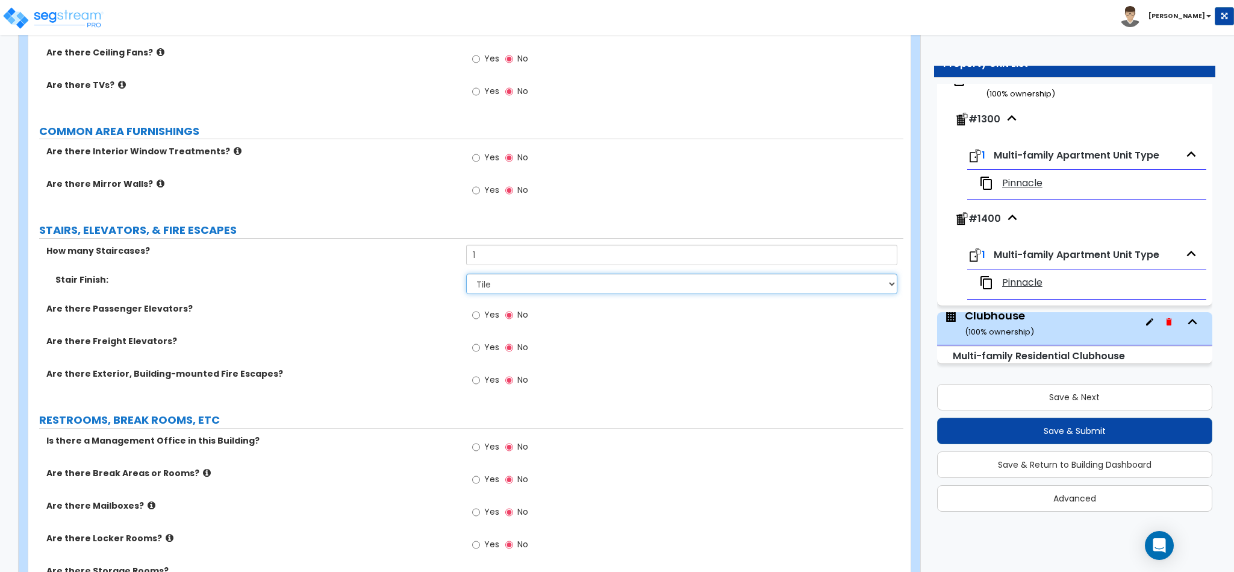
scroll to position [3614, 0]
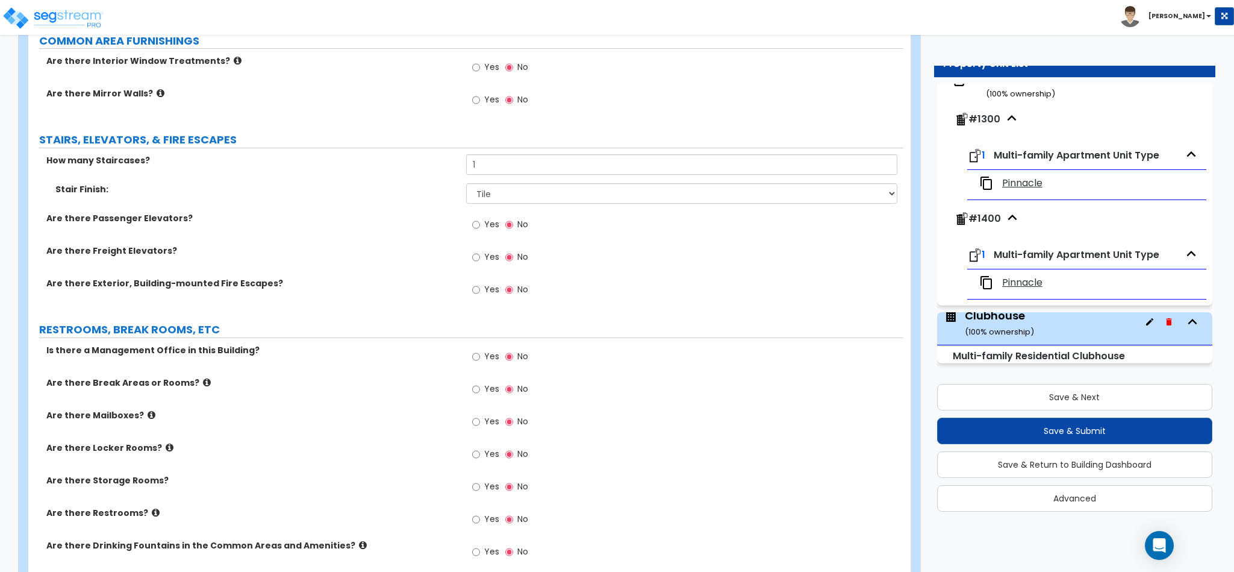
click at [479, 348] on label "Yes" at bounding box center [485, 358] width 27 height 20
click at [479, 350] on input "Yes" at bounding box center [476, 356] width 8 height 13
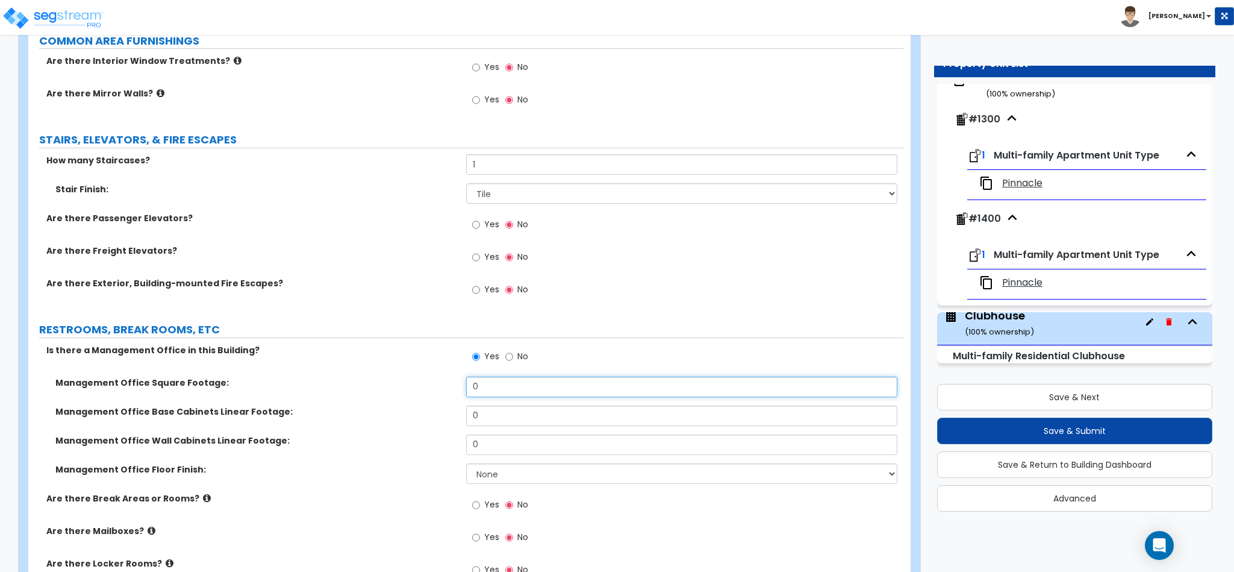
click at [499, 377] on input "0" at bounding box center [682, 387] width 432 height 20
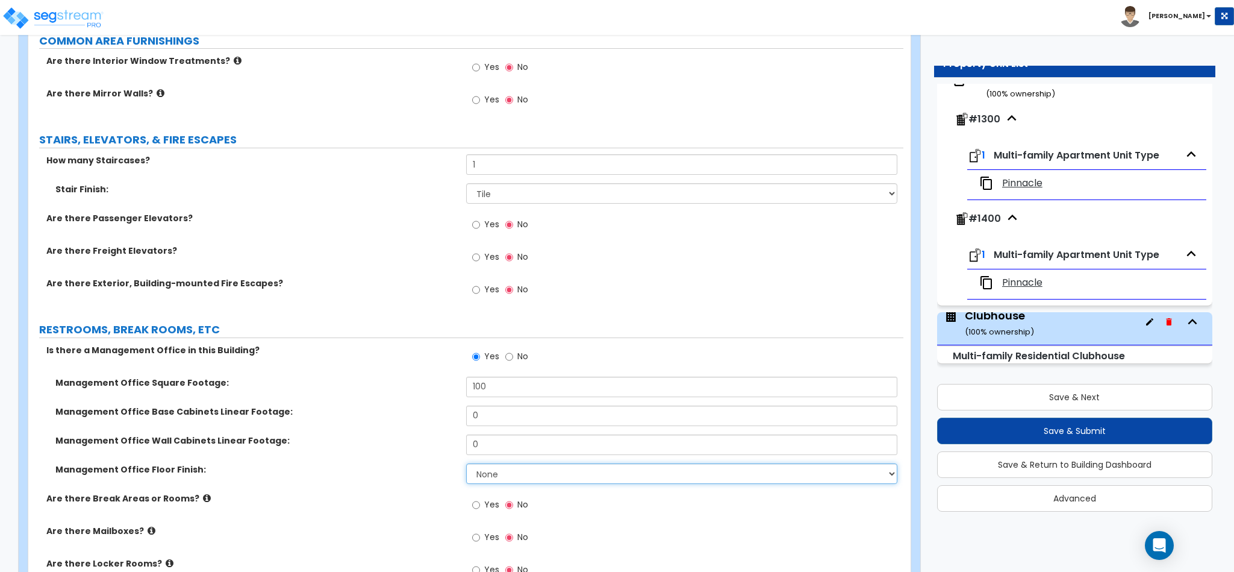
click at [496, 463] on select "None Tile Flooring Hardwood Flooring Resilient Laminate Flooring VCT Flooring S…" at bounding box center [682, 473] width 432 height 20
click at [466, 463] on select "None Tile Flooring Hardwood Flooring Resilient Laminate Flooring VCT Flooring S…" at bounding box center [682, 473] width 432 height 20
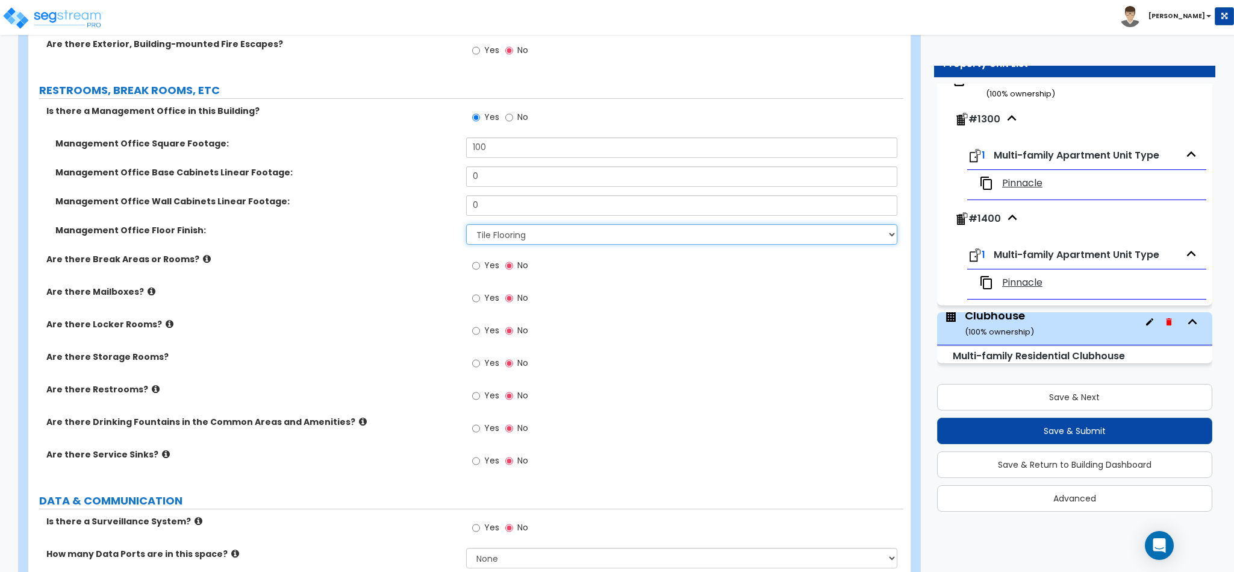
scroll to position [3886, 0]
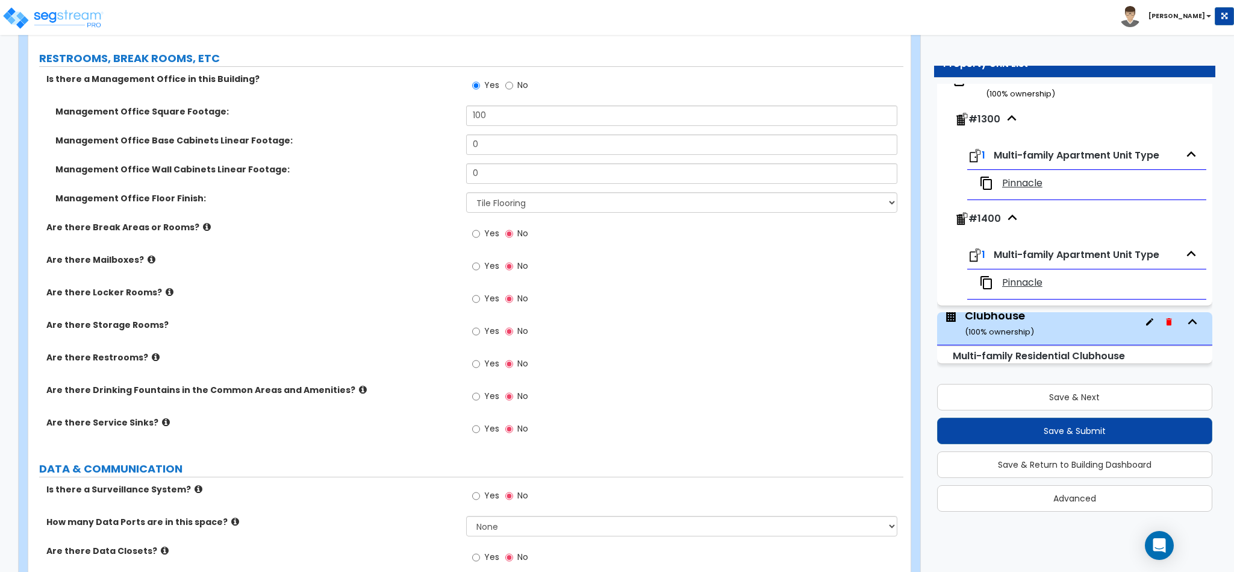
click at [481, 355] on label "Yes" at bounding box center [485, 365] width 27 height 20
click at [480, 357] on input "Yes" at bounding box center [476, 363] width 8 height 13
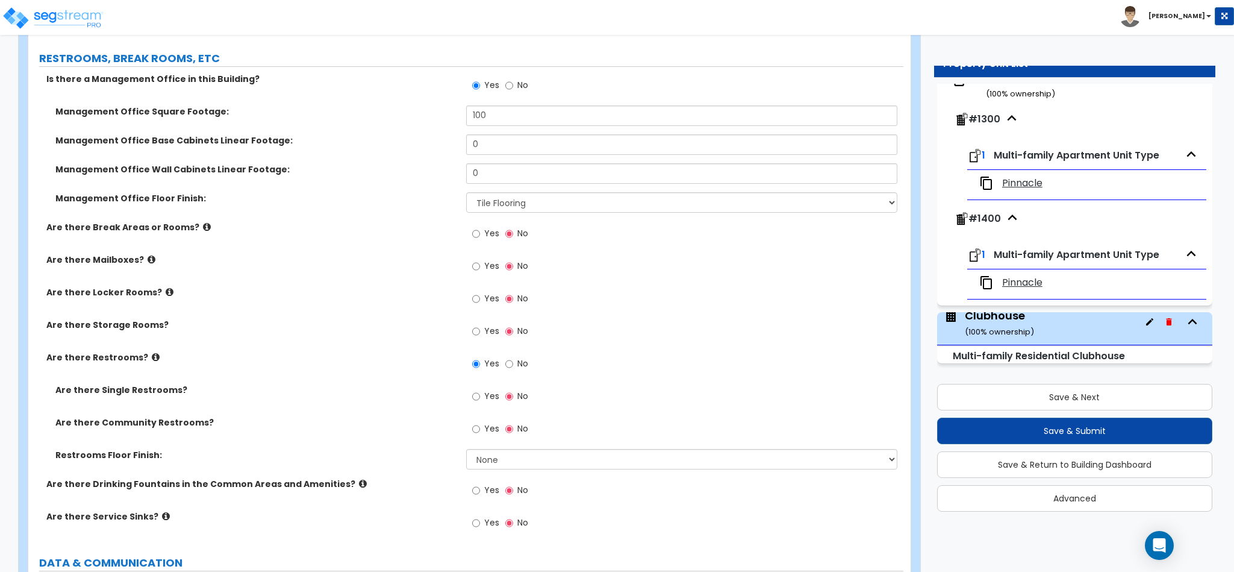
click at [483, 420] on label "Yes" at bounding box center [485, 430] width 27 height 20
click at [480, 422] on input "Yes" at bounding box center [476, 428] width 8 height 13
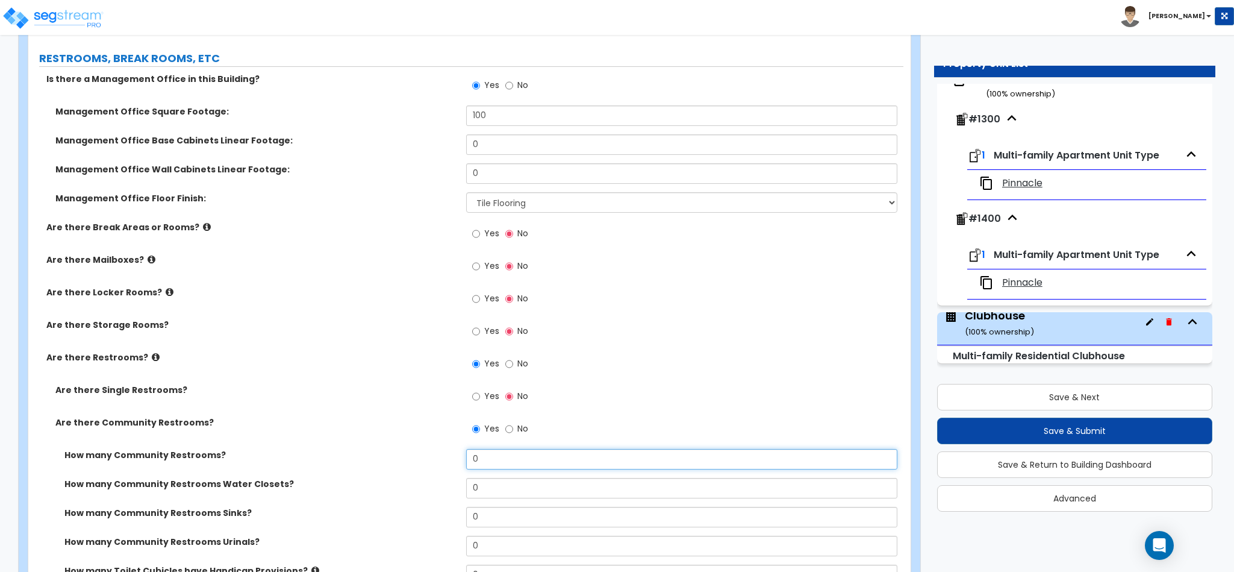
click at [501, 449] on input "0" at bounding box center [682, 459] width 432 height 20
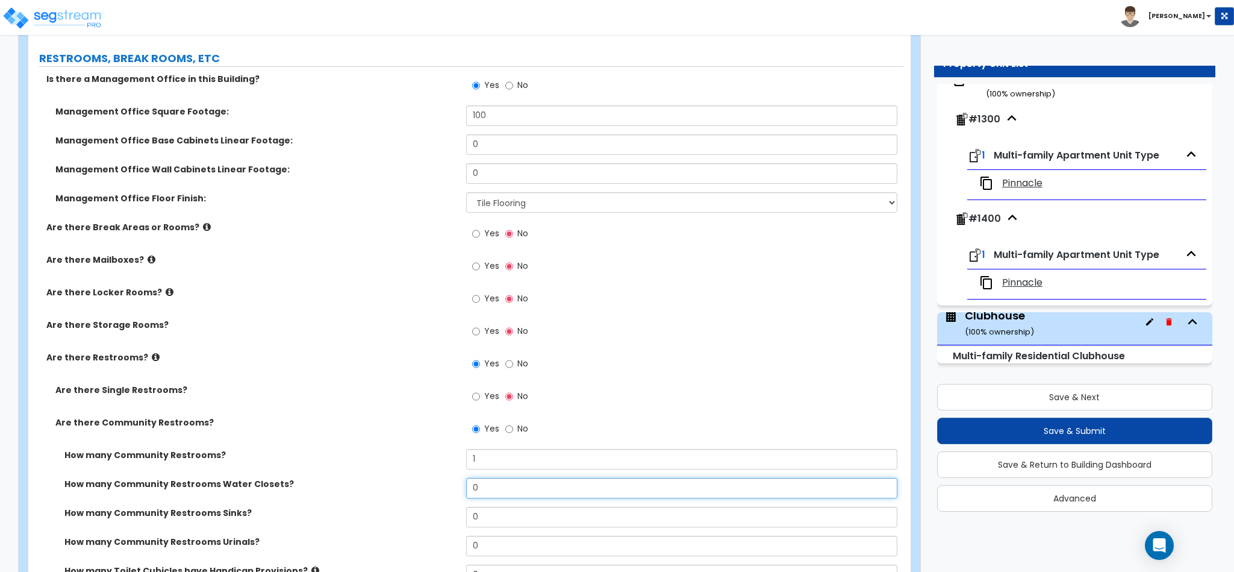
click at [497, 478] on input "0" at bounding box center [682, 488] width 432 height 20
click at [499, 507] on input "0" at bounding box center [682, 517] width 432 height 20
click at [492, 536] on input "0" at bounding box center [682, 546] width 432 height 20
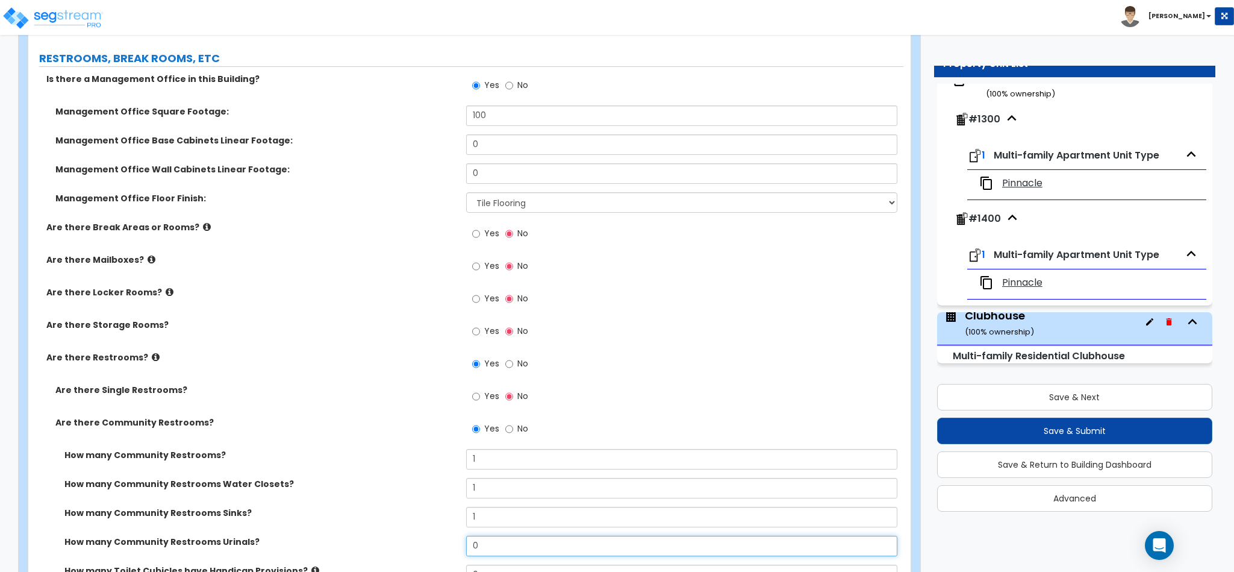
click at [492, 536] on input "0" at bounding box center [682, 546] width 432 height 20
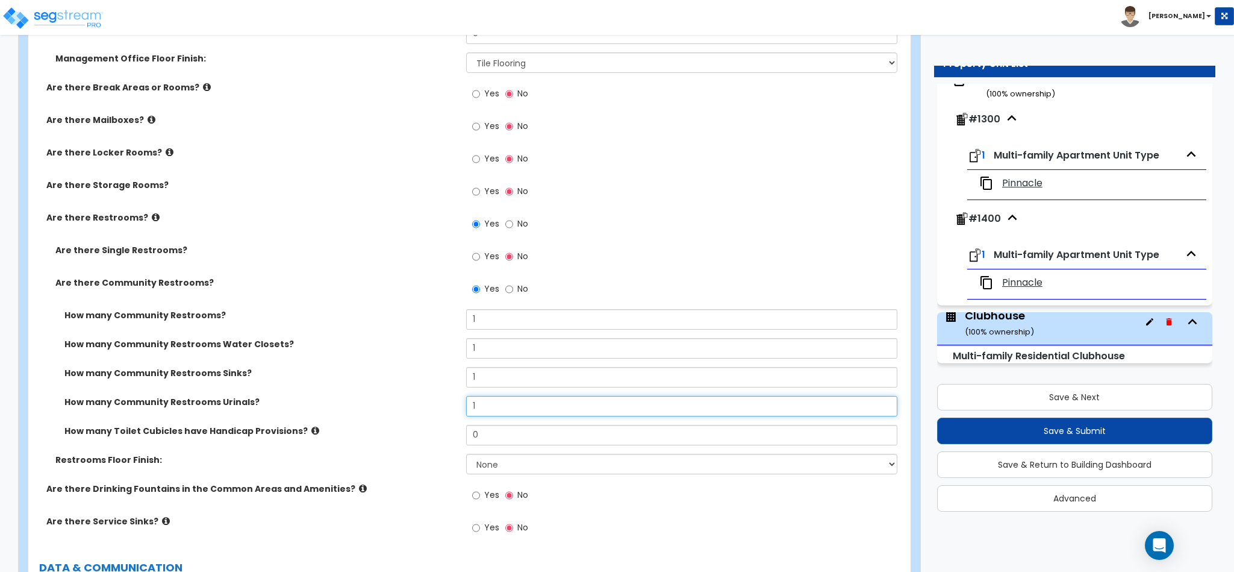
scroll to position [4066, 0]
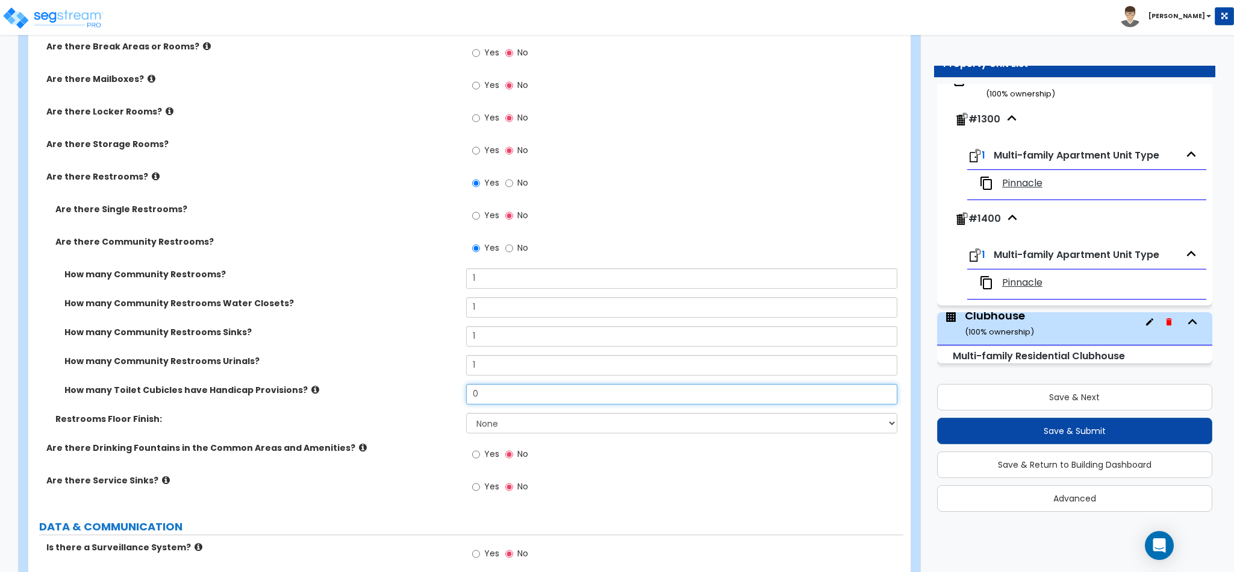
click at [490, 384] on input "0" at bounding box center [682, 394] width 432 height 20
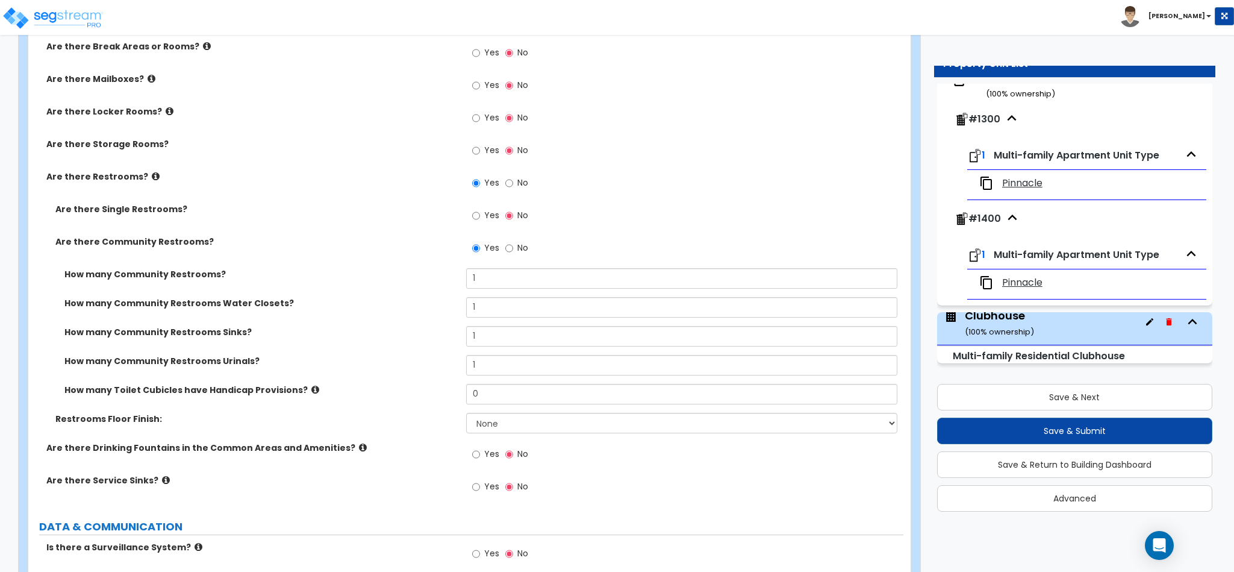
click at [311, 385] on icon at bounding box center [315, 389] width 8 height 9
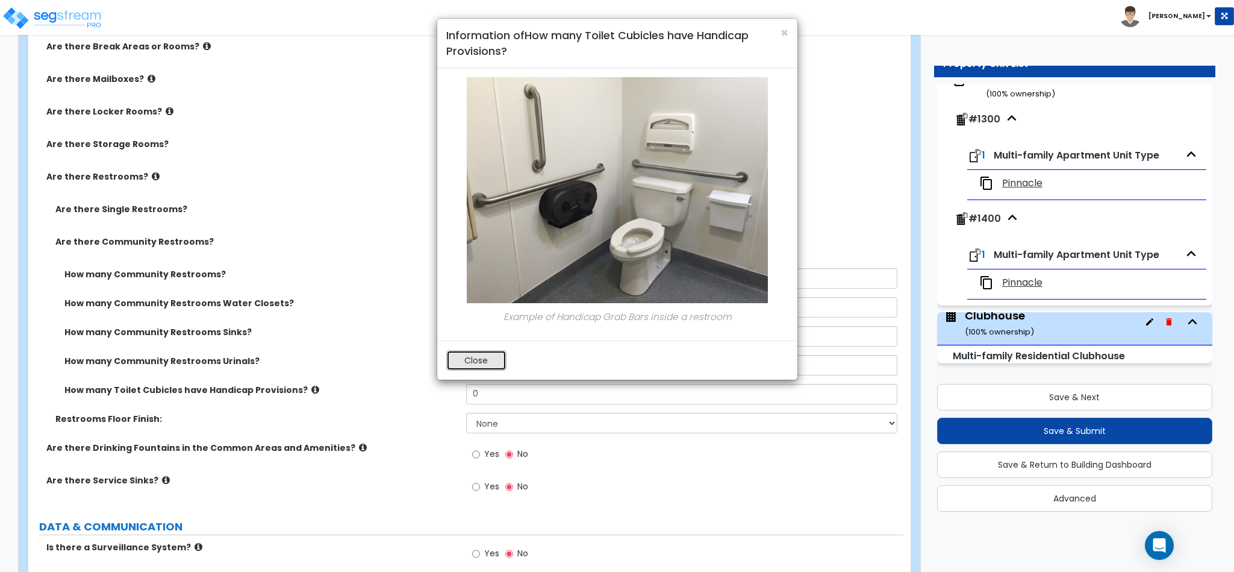
click at [463, 362] on button "Close" at bounding box center [476, 360] width 60 height 20
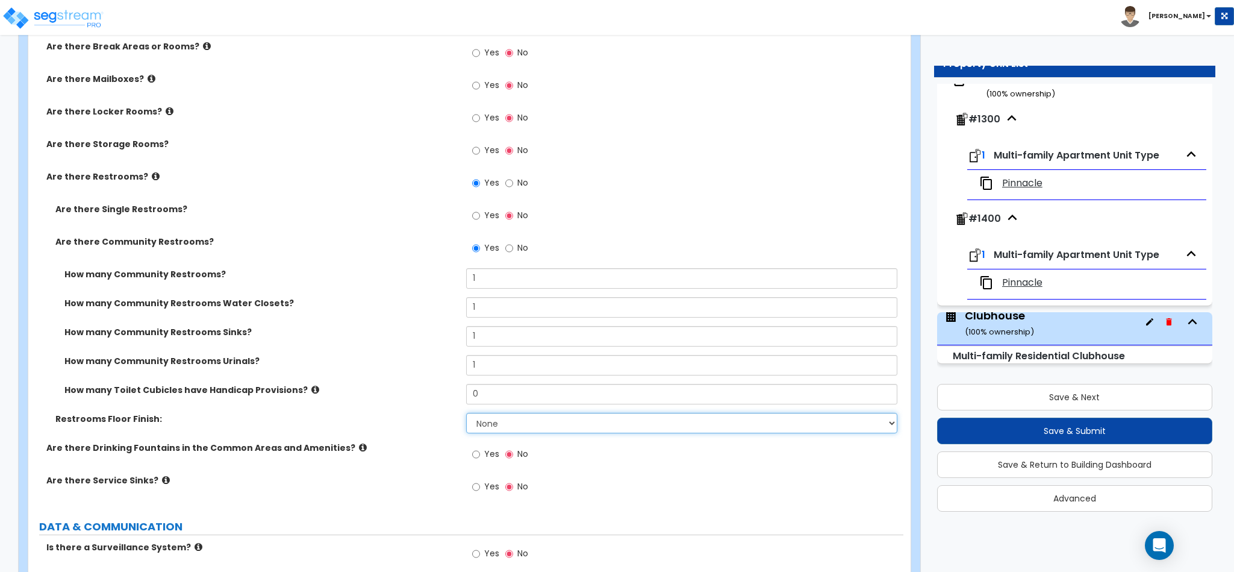
click at [497, 413] on select "None Tile Flooring Resilient Laminate Flooring VCT Flooring Sheet Vinyl Flooring" at bounding box center [682, 423] width 432 height 20
click at [466, 413] on select "None Tile Flooring Resilient Laminate Flooring VCT Flooring Sheet Vinyl Flooring" at bounding box center [682, 423] width 432 height 20
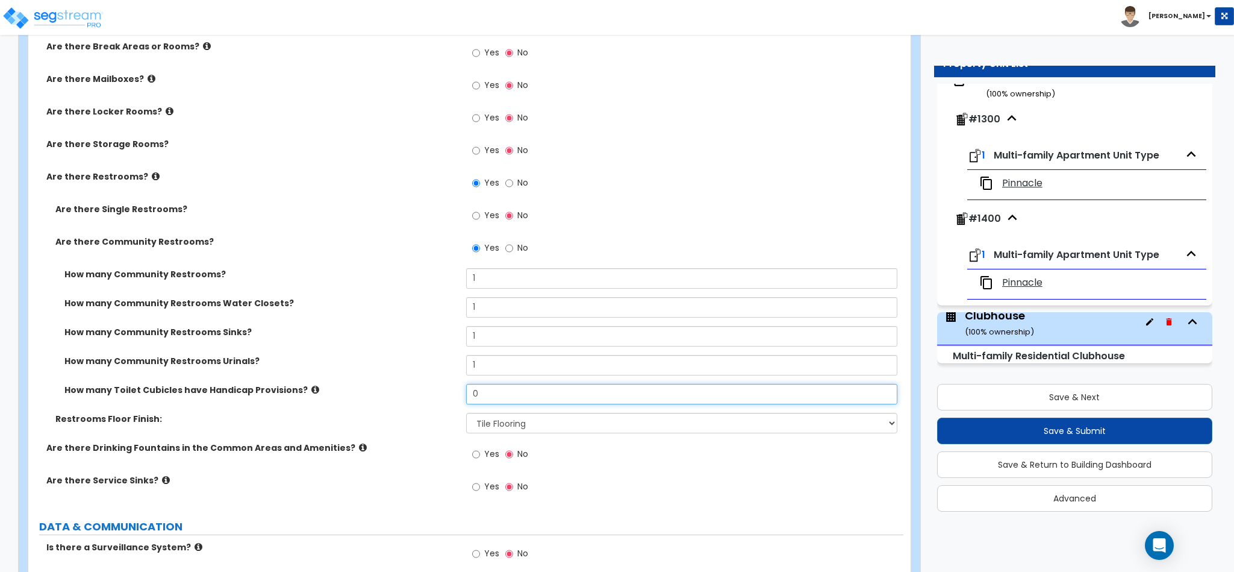
click at [487, 384] on input "0" at bounding box center [682, 394] width 432 height 20
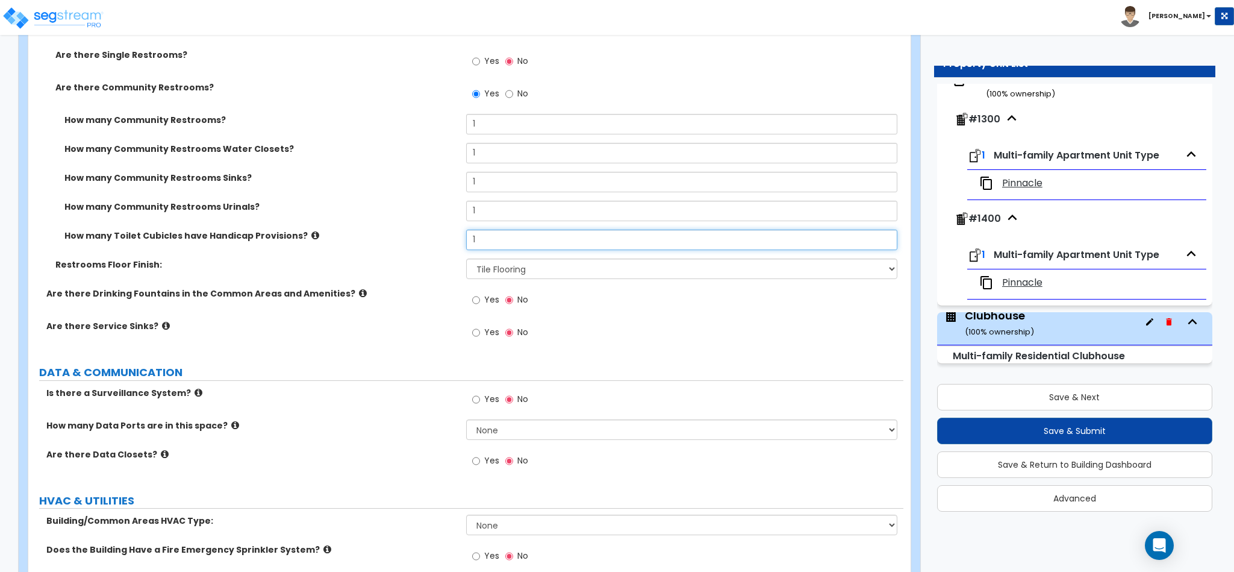
scroll to position [4247, 0]
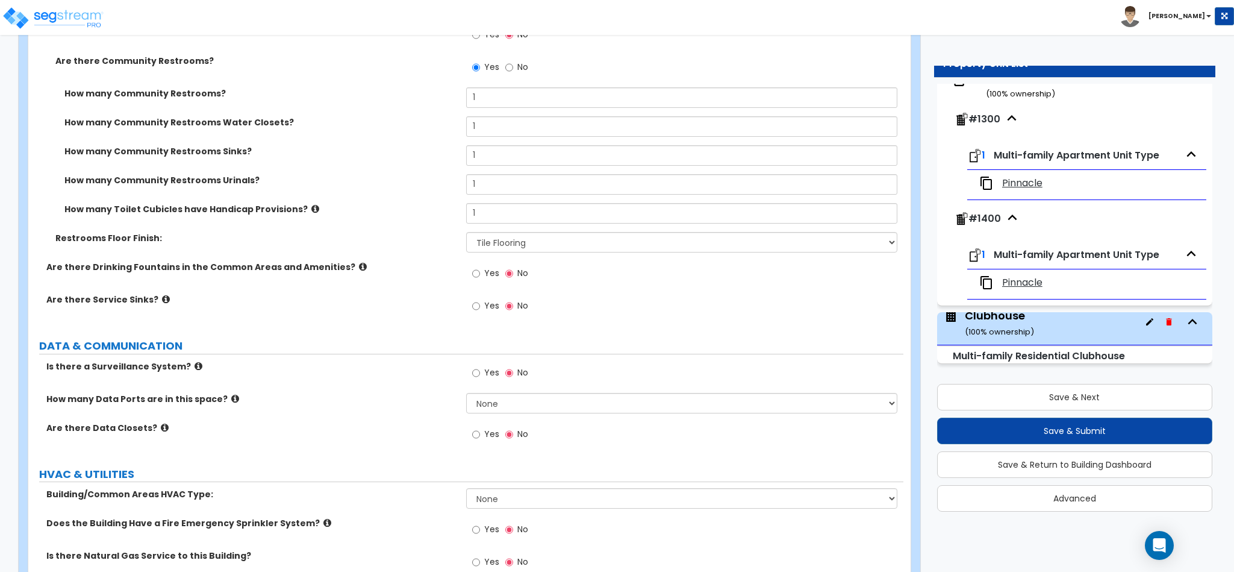
click at [366, 393] on div "How many Data Ports are in this space? None Please Estimate for Me I will speci…" at bounding box center [465, 407] width 875 height 29
click at [475, 366] on input "Yes" at bounding box center [476, 372] width 8 height 13
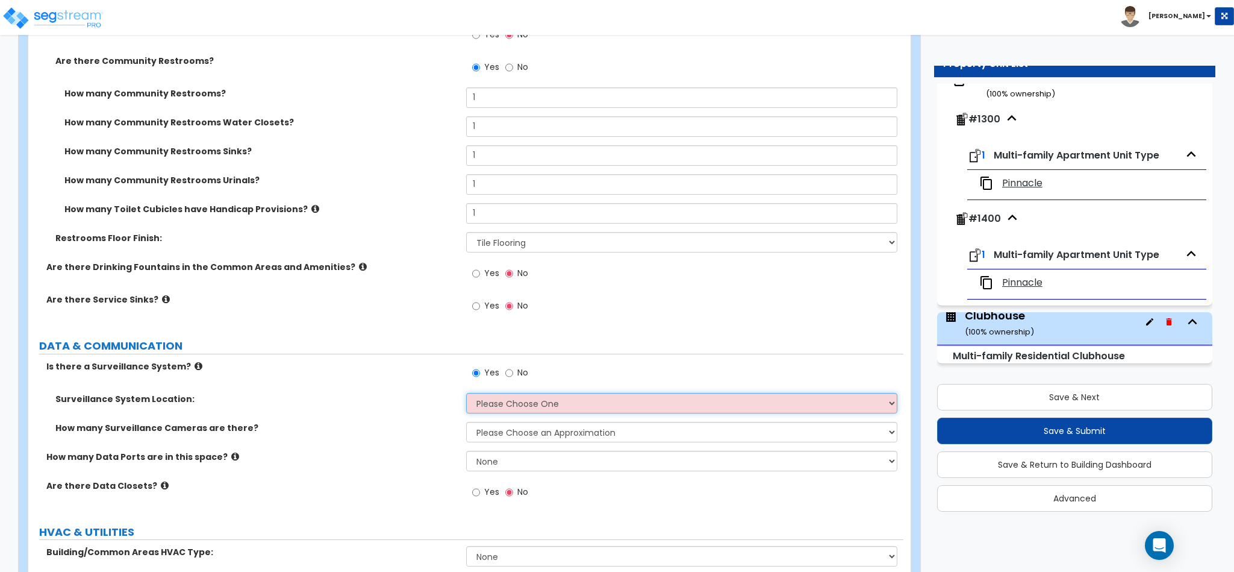
click at [504, 393] on select "Please Choose One Inside the Building Outside the Building Both Inside & Outside" at bounding box center [682, 403] width 432 height 20
click at [508, 393] on select "Please Choose One Inside the Building Outside the Building Both Inside & Outside" at bounding box center [682, 403] width 432 height 20
click at [466, 393] on select "Please Choose One Inside the Building Outside the Building Both Inside & Outside" at bounding box center [682, 403] width 432 height 20
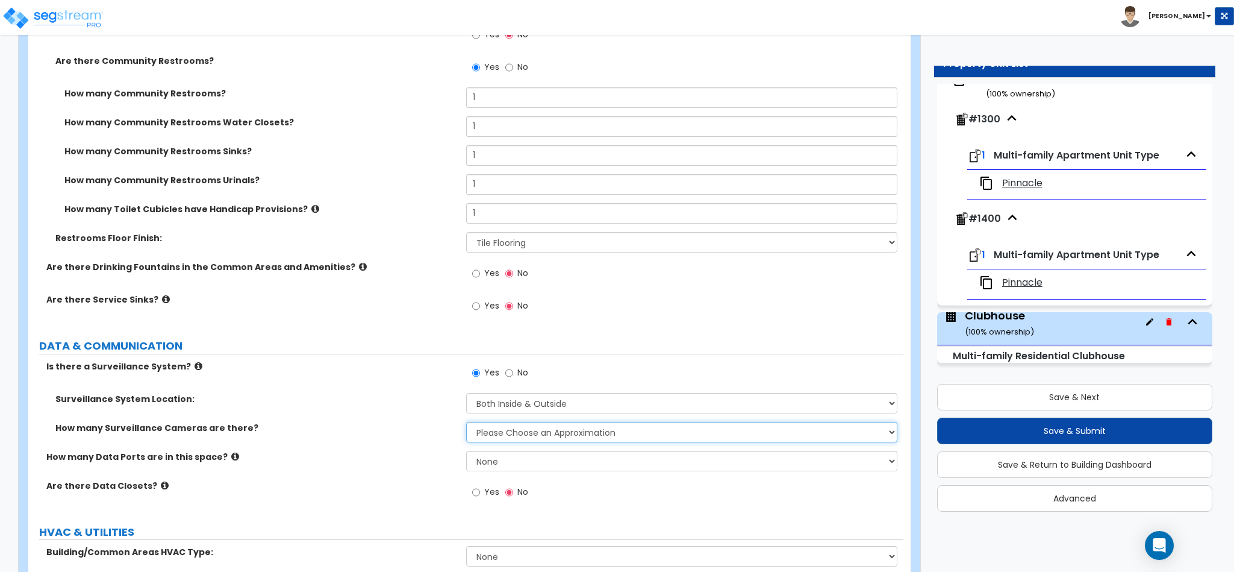
click at [515, 422] on select "Please Choose an Approximation Barely Noticed Any Noticed a Couple Frequently S…" at bounding box center [682, 432] width 432 height 20
click at [466, 422] on select "Please Choose an Approximation Barely Noticed Any Noticed a Couple Frequently S…" at bounding box center [682, 432] width 432 height 20
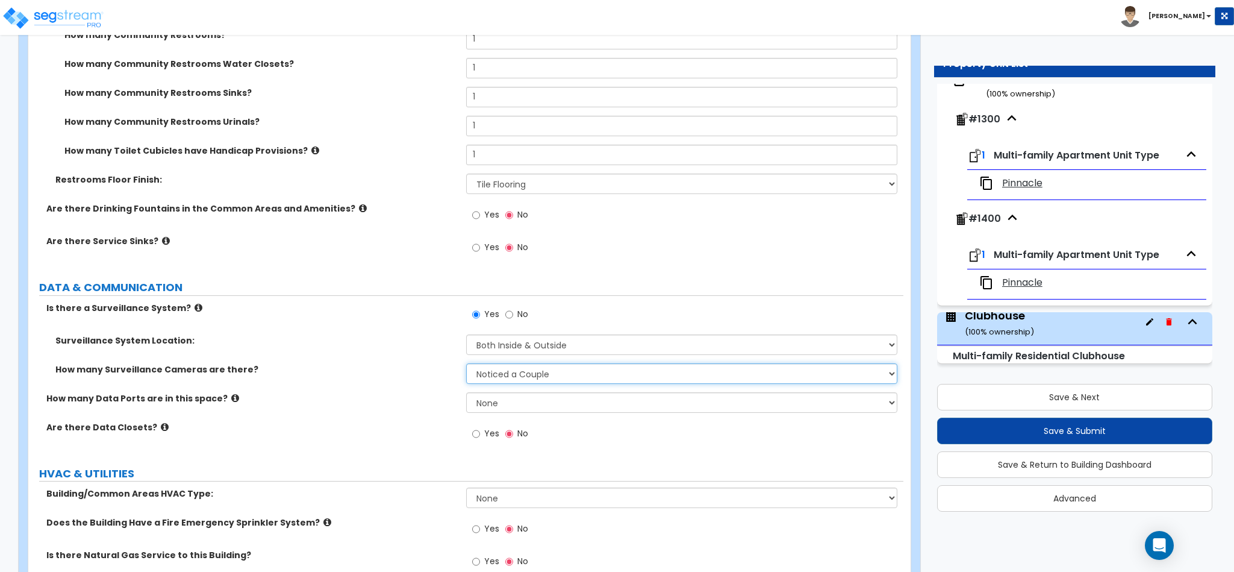
scroll to position [4337, 0]
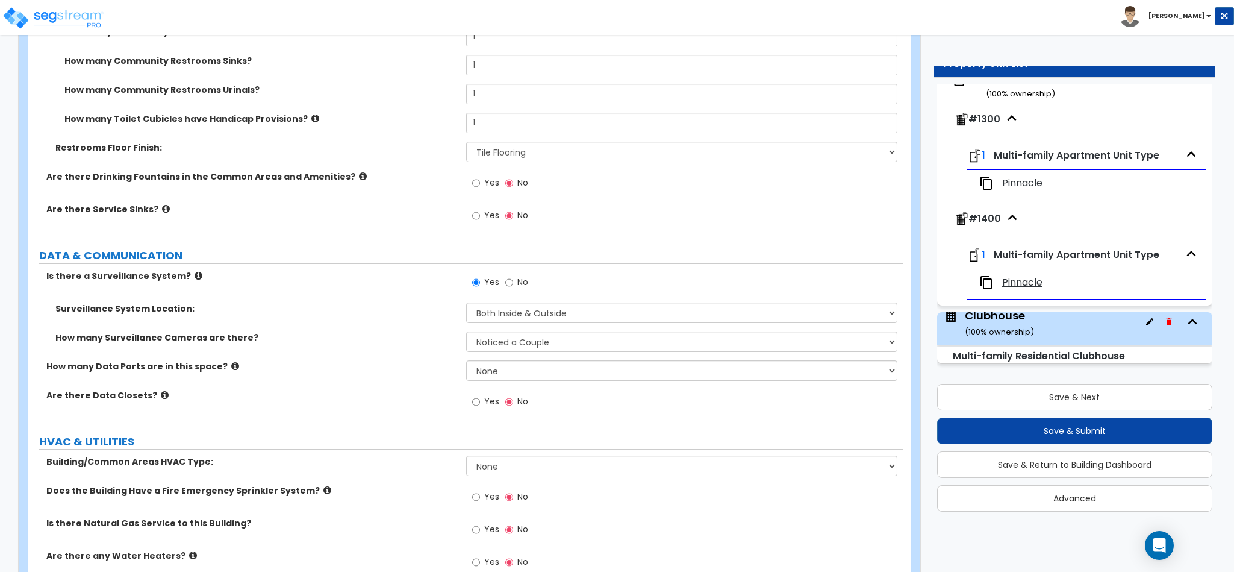
click at [161, 390] on icon at bounding box center [165, 394] width 8 height 9
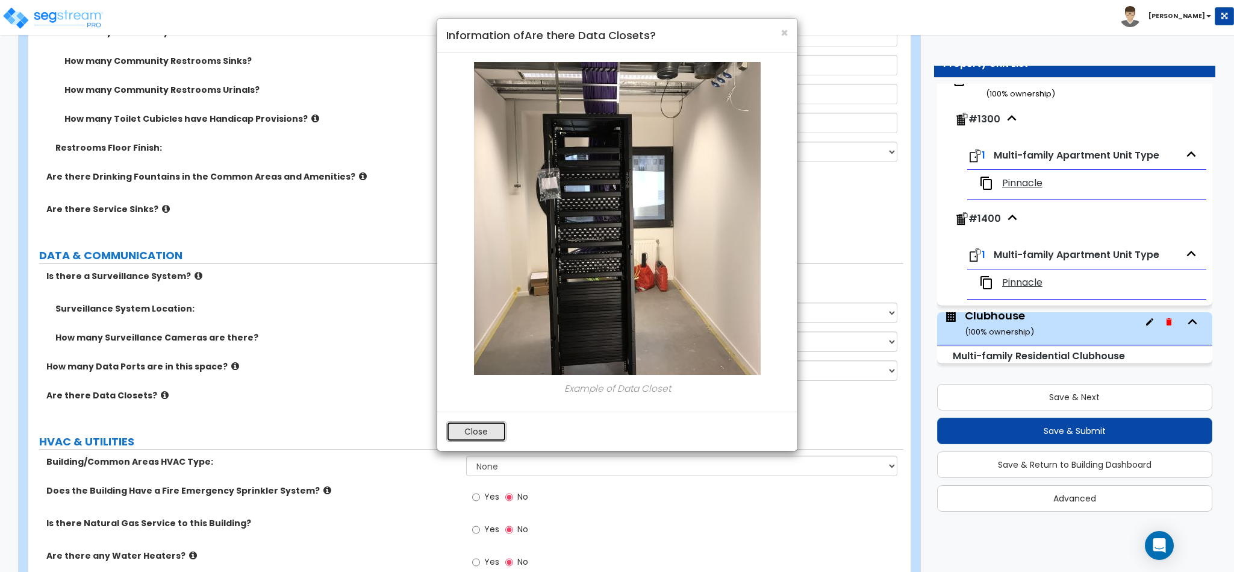
click at [480, 436] on button "Close" at bounding box center [476, 431] width 60 height 20
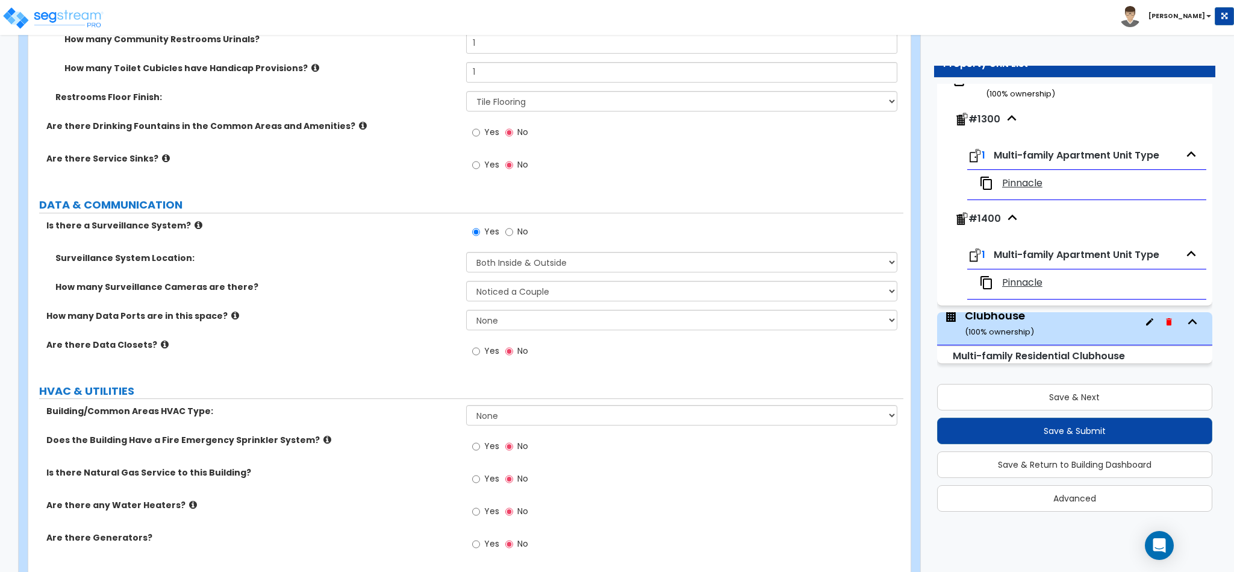
scroll to position [4415, 0]
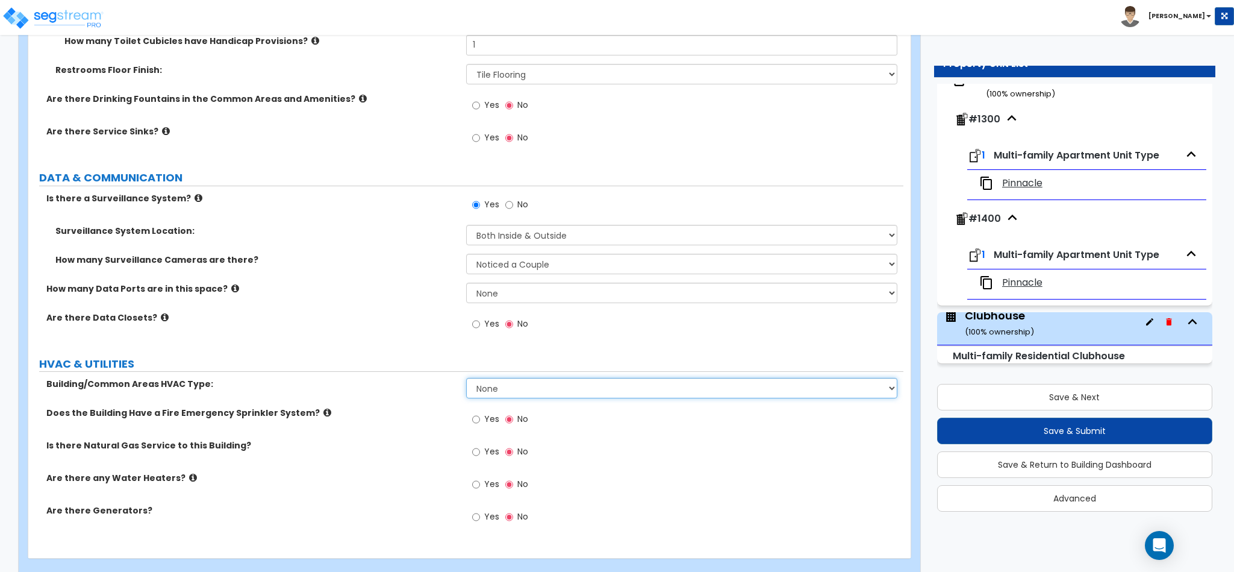
click at [519, 378] on select "None Split System - Heat Pump Rooftop Unit" at bounding box center [682, 388] width 432 height 20
click at [466, 378] on select "None Split System - Heat Pump Rooftop Unit" at bounding box center [682, 388] width 432 height 20
click at [477, 445] on input "Yes" at bounding box center [476, 451] width 8 height 13
click at [492, 478] on span "Yes" at bounding box center [491, 484] width 15 height 12
click at [480, 478] on input "Yes" at bounding box center [476, 484] width 8 height 13
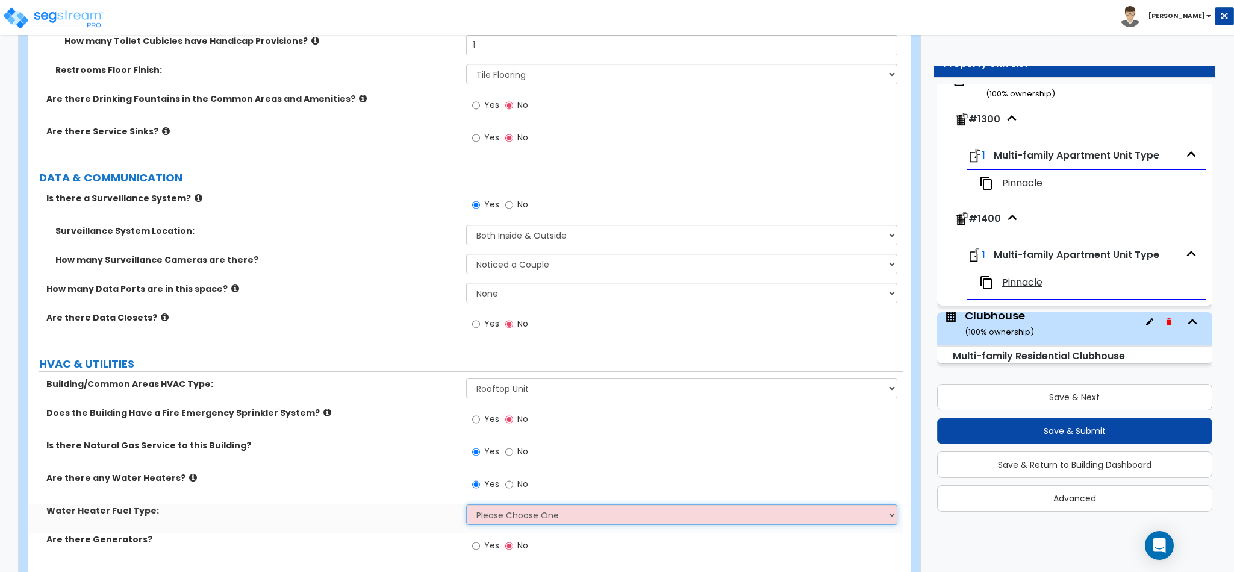
click at [532, 504] on select "Please Choose One Gas Electric" at bounding box center [682, 514] width 432 height 20
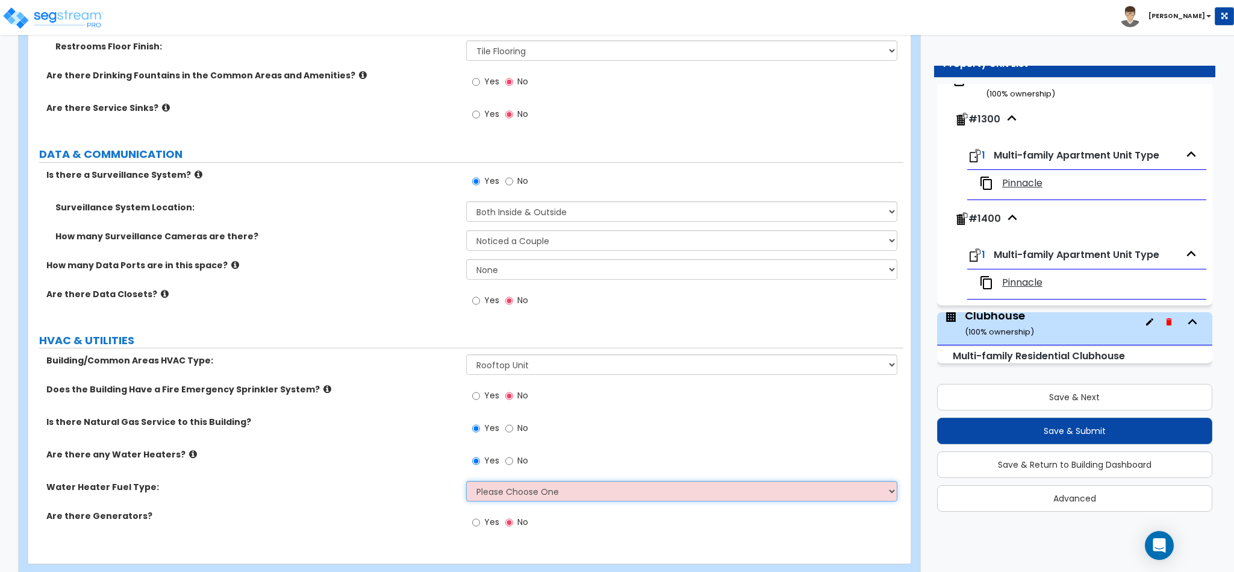
scroll to position [4444, 0]
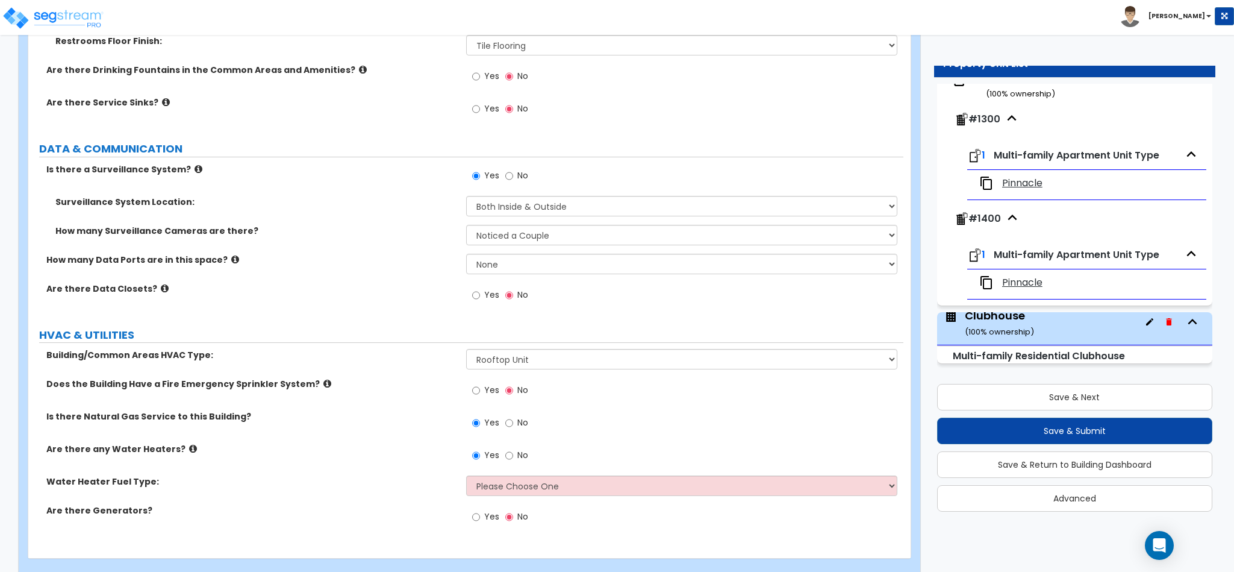
click at [508, 475] on div "Water Heater Fuel Type: Please Choose One Gas Electric" at bounding box center [465, 489] width 875 height 29
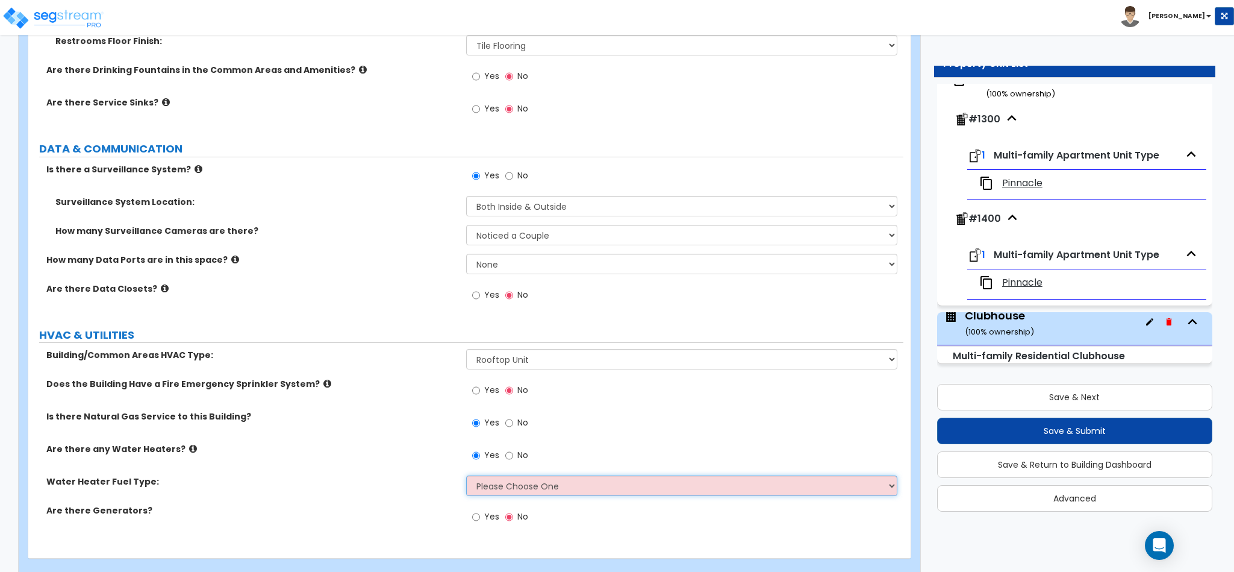
click at [506, 475] on select "Please Choose One Gas Electric" at bounding box center [682, 485] width 432 height 20
click at [466, 475] on select "Please Choose One Gas Electric" at bounding box center [682, 485] width 432 height 20
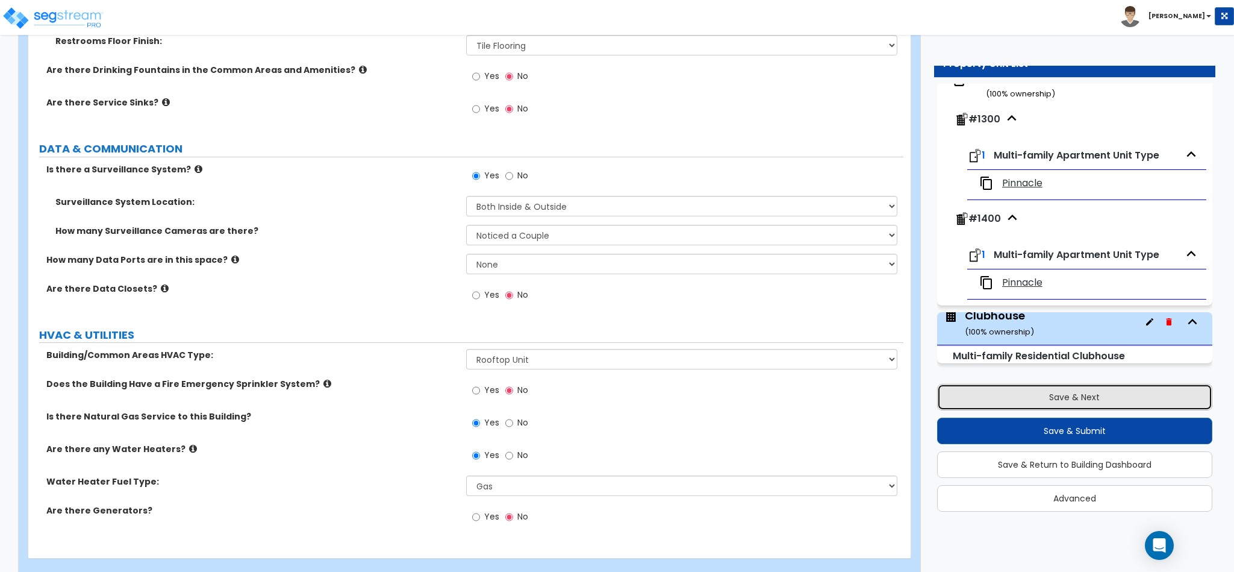
click at [1047, 391] on button "Save & Next" at bounding box center [1074, 397] width 275 height 27
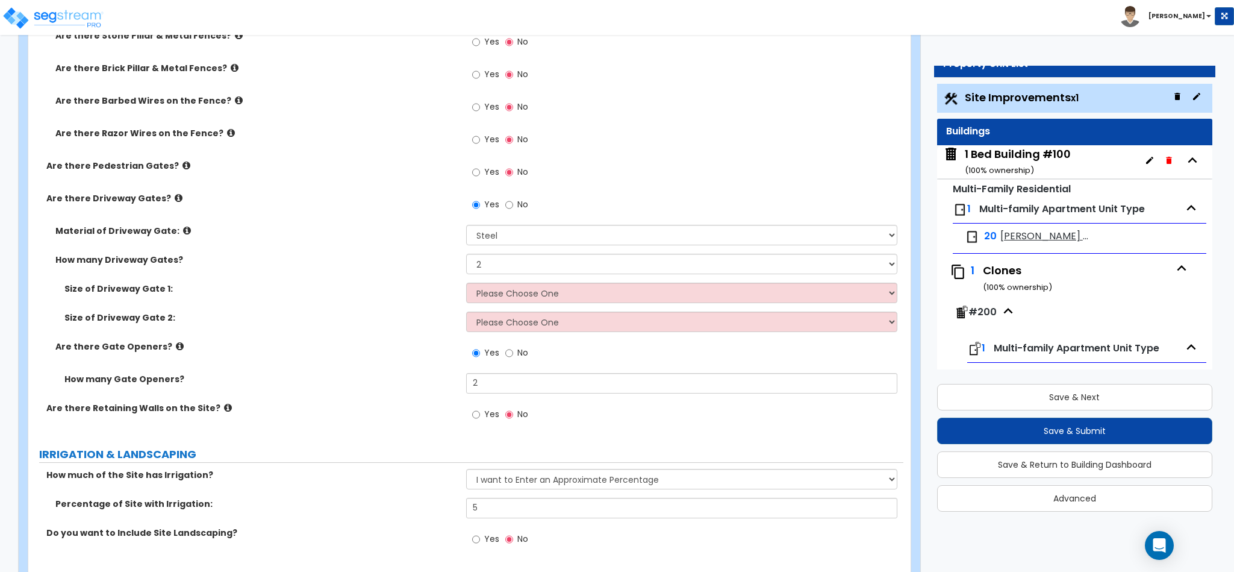
scroll to position [1627, 0]
click at [889, 291] on select "Please Choose One 12 feet wide 14 feet wide 16 feet wide" at bounding box center [682, 293] width 432 height 20
click at [466, 286] on select "Please Choose One 12 feet wide 14 feet wide 16 feet wide" at bounding box center [682, 293] width 432 height 20
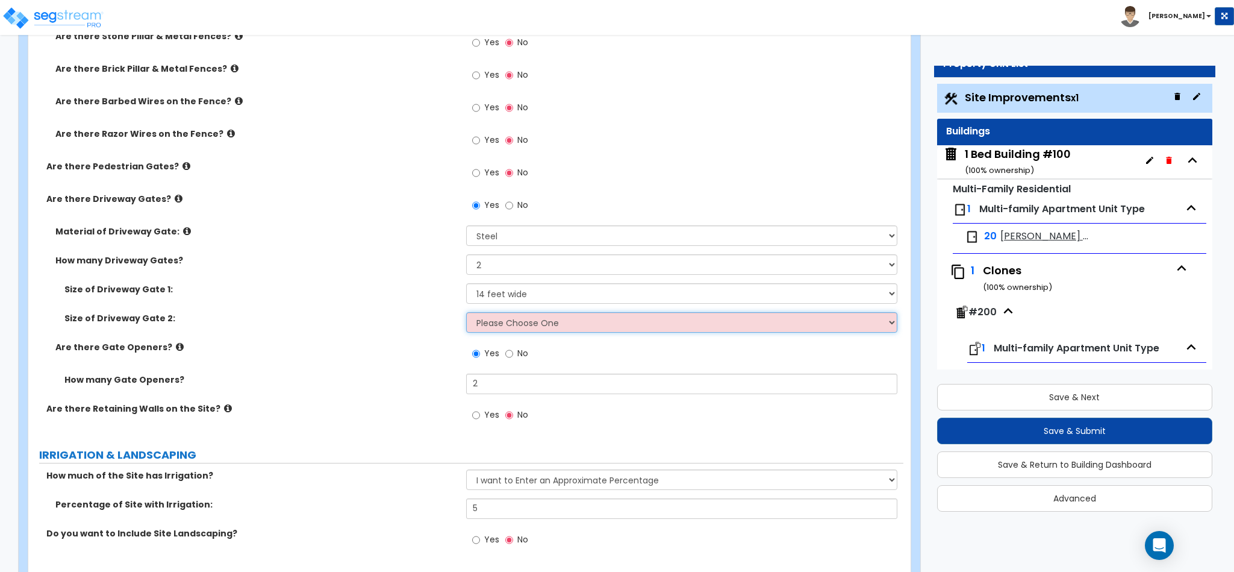
click at [582, 328] on select "Please Choose One 12 feet wide 14 feet wide 16 feet wide" at bounding box center [682, 322] width 432 height 20
click at [466, 314] on select "Please Choose One 12 feet wide 14 feet wide 16 feet wide" at bounding box center [682, 322] width 432 height 20
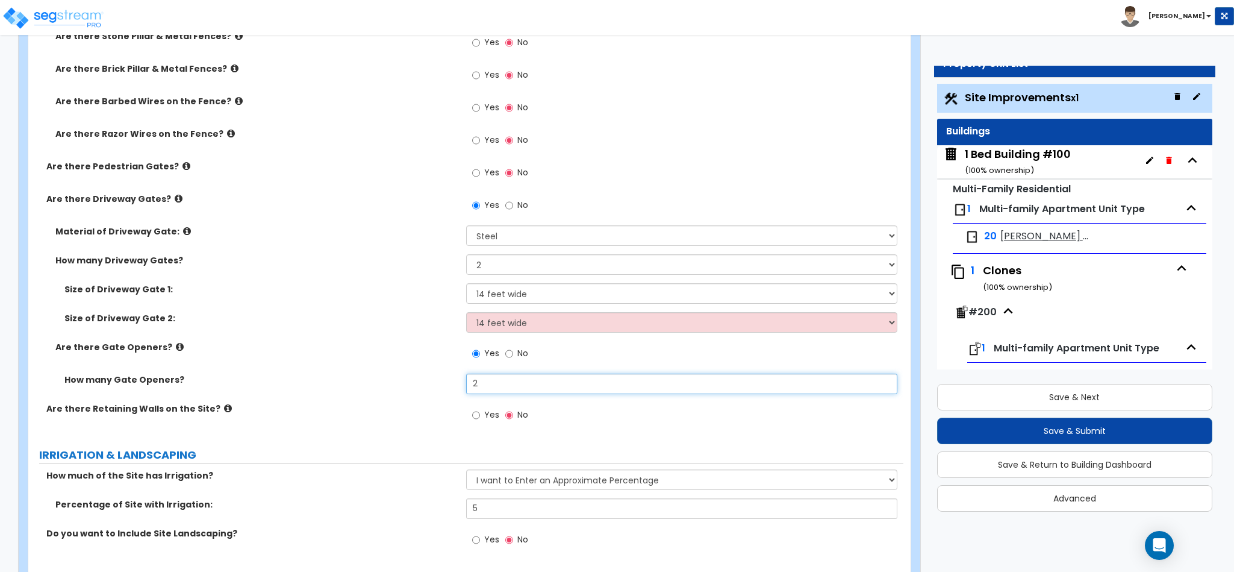
click at [492, 386] on input "2" at bounding box center [682, 383] width 432 height 20
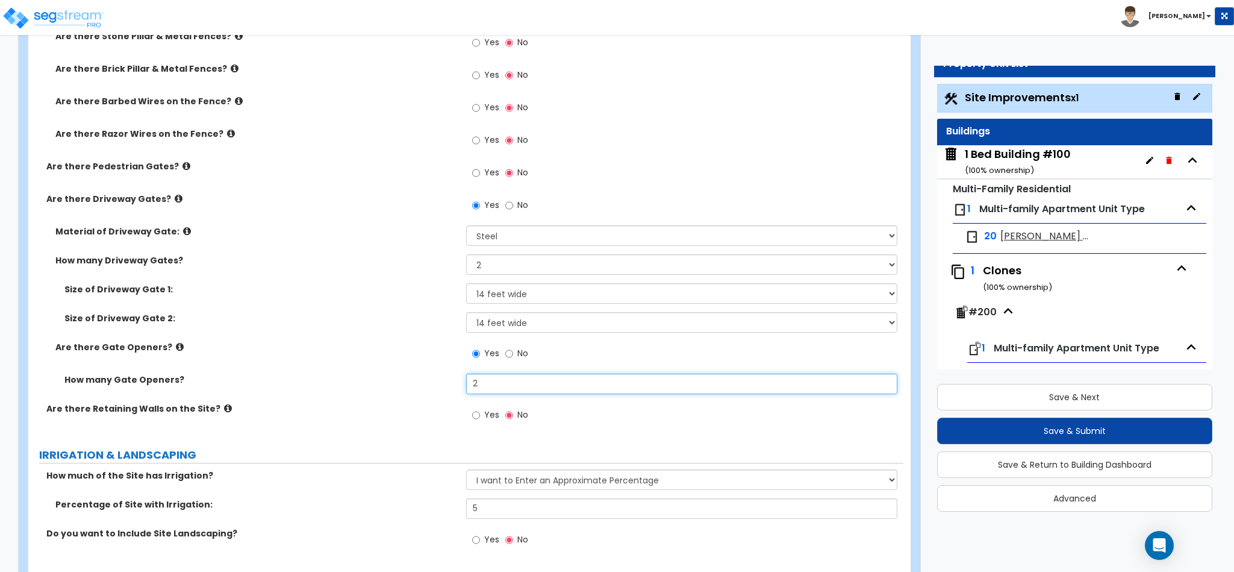
click at [492, 386] on input "2" at bounding box center [682, 383] width 432 height 20
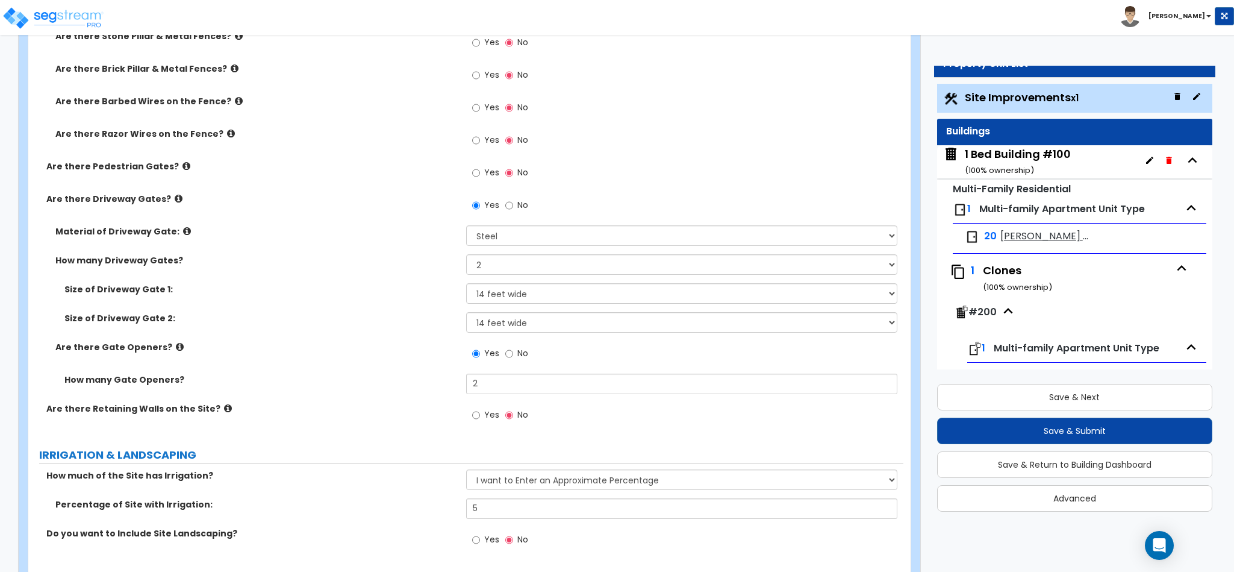
click at [361, 386] on label "How many Gate Openers?" at bounding box center [260, 379] width 393 height 12
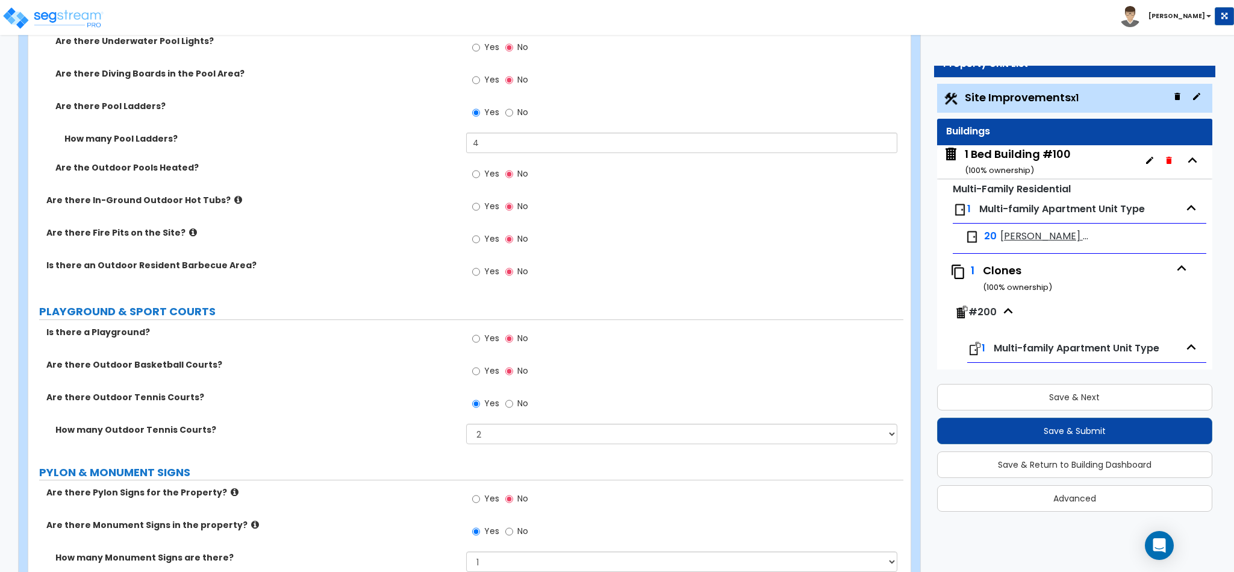
scroll to position [2892, 0]
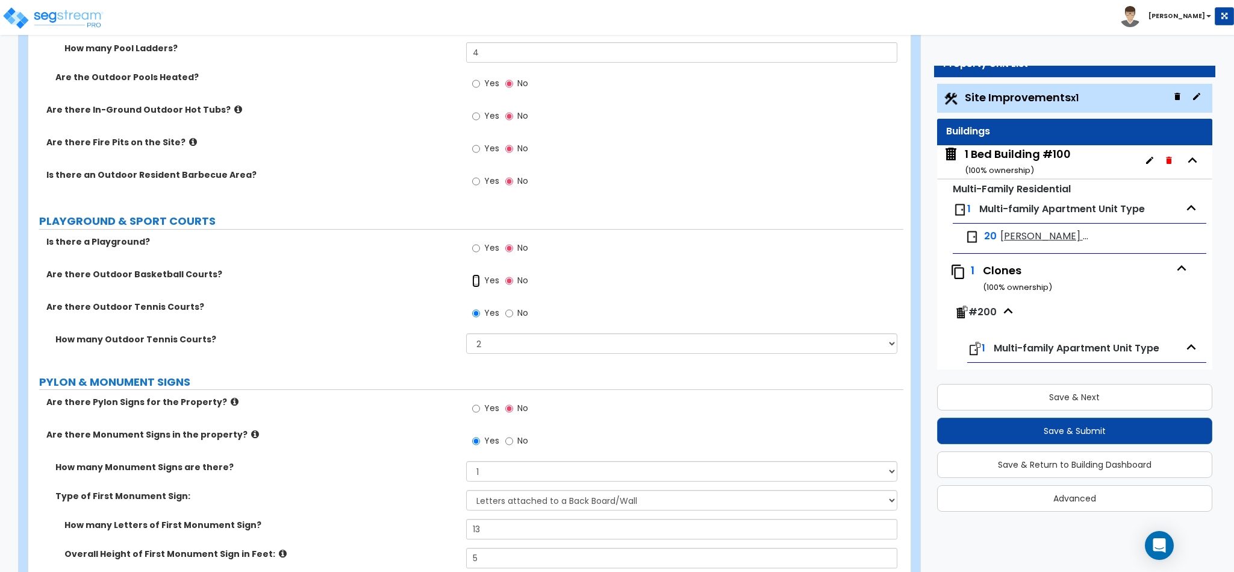
click at [480, 283] on input "Yes" at bounding box center [476, 280] width 8 height 13
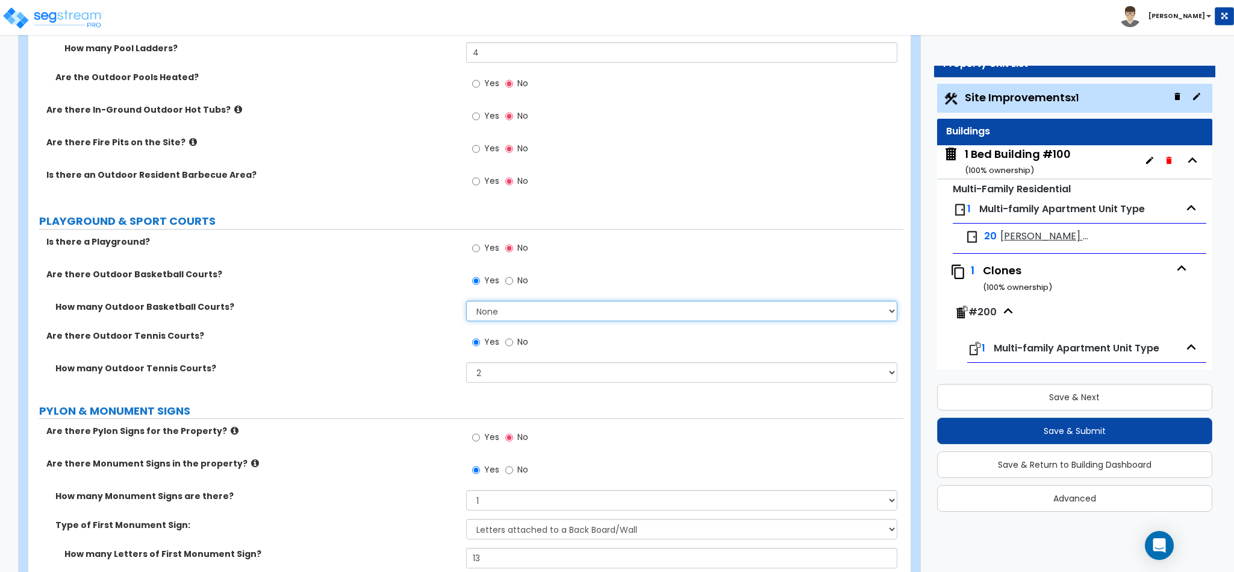
click at [492, 313] on select "None 1 2 3 4 5" at bounding box center [682, 311] width 432 height 20
click at [466, 303] on select "None 1 2 3 4 5" at bounding box center [682, 311] width 432 height 20
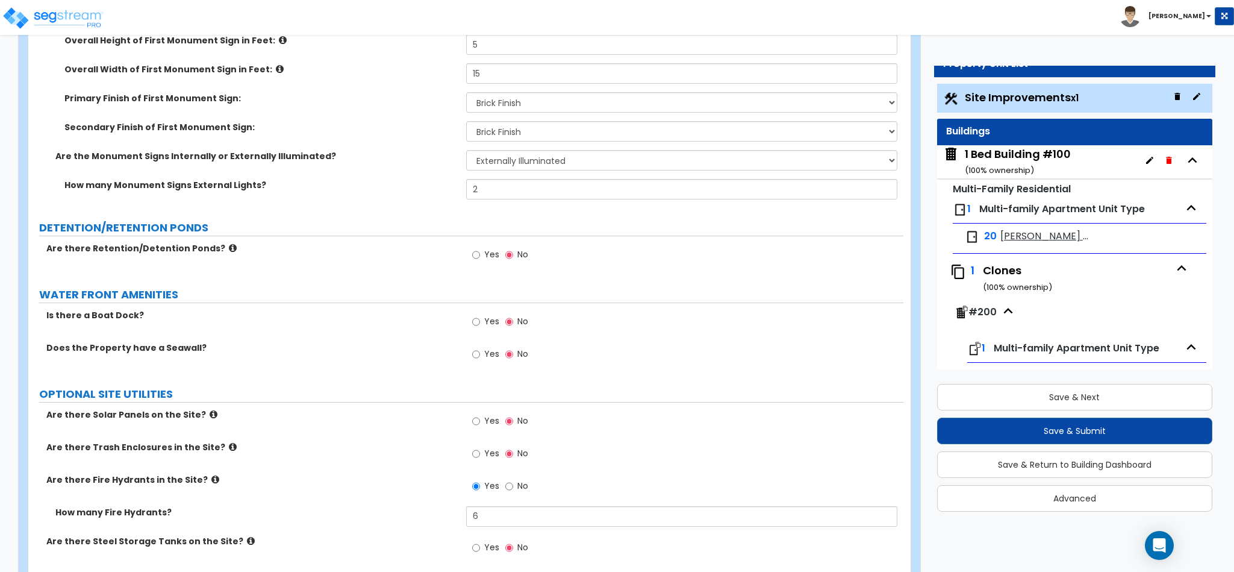
scroll to position [3489, 0]
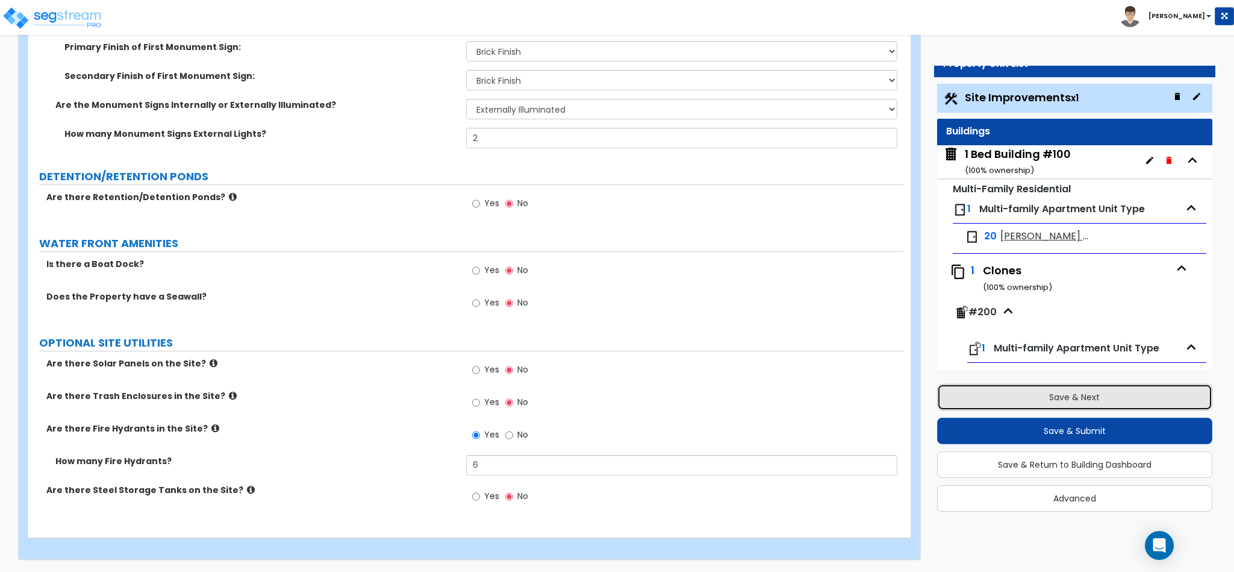
click at [1031, 392] on button "Save & Next" at bounding box center [1074, 397] width 275 height 27
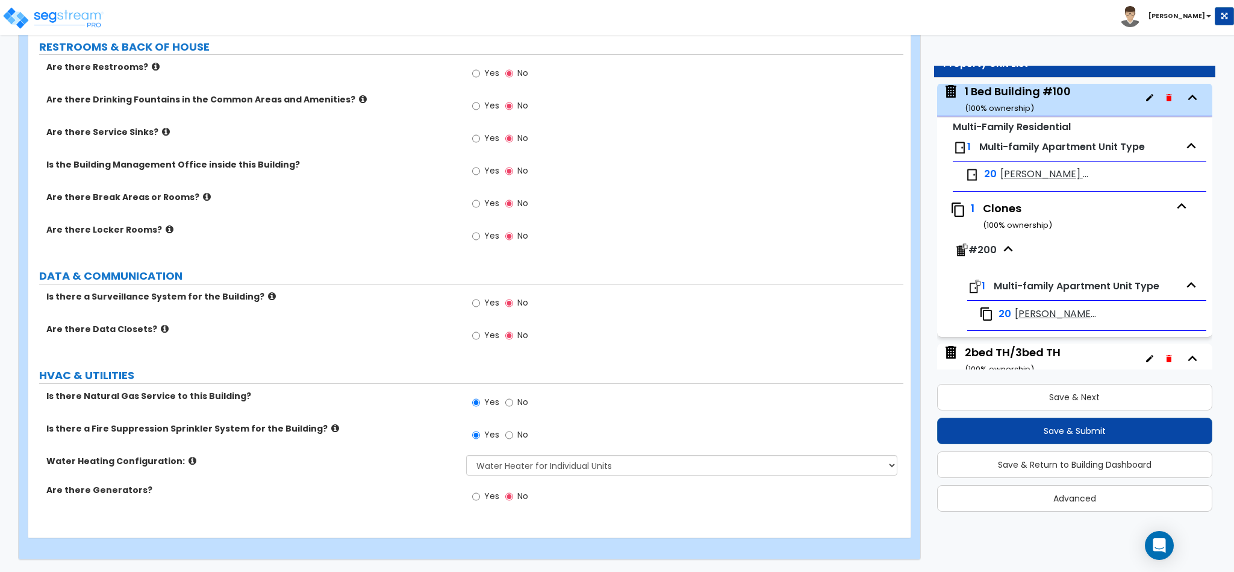
scroll to position [1981, 0]
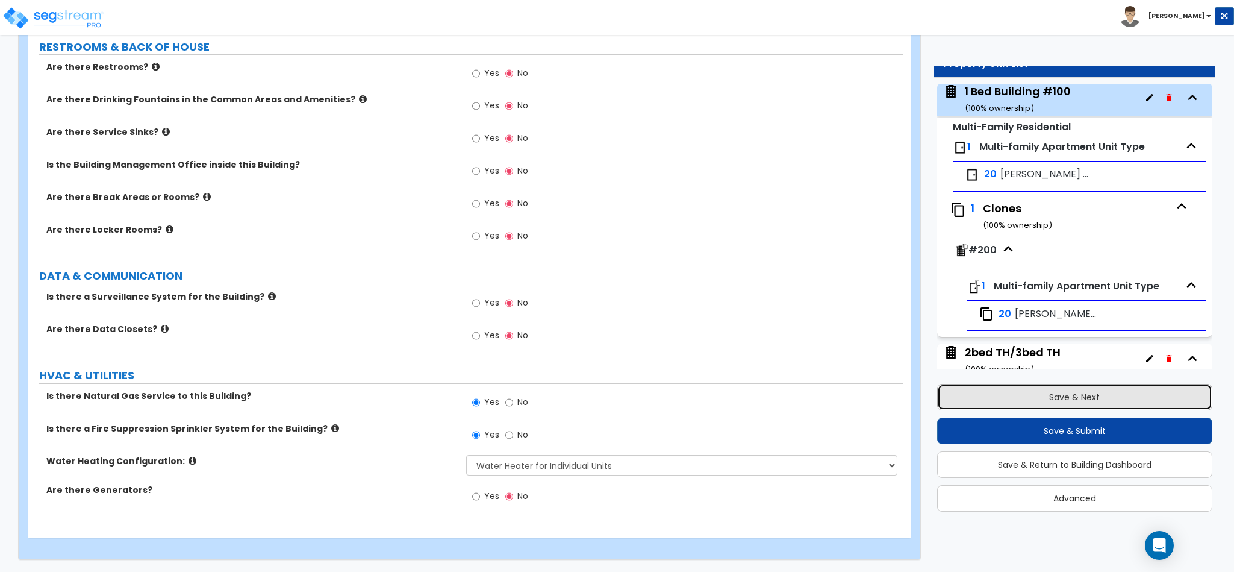
click at [1011, 401] on button "Save & Next" at bounding box center [1074, 397] width 275 height 27
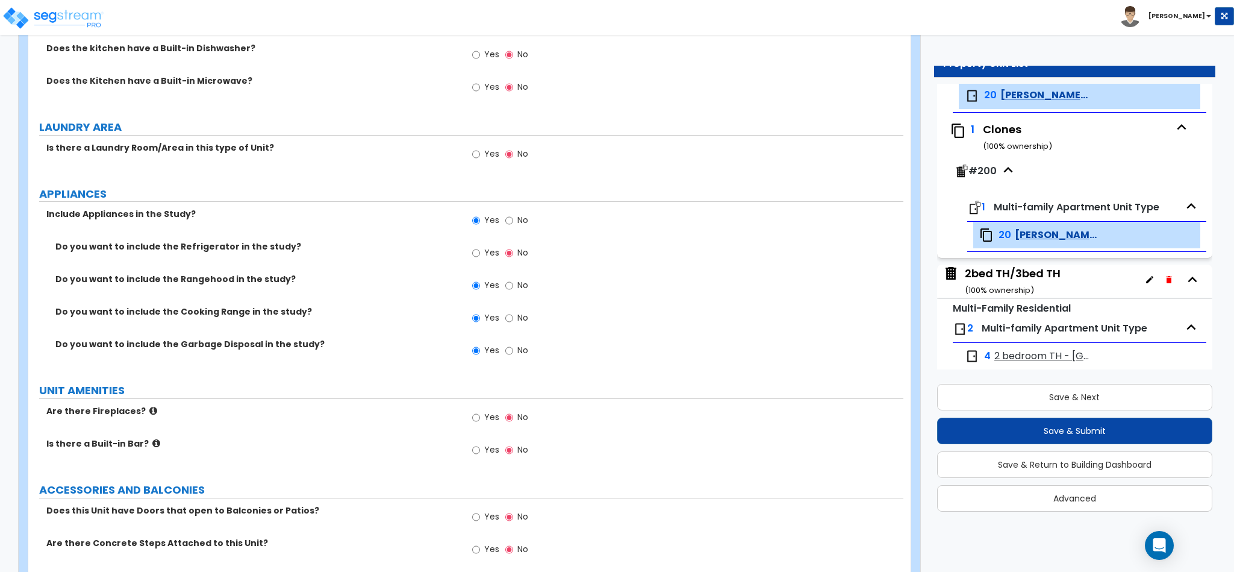
scroll to position [1627, 0]
click at [478, 257] on input "Yes" at bounding box center [476, 251] width 8 height 13
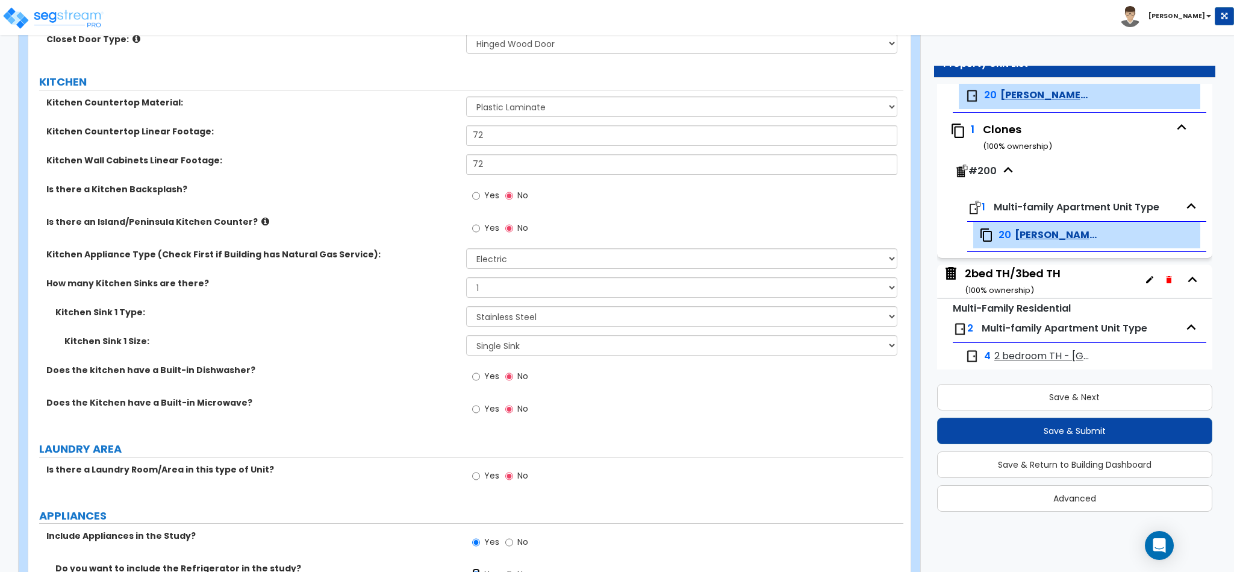
scroll to position [1245, 0]
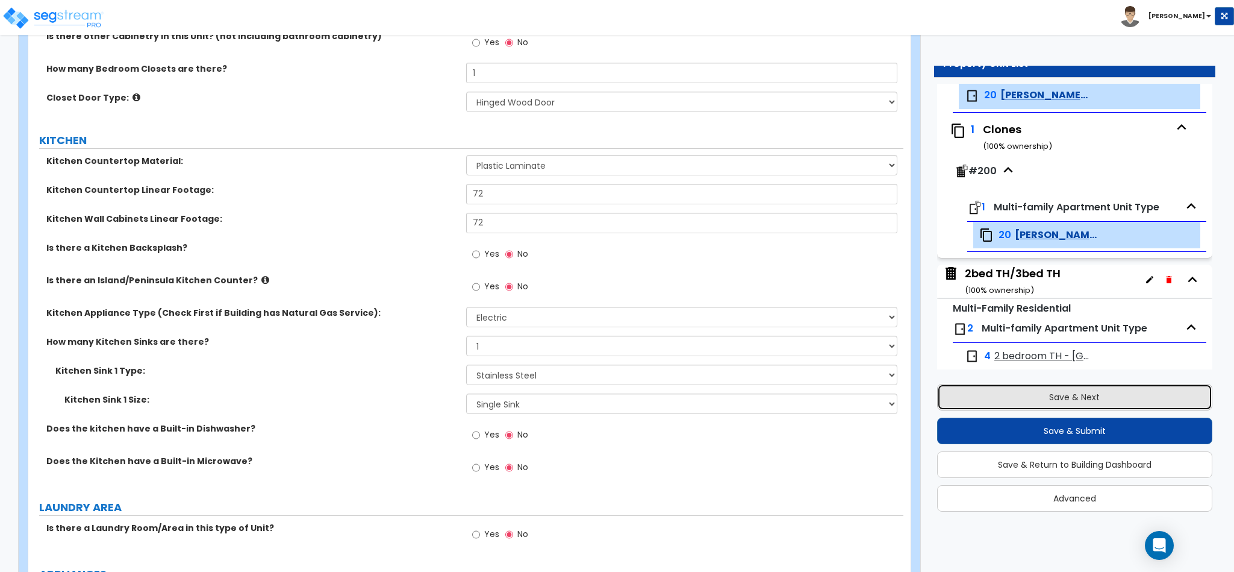
click at [1048, 396] on button "Save & Next" at bounding box center [1074, 397] width 275 height 27
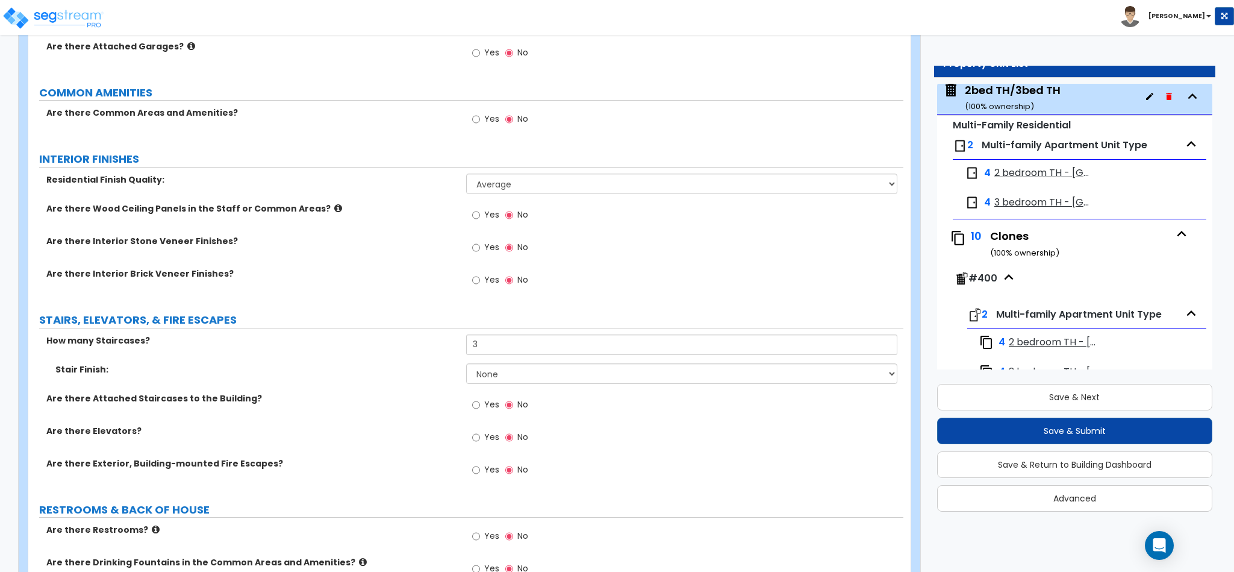
scroll to position [1536, 0]
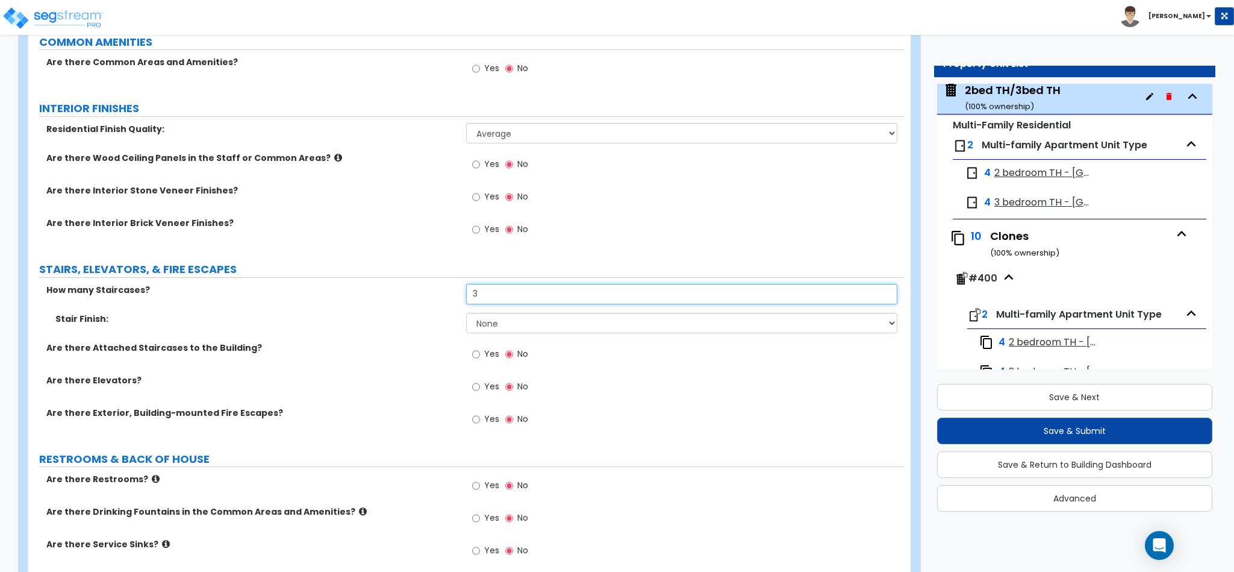
click at [501, 298] on input "3" at bounding box center [682, 294] width 432 height 20
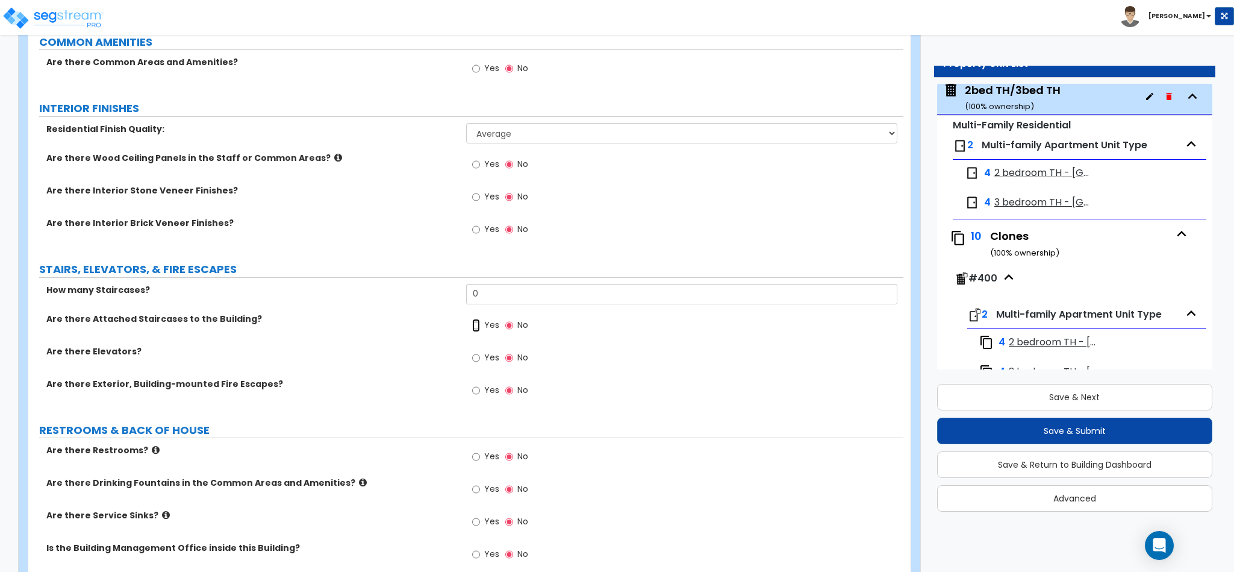
drag, startPoint x: 479, startPoint y: 327, endPoint x: 472, endPoint y: 325, distance: 7.5
click at [478, 327] on input "Yes" at bounding box center [476, 325] width 8 height 13
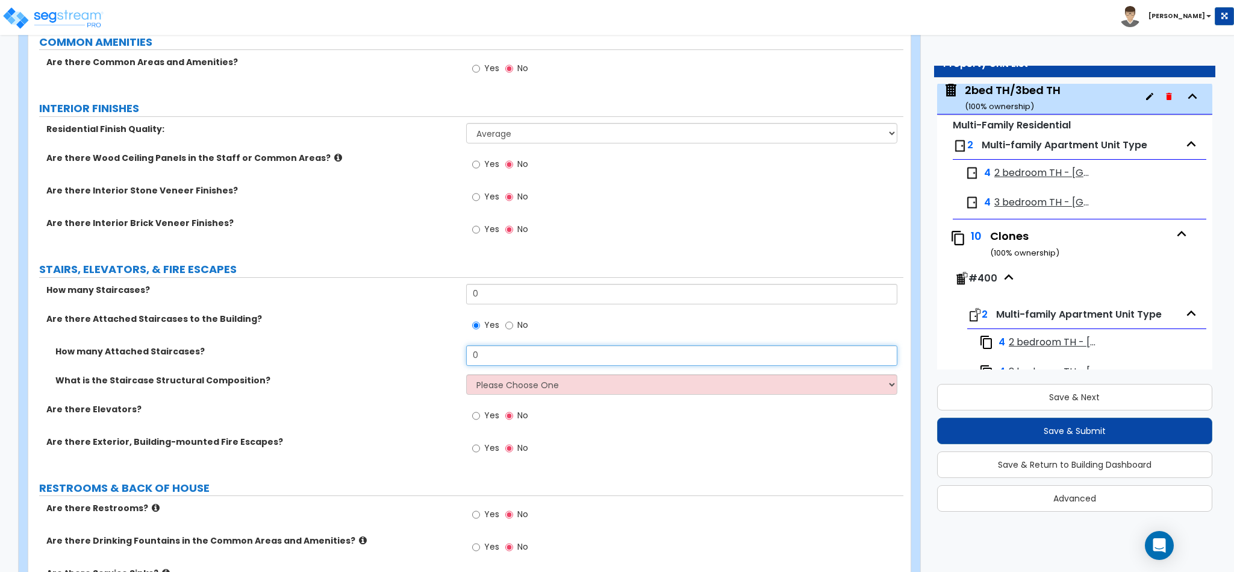
click at [485, 360] on input "0" at bounding box center [682, 355] width 432 height 20
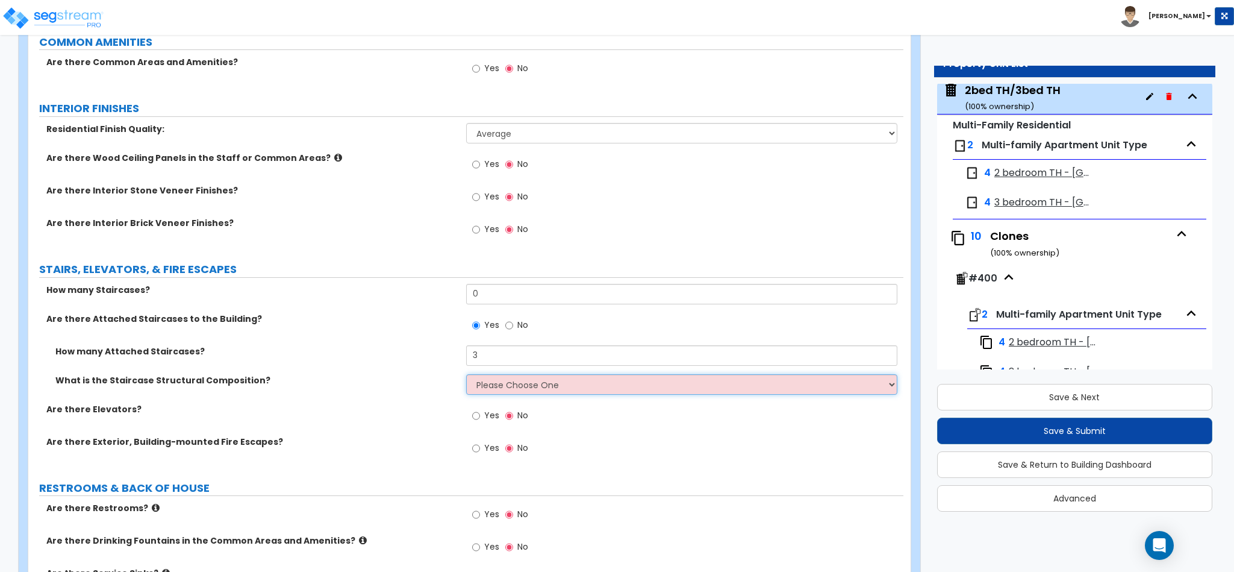
click at [490, 383] on select "Please Choose One Reinforced Concrete Structural Steel Wood" at bounding box center [682, 384] width 432 height 20
click at [466, 377] on select "Please Choose One Reinforced Concrete Structural Steel Wood" at bounding box center [682, 384] width 432 height 20
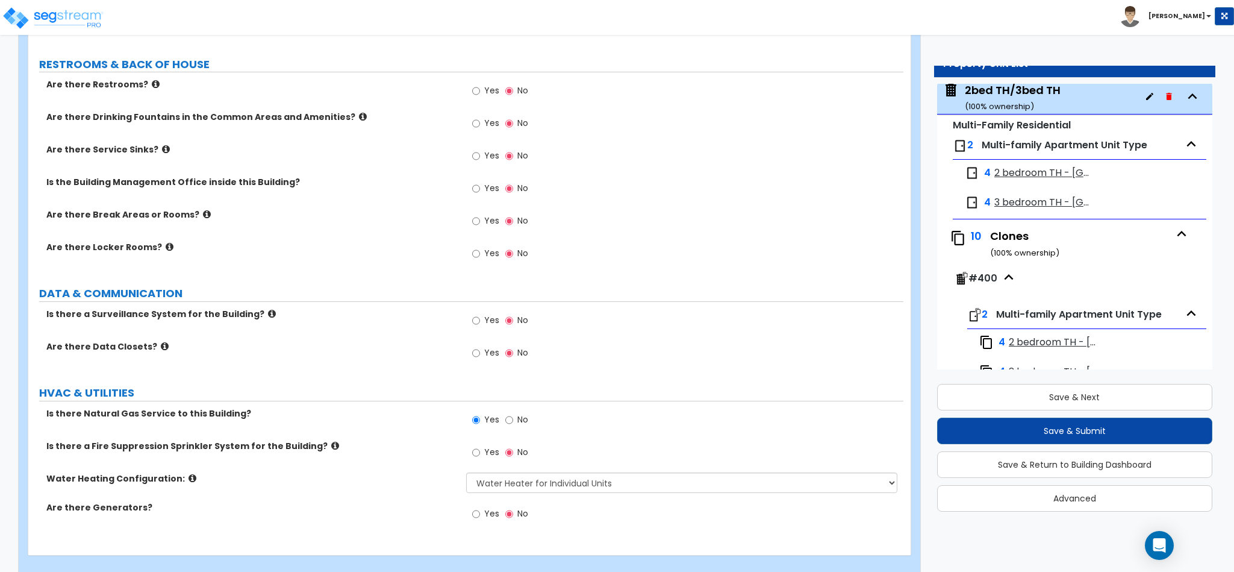
scroll to position [1981, 0]
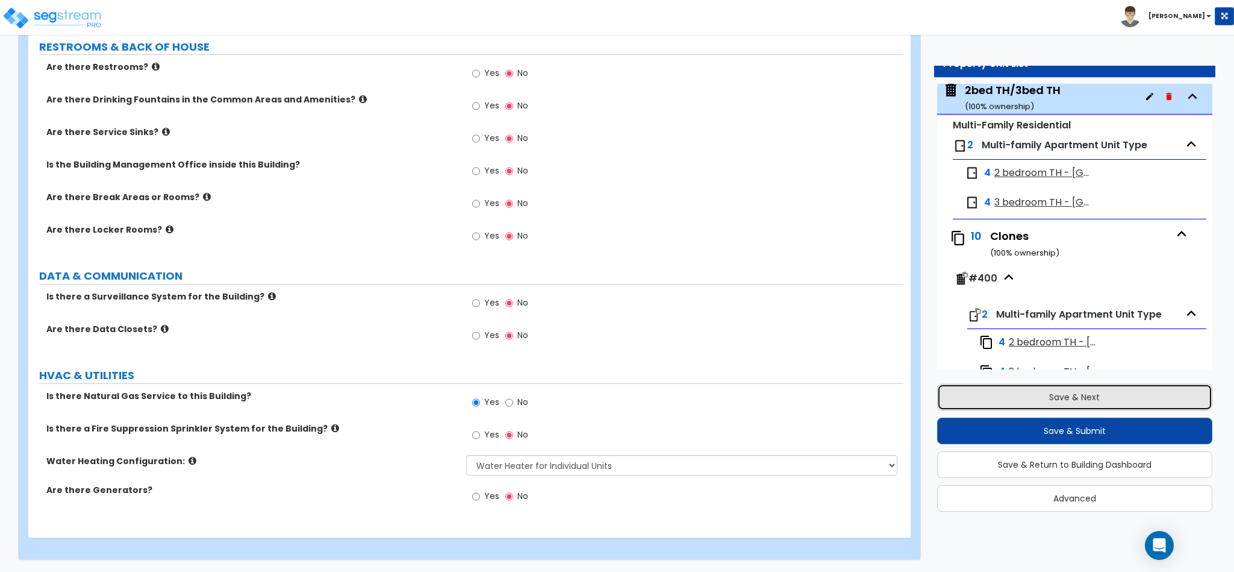
click at [1008, 387] on button "Save & Next" at bounding box center [1074, 397] width 275 height 27
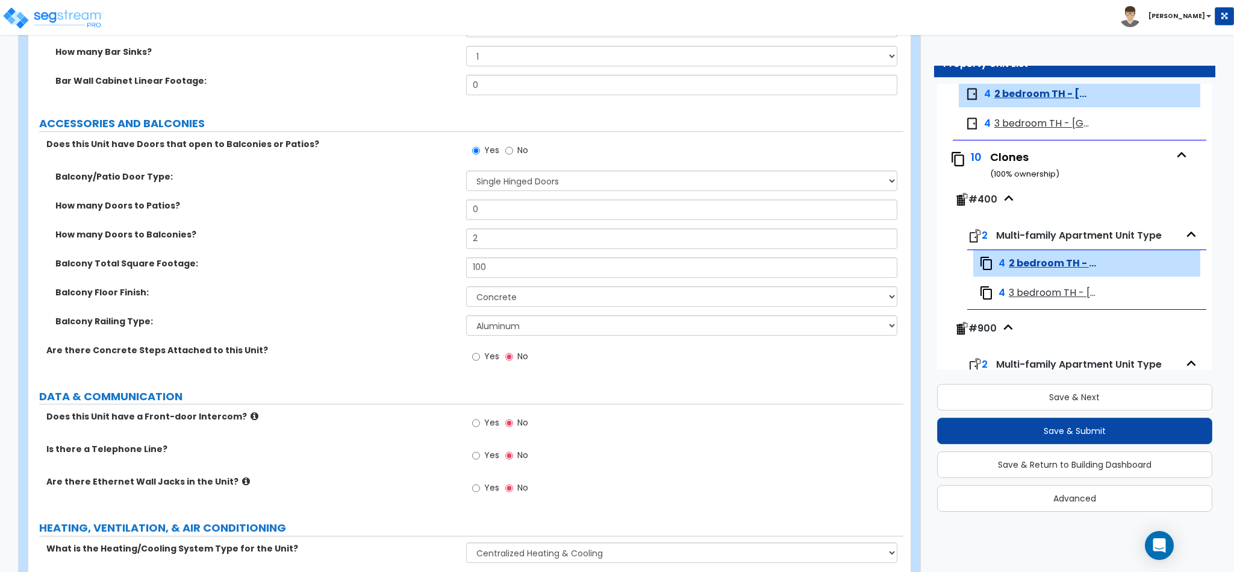
scroll to position [2440, 0]
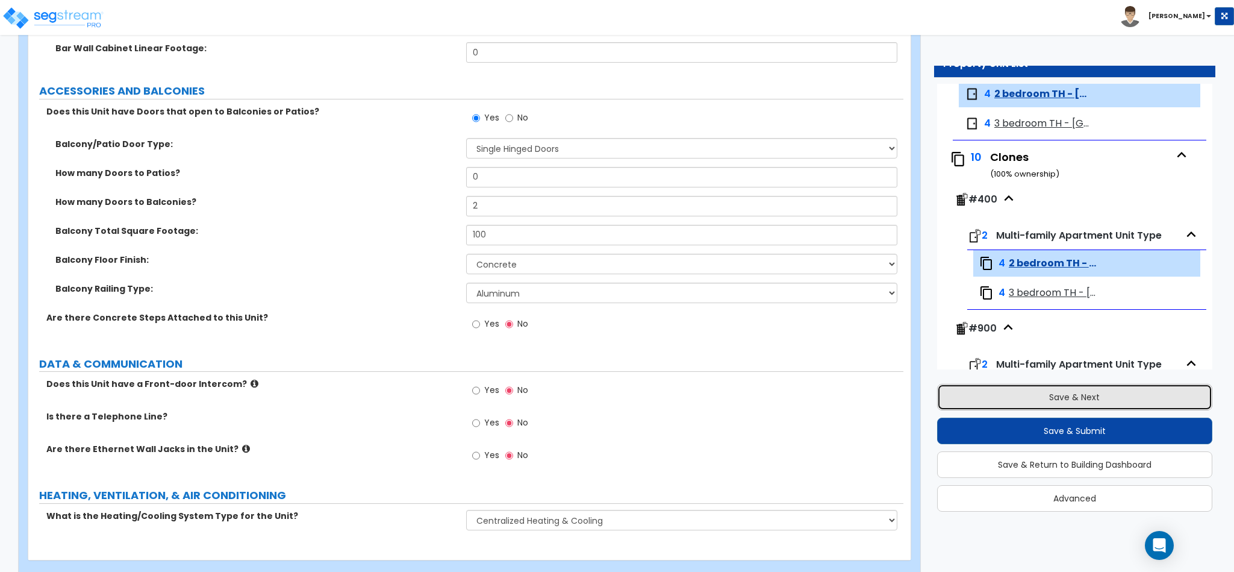
click at [1052, 389] on button "Save & Next" at bounding box center [1074, 397] width 275 height 27
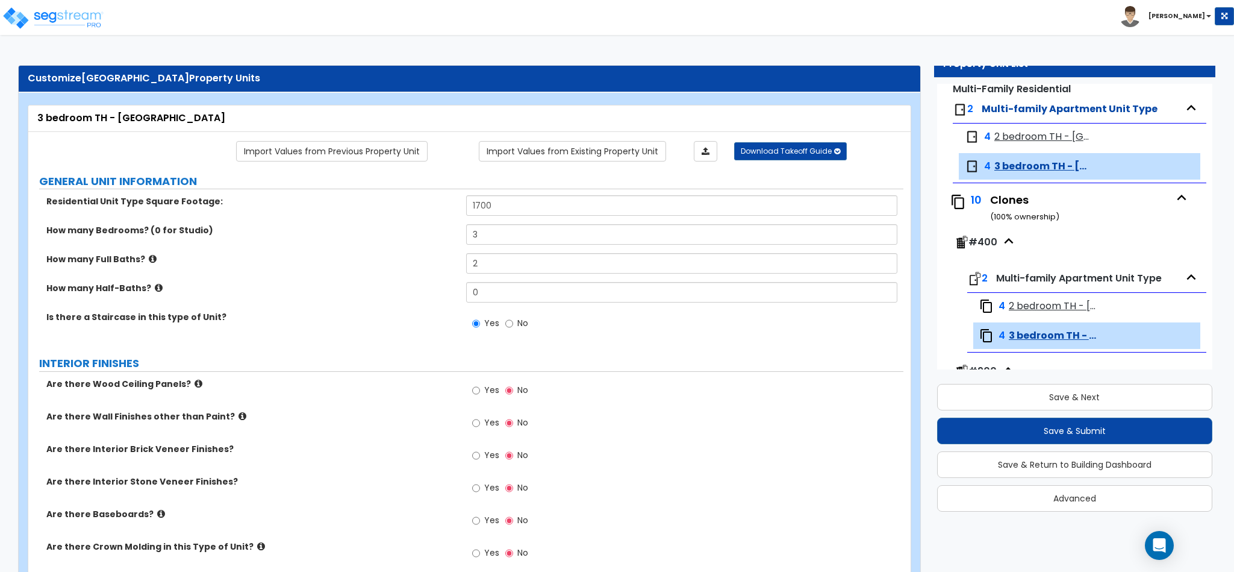
scroll to position [361, 0]
click at [1175, 192] on icon "button" at bounding box center [1182, 196] width 18 height 18
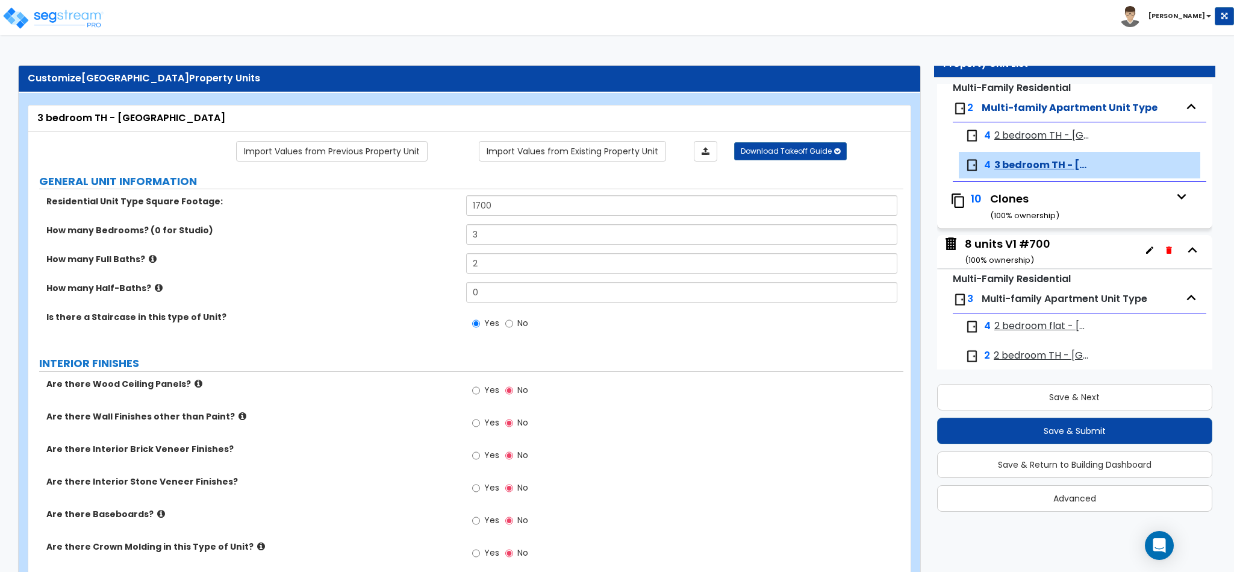
click at [1173, 205] on icon "button" at bounding box center [1182, 196] width 18 height 18
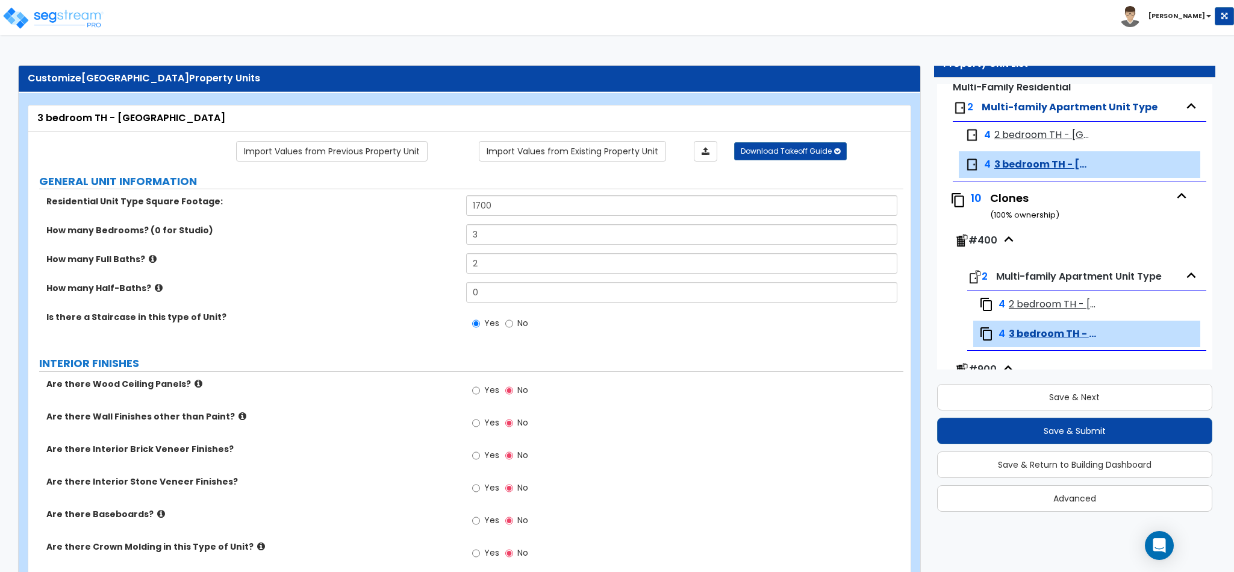
scroll to position [404, 0]
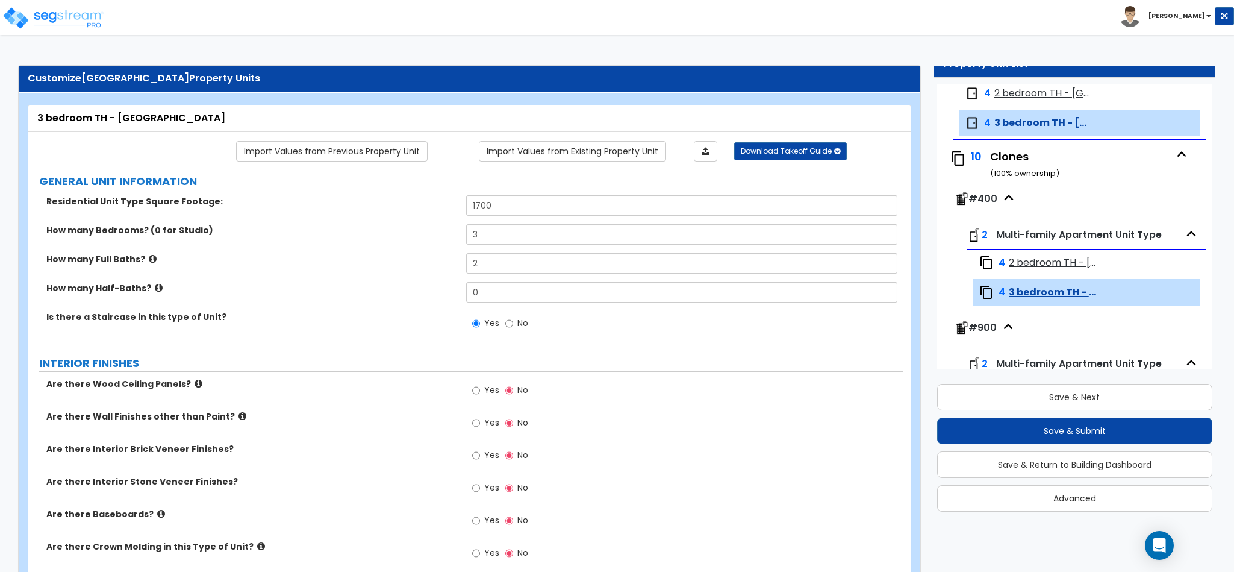
click at [1173, 156] on icon "button" at bounding box center [1182, 154] width 18 height 18
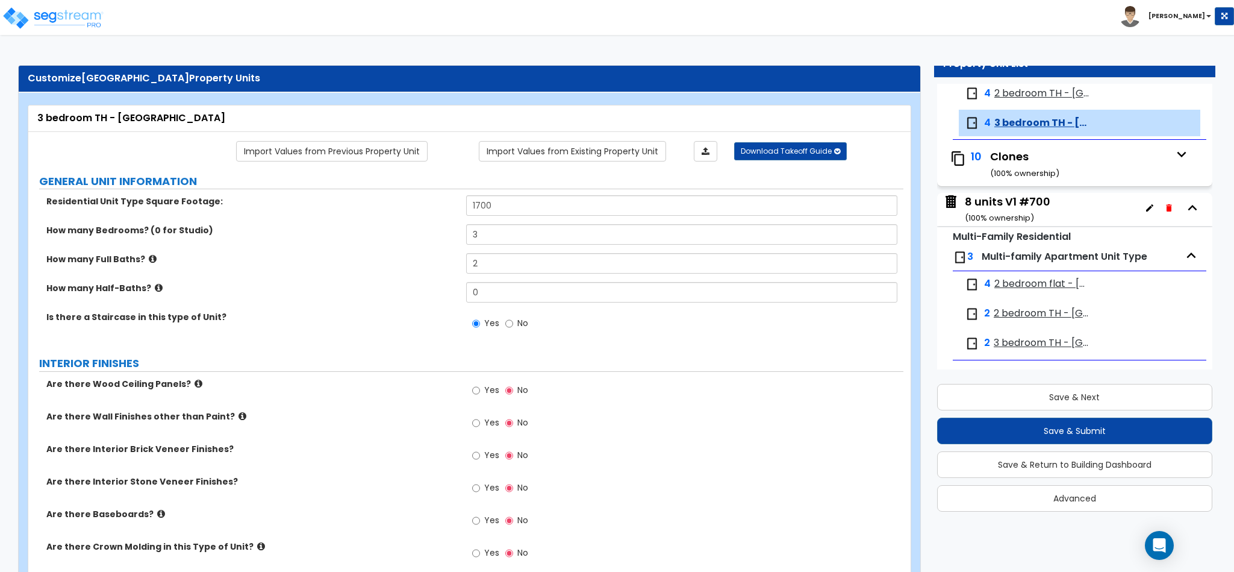
click at [1184, 207] on icon "button" at bounding box center [1193, 208] width 18 height 18
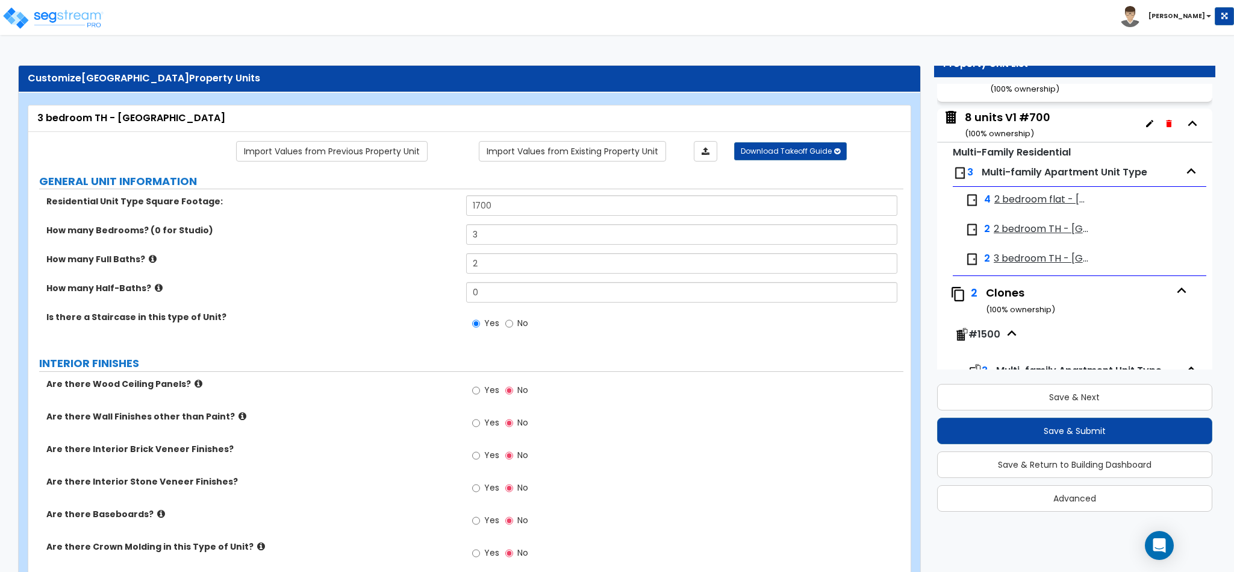
scroll to position [313, 0]
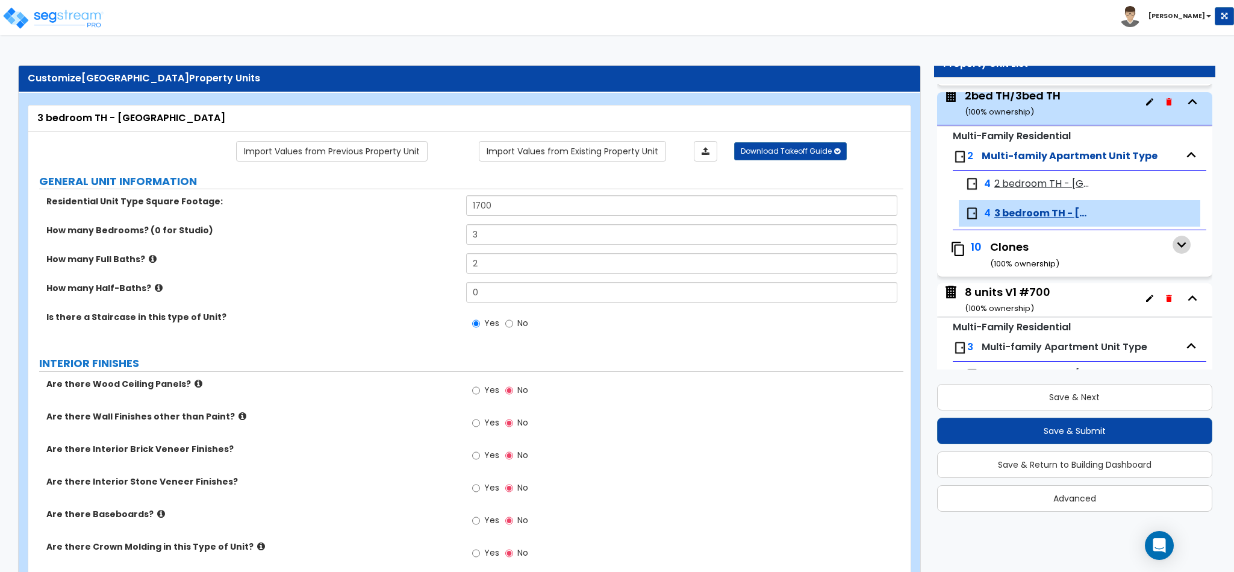
click at [1173, 248] on icon "button" at bounding box center [1182, 245] width 18 height 18
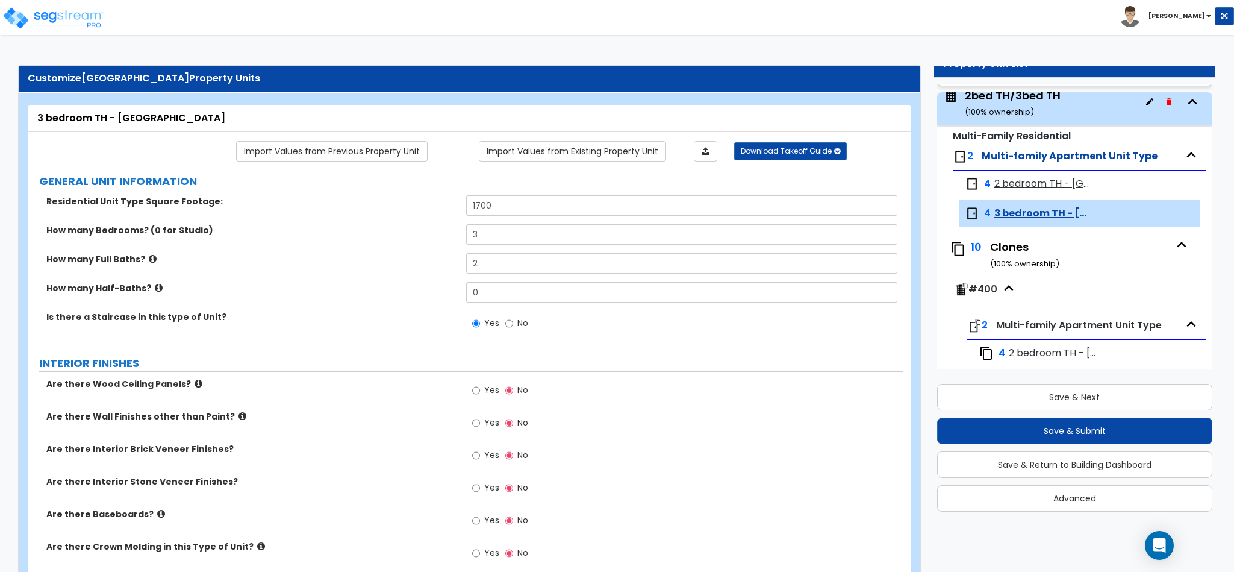
click at [1175, 246] on icon "button" at bounding box center [1182, 245] width 18 height 18
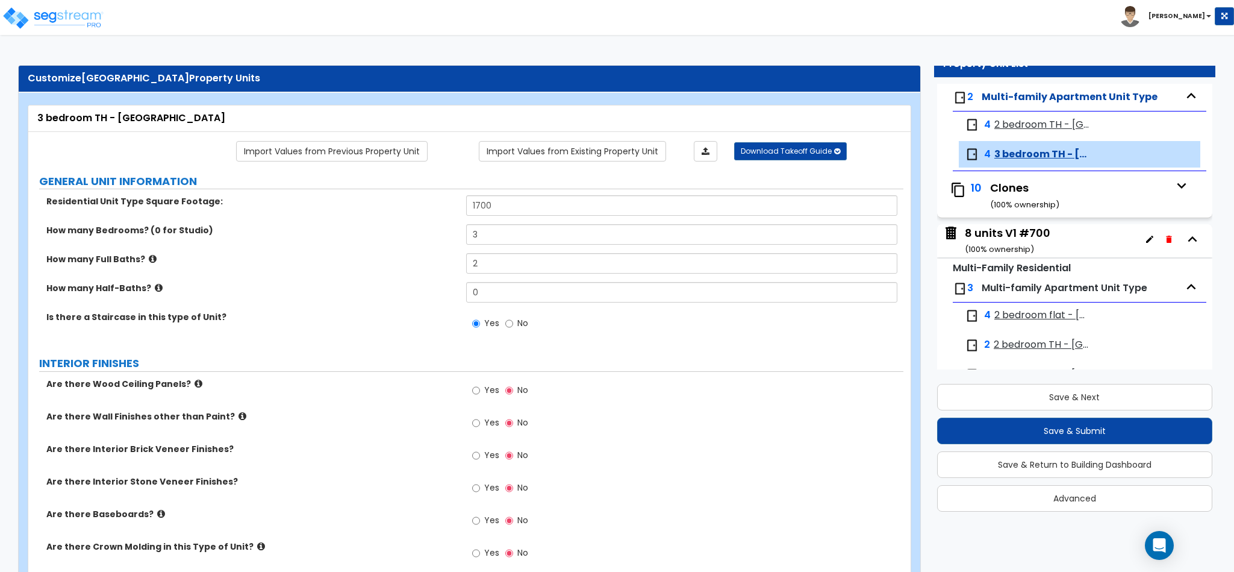
scroll to position [404, 0]
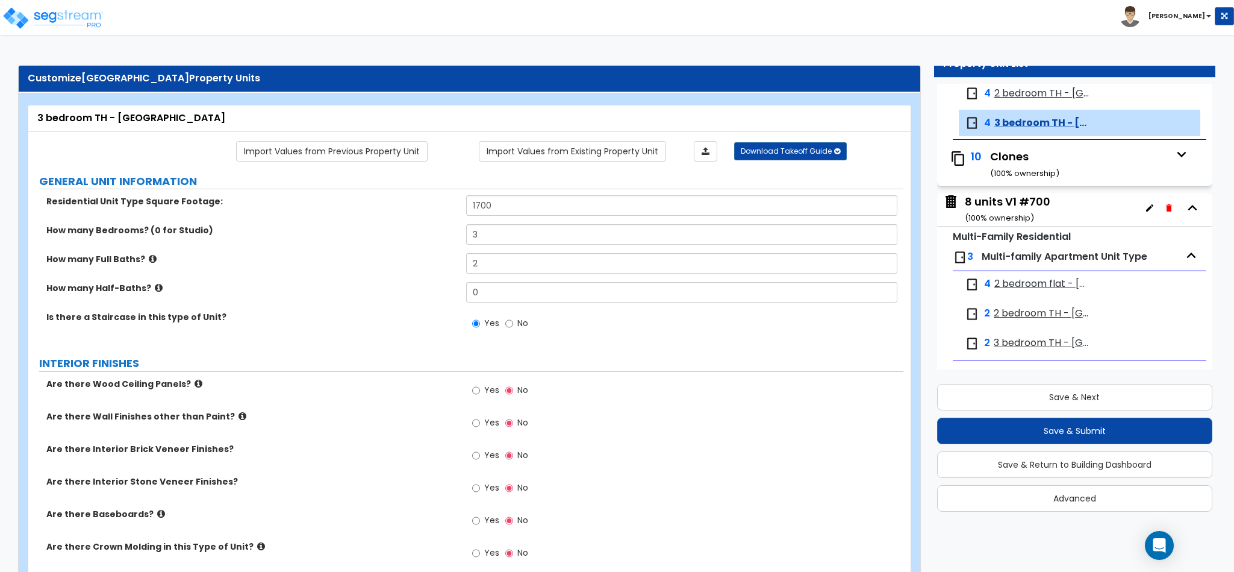
click at [1184, 212] on icon "button" at bounding box center [1193, 208] width 18 height 18
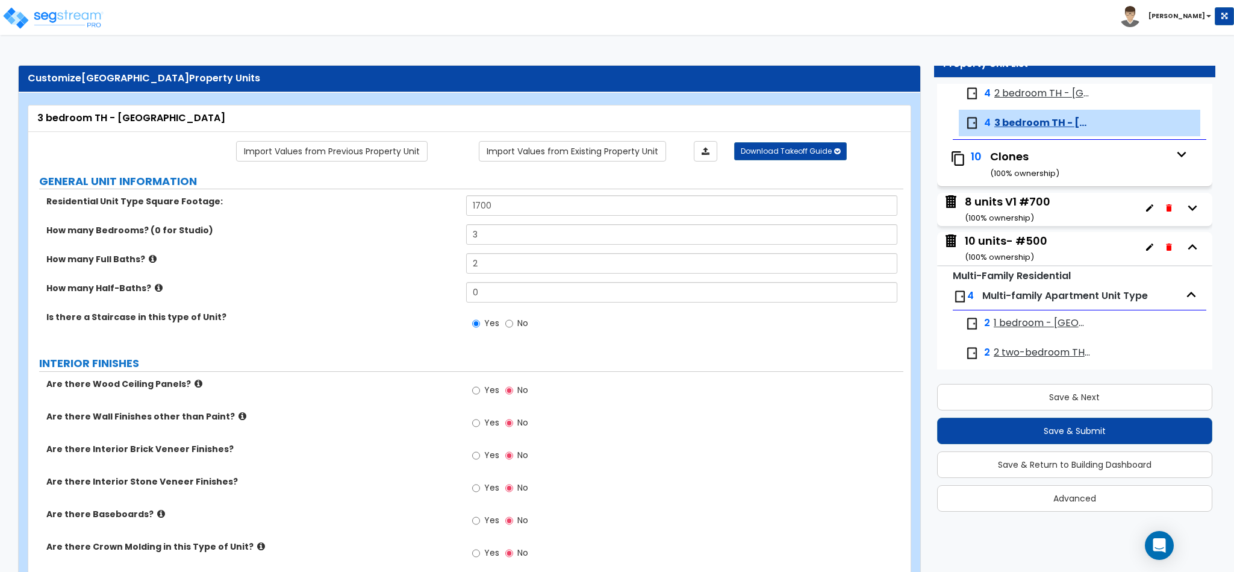
click at [1184, 248] on icon "button" at bounding box center [1193, 247] width 18 height 18
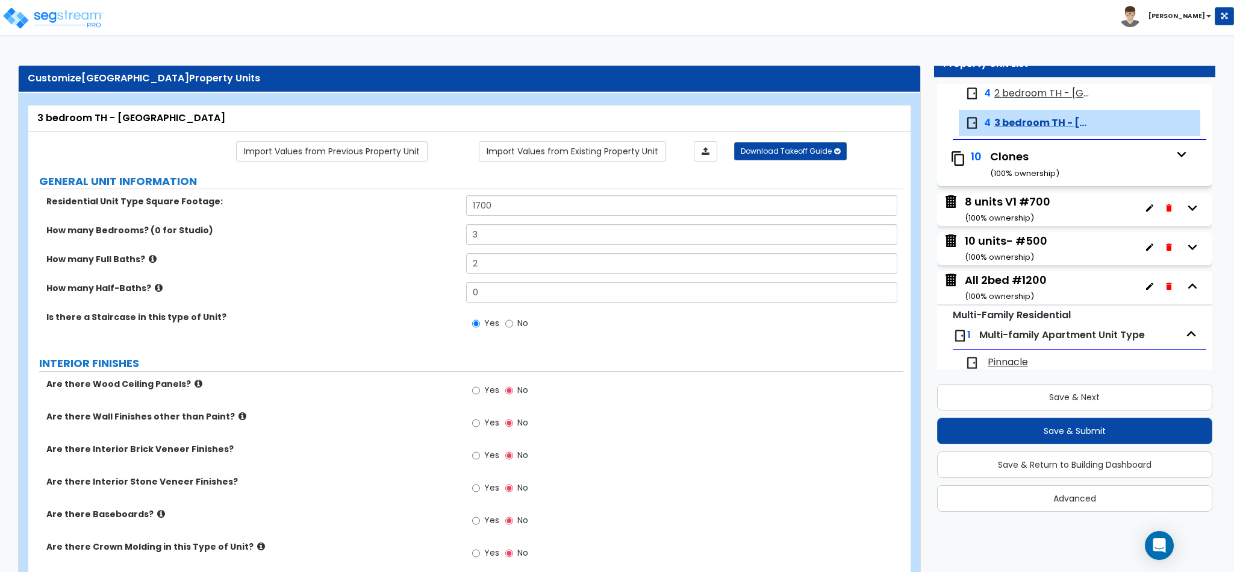
click at [1184, 248] on icon "button" at bounding box center [1193, 247] width 18 height 18
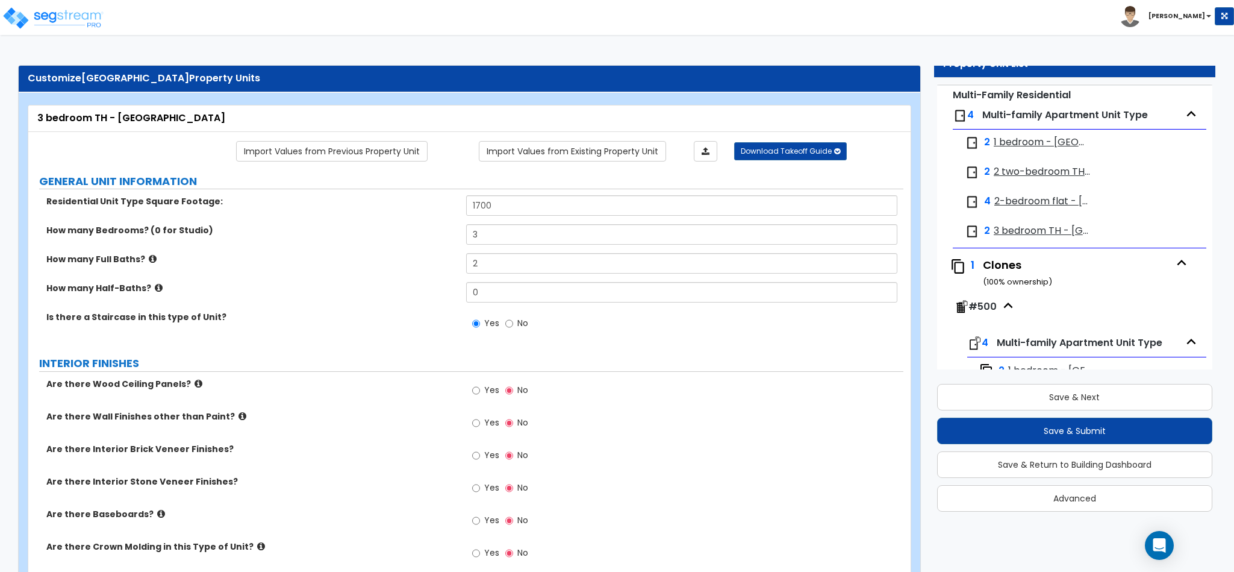
scroll to position [675, 0]
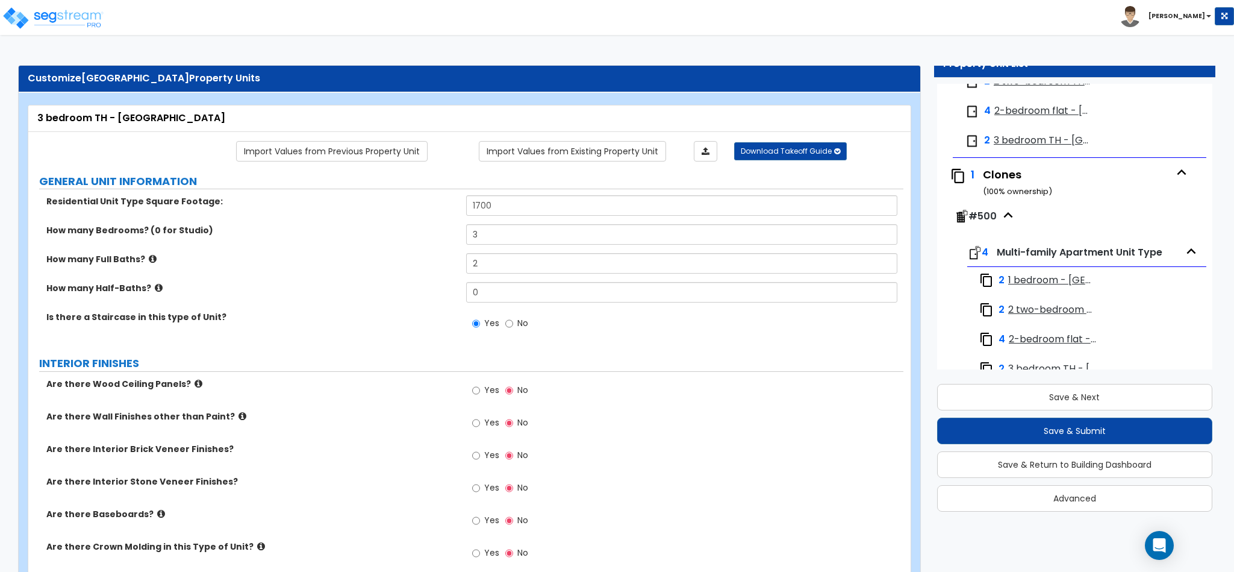
click at [1202, 286] on div "Multi-Family Residential 4 Multi-family Apartment Unit Type 2 1 bedroom - Nebo …" at bounding box center [1074, 194] width 275 height 398
click at [1201, 257] on div "Multi-Family Residential 4 Multi-family Apartment Unit Type 2 1 bedroom - Nebo …" at bounding box center [1074, 194] width 275 height 398
click at [1202, 259] on div "Multi-Family Residential 4 Multi-family Apartment Unit Type 2 1 bedroom - Nebo …" at bounding box center [1074, 194] width 275 height 398
click at [1202, 261] on div "Multi-Family Residential 4 Multi-family Apartment Unit Type 2 1 bedroom - Nebo …" at bounding box center [1074, 194] width 275 height 398
click at [1178, 175] on icon "button" at bounding box center [1182, 171] width 9 height 5
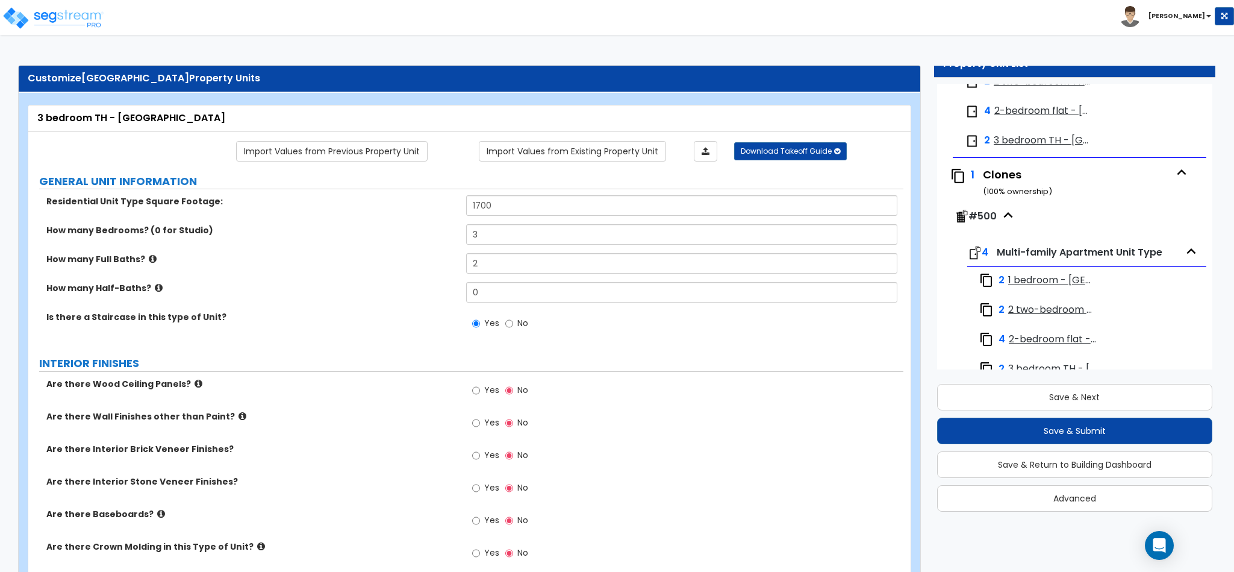
click at [1178, 175] on icon "button" at bounding box center [1182, 171] width 9 height 5
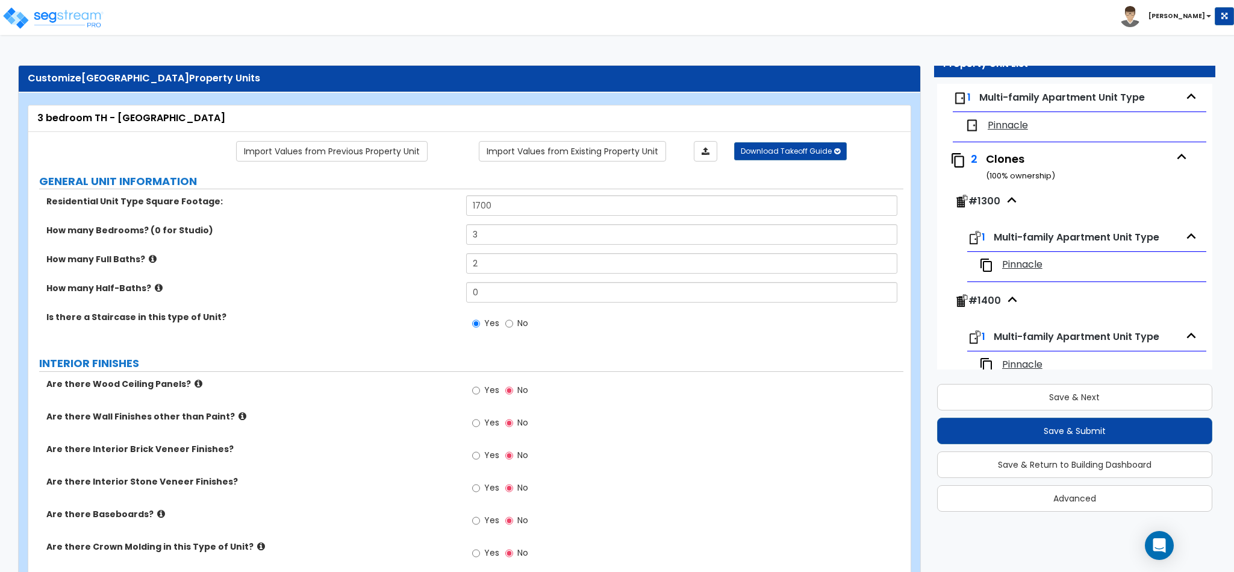
scroll to position [761, 0]
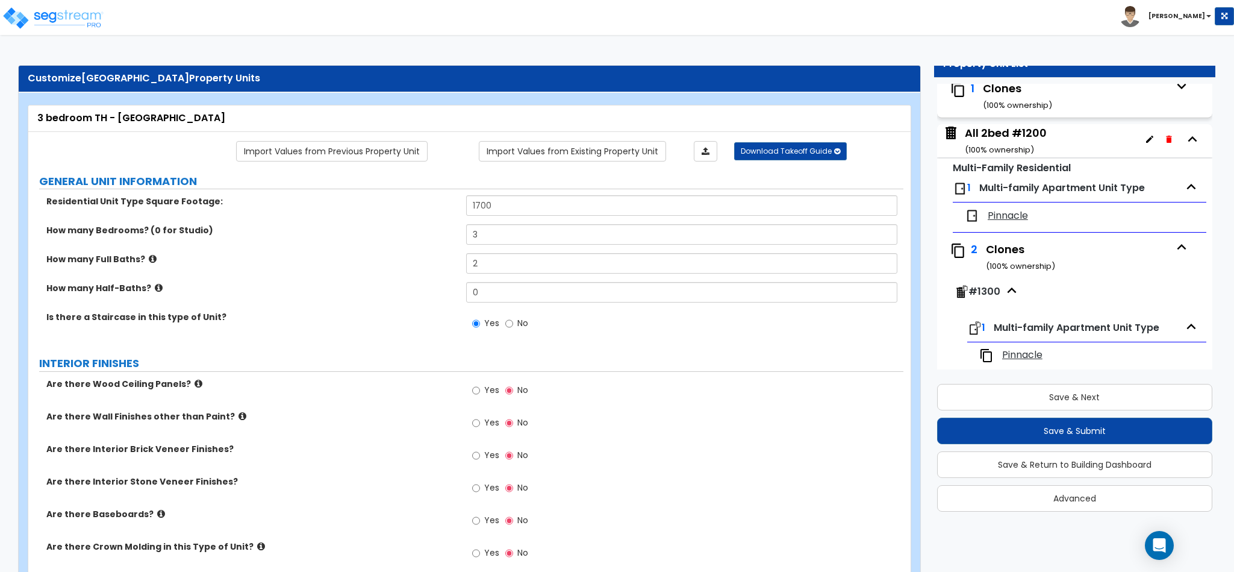
click at [1145, 140] on icon "button" at bounding box center [1150, 139] width 10 height 10
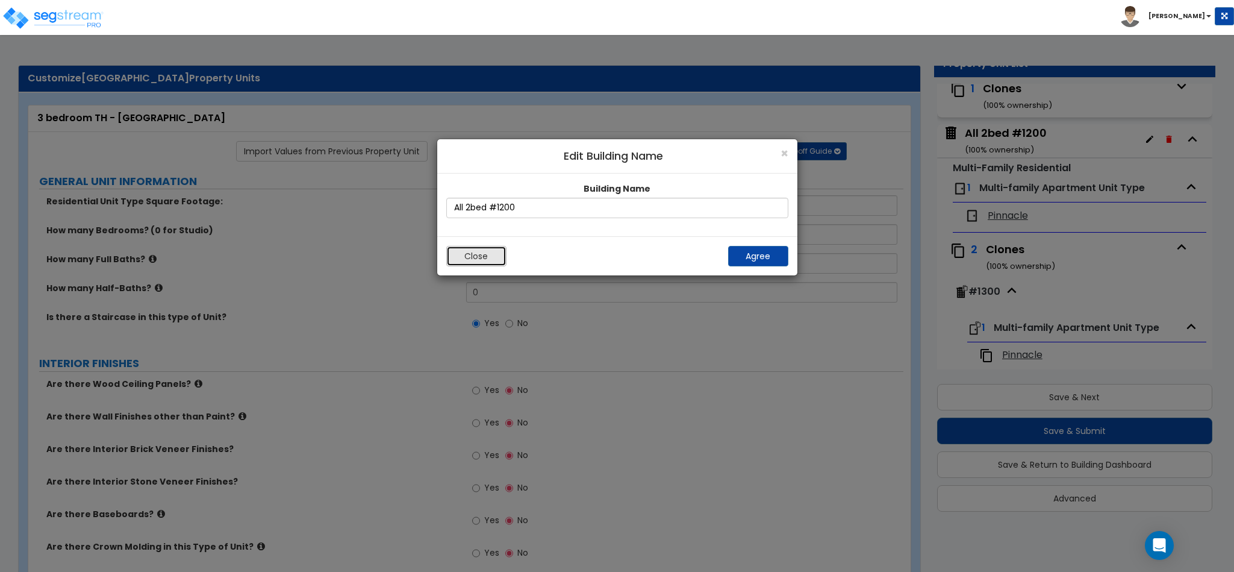
click at [469, 262] on button "Close" at bounding box center [476, 256] width 60 height 20
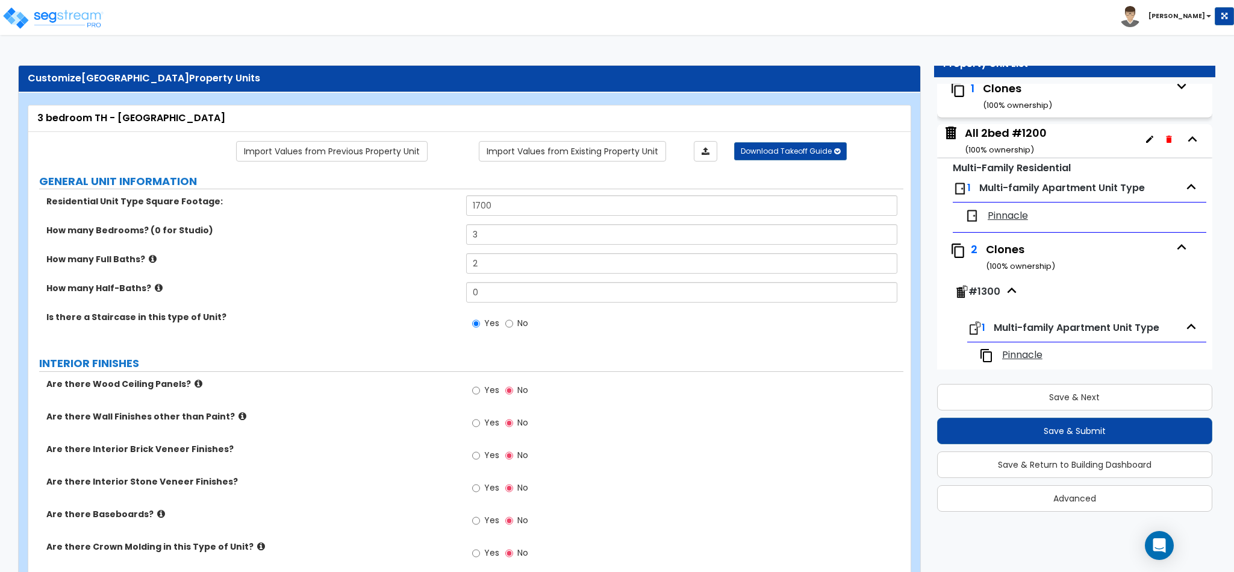
click at [1173, 253] on icon "button" at bounding box center [1182, 247] width 18 height 18
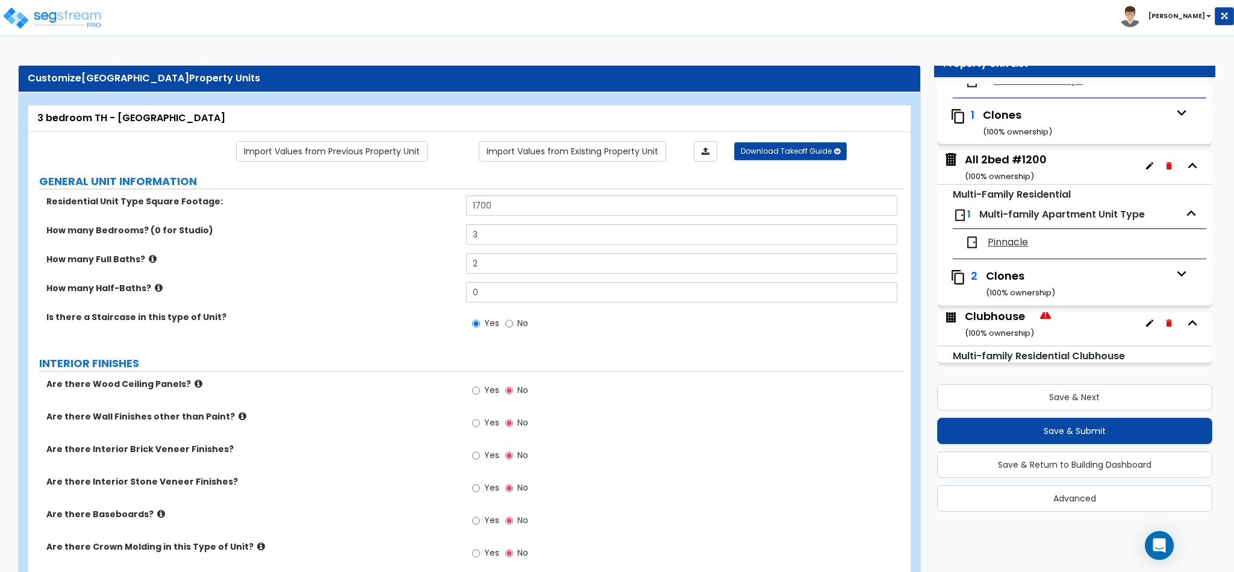
scroll to position [740, 0]
click at [1184, 170] on icon "button" at bounding box center [1193, 166] width 18 height 18
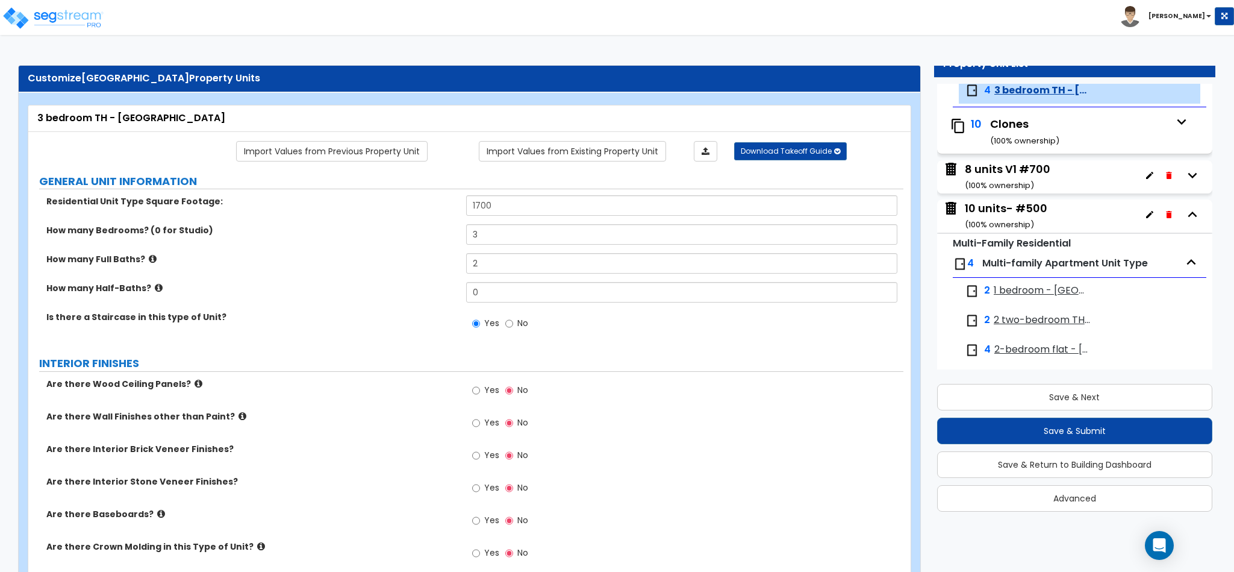
scroll to position [346, 0]
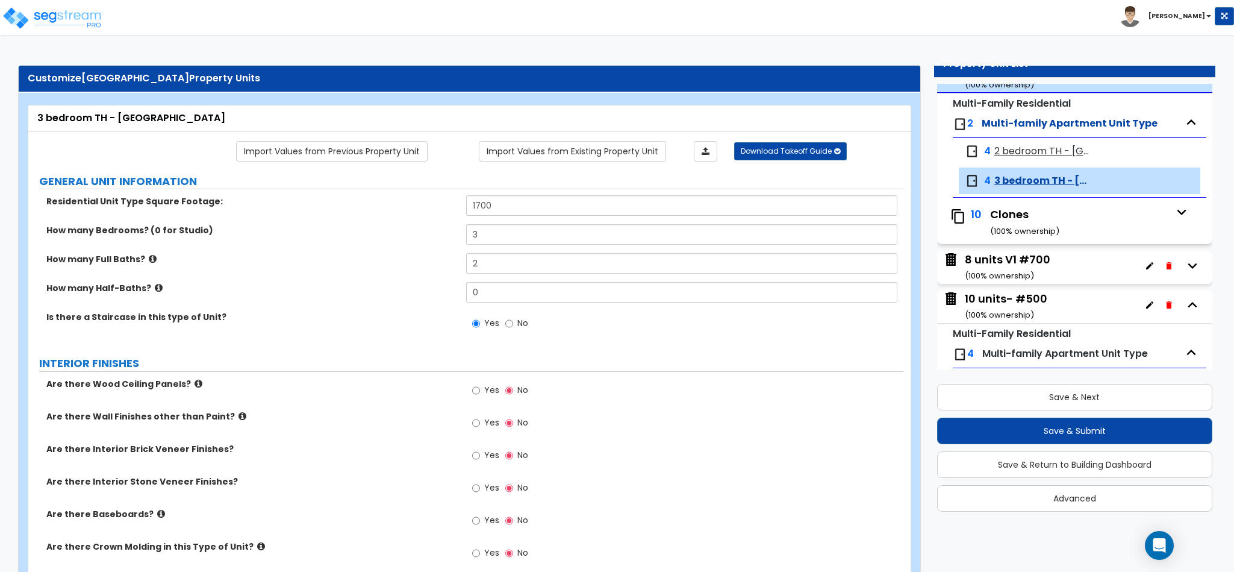
click at [1184, 304] on icon "button" at bounding box center [1193, 305] width 18 height 18
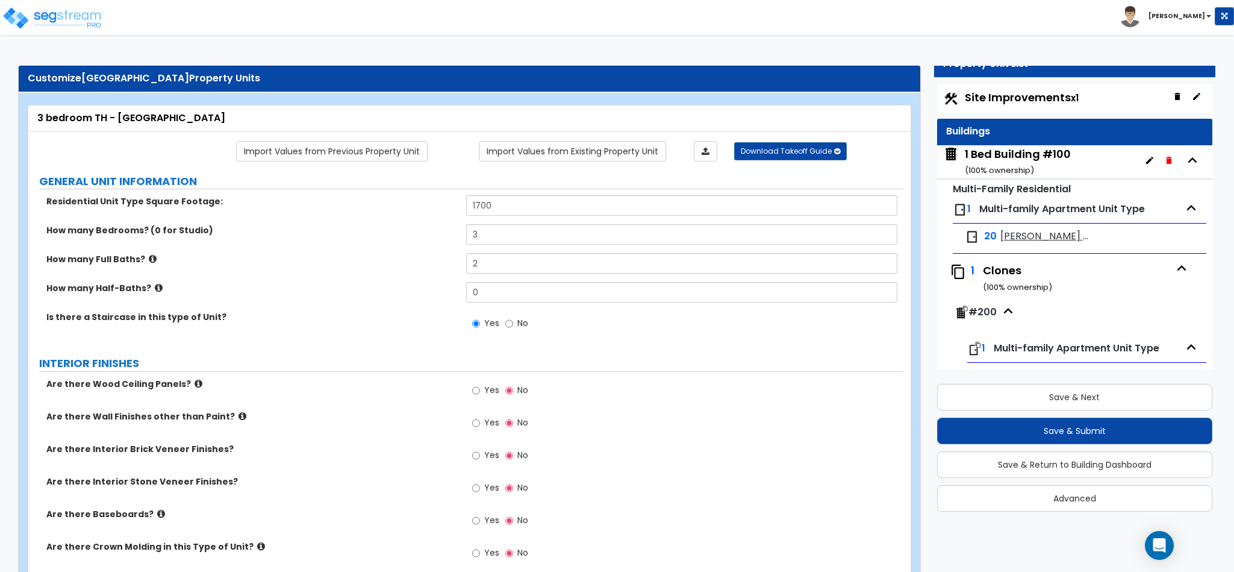
scroll to position [14, 0]
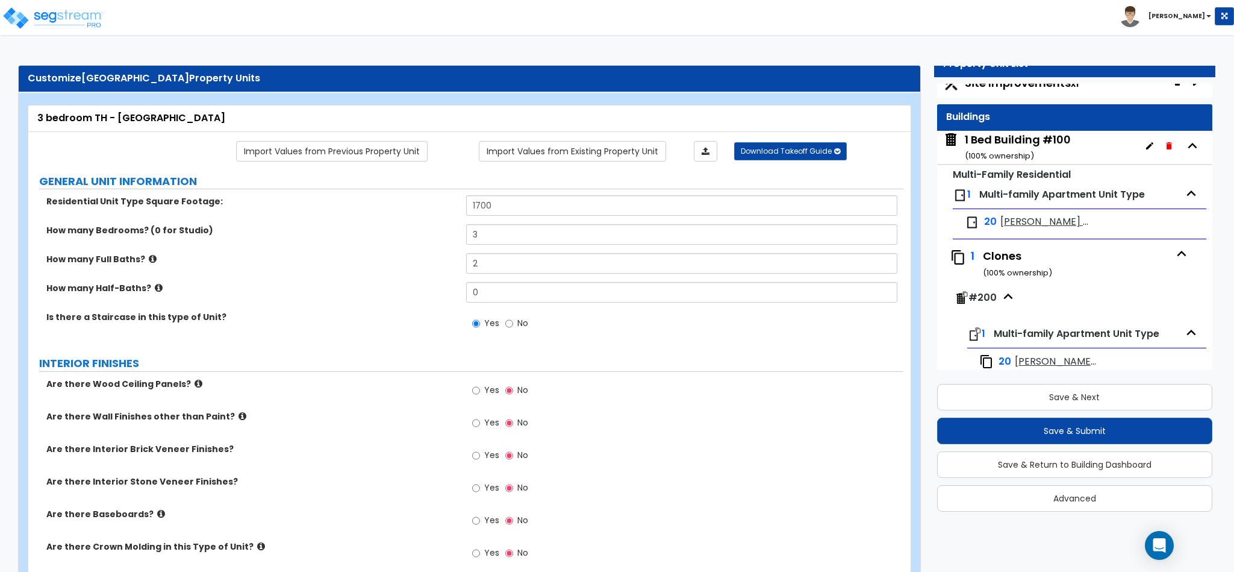
click at [1214, 158] on div "Site Improvements x1 Buildings 1 Bed Building #100 ( 100 % ownership) Multi-Fam…" at bounding box center [1074, 298] width 281 height 434
click at [1186, 143] on icon "button" at bounding box center [1193, 146] width 18 height 18
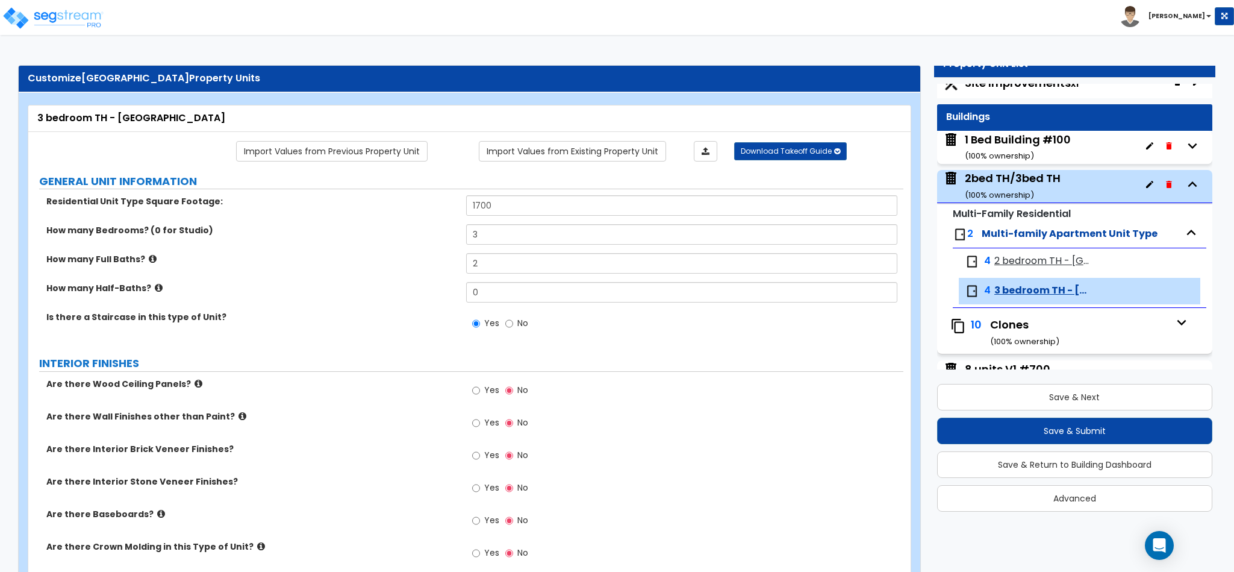
click at [1189, 183] on icon "button" at bounding box center [1193, 183] width 9 height 5
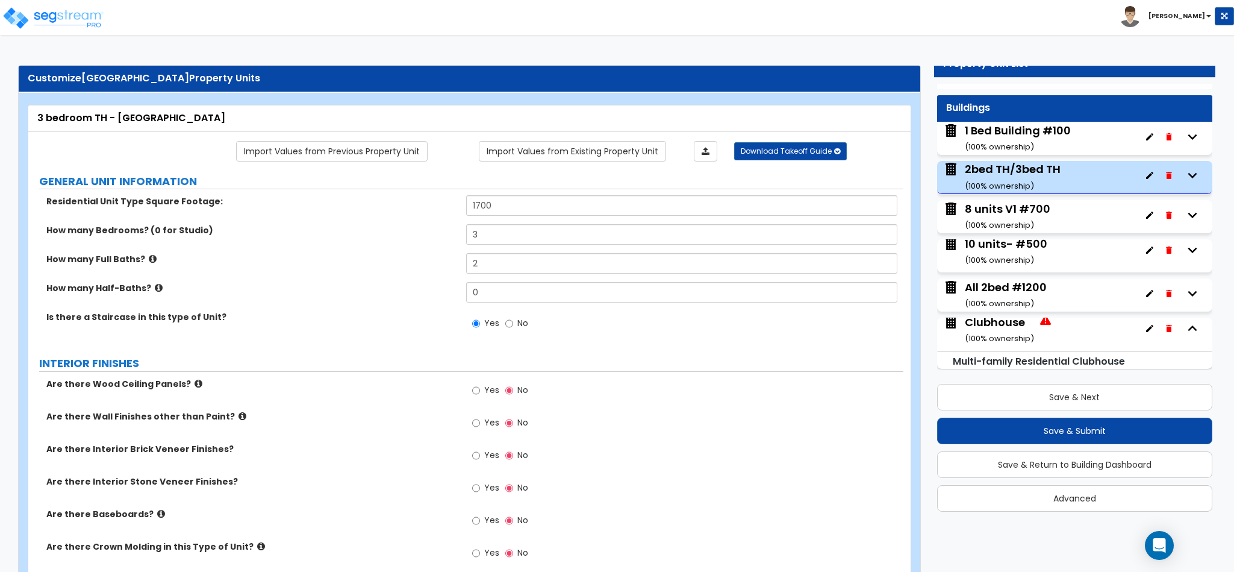
scroll to position [29, 0]
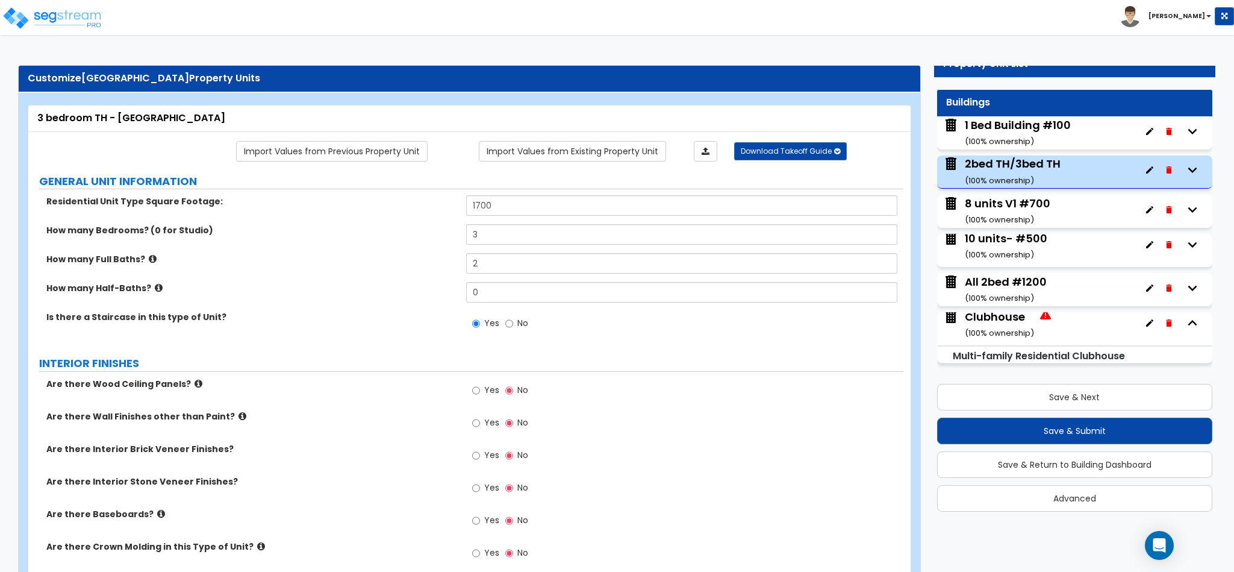
click at [1184, 284] on icon "button" at bounding box center [1193, 288] width 18 height 18
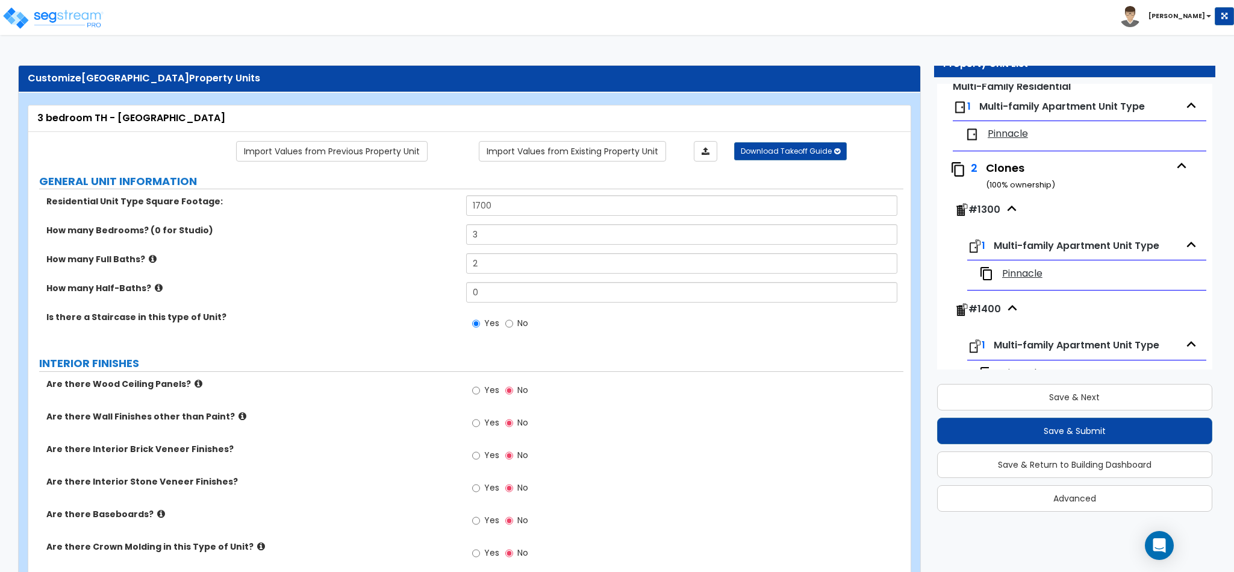
scroll to position [300, 0]
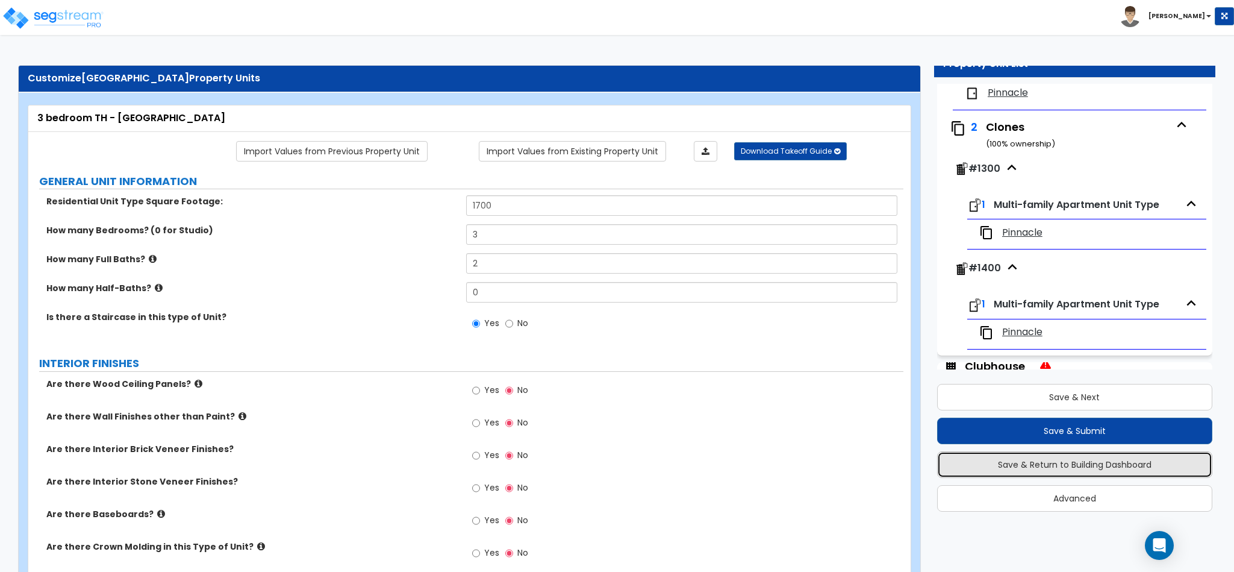
click at [1063, 460] on button "Save & Return to Building Dashboard" at bounding box center [1074, 464] width 275 height 27
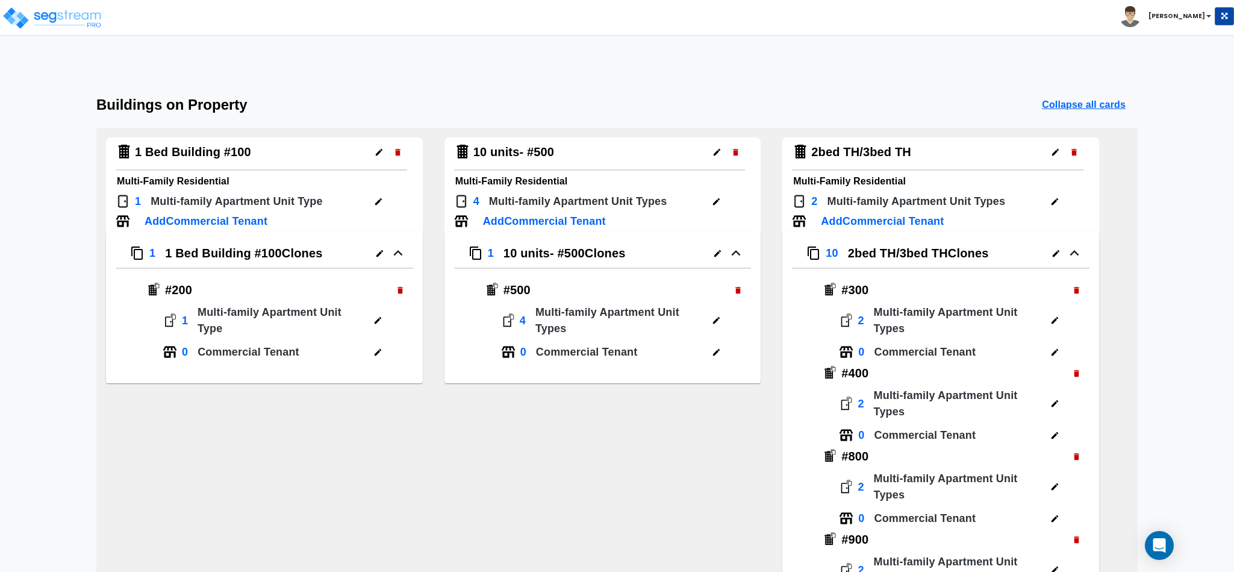
click at [378, 250] on icon "button" at bounding box center [379, 253] width 9 height 9
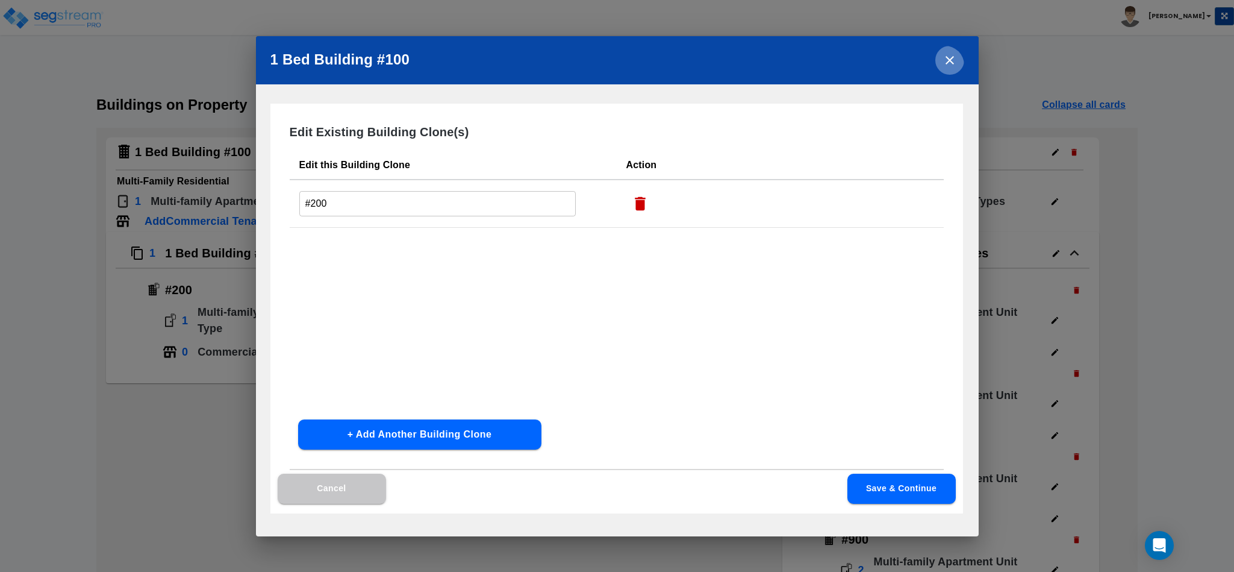
click at [958, 64] on button "close" at bounding box center [950, 60] width 29 height 29
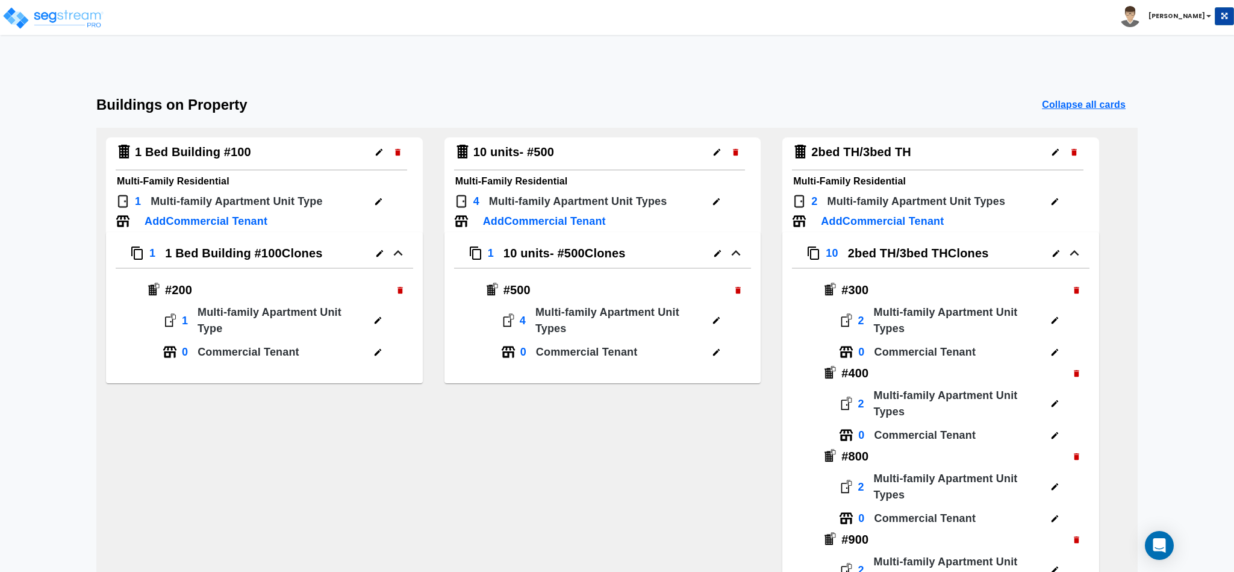
click at [383, 145] on button "button" at bounding box center [379, 152] width 19 height 19
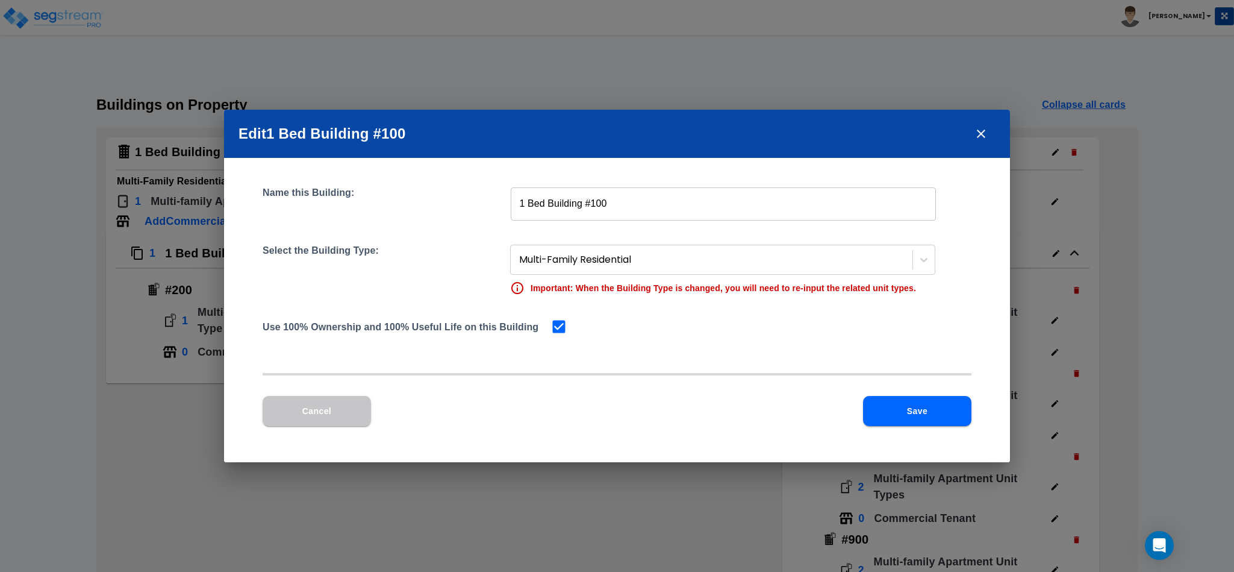
click at [985, 130] on icon "close" at bounding box center [981, 134] width 14 height 14
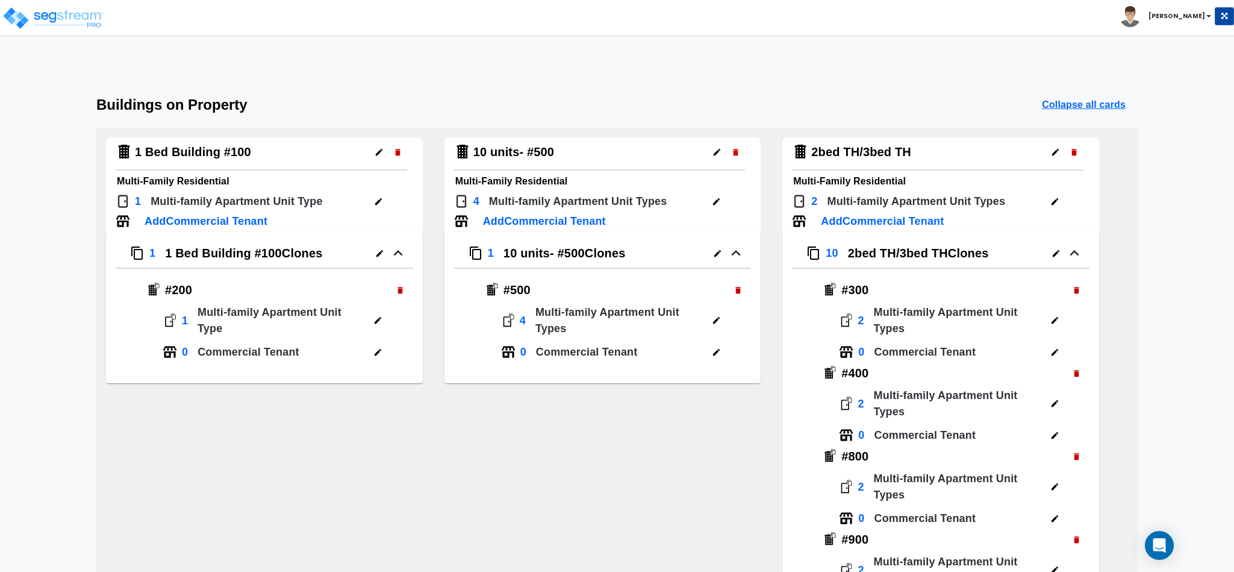
click at [370, 198] on button "button" at bounding box center [378, 201] width 19 height 19
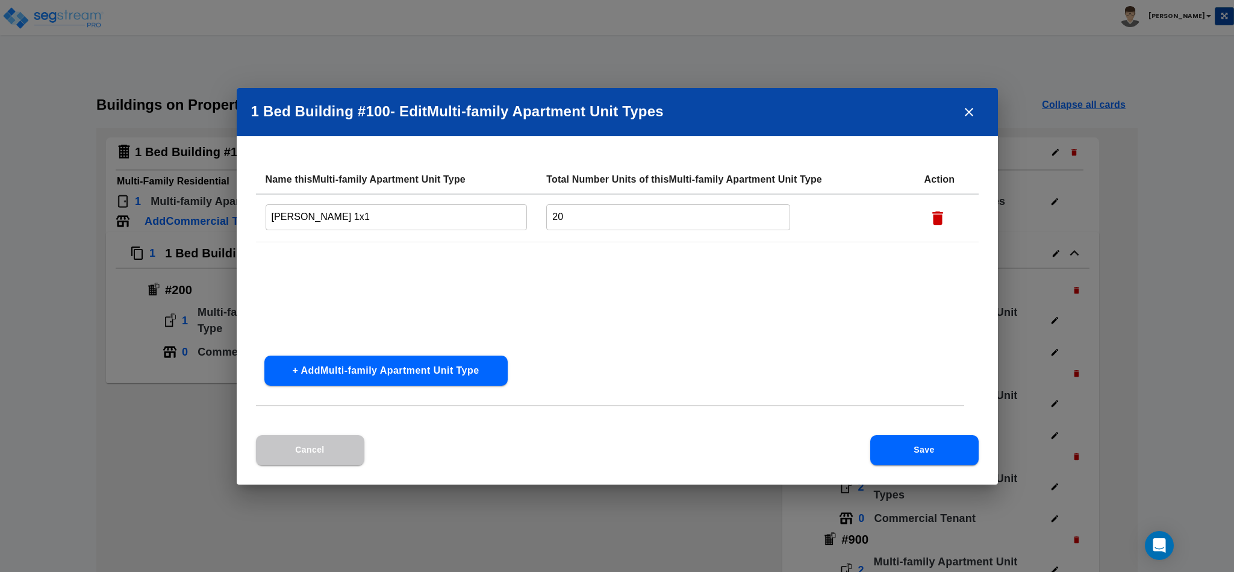
click at [964, 112] on icon "close" at bounding box center [969, 112] width 14 height 14
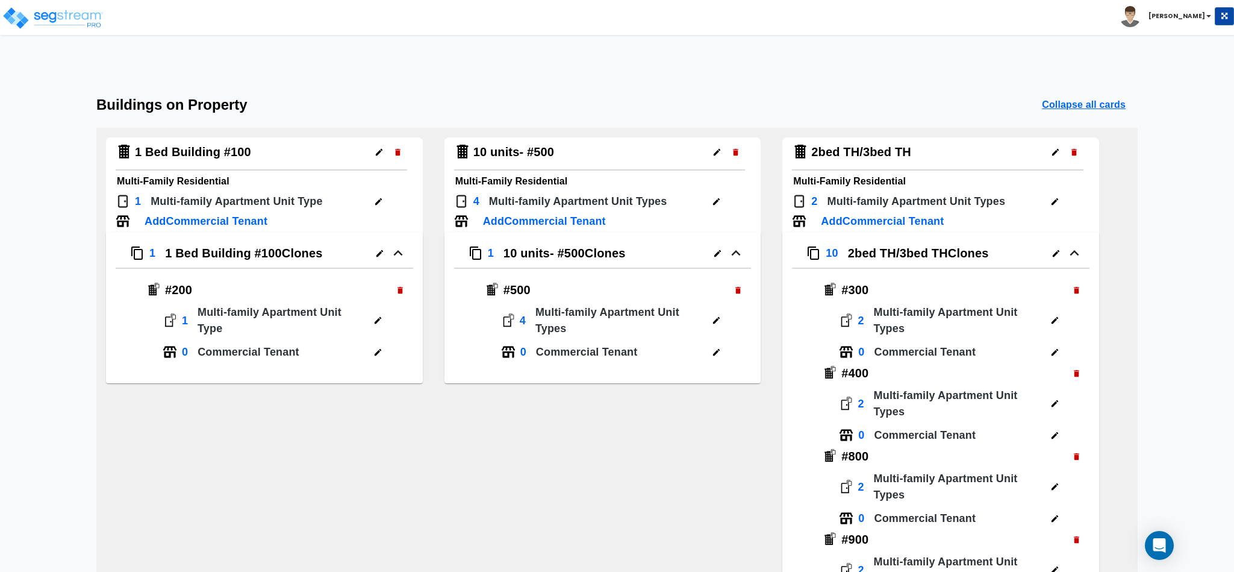
click at [716, 206] on button "button" at bounding box center [716, 201] width 19 height 19
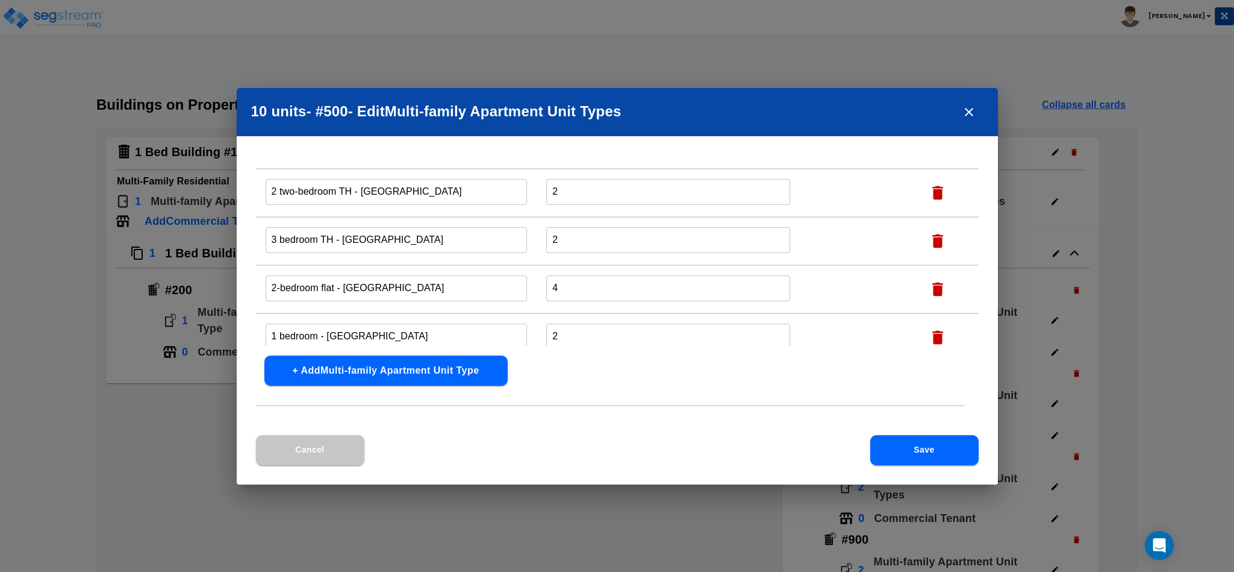
scroll to position [40, 0]
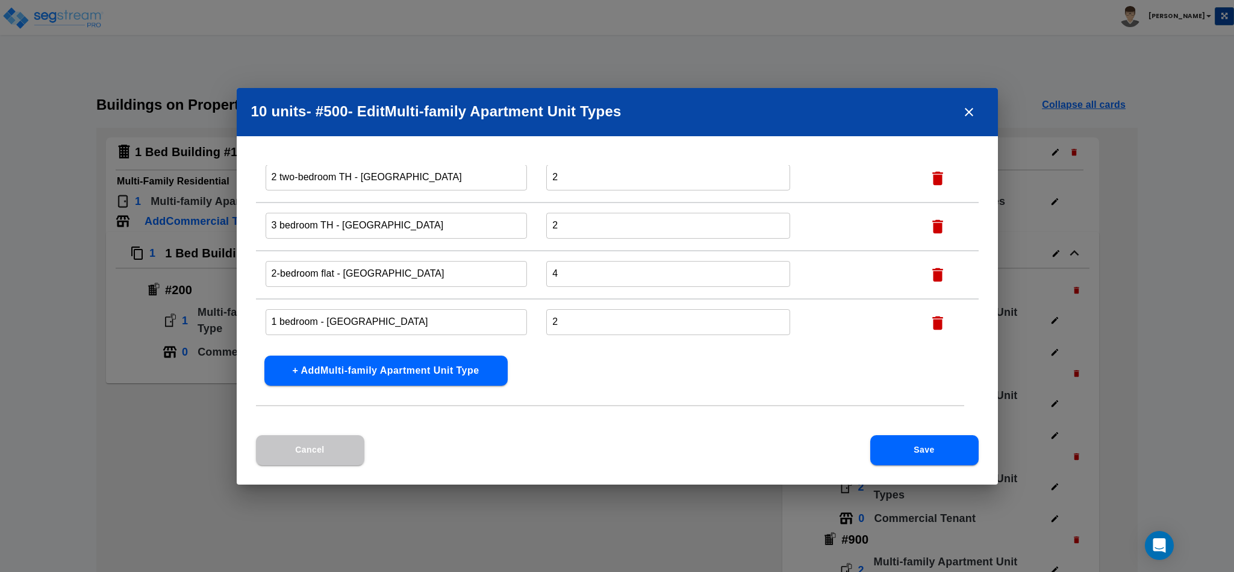
click at [965, 114] on icon "close" at bounding box center [969, 112] width 14 height 14
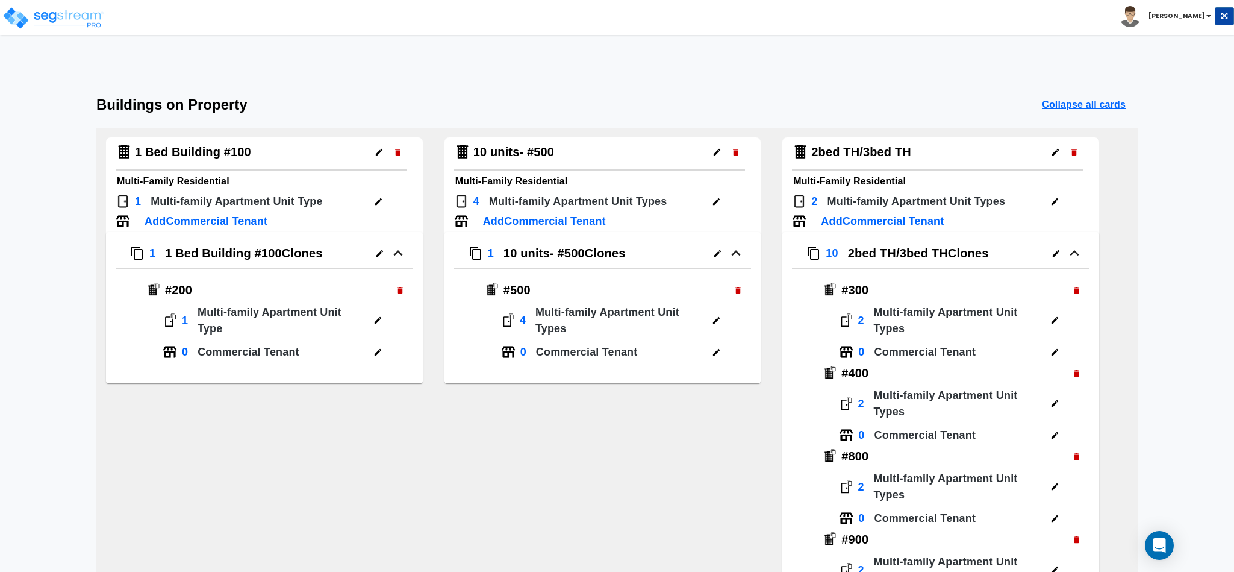
click at [716, 255] on icon "button" at bounding box center [717, 253] width 9 height 9
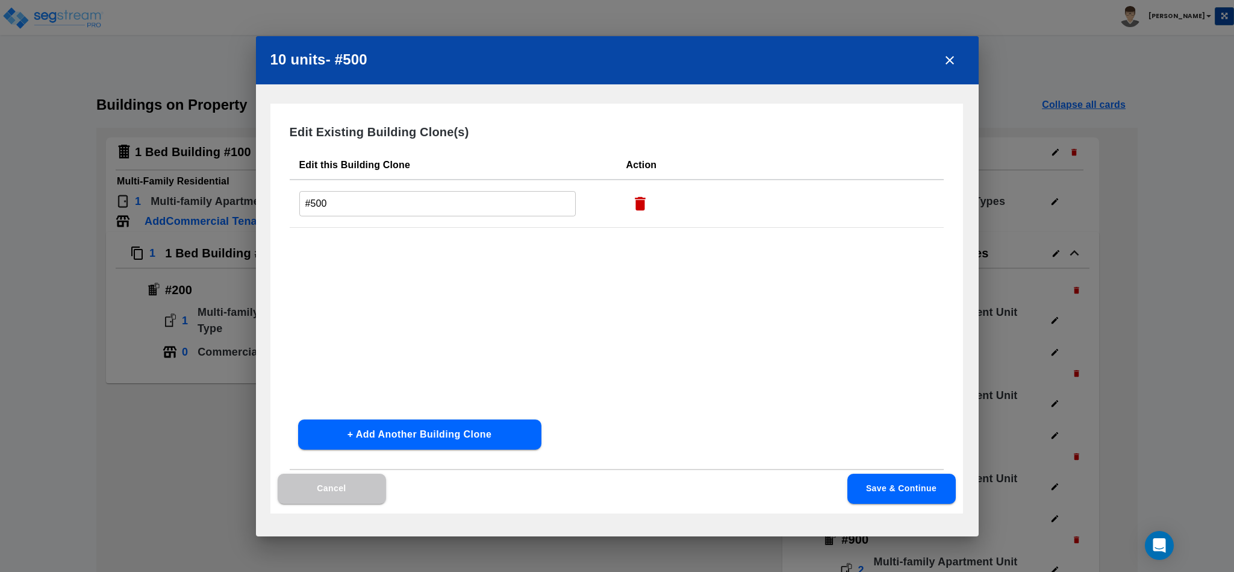
click at [318, 210] on input "#500" at bounding box center [437, 203] width 277 height 26
click at [922, 490] on button "Save & Continue" at bounding box center [902, 488] width 108 height 30
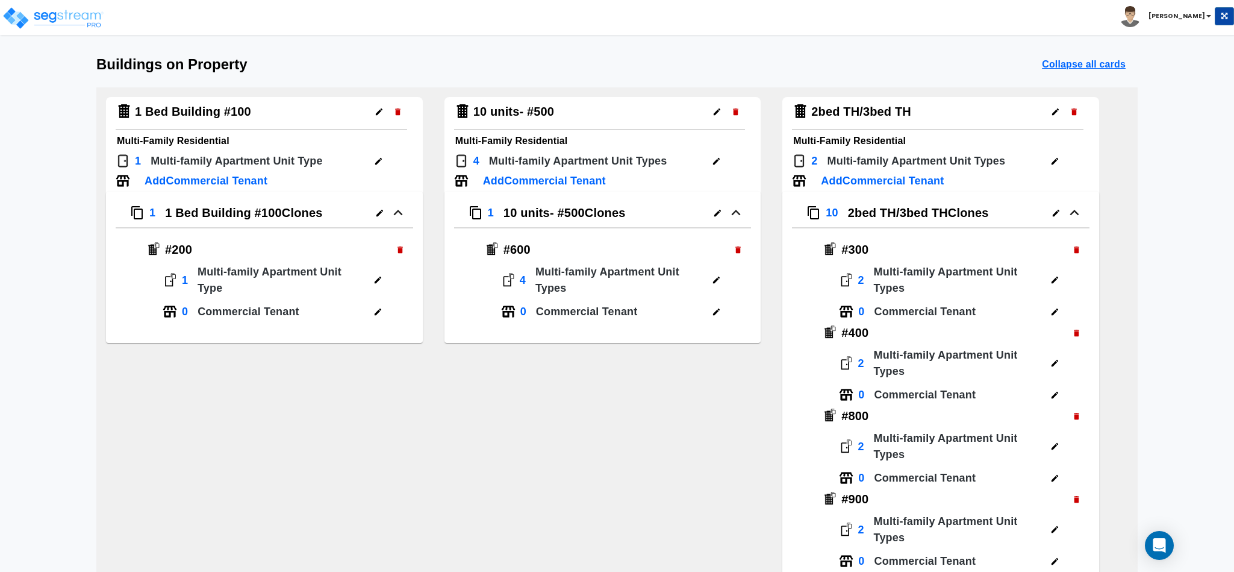
scroll to position [0, 0]
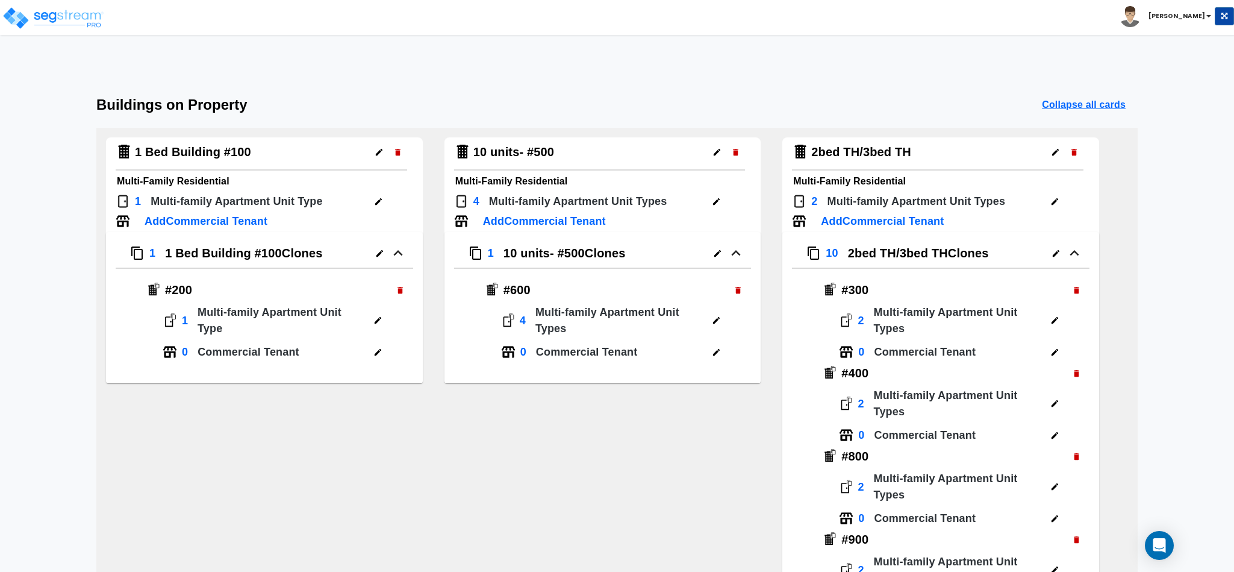
click at [1052, 257] on icon "button" at bounding box center [1056, 253] width 9 height 9
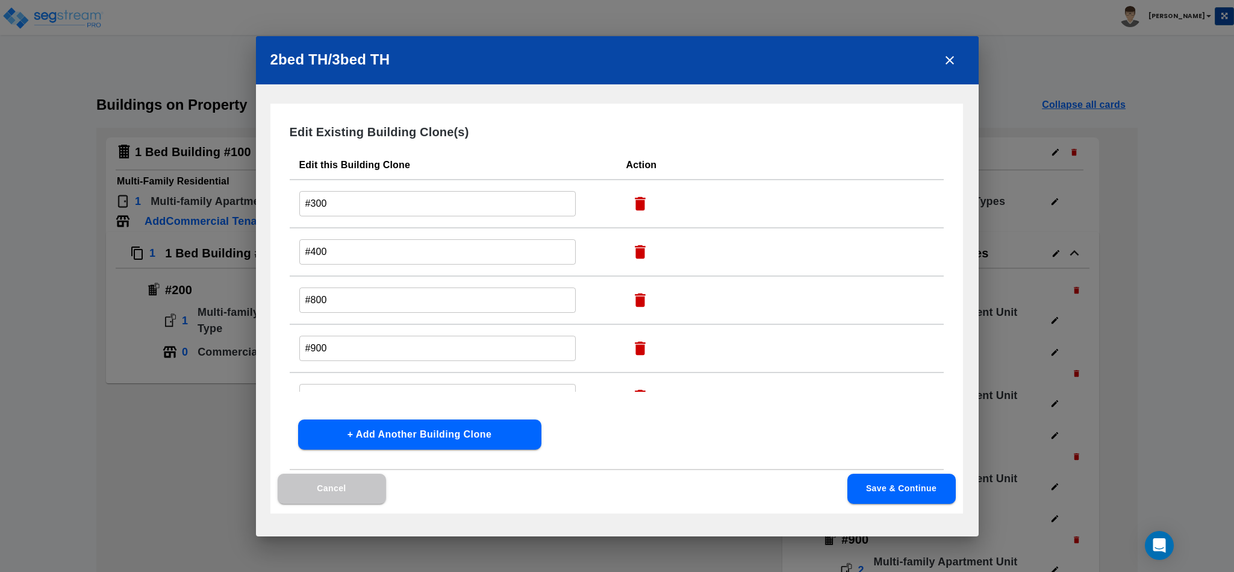
click at [946, 60] on icon "close" at bounding box center [950, 60] width 14 height 14
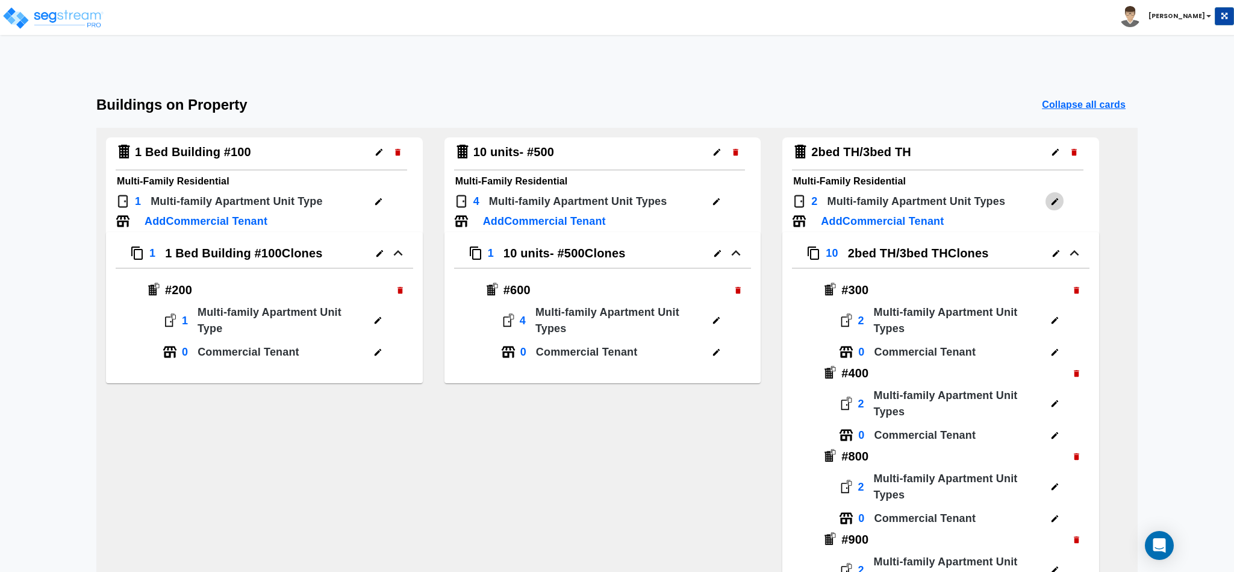
click at [1054, 202] on icon "button" at bounding box center [1055, 201] width 7 height 7
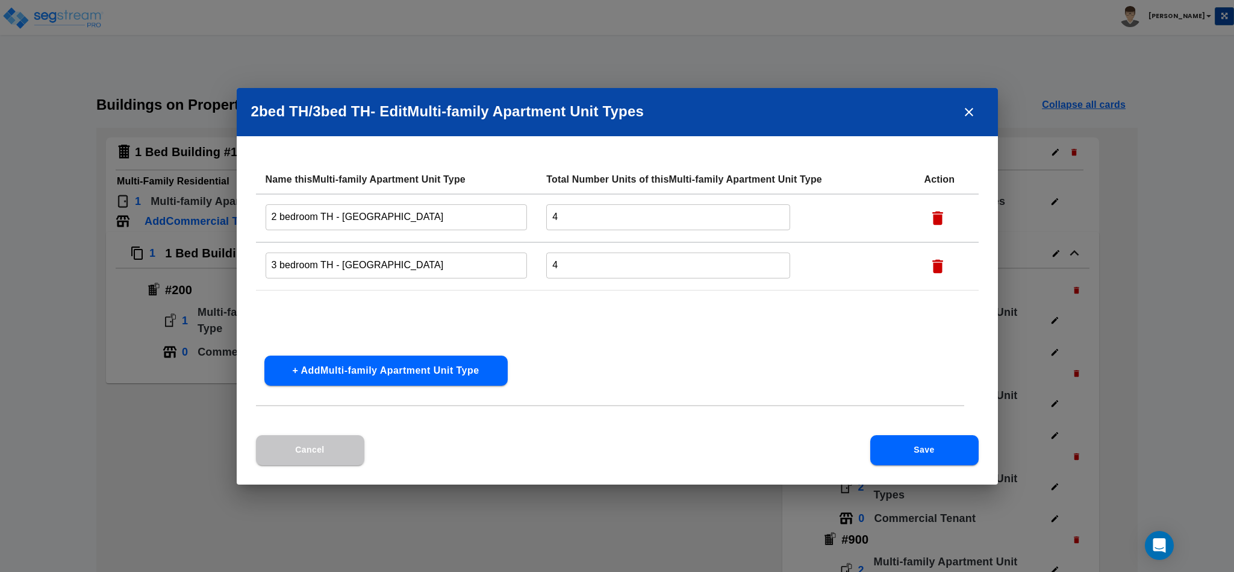
click at [973, 114] on icon "close" at bounding box center [969, 112] width 14 height 14
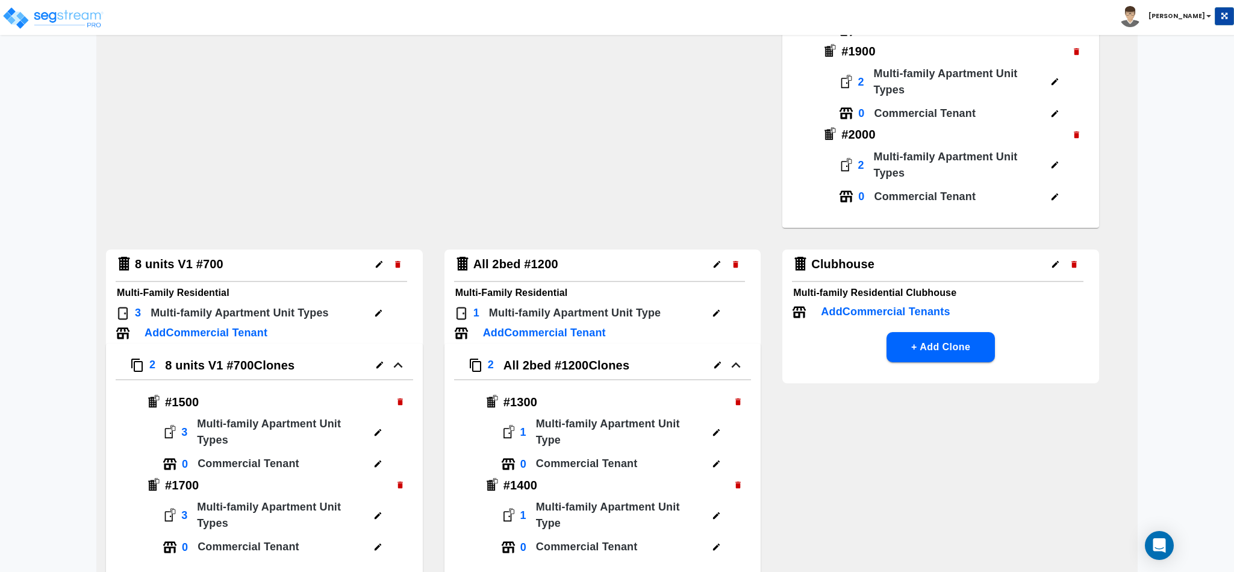
scroll to position [994, 0]
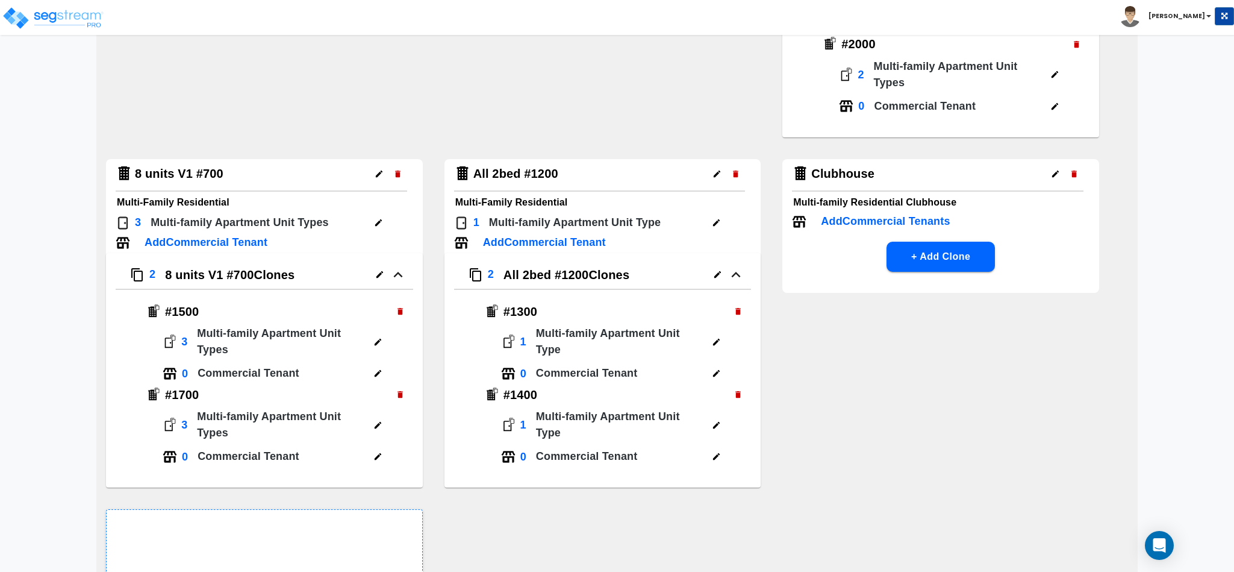
click at [378, 220] on icon "button" at bounding box center [378, 222] width 9 height 9
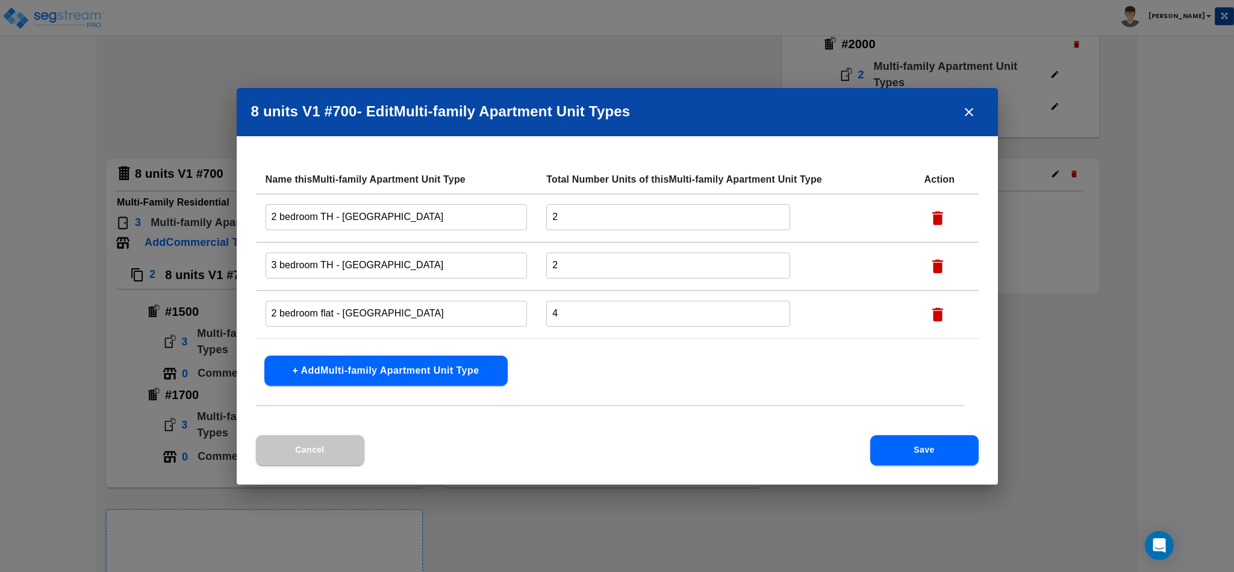
click at [966, 108] on icon "close" at bounding box center [969, 112] width 14 height 14
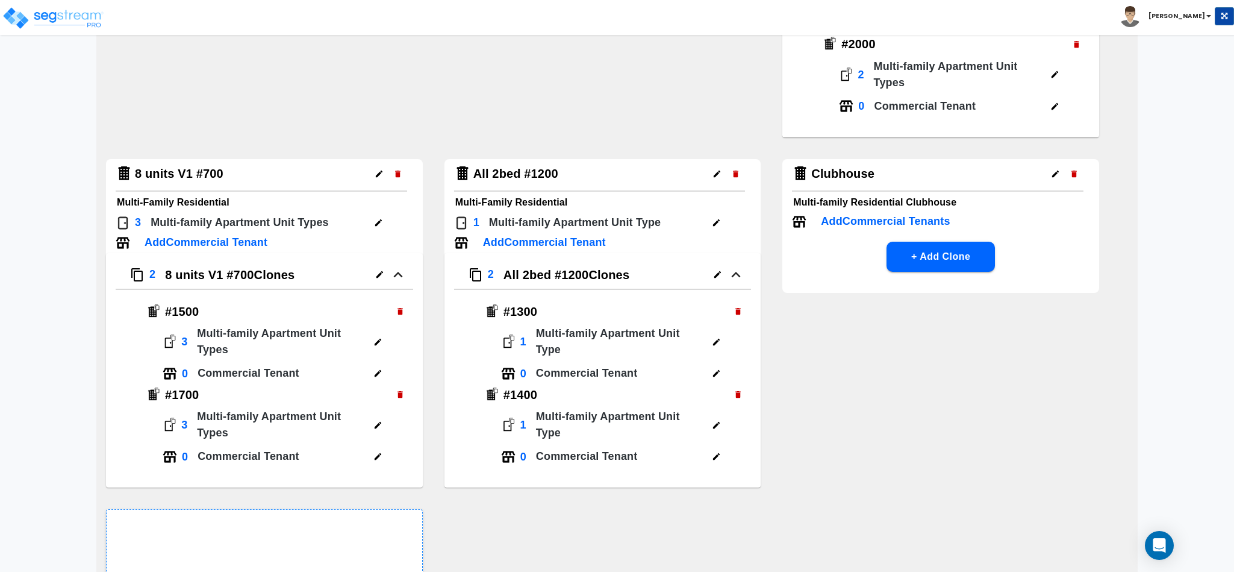
click at [717, 221] on icon "button" at bounding box center [716, 222] width 7 height 7
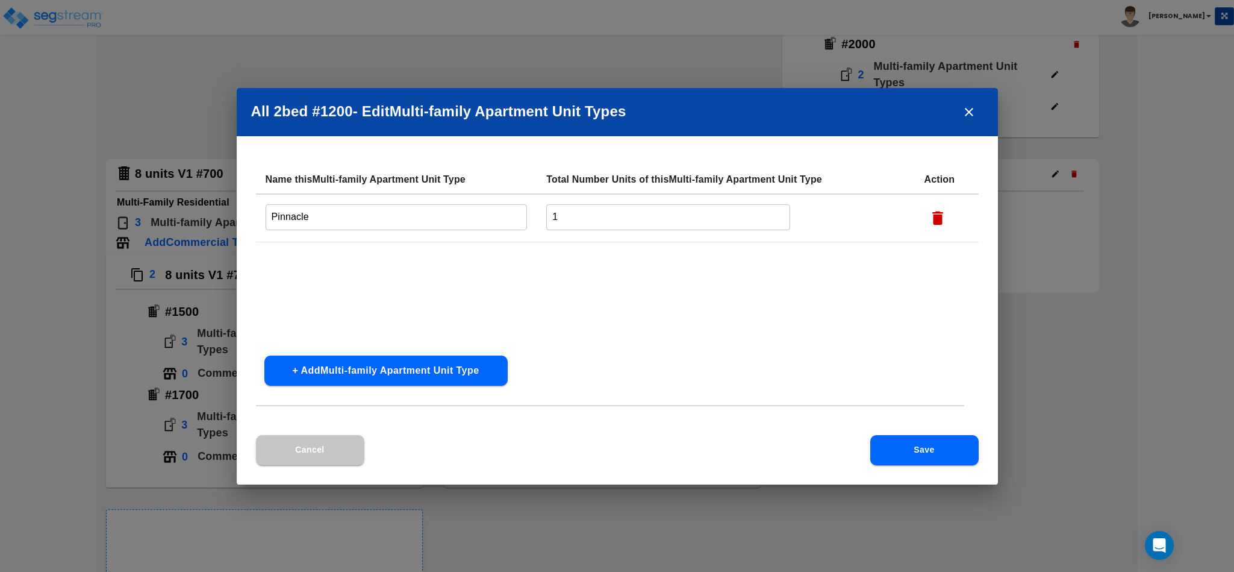
click at [969, 118] on icon "close" at bounding box center [969, 112] width 14 height 14
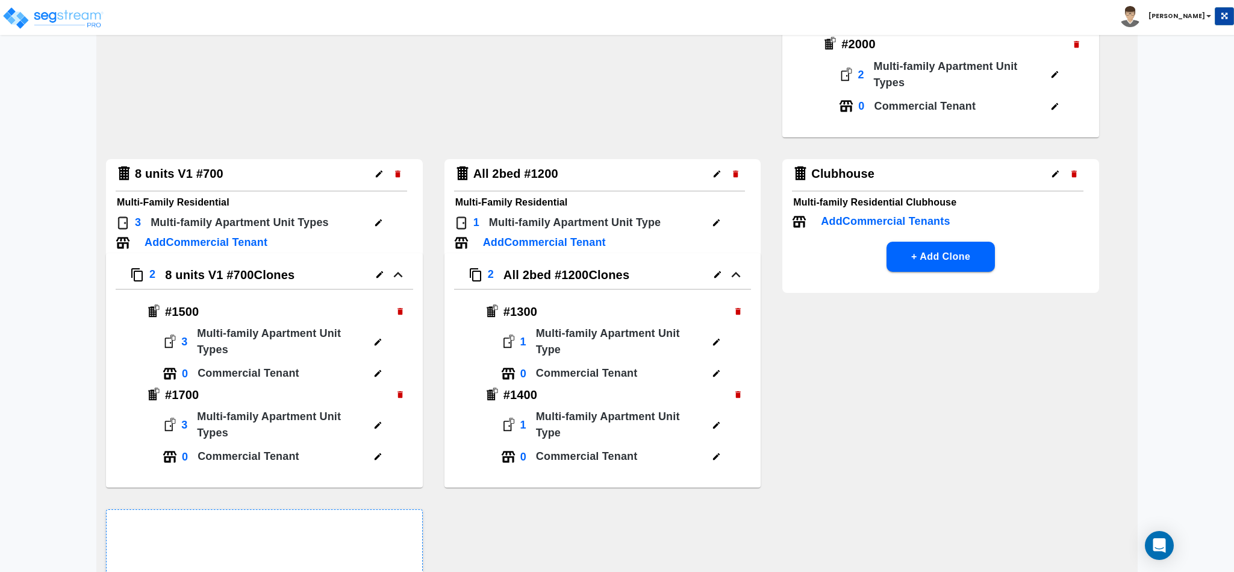
click at [716, 222] on icon "button" at bounding box center [716, 222] width 7 height 7
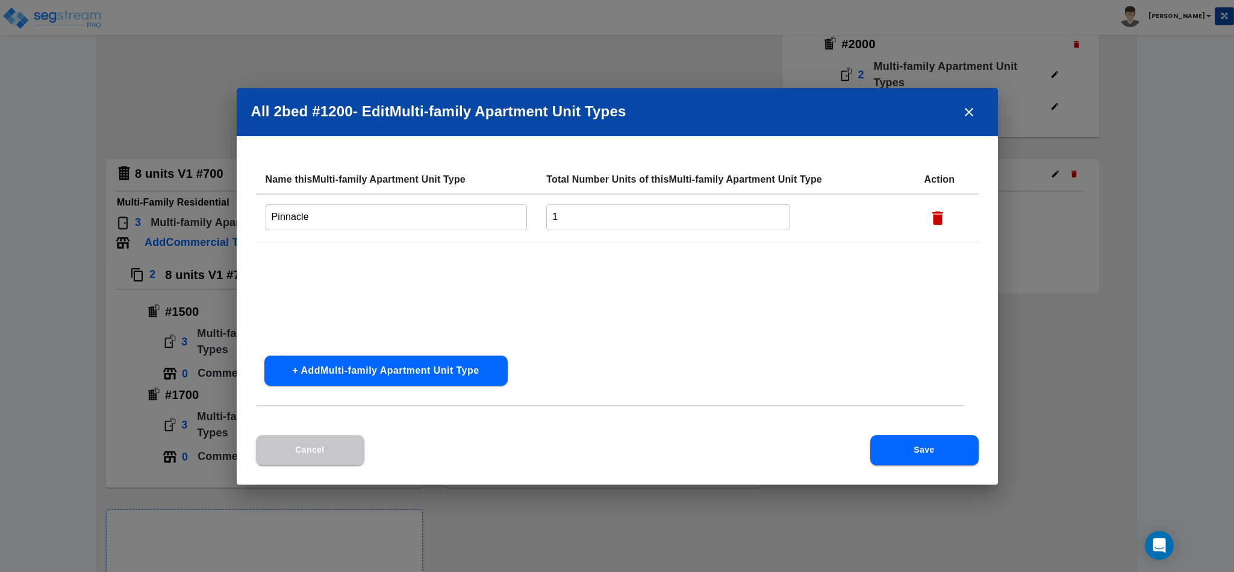
click at [700, 217] on input "1" at bounding box center [668, 217] width 244 height 26
click at [918, 448] on button "Save" at bounding box center [924, 450] width 108 height 30
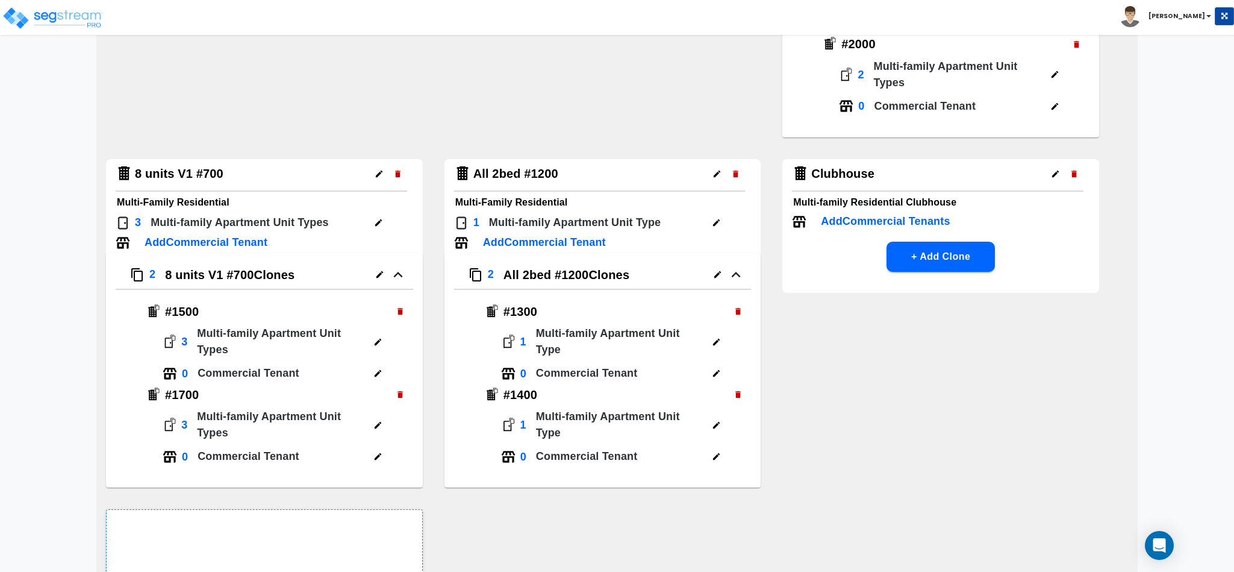
click at [719, 340] on icon "button" at bounding box center [716, 341] width 9 height 9
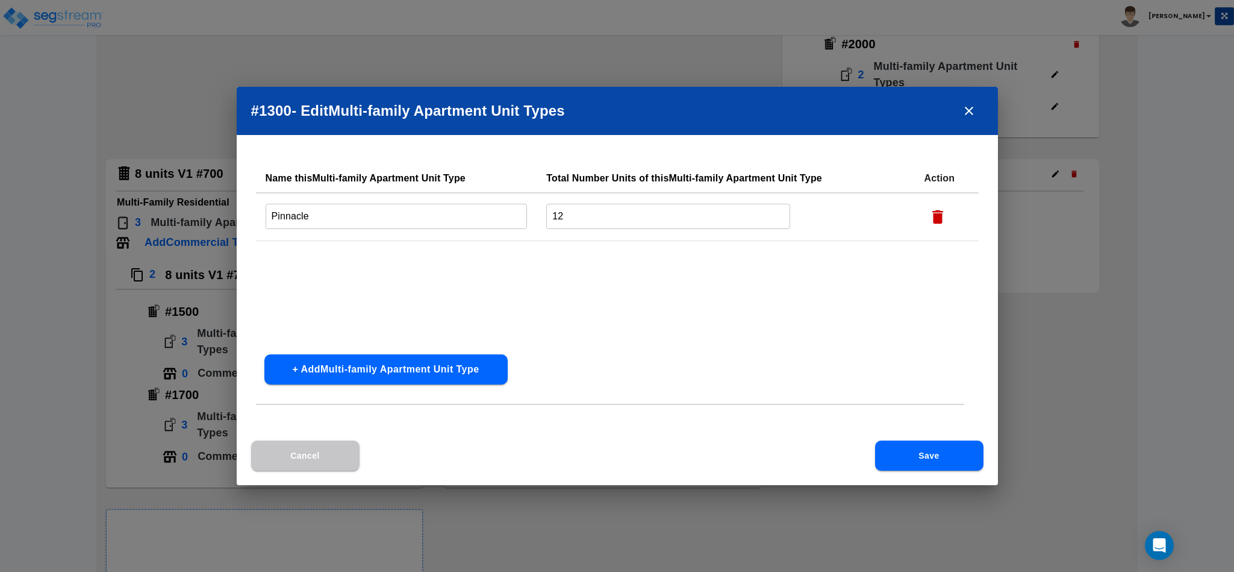
click at [975, 99] on button "close" at bounding box center [969, 110] width 29 height 29
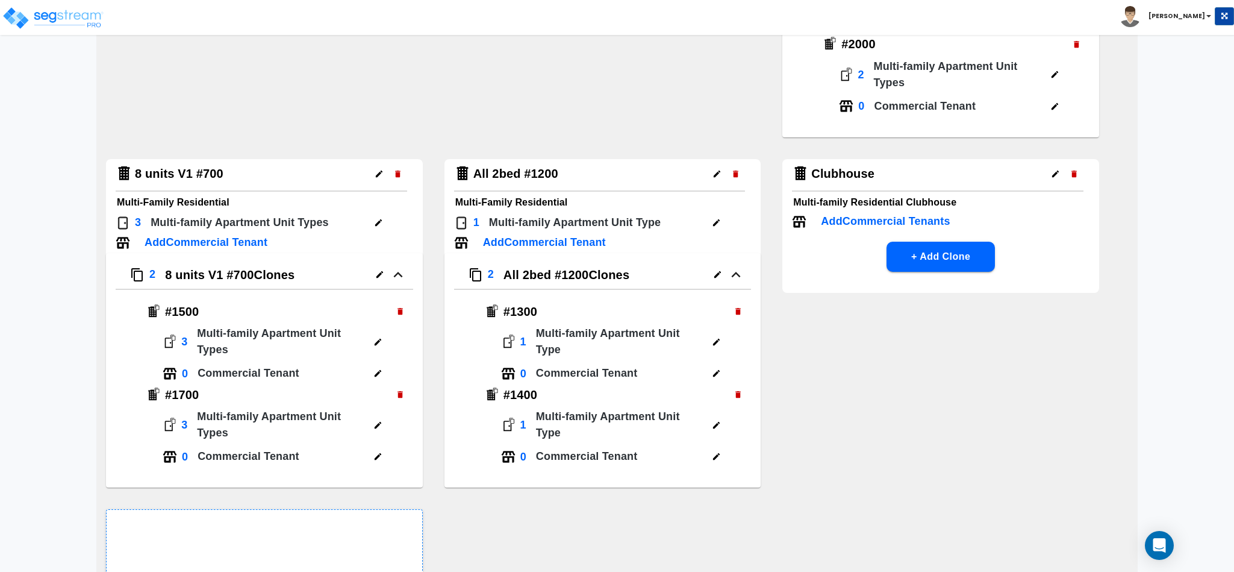
click at [714, 425] on icon "button" at bounding box center [716, 425] width 7 height 7
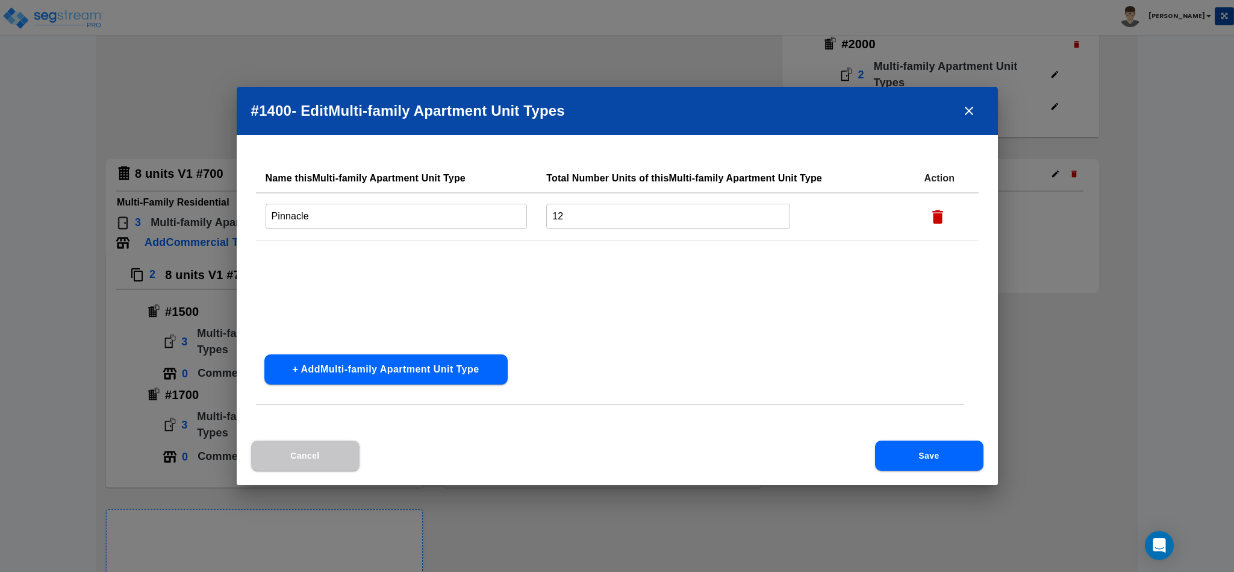
click at [969, 107] on icon "close" at bounding box center [969, 111] width 14 height 14
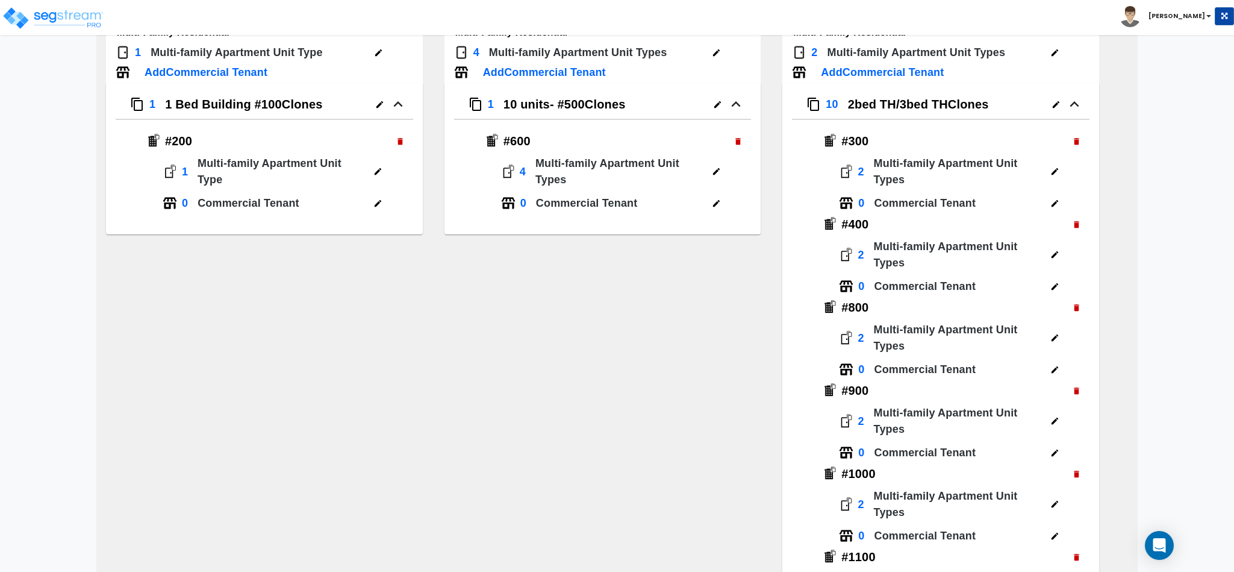
scroll to position [181, 0]
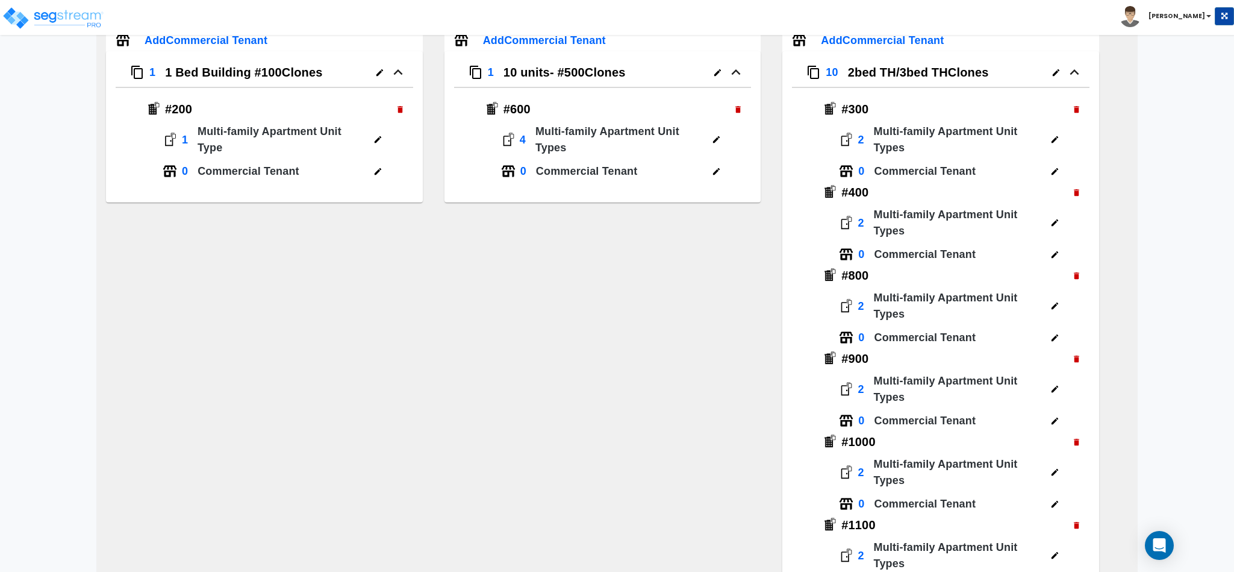
click at [855, 434] on h4 "#1000" at bounding box center [955, 441] width 226 height 15
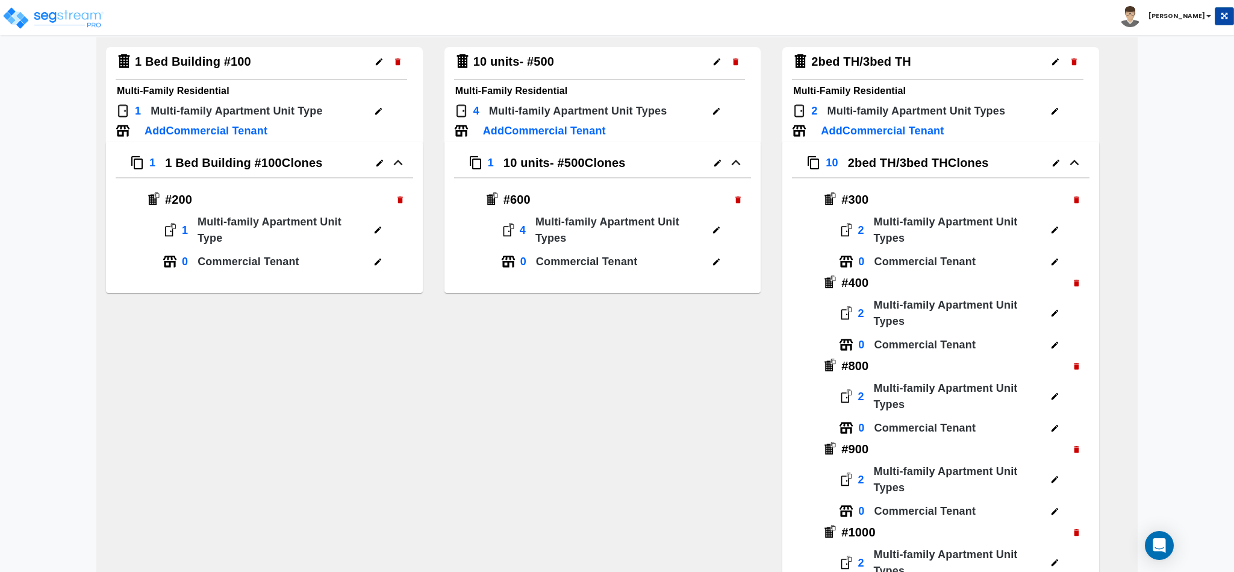
scroll to position [0, 0]
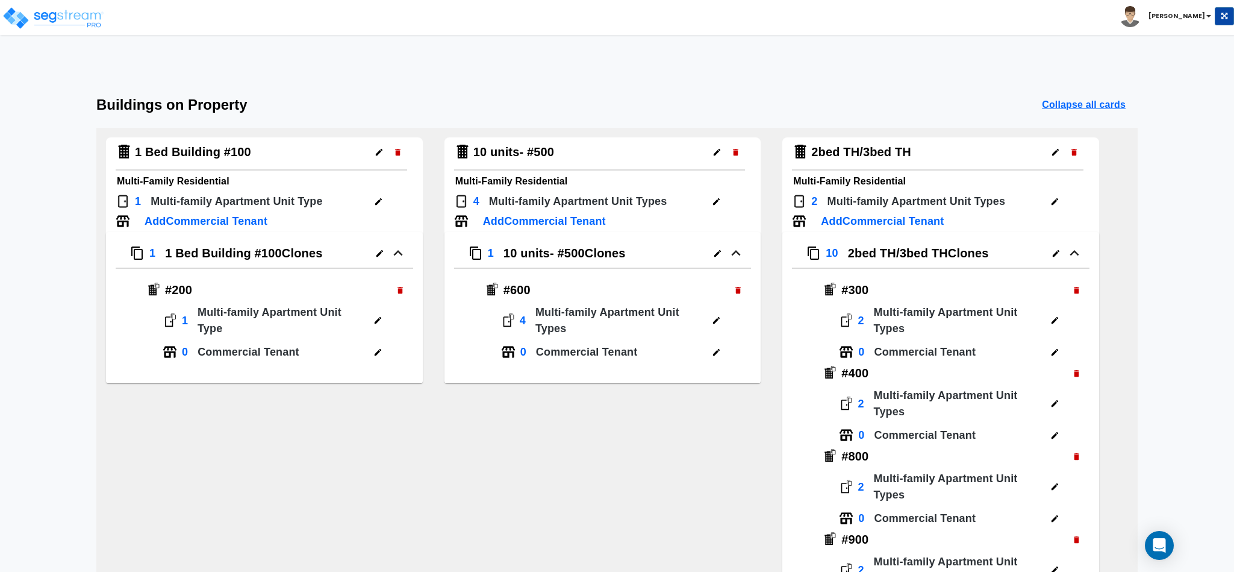
click at [1054, 152] on icon "button" at bounding box center [1055, 152] width 9 height 9
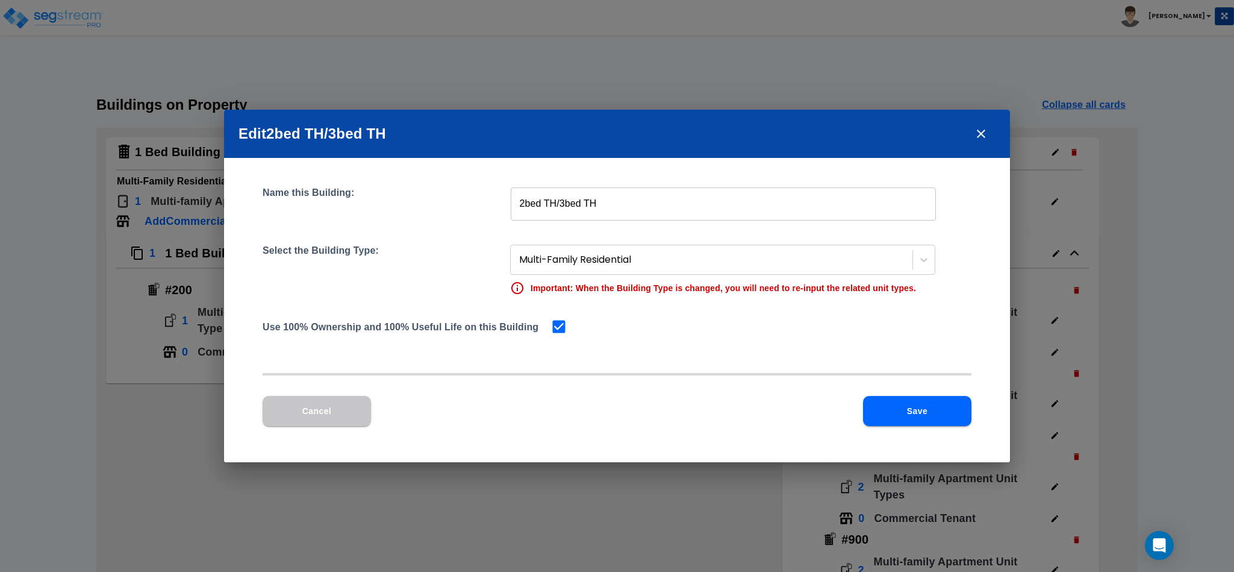
click at [613, 199] on input "2bed TH/3bed TH" at bounding box center [723, 204] width 425 height 34
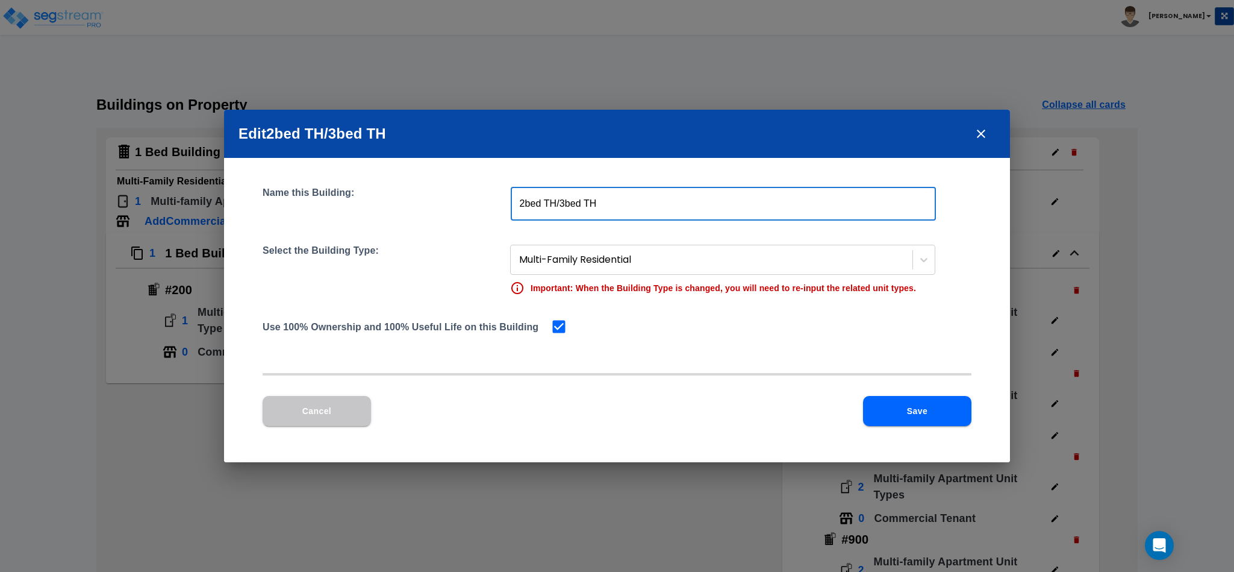
click at [613, 199] on input "2bed TH/3bed TH" at bounding box center [723, 204] width 425 height 34
click at [599, 205] on input "2bed TH/3bed TH" at bounding box center [723, 204] width 425 height 34
drag, startPoint x: 593, startPoint y: 205, endPoint x: 546, endPoint y: 206, distance: 47.6
click at [575, 203] on input "2bed TH/3bed TH" at bounding box center [723, 204] width 425 height 34
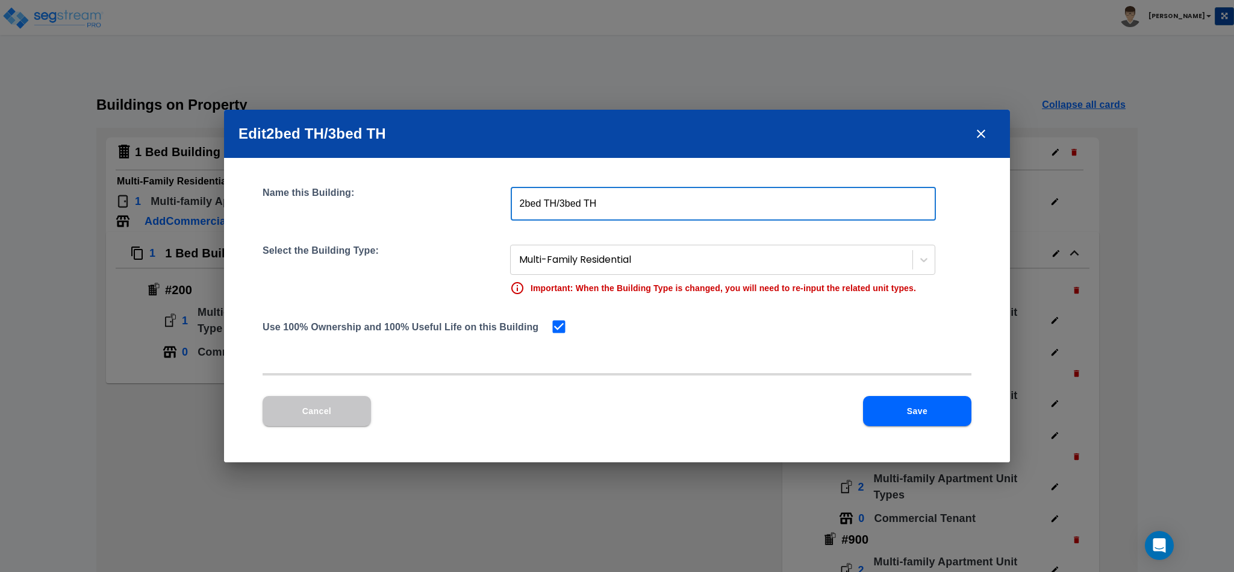
click at [512, 208] on div "Name this Building: 2bed TH/3bed TH ​" at bounding box center [617, 204] width 709 height 34
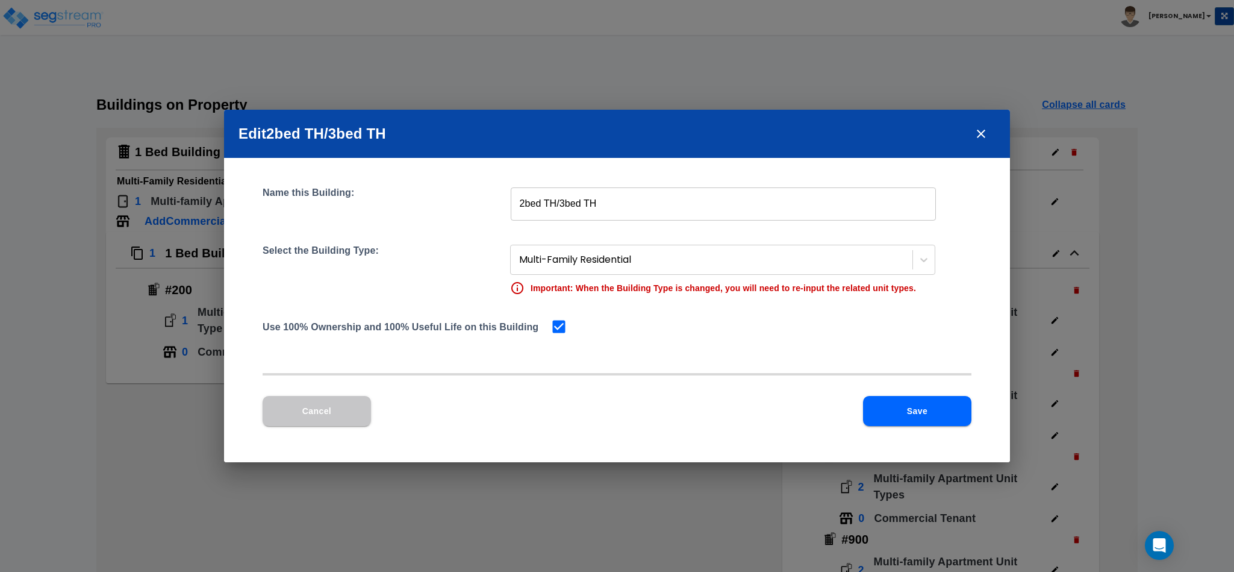
drag, startPoint x: 597, startPoint y: 204, endPoint x: 586, endPoint y: 202, distance: 11.6
click at [595, 205] on input "2bed TH/3bed TH" at bounding box center [723, 204] width 425 height 34
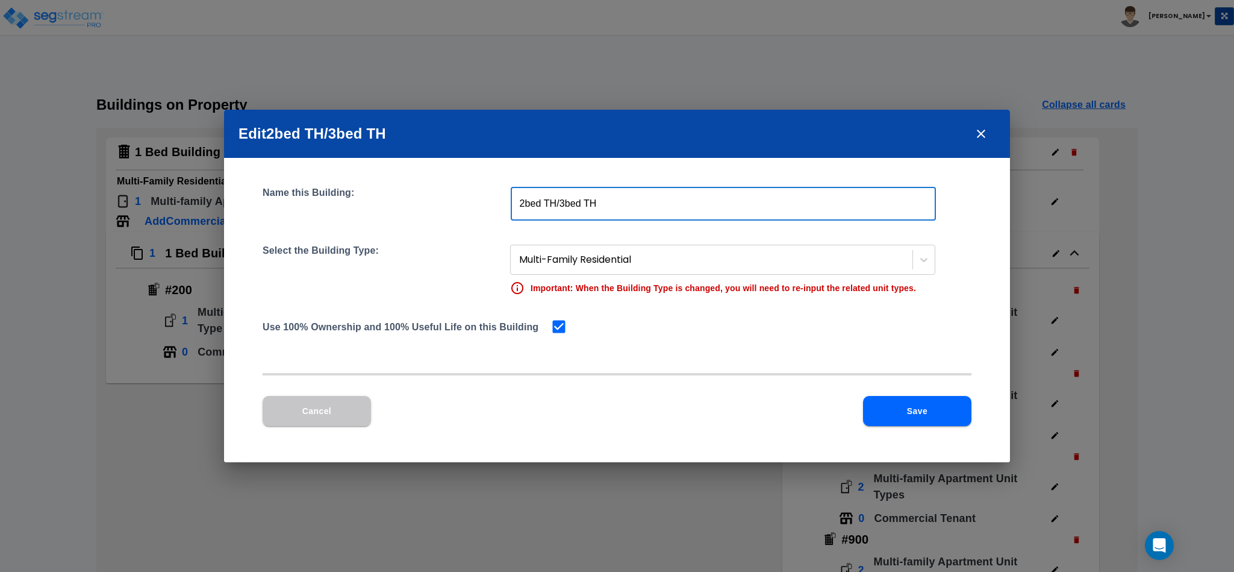
click at [519, 202] on input "2bed TH/3bed TH" at bounding box center [723, 204] width 425 height 34
click at [926, 404] on button "Save" at bounding box center [917, 411] width 108 height 30
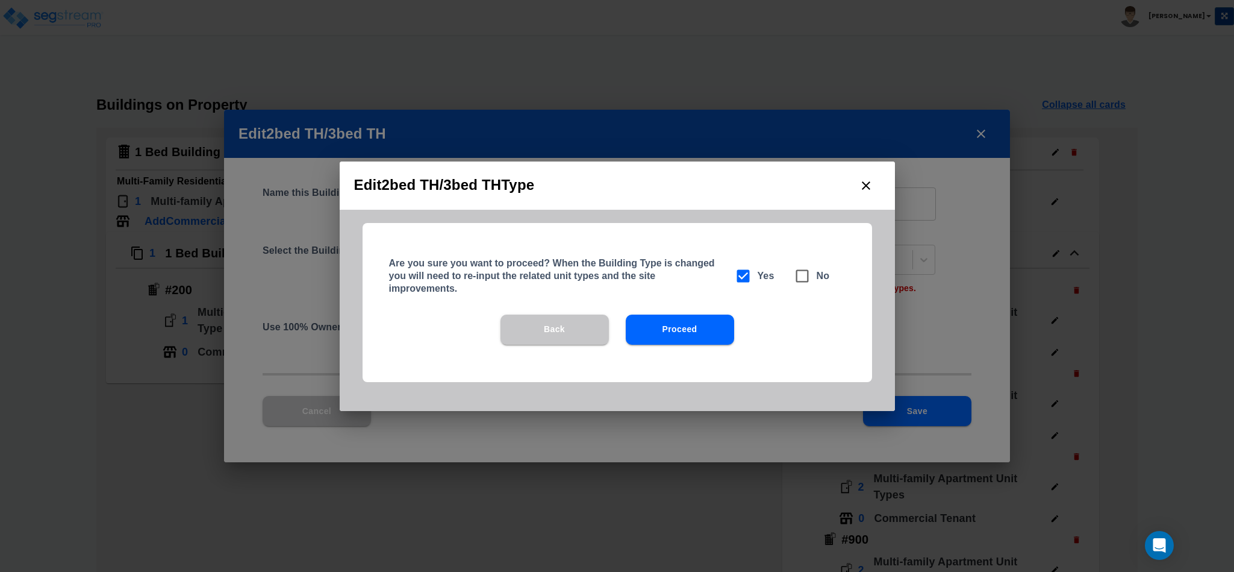
click at [871, 187] on icon "close" at bounding box center [866, 185] width 14 height 14
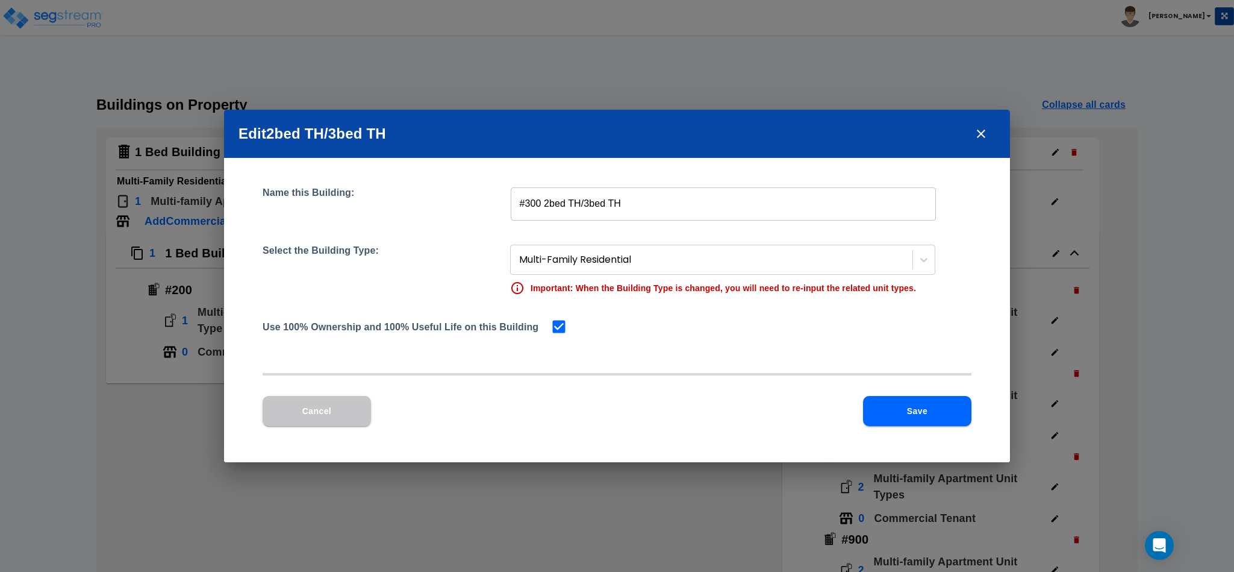
click at [976, 128] on icon "close" at bounding box center [981, 134] width 14 height 14
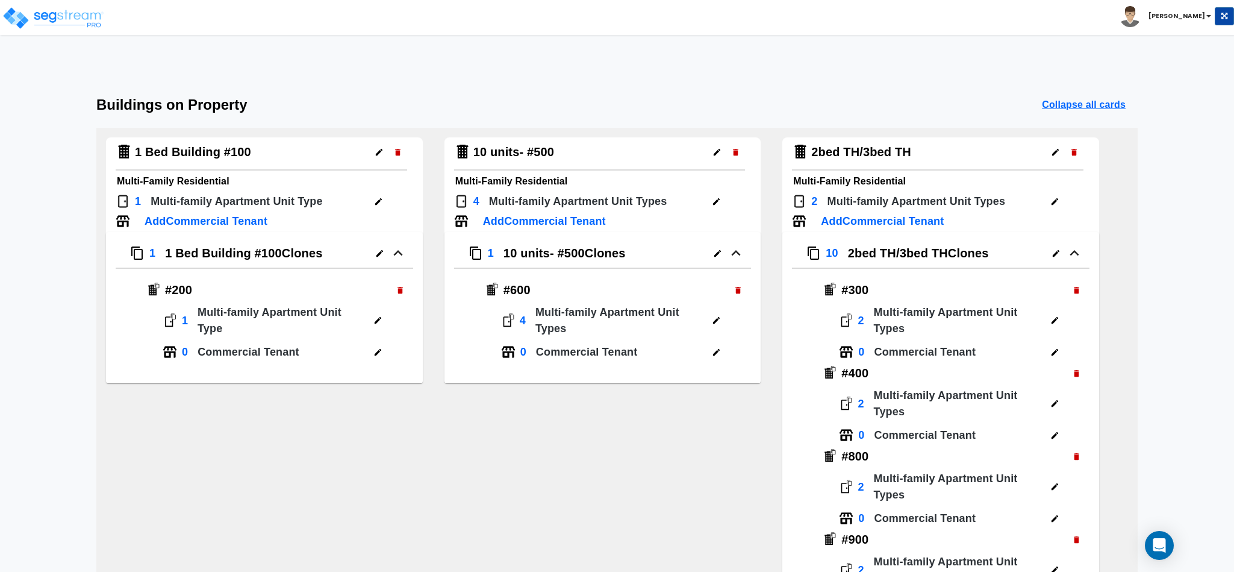
click at [1055, 251] on icon "button" at bounding box center [1056, 253] width 9 height 9
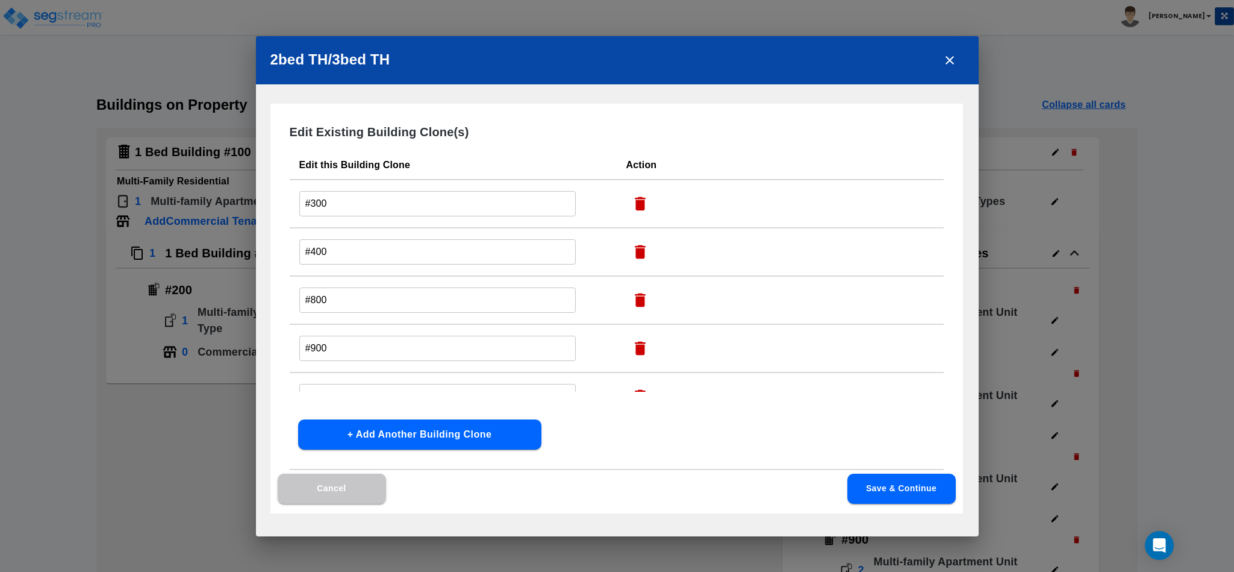
click at [644, 198] on icon "button" at bounding box center [640, 204] width 18 height 18
click at [905, 481] on button "Save & Continue" at bounding box center [902, 488] width 108 height 30
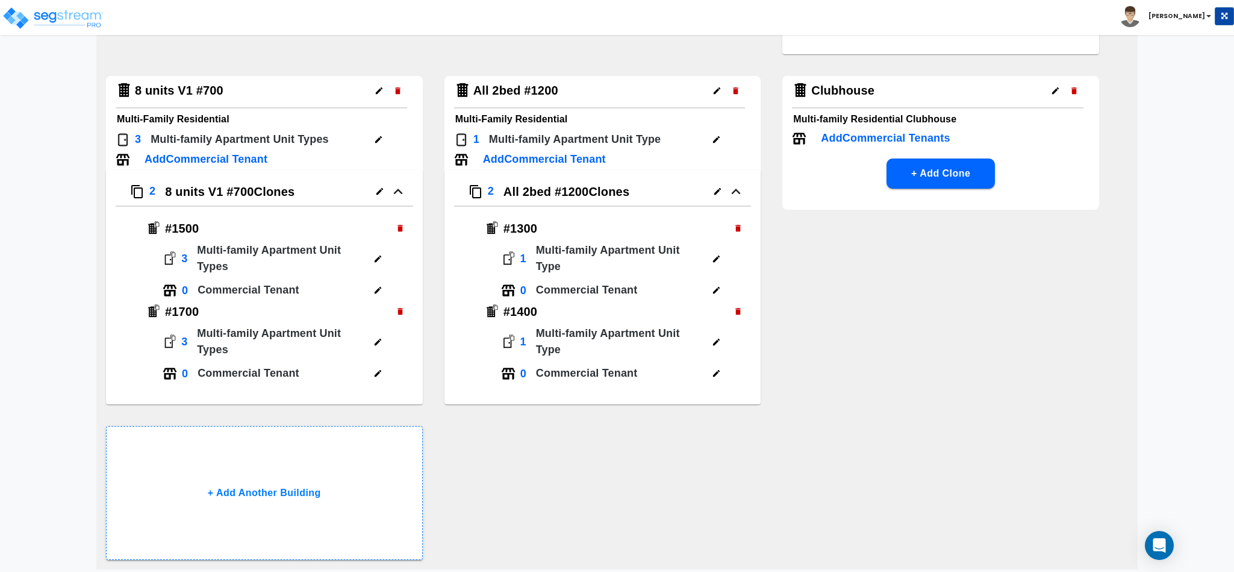
scroll to position [1087, 0]
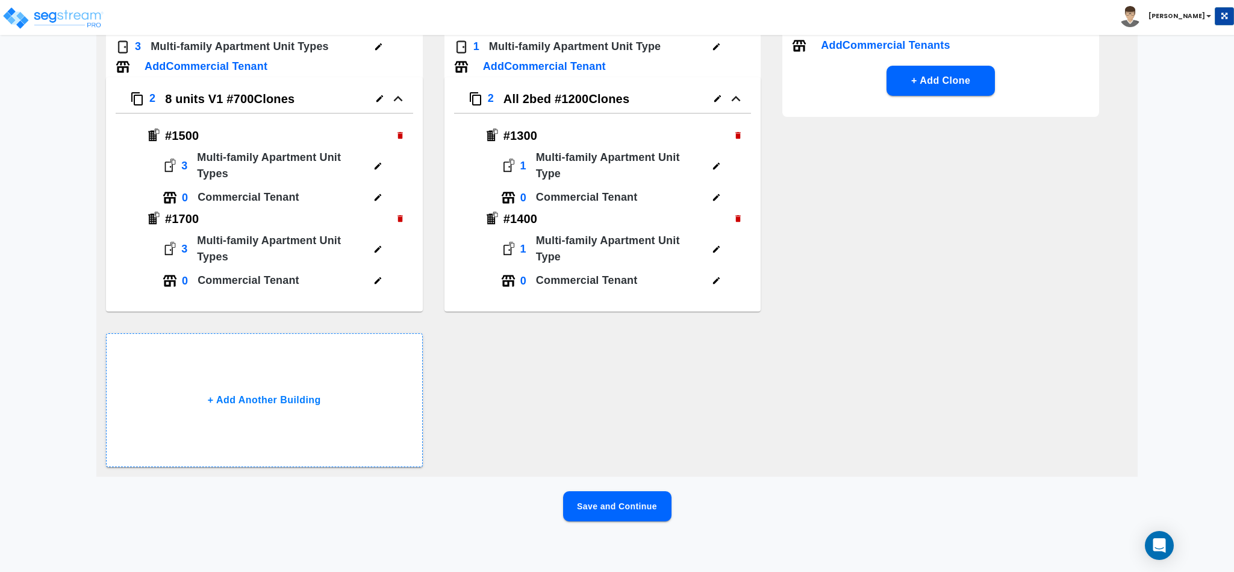
click at [583, 505] on button "Save and Continue" at bounding box center [617, 506] width 108 height 30
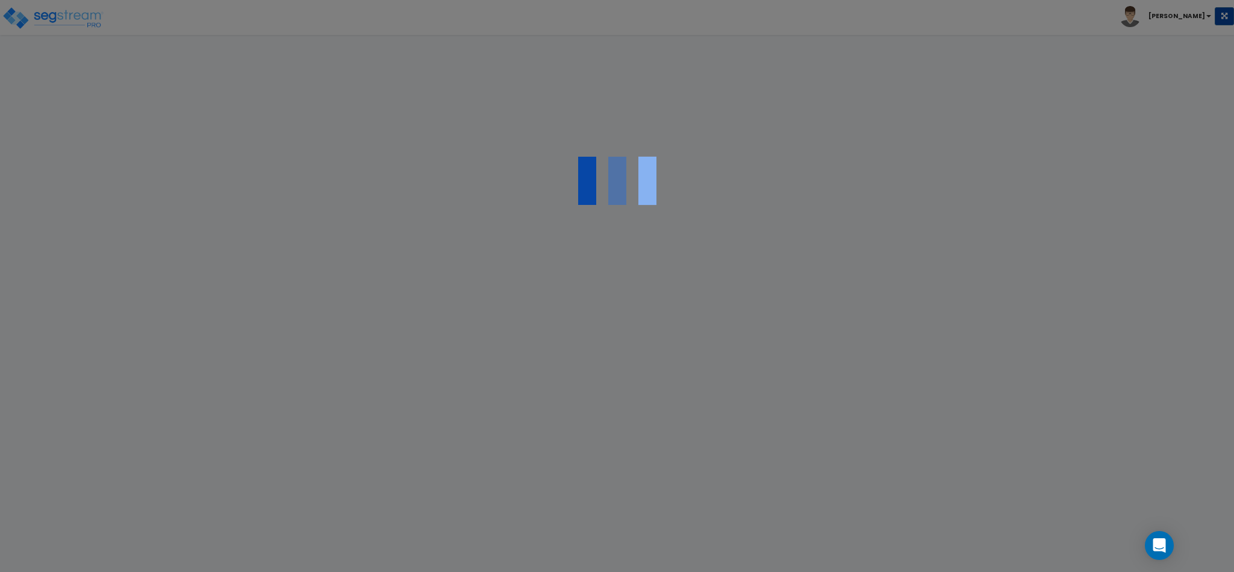
scroll to position [0, 0]
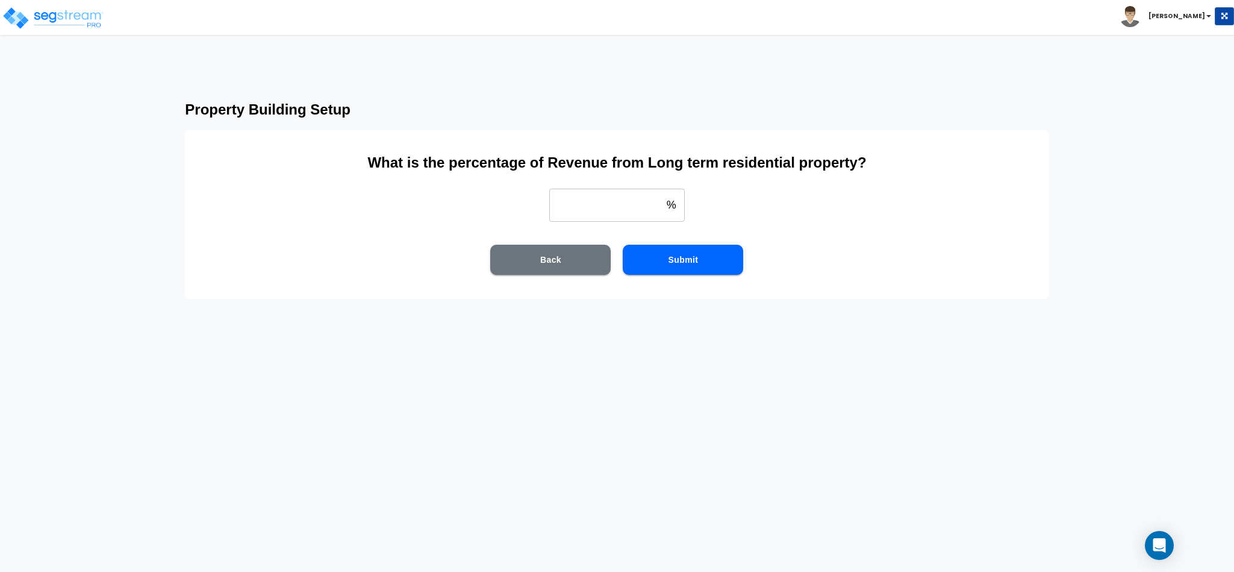
click at [660, 214] on input "weight" at bounding box center [605, 205] width 113 height 34
click at [696, 245] on button "Submit" at bounding box center [683, 260] width 120 height 30
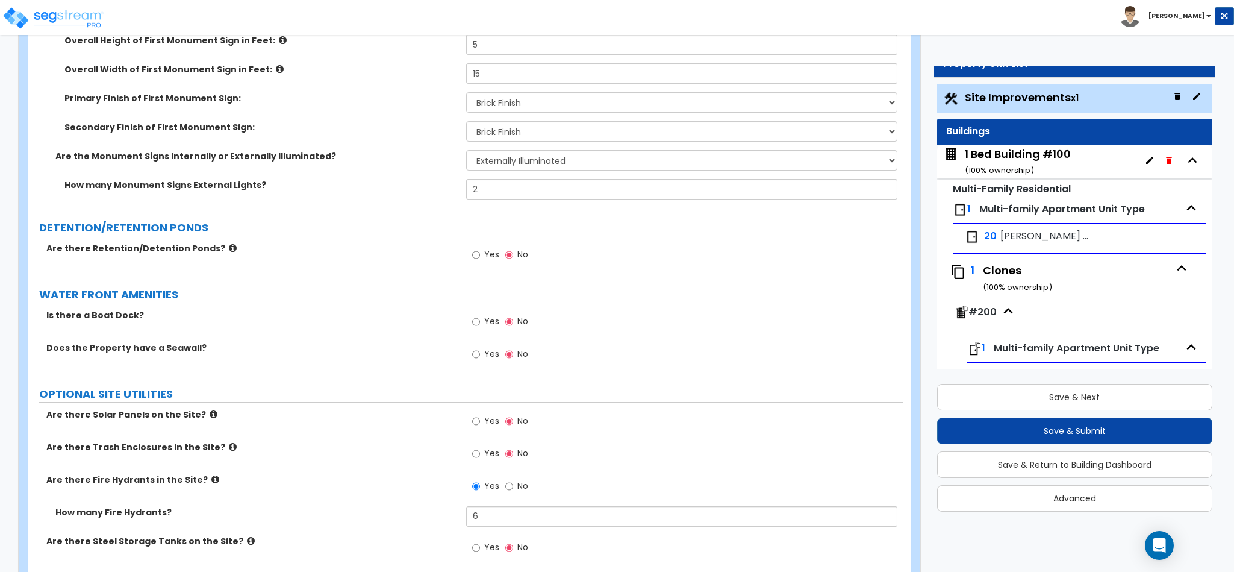
scroll to position [3489, 0]
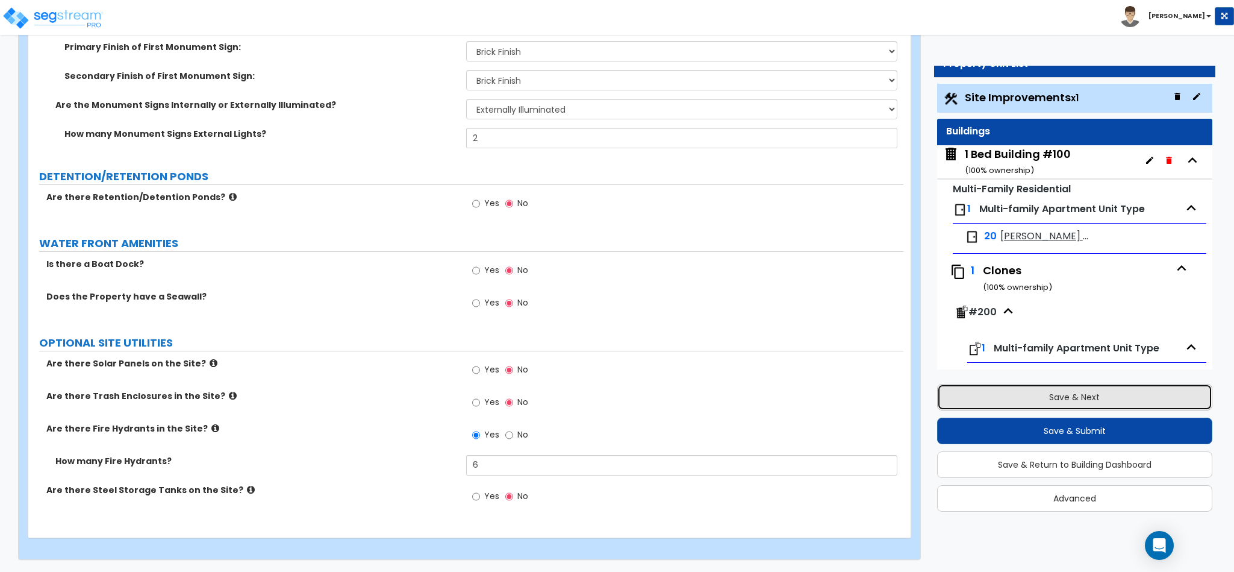
click at [973, 398] on button "Save & Next" at bounding box center [1074, 397] width 275 height 27
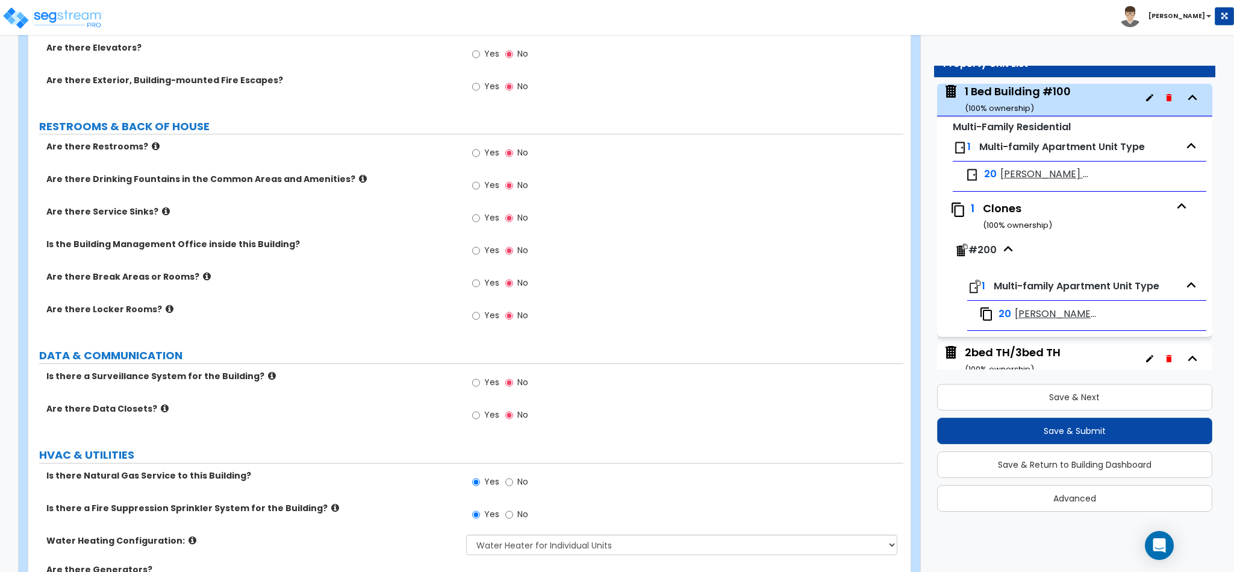
scroll to position [1981, 0]
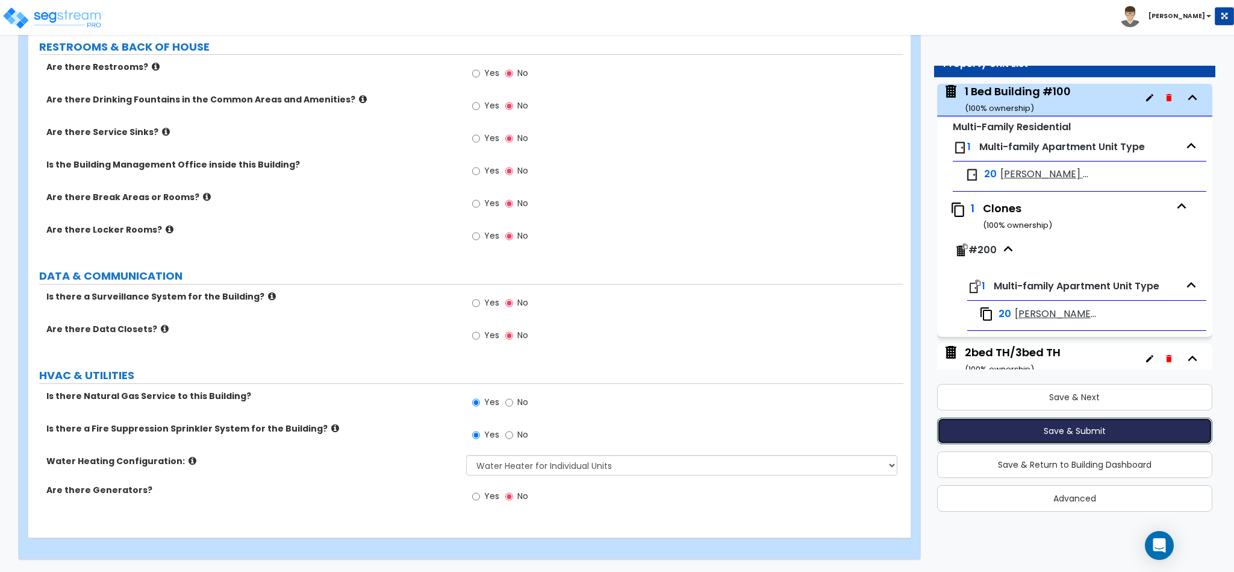
click at [1024, 428] on button "Save & Submit" at bounding box center [1074, 430] width 275 height 27
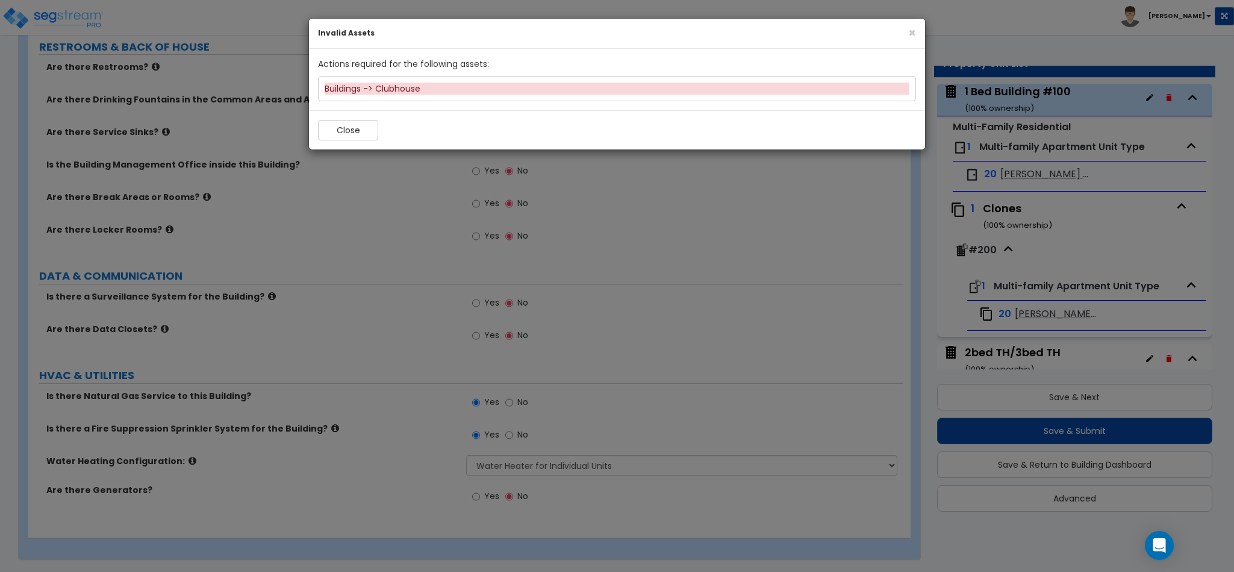
click at [410, 91] on div "Buildings -> Clubhouse" at bounding box center [617, 89] width 585 height 12
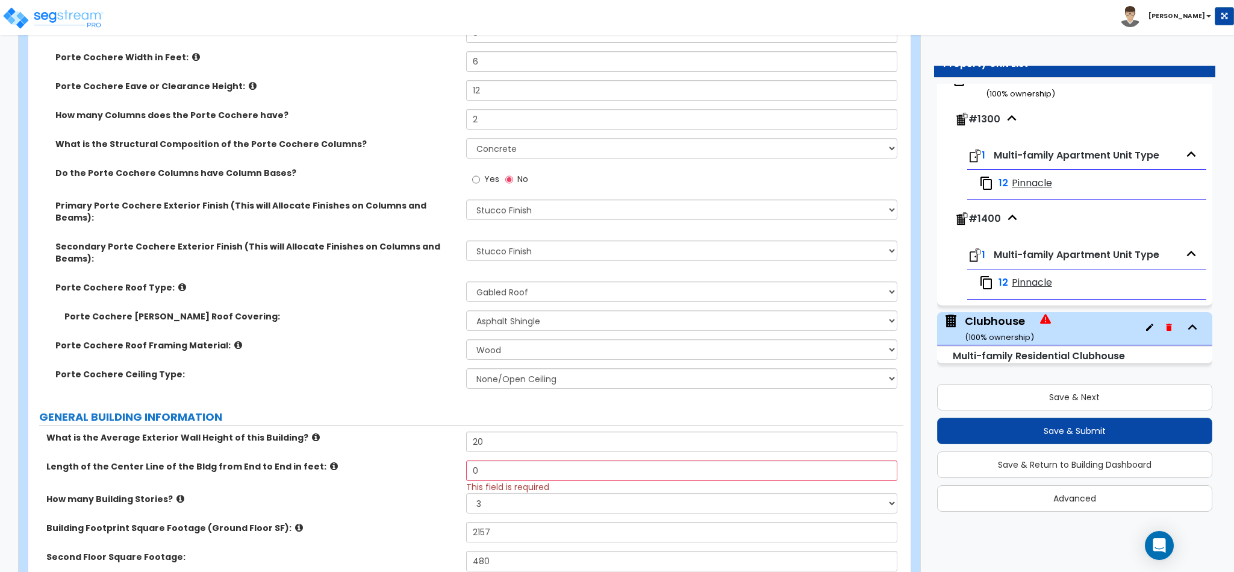
scroll to position [452, 0]
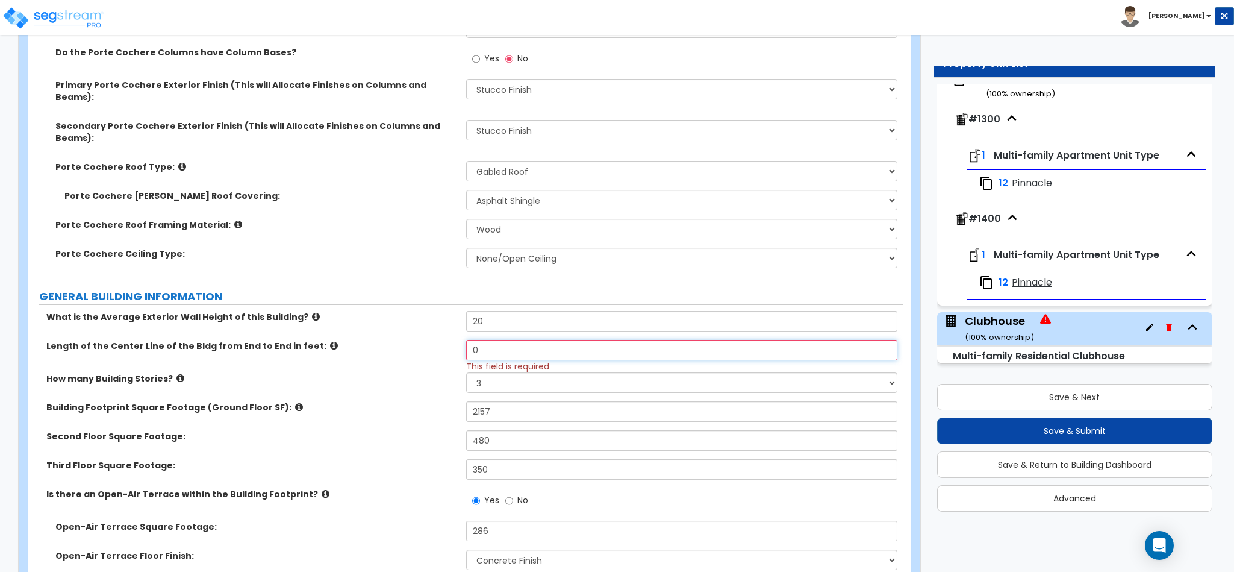
click at [554, 340] on input "0" at bounding box center [682, 350] width 432 height 20
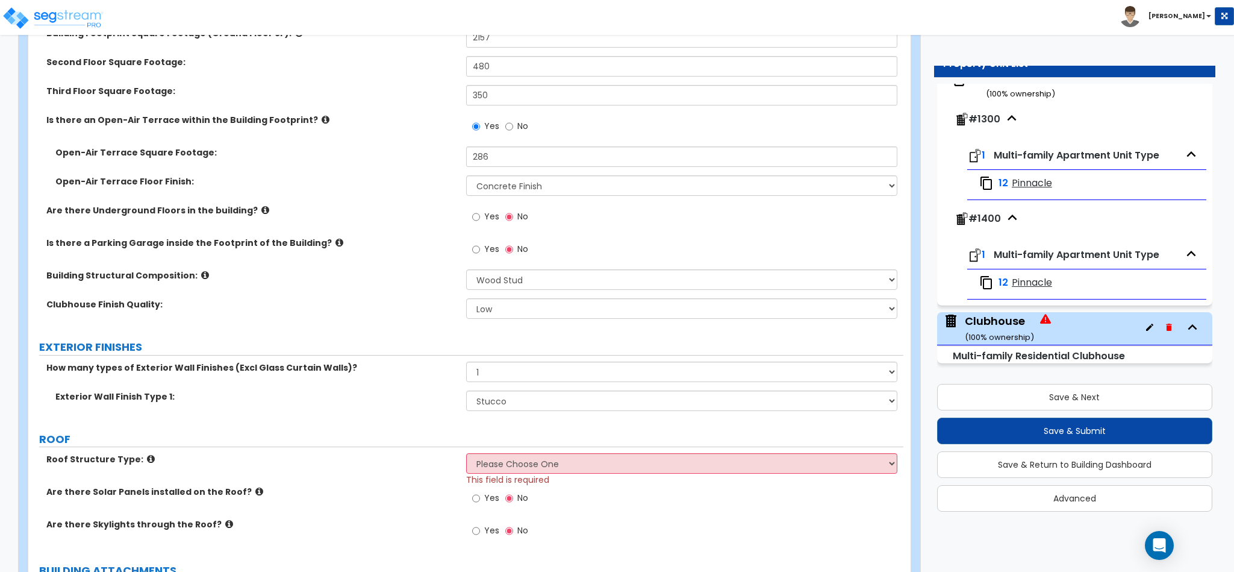
scroll to position [904, 0]
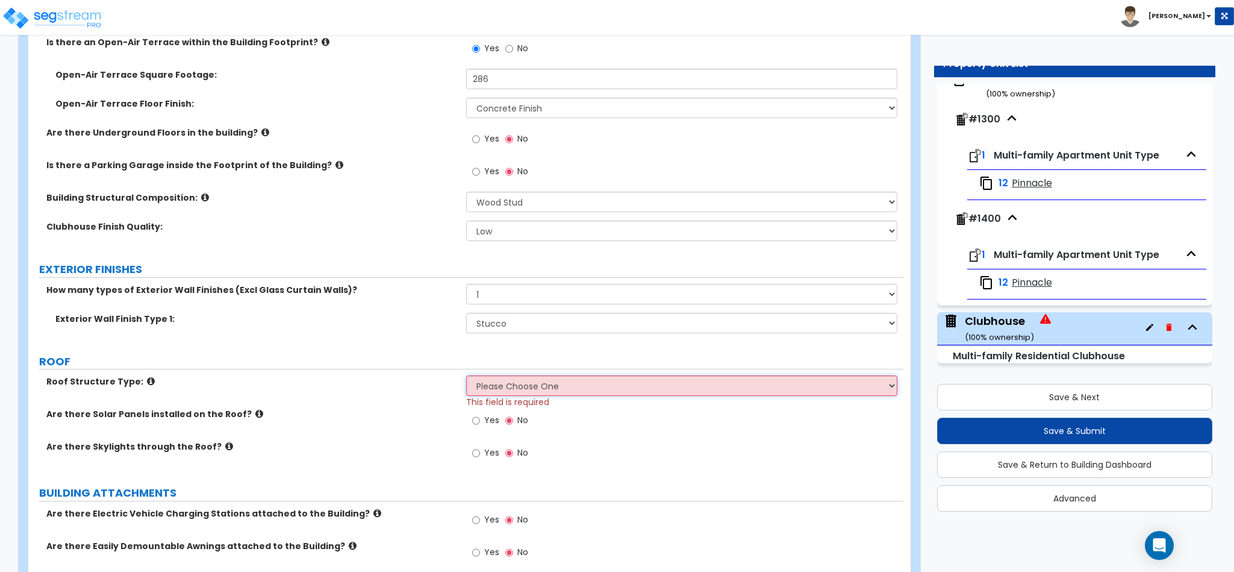
click at [548, 375] on select "Please Choose One Gable Roof Flat Roof Hybrid Gable & Flat Roof" at bounding box center [682, 385] width 432 height 20
click at [466, 375] on select "Please Choose One Gable Roof Flat Roof Hybrid Gable & Flat Roof" at bounding box center [682, 385] width 432 height 20
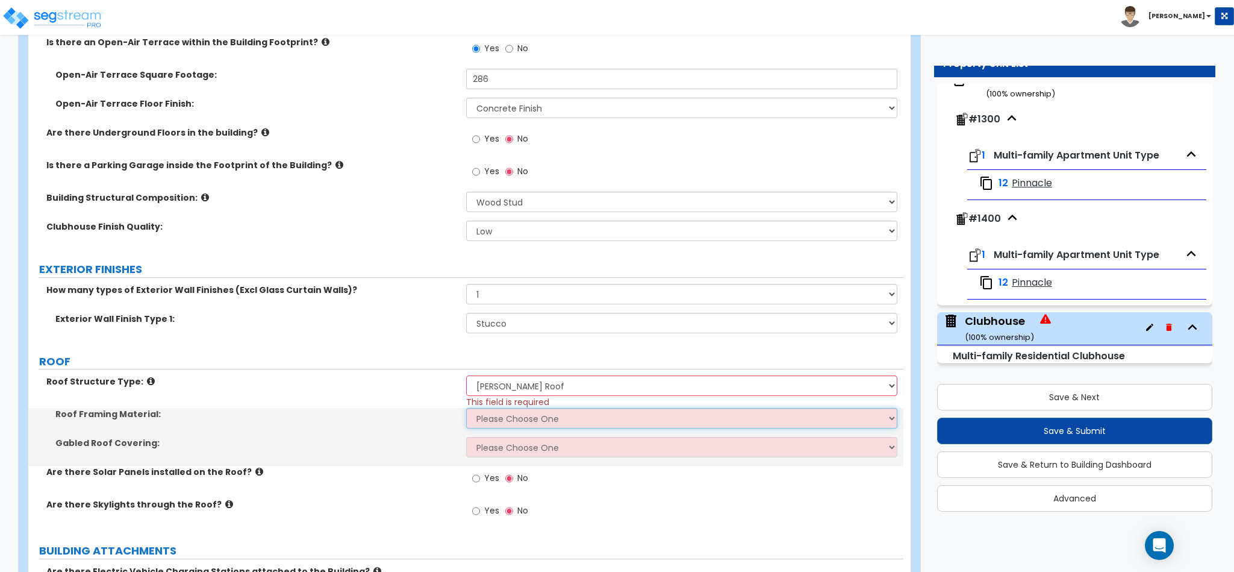
click at [532, 408] on select "Please Choose One Metal Wood" at bounding box center [682, 418] width 432 height 20
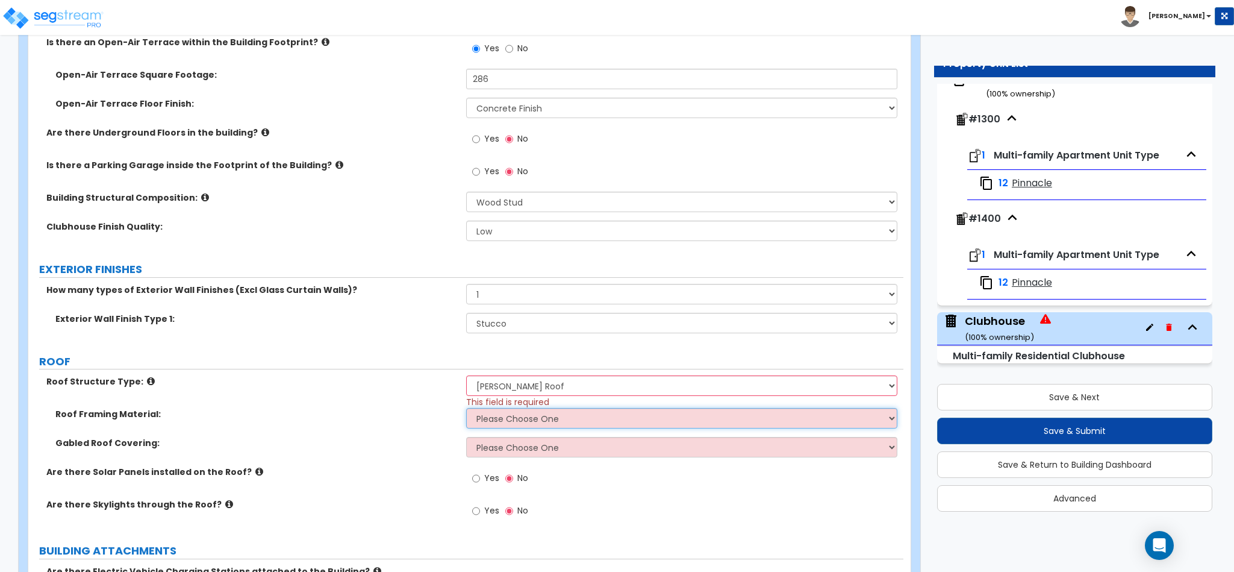
click at [466, 408] on select "Please Choose One Metal Wood" at bounding box center [682, 418] width 432 height 20
click at [514, 412] on div "Roof Framing Material: Please Choose One Metal Wood" at bounding box center [465, 422] width 875 height 29
click at [517, 408] on select "Please Choose One Metal Wood" at bounding box center [682, 418] width 432 height 20
click at [466, 408] on select "Please Choose One Metal Wood" at bounding box center [682, 418] width 432 height 20
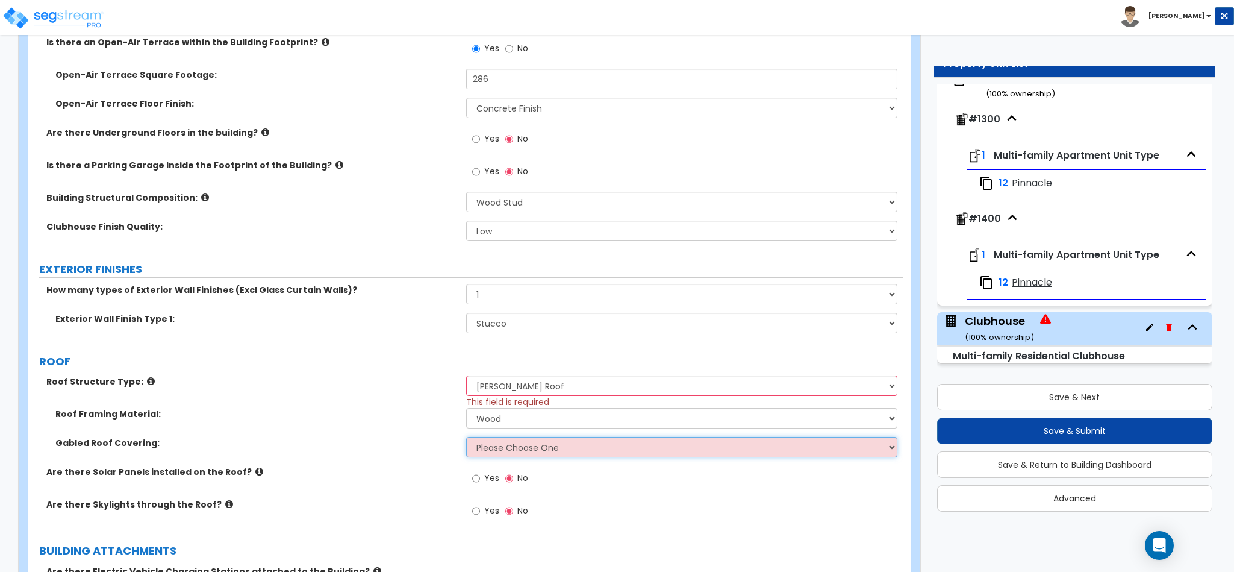
click at [510, 437] on select "Please Choose One Asphalt Shingle Clay Tile Wood Shingle Metal Shingle Standing…" at bounding box center [682, 447] width 432 height 20
click at [466, 437] on select "Please Choose One Asphalt Shingle Clay Tile Wood Shingle Metal Shingle Standing…" at bounding box center [682, 447] width 432 height 20
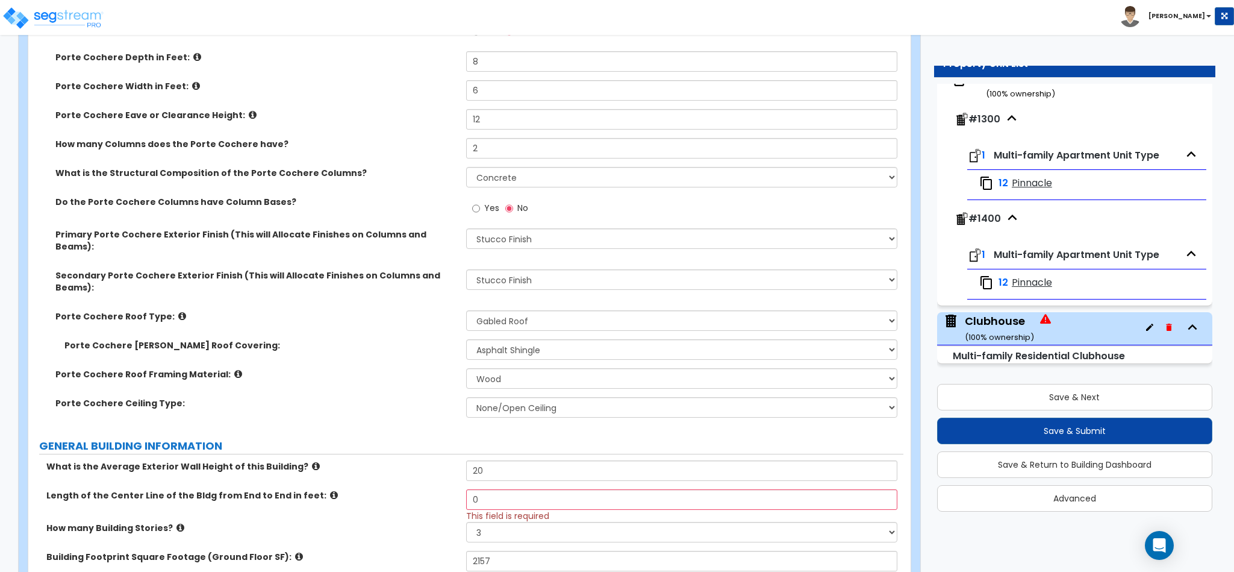
scroll to position [361, 0]
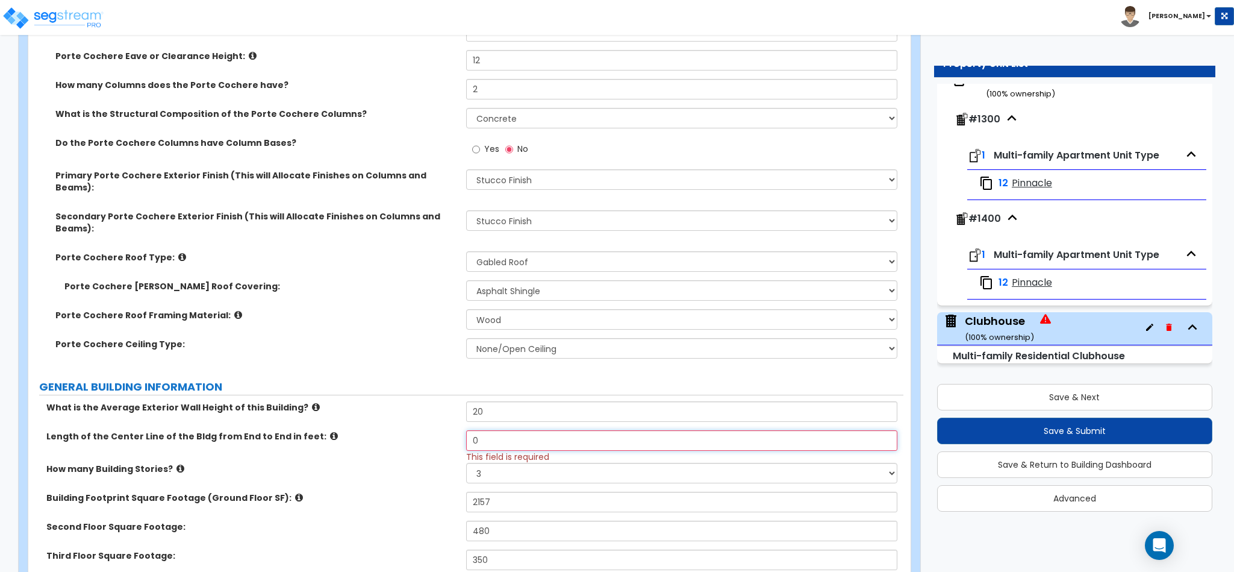
click at [553, 430] on input "0" at bounding box center [682, 440] width 432 height 20
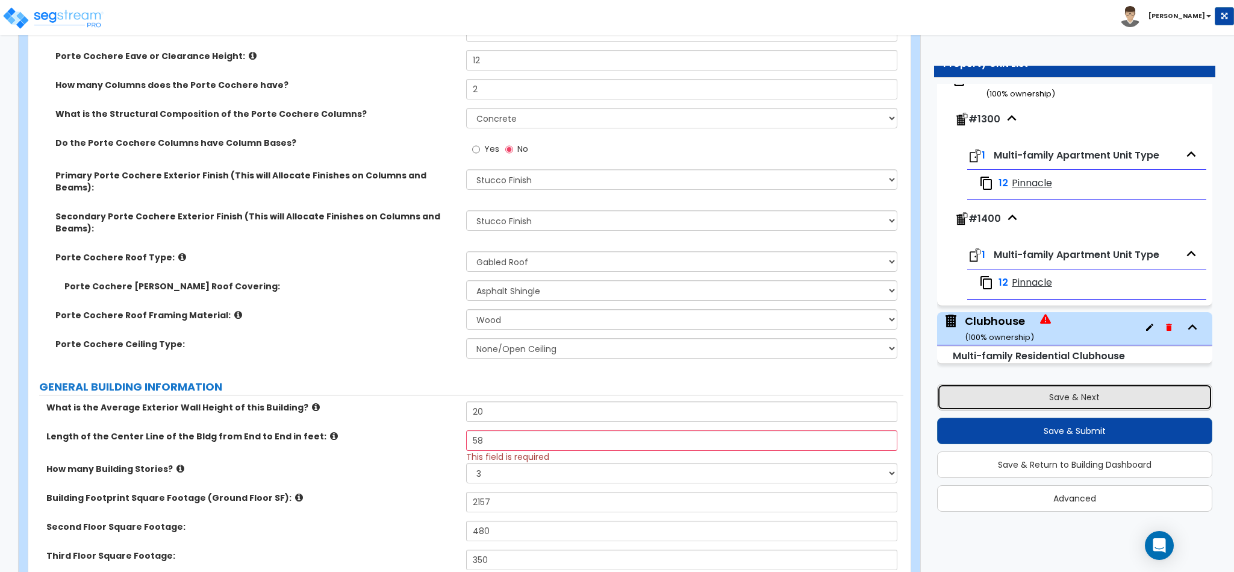
click at [1066, 392] on button "Save & Next" at bounding box center [1074, 397] width 275 height 27
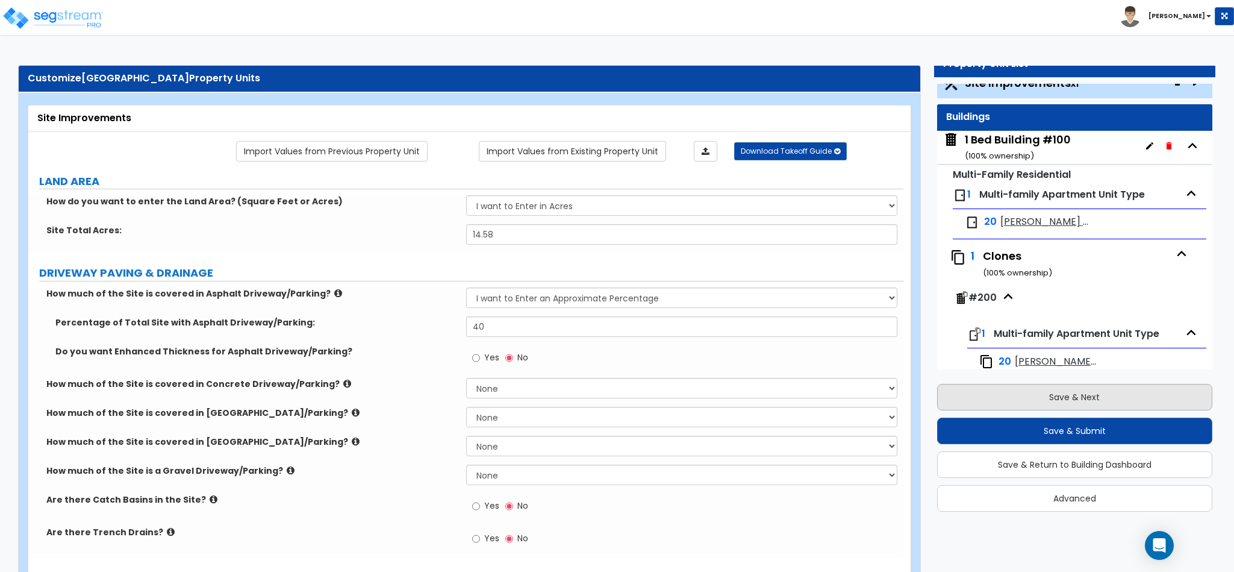
scroll to position [0, 0]
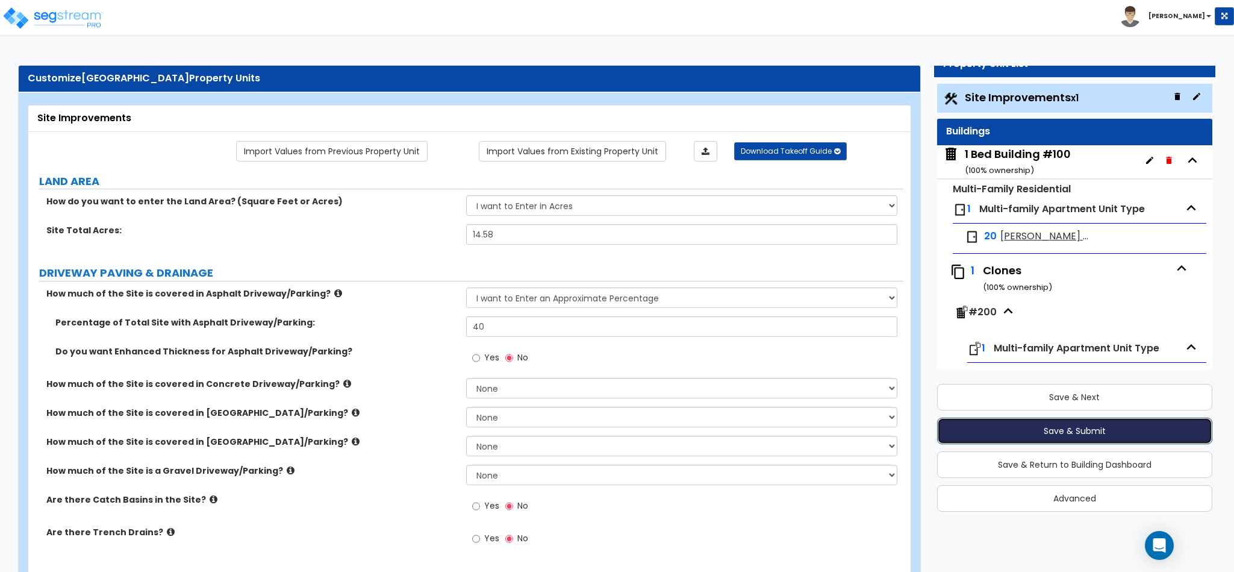
click at [1043, 429] on button "Save & Submit" at bounding box center [1074, 430] width 275 height 27
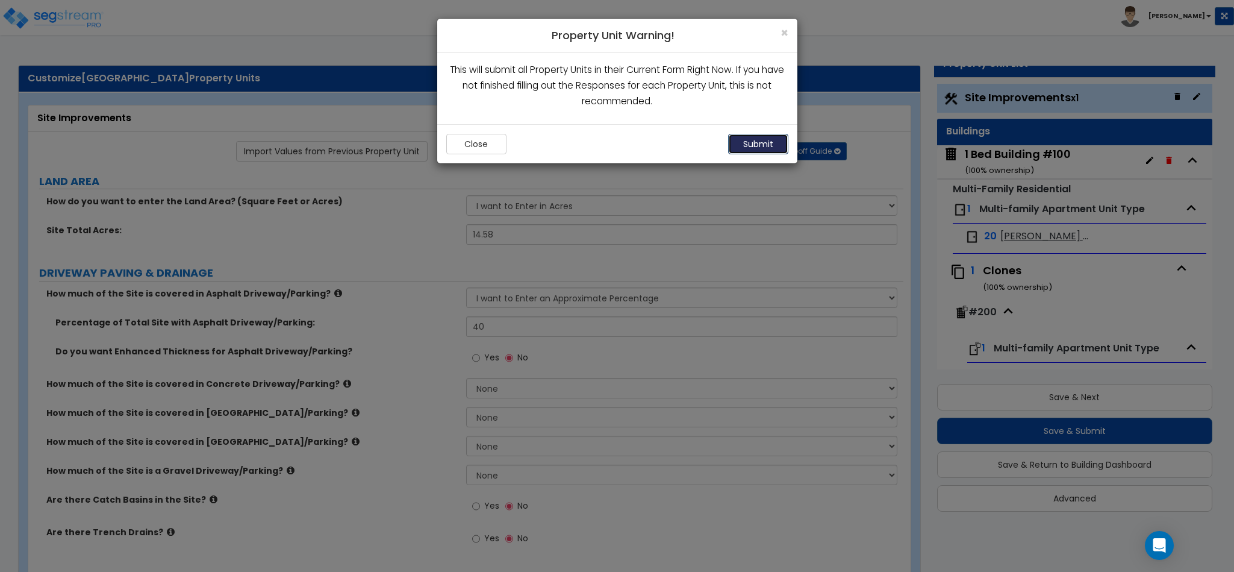
click at [754, 142] on button "Submit" at bounding box center [758, 144] width 60 height 20
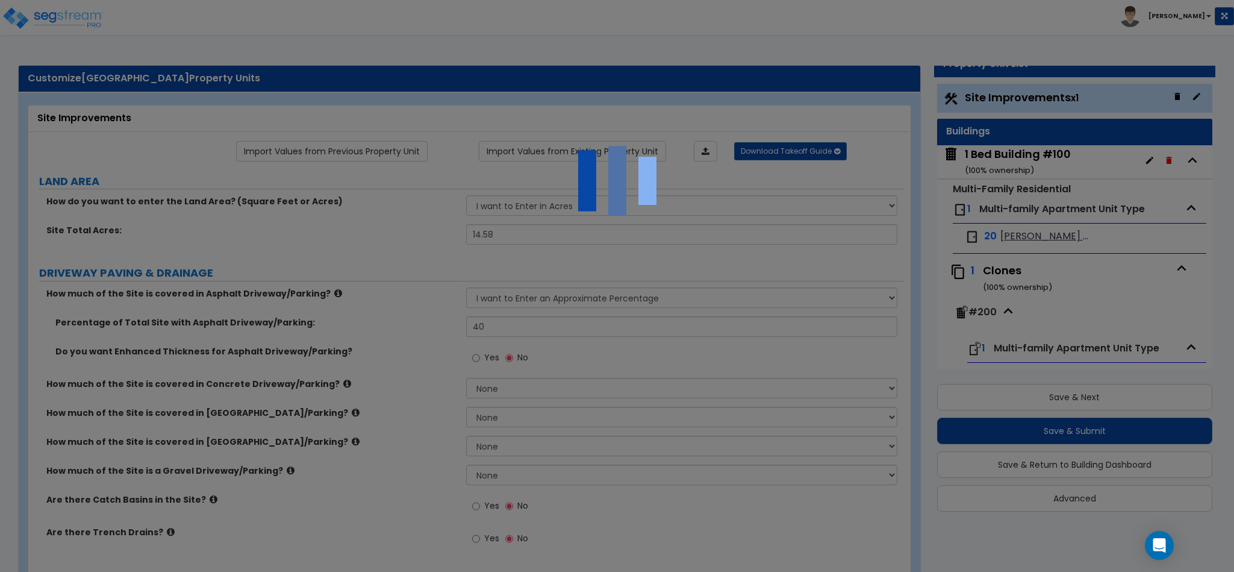
click at [754, 142] on div at bounding box center [617, 286] width 1234 height 572
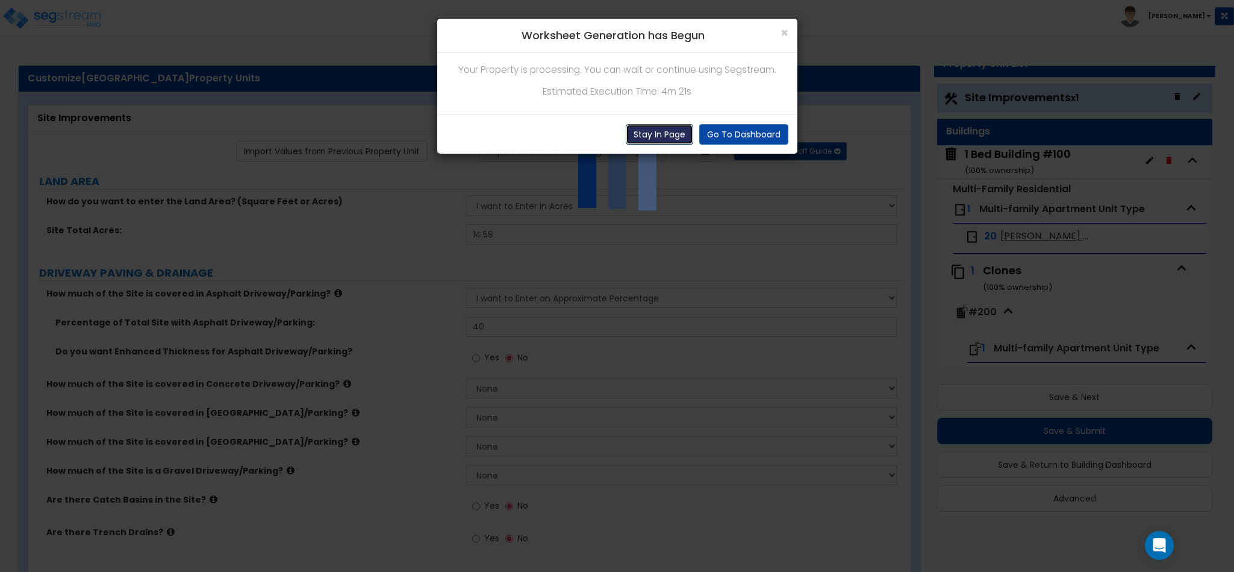
click at [655, 130] on button "Stay In Page" at bounding box center [659, 134] width 67 height 20
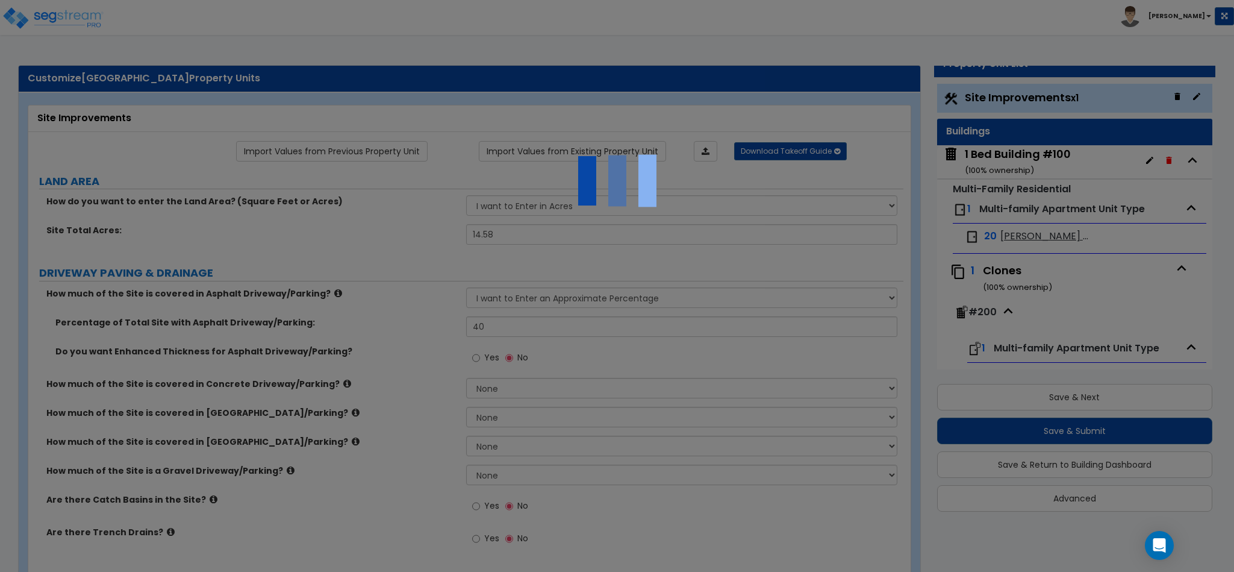
click at [682, 119] on div at bounding box center [617, 286] width 1234 height 572
click at [544, 145] on div at bounding box center [617, 286] width 1234 height 572
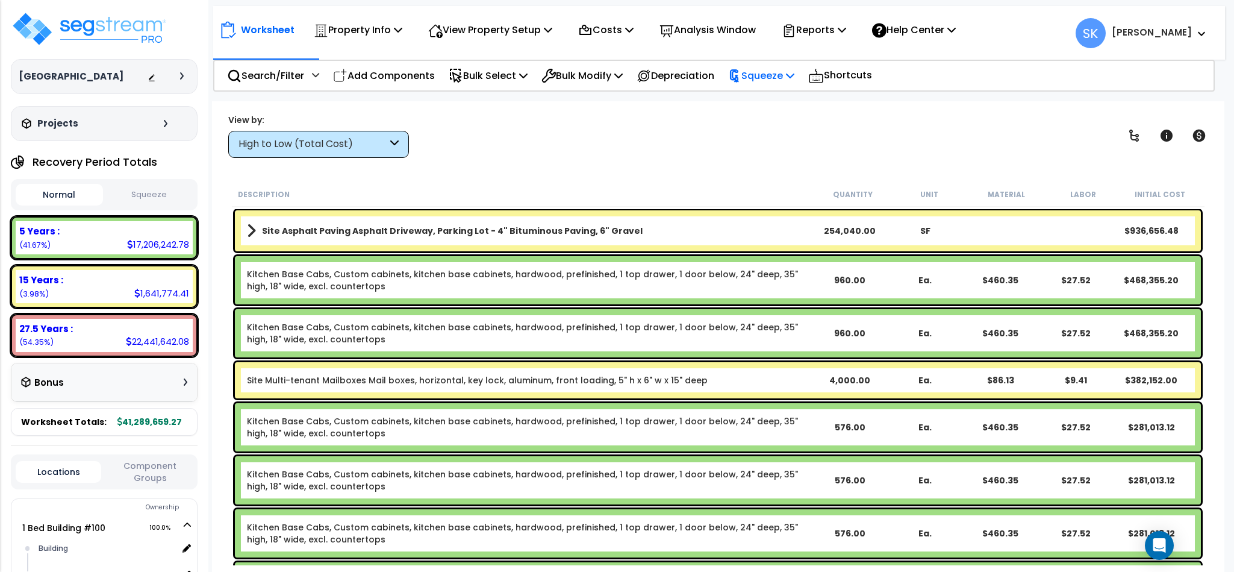
click at [770, 64] on div "Squeeze" at bounding box center [761, 75] width 66 height 28
click at [772, 117] on link "Show Advanced" at bounding box center [781, 128] width 119 height 24
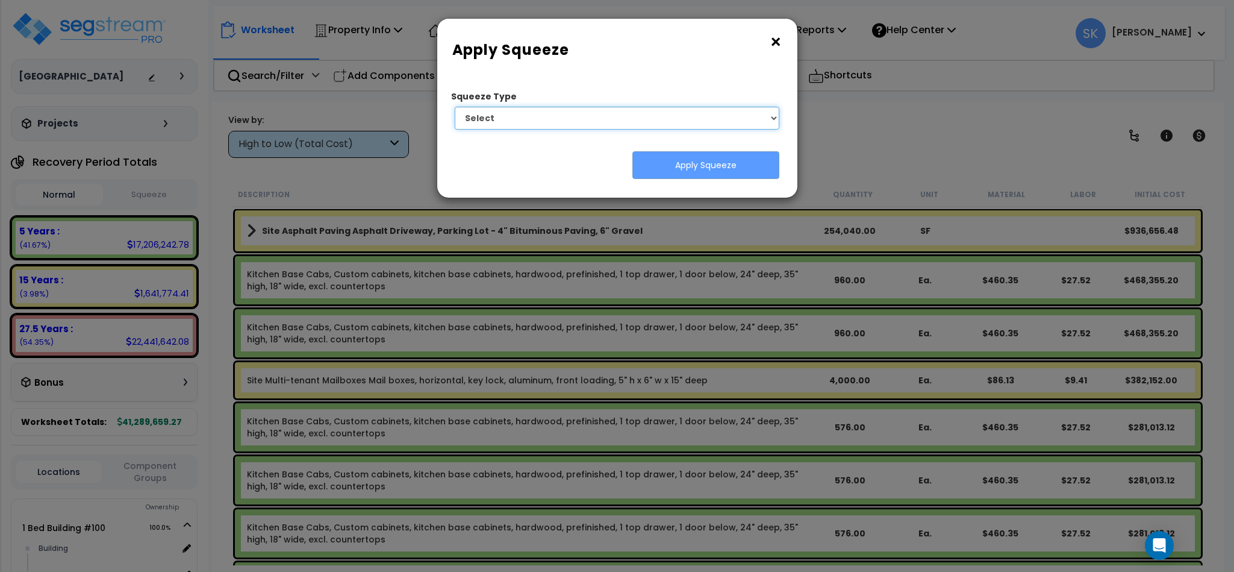
click at [717, 112] on select "Select 1. Squeeze Entire Worksheet 2. Squeeze by Takeoff Cost 3. Squeeze by Uni…" at bounding box center [617, 118] width 325 height 23
select select "squeeze_entire_takeoffsheet"
click at [455, 107] on select "Select 1. Squeeze Entire Worksheet 2. Squeeze by Takeoff Cost 3. Squeeze by Uni…" at bounding box center [617, 118] width 325 height 23
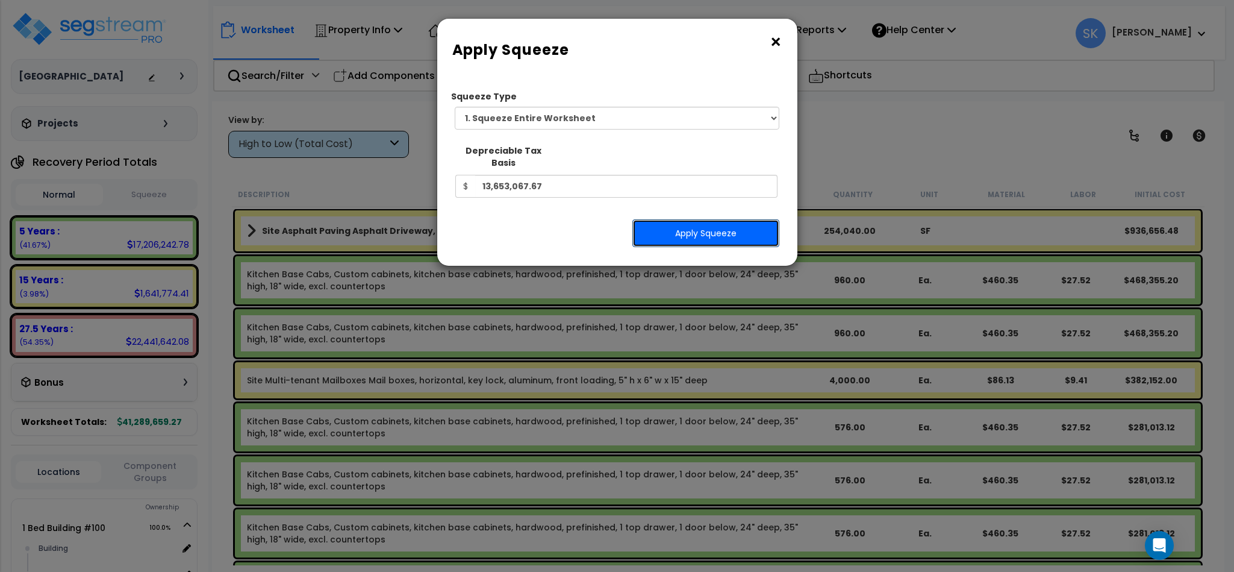
click at [663, 222] on button "Apply Squeeze" at bounding box center [706, 233] width 147 height 28
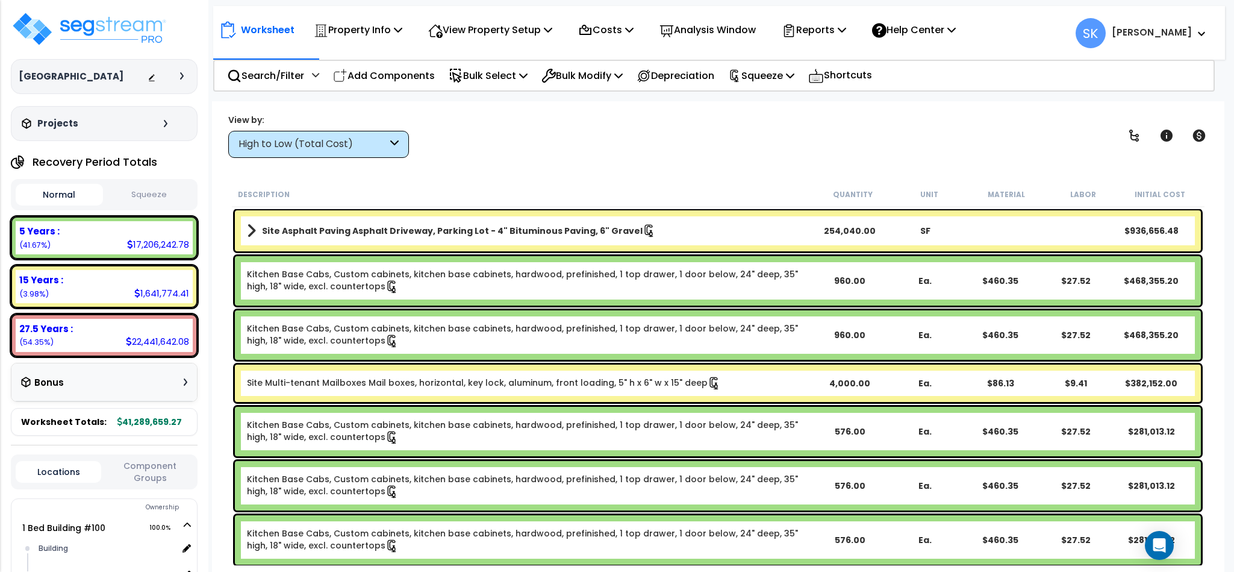
click at [138, 185] on button "Squeeze" at bounding box center [149, 194] width 87 height 21
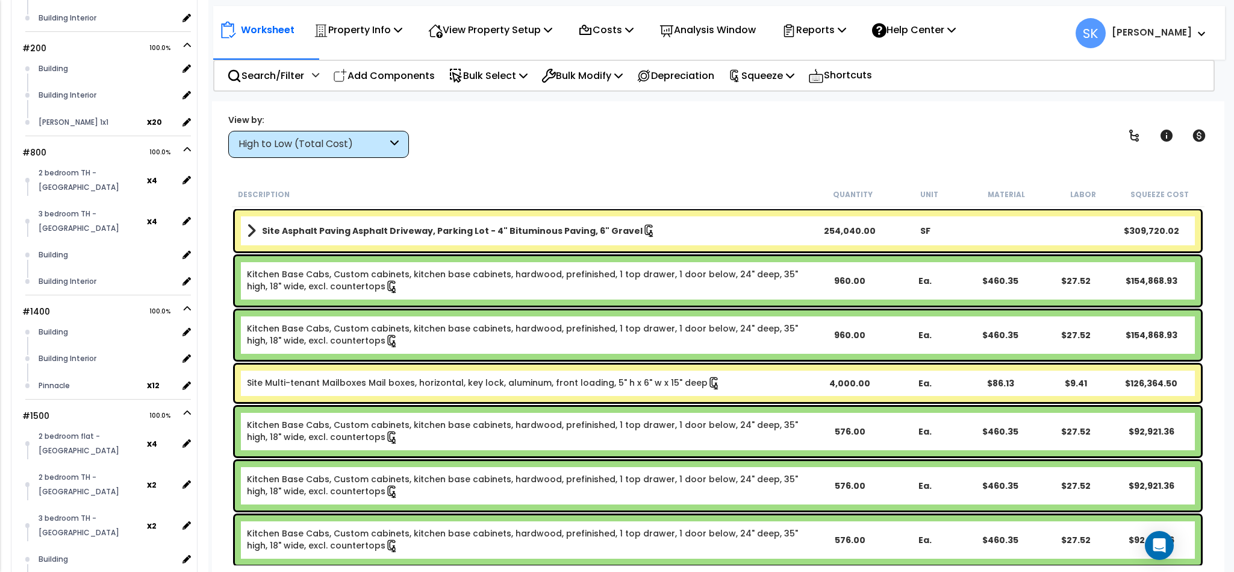
scroll to position [2879, 0]
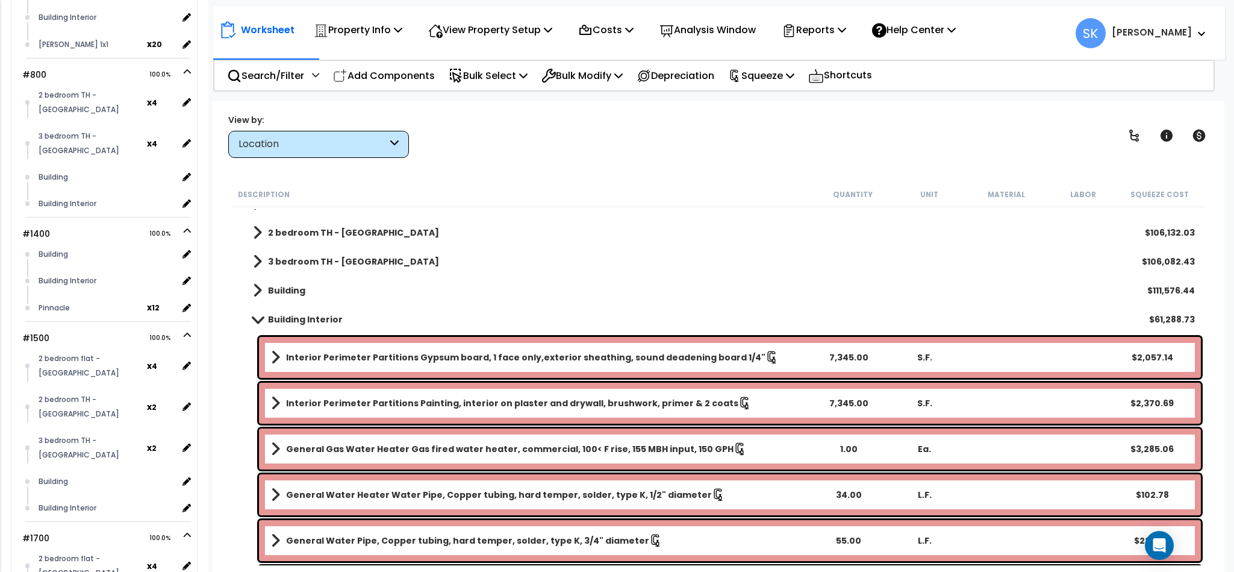
scroll to position [181, 0]
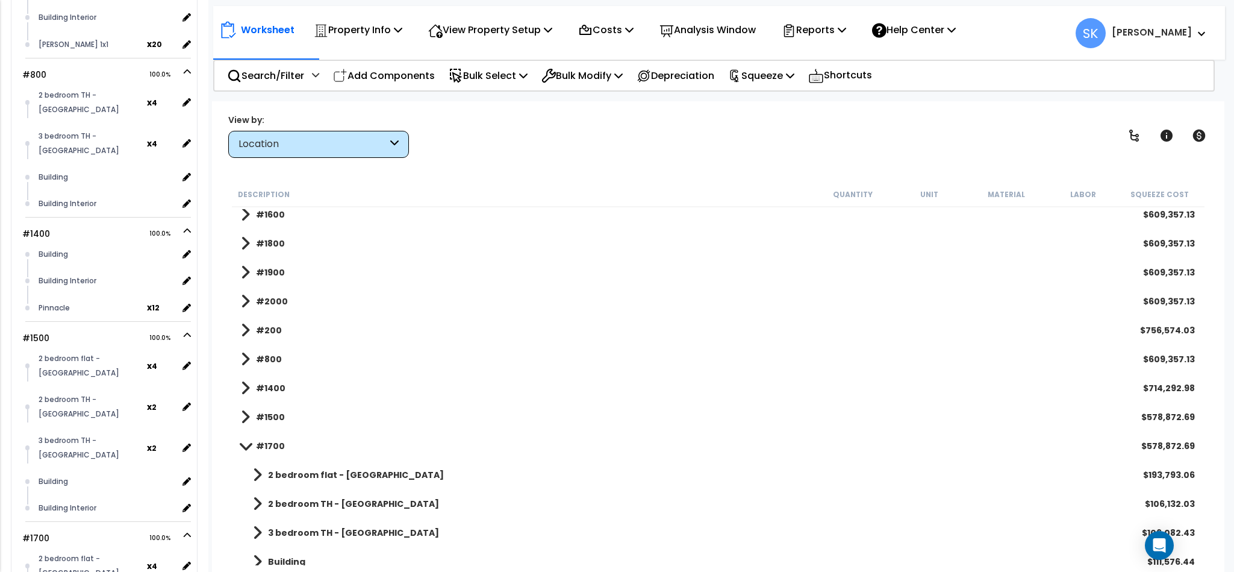
click at [380, 150] on div "Location" at bounding box center [313, 144] width 149 height 14
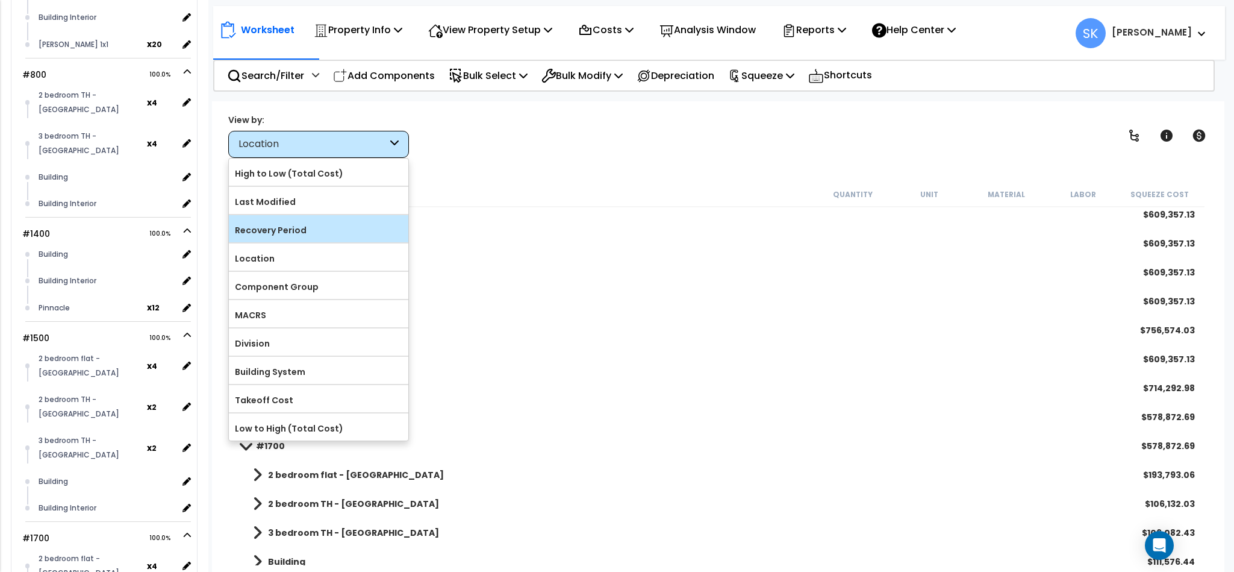
click at [287, 228] on label "Recovery Period" at bounding box center [319, 230] width 180 height 18
click at [0, 0] on input "Recovery Period" at bounding box center [0, 0] width 0 height 0
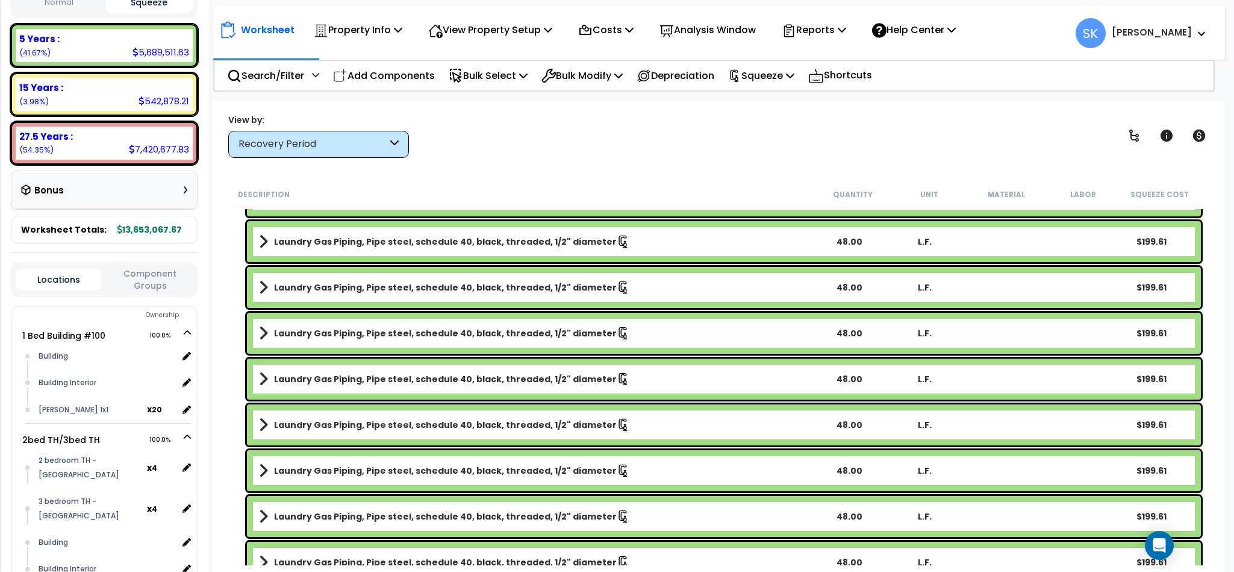
scroll to position [0, 0]
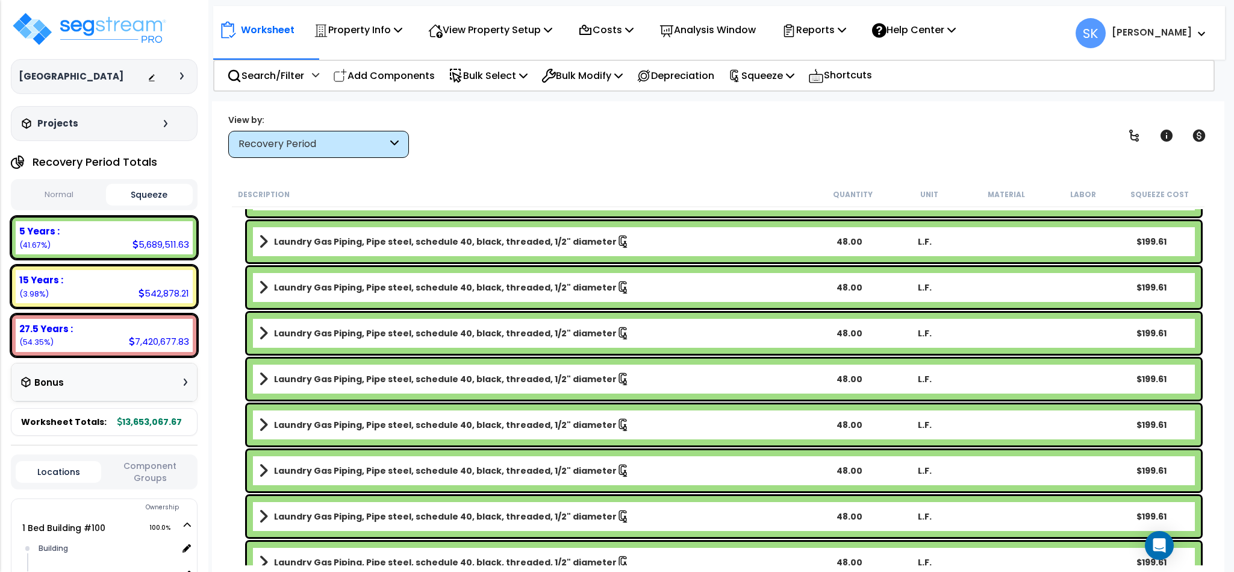
click at [129, 401] on div "Bonus" at bounding box center [104, 382] width 186 height 39
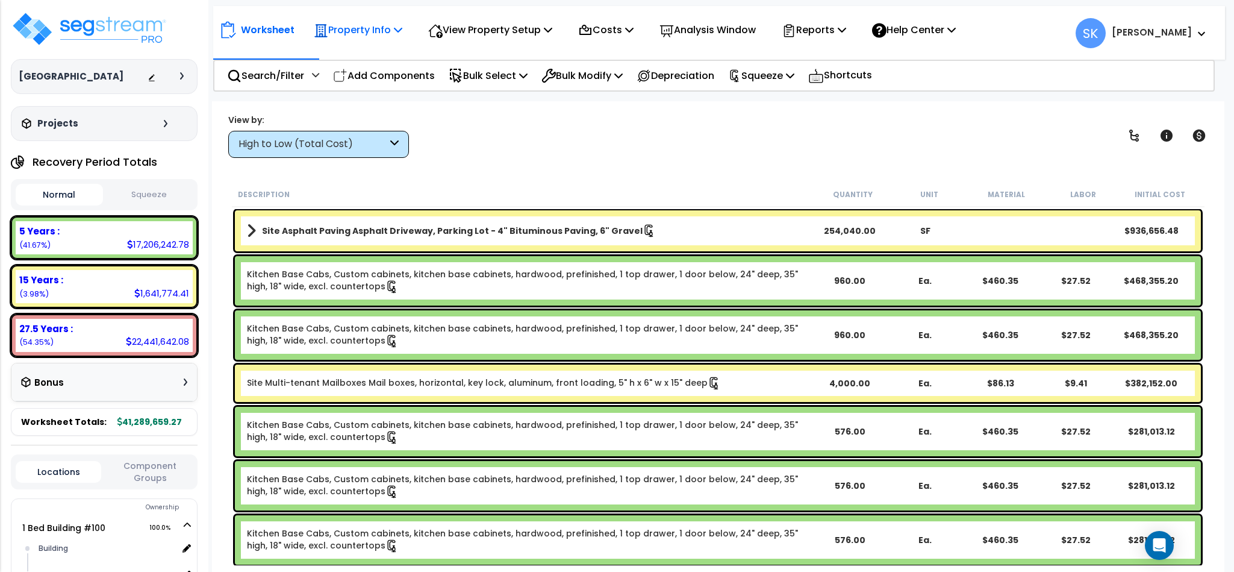
click at [402, 31] on icon at bounding box center [398, 30] width 8 height 10
click at [349, 18] on div "Property Info" at bounding box center [358, 30] width 89 height 28
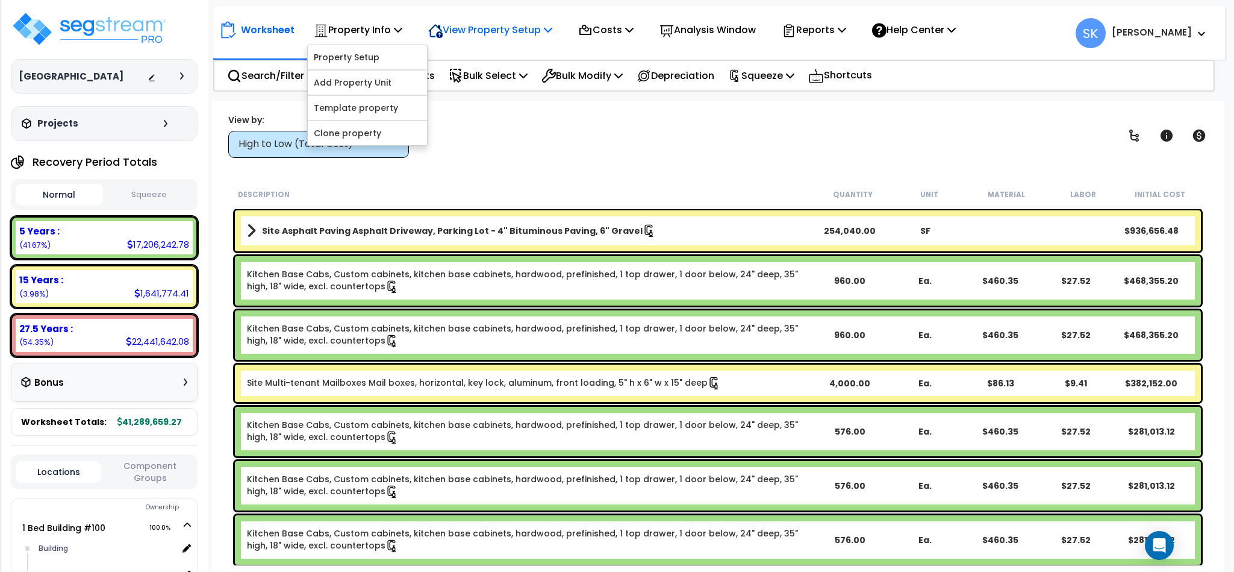
click at [551, 31] on icon at bounding box center [548, 30] width 8 height 10
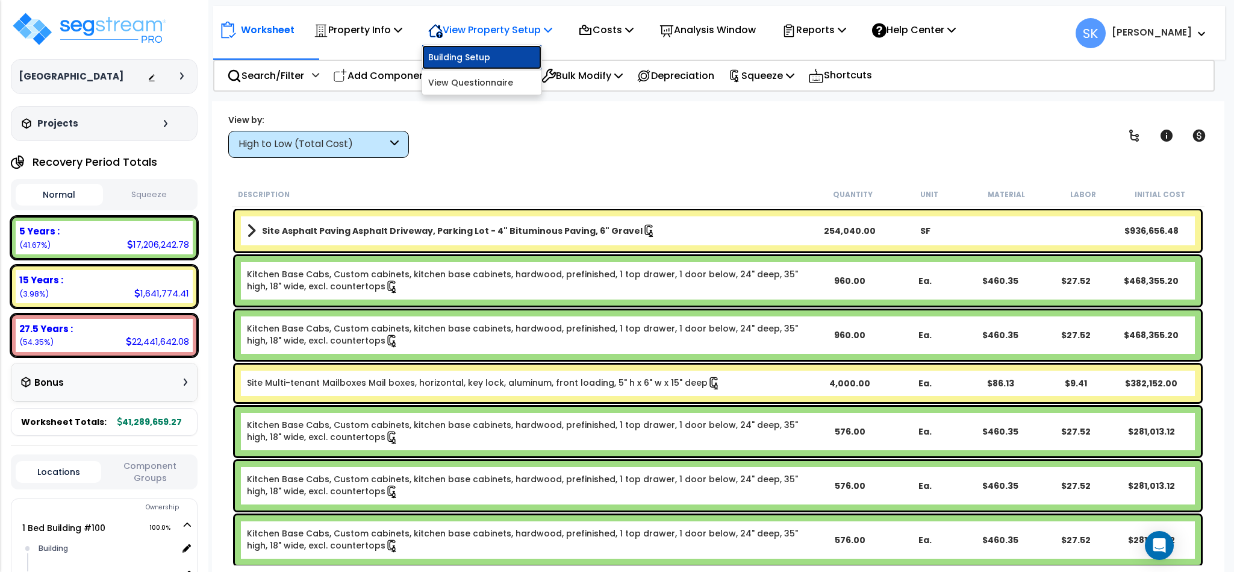
click at [463, 62] on link "Building Setup" at bounding box center [481, 57] width 119 height 24
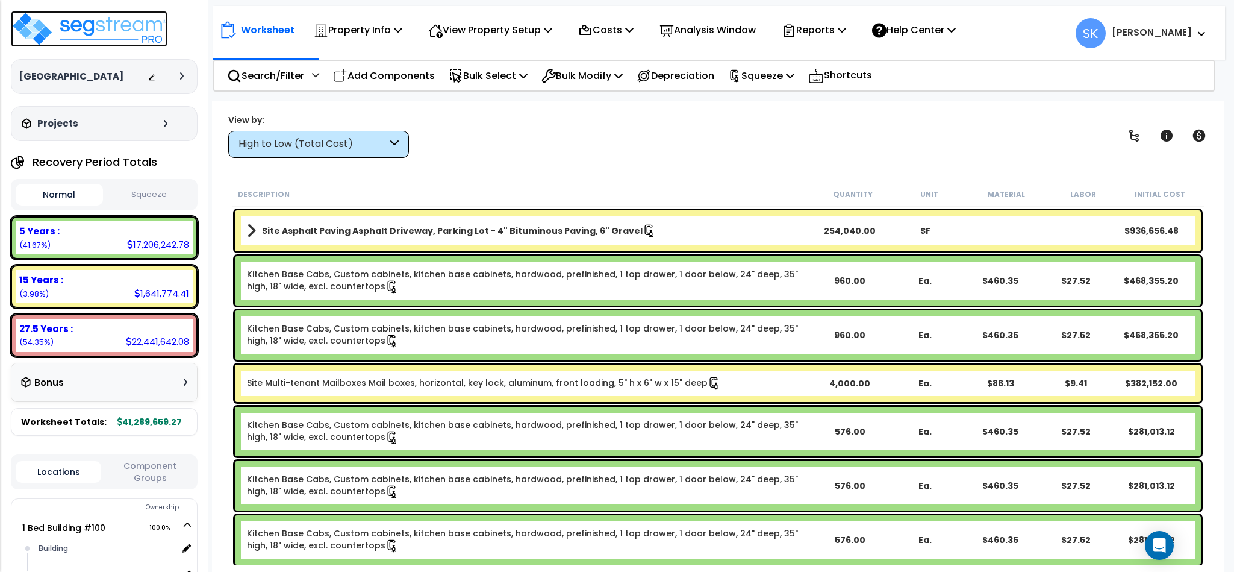
click at [84, 29] on img at bounding box center [89, 29] width 157 height 36
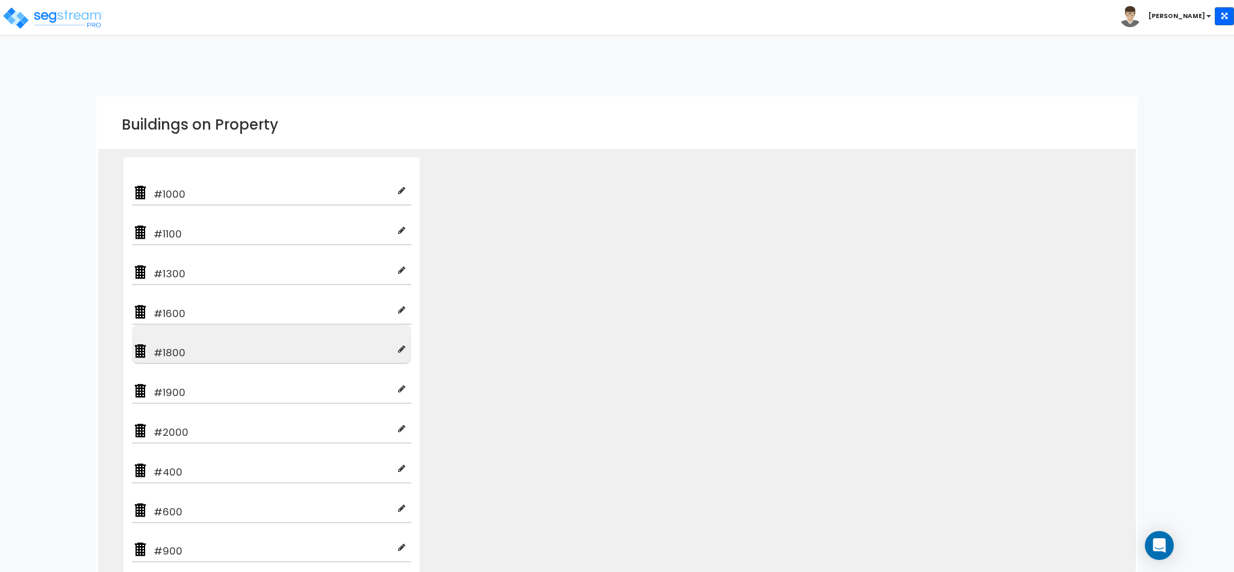
click at [199, 345] on span "#1800" at bounding box center [273, 352] width 249 height 14
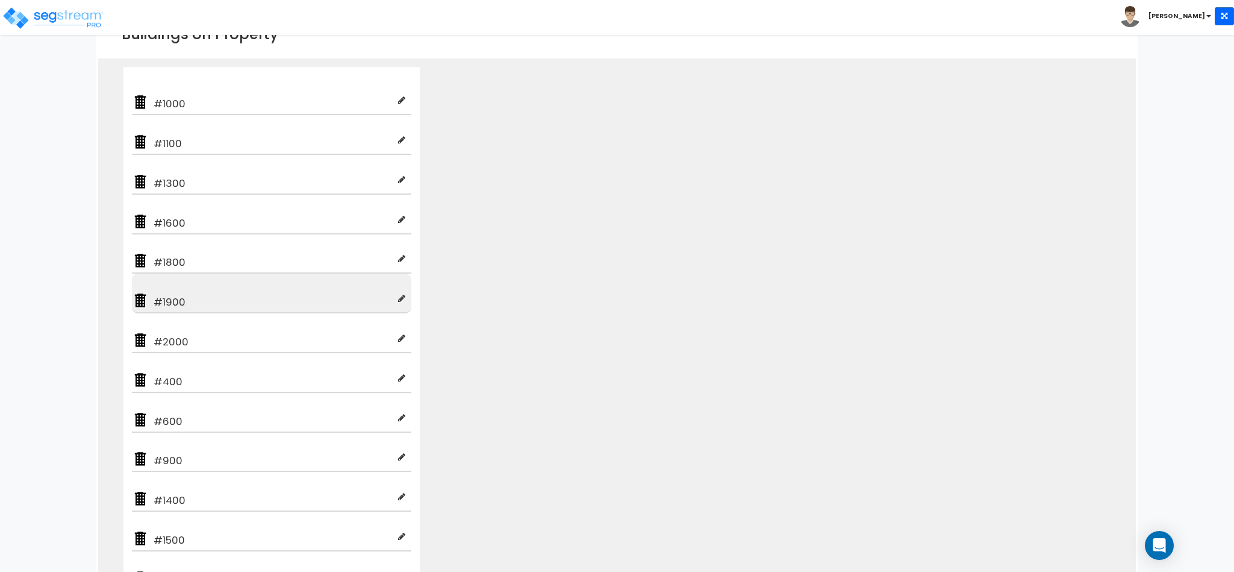
scroll to position [181, 0]
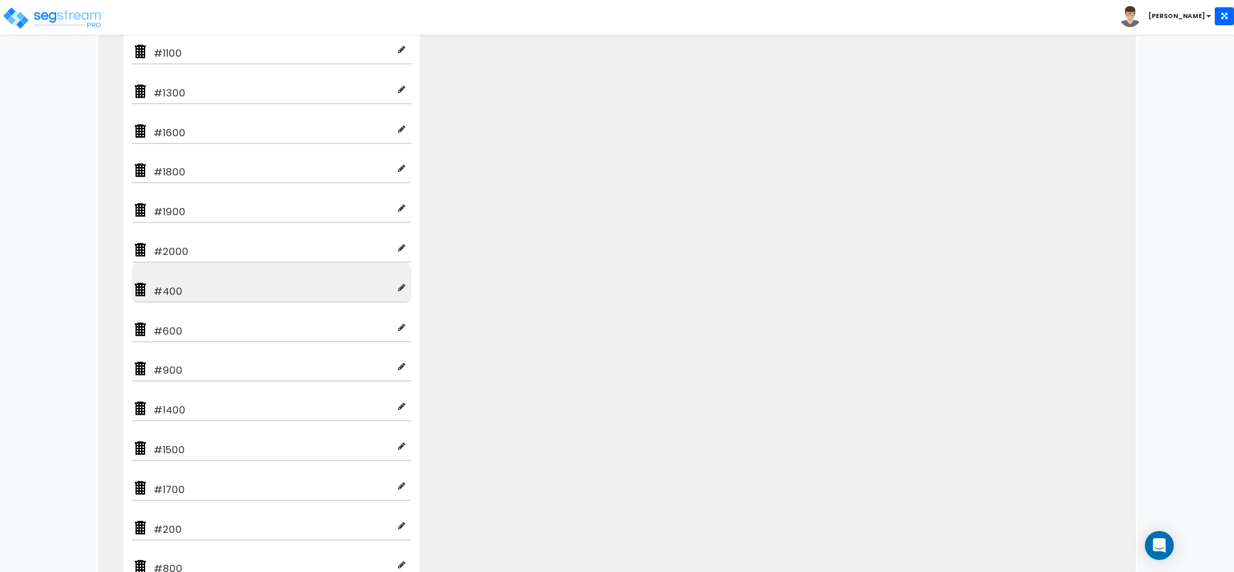
click at [210, 287] on span "#400" at bounding box center [273, 291] width 249 height 14
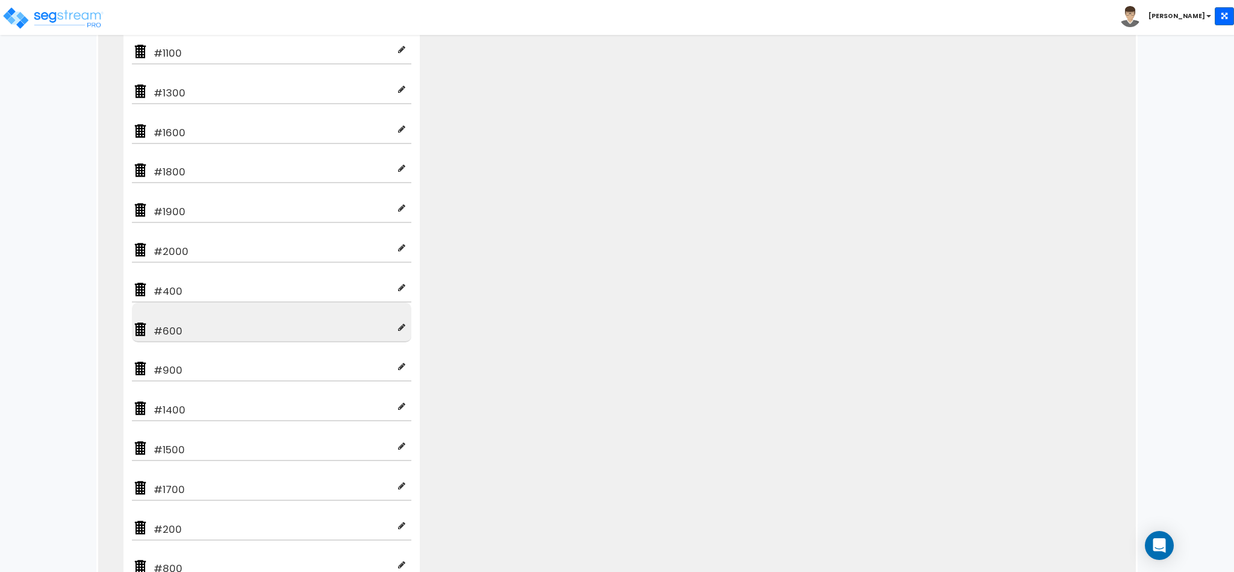
click at [208, 316] on div "#600" at bounding box center [272, 322] width 280 height 40
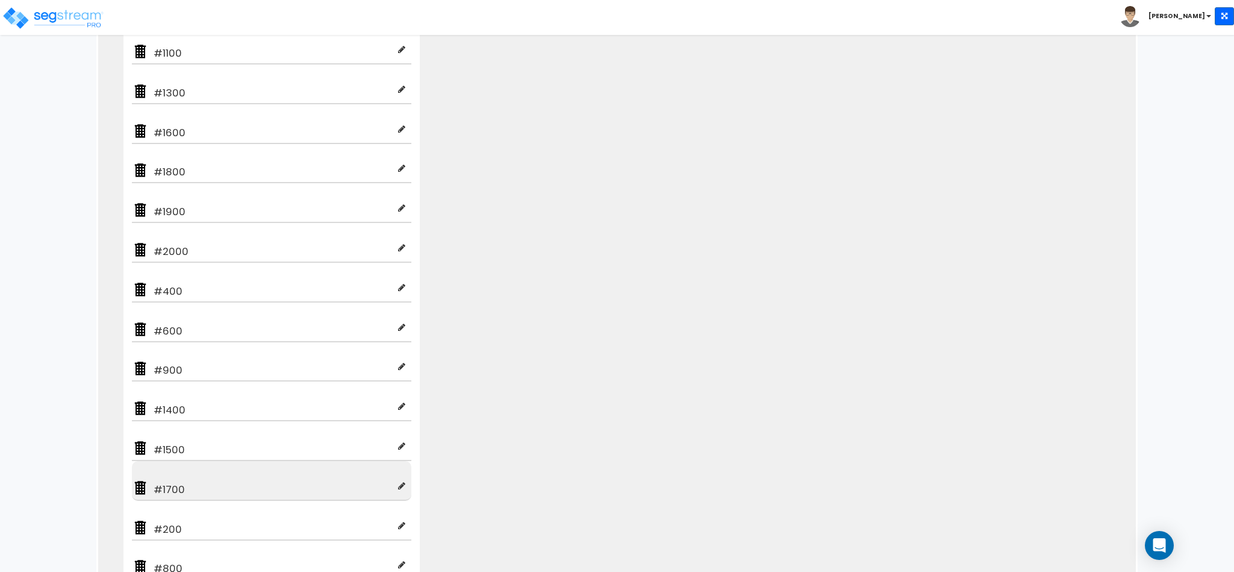
click at [208, 486] on span "#1700" at bounding box center [273, 489] width 249 height 14
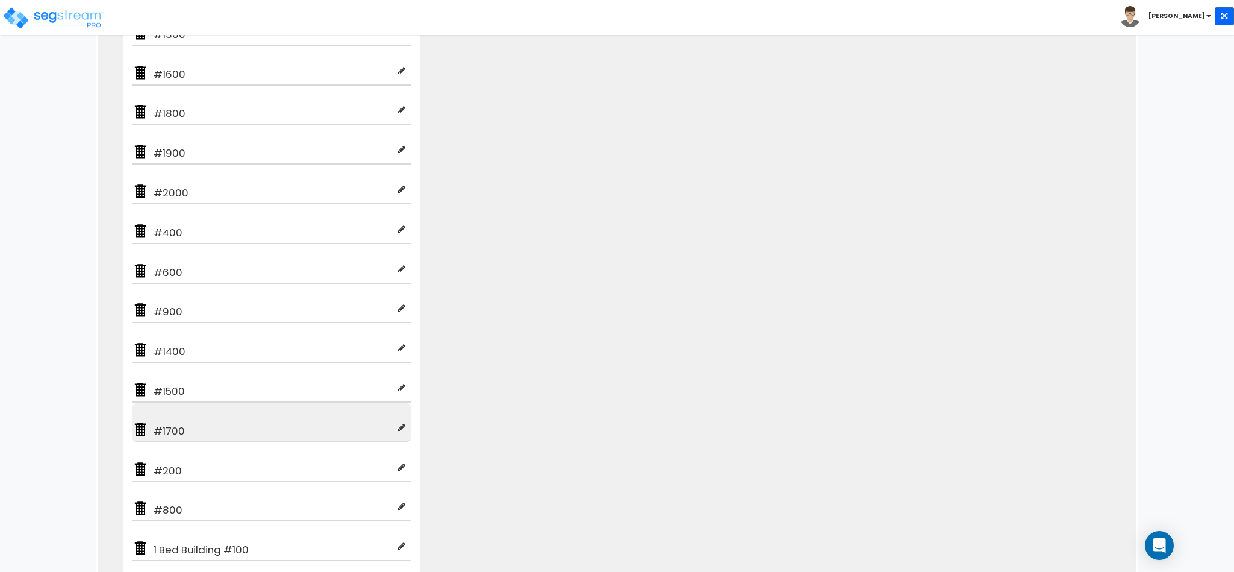
scroll to position [271, 0]
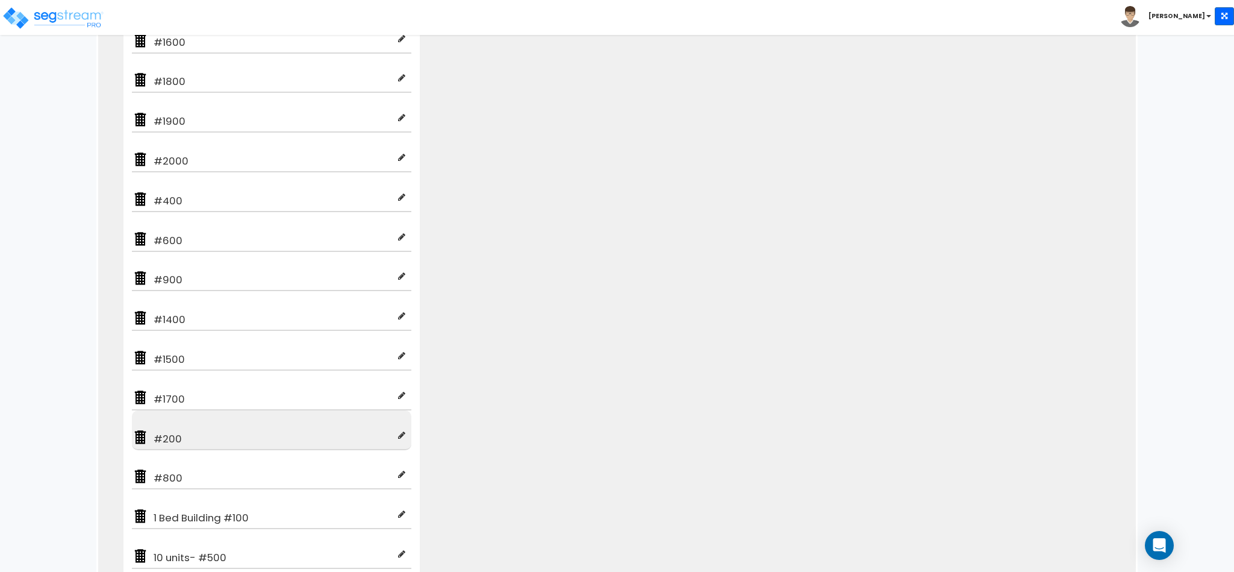
click at [213, 425] on div "#200" at bounding box center [272, 430] width 280 height 40
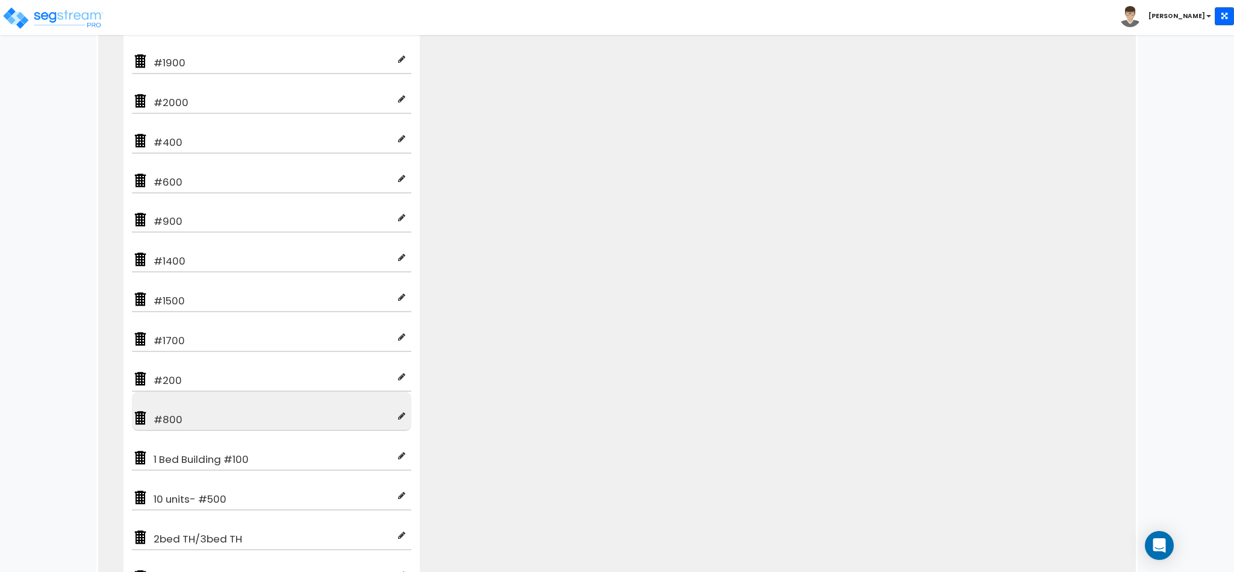
scroll to position [361, 0]
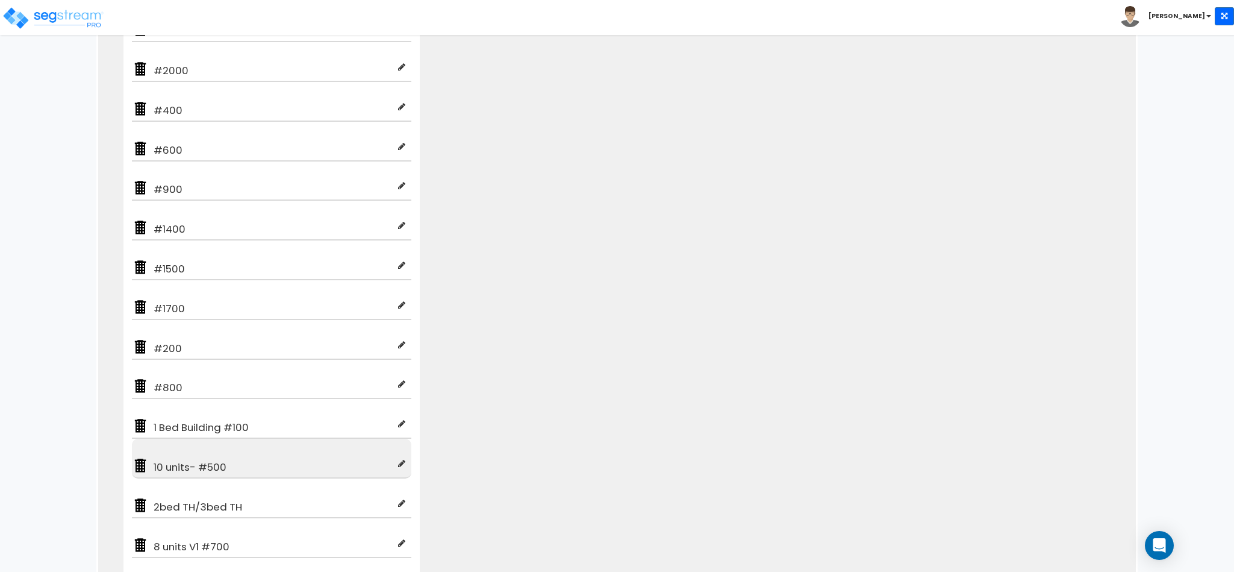
click at [212, 460] on span "10 units- #500" at bounding box center [273, 467] width 249 height 14
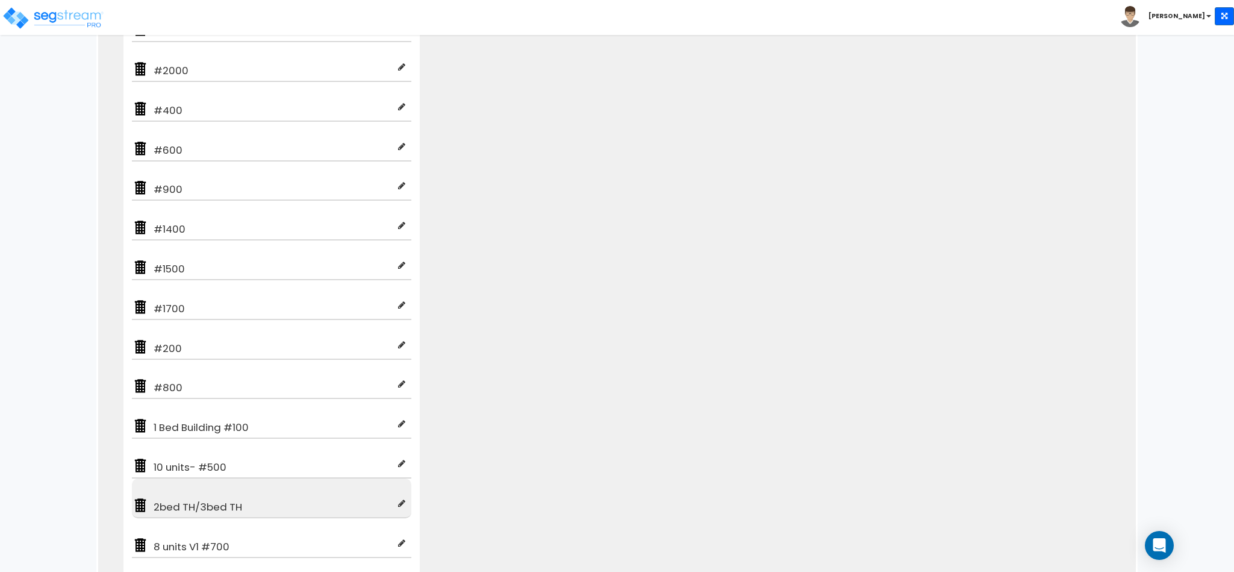
click at [207, 499] on span "2bed TH/3bed TH" at bounding box center [273, 506] width 249 height 14
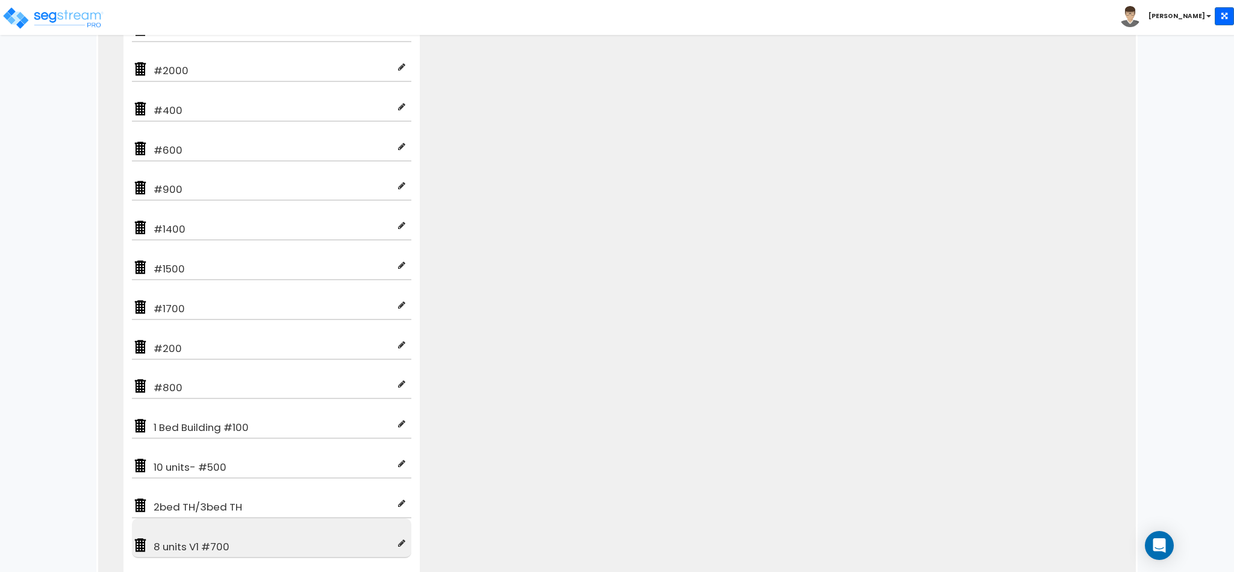
click at [206, 539] on span "8 units V1 #700" at bounding box center [273, 546] width 249 height 14
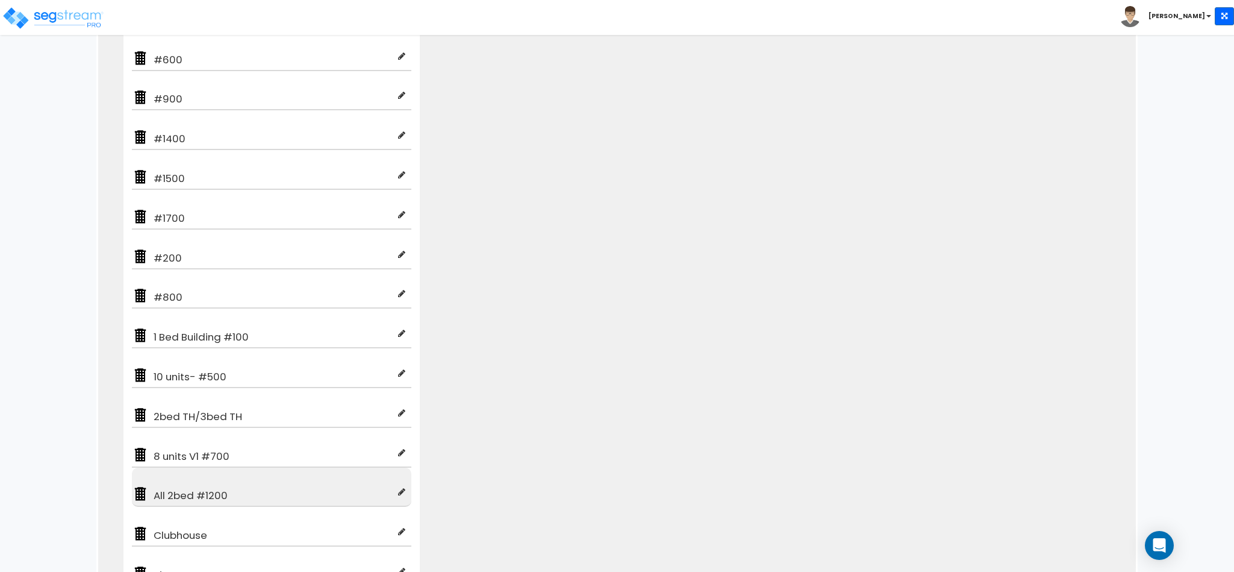
click at [207, 495] on span "All 2bed #1200" at bounding box center [273, 495] width 249 height 14
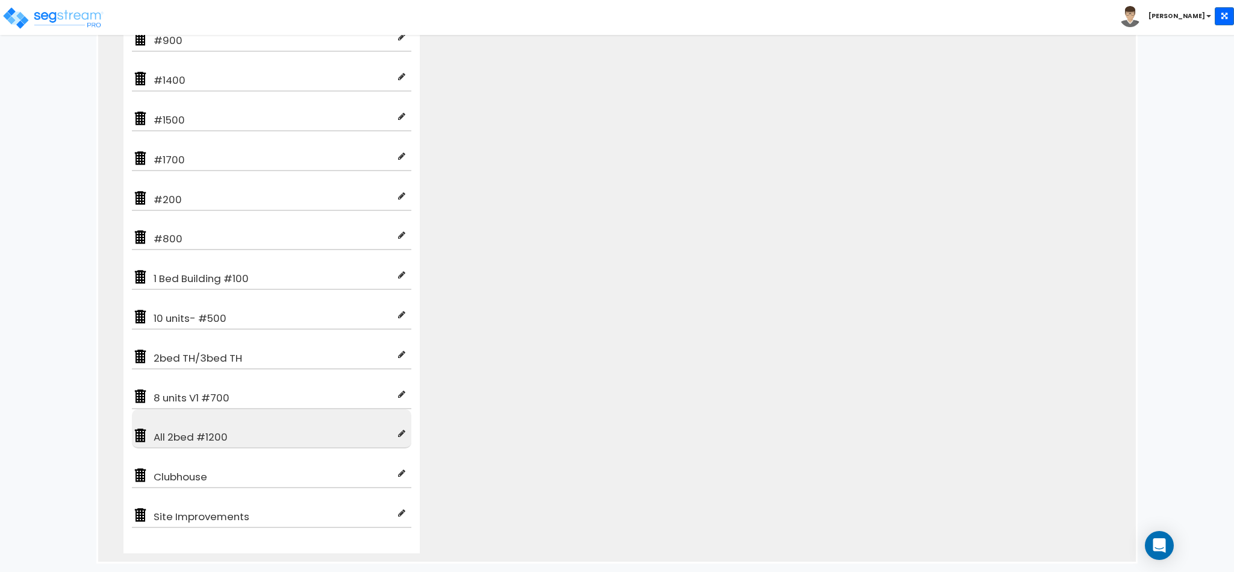
scroll to position [542, 0]
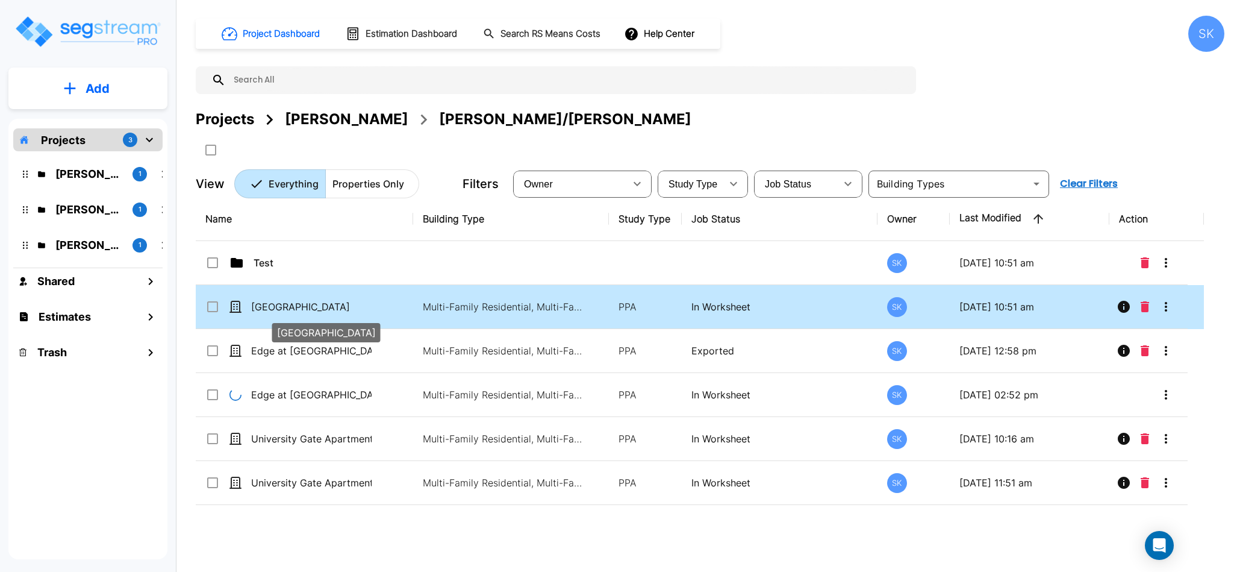
click at [279, 311] on p "[GEOGRAPHIC_DATA]" at bounding box center [311, 306] width 120 height 14
click at [281, 299] on p "[GEOGRAPHIC_DATA]" at bounding box center [311, 306] width 120 height 14
checkbox input "false"
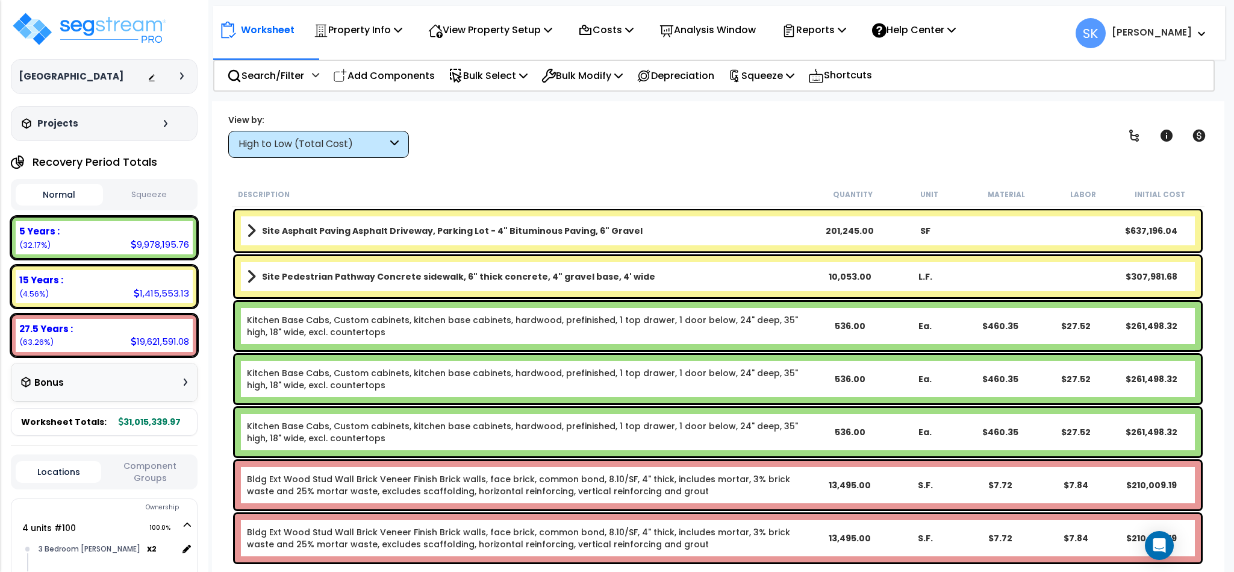
click at [149, 201] on button "Squeeze" at bounding box center [149, 194] width 87 height 21
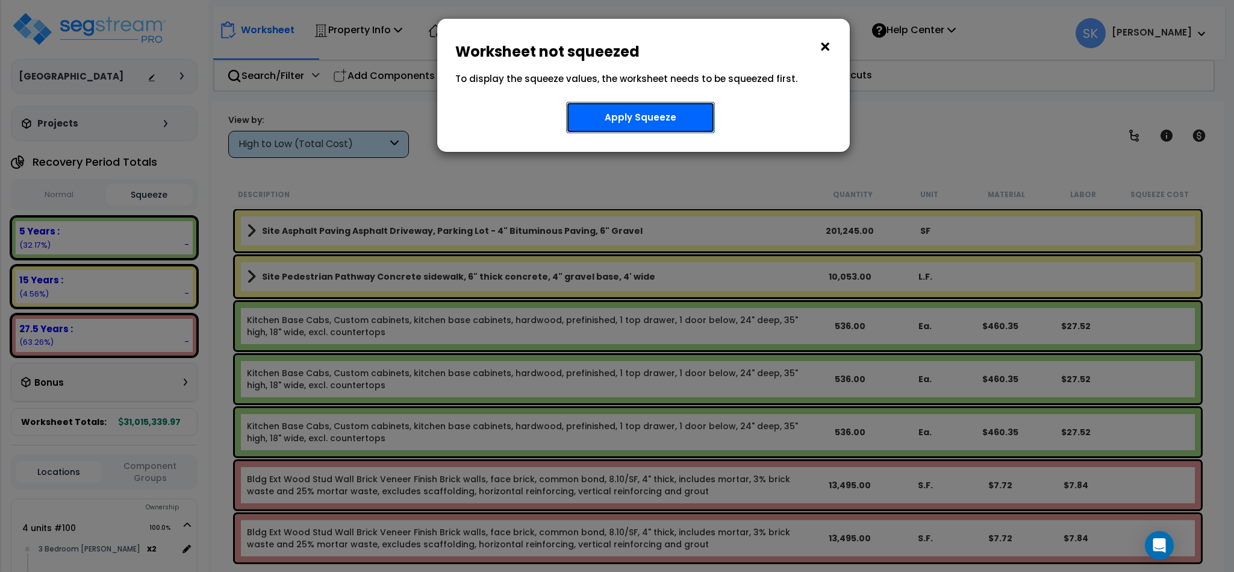
click at [620, 116] on button "Apply Squeeze" at bounding box center [640, 117] width 149 height 31
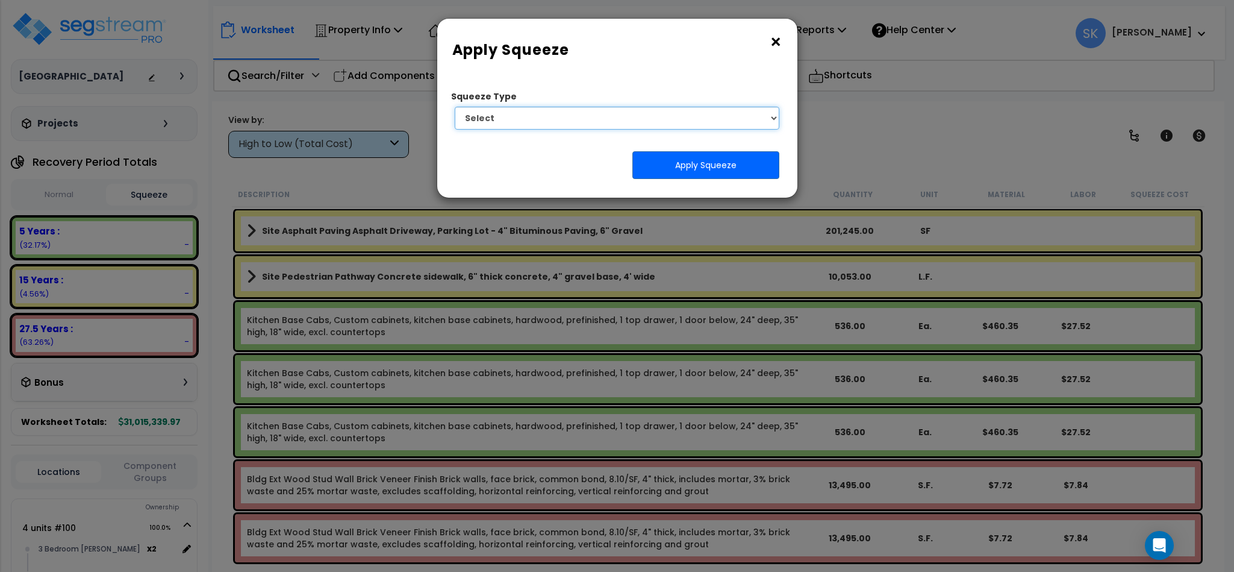
click at [620, 116] on select "Select 1. Squeeze Entire Worksheet 2. Squeeze by Takeoff Cost 3. Squeeze by Uni…" at bounding box center [617, 118] width 325 height 23
select select "squeeze_entire_takeoffsheet"
click at [455, 107] on select "Select 1. Squeeze Entire Worksheet 2. Squeeze by Takeoff Cost 3. Squeeze by Uni…" at bounding box center [617, 118] width 325 height 23
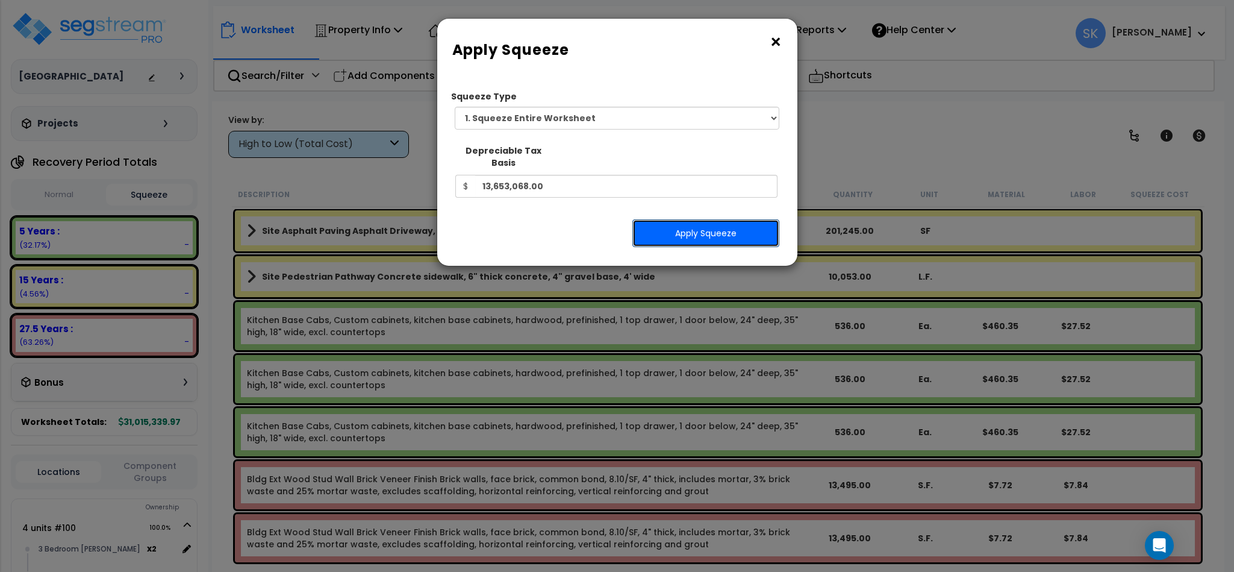
click at [660, 219] on button "Apply Squeeze" at bounding box center [706, 233] width 147 height 28
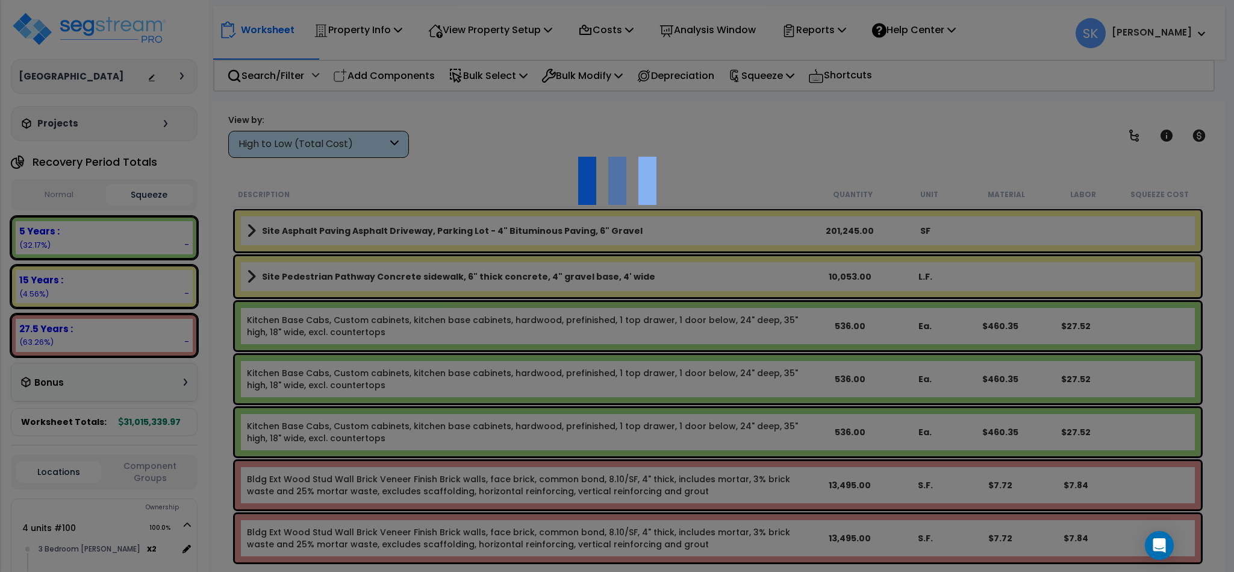
click at [660, 214] on img at bounding box center [617, 180] width 120 height 120
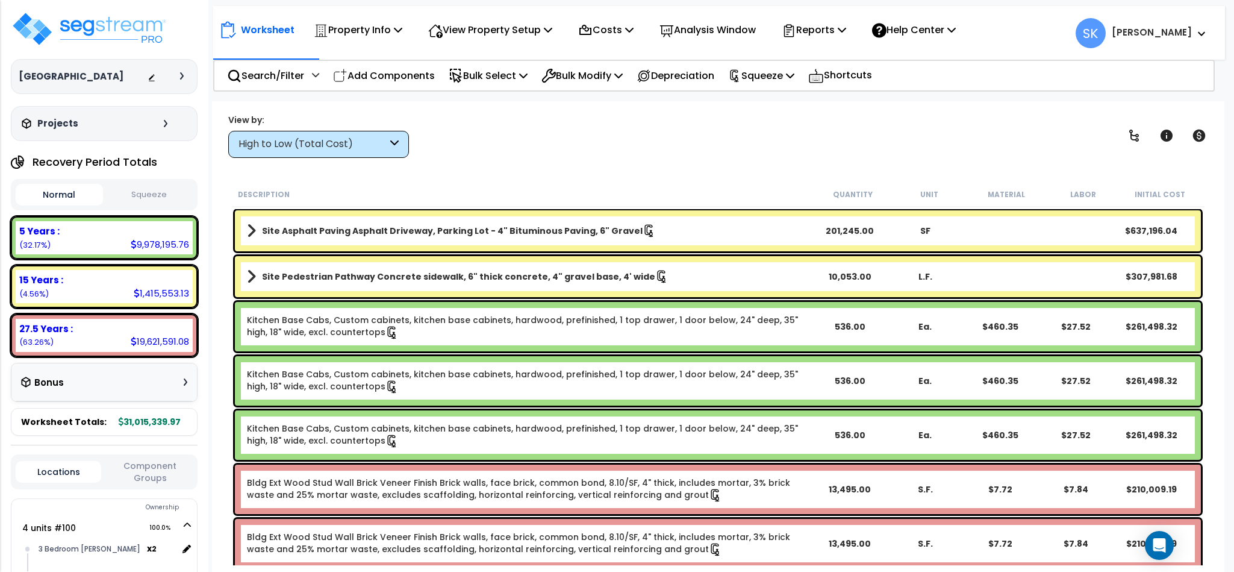
click at [152, 190] on button "Squeeze" at bounding box center [149, 194] width 87 height 21
